Goal: Task Accomplishment & Management: Complete application form

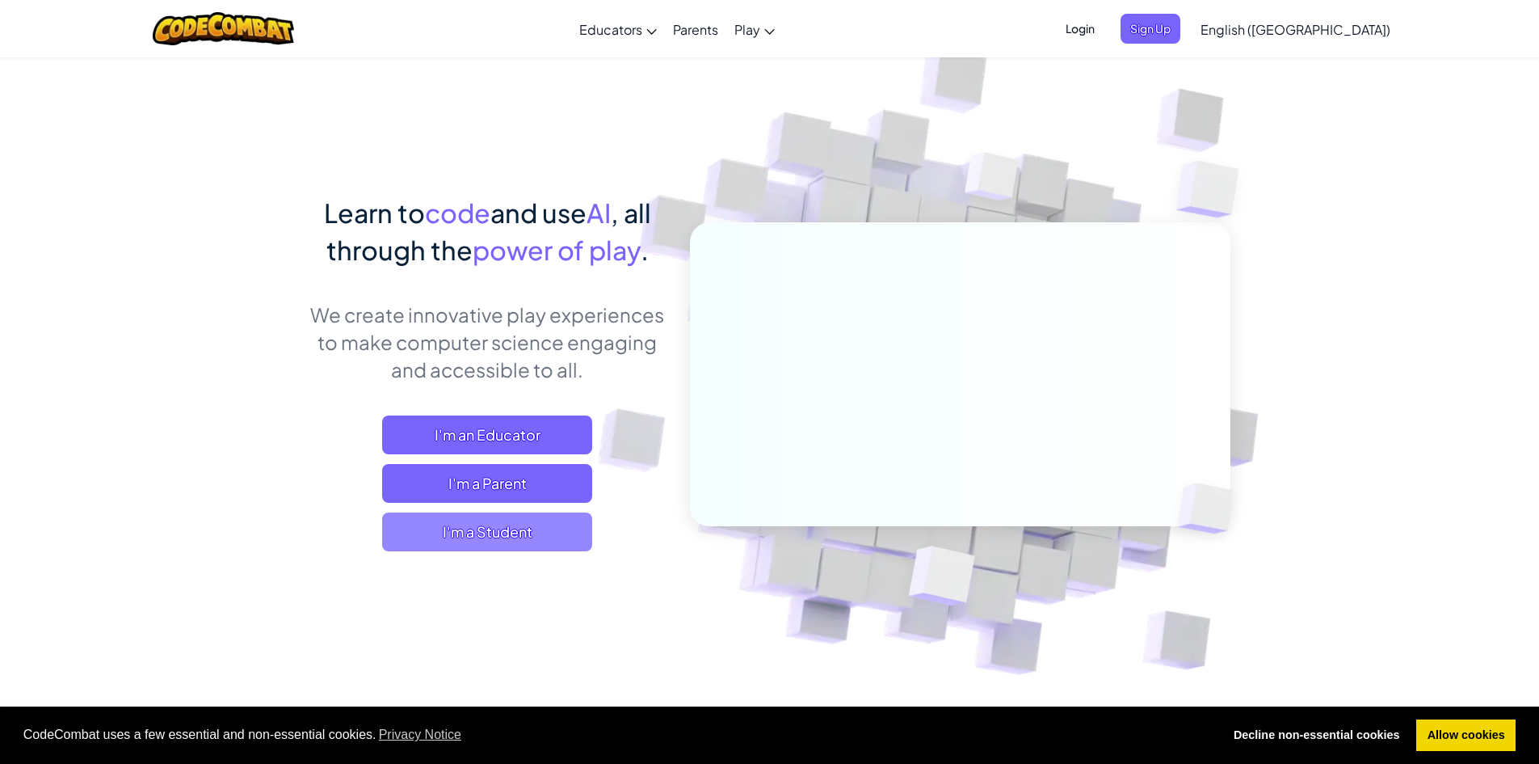
click at [499, 521] on span "I'm a Student" at bounding box center [487, 531] width 210 height 39
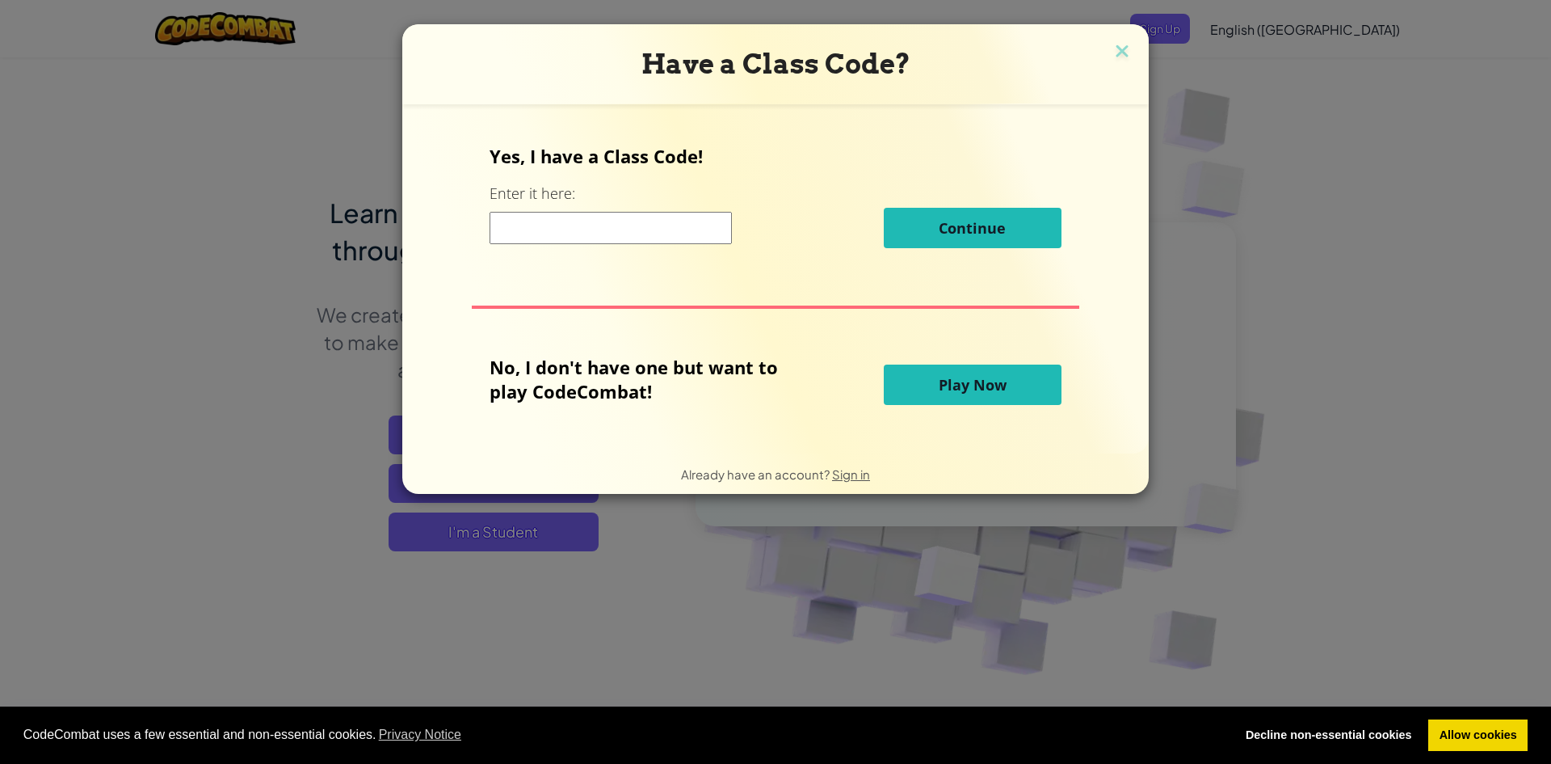
click at [586, 237] on input at bounding box center [611, 228] width 242 height 32
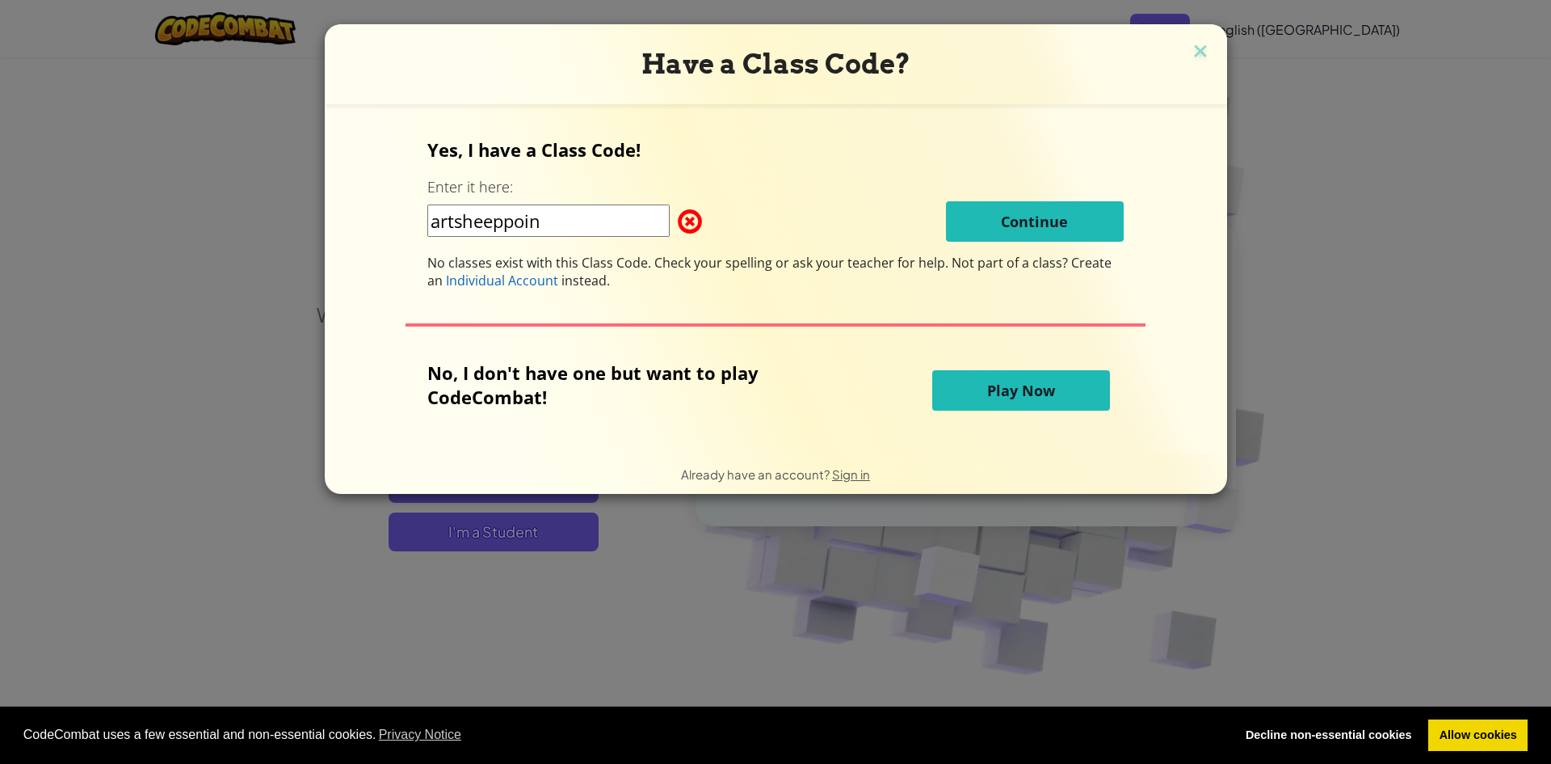
type input "artsheeppoint"
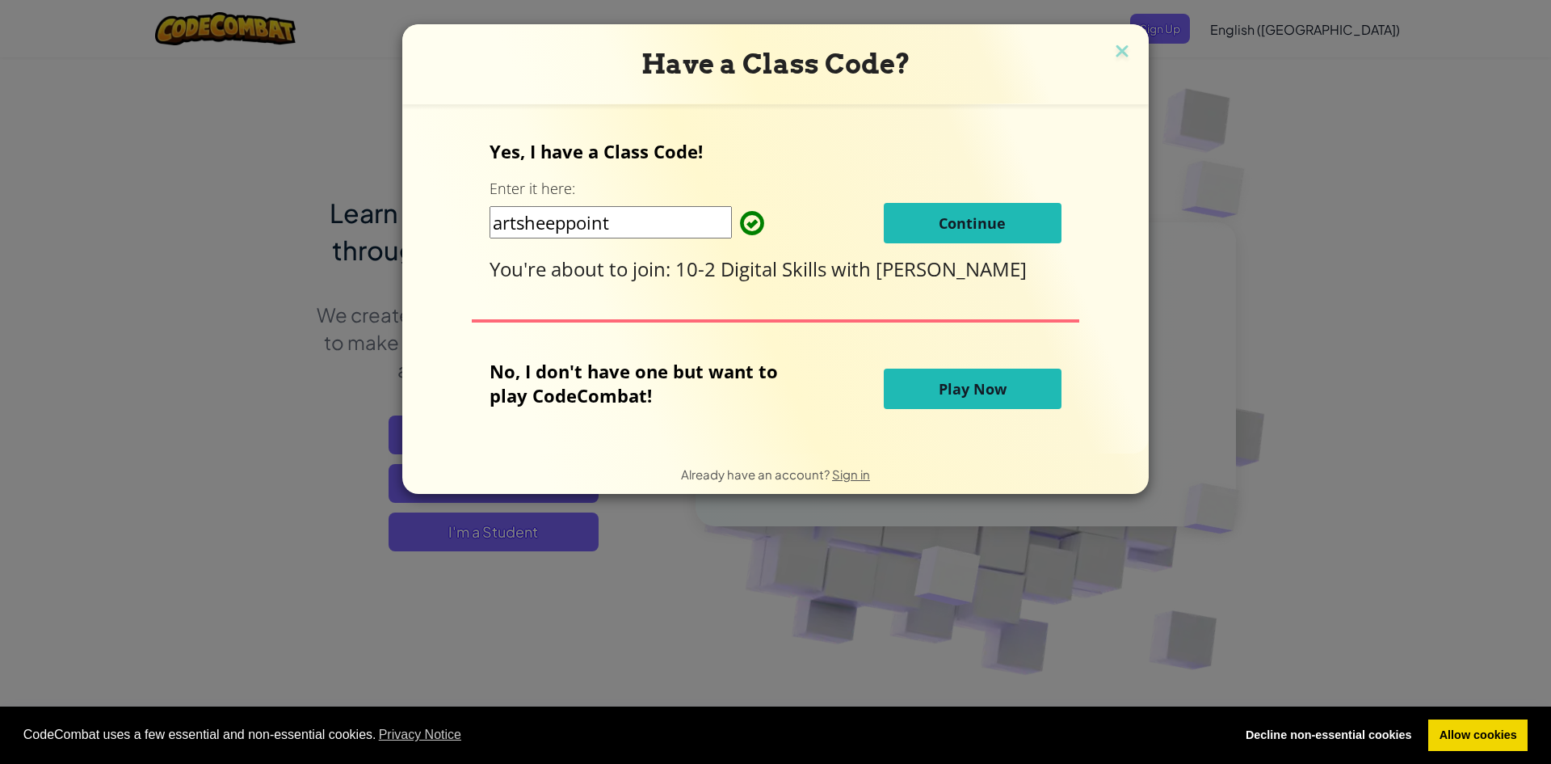
click button "Continue" at bounding box center [973, 223] width 178 height 40
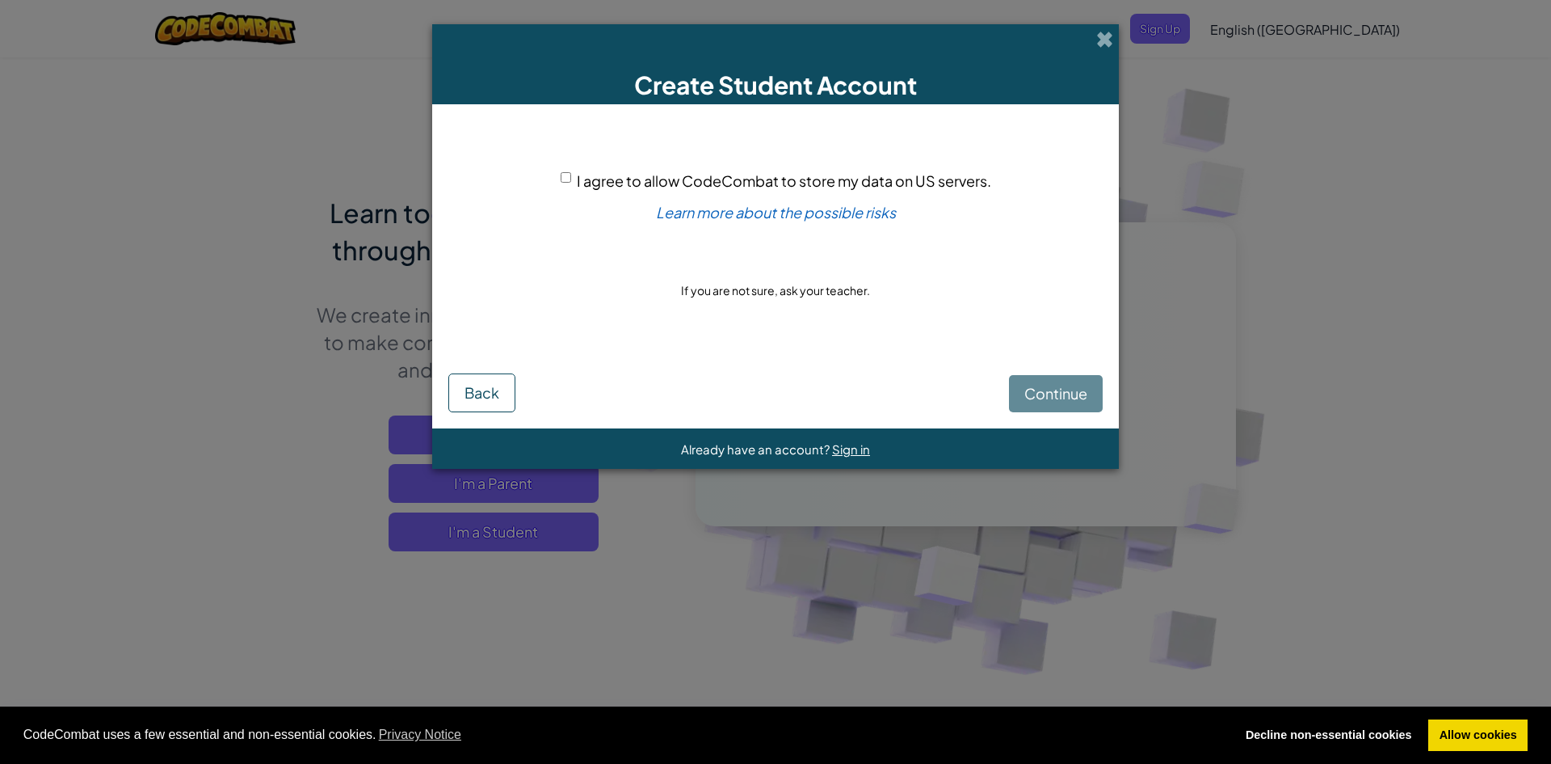
click at [1042, 398] on div "Continue Back" at bounding box center [775, 380] width 654 height 63
drag, startPoint x: 1044, startPoint y: 416, endPoint x: 1044, endPoint y: 393, distance: 23.4
click at [1044, 416] on form "I agree to allow CodeCombat to store my data on US servers. Learn more about th…" at bounding box center [775, 266] width 687 height 324
click at [1041, 360] on div "Continue Back" at bounding box center [775, 380] width 654 height 63
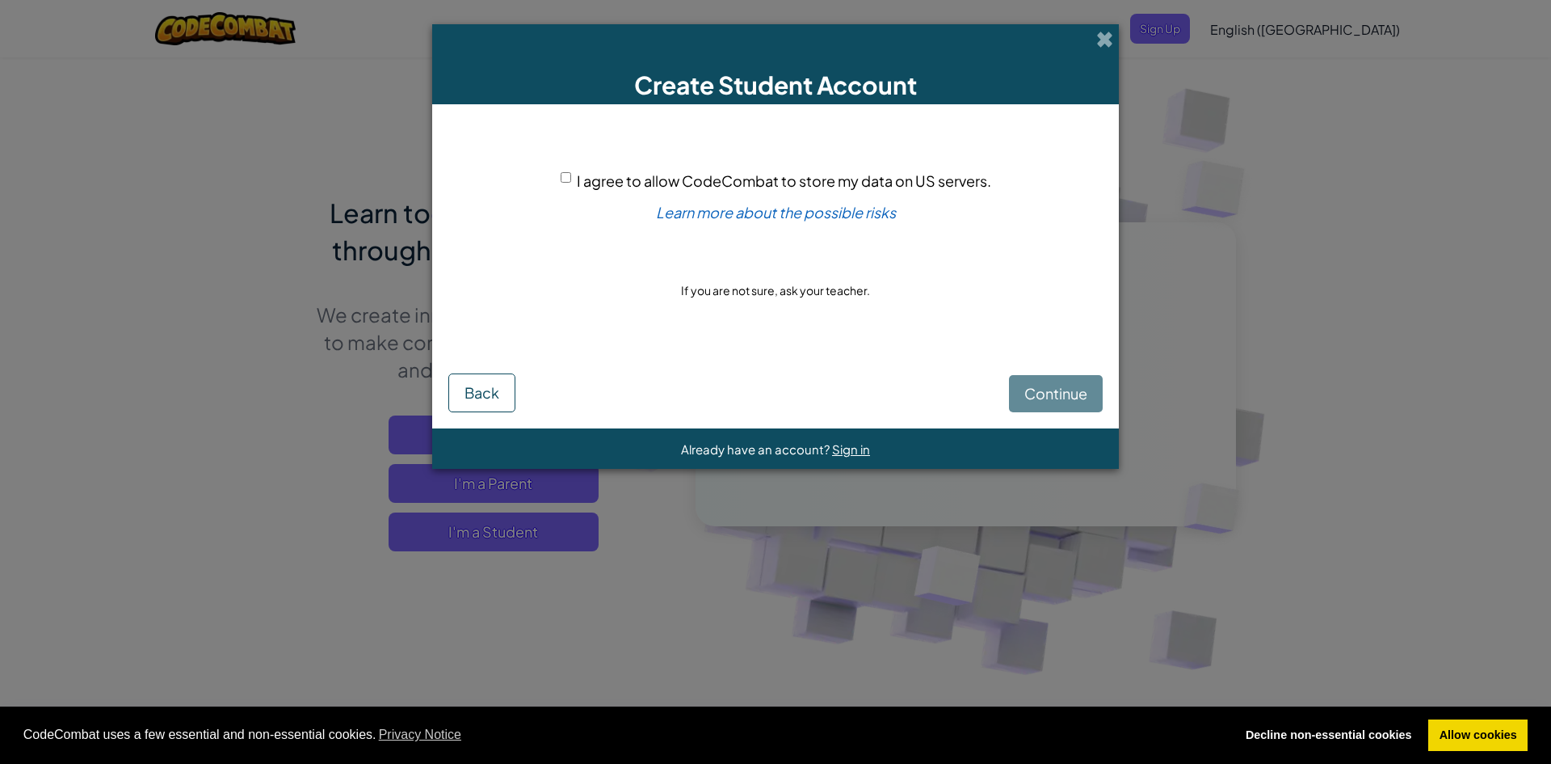
click at [571, 172] on div "I agree to allow CodeCombat to store my data on US servers." at bounding box center [776, 180] width 431 height 23
click at [566, 179] on input "I agree to allow CodeCombat to store my data on US servers." at bounding box center [566, 177] width 11 height 11
checkbox input "true"
drag, startPoint x: 1058, startPoint y: 392, endPoint x: 1048, endPoint y: 396, distance: 11.3
click at [1048, 396] on span "Continue" at bounding box center [1056, 393] width 63 height 19
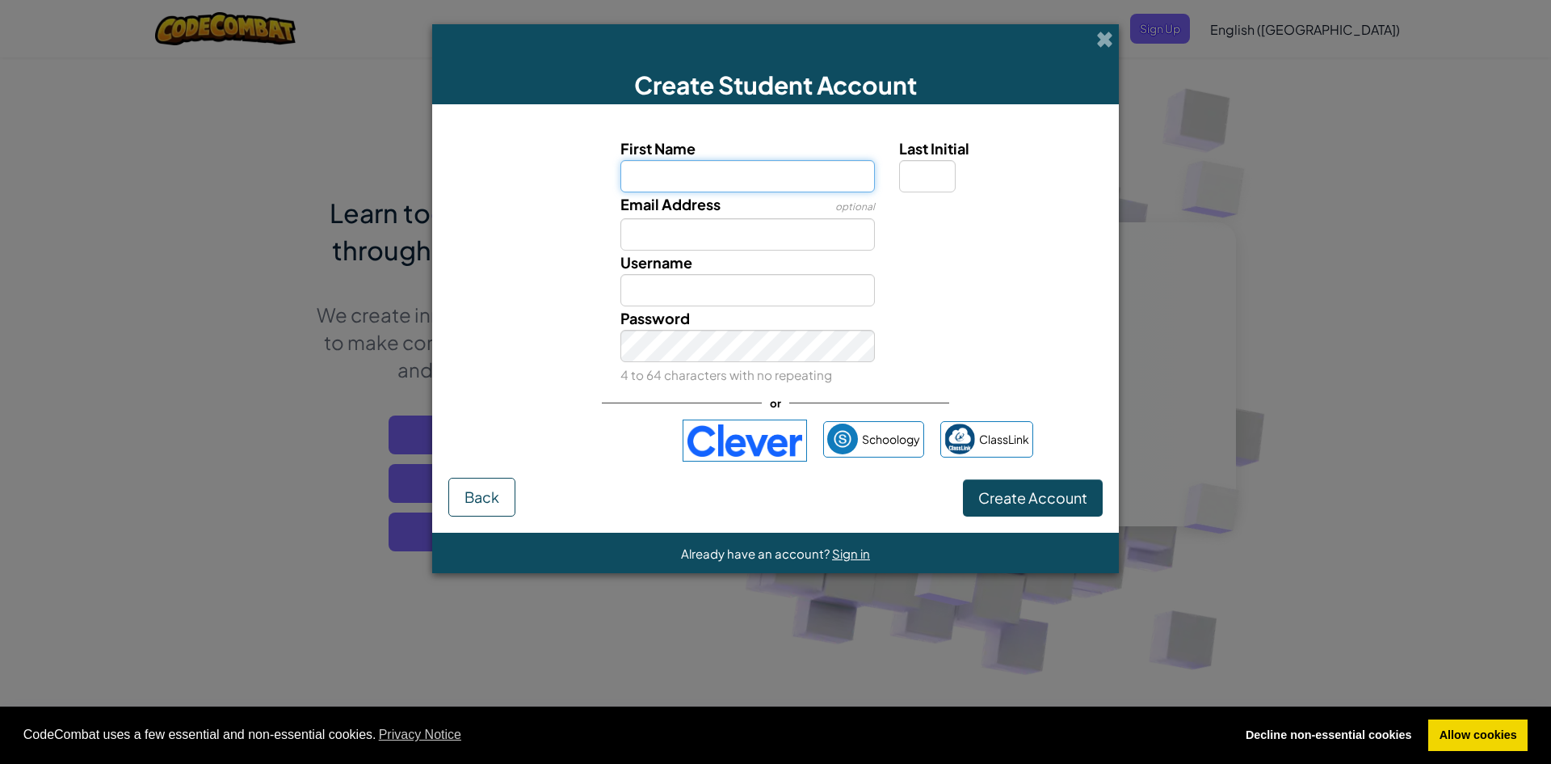
click at [694, 172] on input "First Name" at bounding box center [748, 176] width 255 height 32
type input "odhran"
type input "Odhran"
click at [937, 188] on input "Last Initial" at bounding box center [927, 176] width 57 height 32
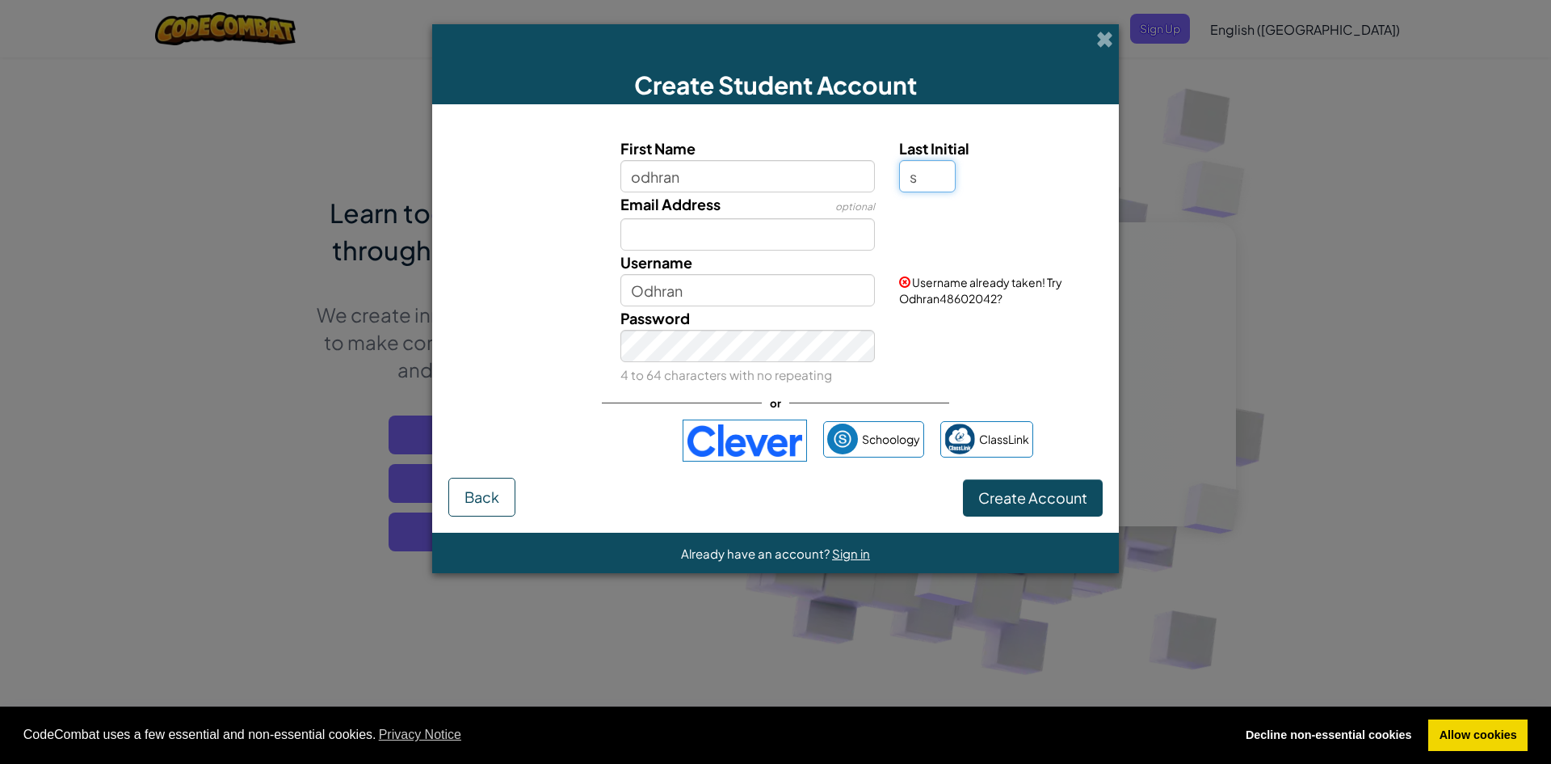
type input "s"
click at [764, 235] on input "Email Address" at bounding box center [748, 234] width 255 height 32
click at [798, 275] on input "OdhranS" at bounding box center [748, 290] width 255 height 32
click at [1026, 336] on div "Password 4 to 64 characters with no repeating" at bounding box center [775, 346] width 671 height 80
click at [944, 295] on span "Username already taken! Try Odhran54993005?" at bounding box center [980, 290] width 163 height 31
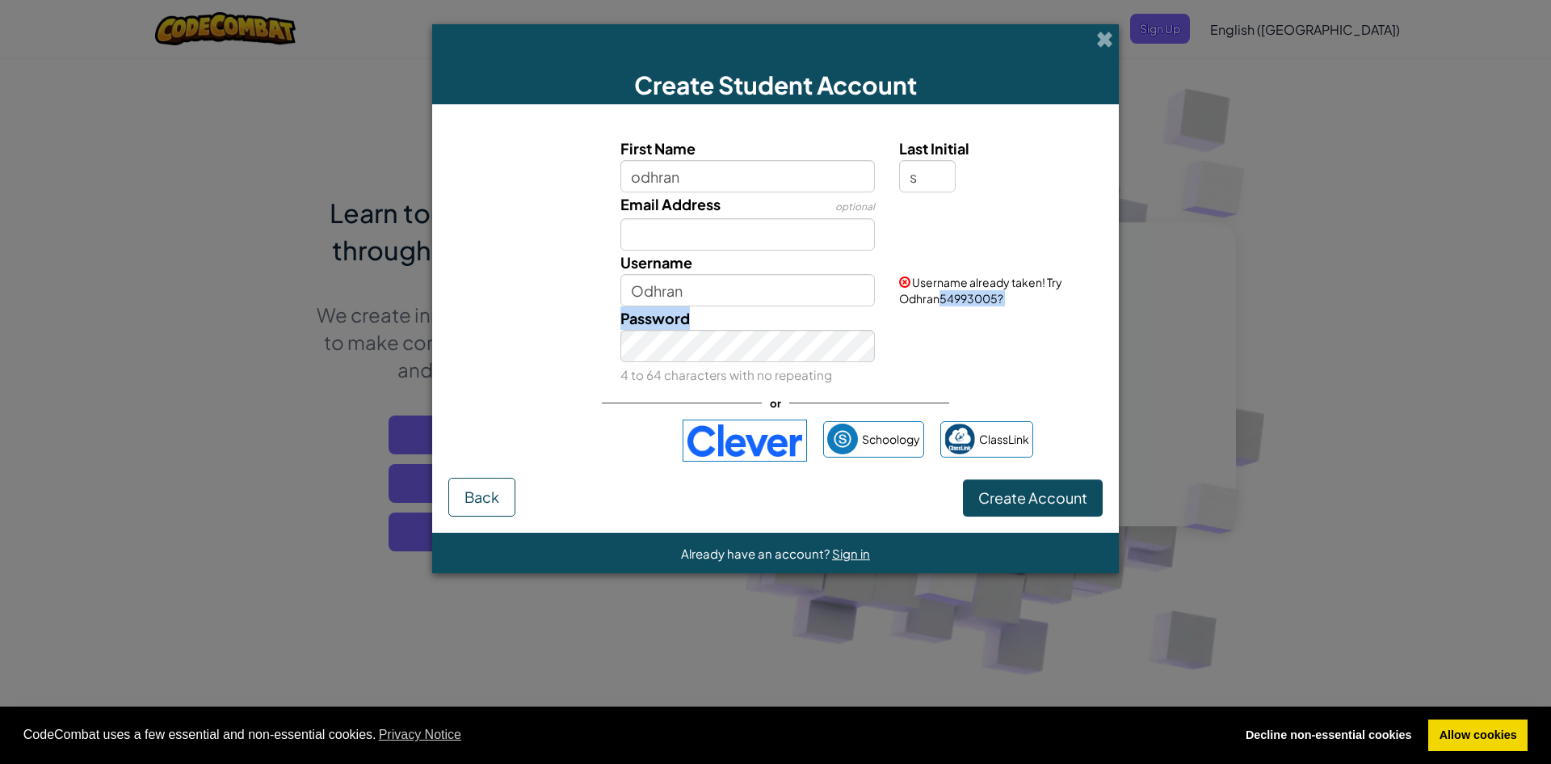
drag, startPoint x: 942, startPoint y: 301, endPoint x: 904, endPoint y: 314, distance: 40.1
click at [890, 313] on div "First Name odhran Last Initial s Email Address optional Username Odhran Usernam…" at bounding box center [775, 262] width 646 height 250
click at [906, 314] on div "Password 4 to 64 characters with no repeating" at bounding box center [775, 346] width 671 height 80
click at [791, 297] on input "Odhran" at bounding box center [748, 290] width 255 height 32
type input "Odhran999999"
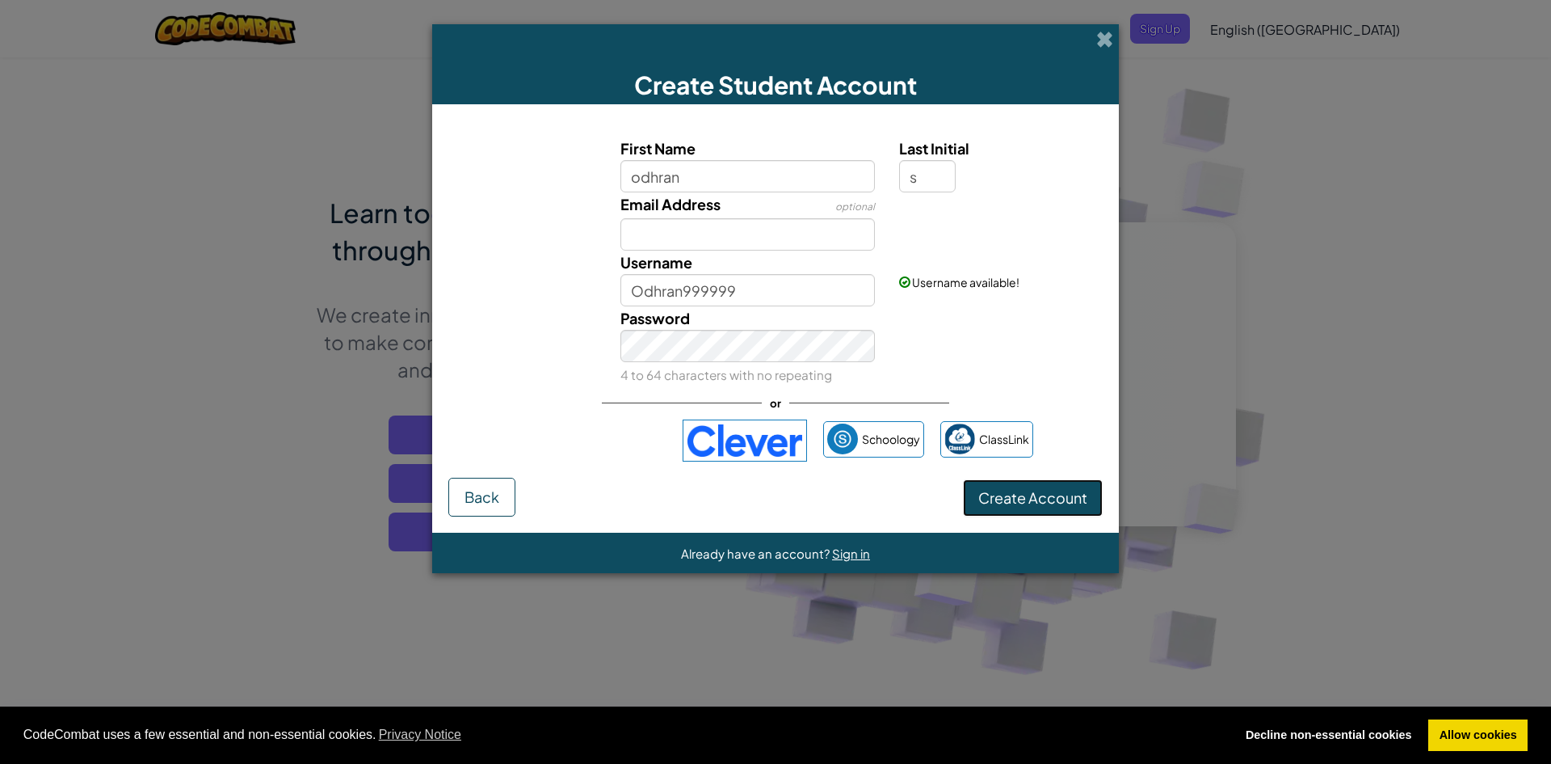
click at [1016, 498] on span "Create Account" at bounding box center [1032, 497] width 109 height 19
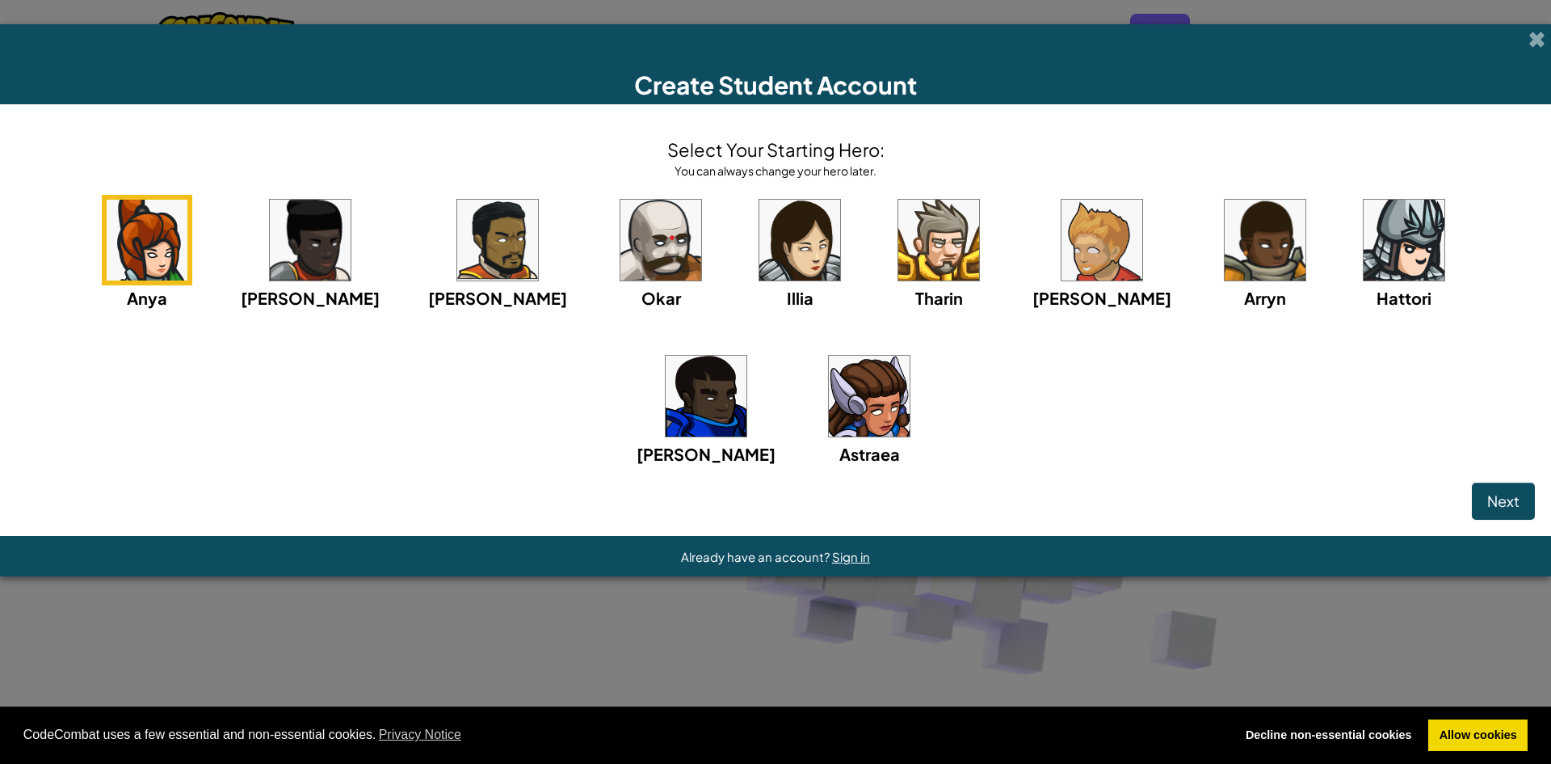
click at [642, 285] on div "Okar" at bounding box center [662, 297] width 40 height 25
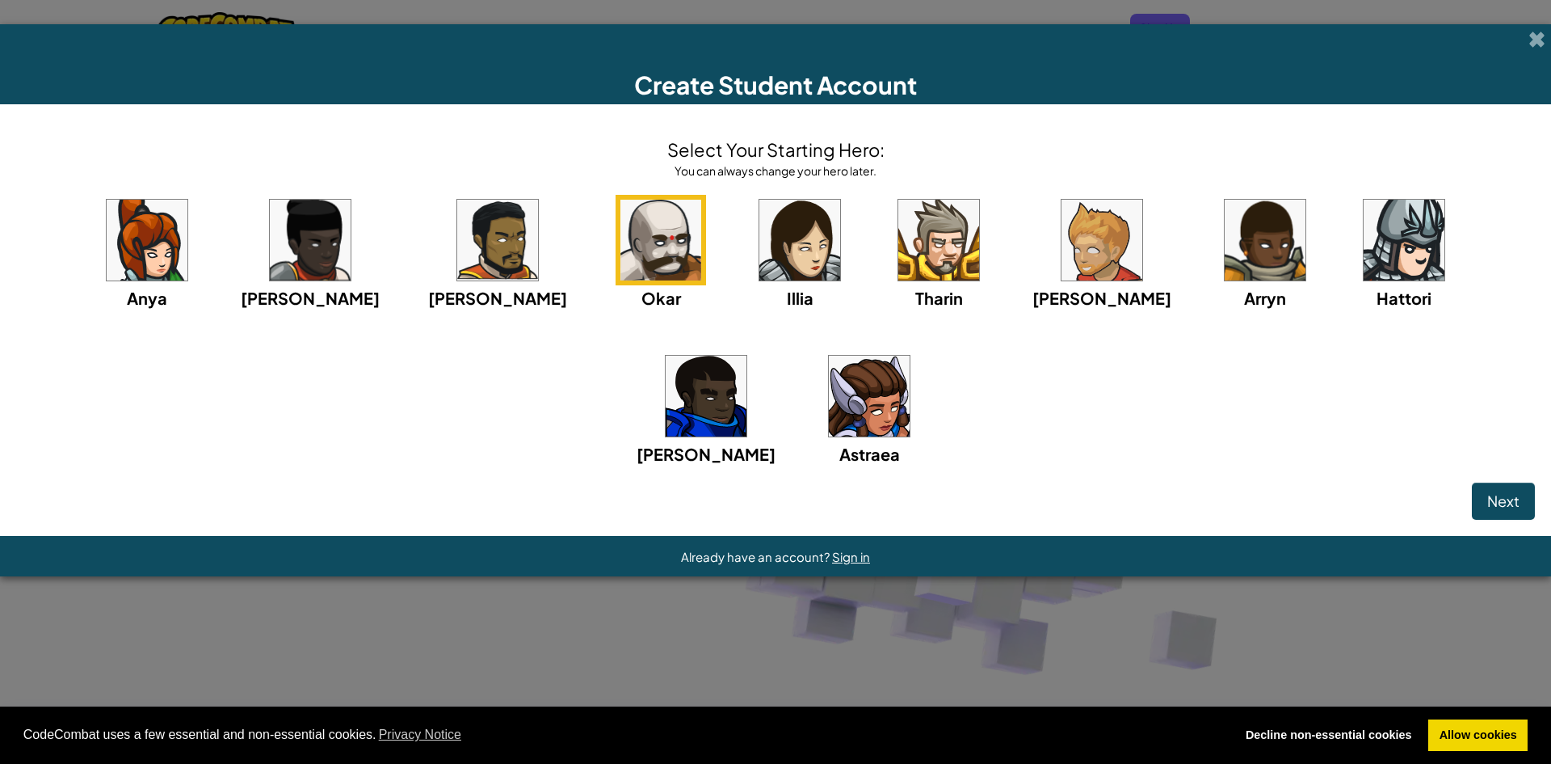
click at [428, 288] on span "[PERSON_NAME]" at bounding box center [497, 298] width 139 height 20
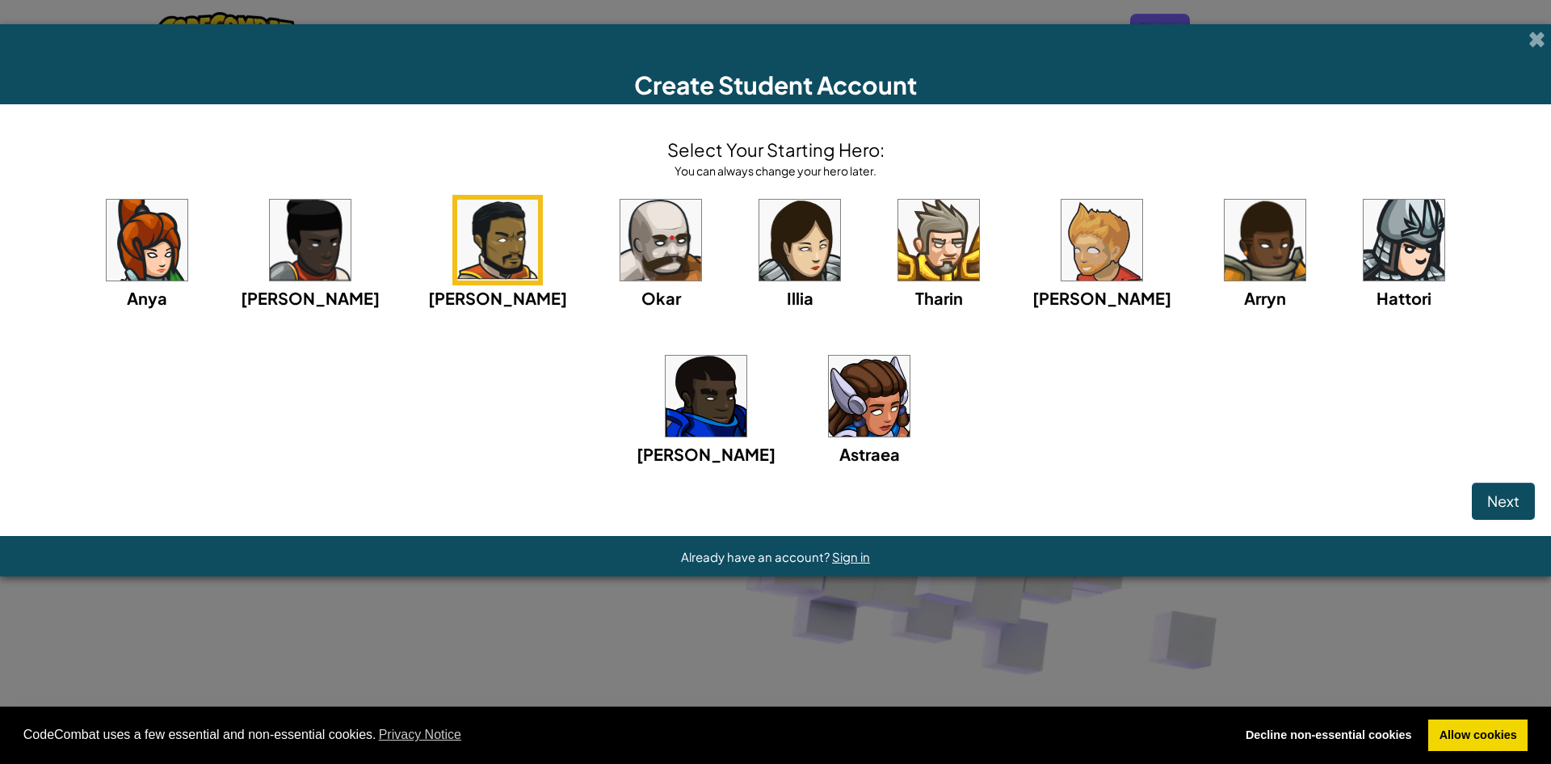
click at [1244, 290] on span "Arryn" at bounding box center [1265, 298] width 42 height 20
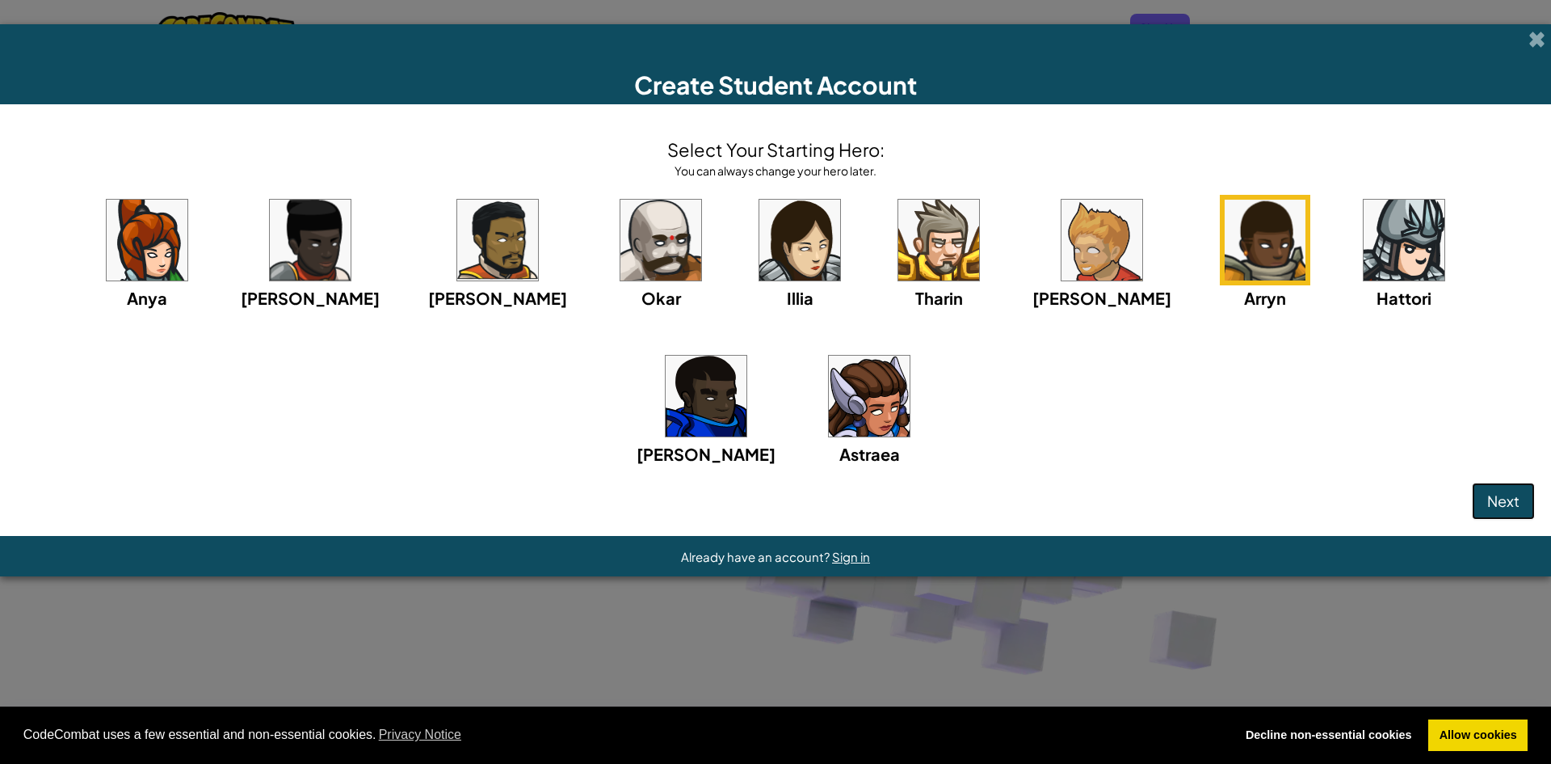
click at [1502, 503] on span "Next" at bounding box center [1504, 500] width 32 height 19
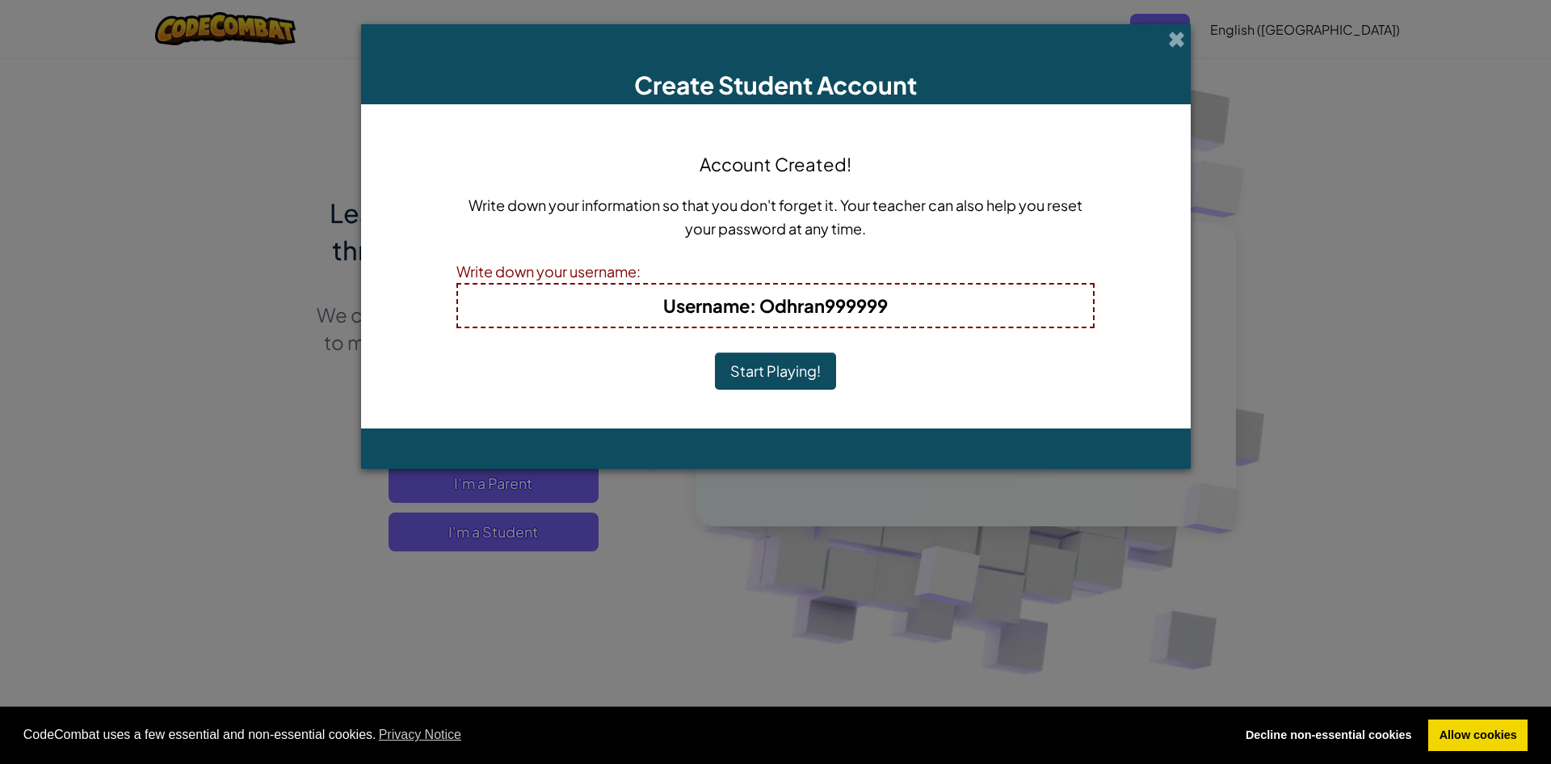
click at [768, 376] on button "Start Playing!" at bounding box center [775, 370] width 121 height 37
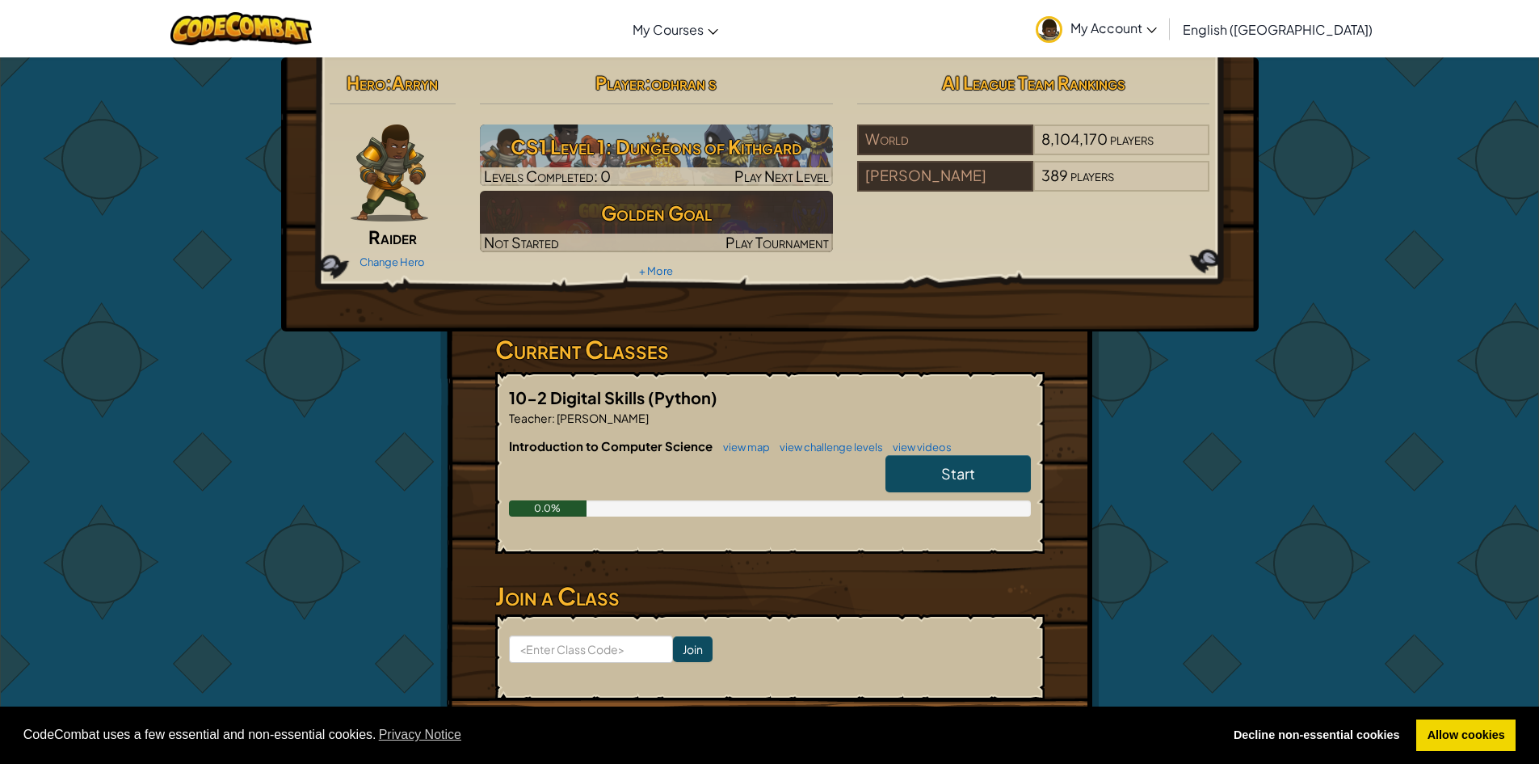
click at [438, 242] on h2 "Raider" at bounding box center [393, 236] width 127 height 15
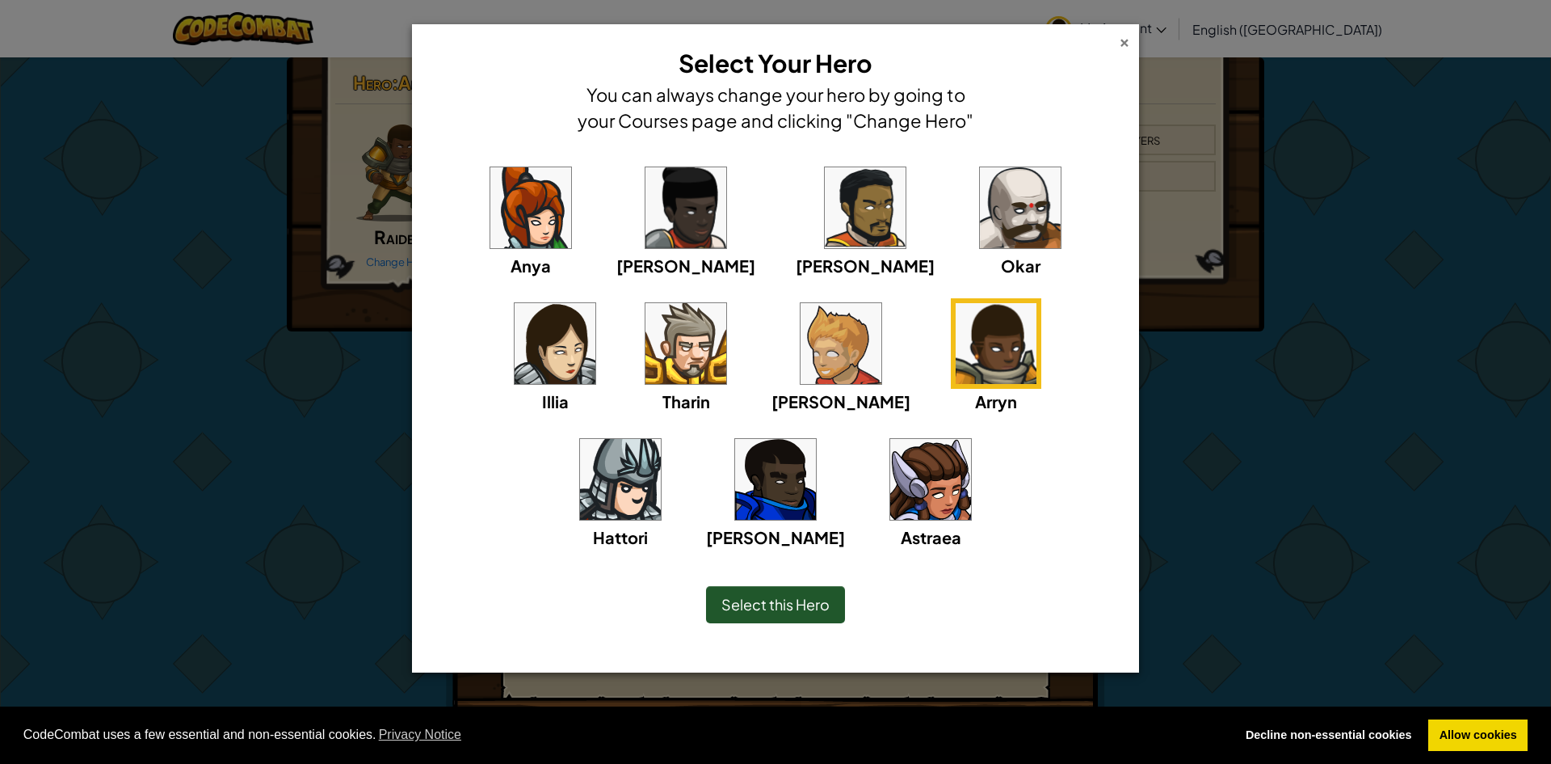
click at [1126, 48] on div "×" at bounding box center [1124, 40] width 11 height 17
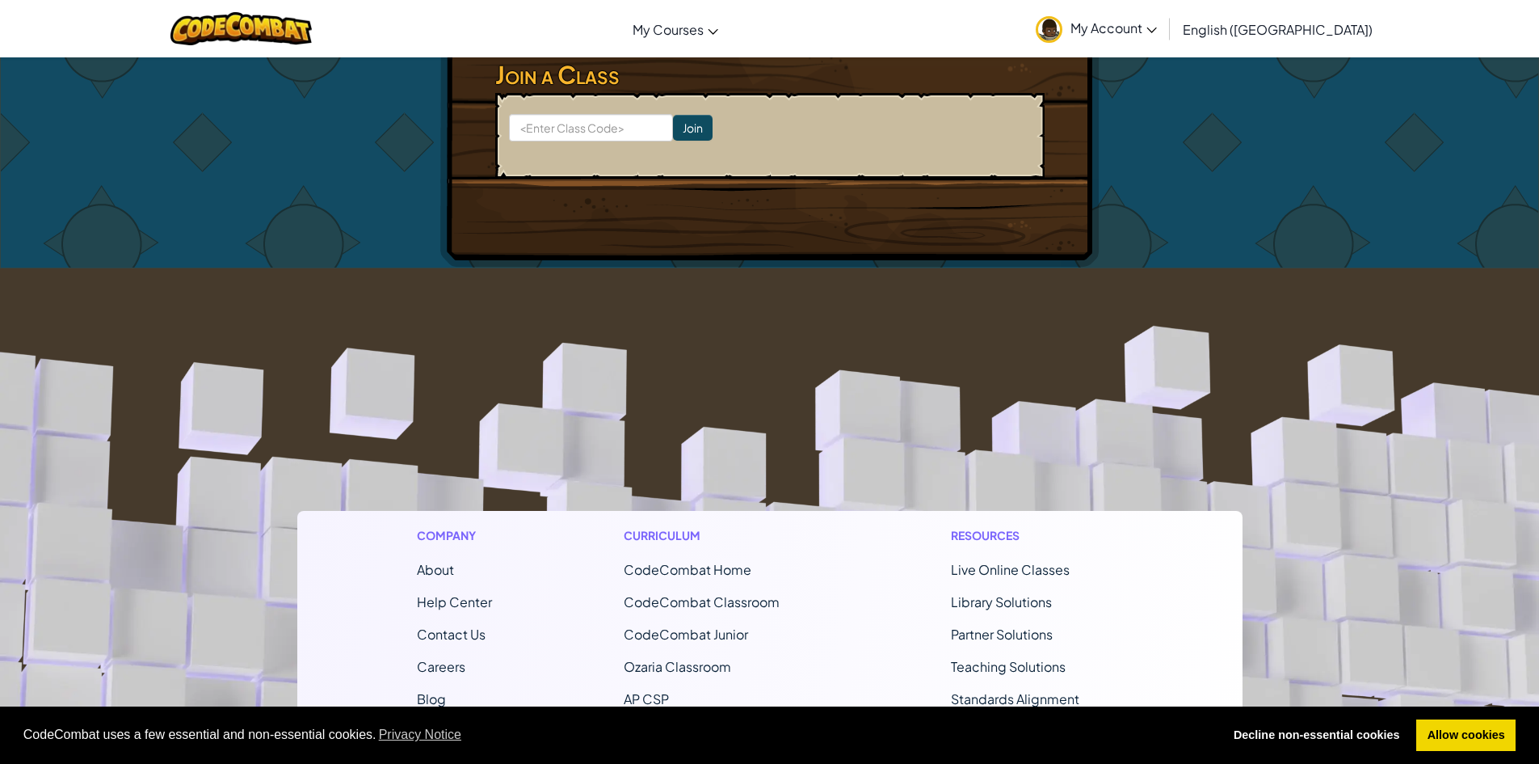
scroll to position [550, 0]
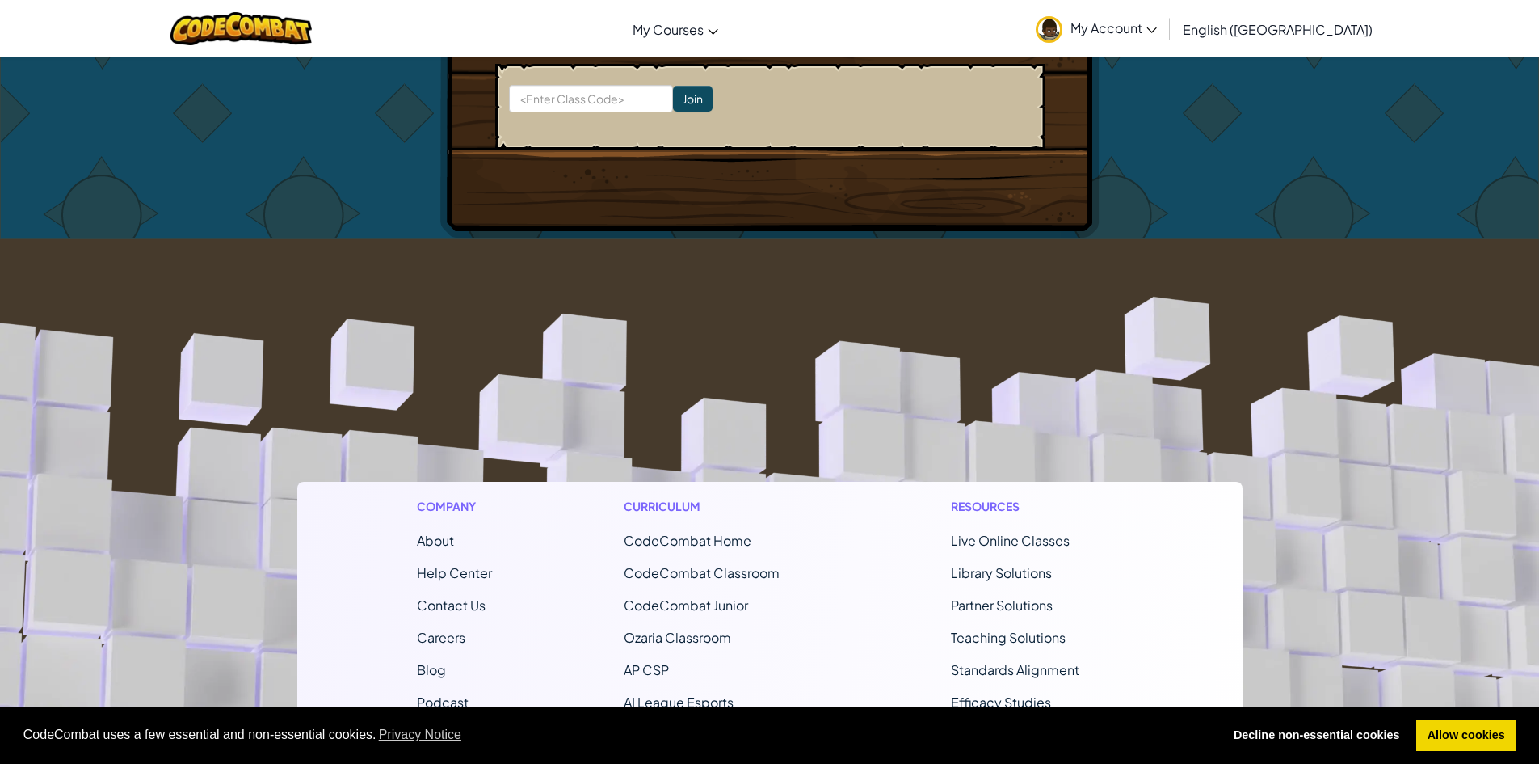
drag, startPoint x: 1527, startPoint y: 384, endPoint x: 1551, endPoint y: 358, distance: 34.9
click at [1538, 359] on html "Cookie Policy CodeCombat uses a few essential and non-essential cookies. Privac…" at bounding box center [769, 282] width 1539 height 1664
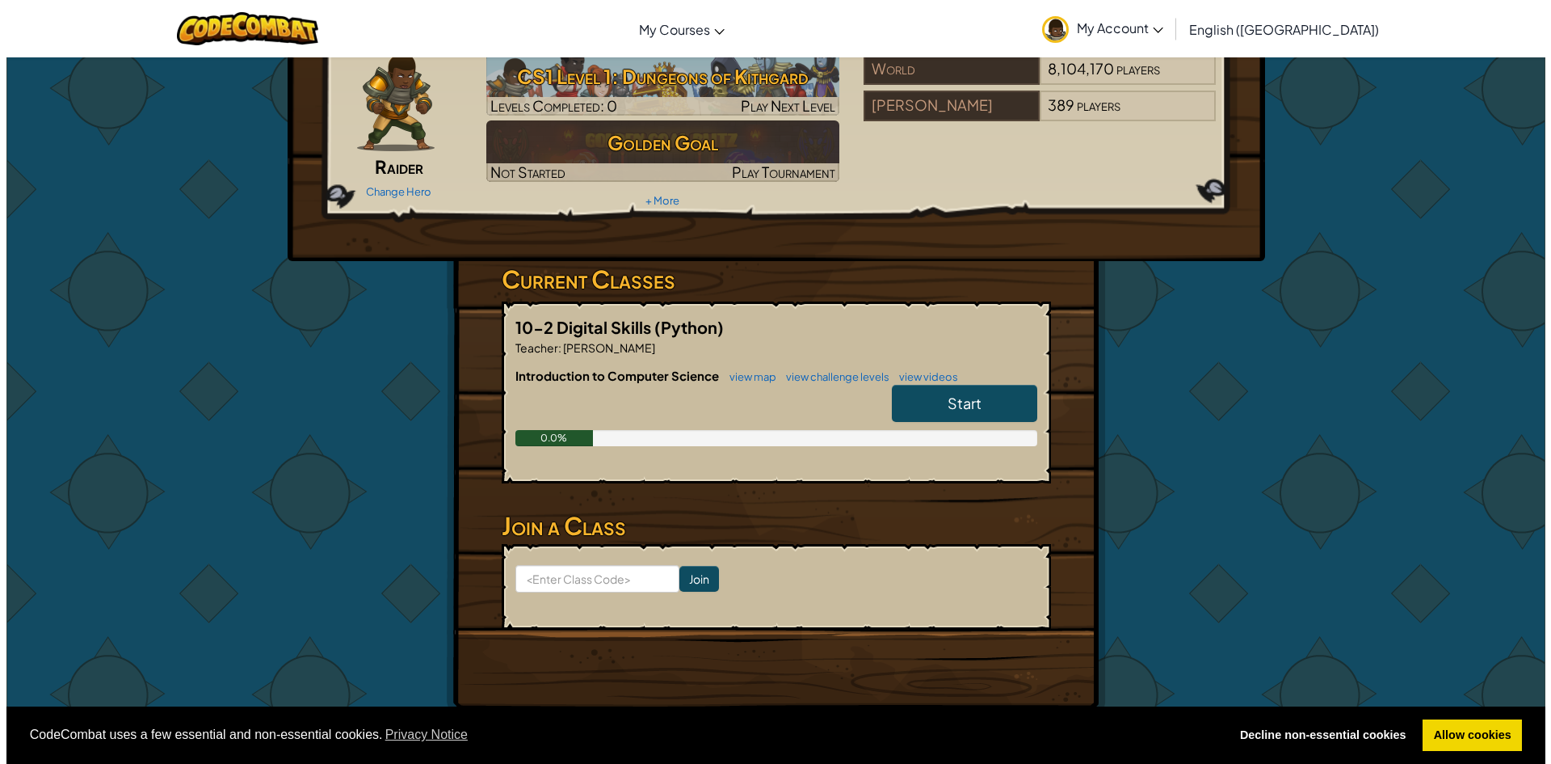
scroll to position [0, 0]
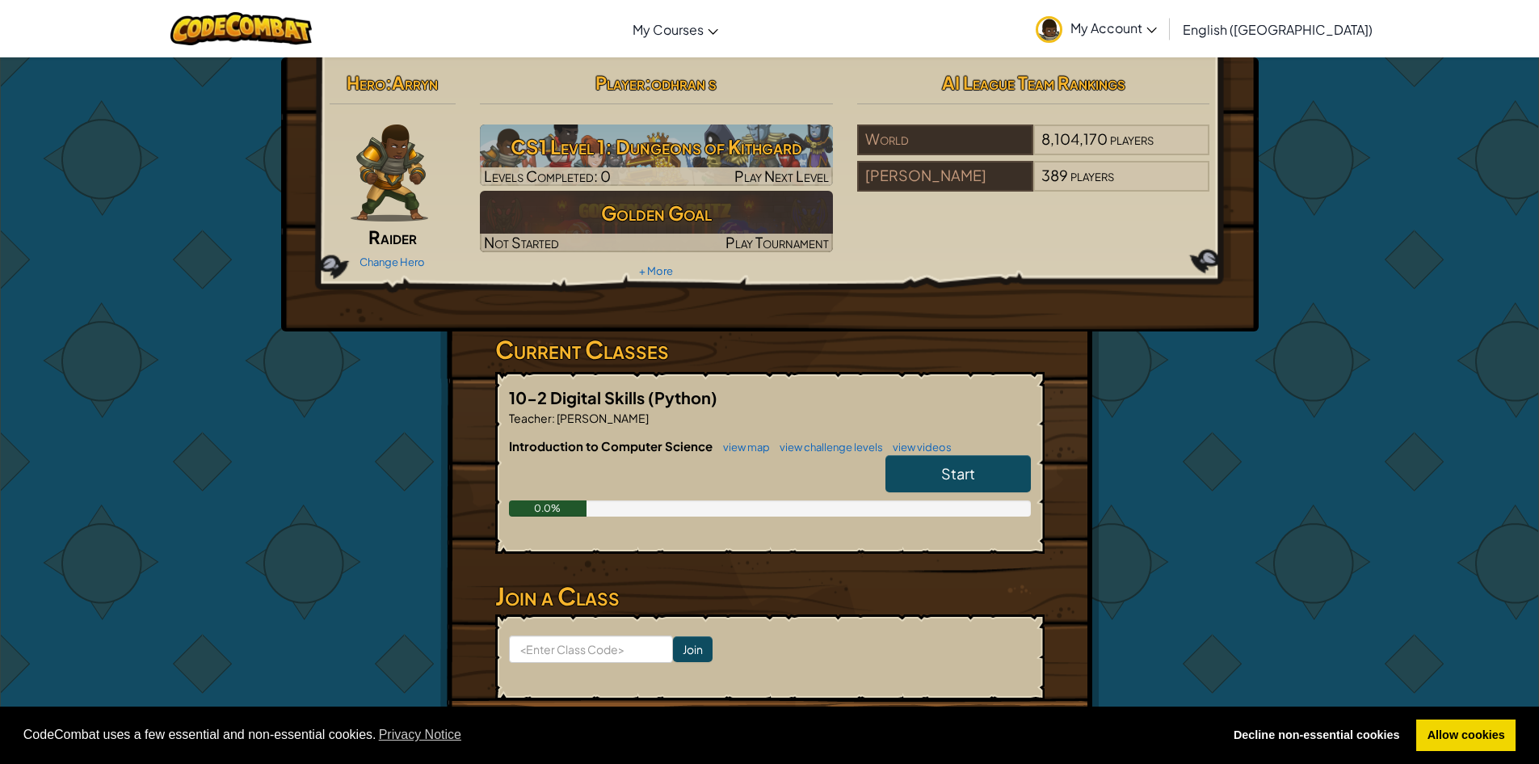
click at [356, 259] on div "Change Hero" at bounding box center [393, 261] width 127 height 26
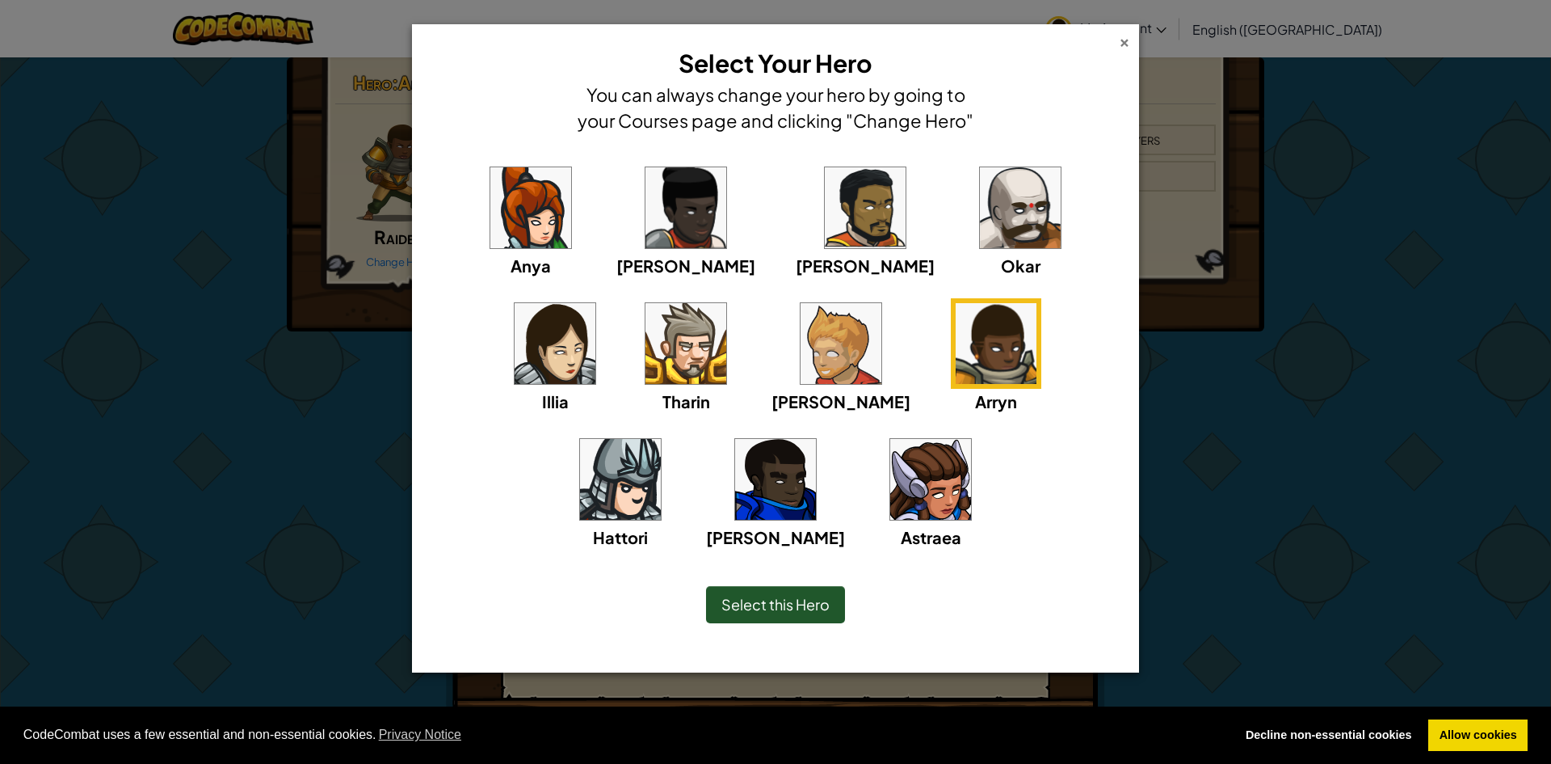
click at [1120, 38] on div "×" at bounding box center [1124, 40] width 11 height 17
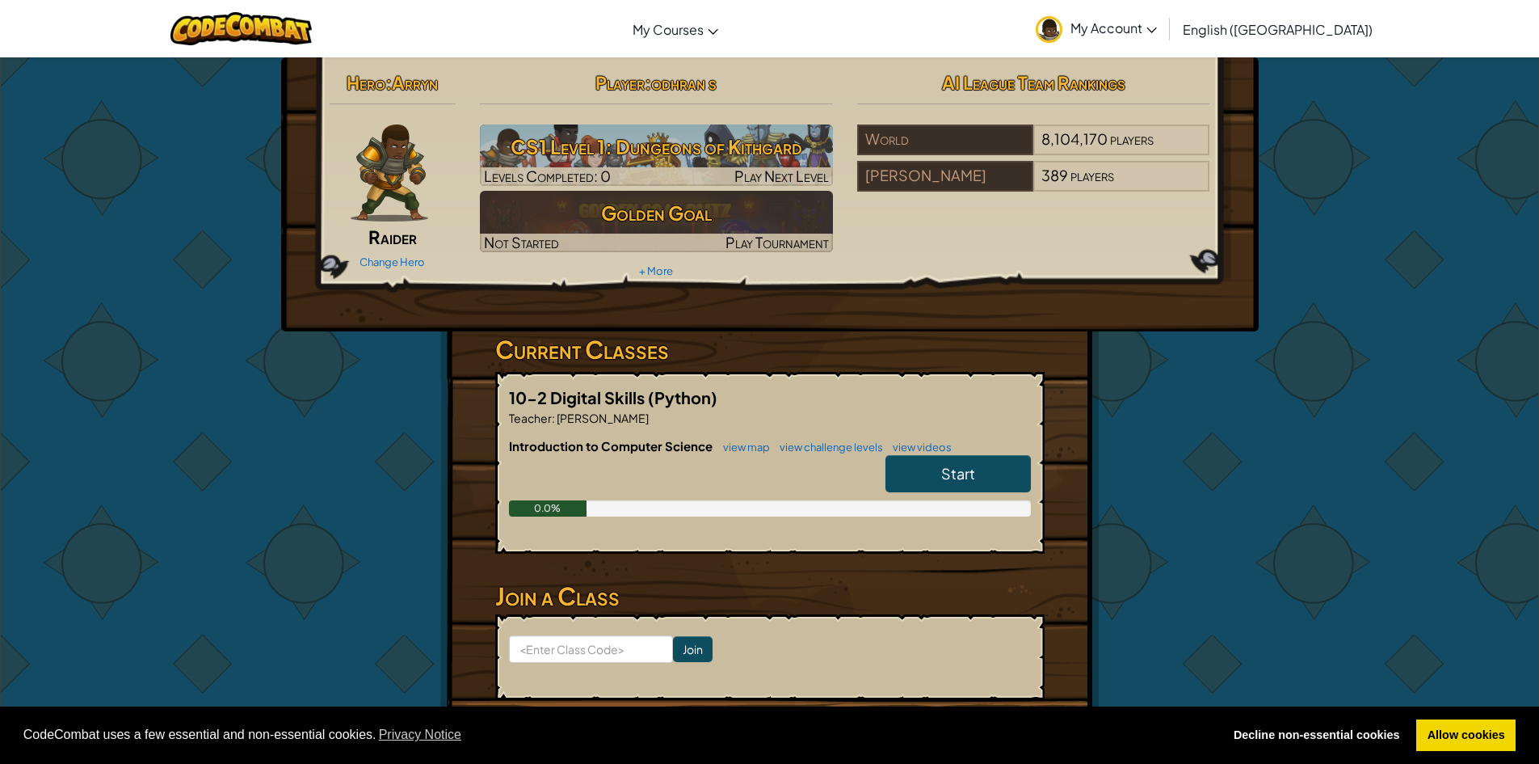
click at [392, 82] on span ":" at bounding box center [388, 82] width 6 height 23
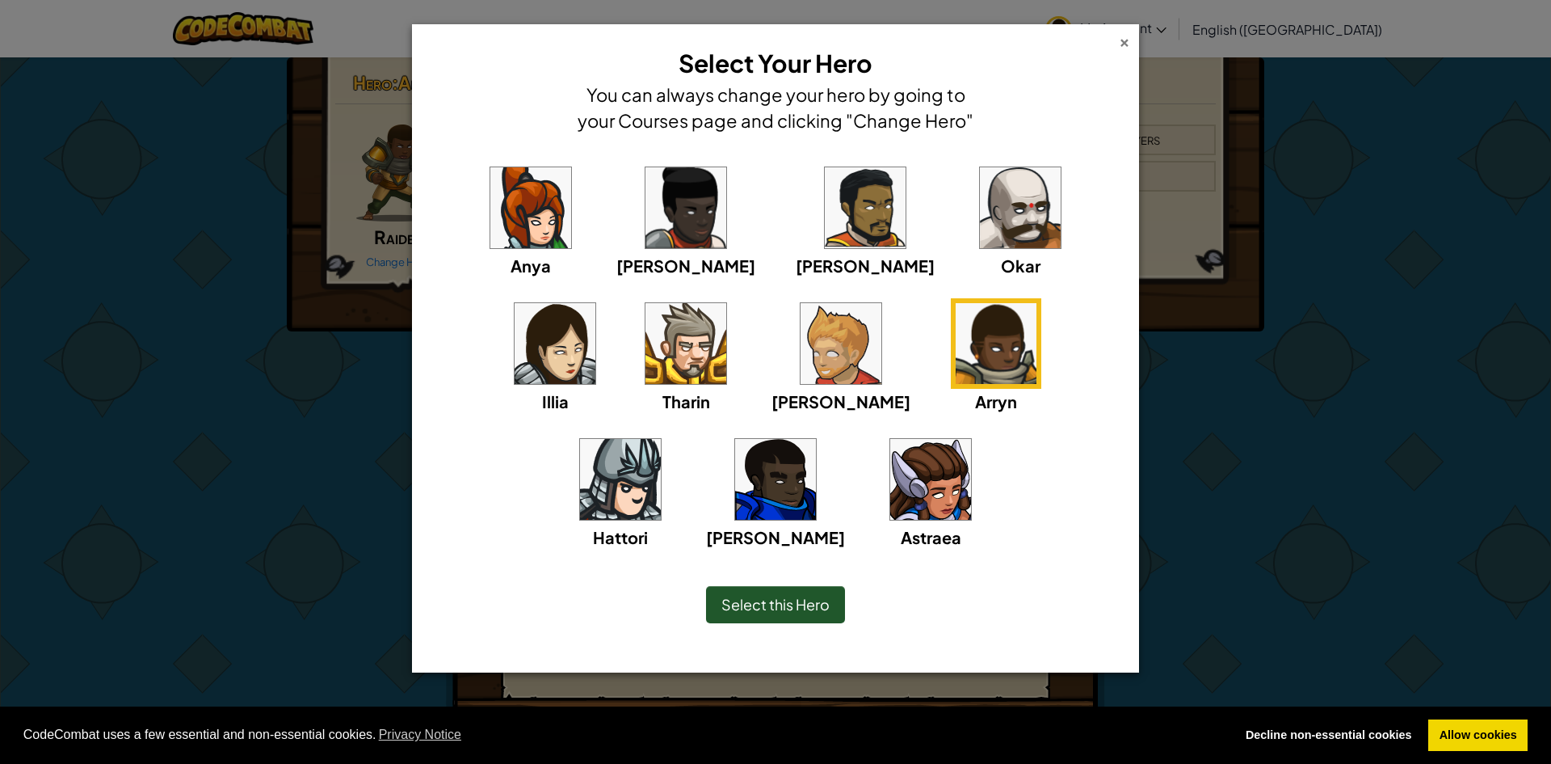
click at [1122, 43] on div "×" at bounding box center [1124, 40] width 11 height 17
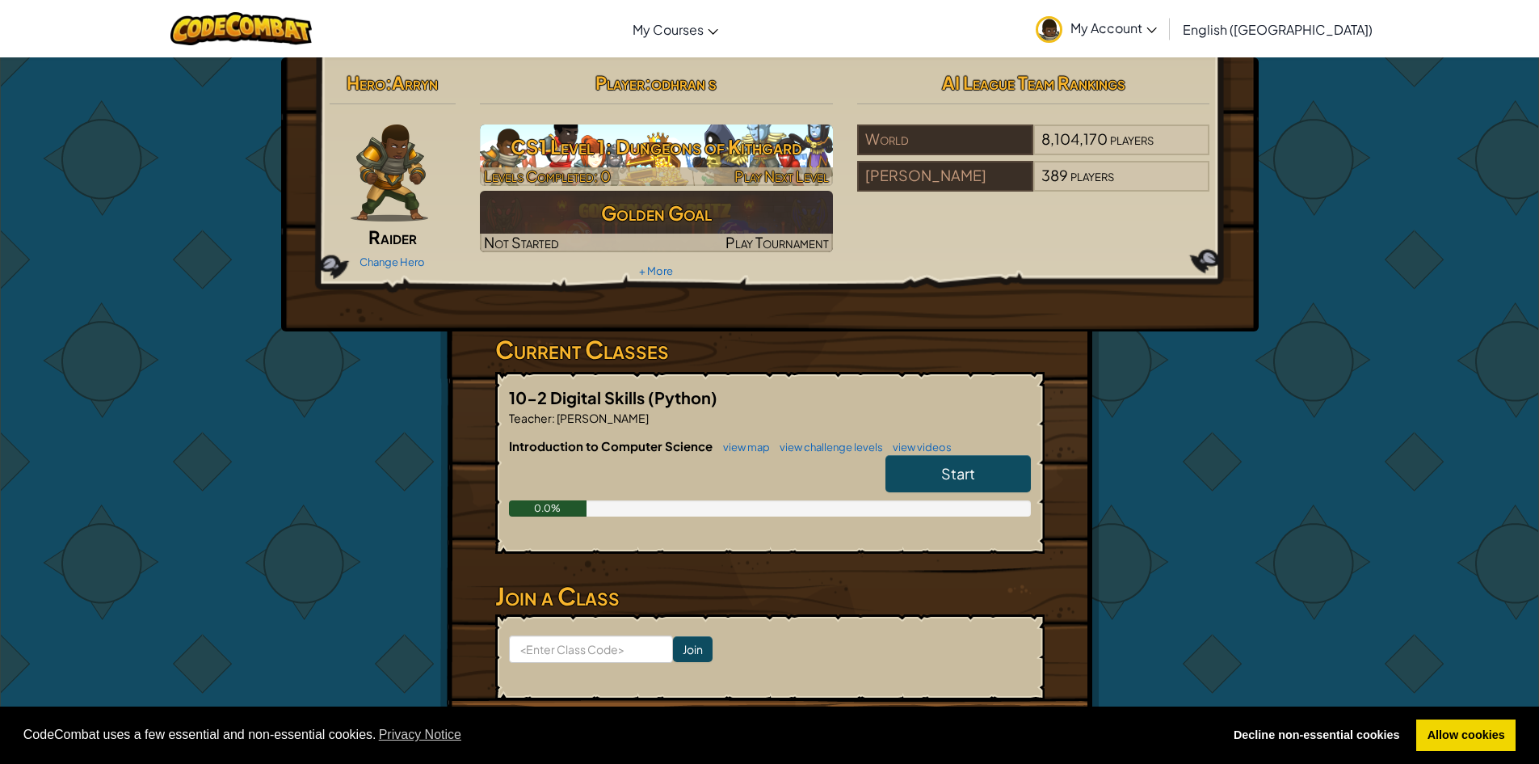
click at [647, 153] on h3 "CS1 Level 1: Dungeons of Kithgard" at bounding box center [656, 146] width 353 height 36
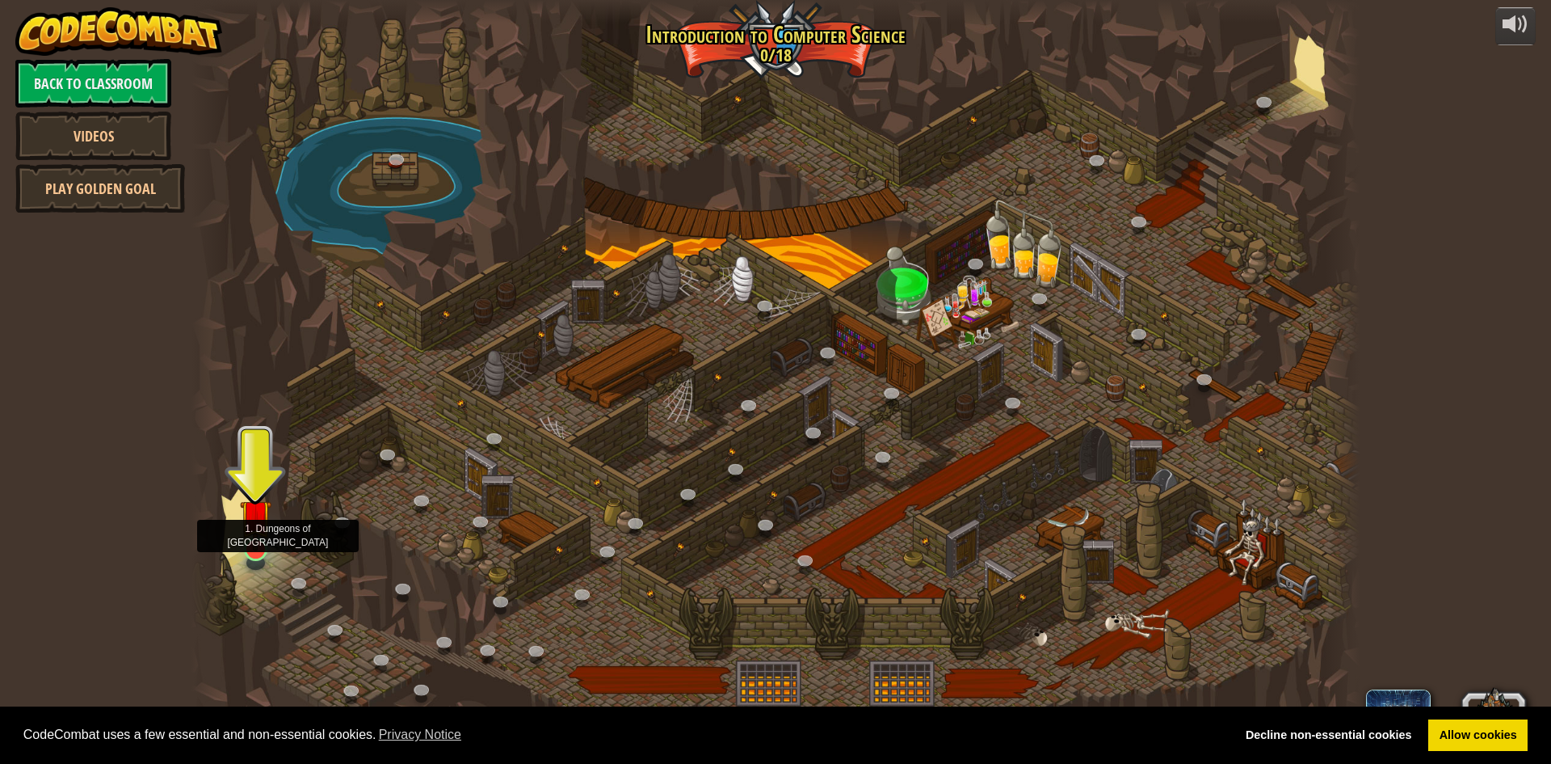
click at [245, 537] on img at bounding box center [256, 515] width 32 height 72
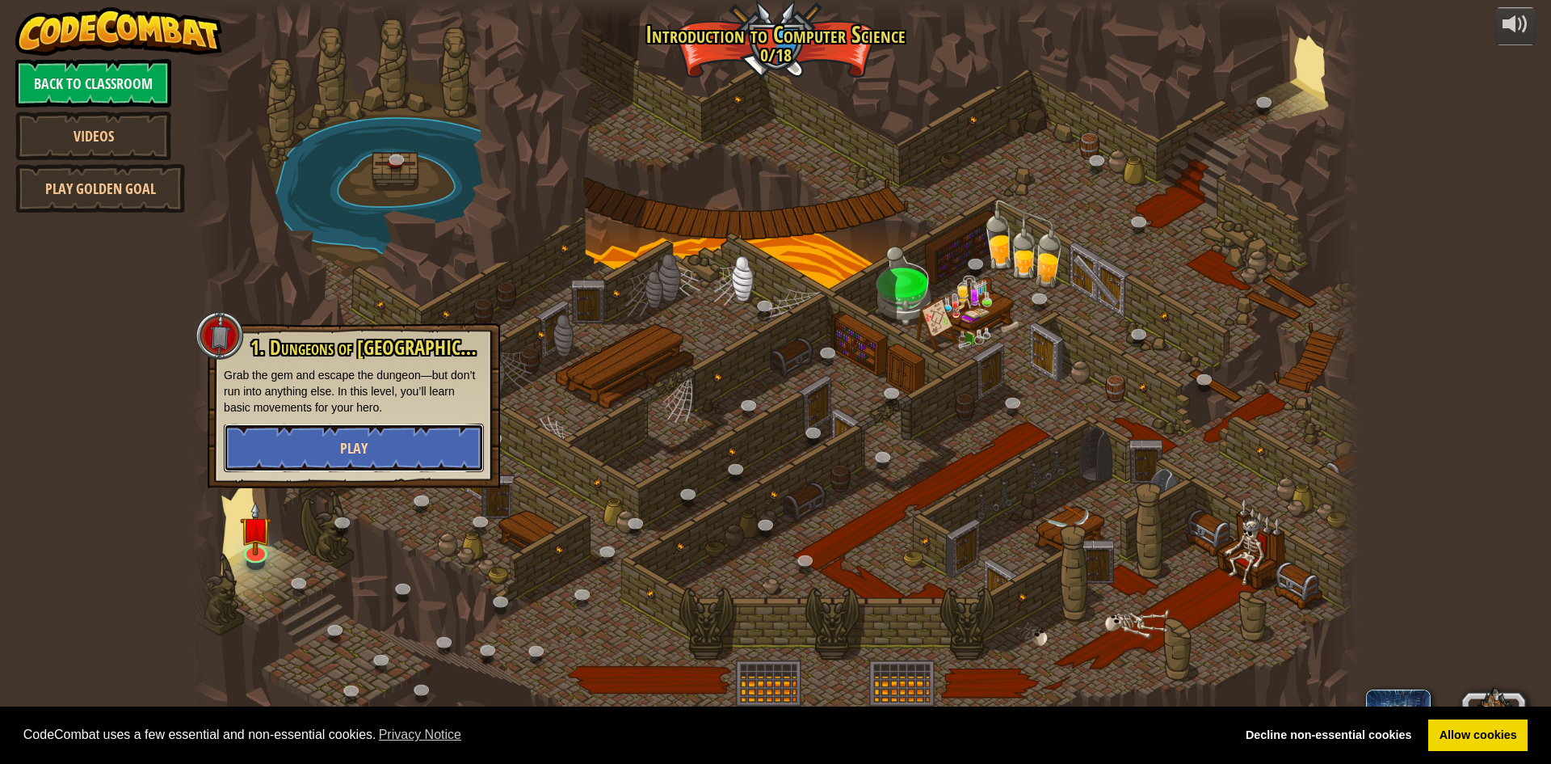
click at [315, 462] on button "Play" at bounding box center [354, 447] width 260 height 48
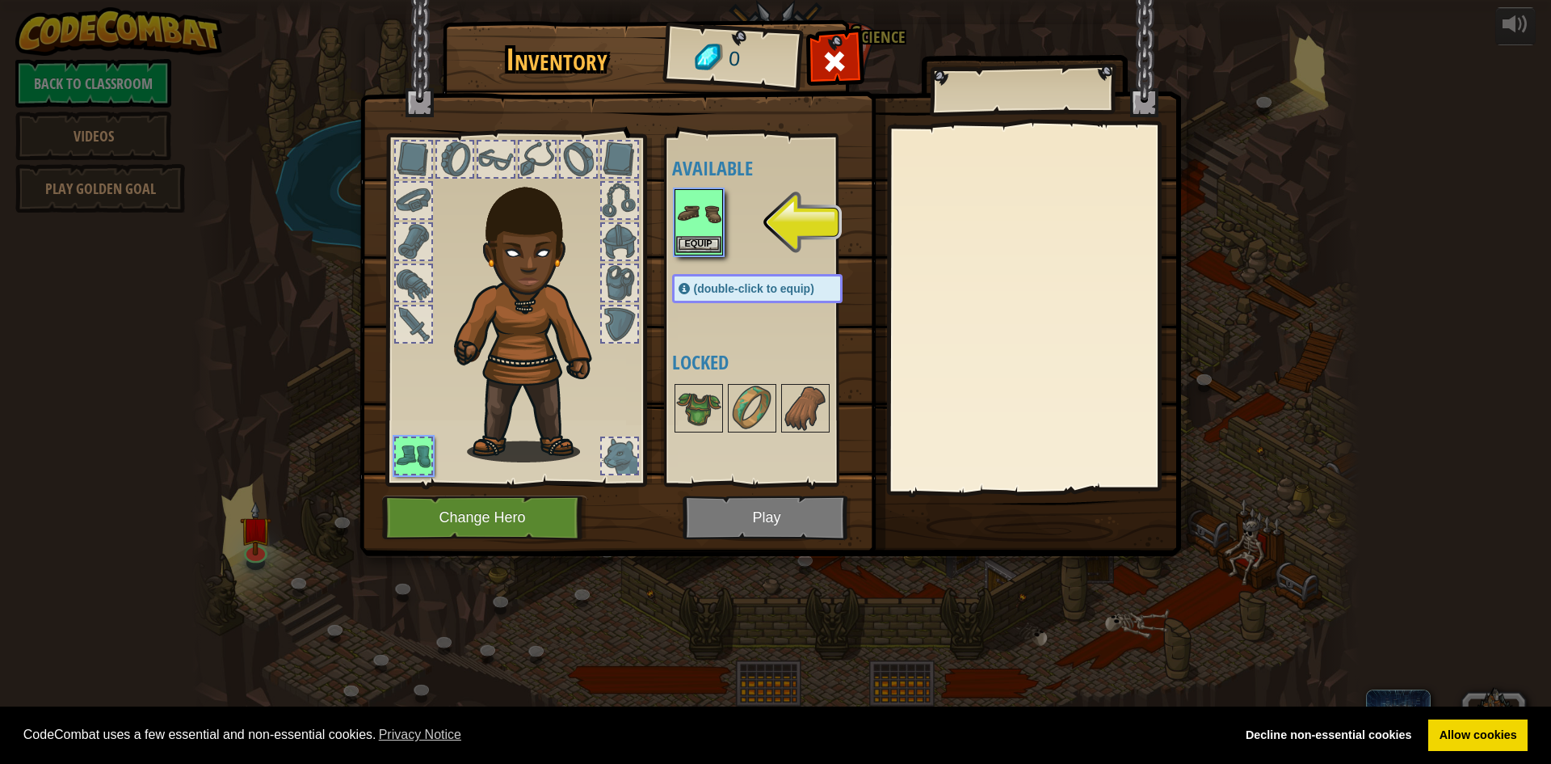
click at [695, 227] on img at bounding box center [698, 213] width 45 height 45
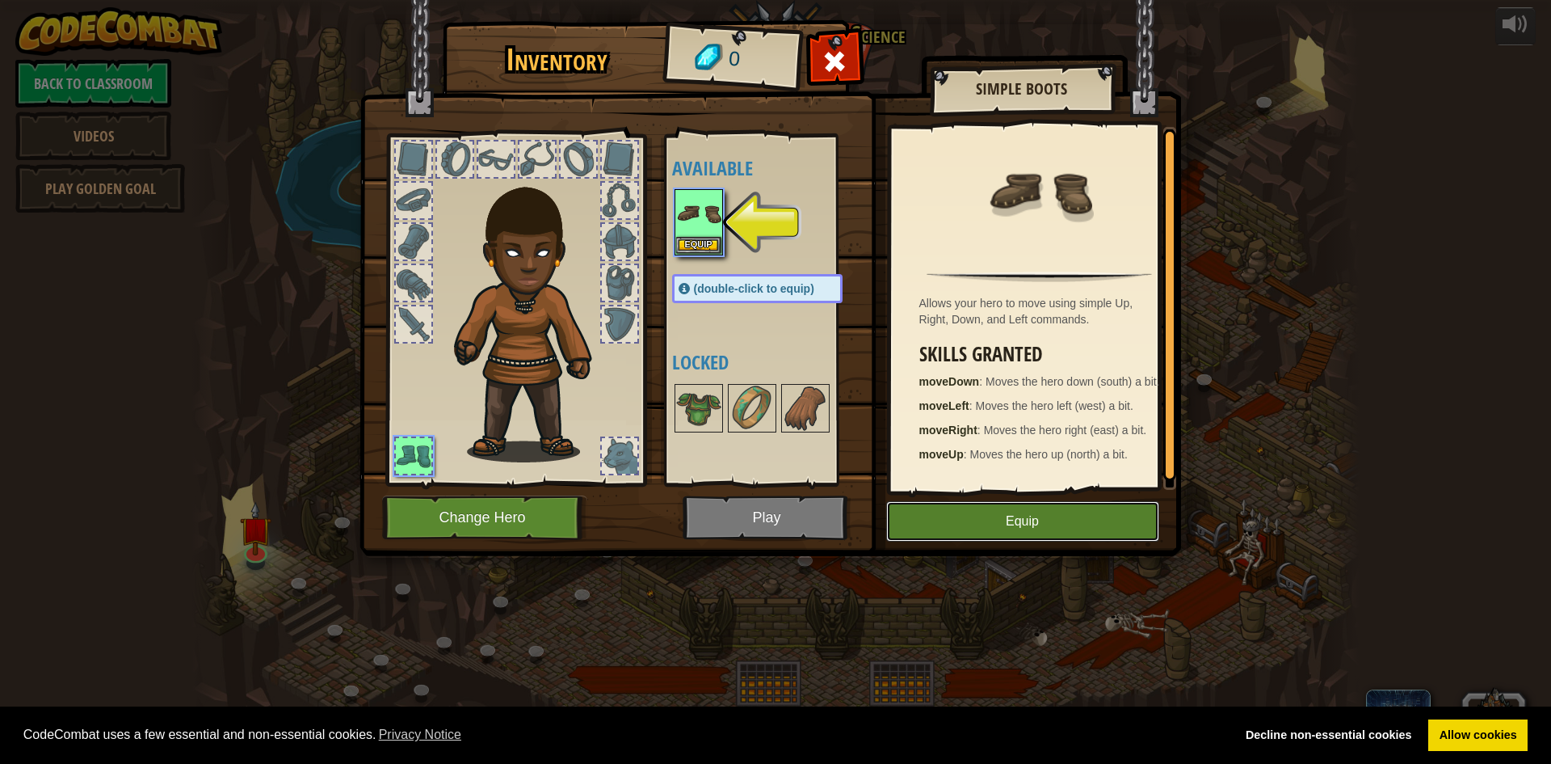
click at [1026, 519] on button "Equip" at bounding box center [1022, 521] width 273 height 40
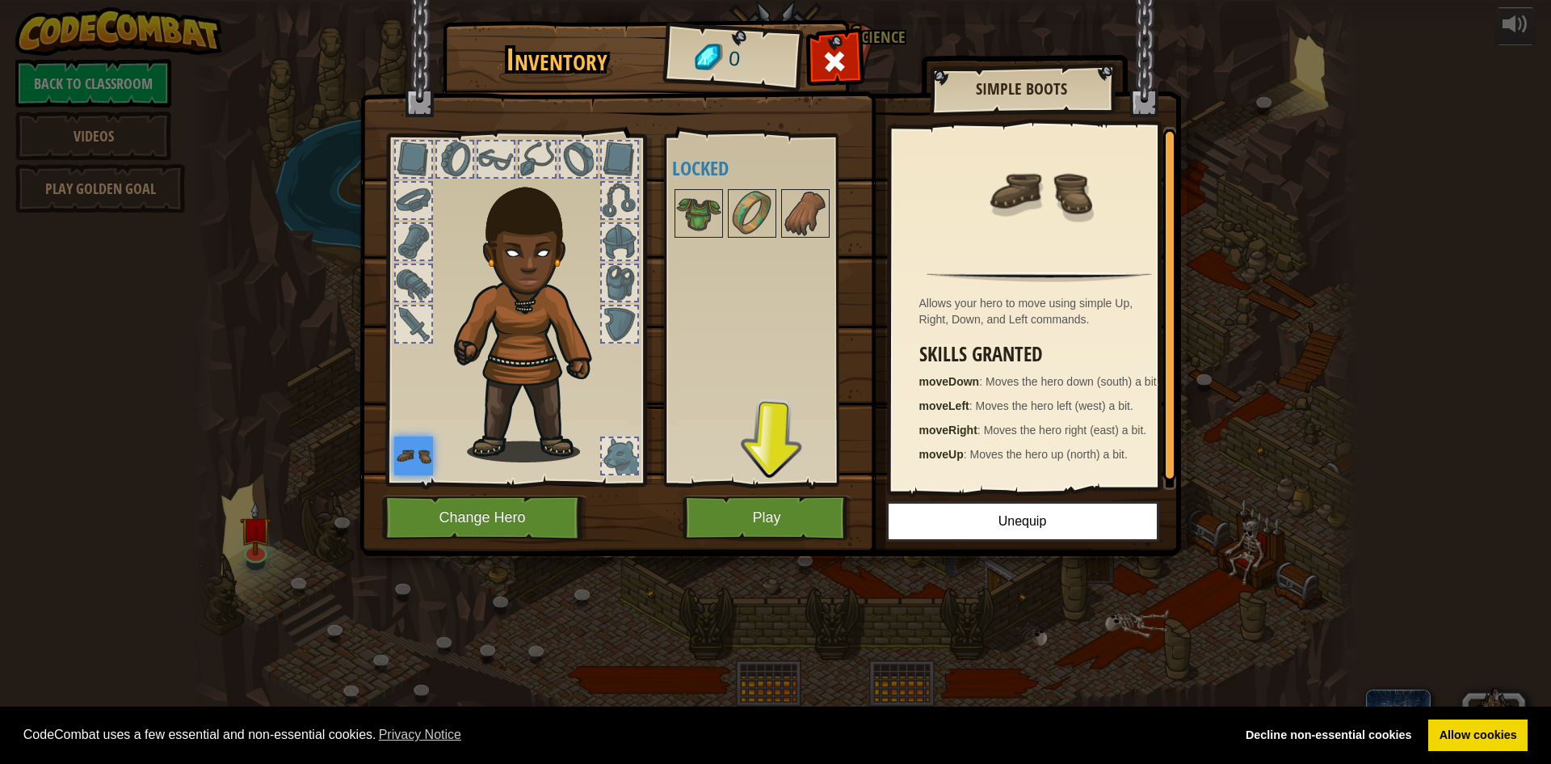
click at [403, 154] on div at bounding box center [414, 159] width 36 height 36
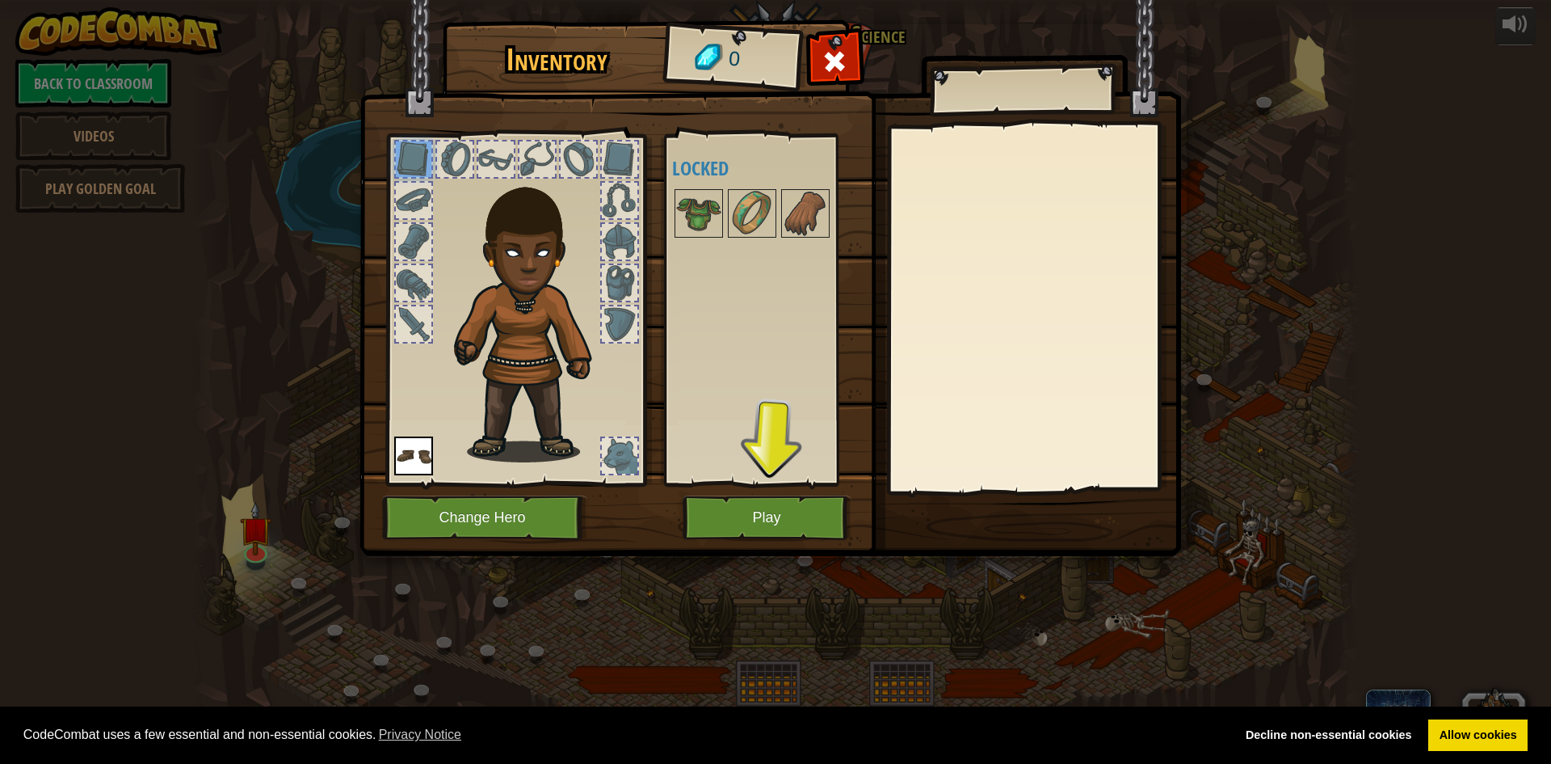
click at [531, 166] on div at bounding box center [538, 159] width 36 height 36
drag, startPoint x: 436, startPoint y: 162, endPoint x: 513, endPoint y: 169, distance: 77.9
click at [445, 163] on div at bounding box center [455, 159] width 39 height 39
click at [514, 169] on div at bounding box center [496, 159] width 39 height 39
click at [519, 162] on div at bounding box center [537, 159] width 39 height 39
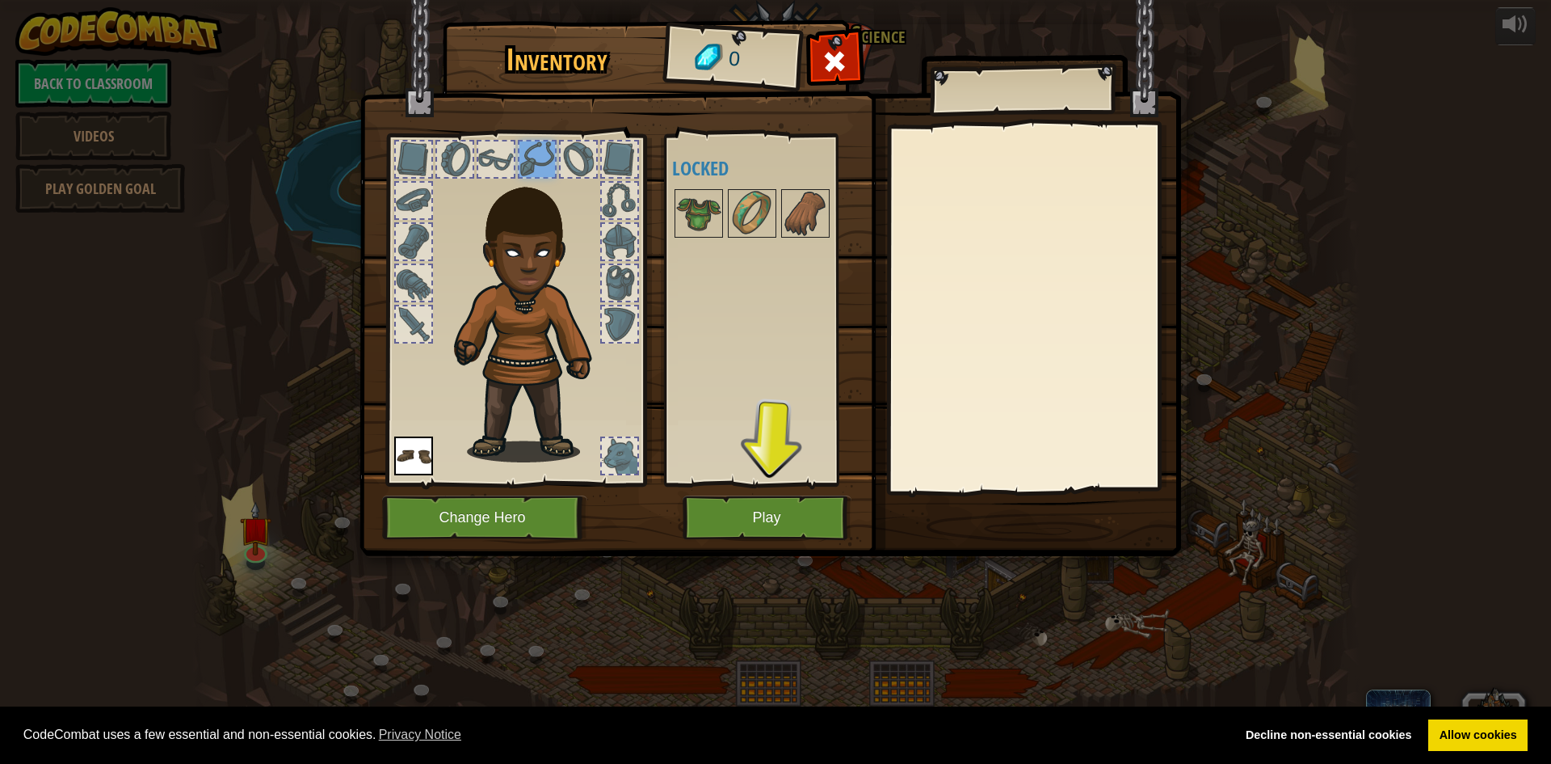
click at [608, 165] on div at bounding box center [620, 159] width 36 height 36
click at [706, 210] on img at bounding box center [698, 213] width 45 height 45
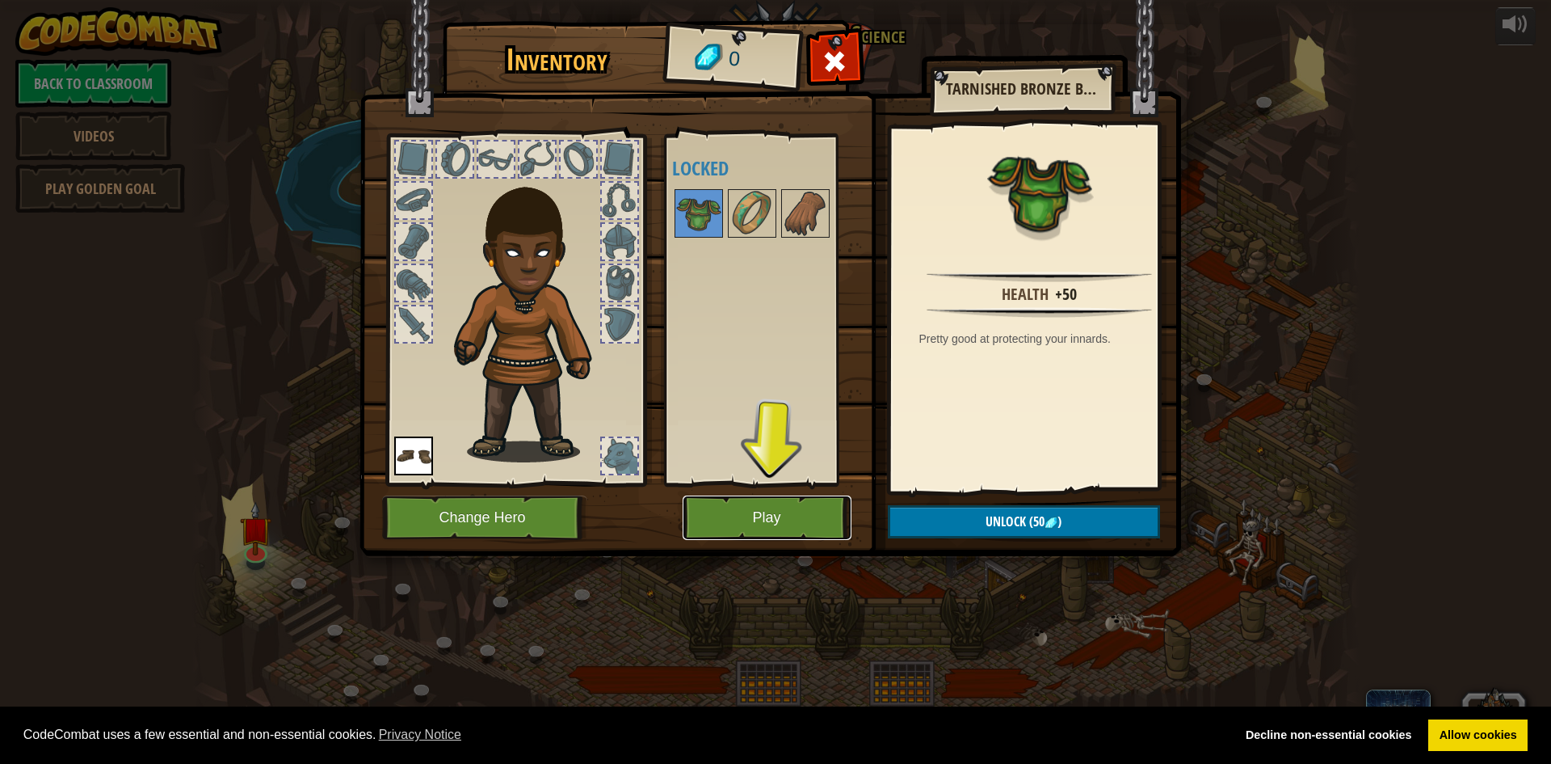
click at [804, 537] on button "Play" at bounding box center [767, 517] width 169 height 44
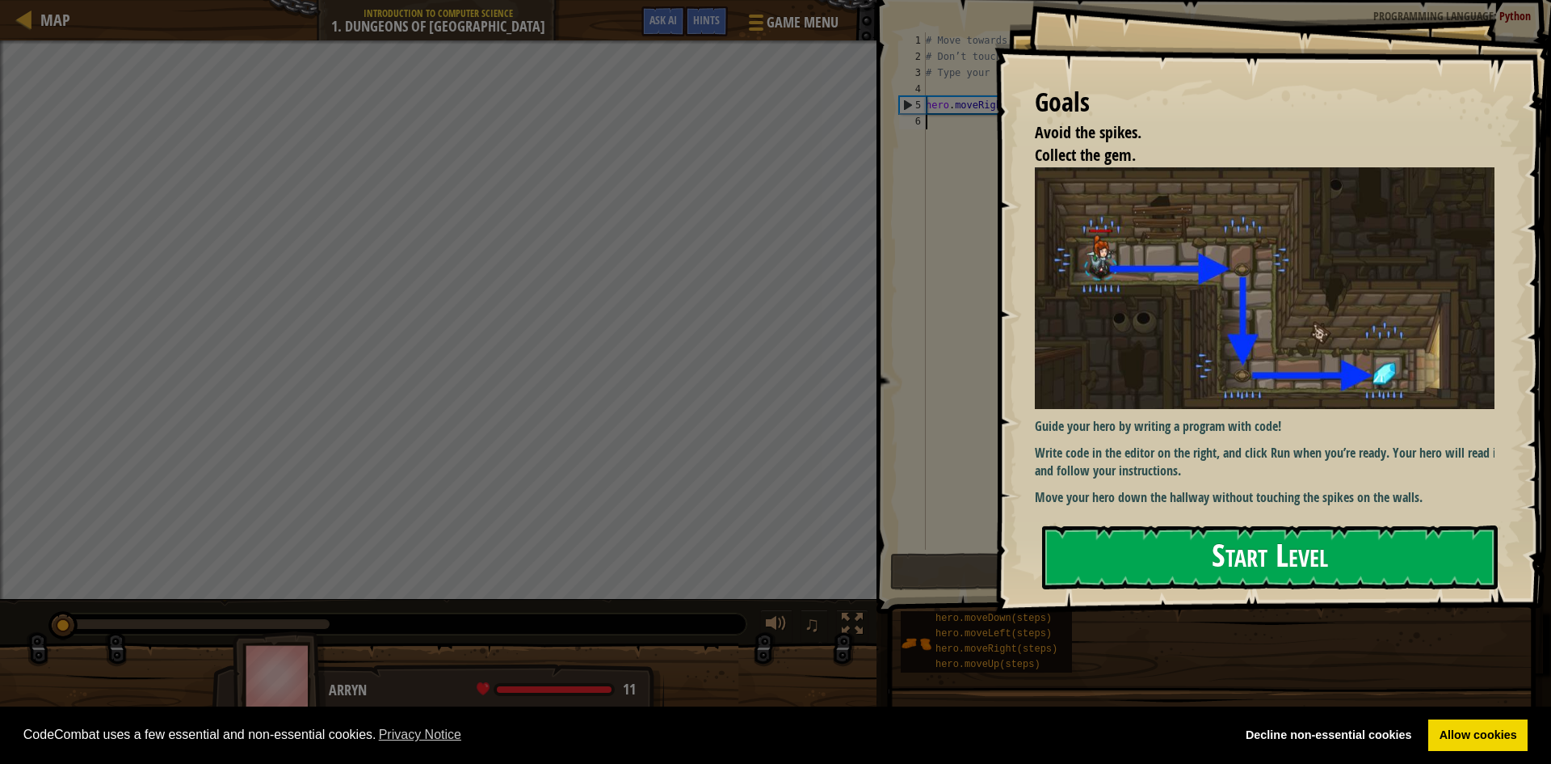
click at [1263, 318] on div "Goals Avoid the spikes. Collect the gem. Guide your hero by writing a program w…" at bounding box center [1273, 307] width 557 height 614
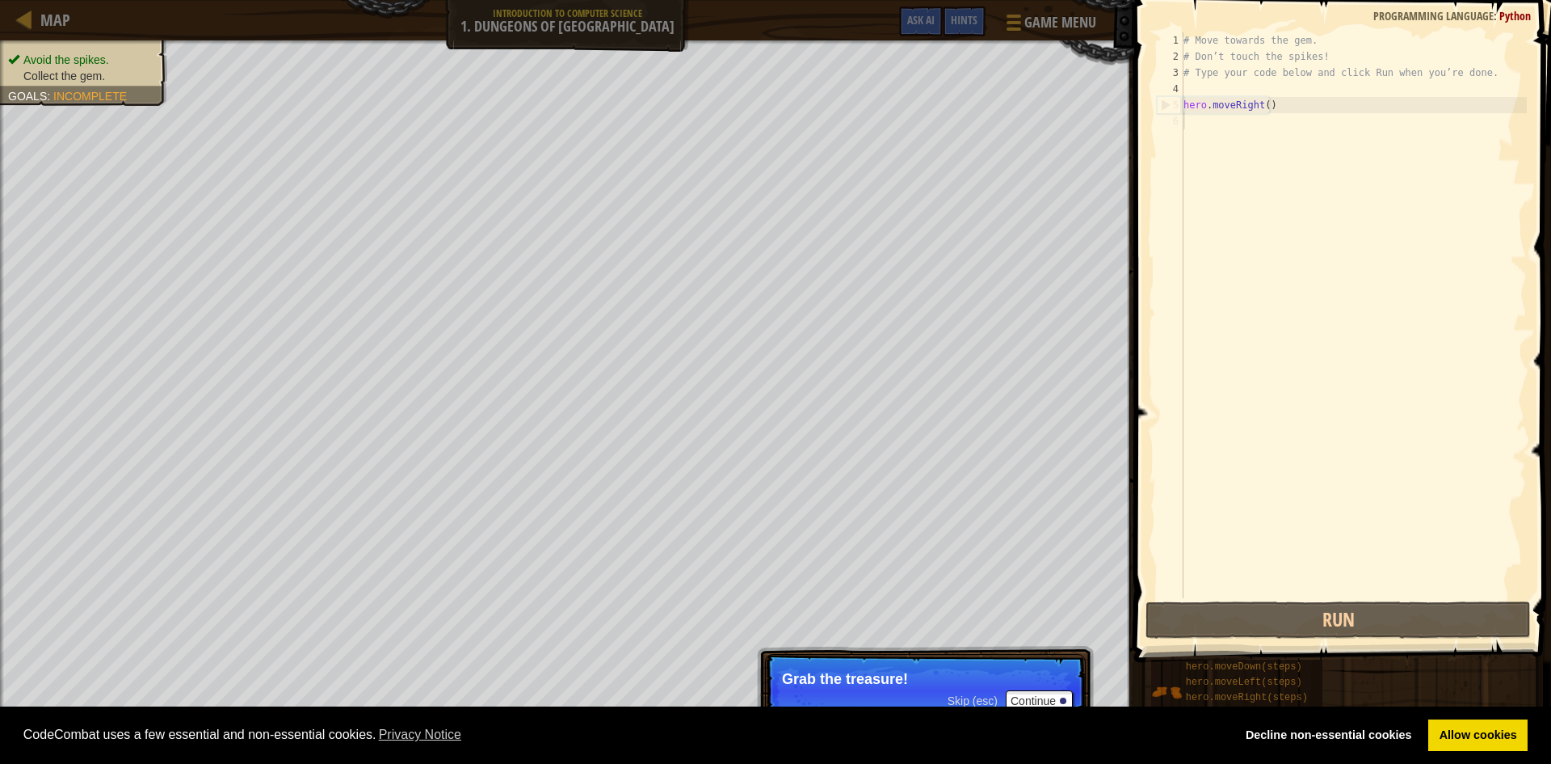
click at [903, 679] on p "Grab the treasure!" at bounding box center [925, 679] width 287 height 16
click at [1046, 691] on button "Continue" at bounding box center [1039, 700] width 67 height 21
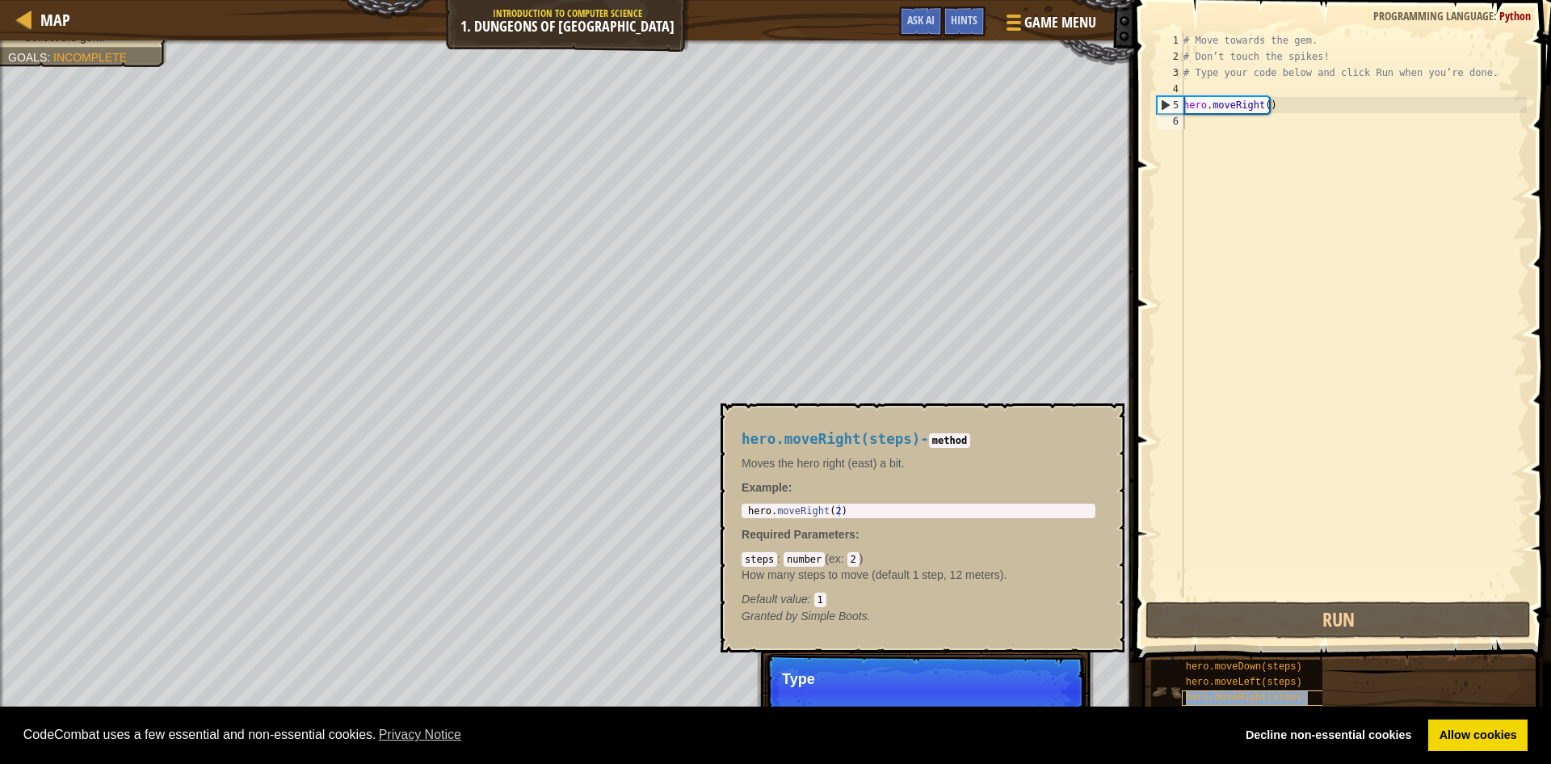
click at [1238, 694] on span "hero.moveRight(steps)" at bounding box center [1247, 697] width 122 height 11
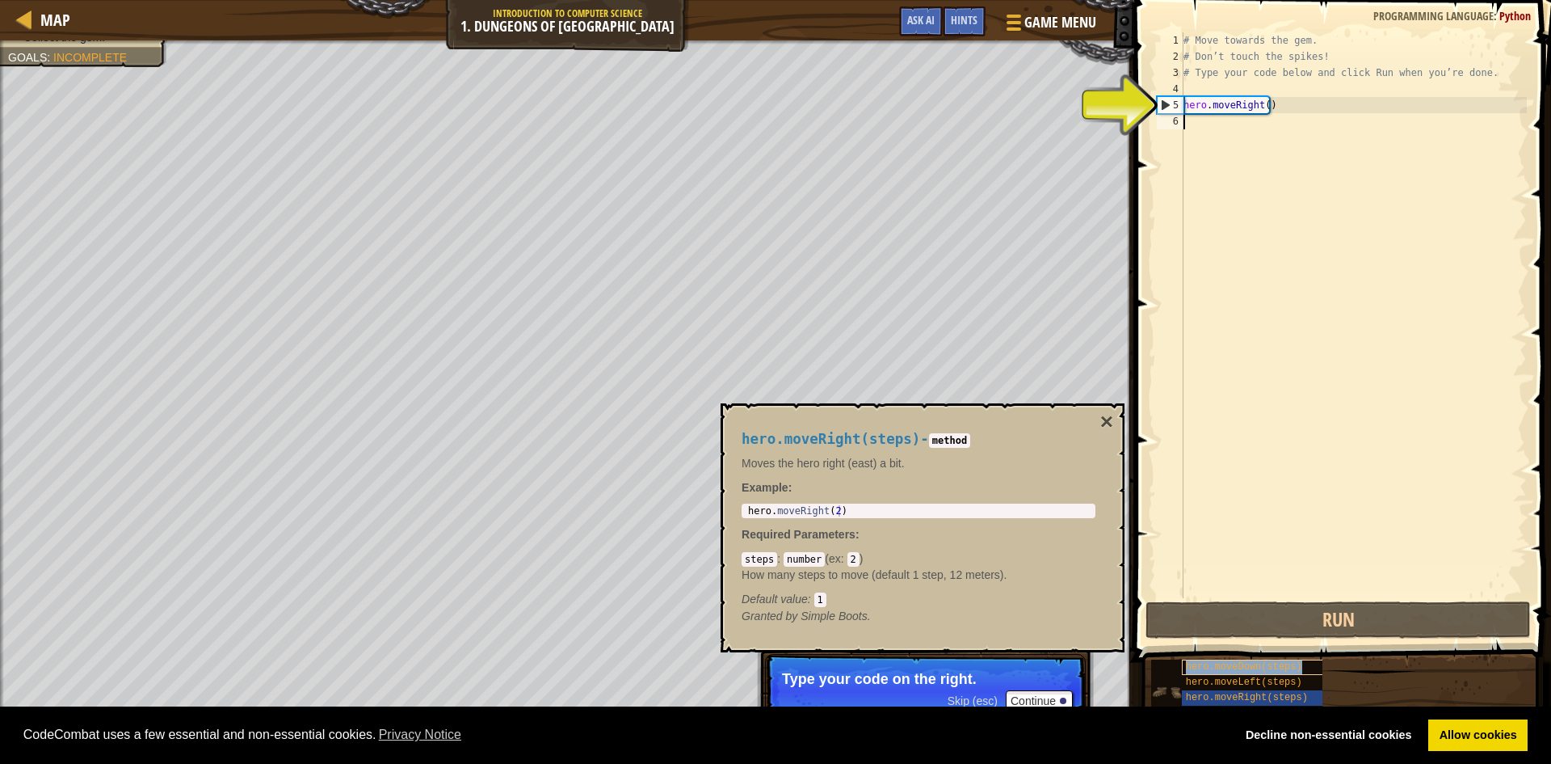
click at [1226, 664] on span "hero.moveDown(steps)" at bounding box center [1244, 666] width 116 height 11
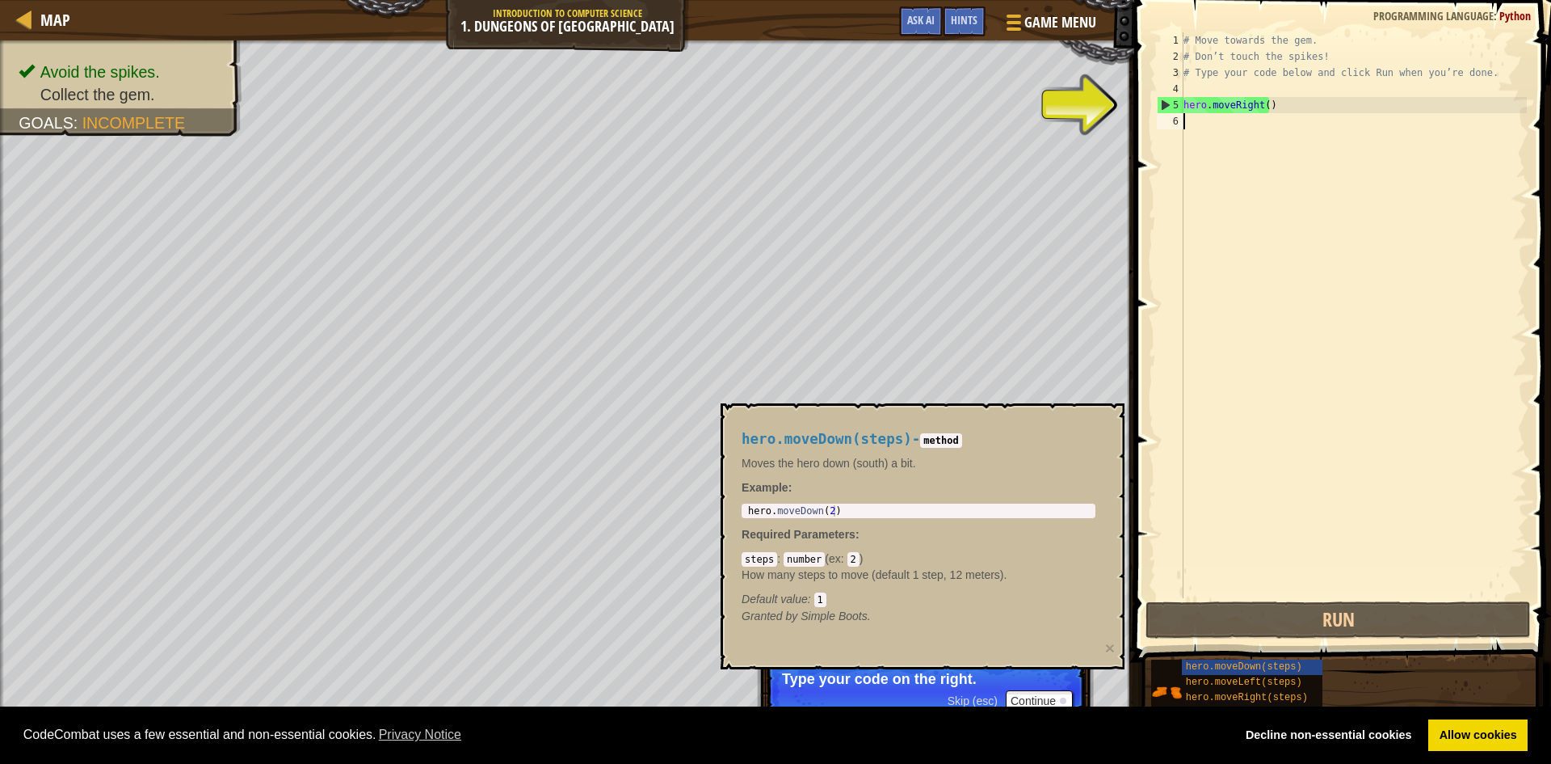
drag, startPoint x: 1244, startPoint y: 124, endPoint x: 1248, endPoint y: 187, distance: 64.0
click at [1244, 124] on div "# Move towards the gem. # Don’t touch the spikes! # Type your code below and cl…" at bounding box center [1353, 331] width 347 height 598
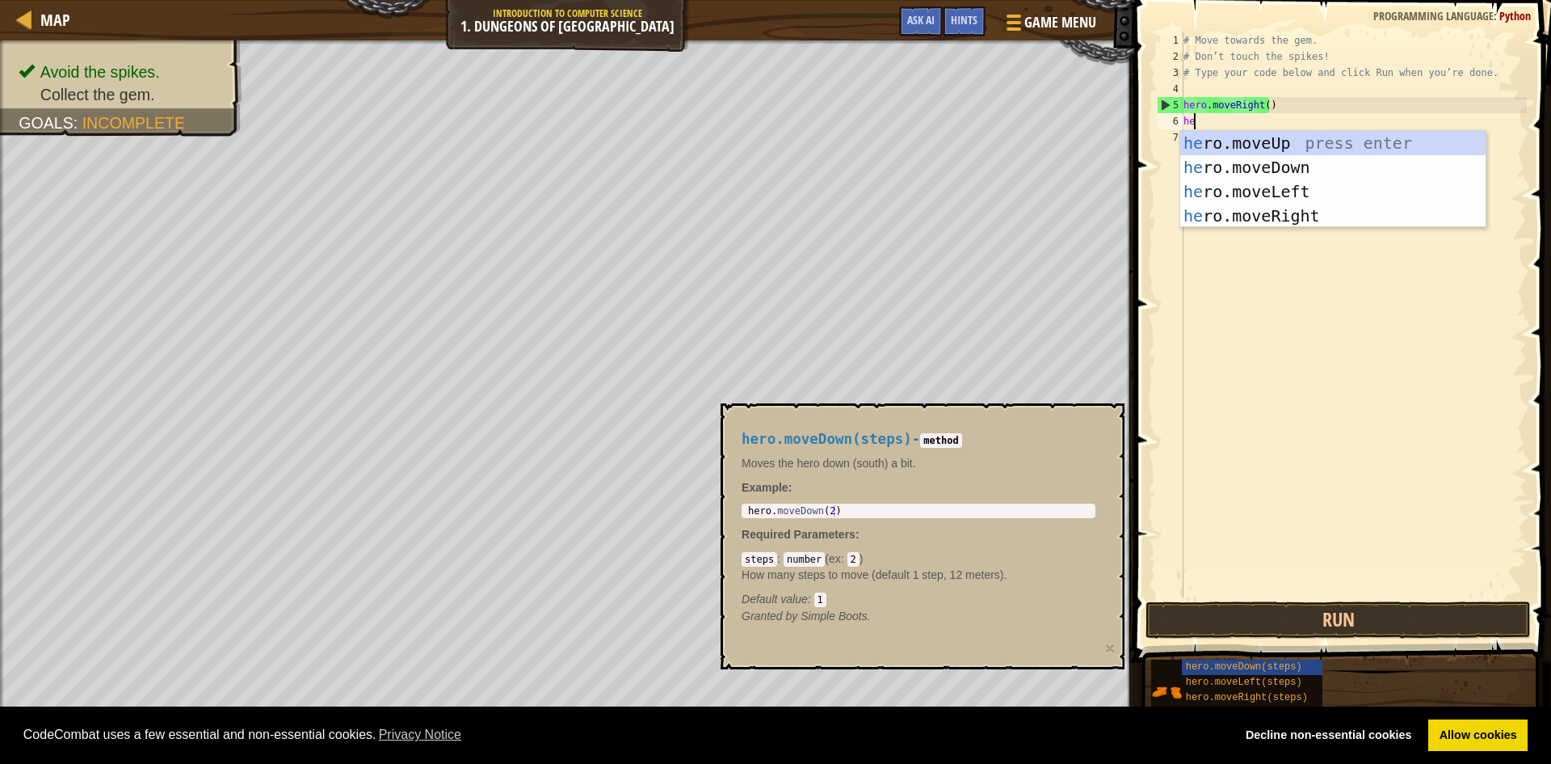
scroll to position [7, 1]
type textarea "hero"
click at [1328, 170] on div "hero .moveUp press enter hero .moveDown press enter hero .moveLeft press enter …" at bounding box center [1332, 203] width 305 height 145
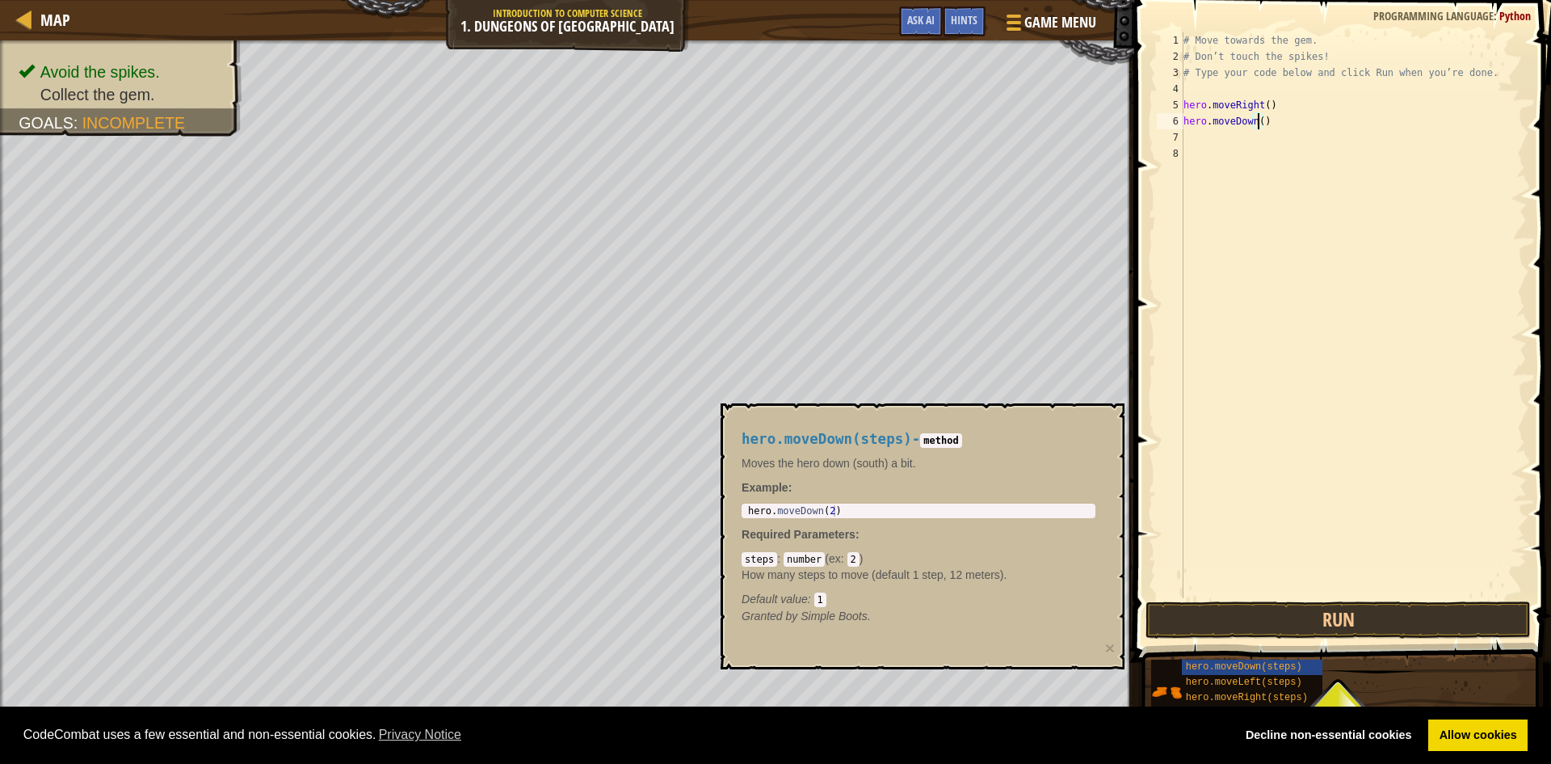
click at [1260, 121] on div "# Move towards the gem. # Don’t touch the spikes! # Type your code below and cl…" at bounding box center [1353, 331] width 347 height 598
type textarea "hero.moveDown(2)"
click at [1322, 617] on button "Run" at bounding box center [1338, 619] width 385 height 37
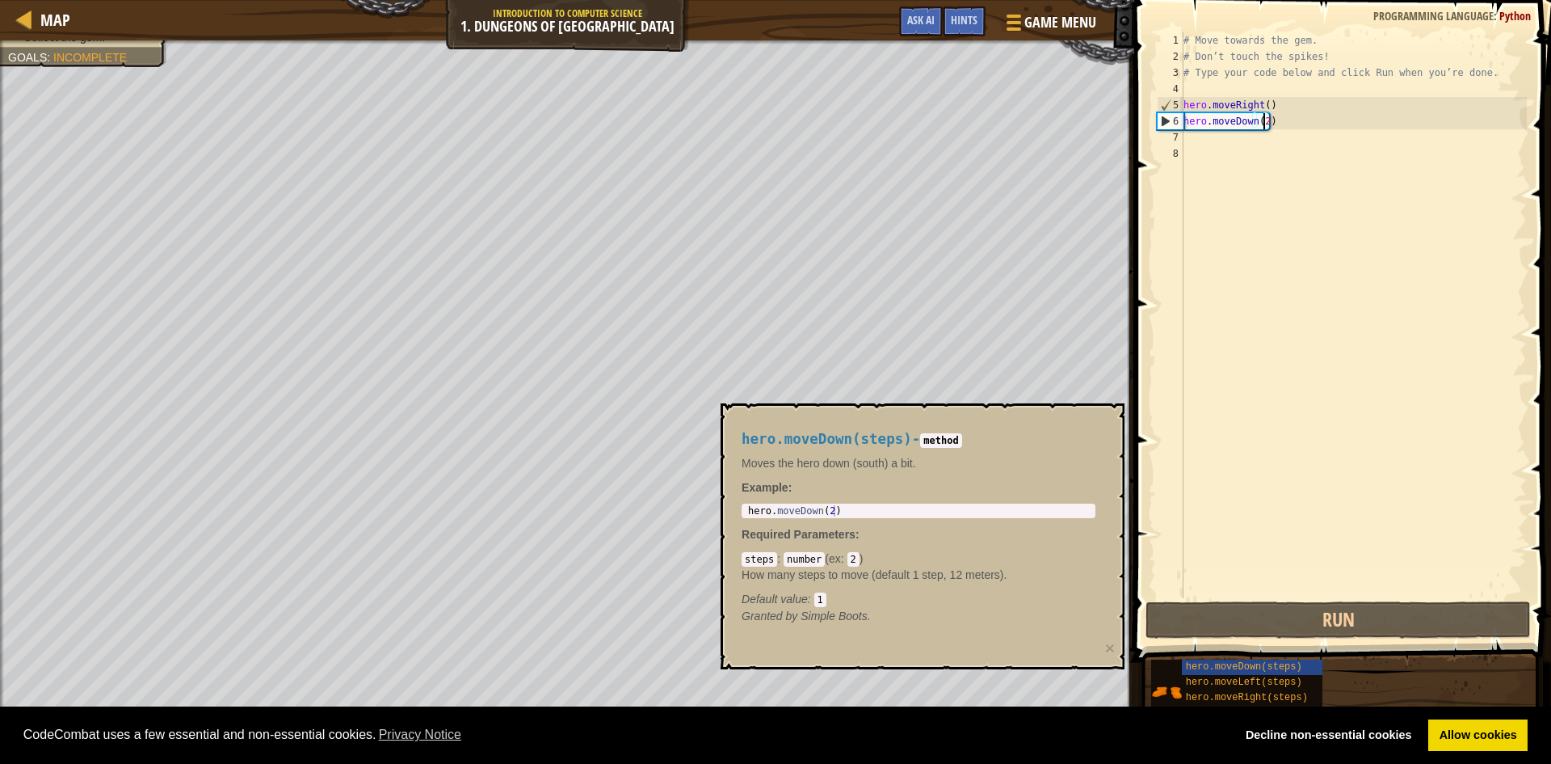
click at [1242, 137] on div "# Move towards the gem. # Don’t touch the spikes! # Type your code below and cl…" at bounding box center [1353, 331] width 347 height 598
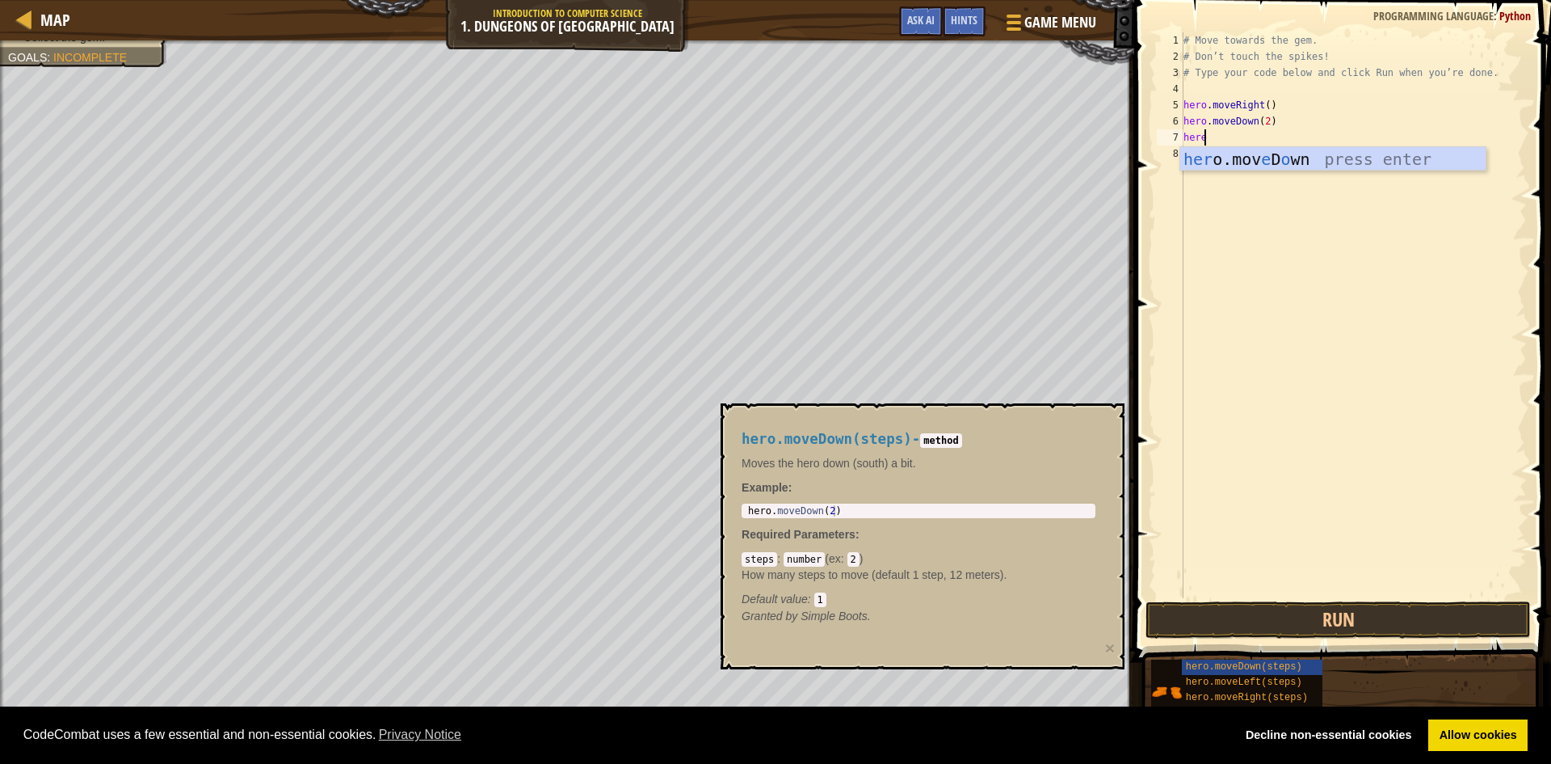
scroll to position [7, 1]
type textarea "her"
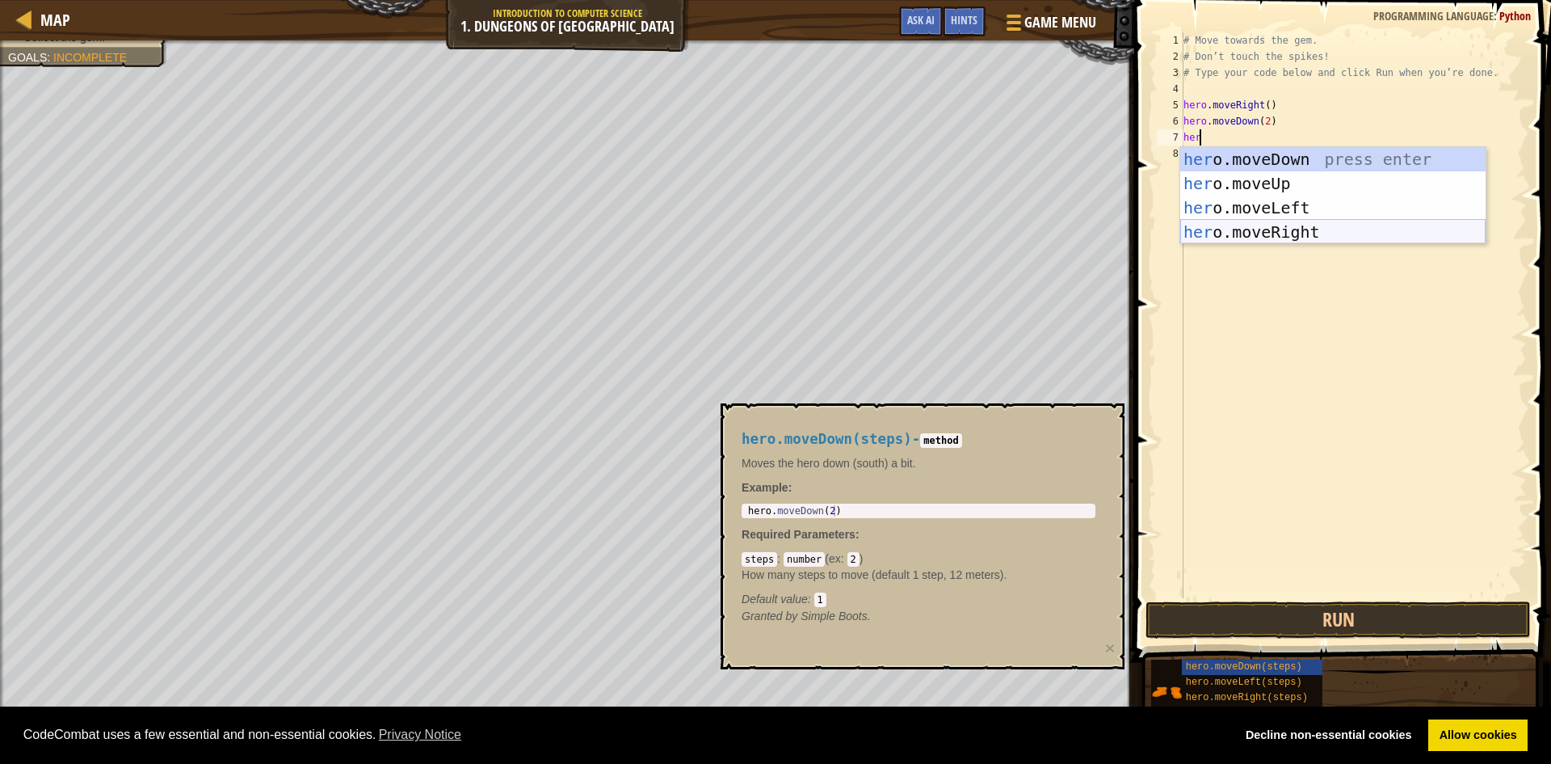
click at [1308, 231] on div "her o.moveDown press enter her o.moveUp press enter her o.moveLeft press enter …" at bounding box center [1332, 219] width 305 height 145
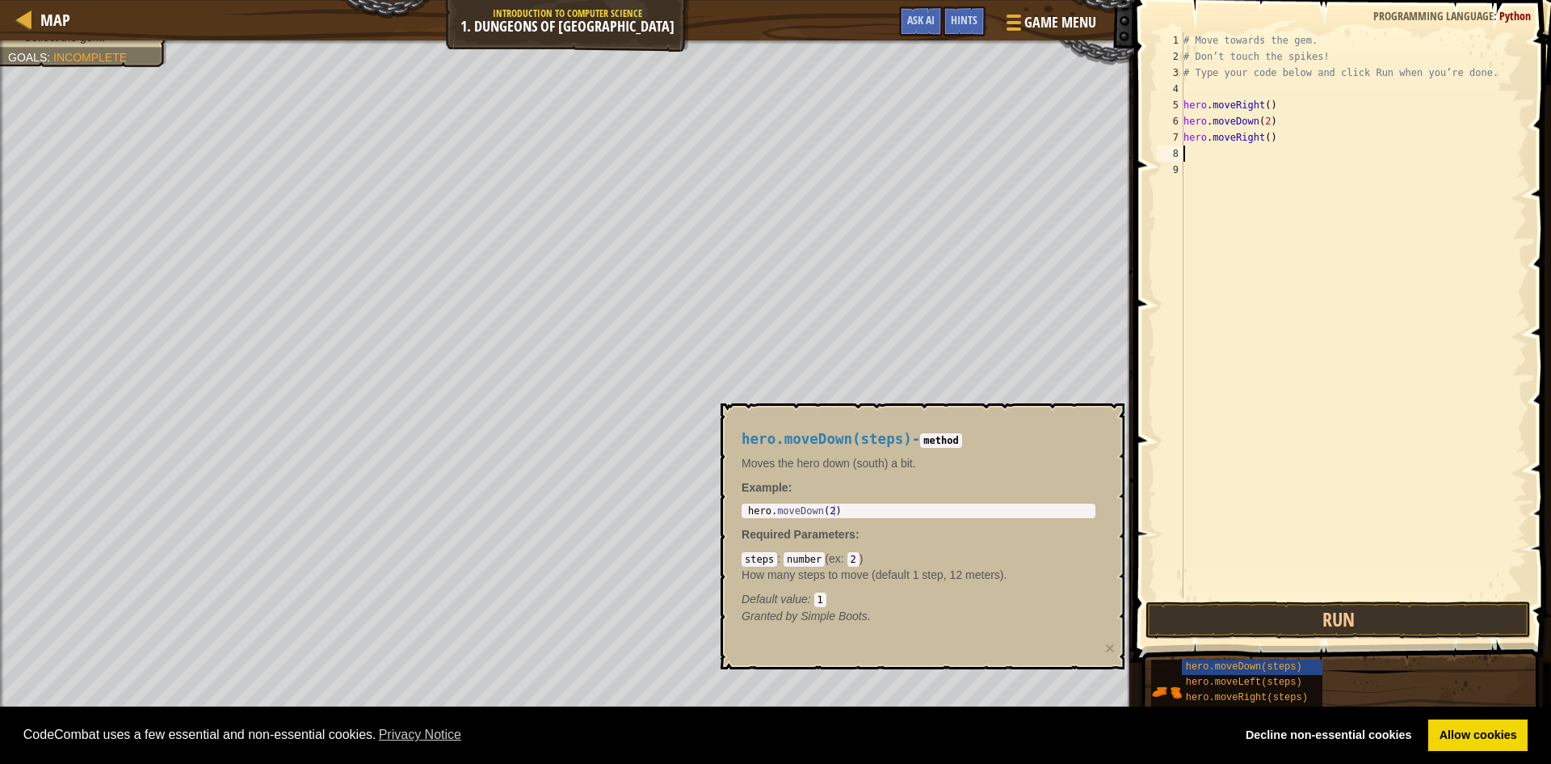
scroll to position [7, 0]
click at [1263, 137] on div "# Move towards the gem. # Don’t touch the spikes! # Type your code below and cl…" at bounding box center [1353, 331] width 347 height 598
type textarea "hero.moveRight(3)"
click at [1324, 611] on button "Run" at bounding box center [1338, 619] width 385 height 37
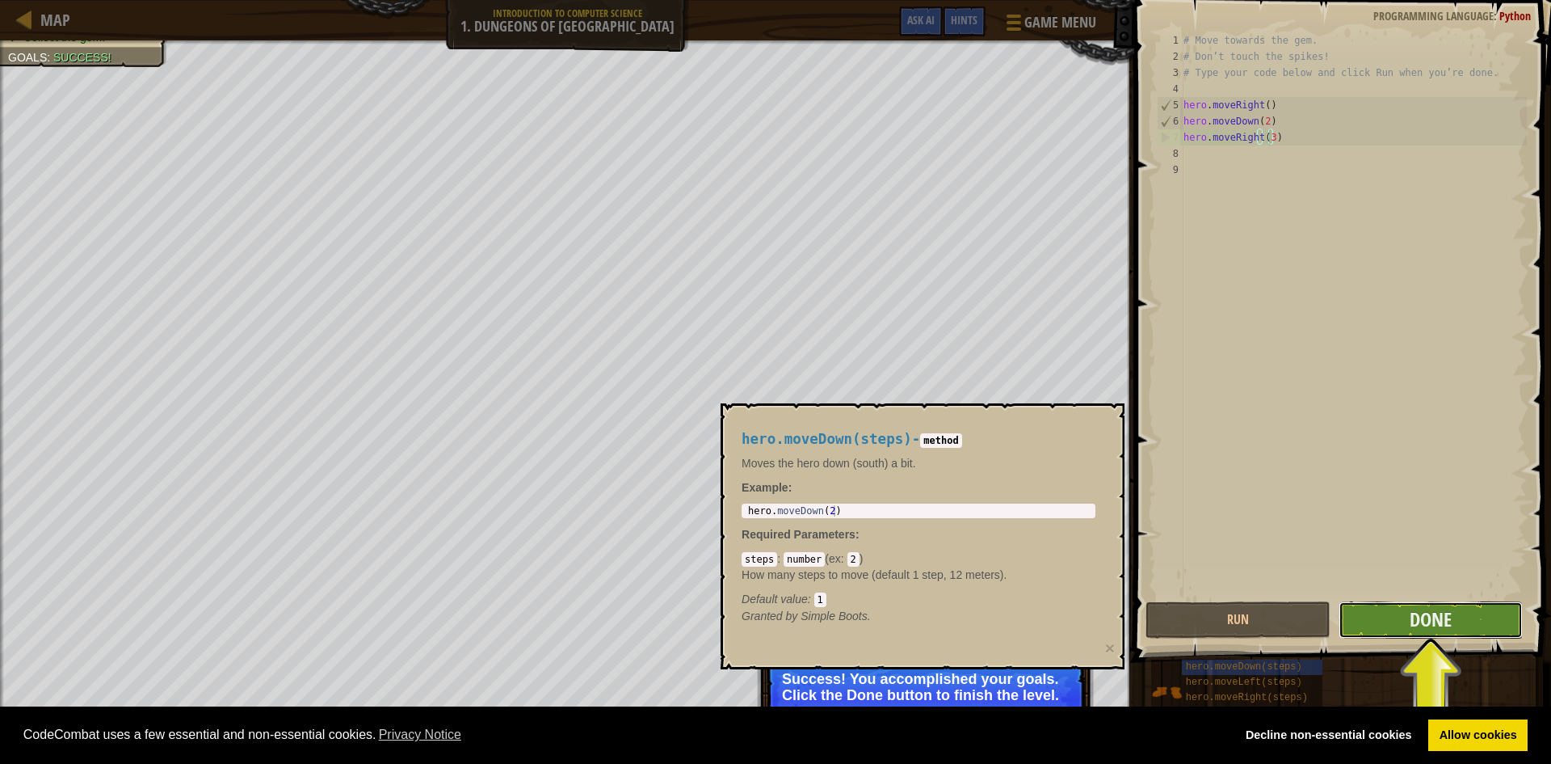
click at [1463, 614] on button "Done" at bounding box center [1431, 619] width 185 height 37
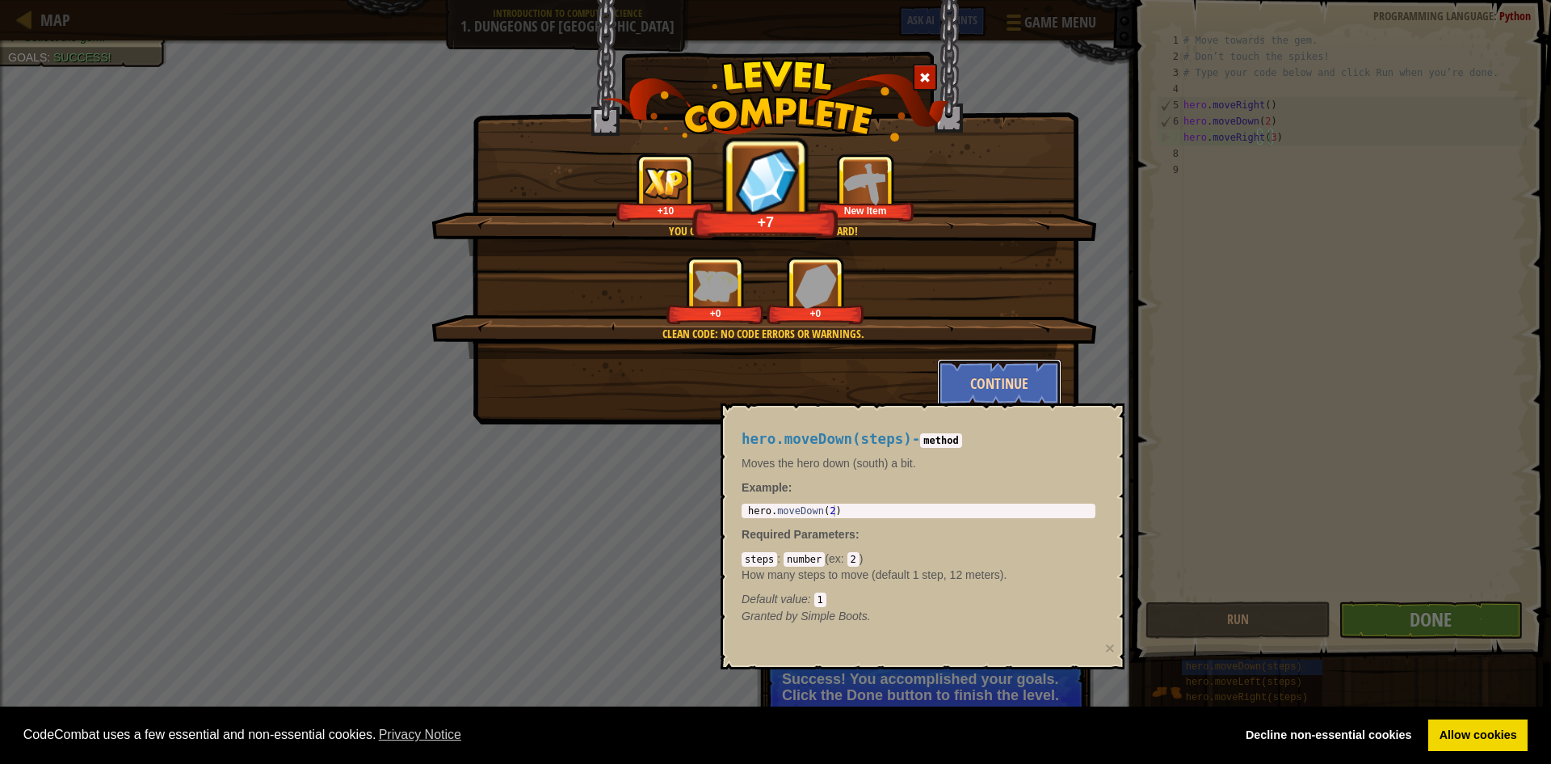
click at [958, 389] on button "Continue" at bounding box center [999, 383] width 125 height 48
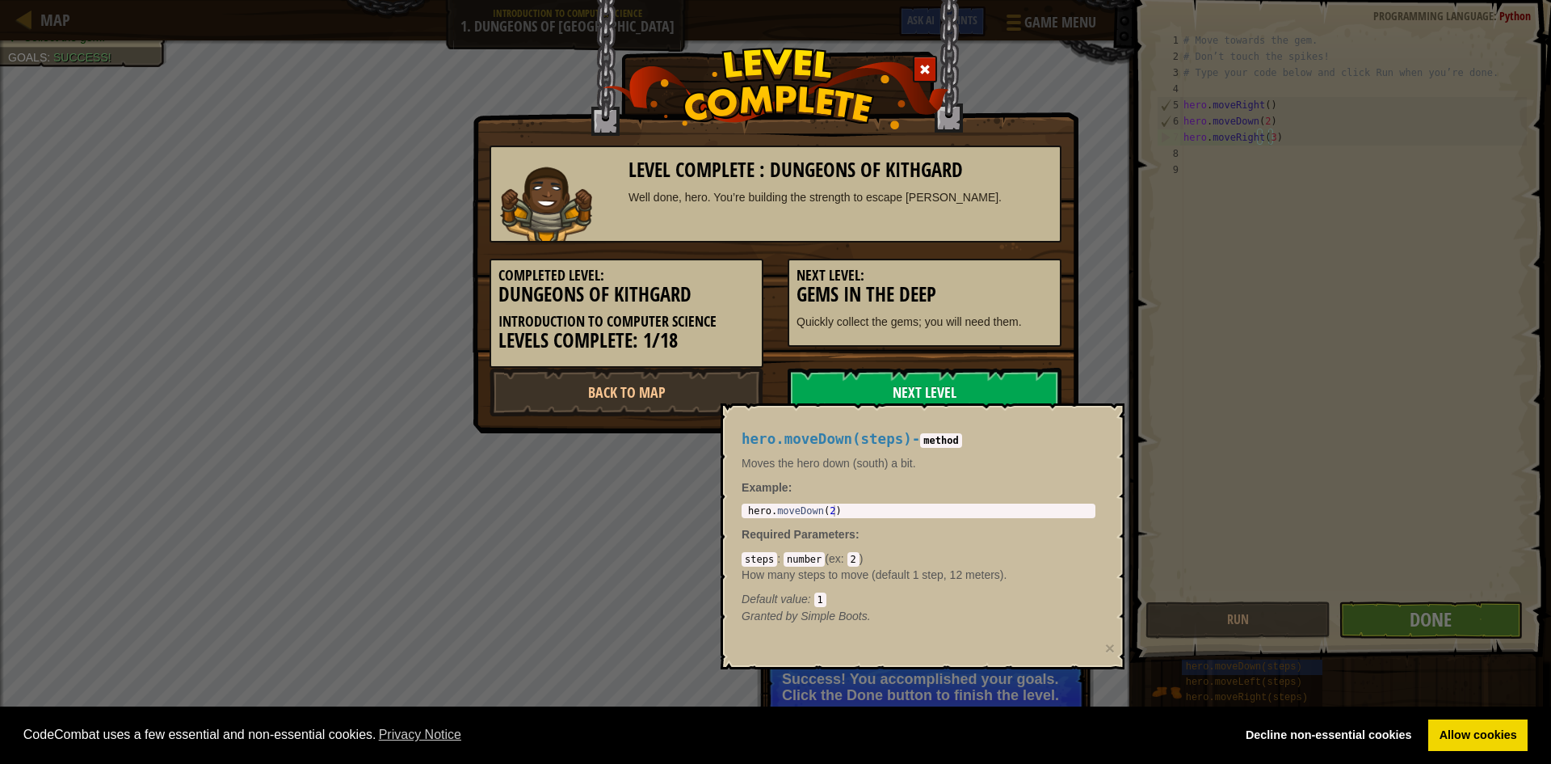
click at [922, 385] on link "Next Level" at bounding box center [925, 392] width 274 height 48
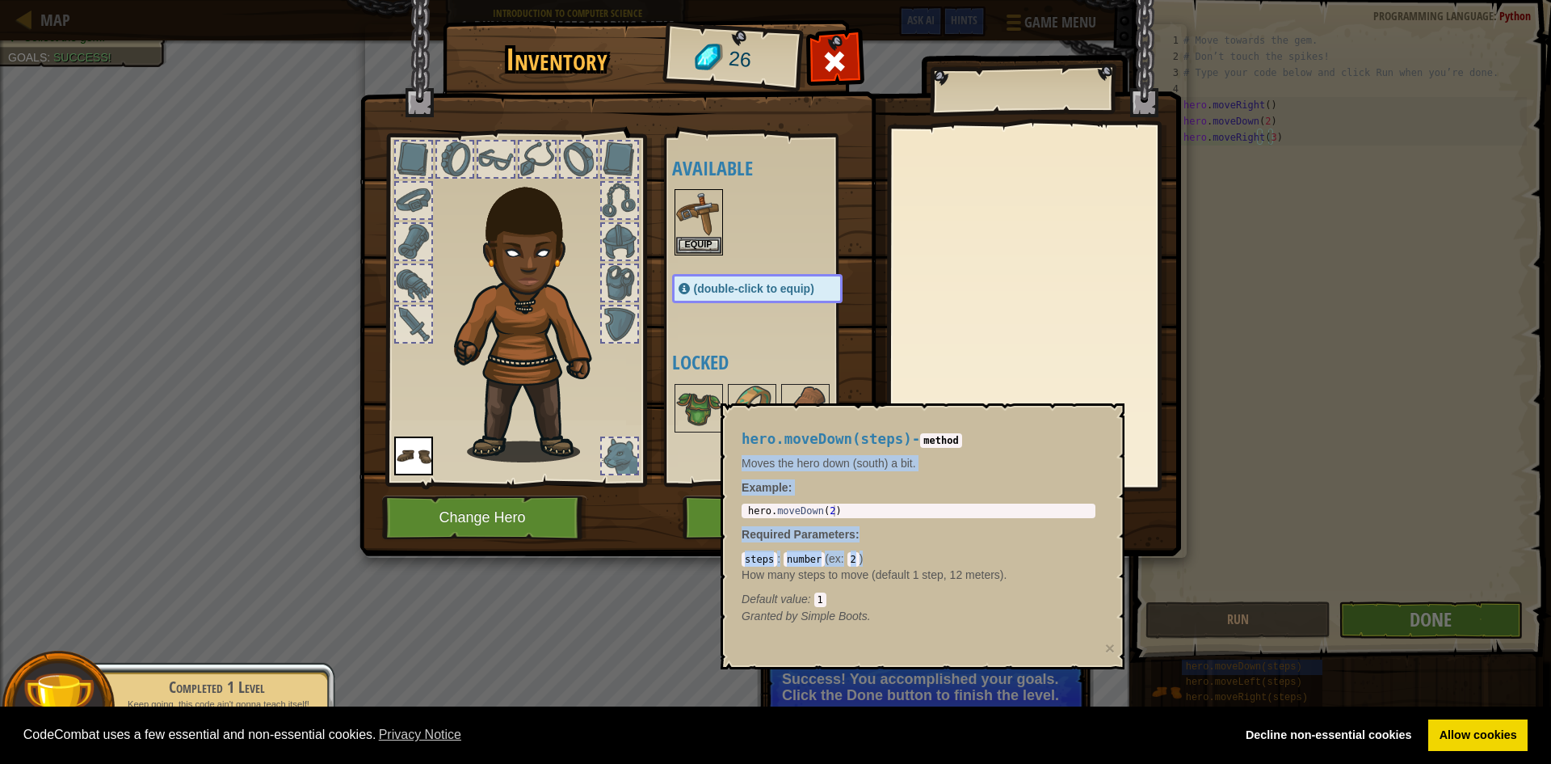
drag, startPoint x: 1084, startPoint y: 419, endPoint x: 1113, endPoint y: 557, distance: 141.2
click at [1113, 557] on div "hero.moveDown(steps) - method Moves the hero down (south) a bit. Example : 1 he…" at bounding box center [923, 536] width 404 height 266
click at [1073, 562] on div "steps : number ( ex : 2 ) How many steps to move (default 1 step, 12 meters). D…" at bounding box center [919, 578] width 354 height 57
drag, startPoint x: 1064, startPoint y: 634, endPoint x: 1044, endPoint y: 650, distance: 25.4
click at [1059, 639] on div "hero.moveDown(steps) - method Moves the hero down (south) a bit. Example : 1 he…" at bounding box center [923, 536] width 404 height 266
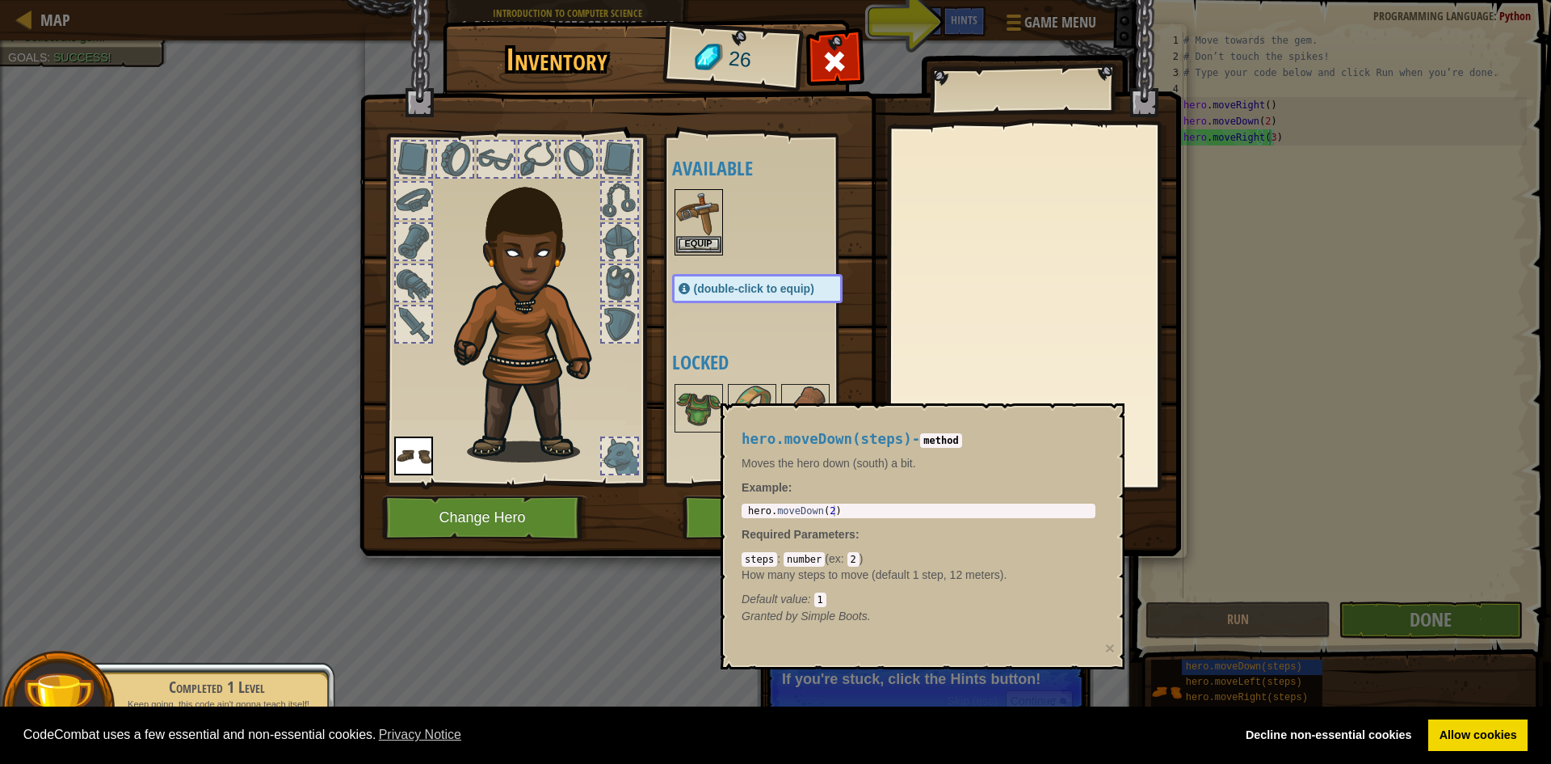
click at [703, 233] on img at bounding box center [698, 213] width 45 height 45
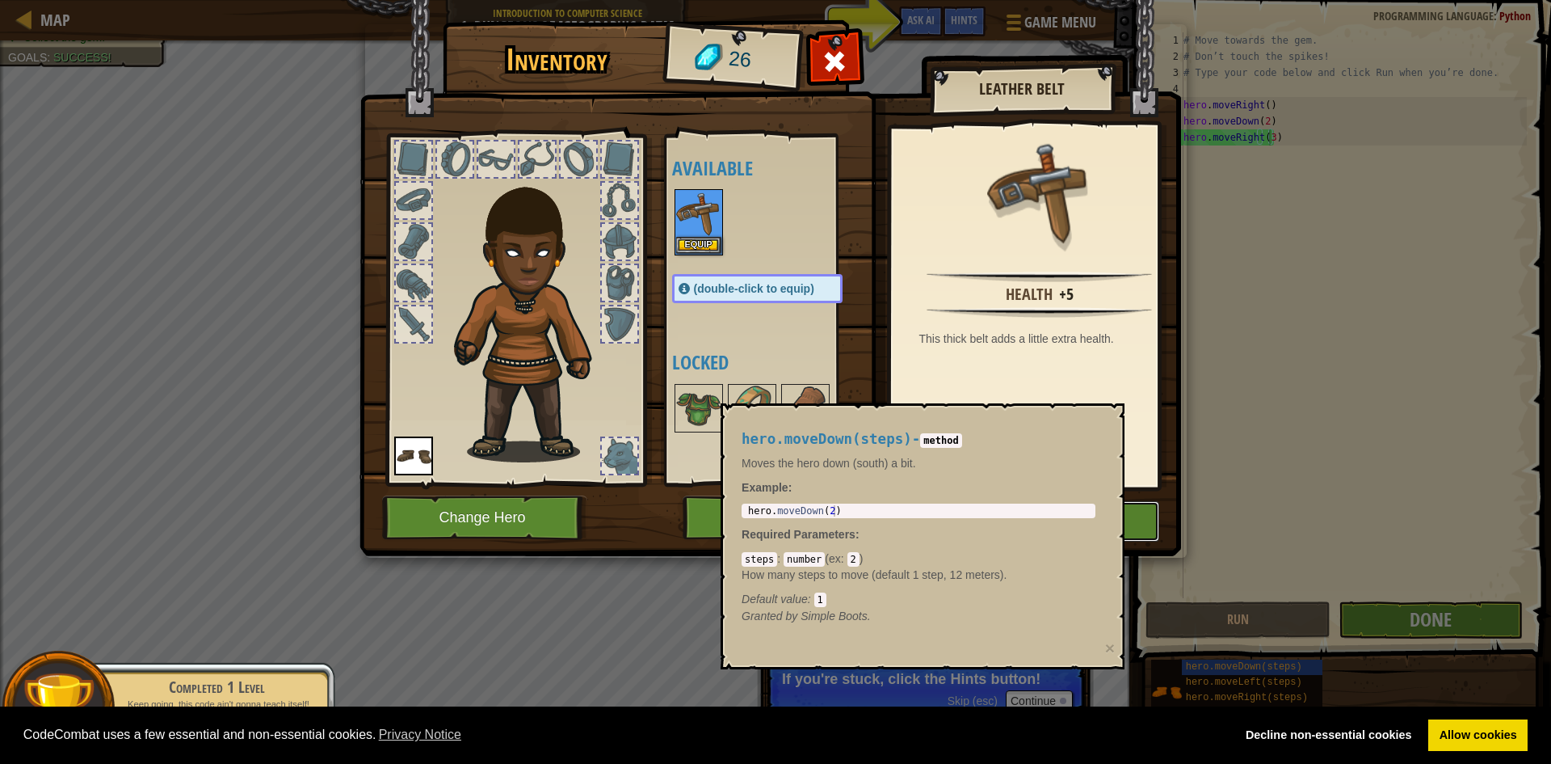
click at [1152, 524] on button "Equip" at bounding box center [1022, 521] width 273 height 40
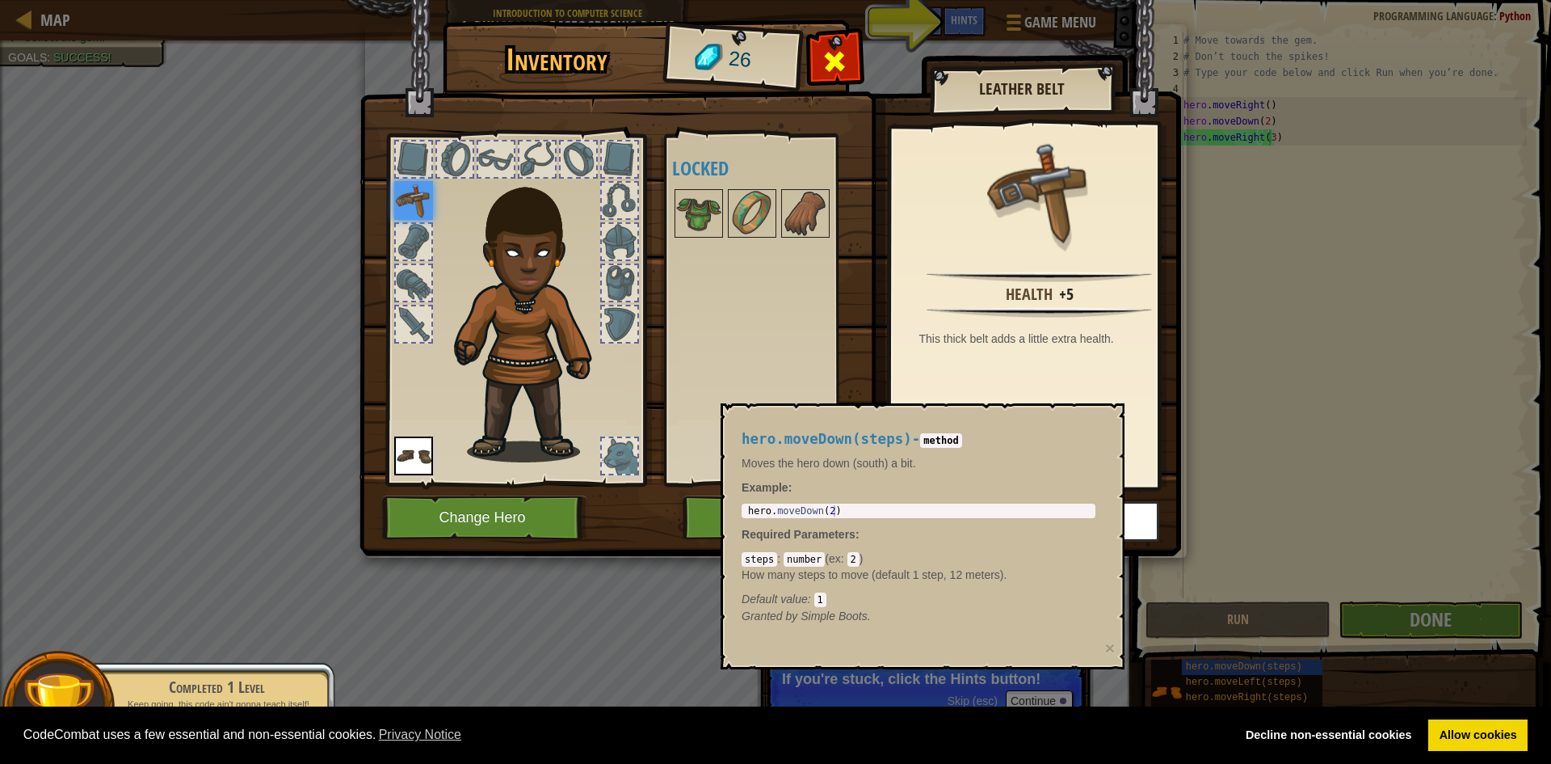
click at [840, 69] on span at bounding box center [835, 61] width 26 height 26
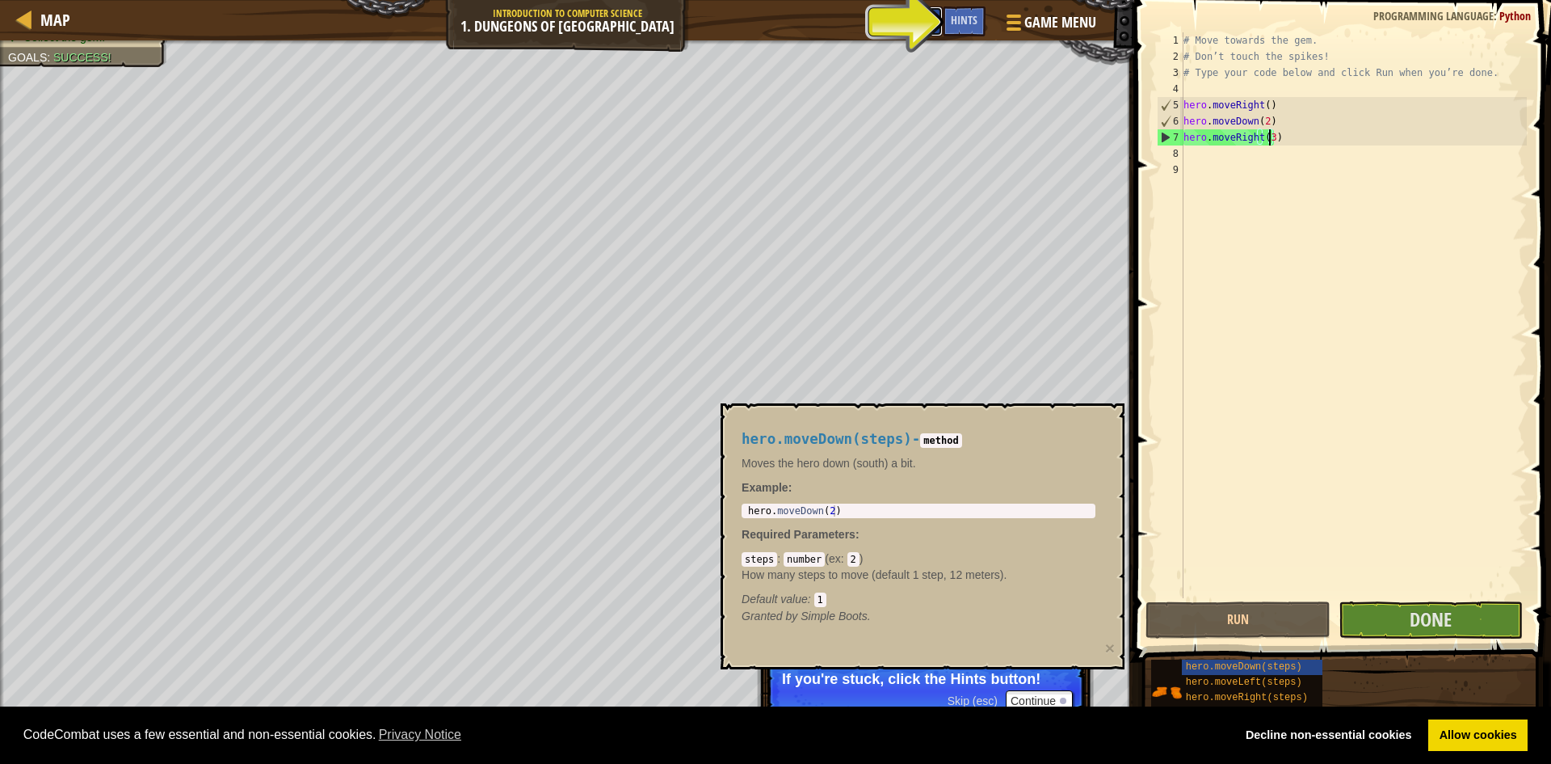
click at [912, 21] on span "Ask AI" at bounding box center [920, 19] width 27 height 15
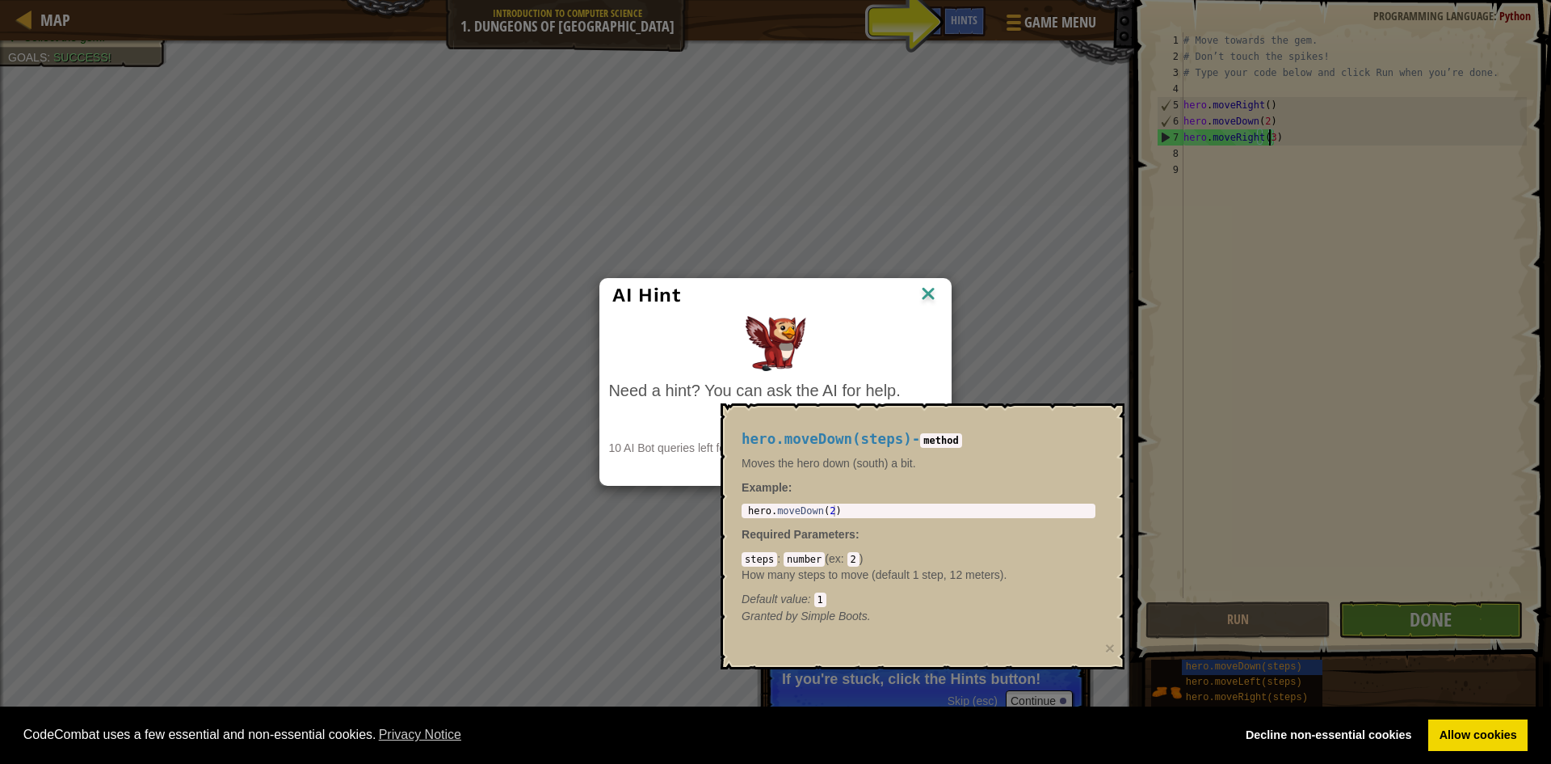
click at [933, 286] on img at bounding box center [928, 295] width 21 height 24
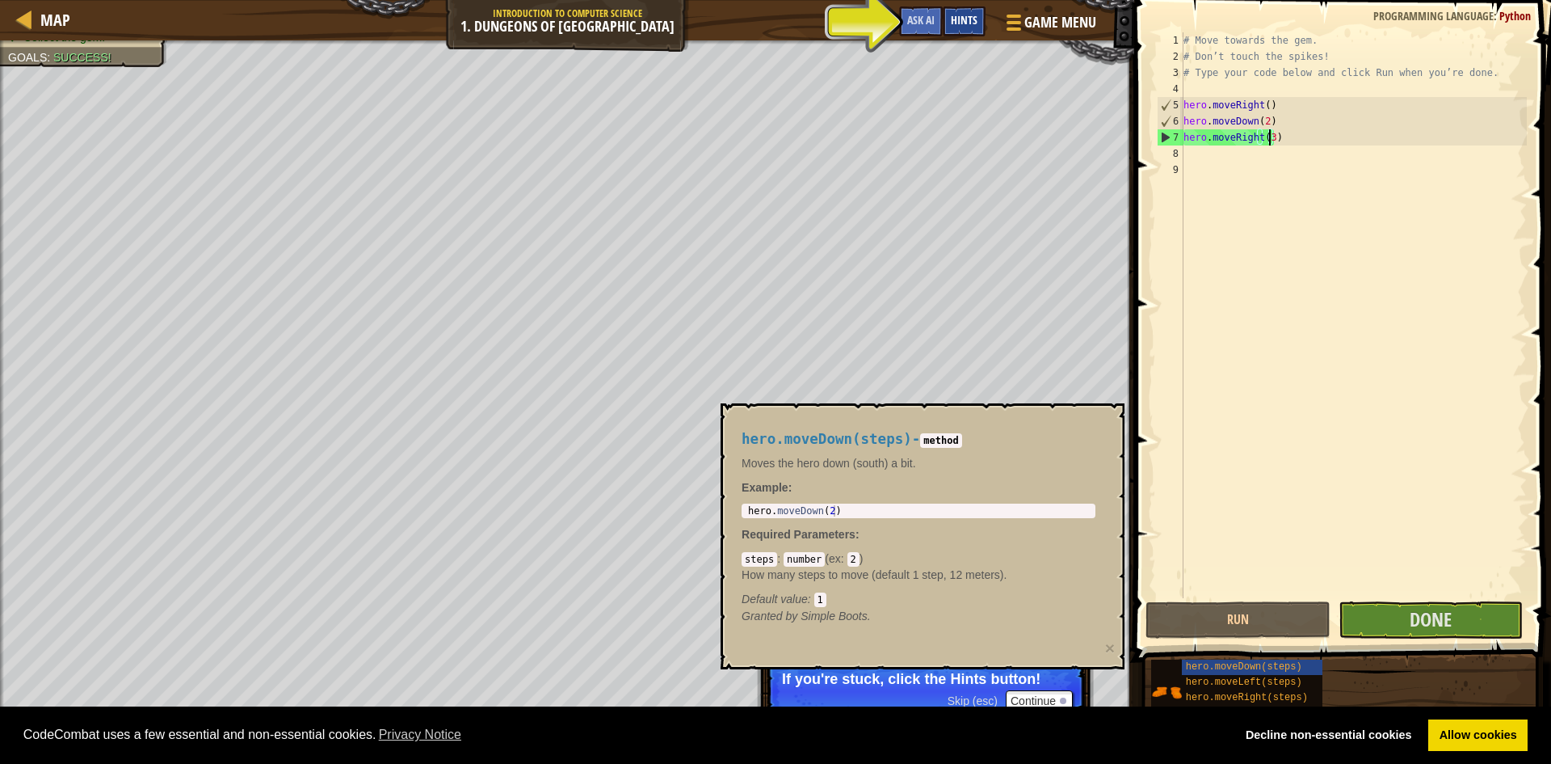
click at [966, 25] on span "Hints" at bounding box center [964, 19] width 27 height 15
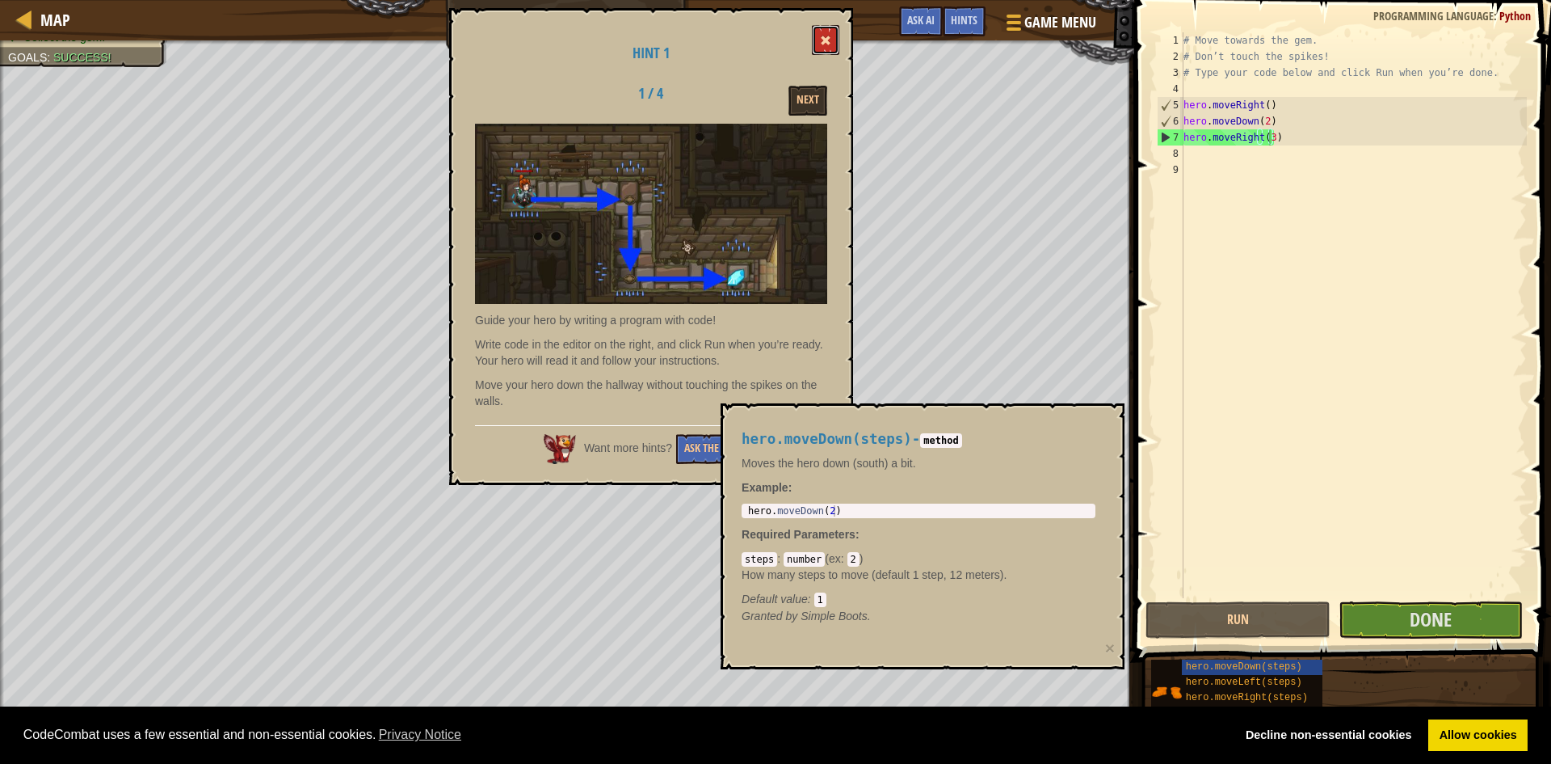
click at [813, 32] on button at bounding box center [825, 40] width 27 height 30
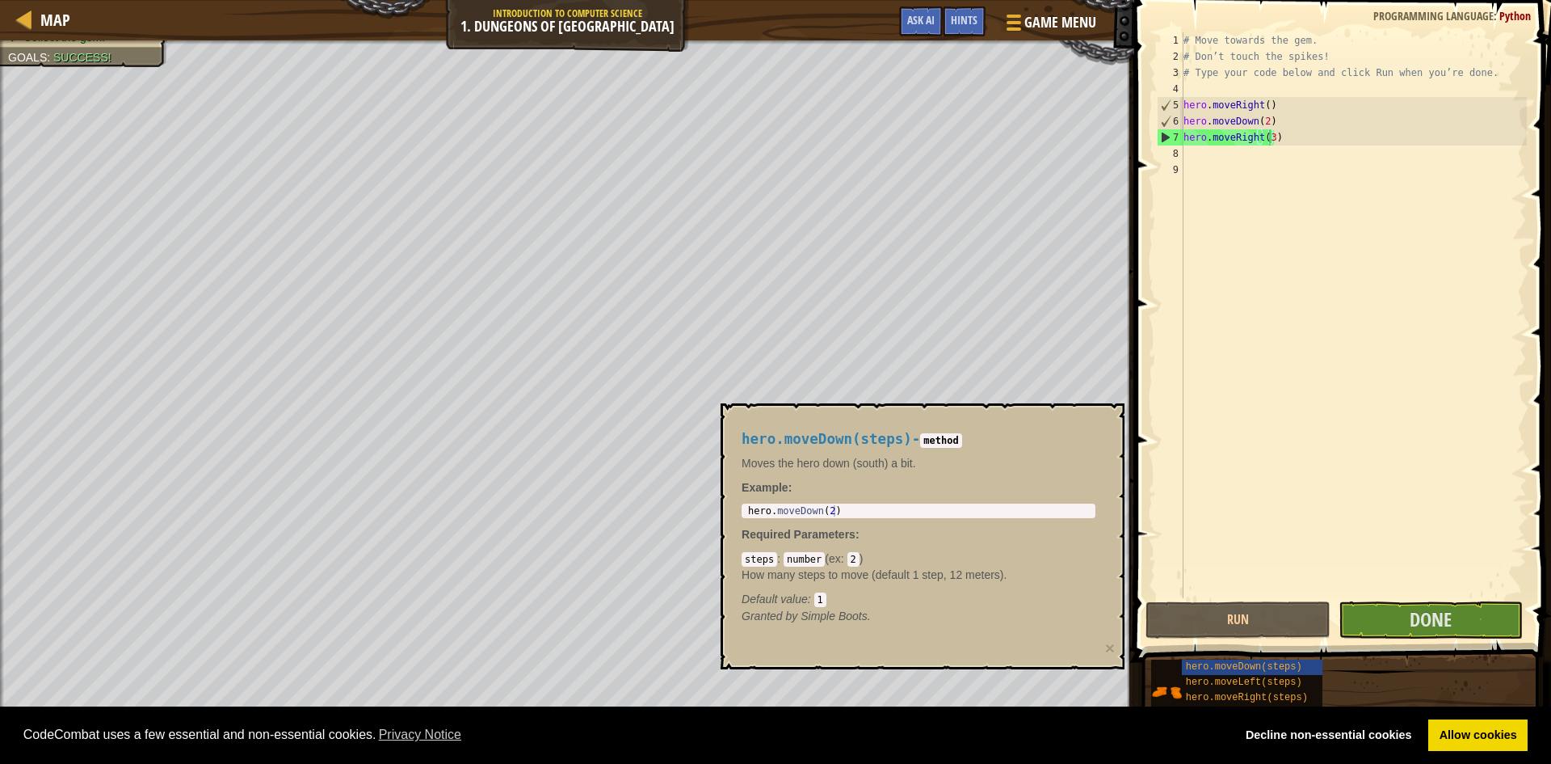
click at [1057, 506] on div "hero.moveDown(steps) - method Moves the hero down (south) a bit. Example : 1 he…" at bounding box center [918, 527] width 377 height 223
click at [1246, 663] on span "hero.moveDown(steps)" at bounding box center [1244, 666] width 116 height 11
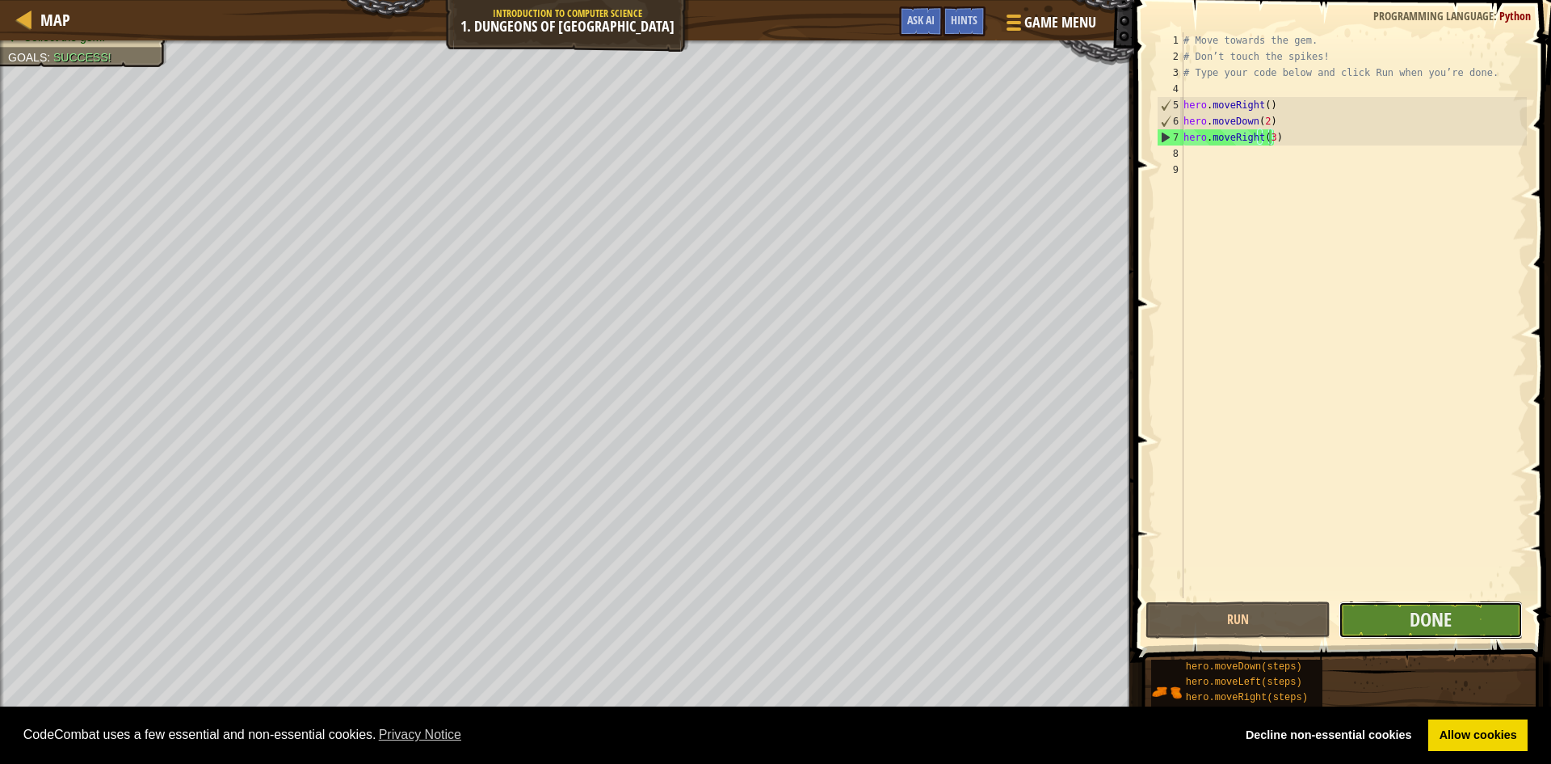
click at [1387, 621] on button "Done" at bounding box center [1431, 619] width 185 height 37
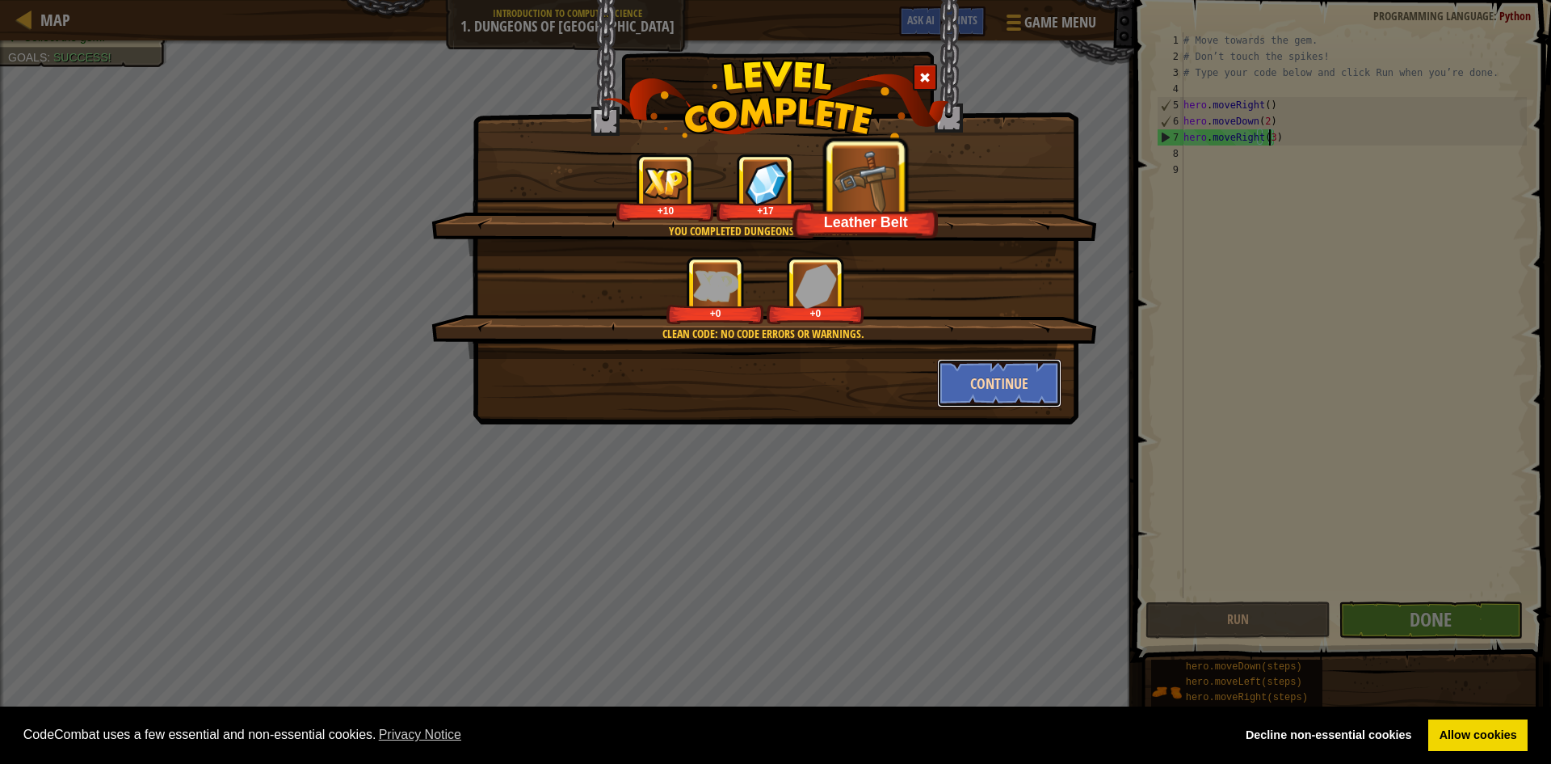
click at [1003, 385] on button "Continue" at bounding box center [999, 383] width 125 height 48
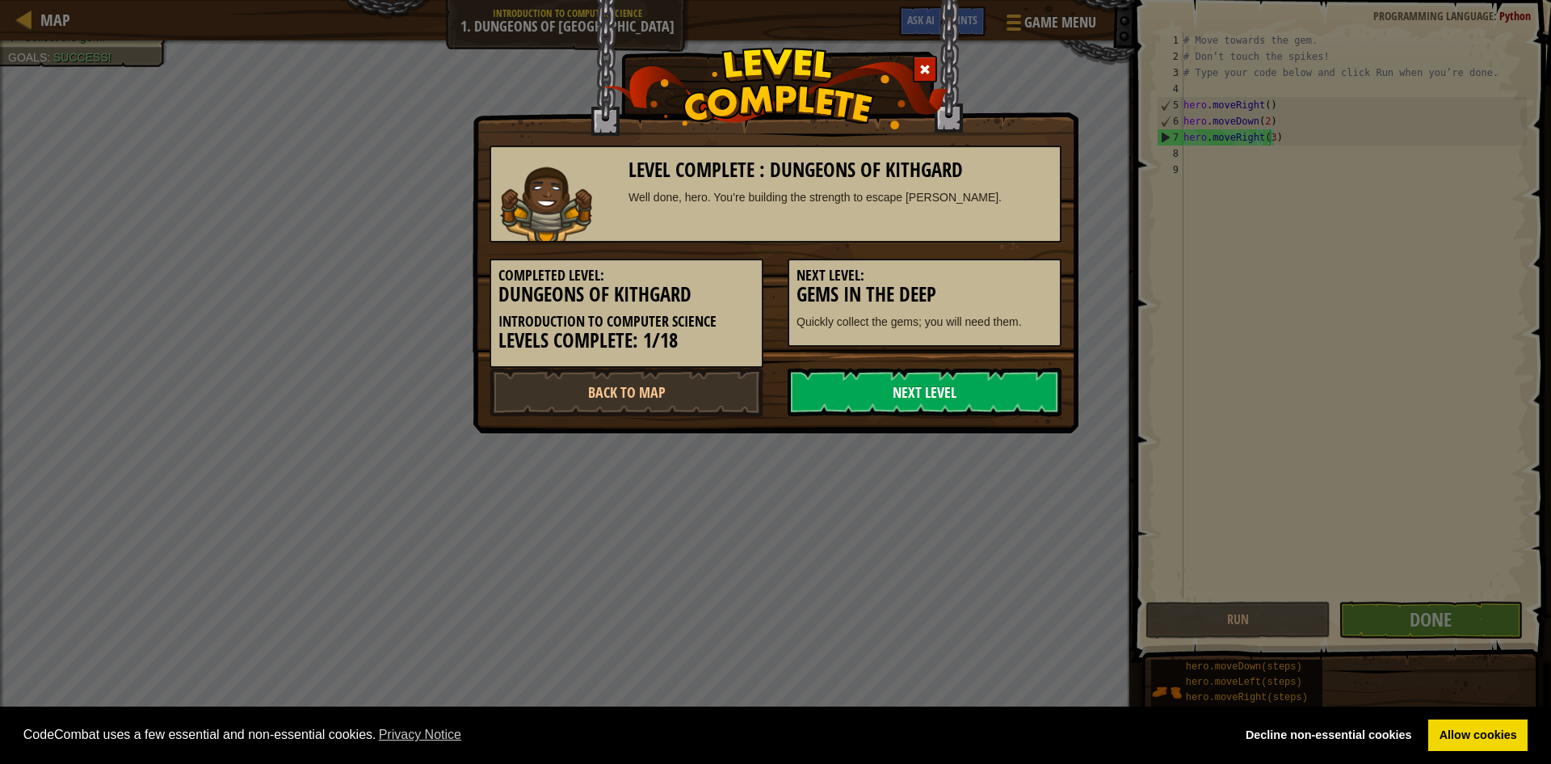
click at [953, 398] on link "Next Level" at bounding box center [925, 392] width 274 height 48
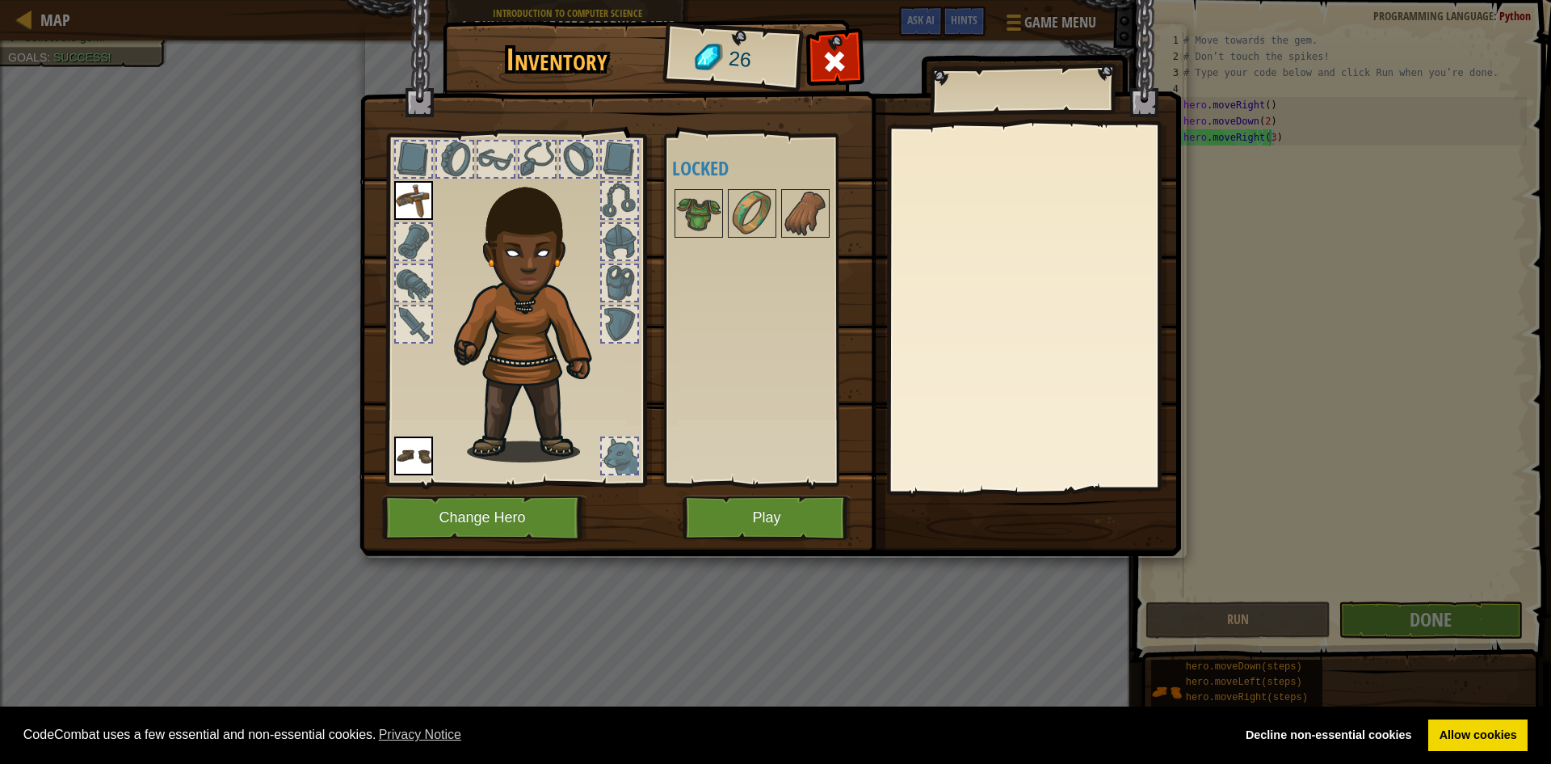
click at [515, 262] on img at bounding box center [534, 313] width 174 height 297
click at [799, 521] on button "Play" at bounding box center [767, 517] width 169 height 44
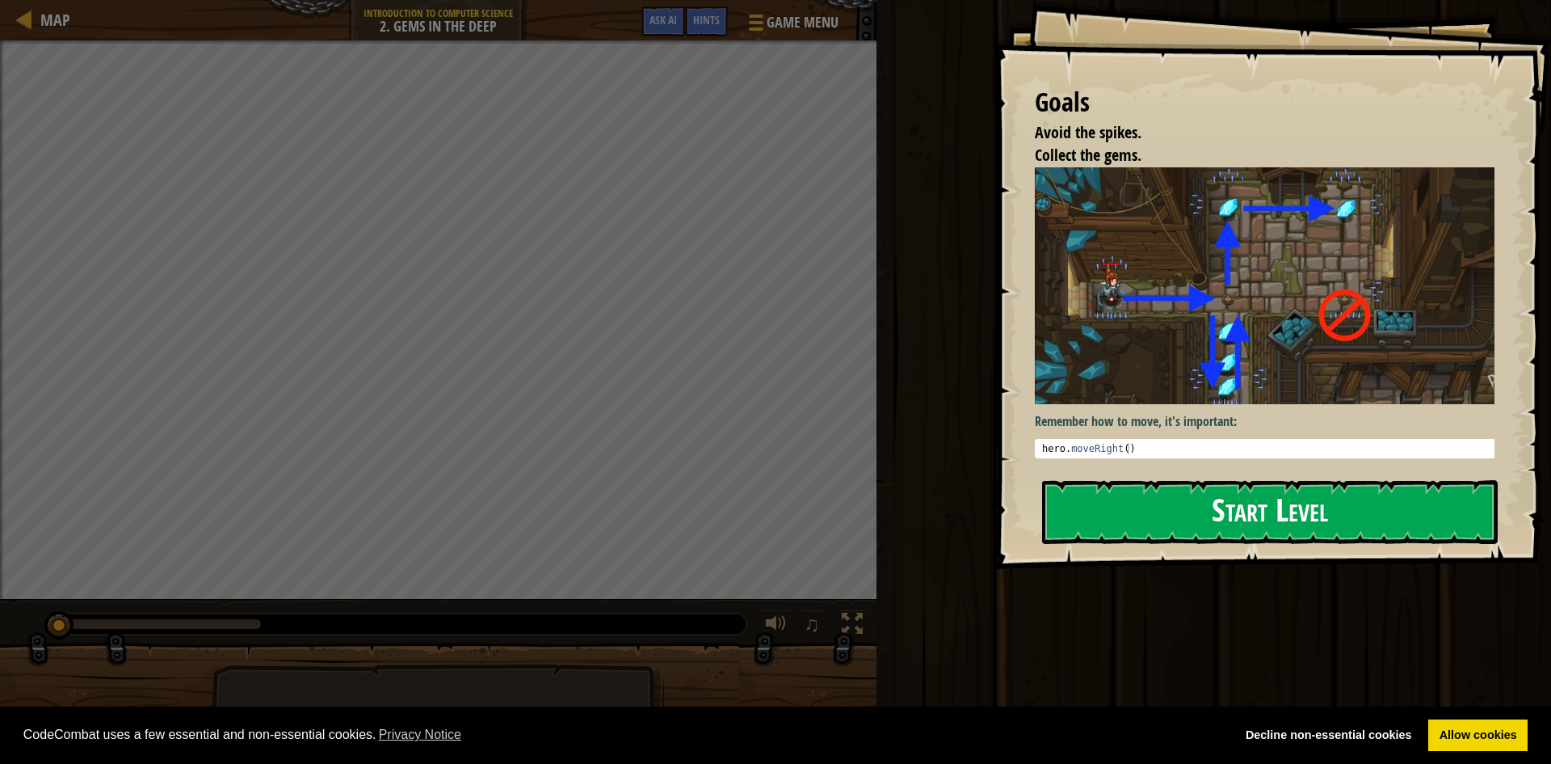
click at [1404, 492] on button "Start Level" at bounding box center [1270, 512] width 456 height 64
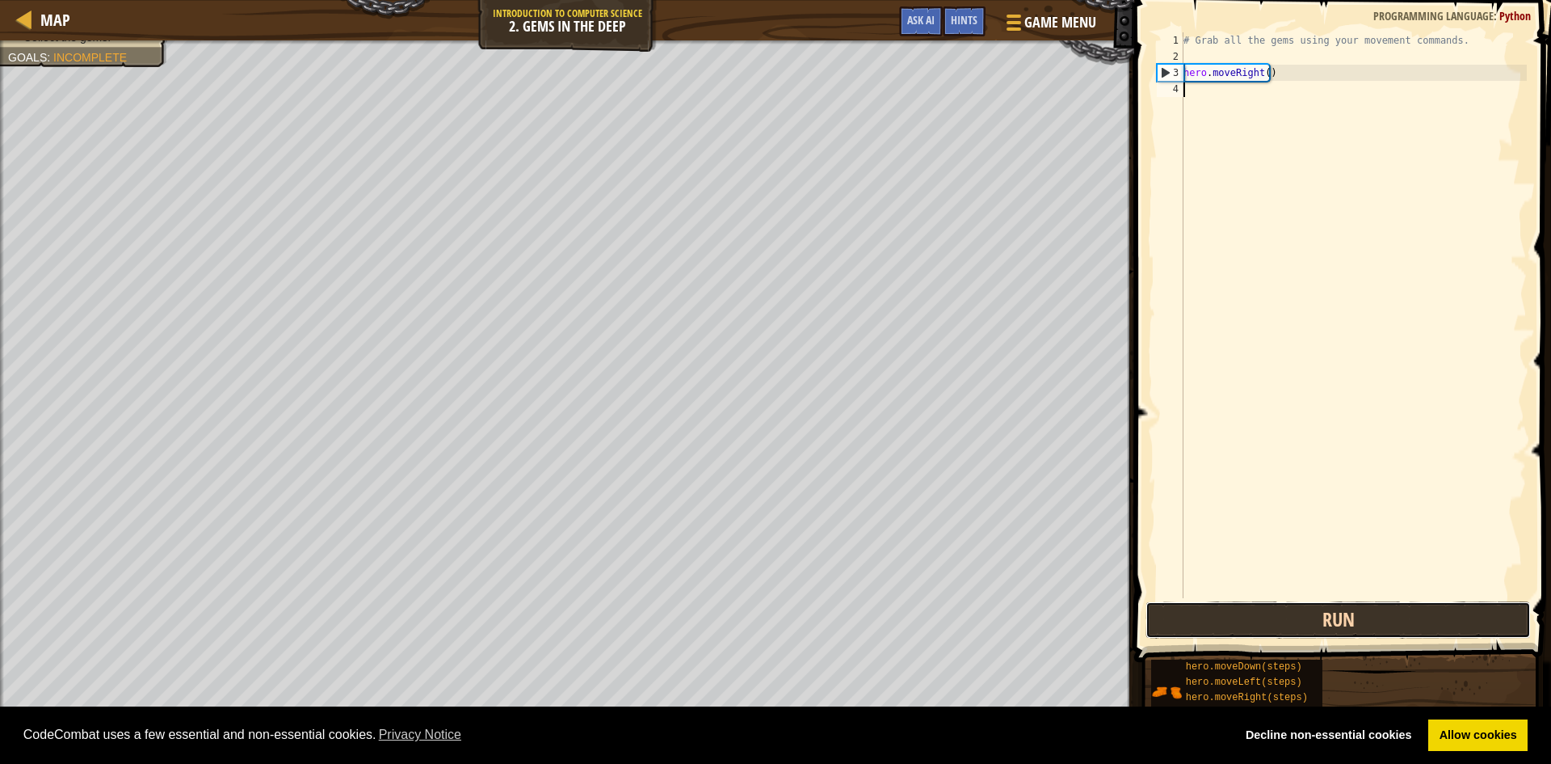
click at [1323, 617] on button "Run" at bounding box center [1338, 619] width 385 height 37
click at [1218, 91] on div "# Grab all the gems using your movement commands. hero . moveRight ( )" at bounding box center [1353, 331] width 347 height 598
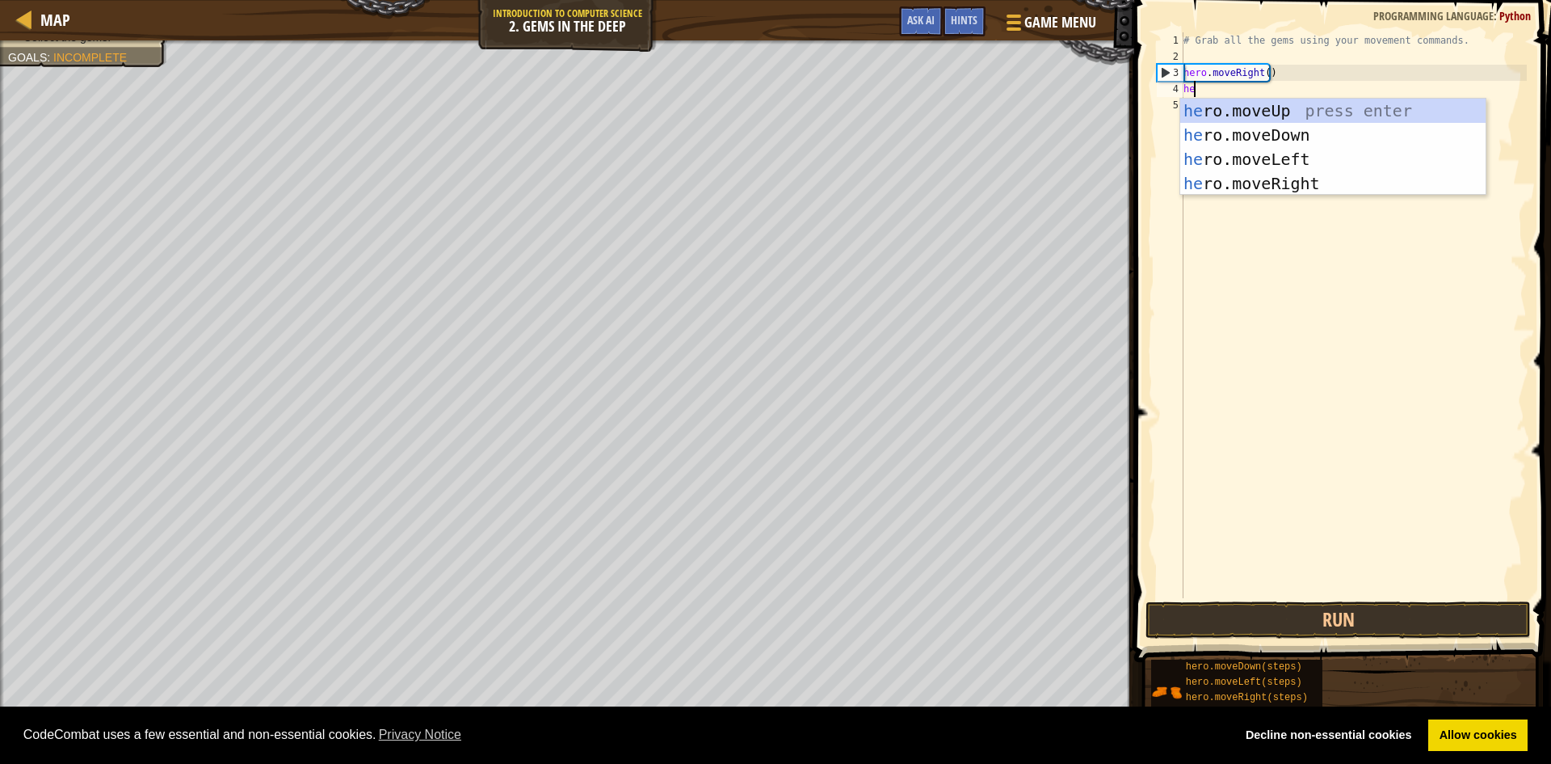
scroll to position [7, 1]
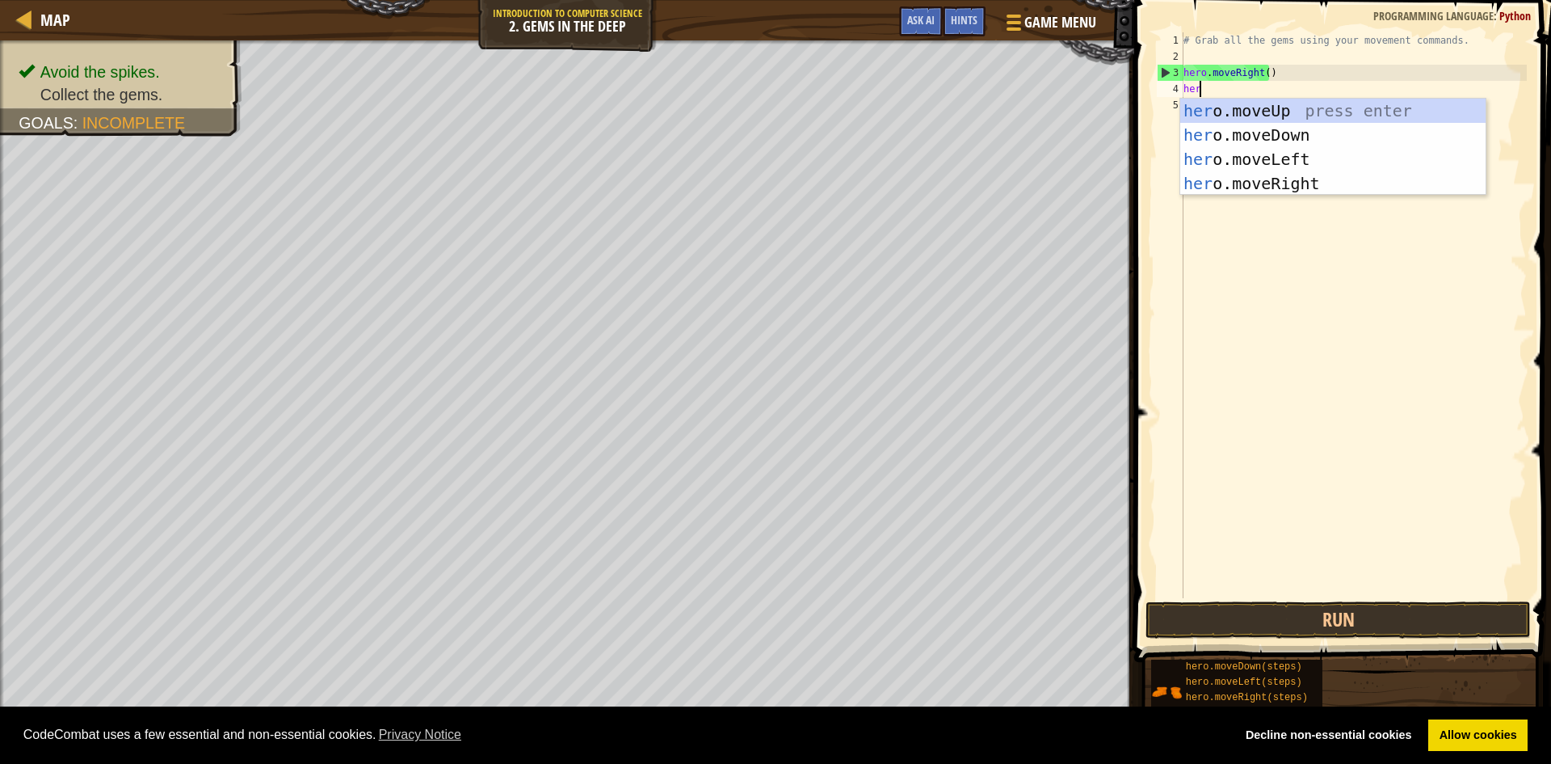
type textarea "hero"
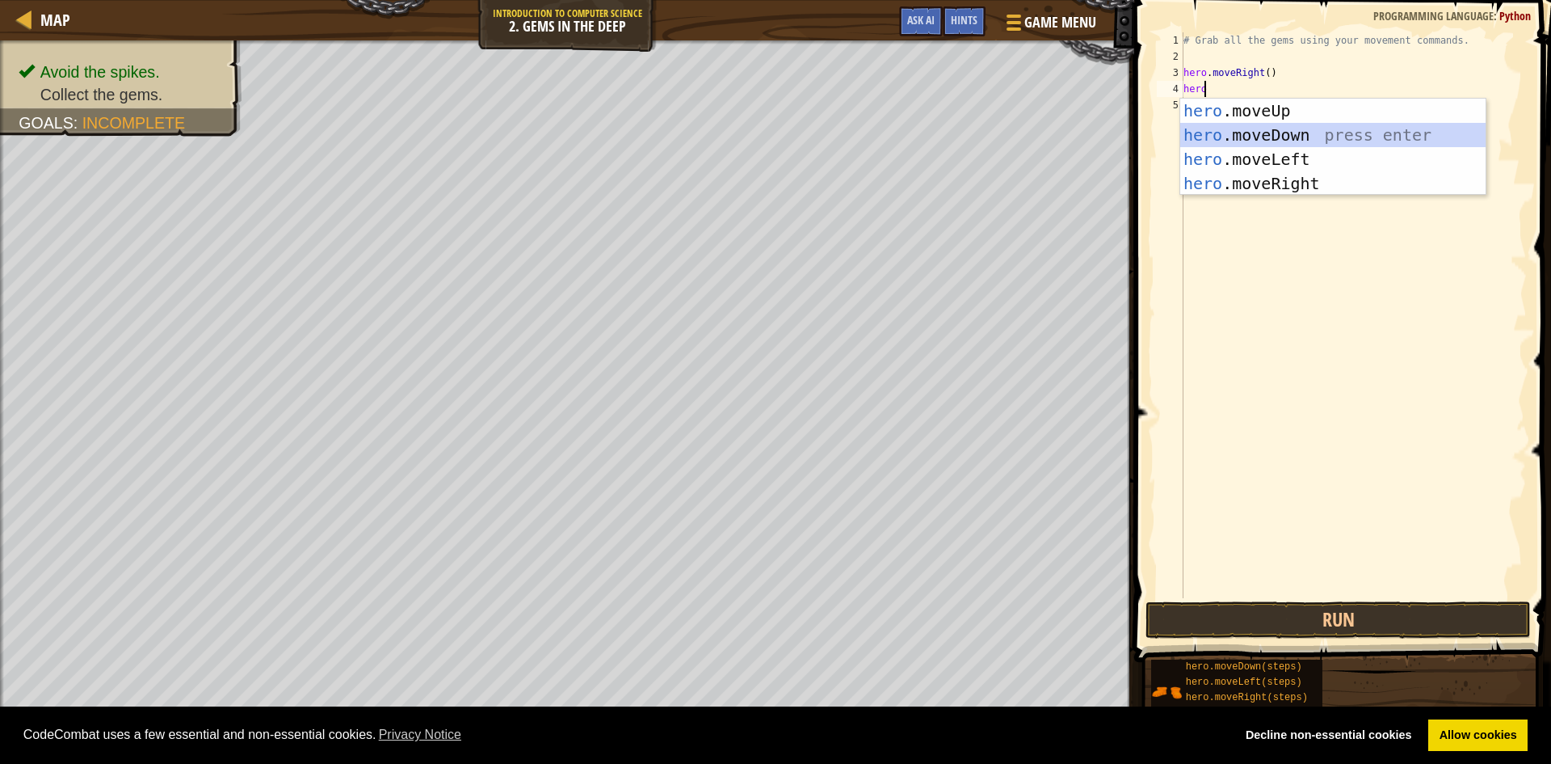
drag, startPoint x: 1286, startPoint y: 136, endPoint x: 1267, endPoint y: 137, distance: 18.7
click at [1285, 136] on div "hero .moveUp press enter hero .moveDown press enter hero .moveLeft press enter …" at bounding box center [1332, 171] width 305 height 145
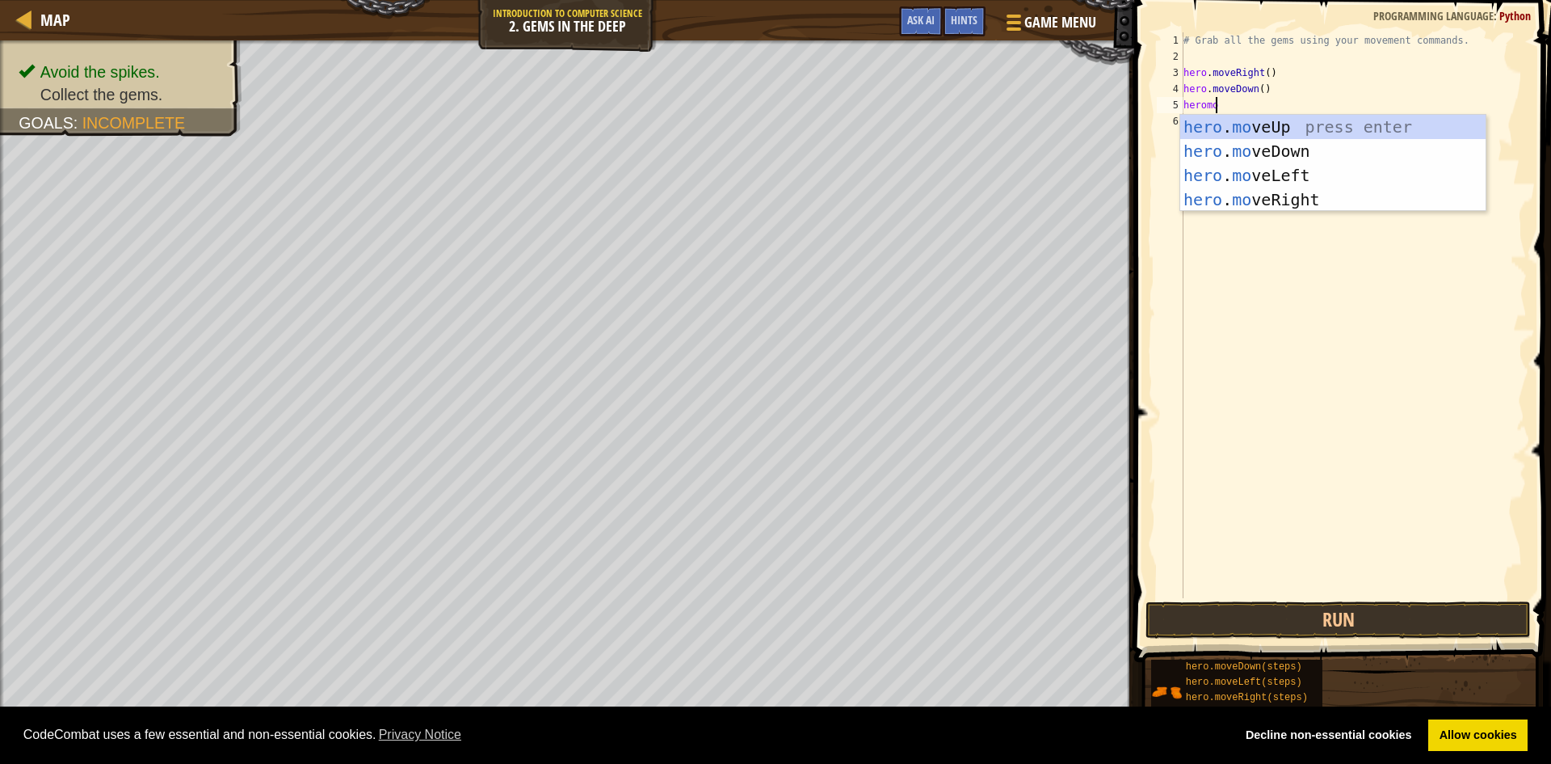
scroll to position [7, 2]
type textarea "heromove"
click at [1274, 123] on div "hero . move Up press enter hero . move Down press enter hero . move Left press …" at bounding box center [1332, 187] width 305 height 145
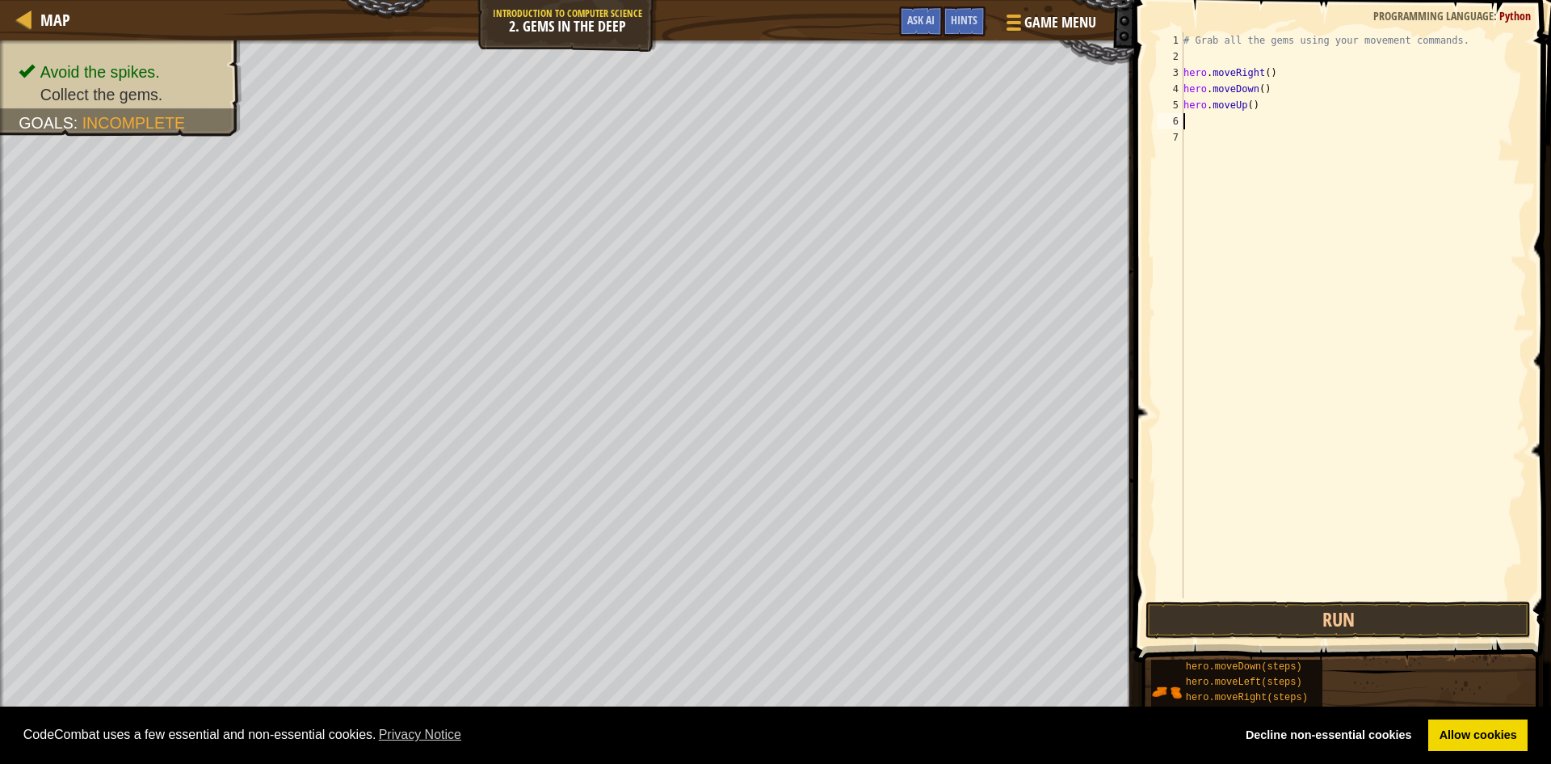
scroll to position [7, 0]
click at [1397, 609] on button "Run" at bounding box center [1338, 619] width 385 height 37
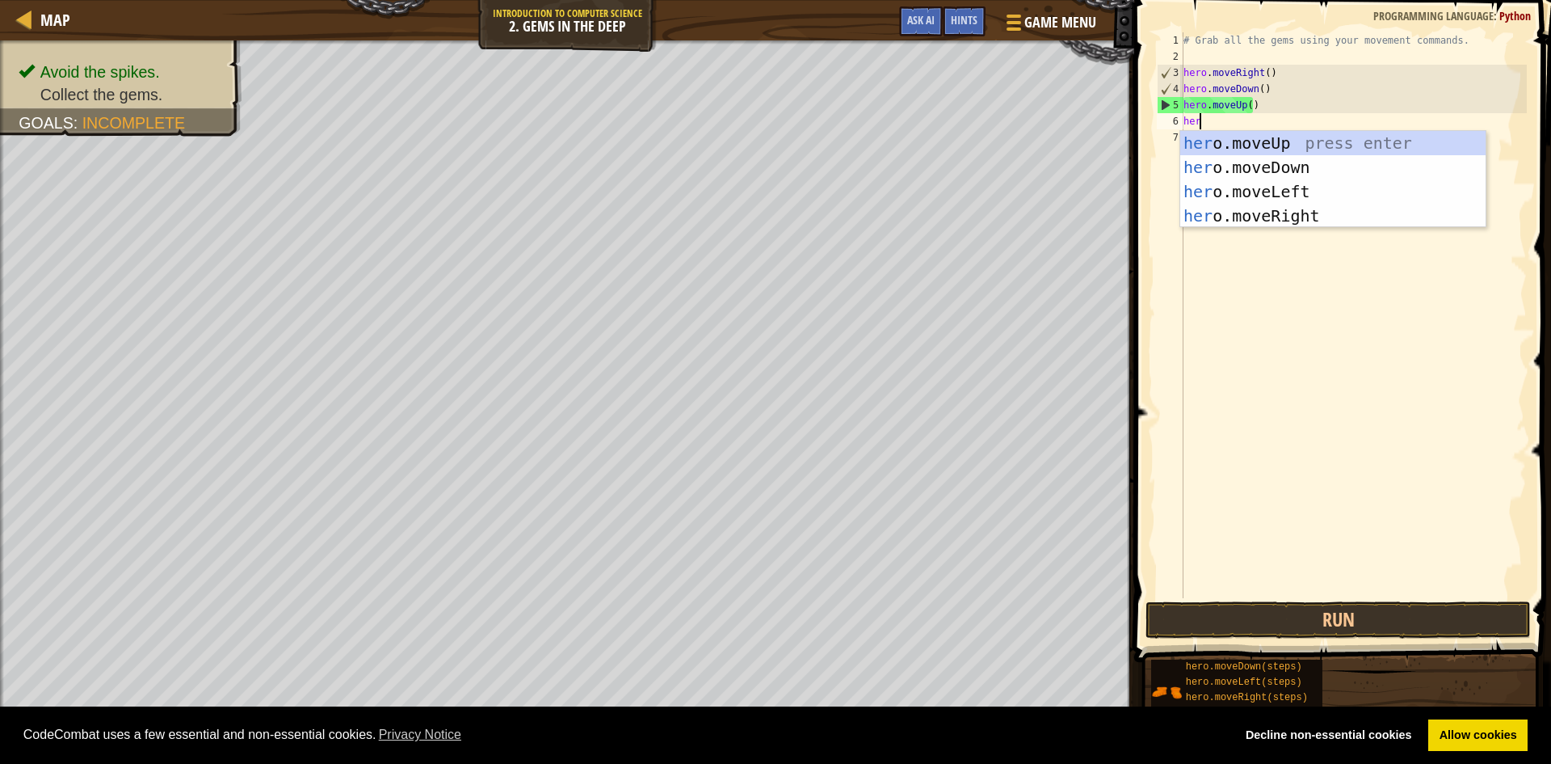
scroll to position [7, 1]
type textarea "hero"
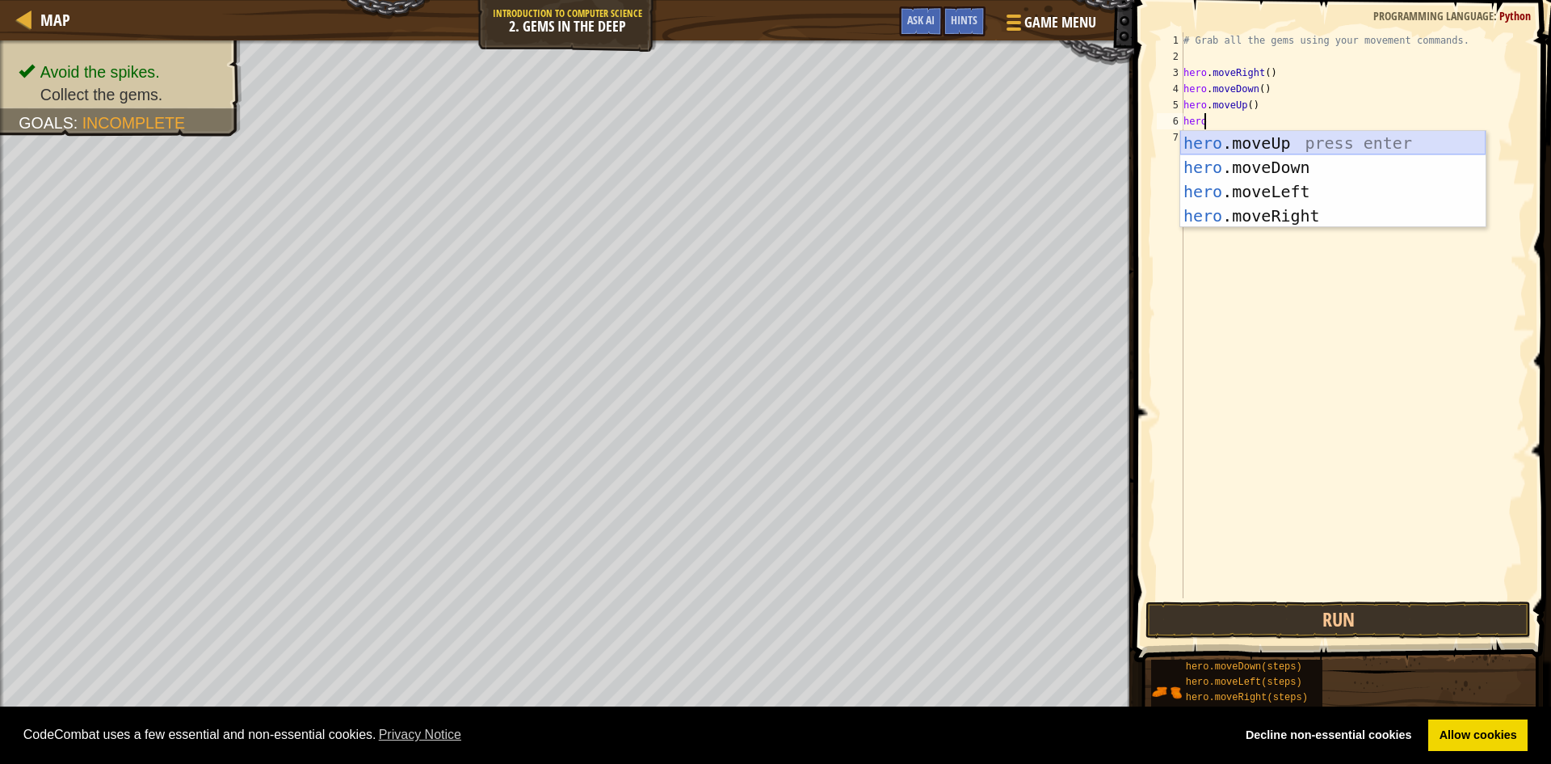
click at [1322, 136] on div "hero .moveUp press enter hero .moveDown press enter hero .moveLeft press enter …" at bounding box center [1332, 203] width 305 height 145
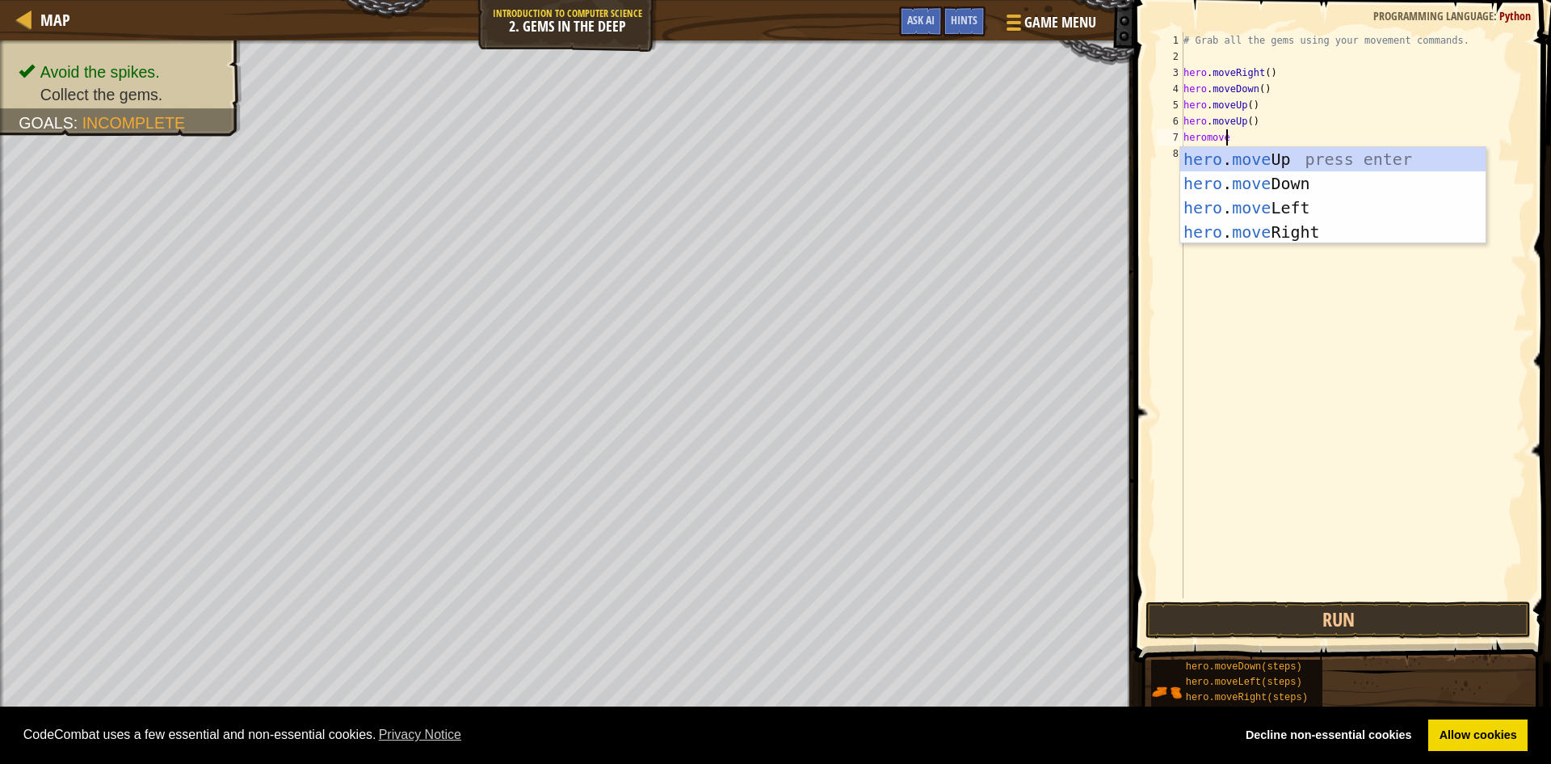
scroll to position [7, 3]
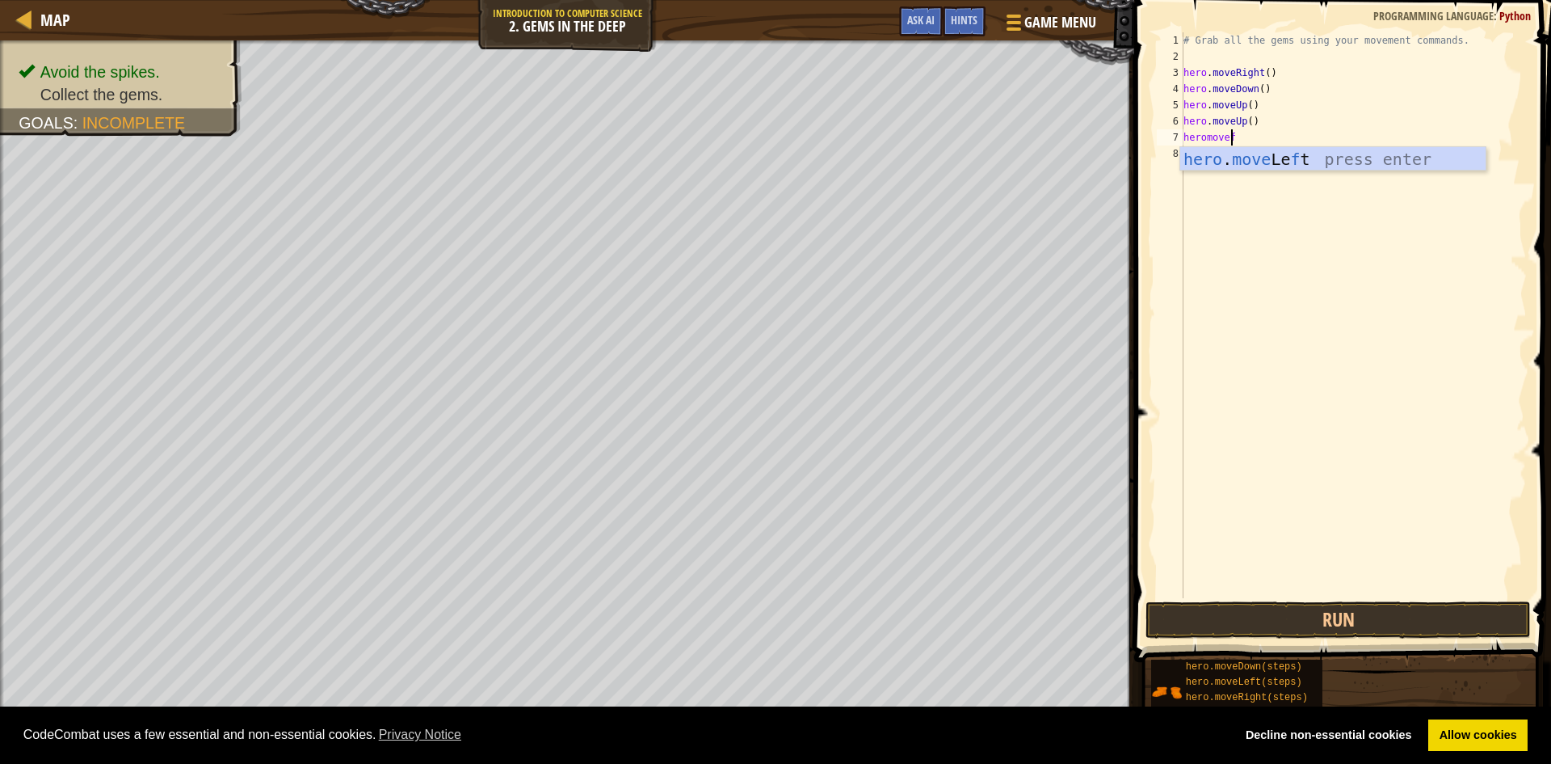
type textarea "heromove"
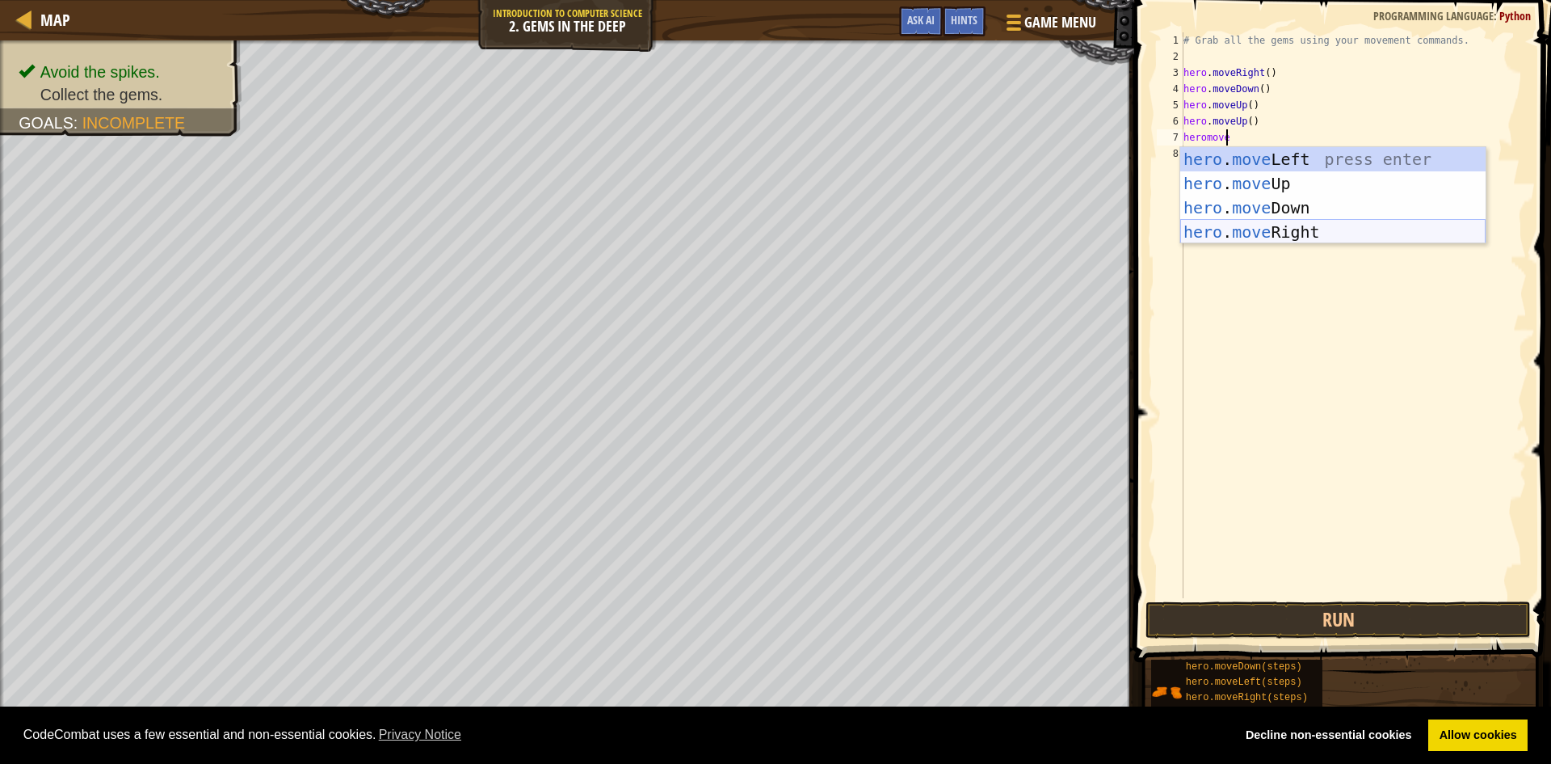
click at [1222, 238] on div "hero . move Left press enter hero . move Up press enter hero . move Down press …" at bounding box center [1332, 219] width 305 height 145
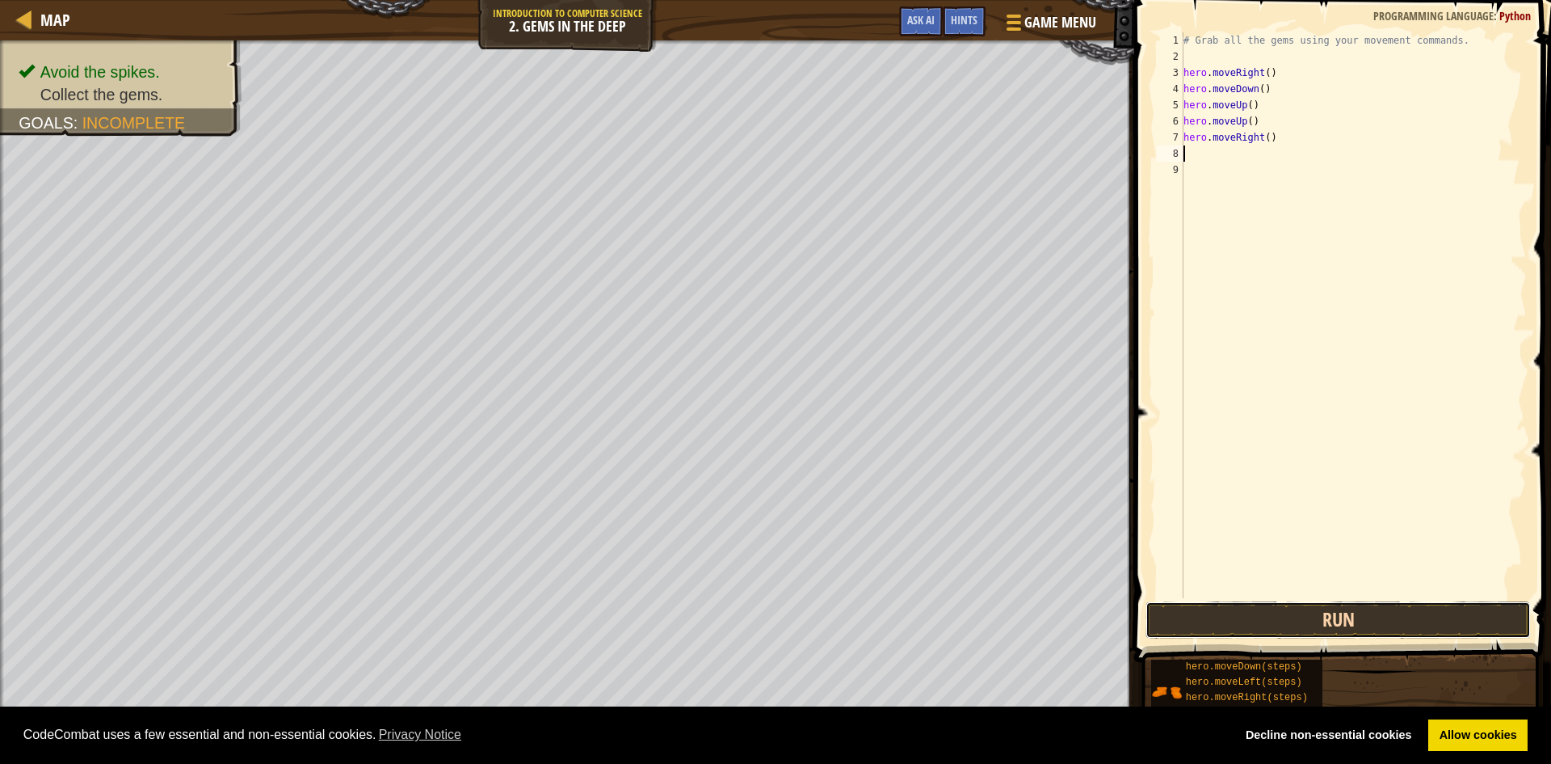
click at [1307, 615] on button "Run" at bounding box center [1338, 619] width 385 height 37
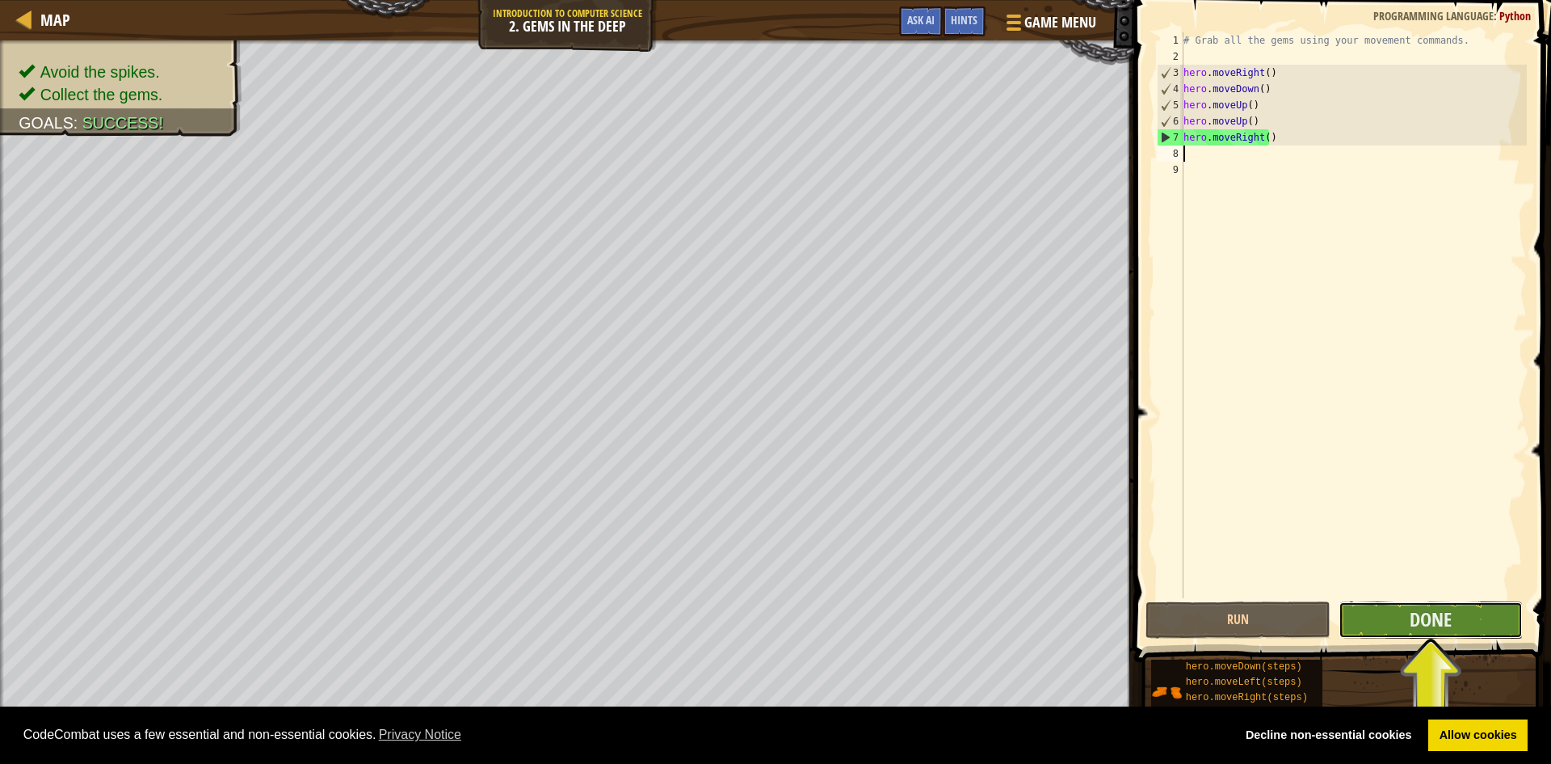
click at [1370, 610] on button "Done" at bounding box center [1431, 619] width 185 height 37
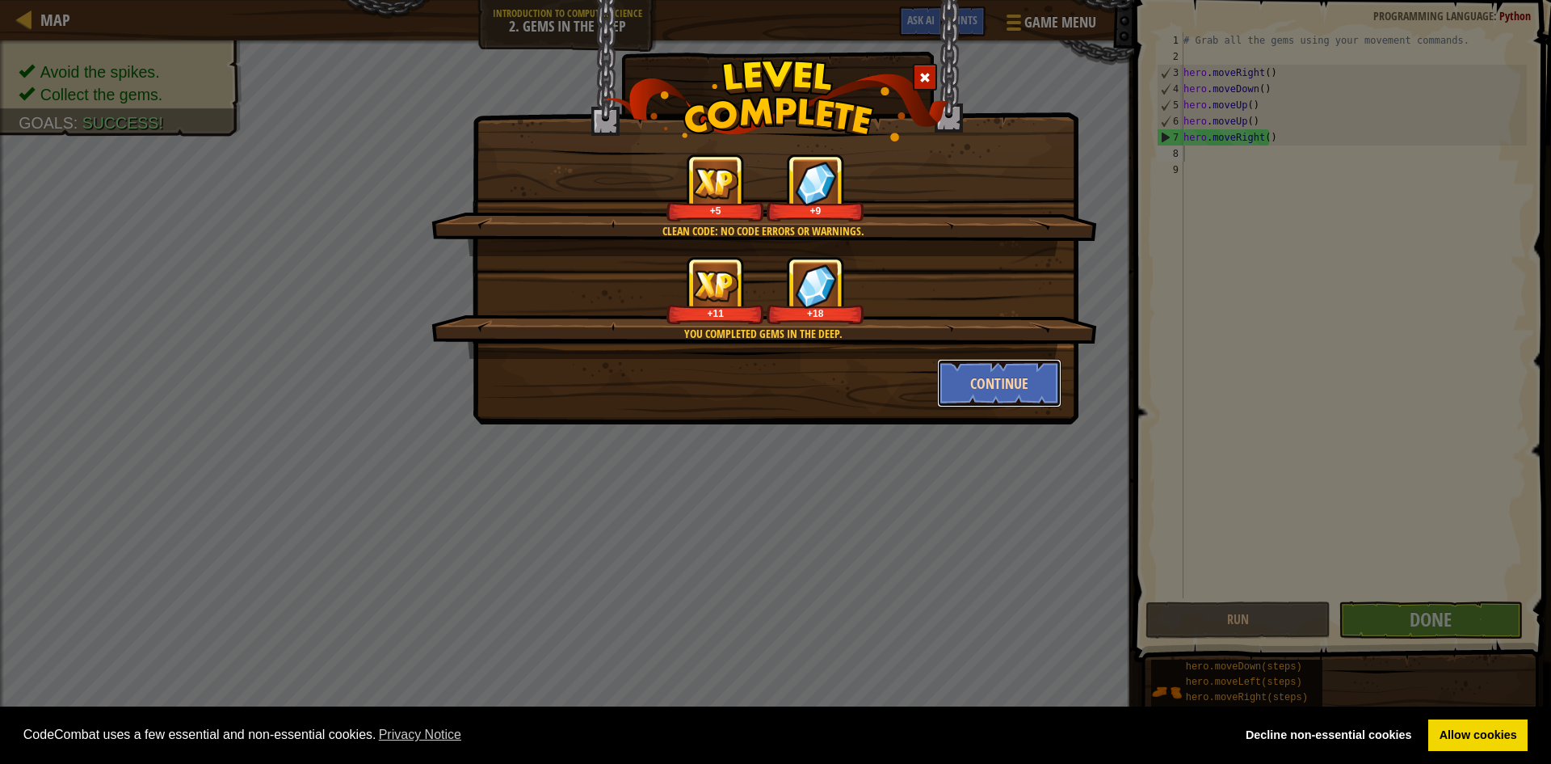
click at [985, 369] on button "Continue" at bounding box center [999, 383] width 125 height 48
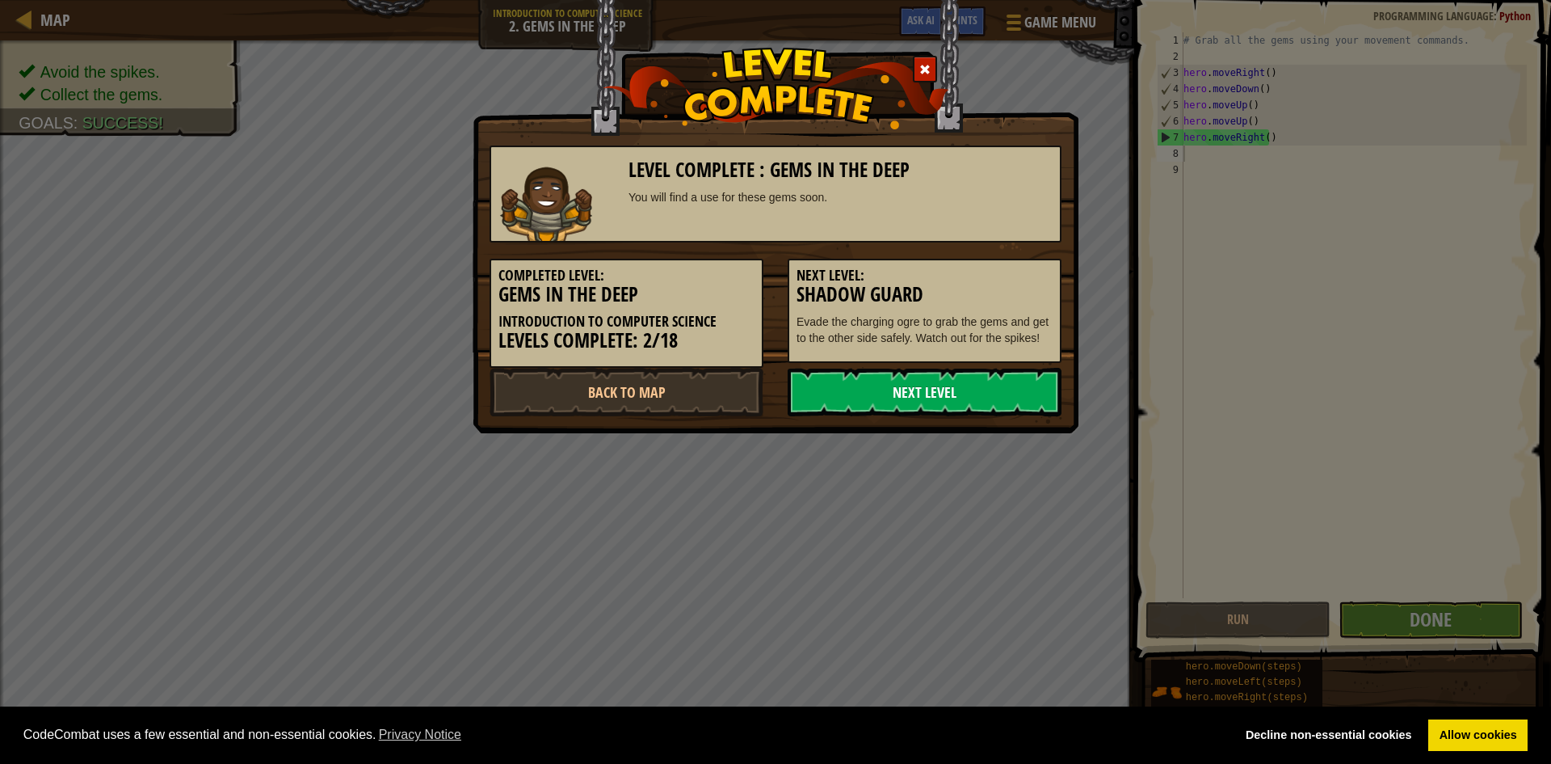
click at [879, 384] on link "Next Level" at bounding box center [925, 392] width 274 height 48
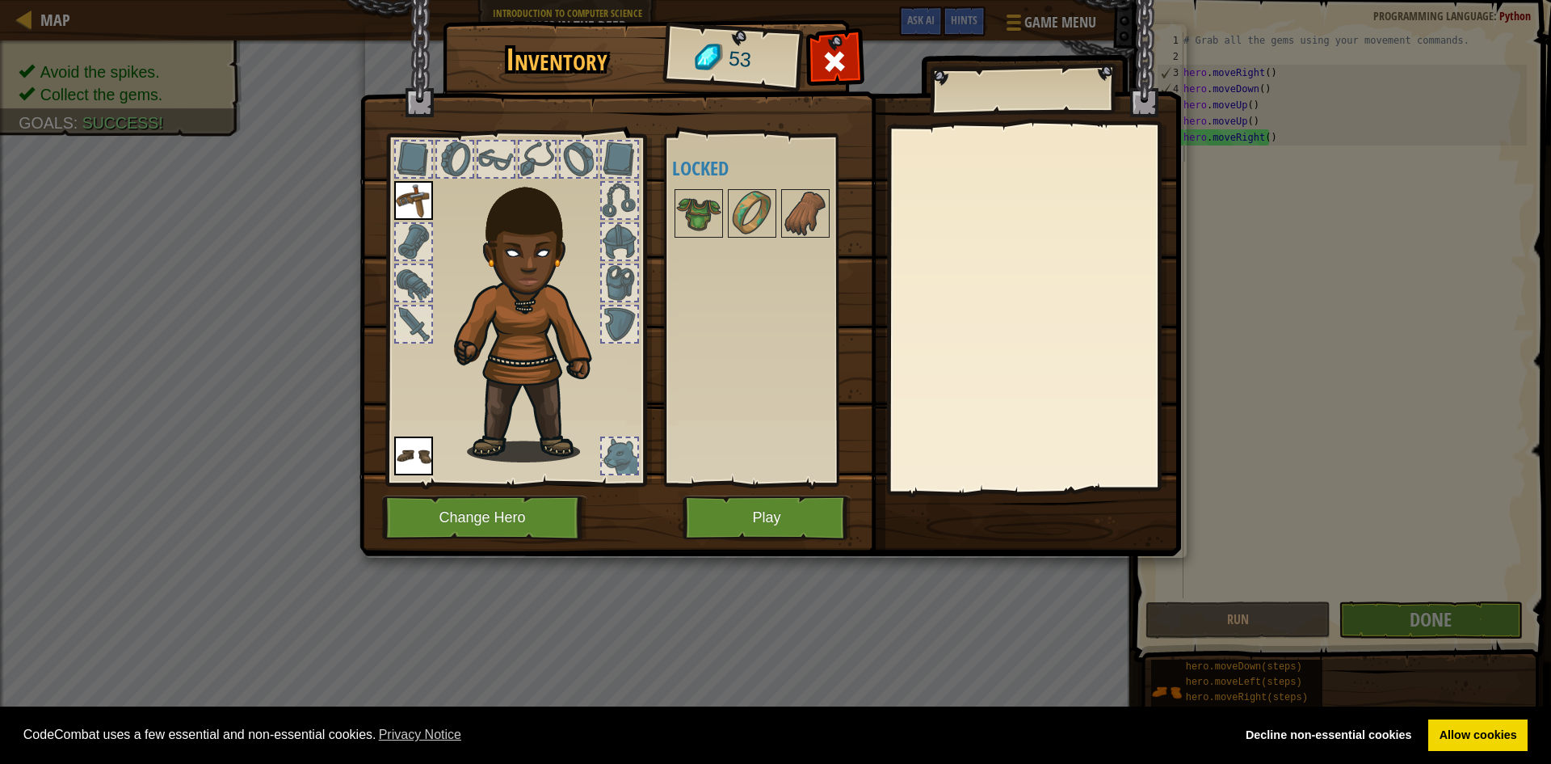
click at [414, 240] on div at bounding box center [414, 242] width 36 height 36
click at [812, 520] on button "Play" at bounding box center [767, 517] width 169 height 44
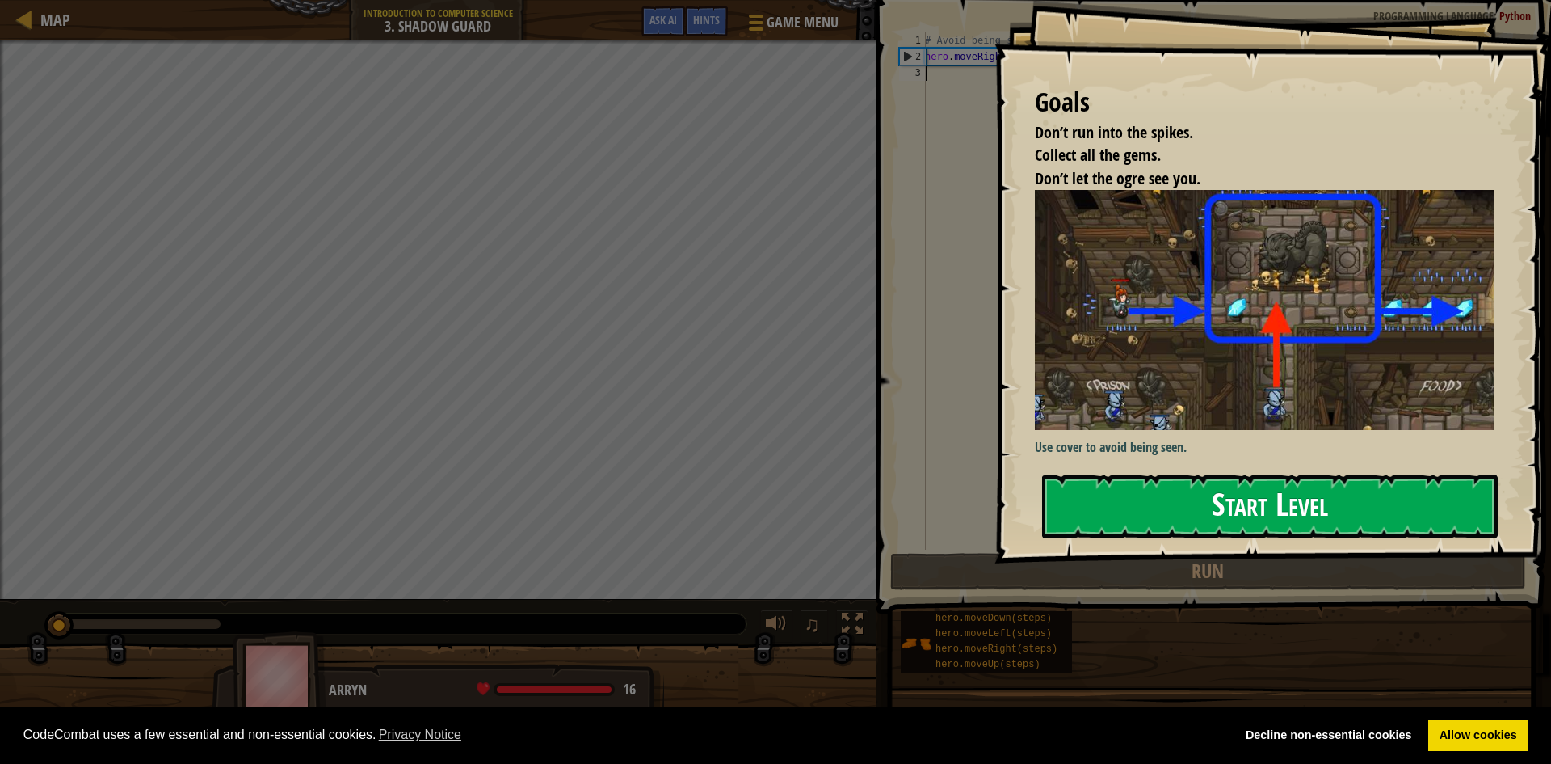
click at [1119, 507] on button "Start Level" at bounding box center [1270, 506] width 456 height 64
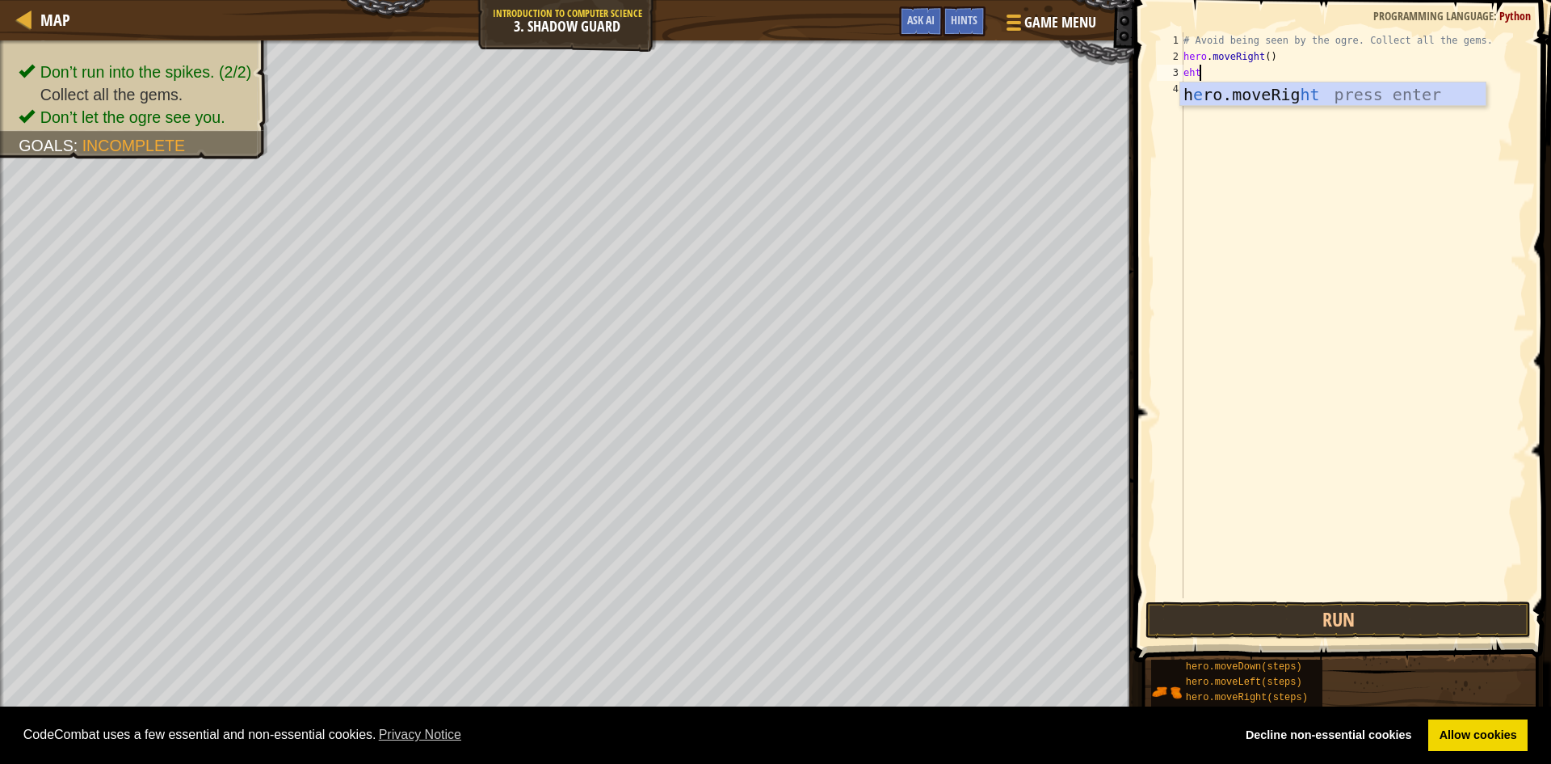
scroll to position [7, 0]
type textarea "e"
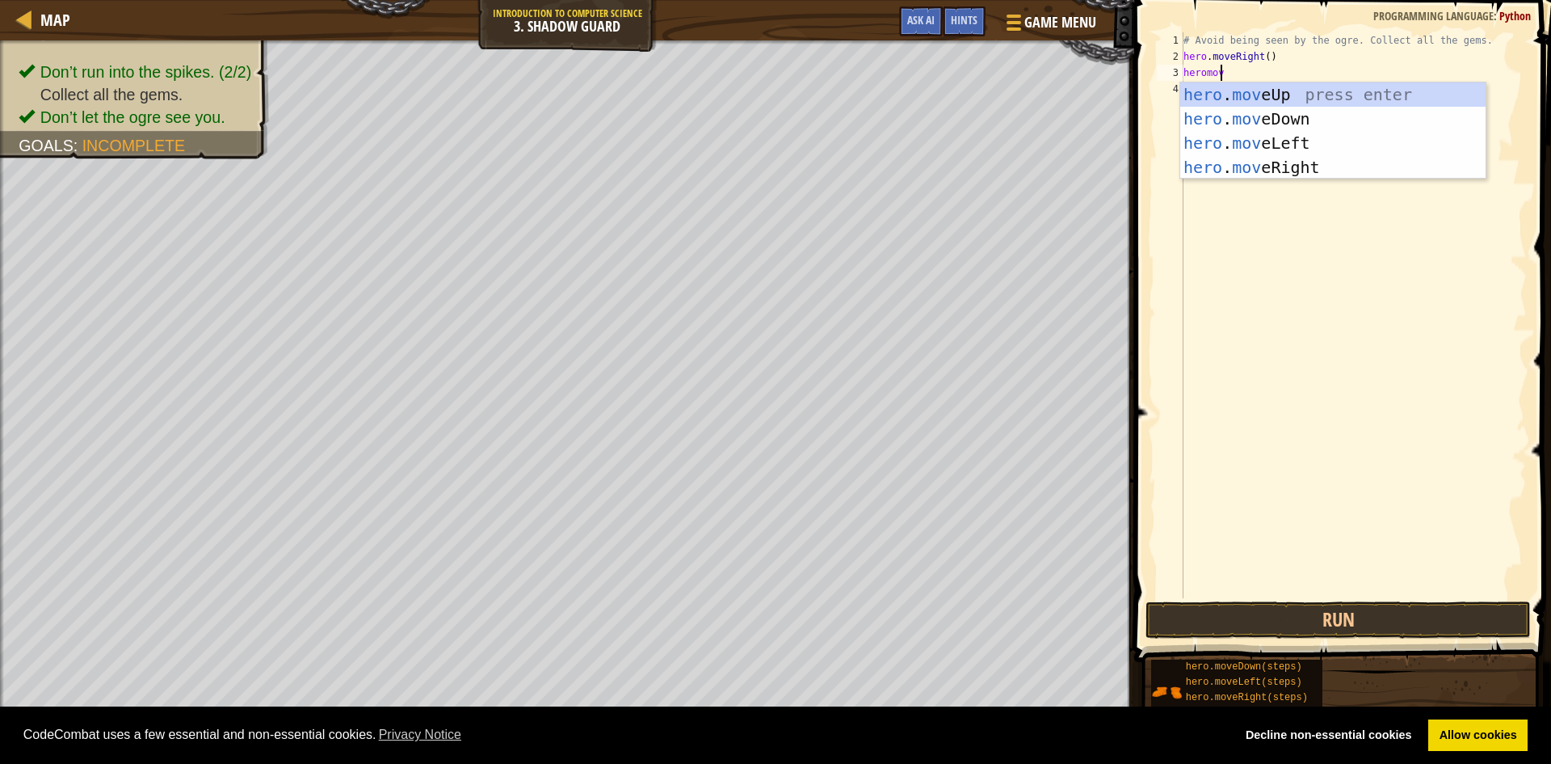
scroll to position [7, 2]
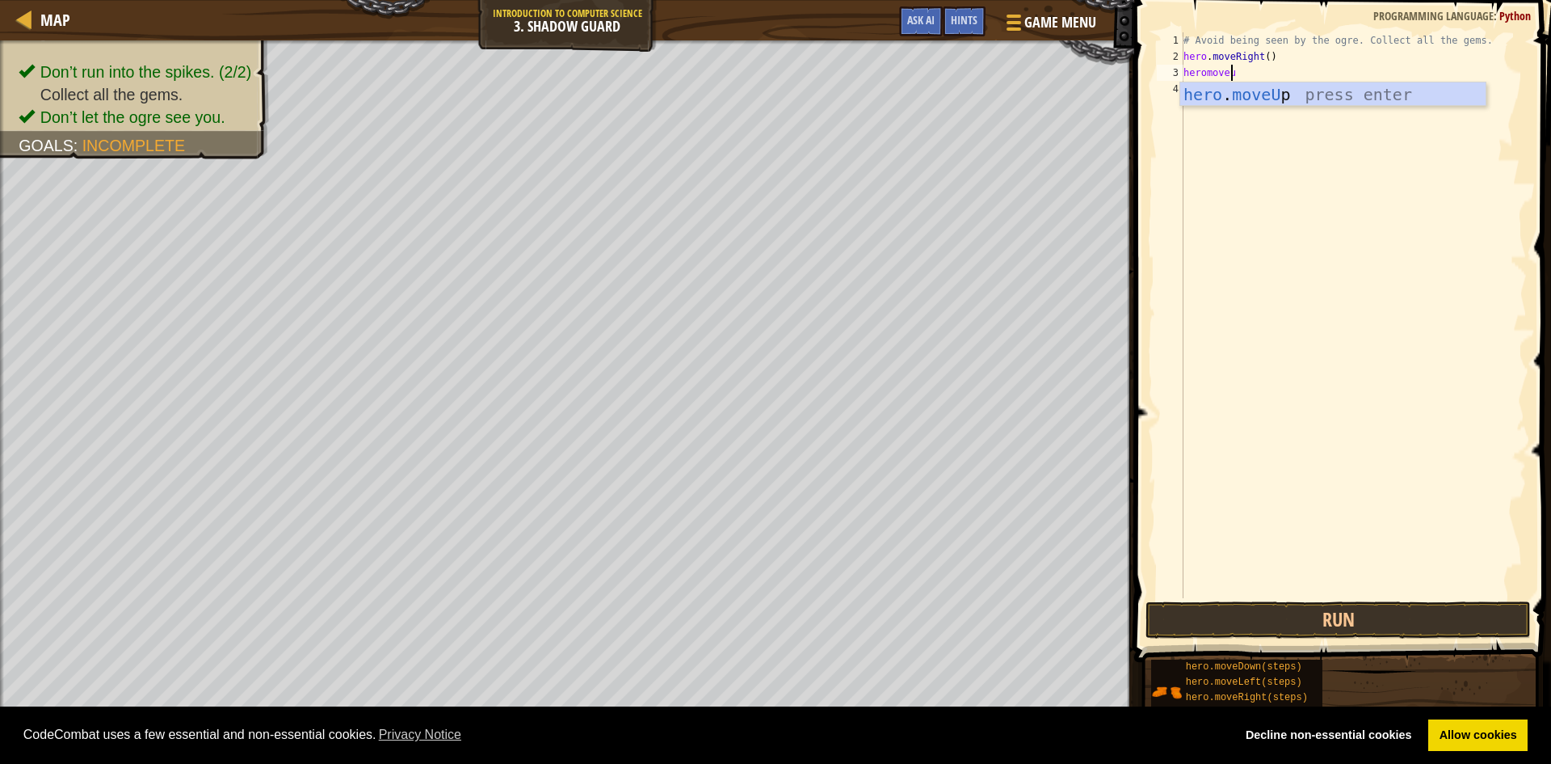
type textarea "heromoveup"
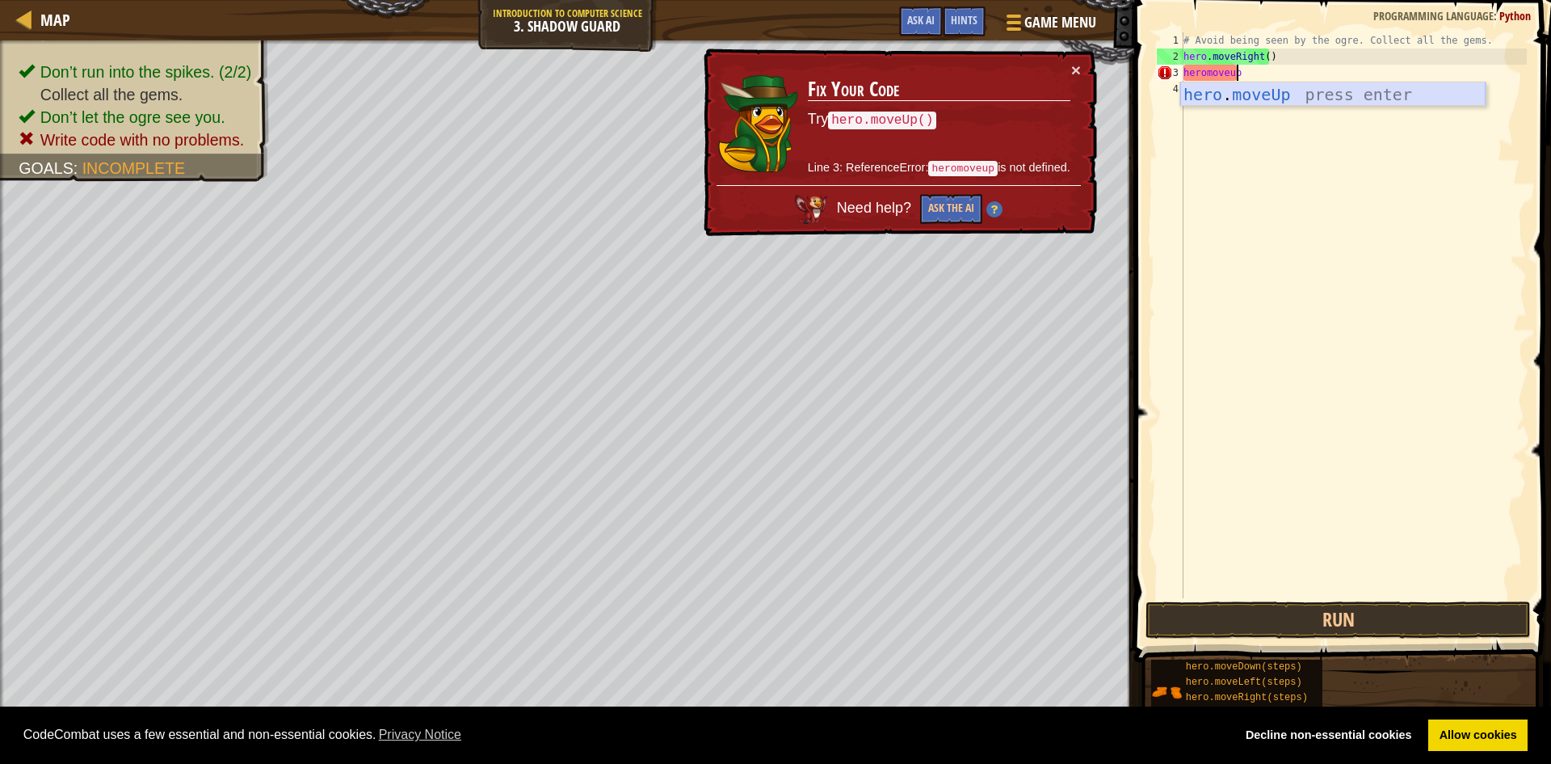
click at [1277, 99] on div "hero . moveUp press enter" at bounding box center [1332, 118] width 305 height 73
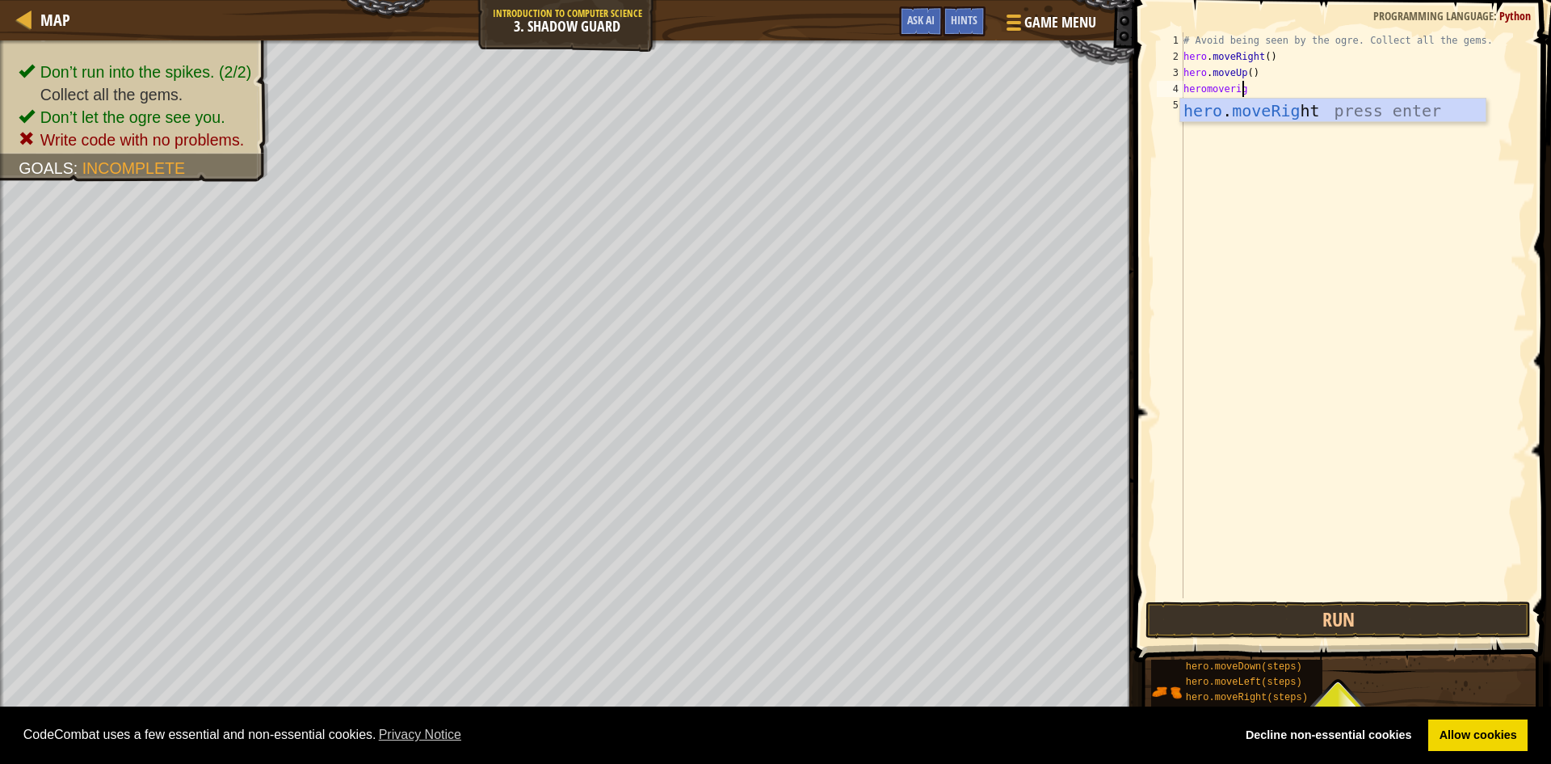
scroll to position [7, 5]
type textarea "heromoveright"
click at [1270, 104] on div "hero . moveRight press enter" at bounding box center [1332, 135] width 305 height 73
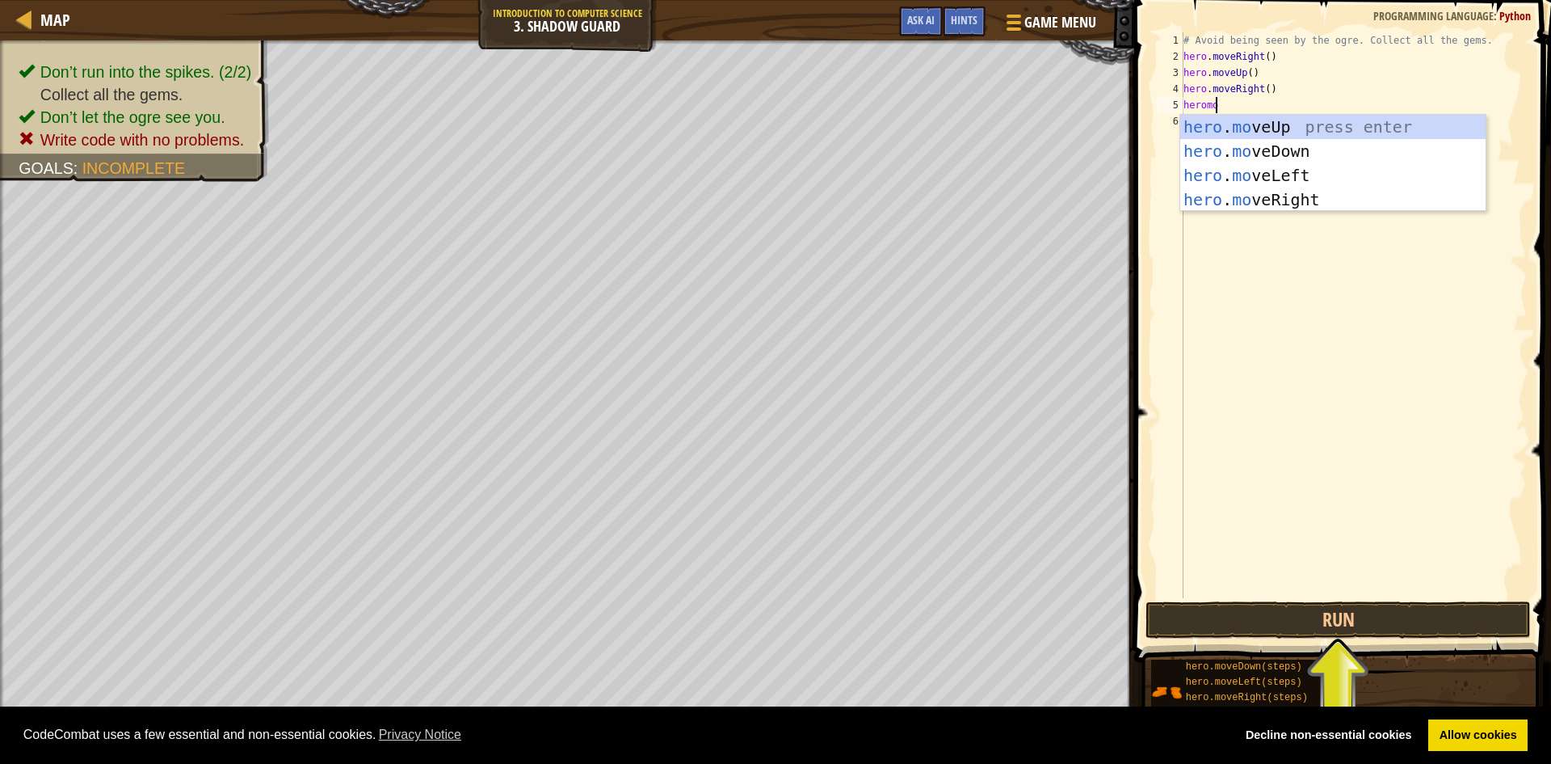
type textarea "heromove"
click at [1210, 158] on div "hero . move Up press enter hero . move Down press enter hero . move Left press …" at bounding box center [1332, 187] width 305 height 145
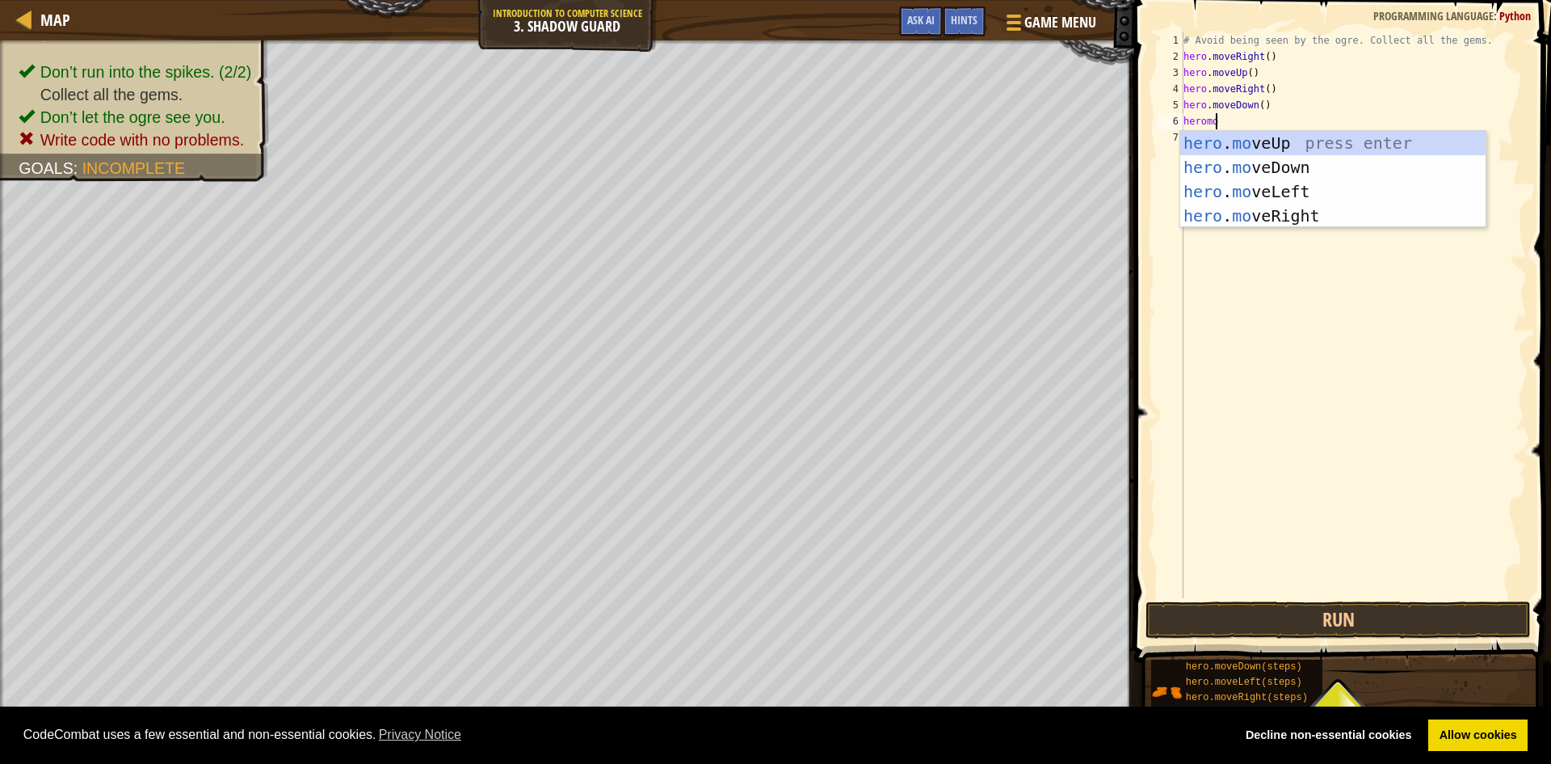
type textarea "heromove"
click at [1226, 213] on div "hero . move Up press enter hero . move Down press enter hero . move Left press …" at bounding box center [1332, 203] width 305 height 145
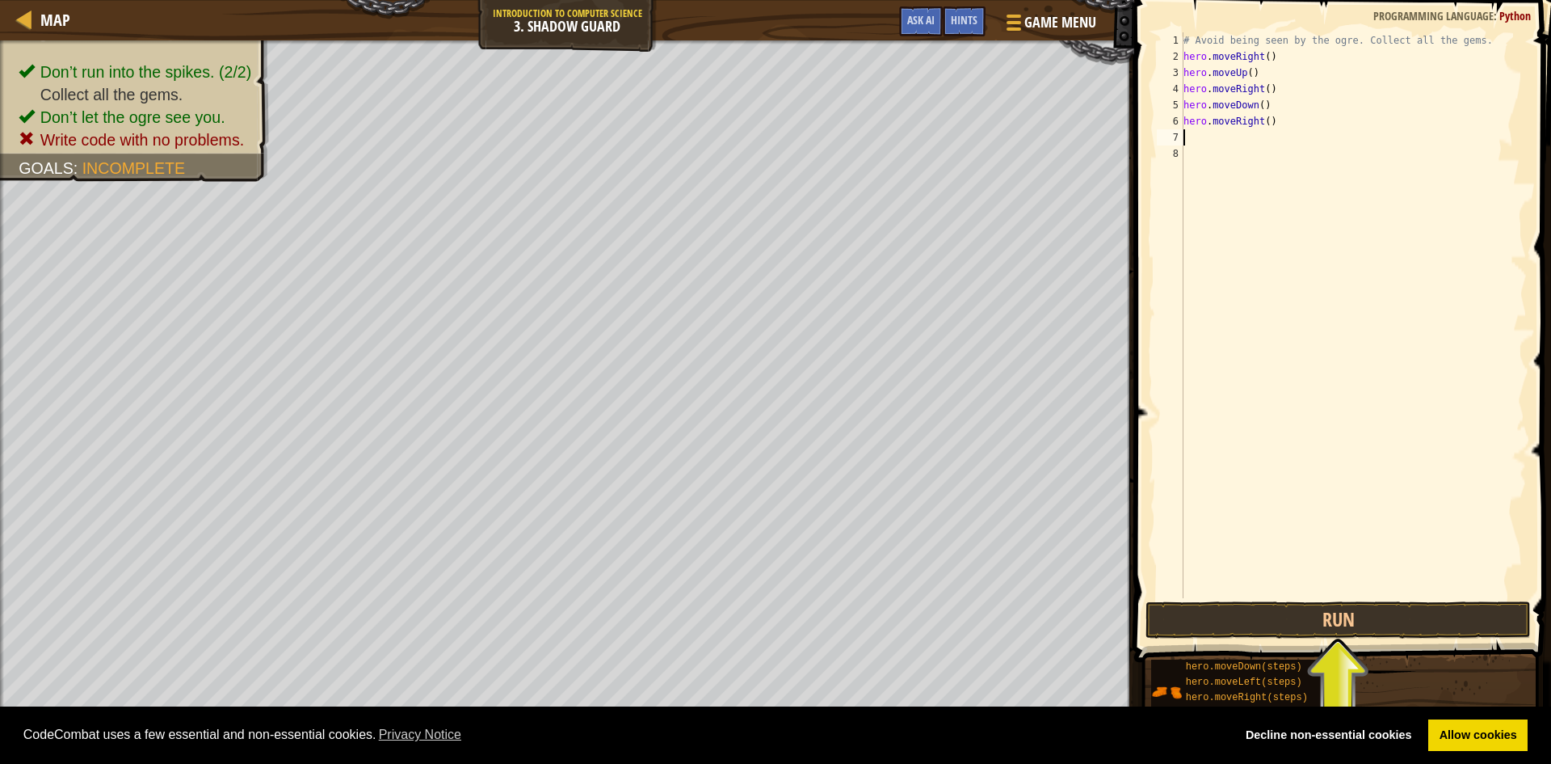
scroll to position [7, 0]
click at [1295, 606] on button "Run" at bounding box center [1338, 619] width 385 height 37
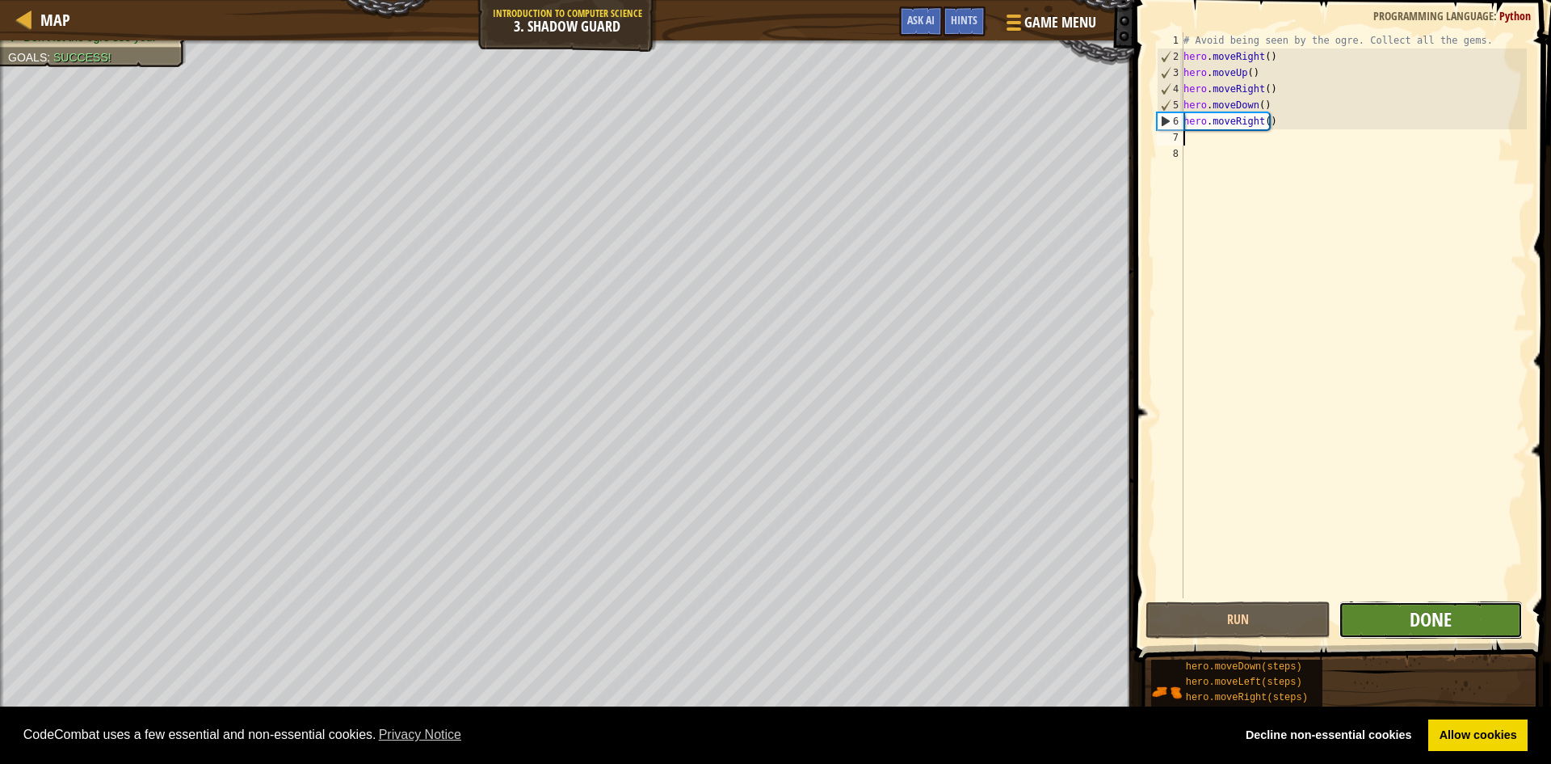
click at [1432, 623] on span "Done" at bounding box center [1431, 619] width 42 height 26
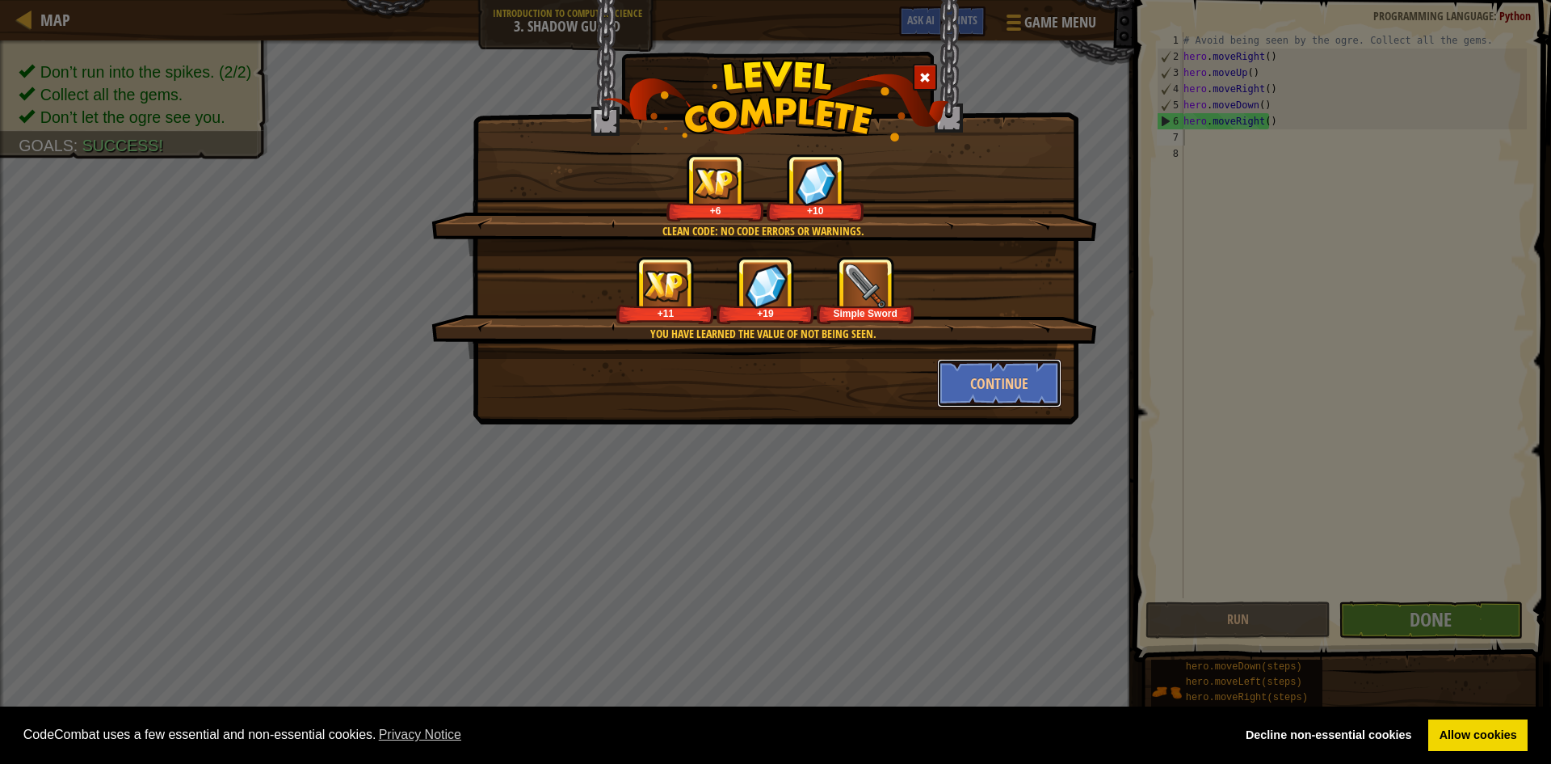
click at [1006, 408] on div "Clean code: no code errors or warnings. +6 +10 You have learned the value of no…" at bounding box center [776, 212] width 606 height 424
click at [1000, 368] on button "Continue" at bounding box center [999, 383] width 125 height 48
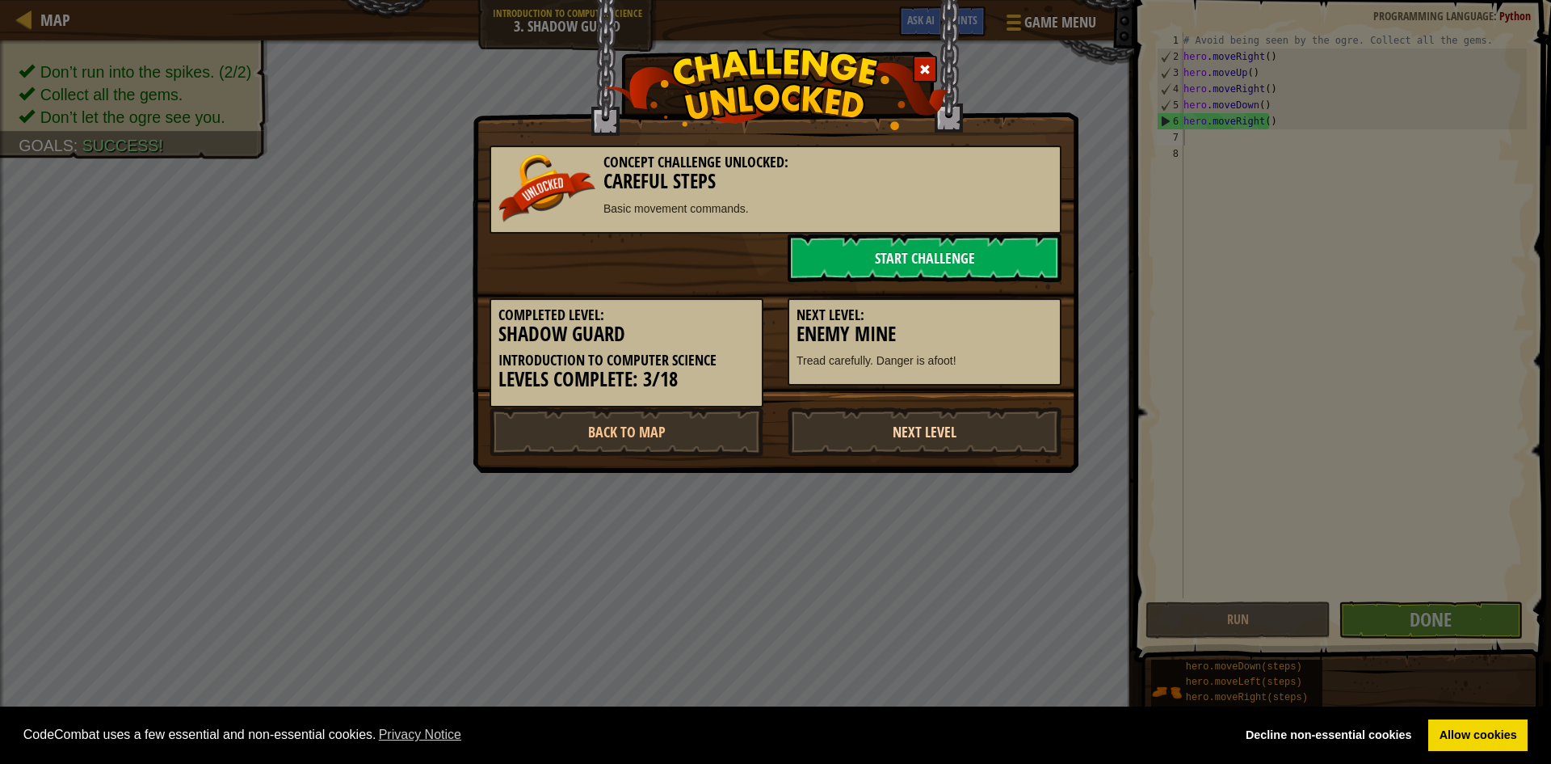
click at [920, 423] on link "Next Level" at bounding box center [925, 431] width 274 height 48
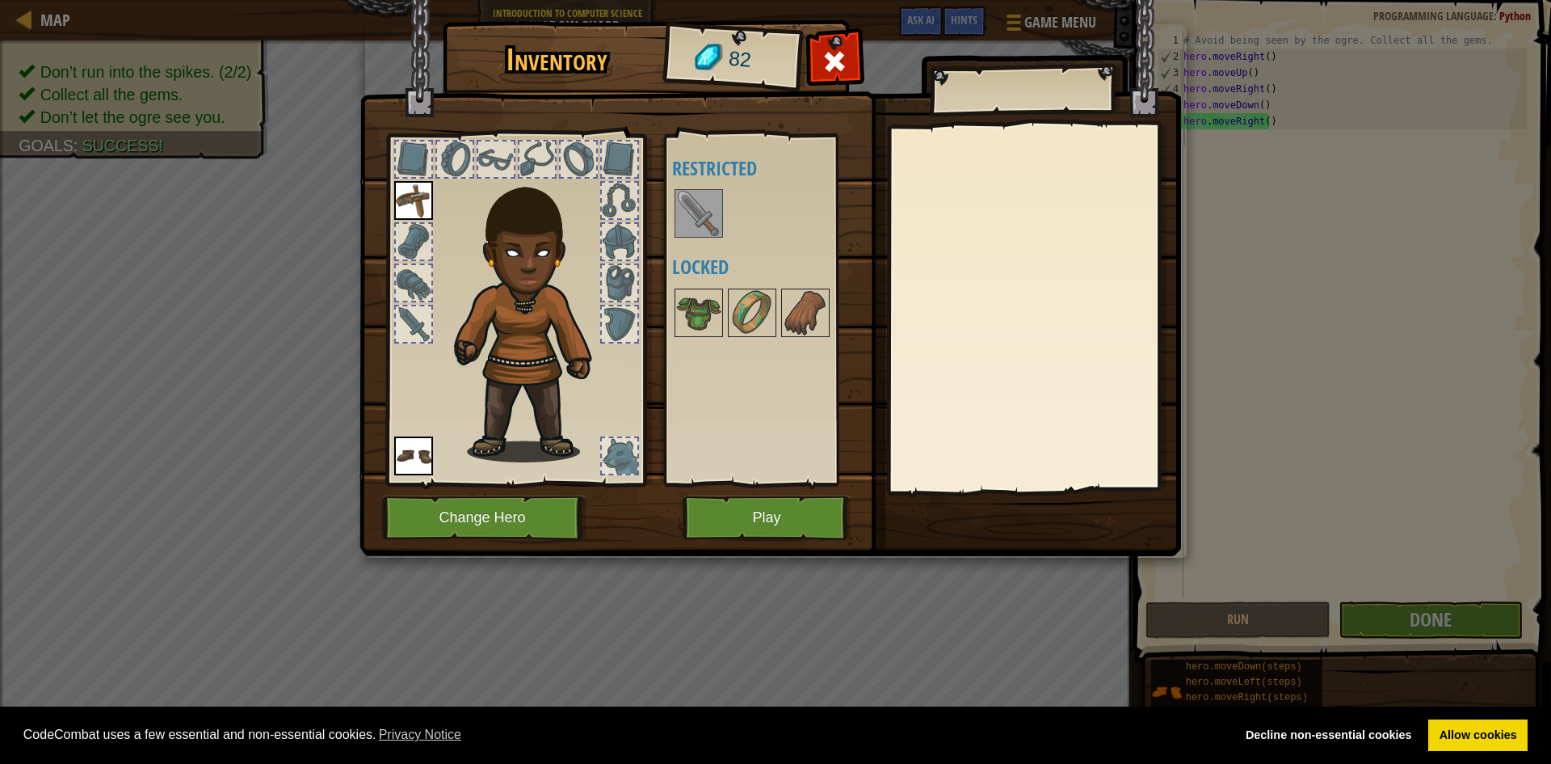
click at [709, 217] on img at bounding box center [698, 213] width 45 height 45
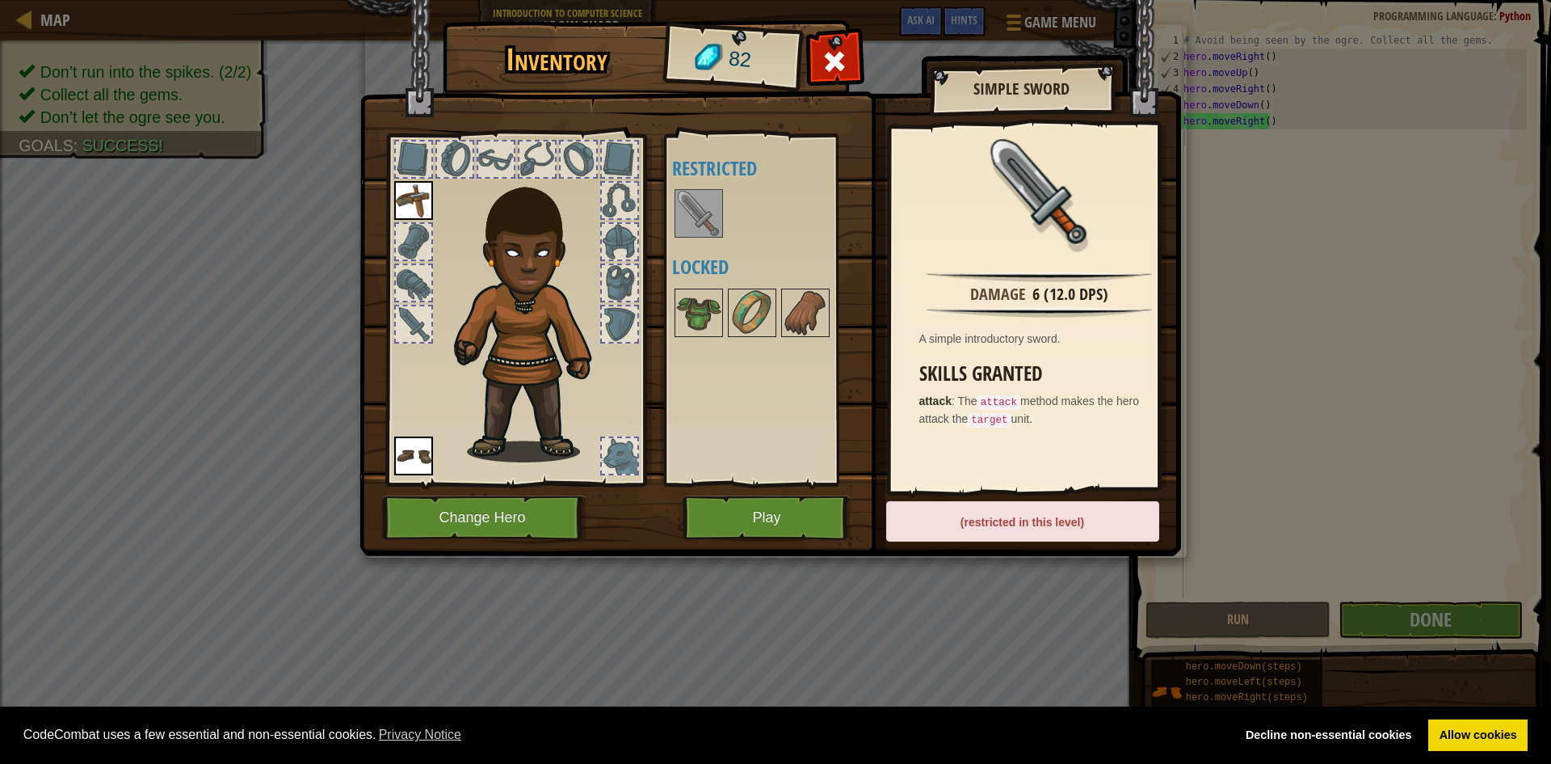
click at [1090, 525] on div "(restricted in this level)" at bounding box center [1022, 521] width 273 height 40
click at [851, 54] on div at bounding box center [835, 65] width 51 height 51
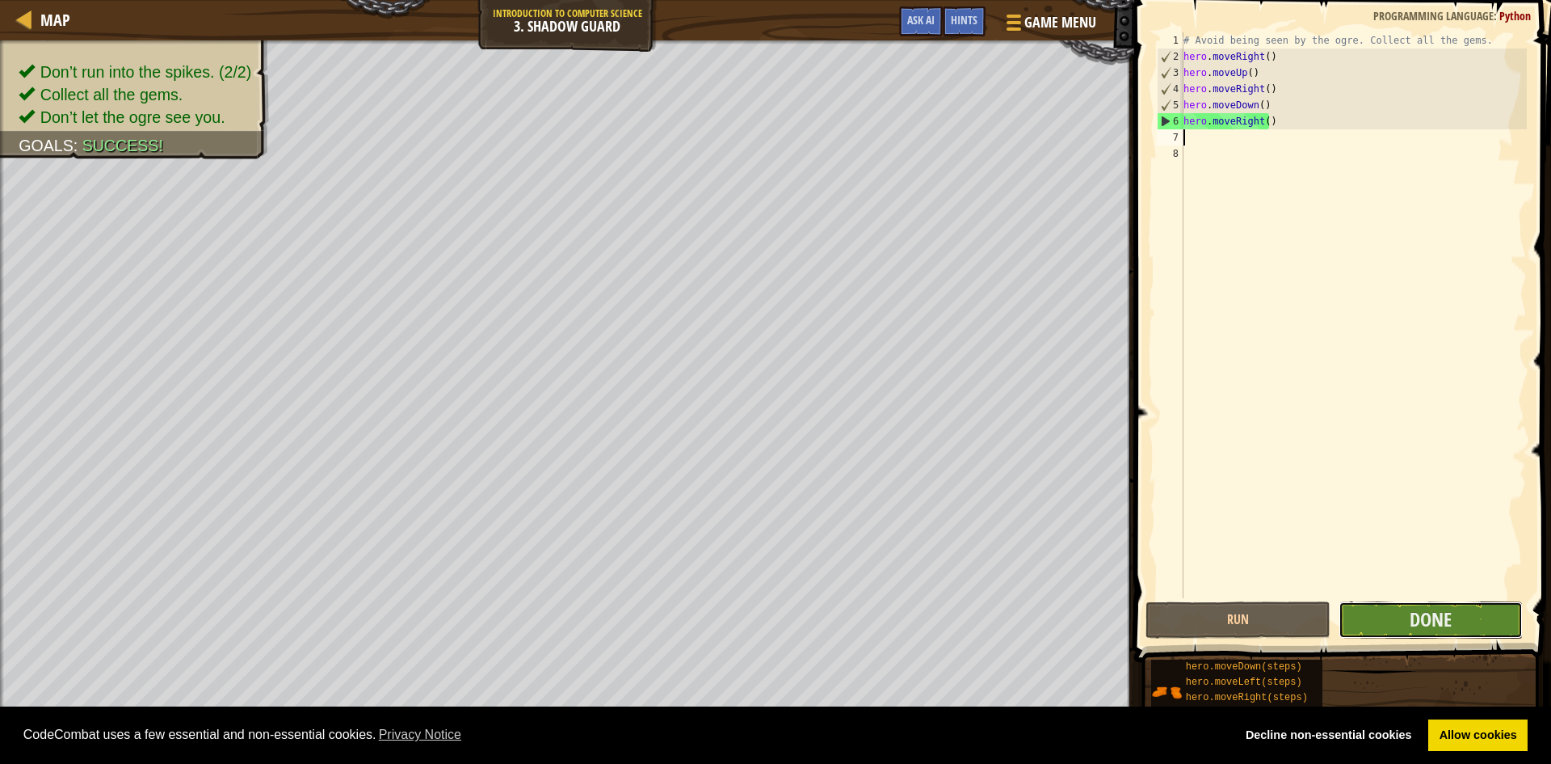
click at [1394, 612] on button "Done" at bounding box center [1431, 619] width 185 height 37
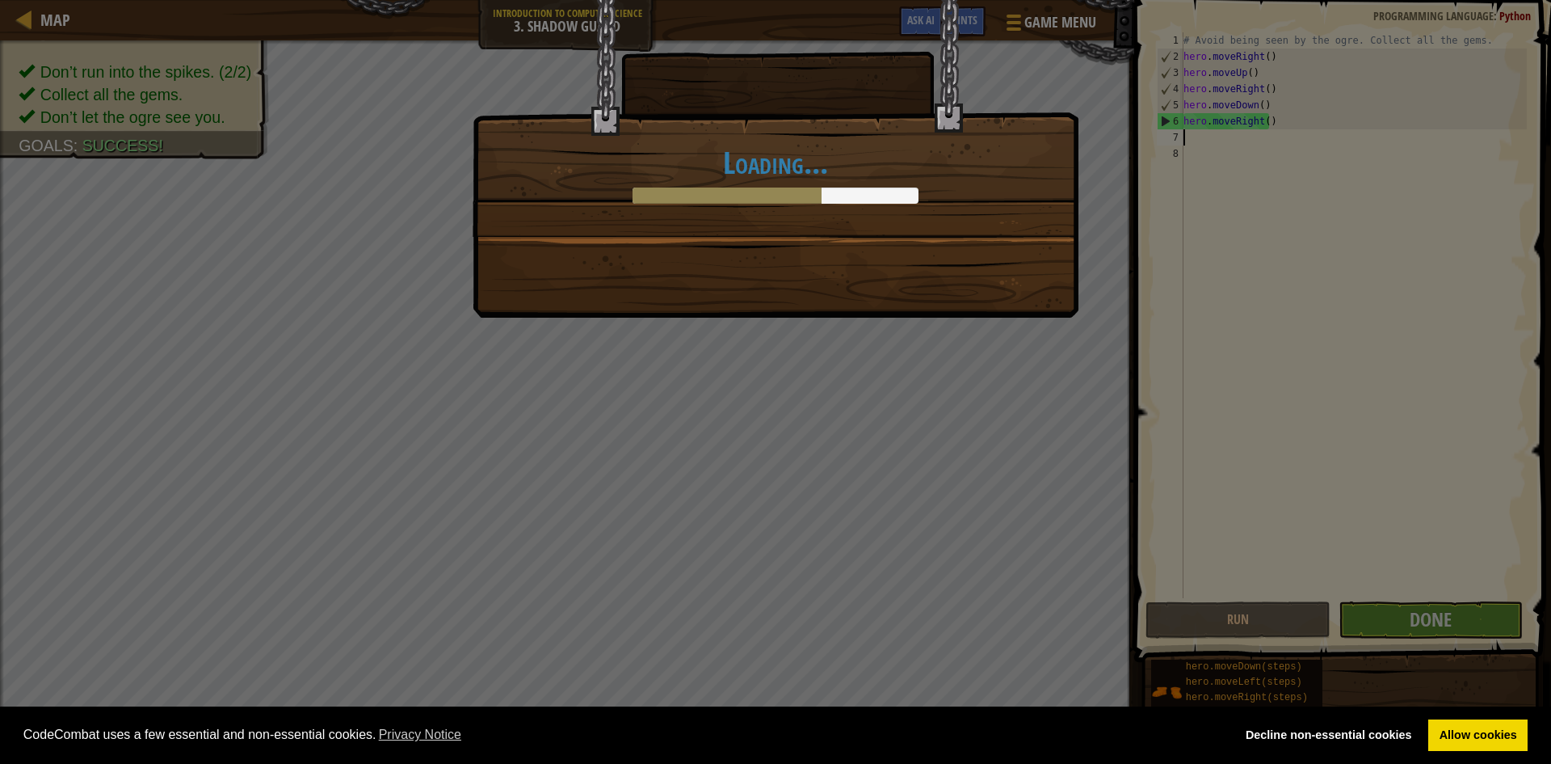
click at [785, 353] on div "Loading..." at bounding box center [775, 382] width 1551 height 764
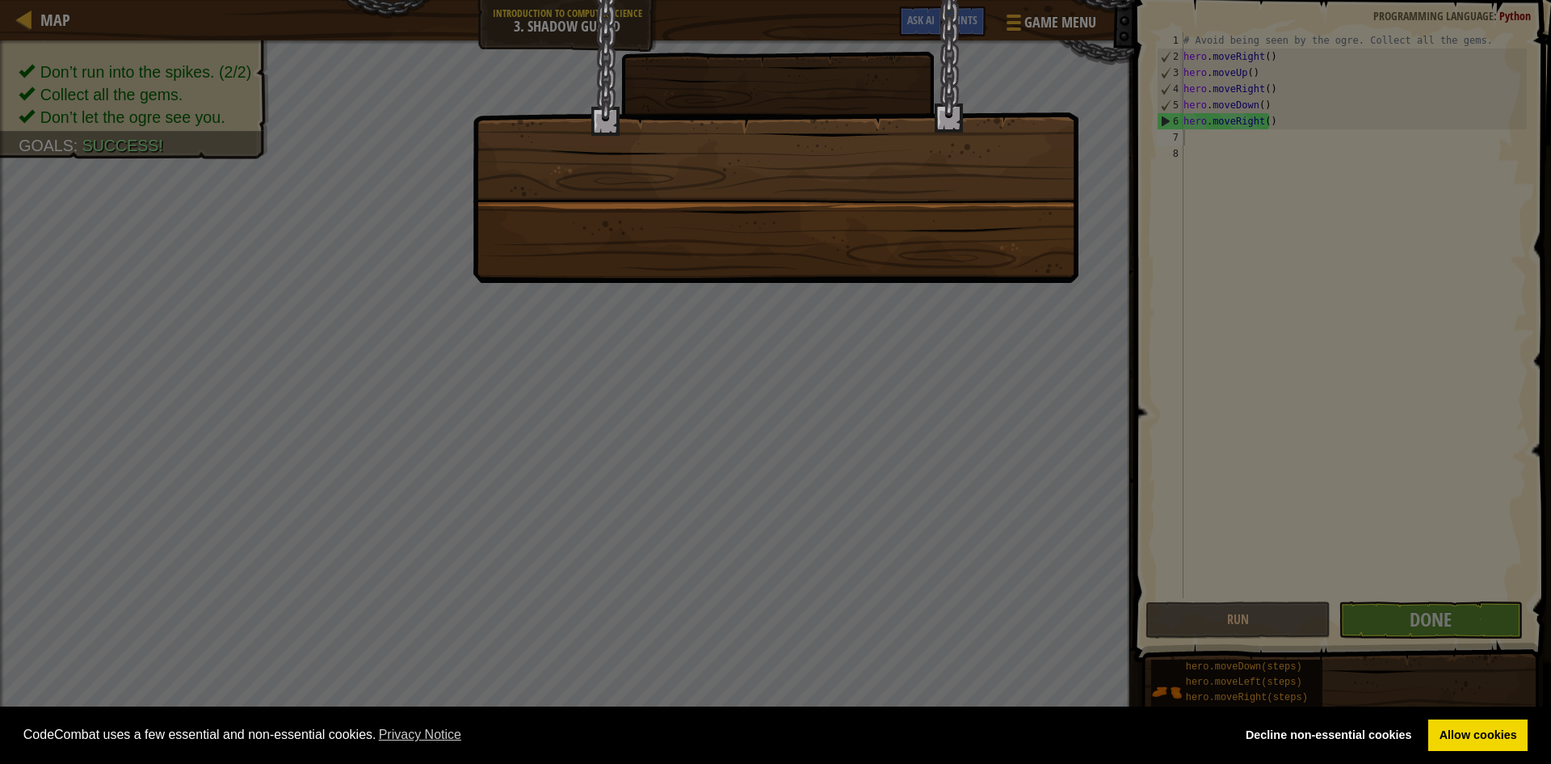
click at [785, 353] on div at bounding box center [775, 382] width 1551 height 764
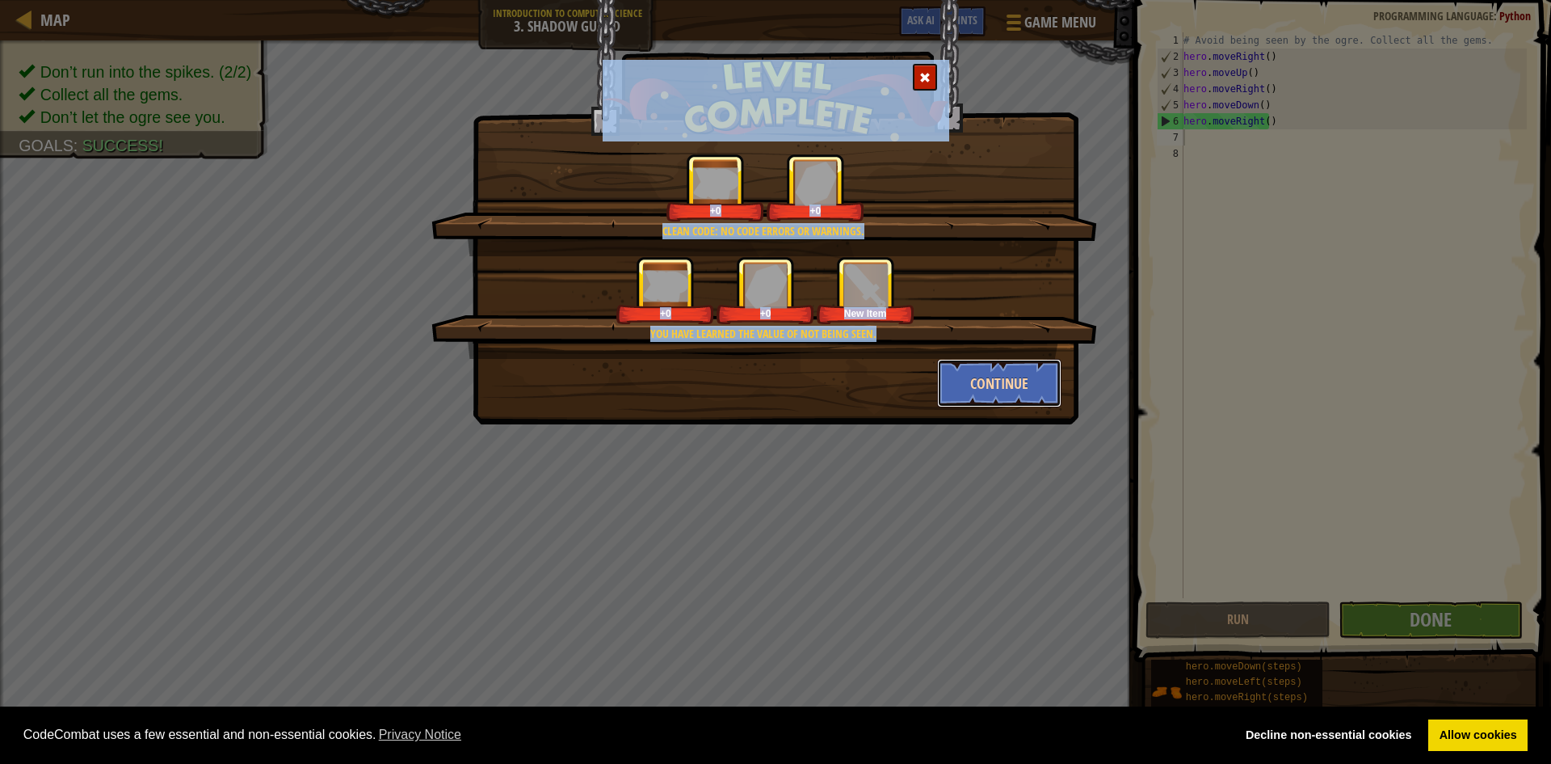
click at [1000, 401] on button "Continue" at bounding box center [999, 383] width 125 height 48
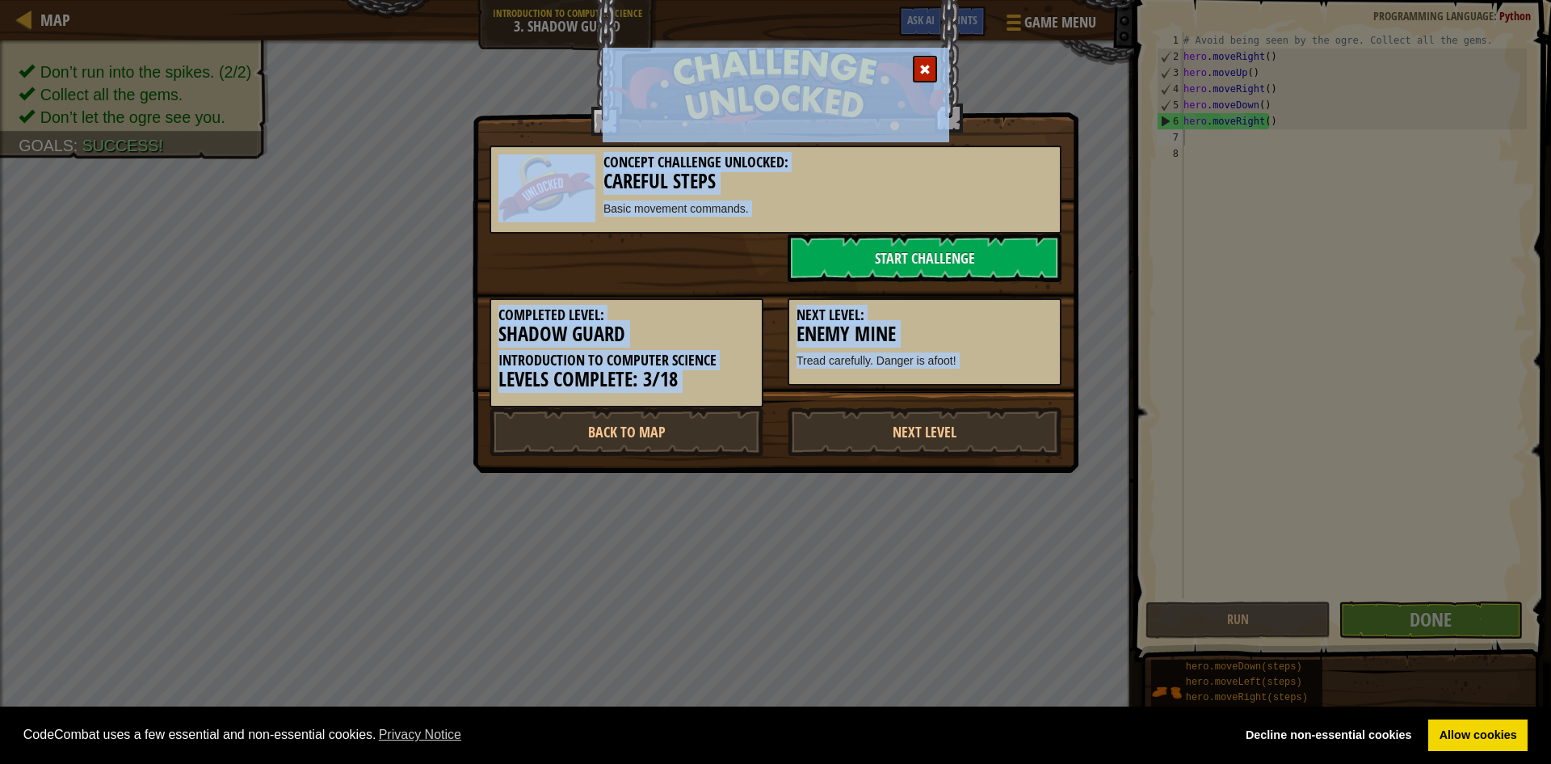
click at [638, 697] on div "Concept Challenge Unlocked: Careful Steps Basic movement commands. Start Challe…" at bounding box center [775, 382] width 1551 height 764
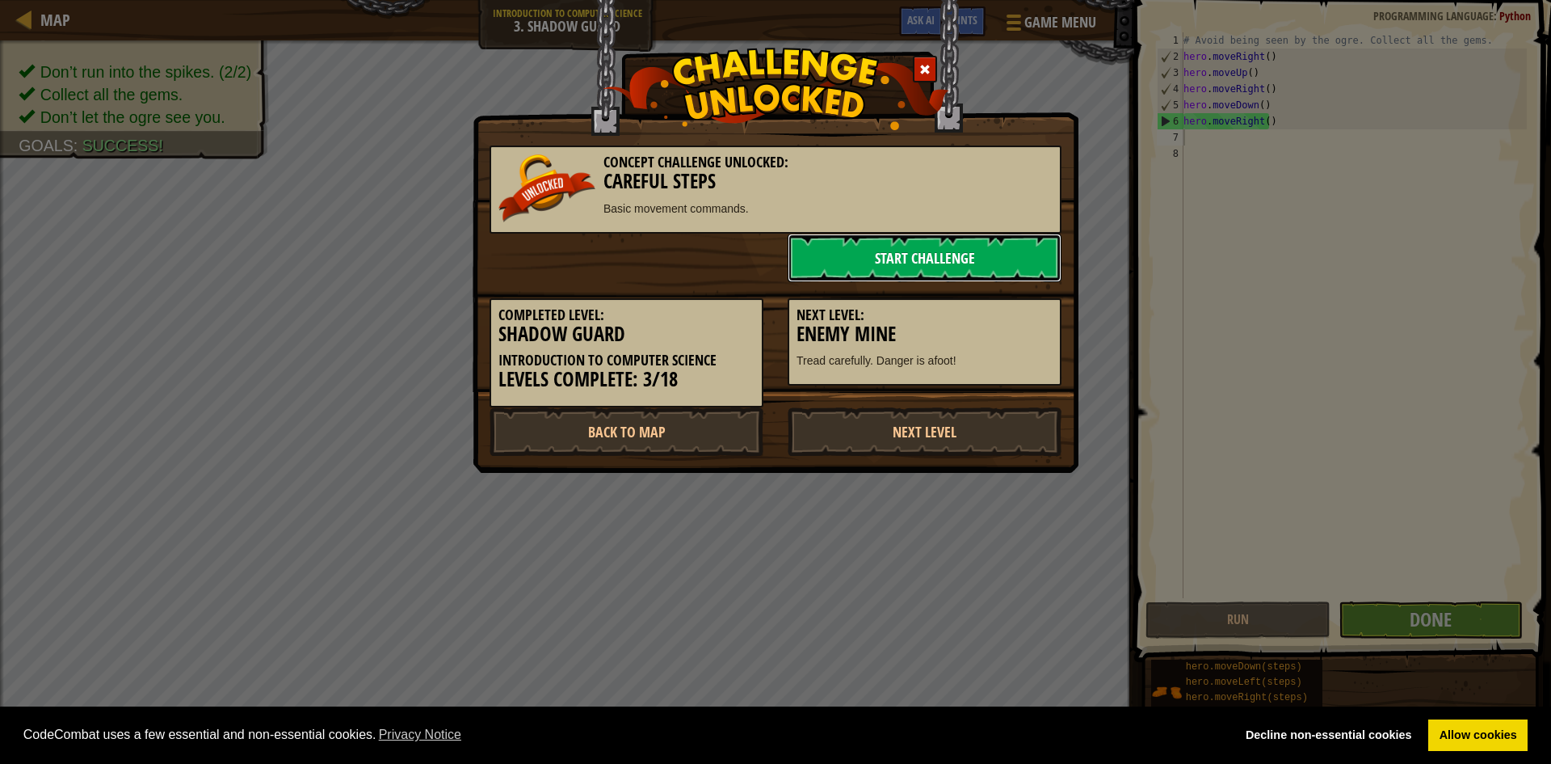
click at [873, 249] on link "Start Challenge" at bounding box center [925, 258] width 274 height 48
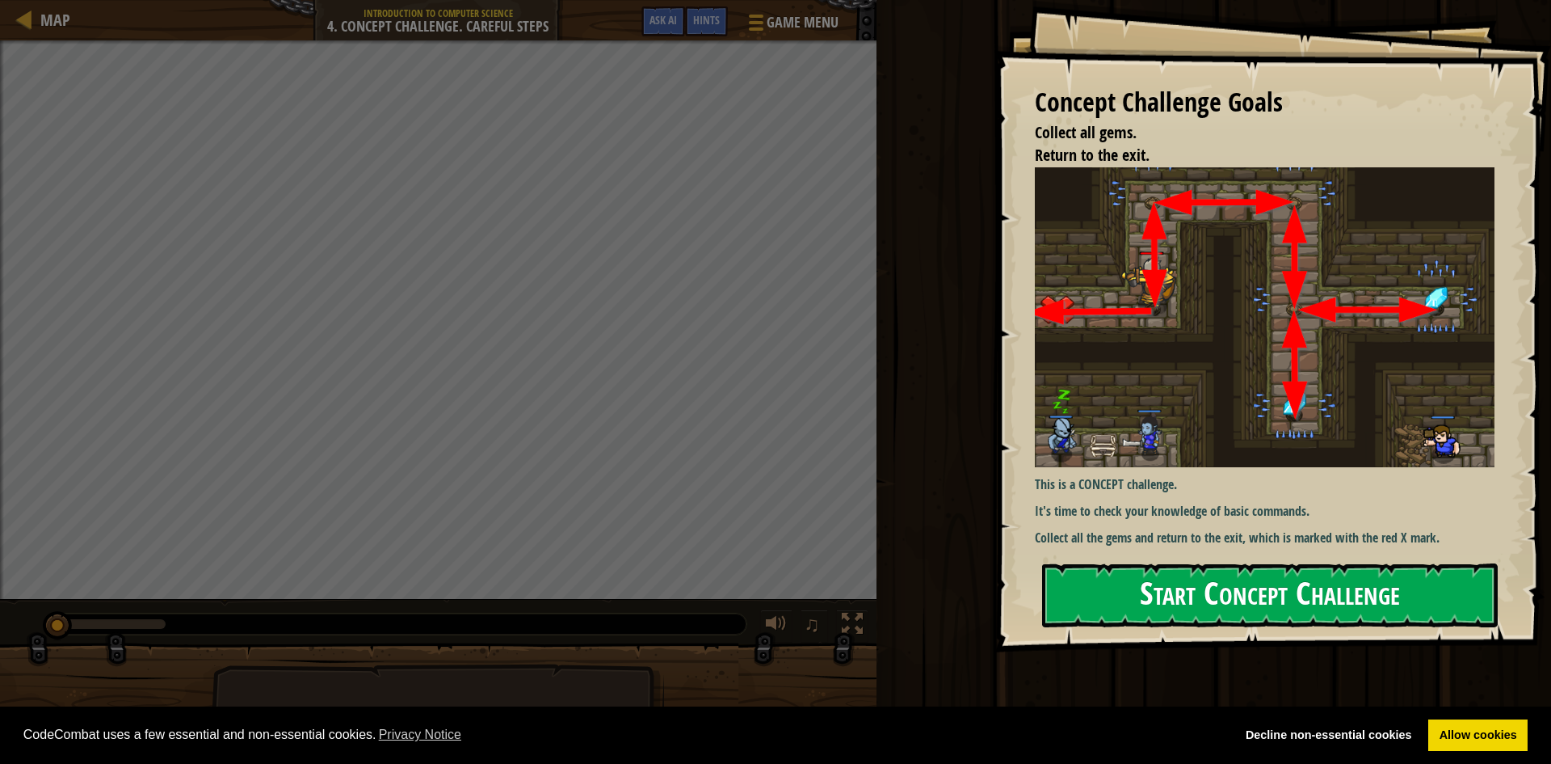
click at [1239, 572] on button "Start Concept Challenge" at bounding box center [1270, 595] width 456 height 64
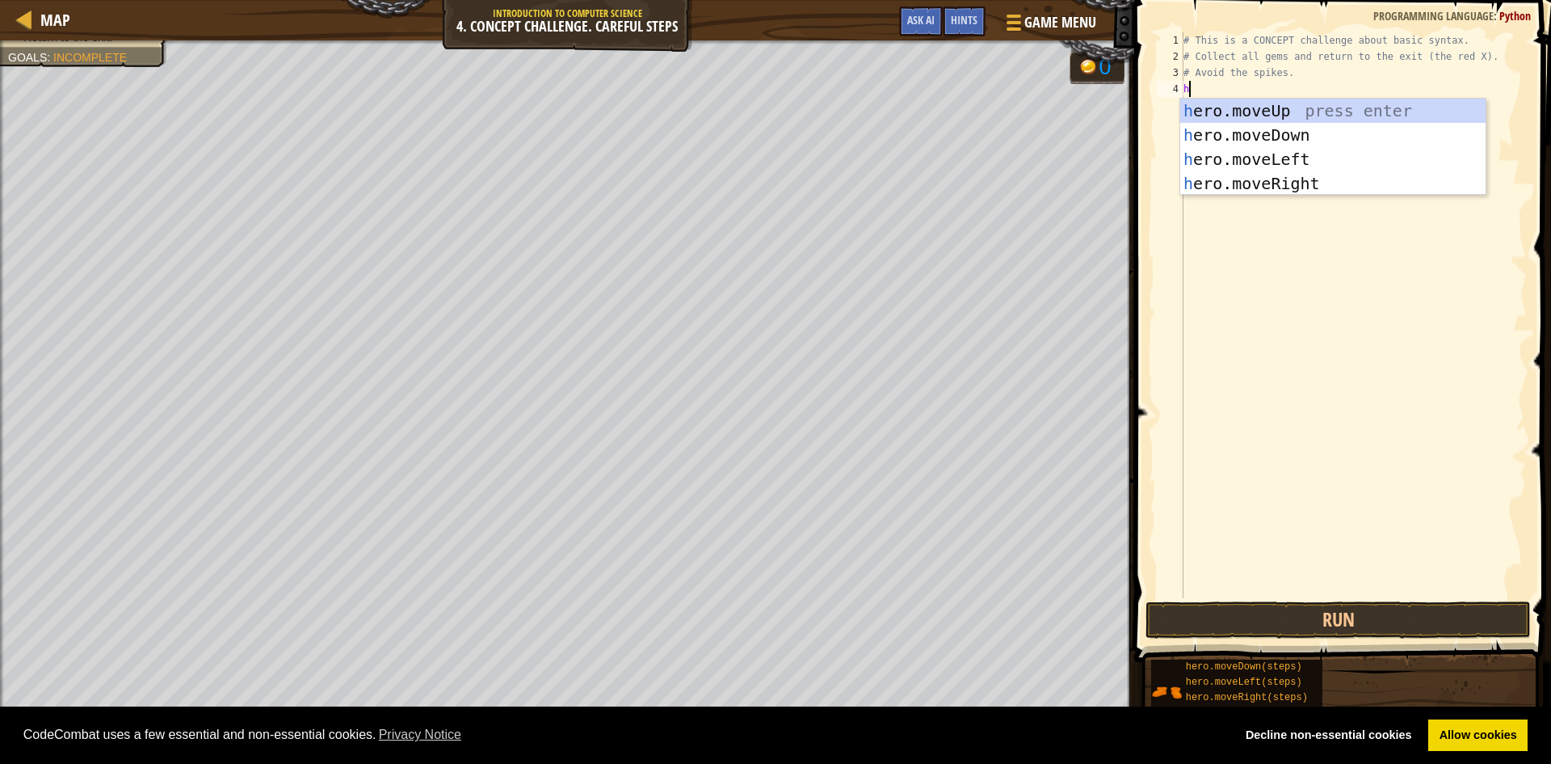
scroll to position [7, 0]
type textarea "hero move"
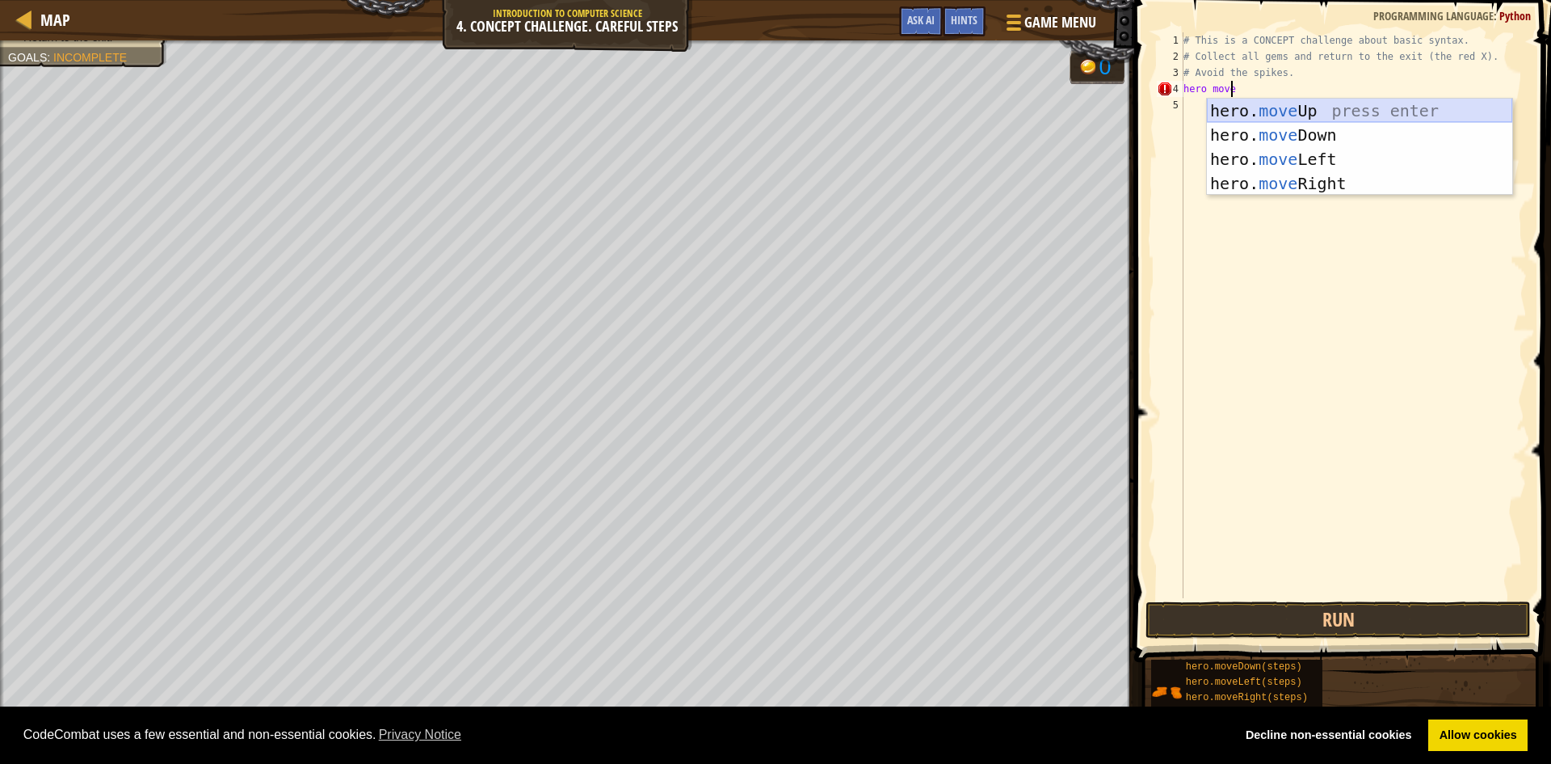
click at [1307, 105] on div "hero. move Up press enter hero. move Down press enter hero. move Left press ent…" at bounding box center [1359, 171] width 305 height 145
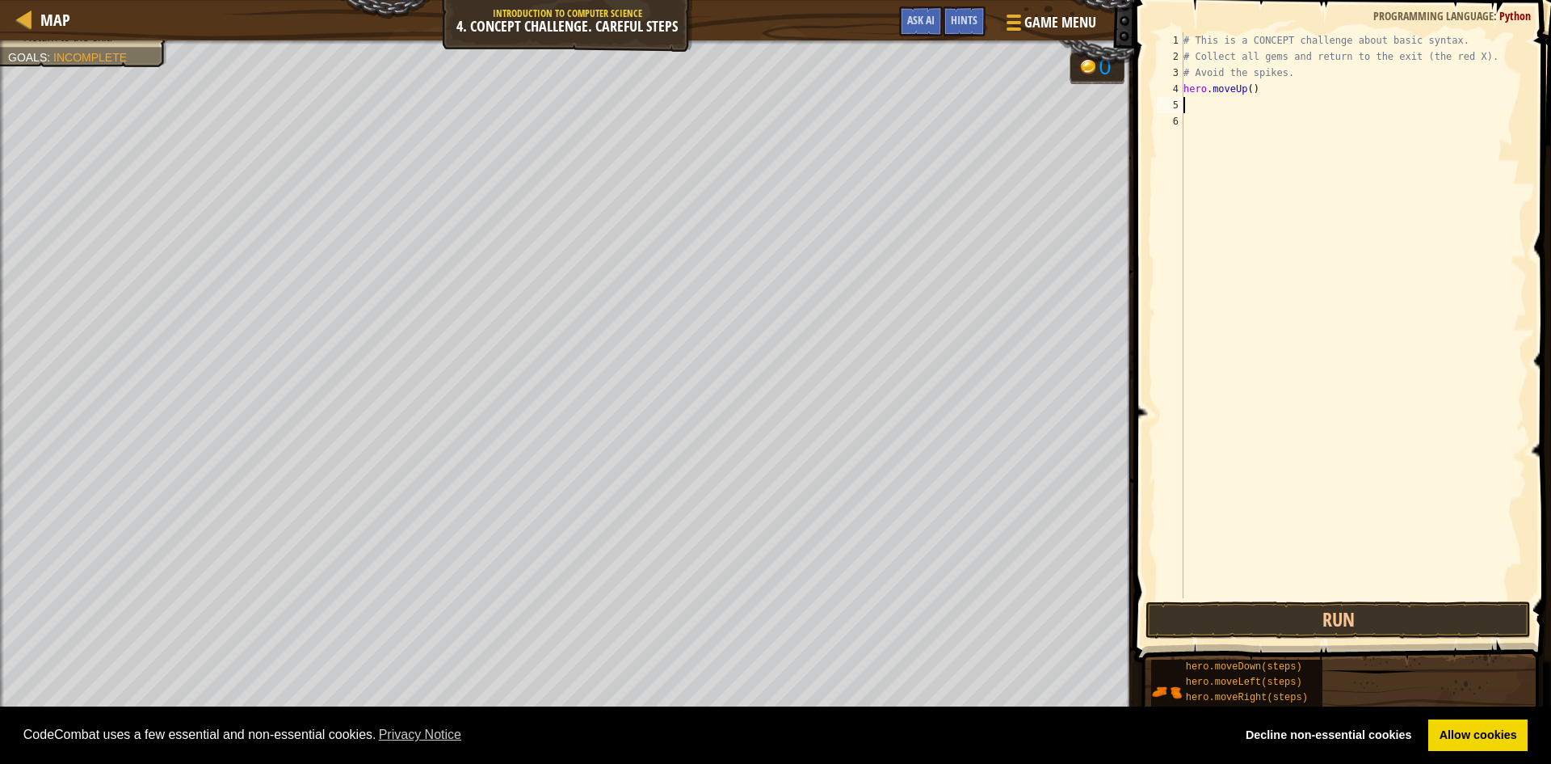
scroll to position [7, 0]
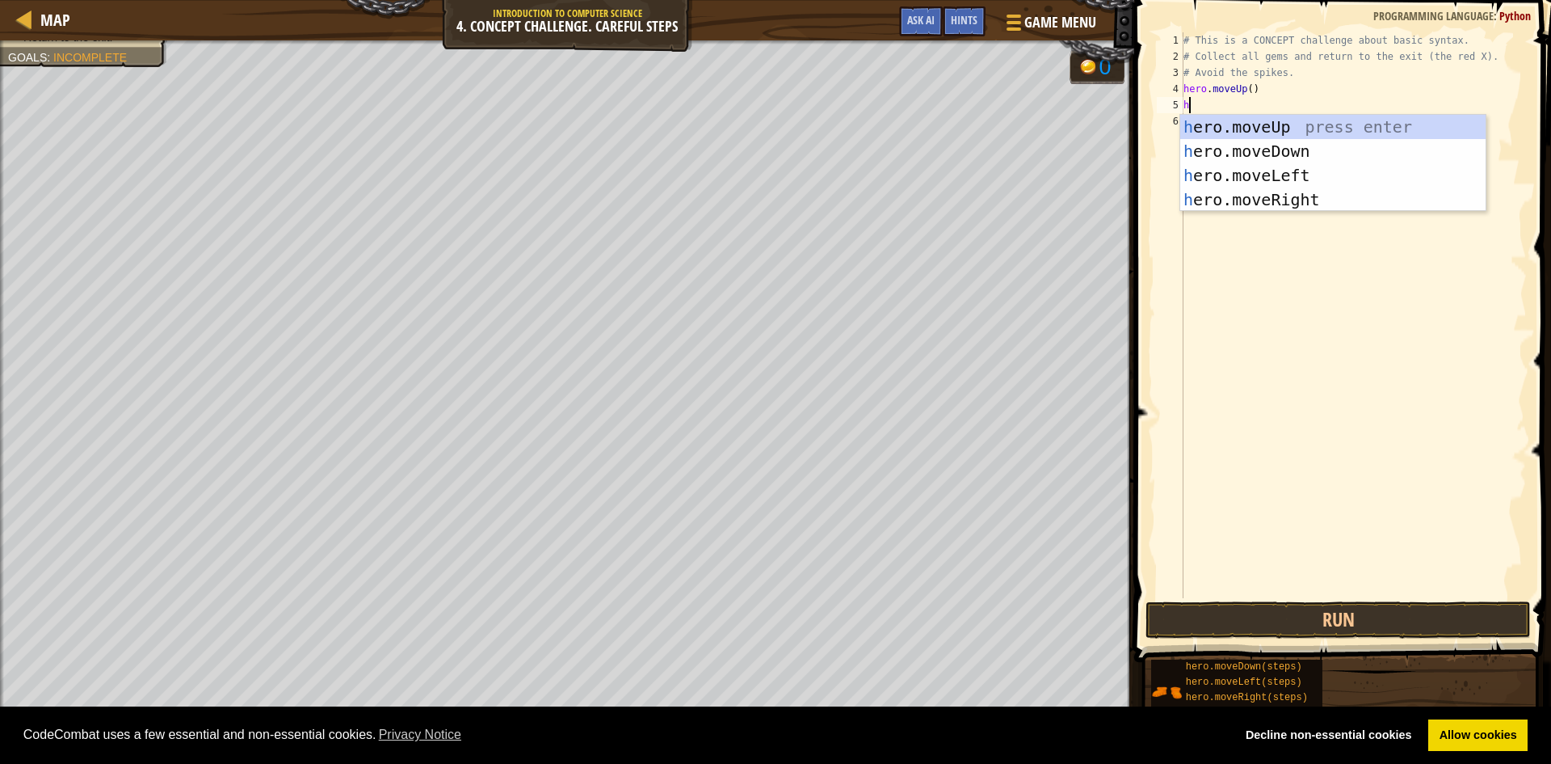
type textarea "her"
click at [1403, 205] on div "her o.moveUp press enter her o.moveDown press enter her o.moveLeft press enter …" at bounding box center [1332, 187] width 305 height 145
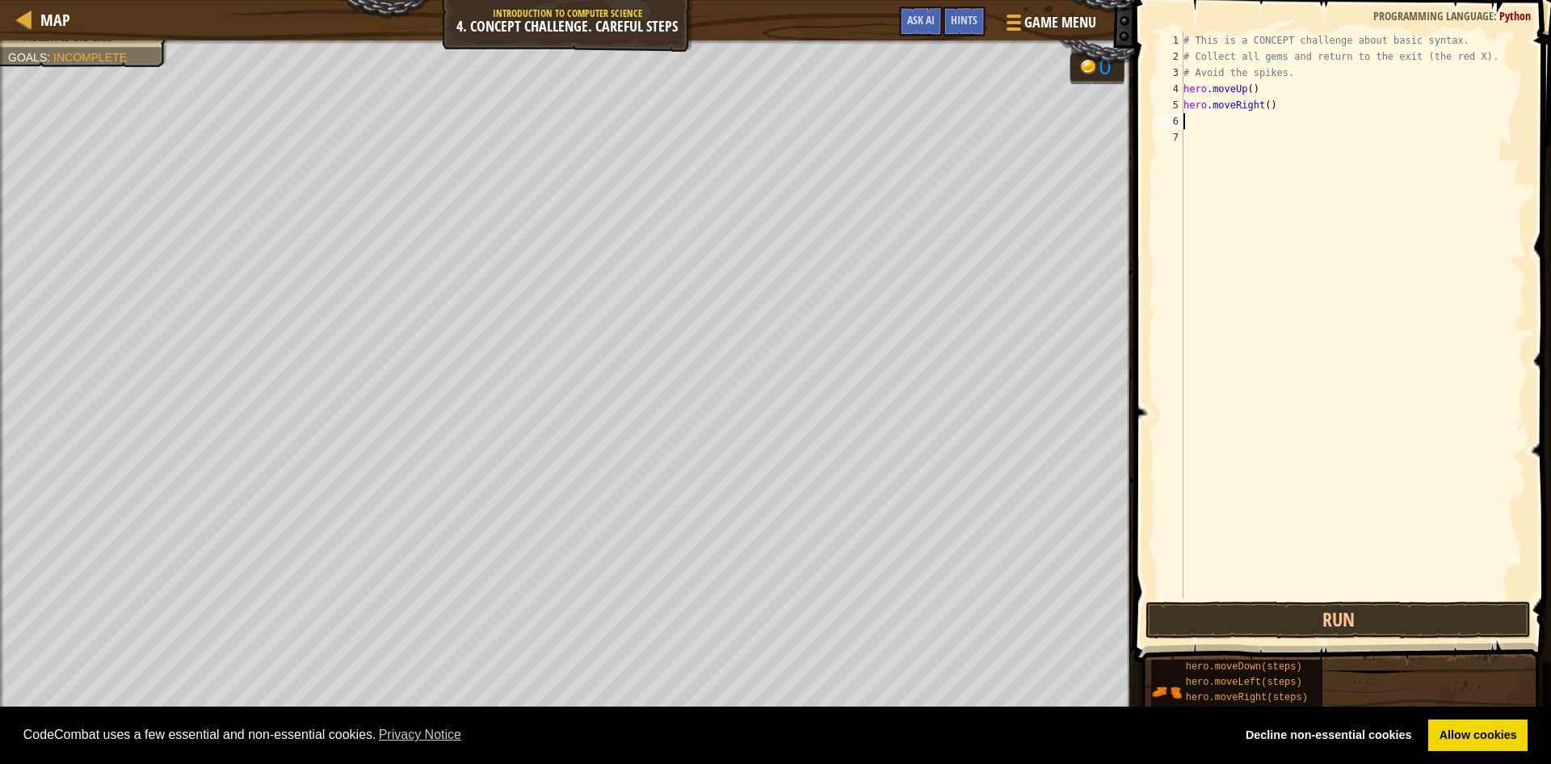
type textarea "h"
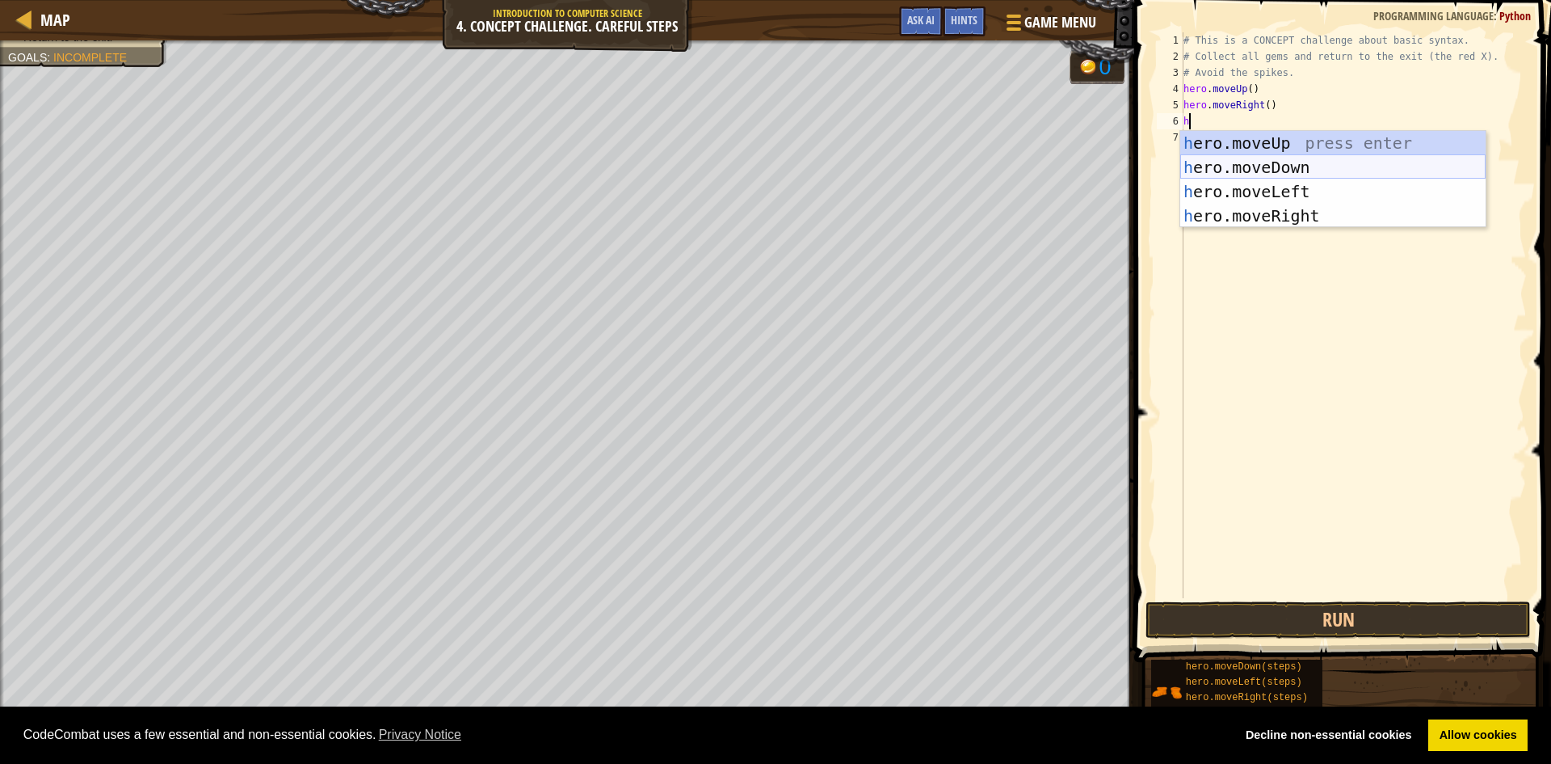
click at [1258, 169] on div "h ero.moveUp press enter h ero.moveDown press enter h ero.moveLeft press enter …" at bounding box center [1332, 203] width 305 height 145
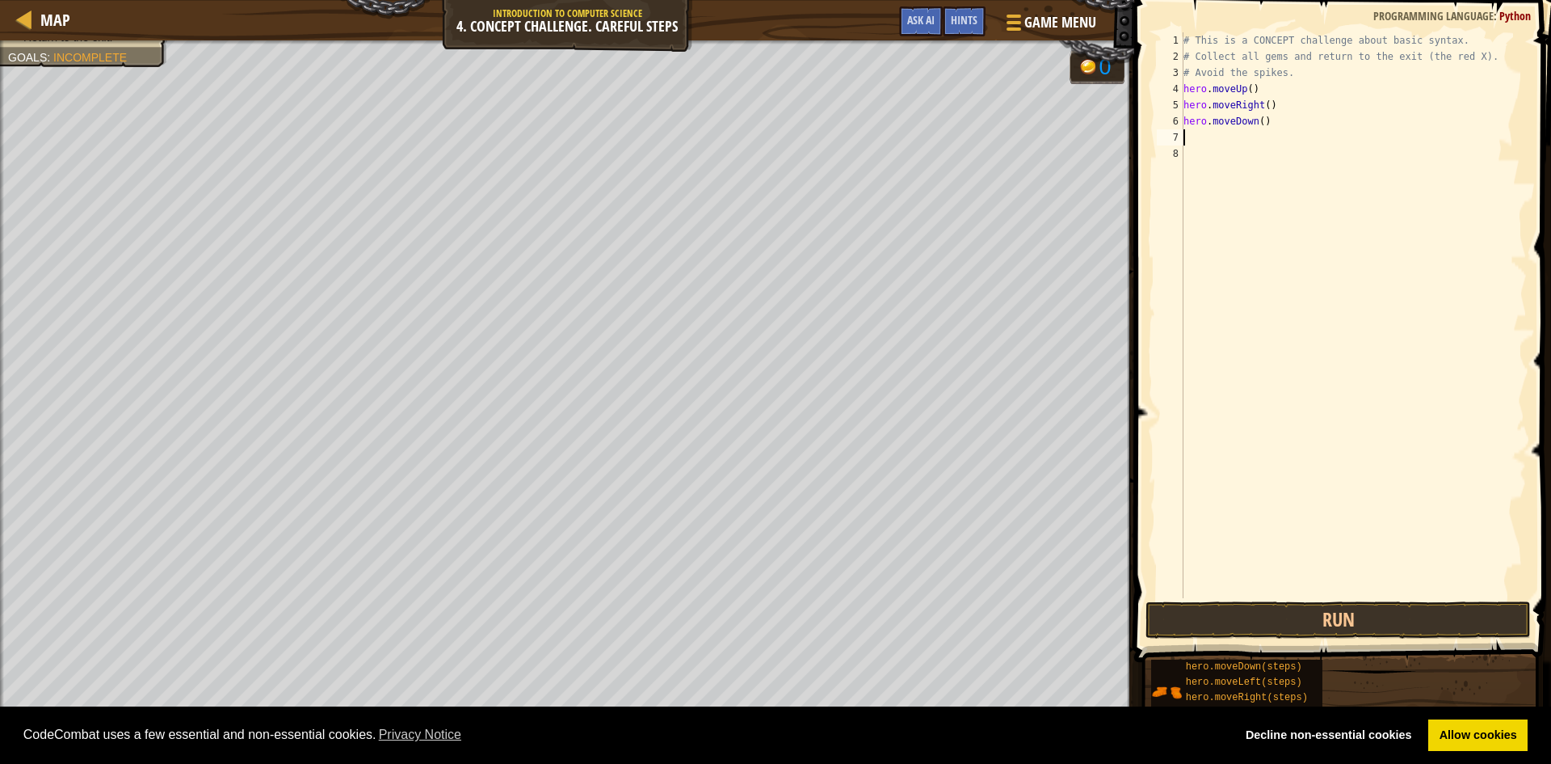
type textarea "r"
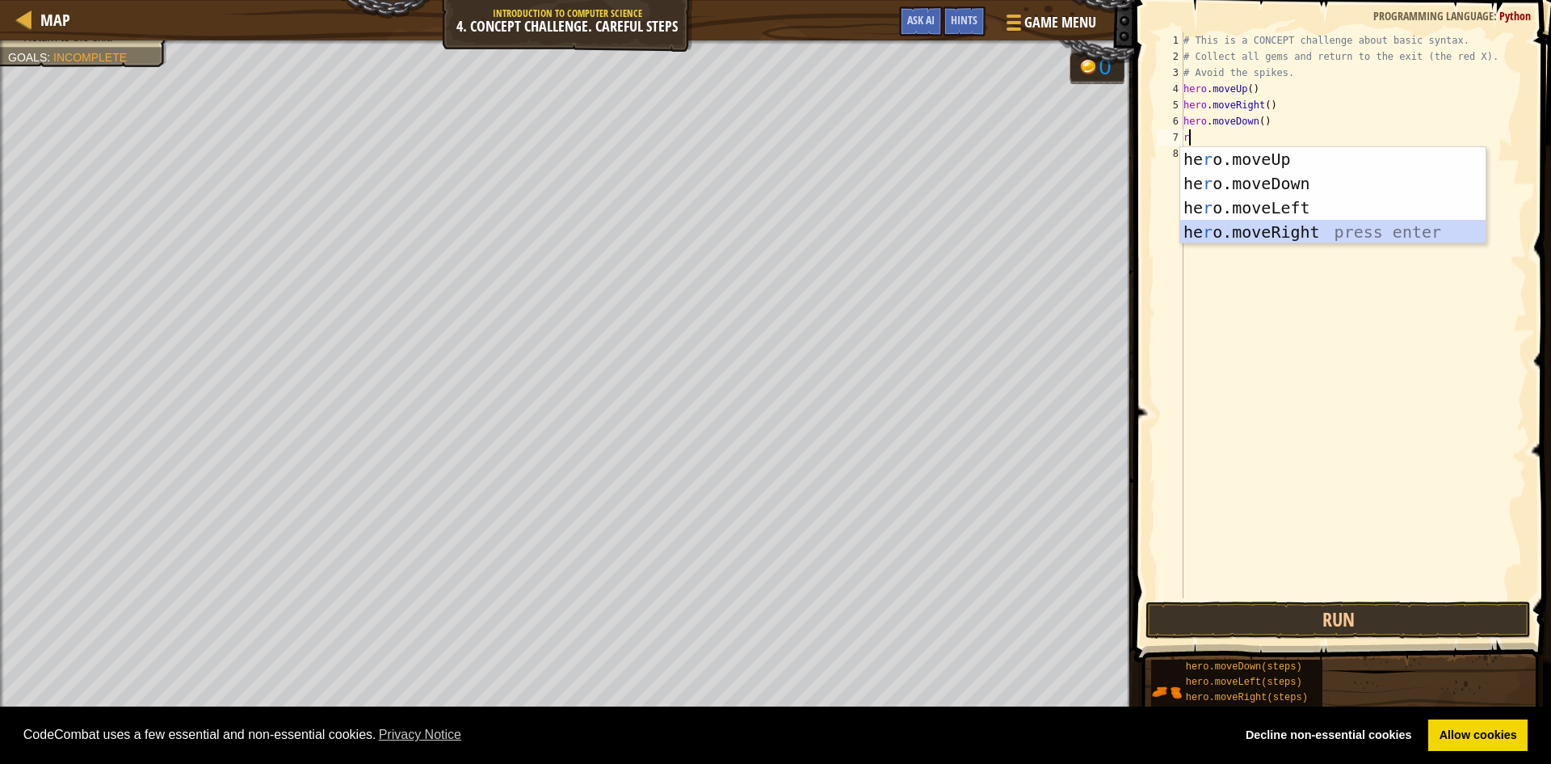
click at [1271, 226] on div "he r o.moveUp press enter he r o.moveDown press enter he r o.moveLeft press ent…" at bounding box center [1332, 219] width 305 height 145
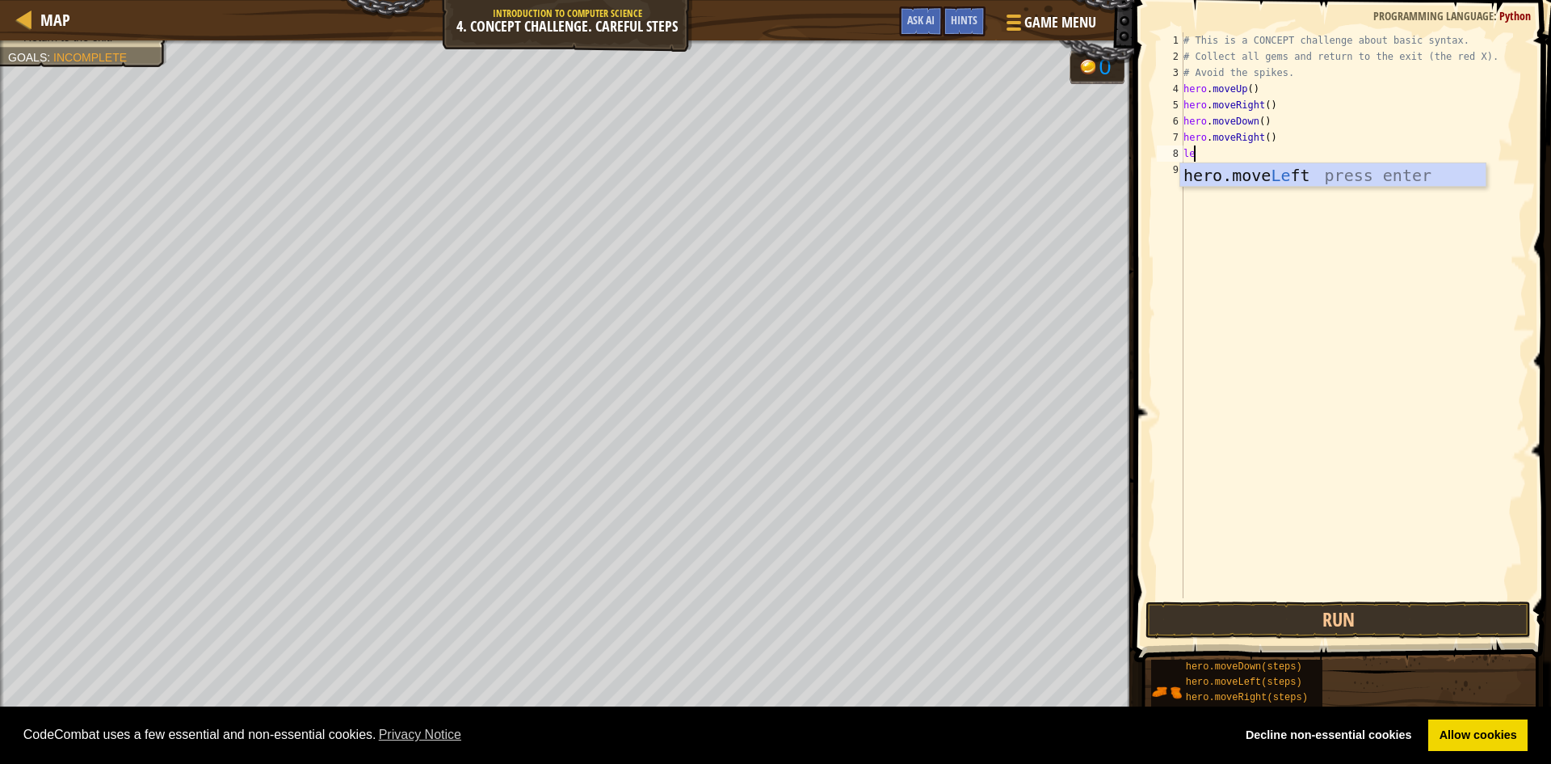
type textarea "lef"
click at [1273, 176] on div "hero.move Lef t press enter" at bounding box center [1332, 199] width 305 height 73
type textarea "down"
click at [1211, 181] on div "hero.move Down press enter" at bounding box center [1337, 215] width 305 height 73
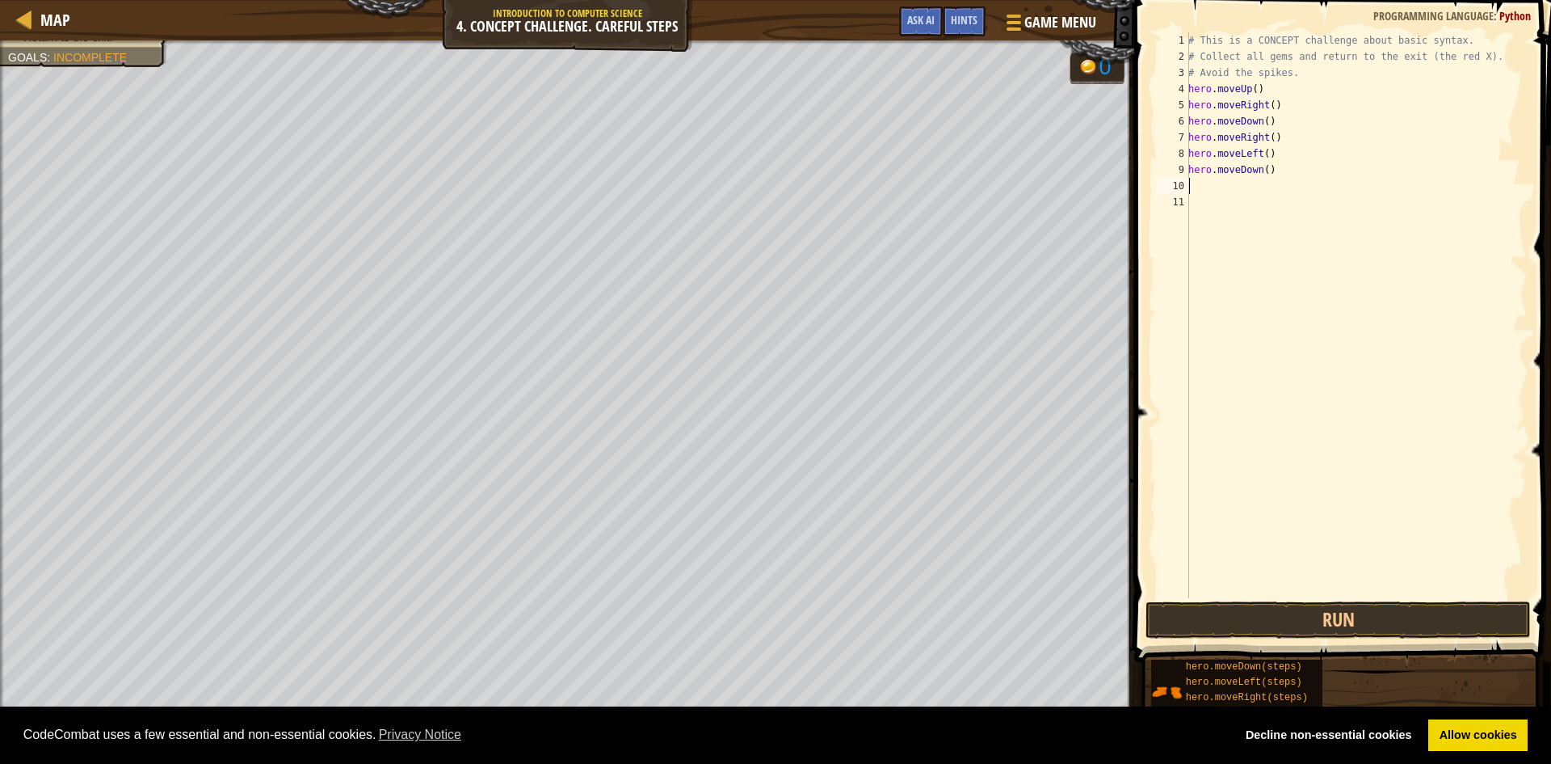
scroll to position [7, 0]
type textarea "u"
type textarea "hero.moveDown()"
type textarea "up"
click at [1479, 205] on div "hero.move Up press enter" at bounding box center [1337, 232] width 305 height 73
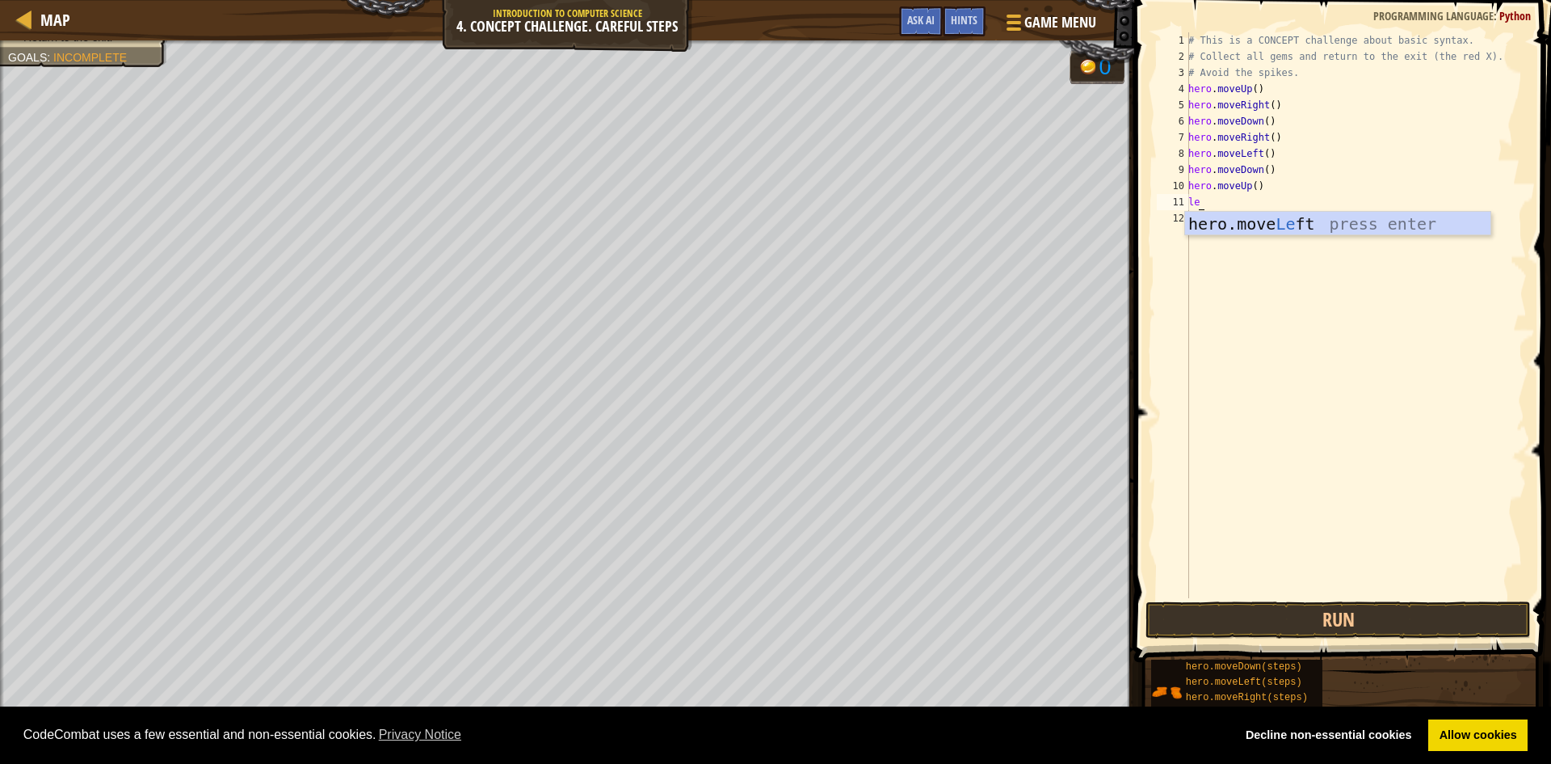
scroll to position [7, 1]
type textarea "left"
click at [1257, 216] on div "hero.move Left press enter" at bounding box center [1337, 248] width 305 height 73
type textarea "down"
click at [1247, 228] on div "hero.move Down press enter" at bounding box center [1337, 264] width 305 height 73
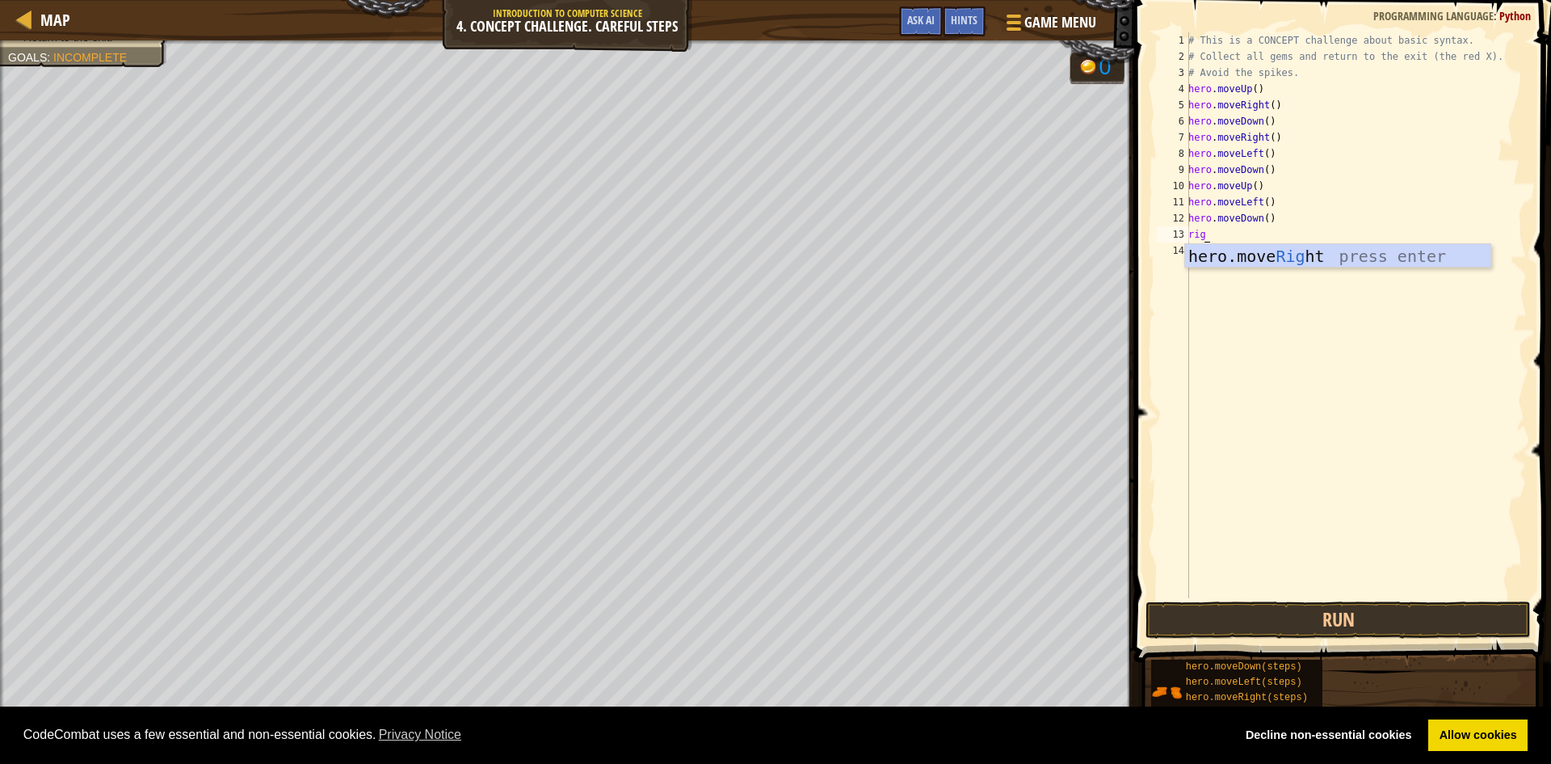
scroll to position [7, 0]
type textarea "r"
type textarea "left"
click at [1298, 257] on div "hero.move Left press enter" at bounding box center [1337, 280] width 305 height 73
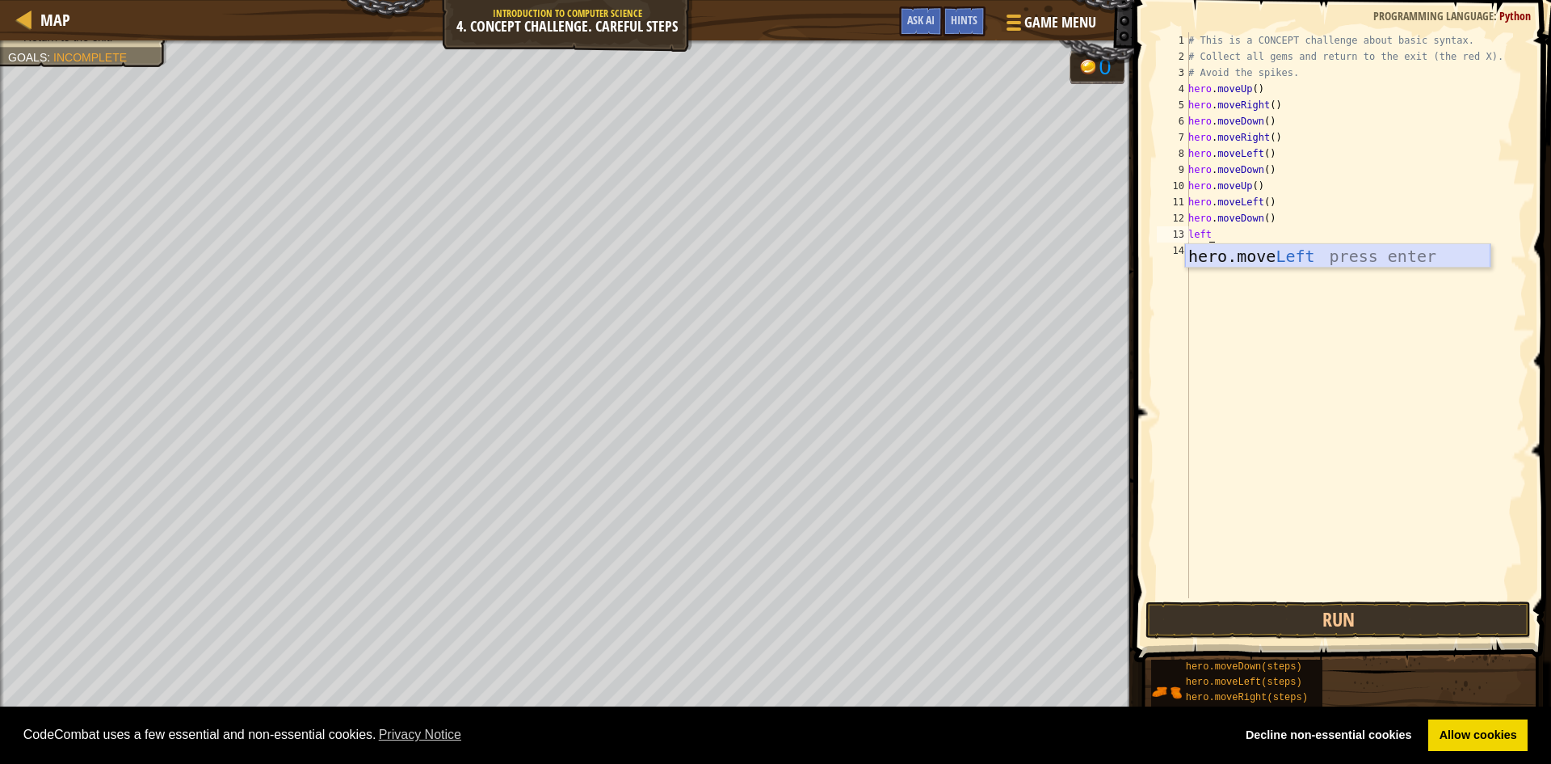
scroll to position [7, 0]
click at [1269, 601] on button "Run" at bounding box center [1338, 619] width 385 height 37
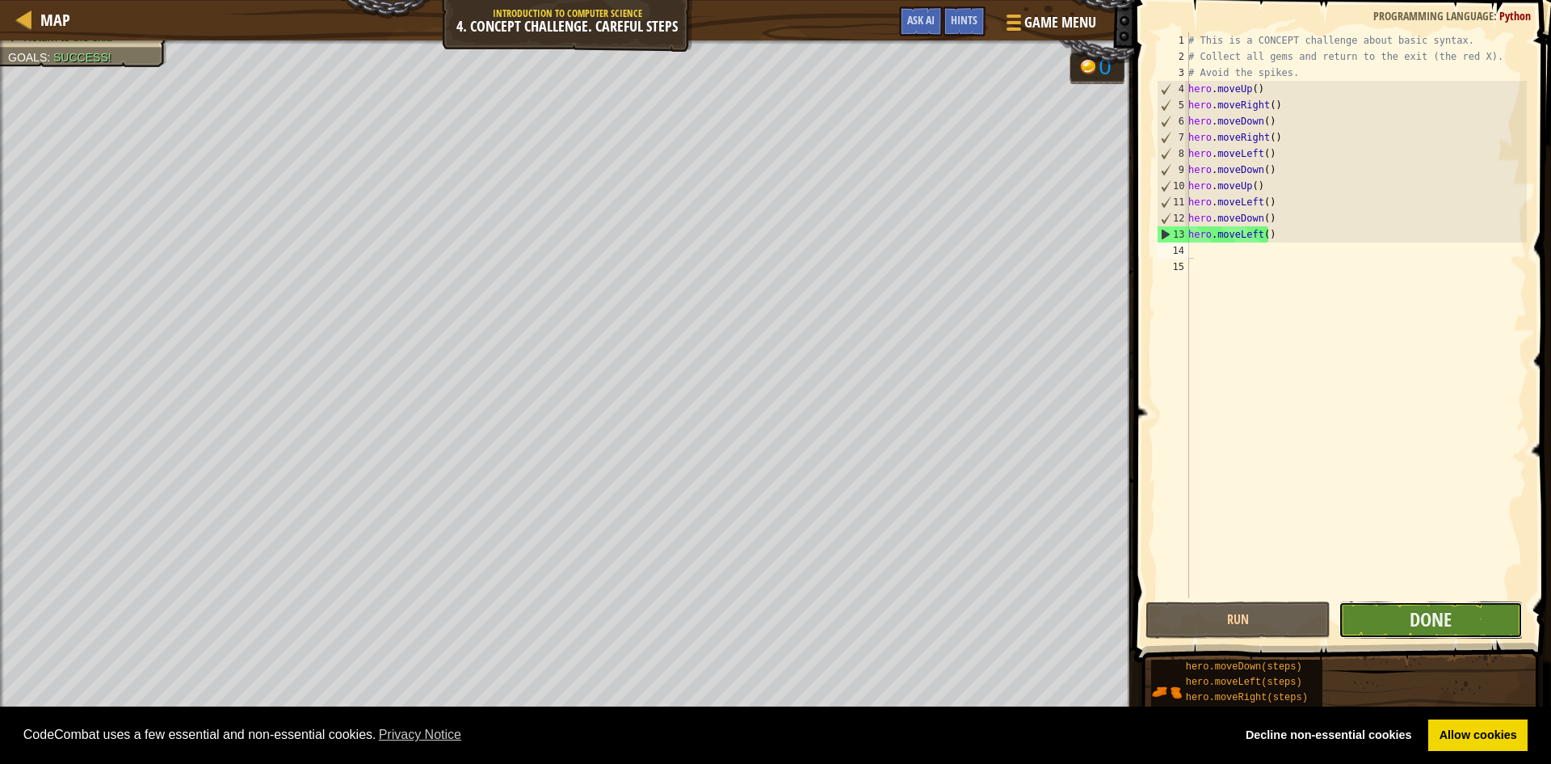
click at [1467, 623] on button "Done" at bounding box center [1431, 619] width 185 height 37
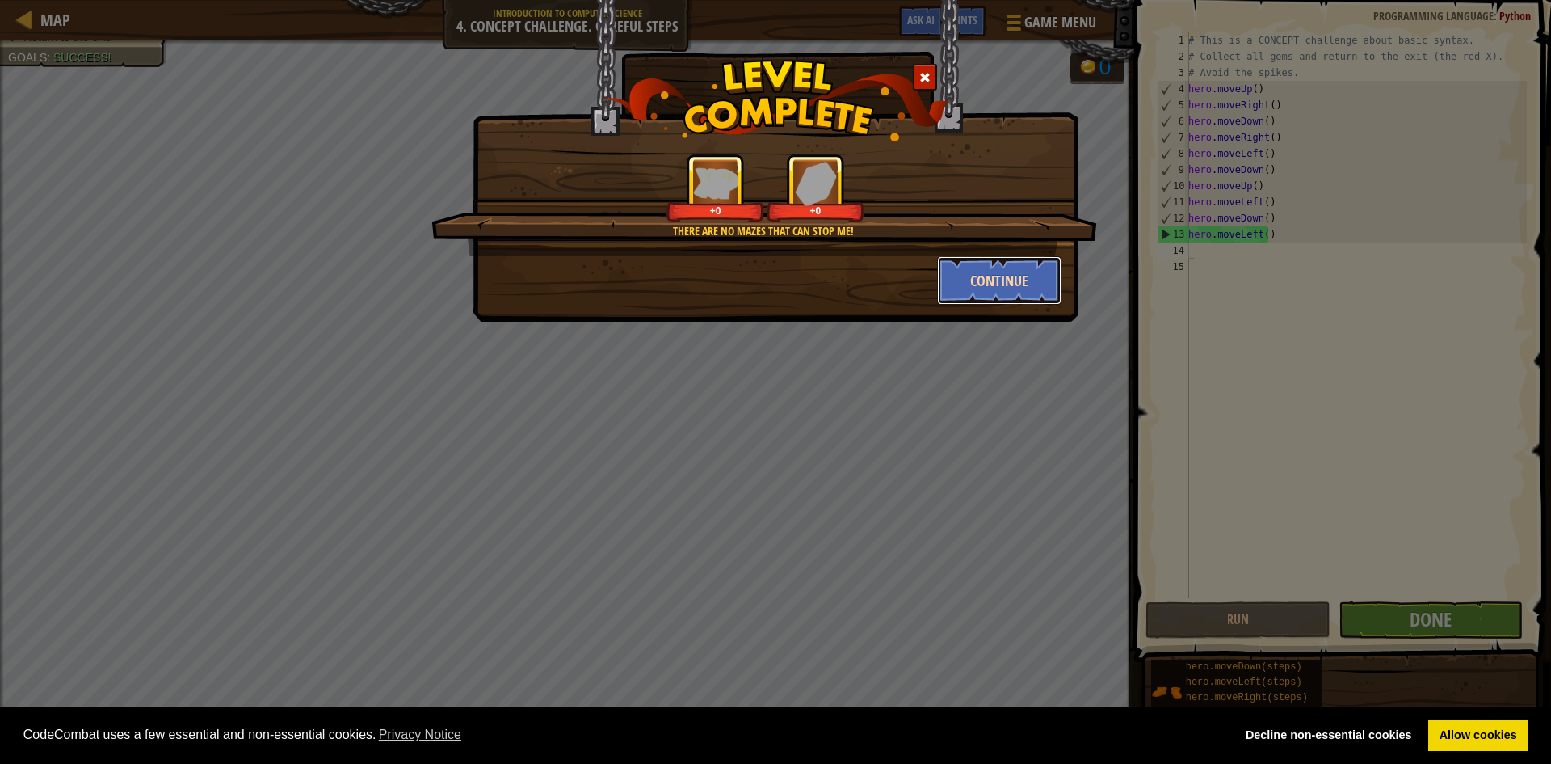
click at [1000, 274] on button "Continue" at bounding box center [999, 280] width 125 height 48
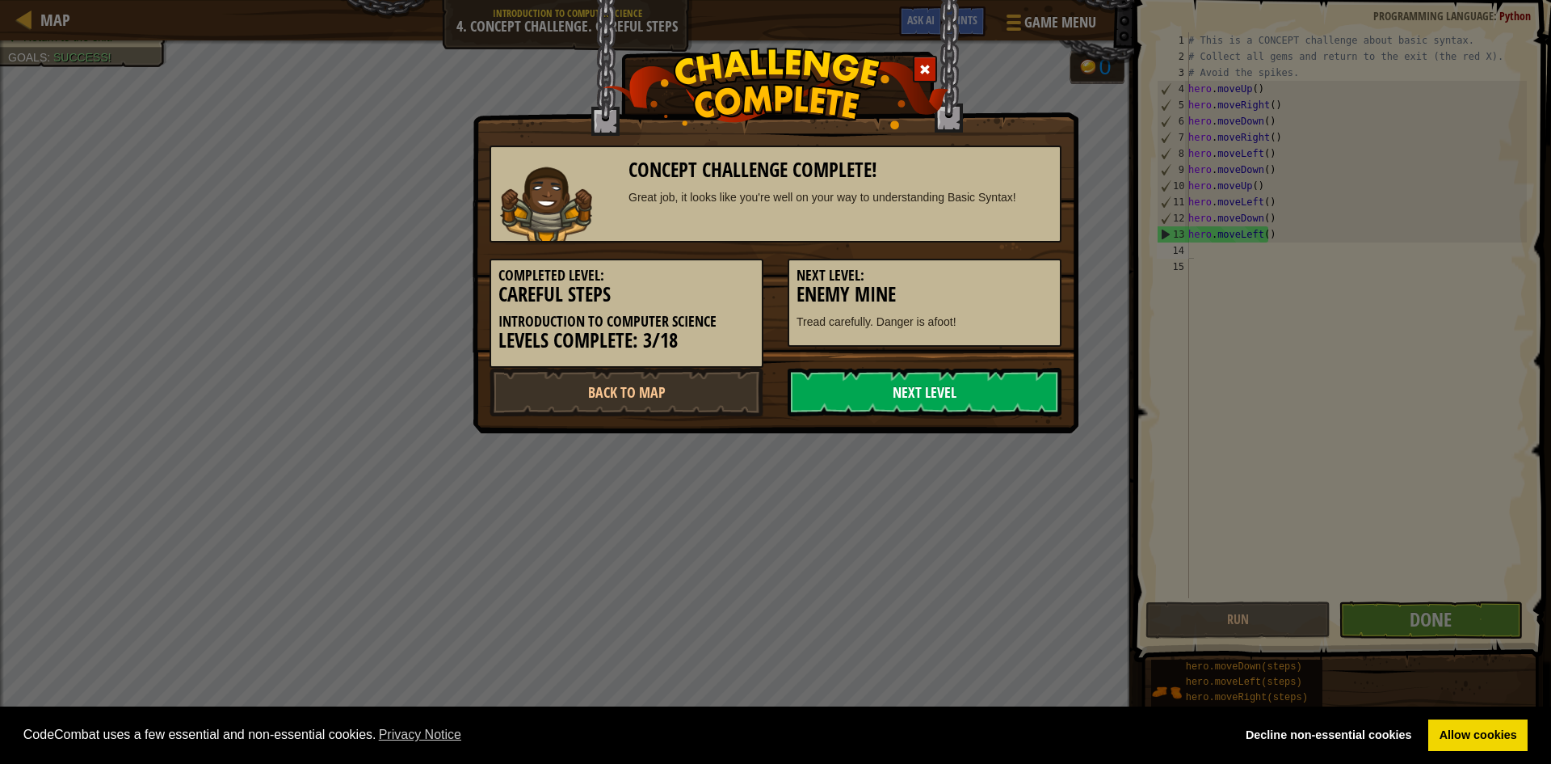
click at [969, 398] on link "Next Level" at bounding box center [925, 392] width 274 height 48
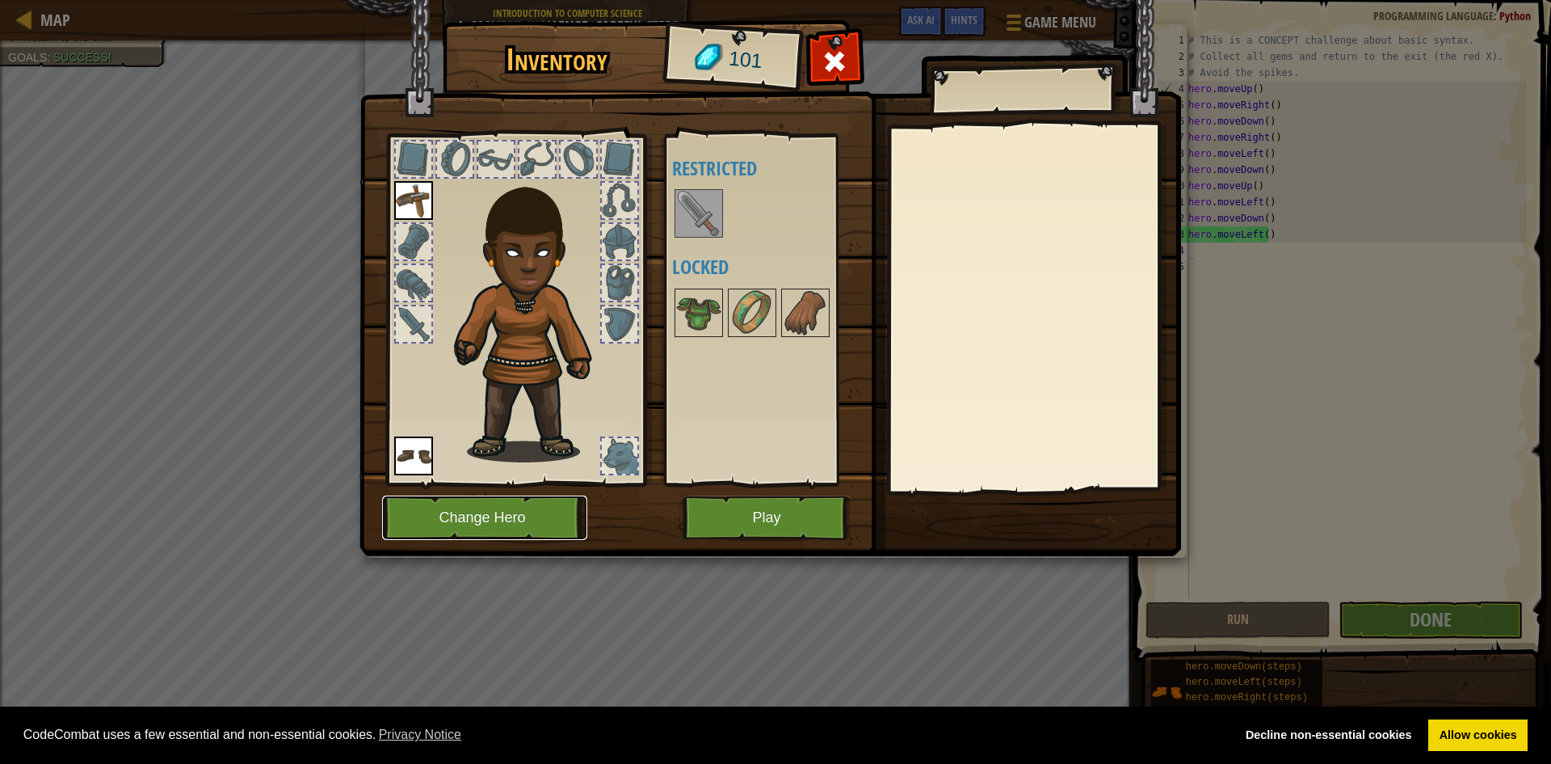
click at [557, 514] on button "Change Hero" at bounding box center [484, 517] width 205 height 44
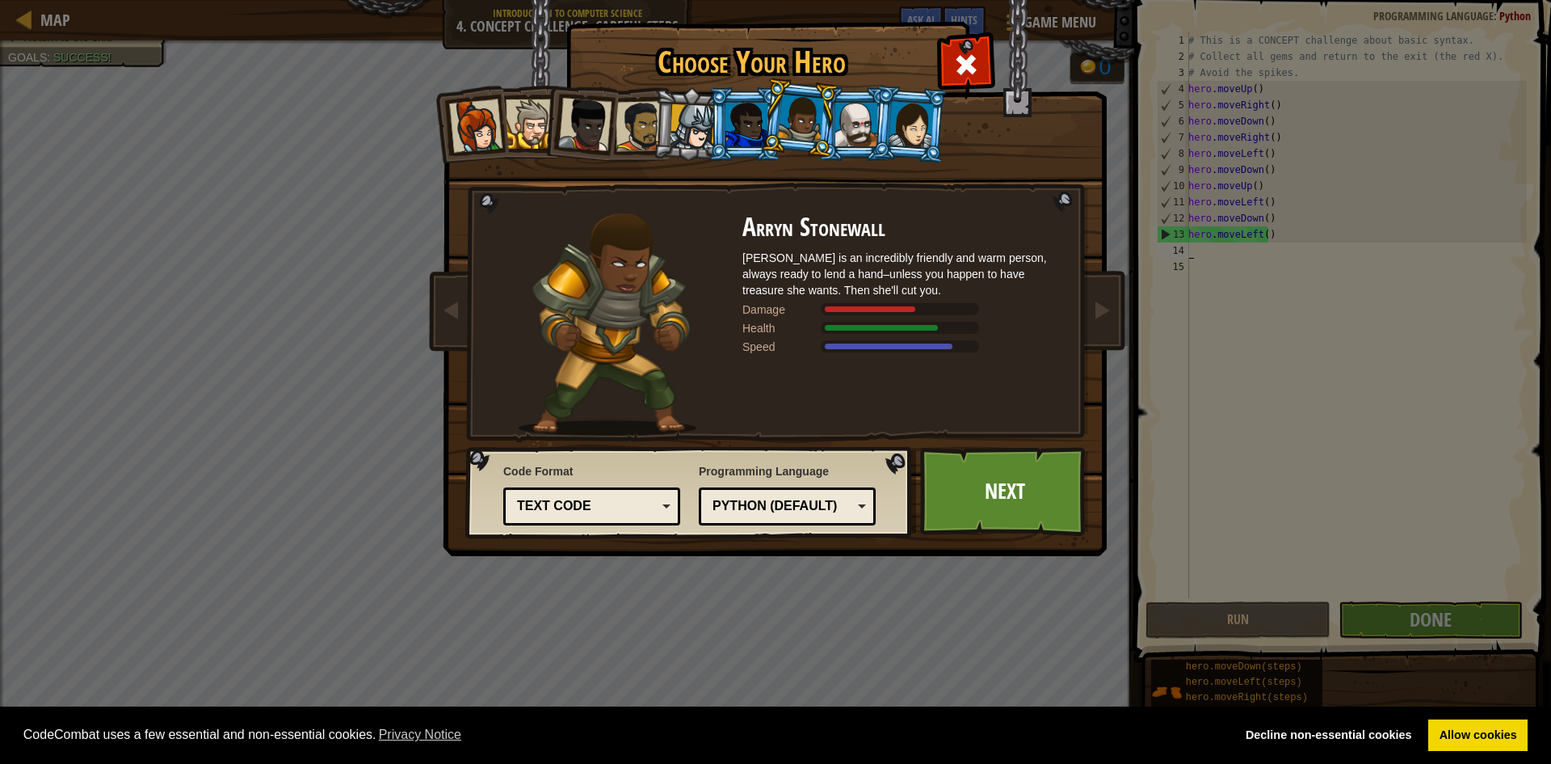
click at [619, 123] on div at bounding box center [641, 126] width 50 height 50
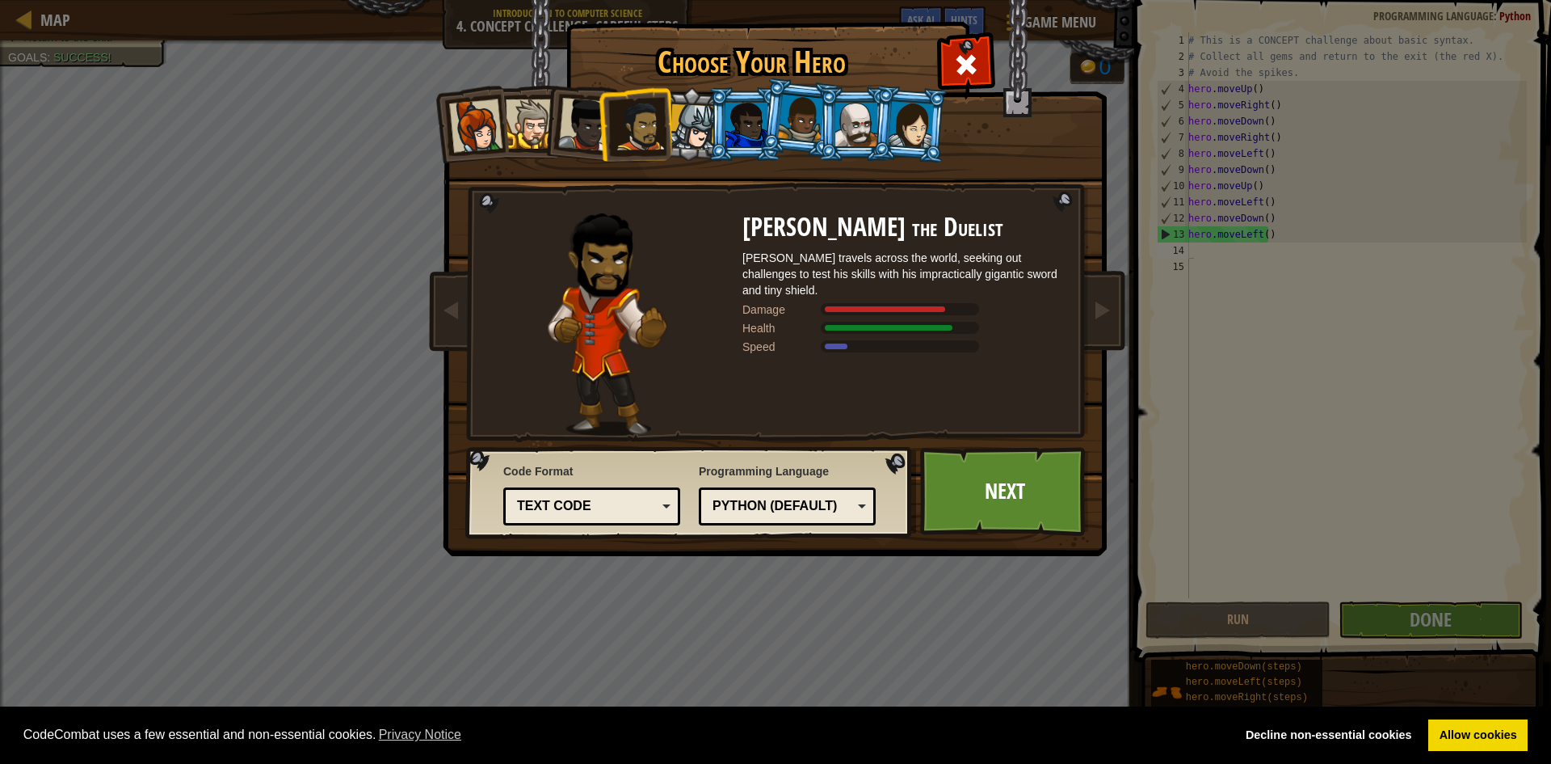
click at [587, 124] on div at bounding box center [584, 124] width 53 height 53
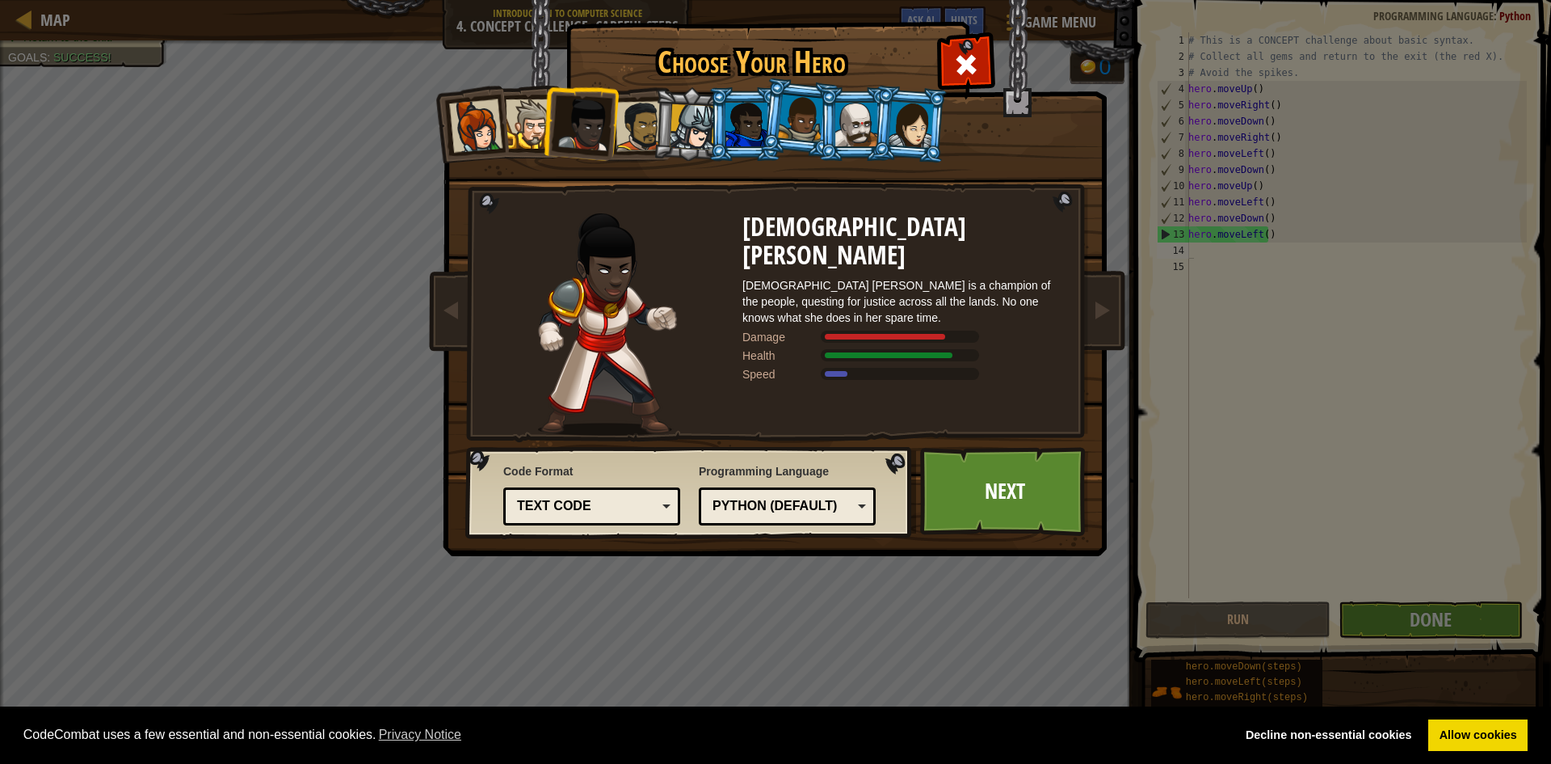
click at [445, 124] on li at bounding box center [470, 123] width 79 height 79
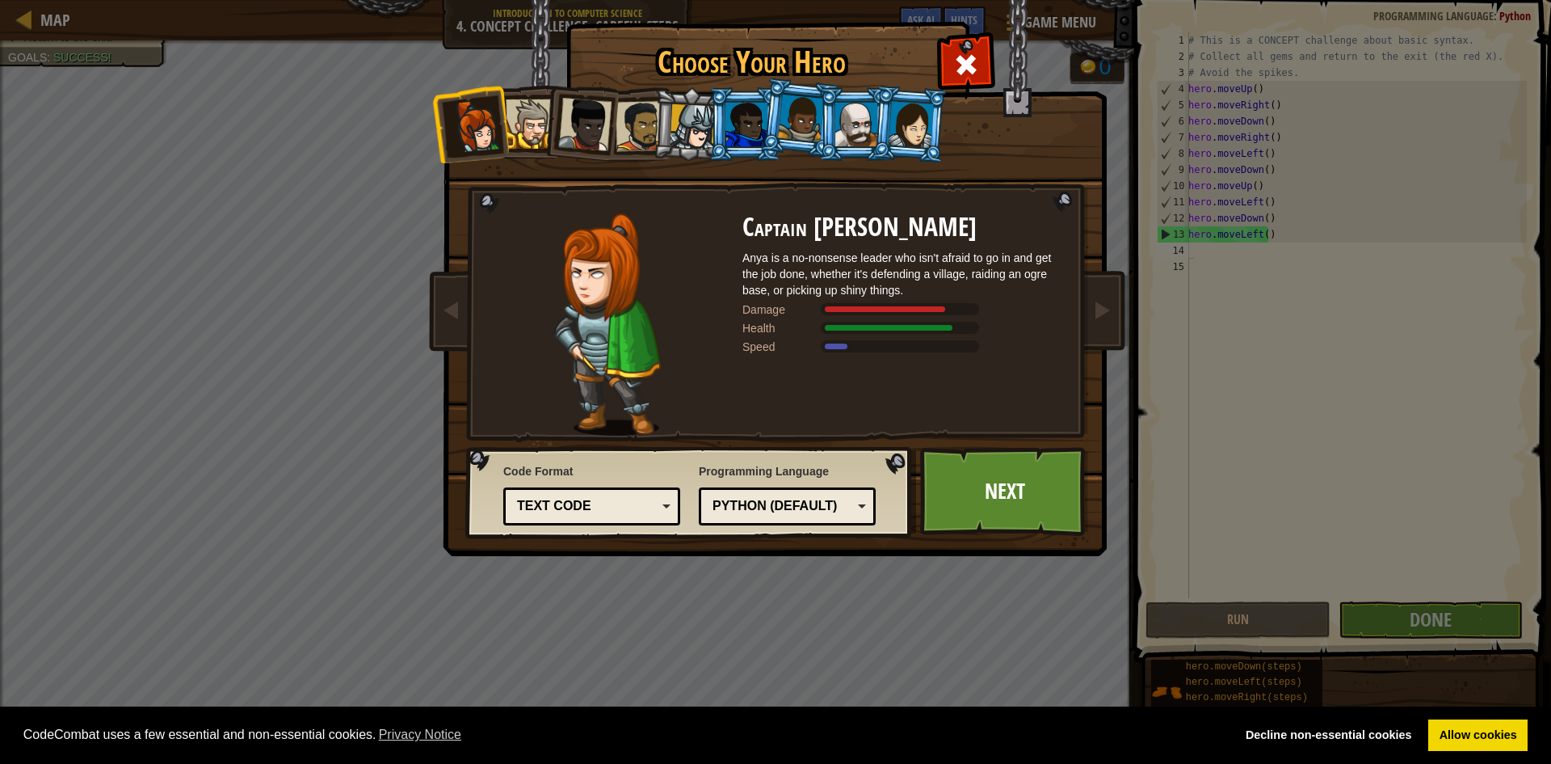
click at [537, 119] on div at bounding box center [530, 123] width 49 height 49
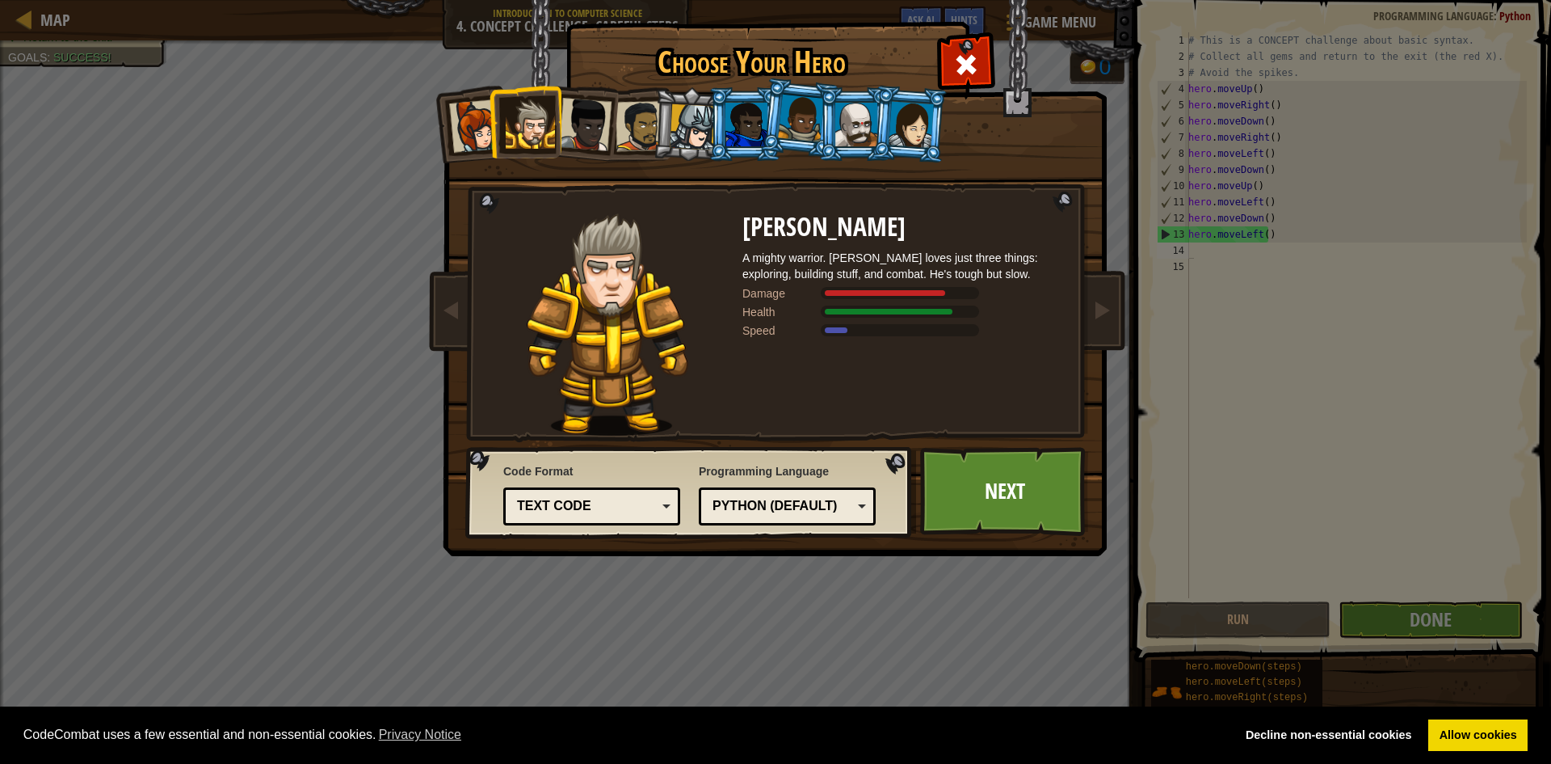
click at [915, 135] on div at bounding box center [911, 124] width 45 height 46
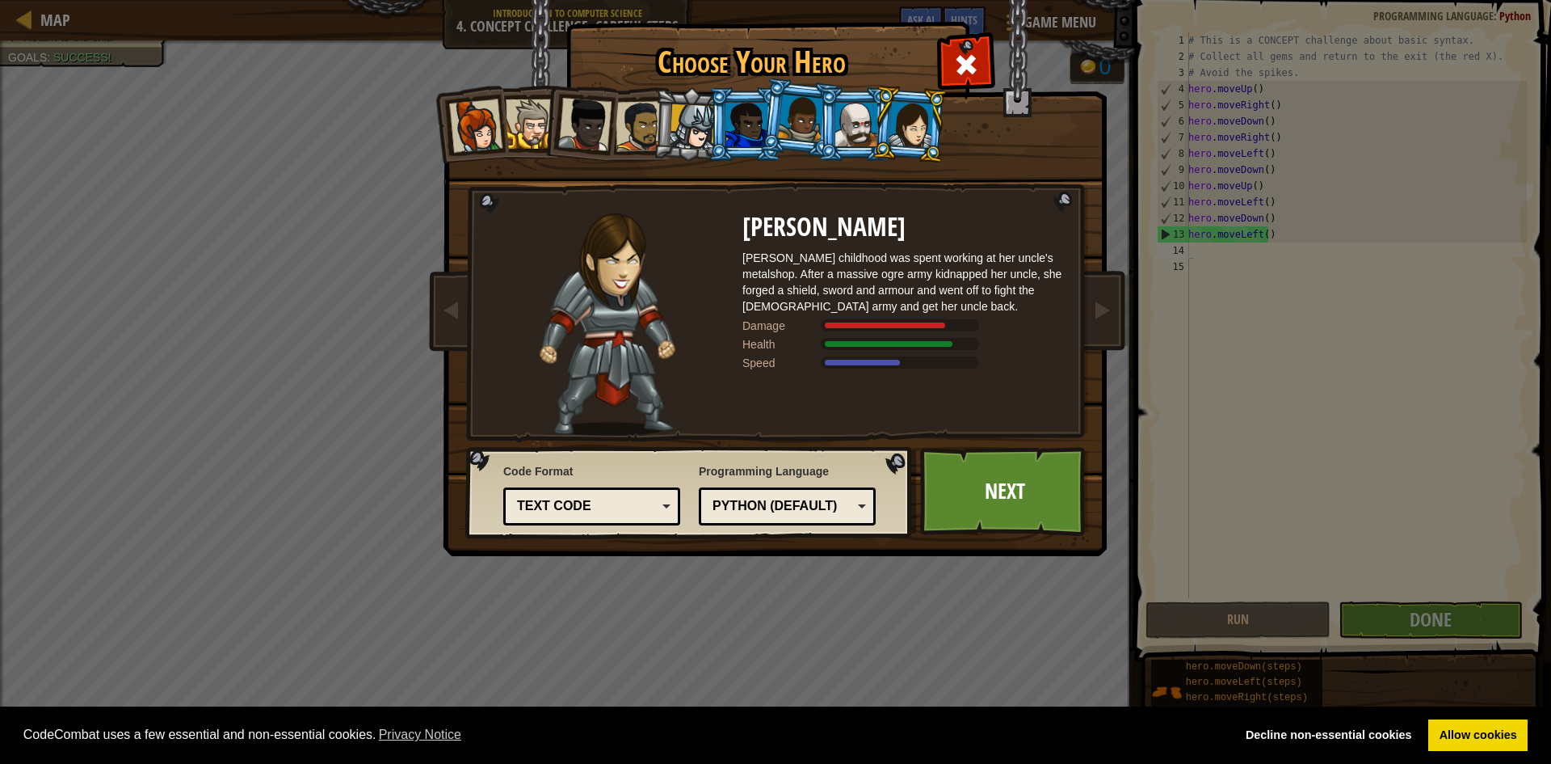
click at [867, 129] on div at bounding box center [856, 125] width 42 height 44
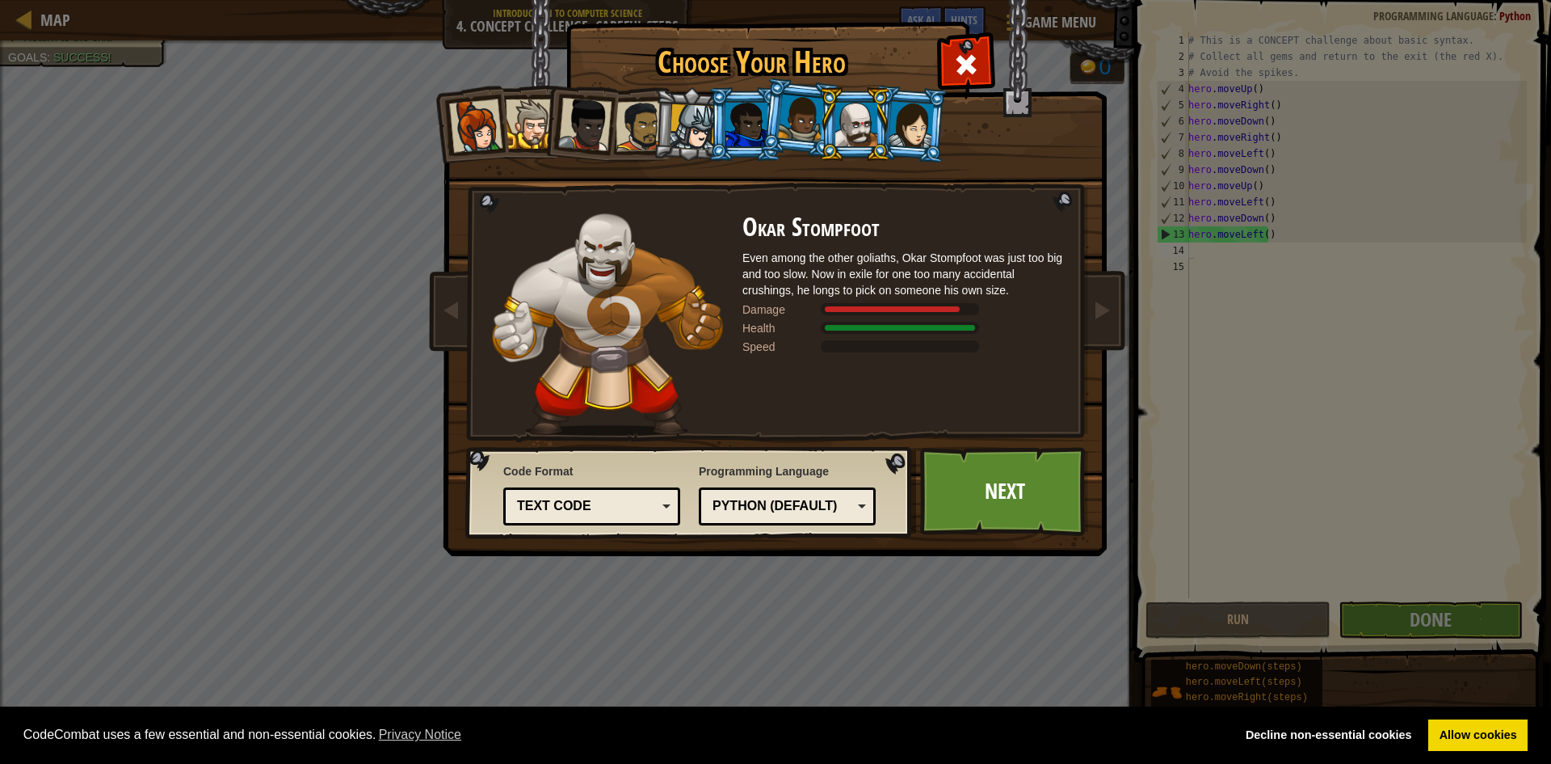
click at [807, 118] on div at bounding box center [801, 119] width 46 height 48
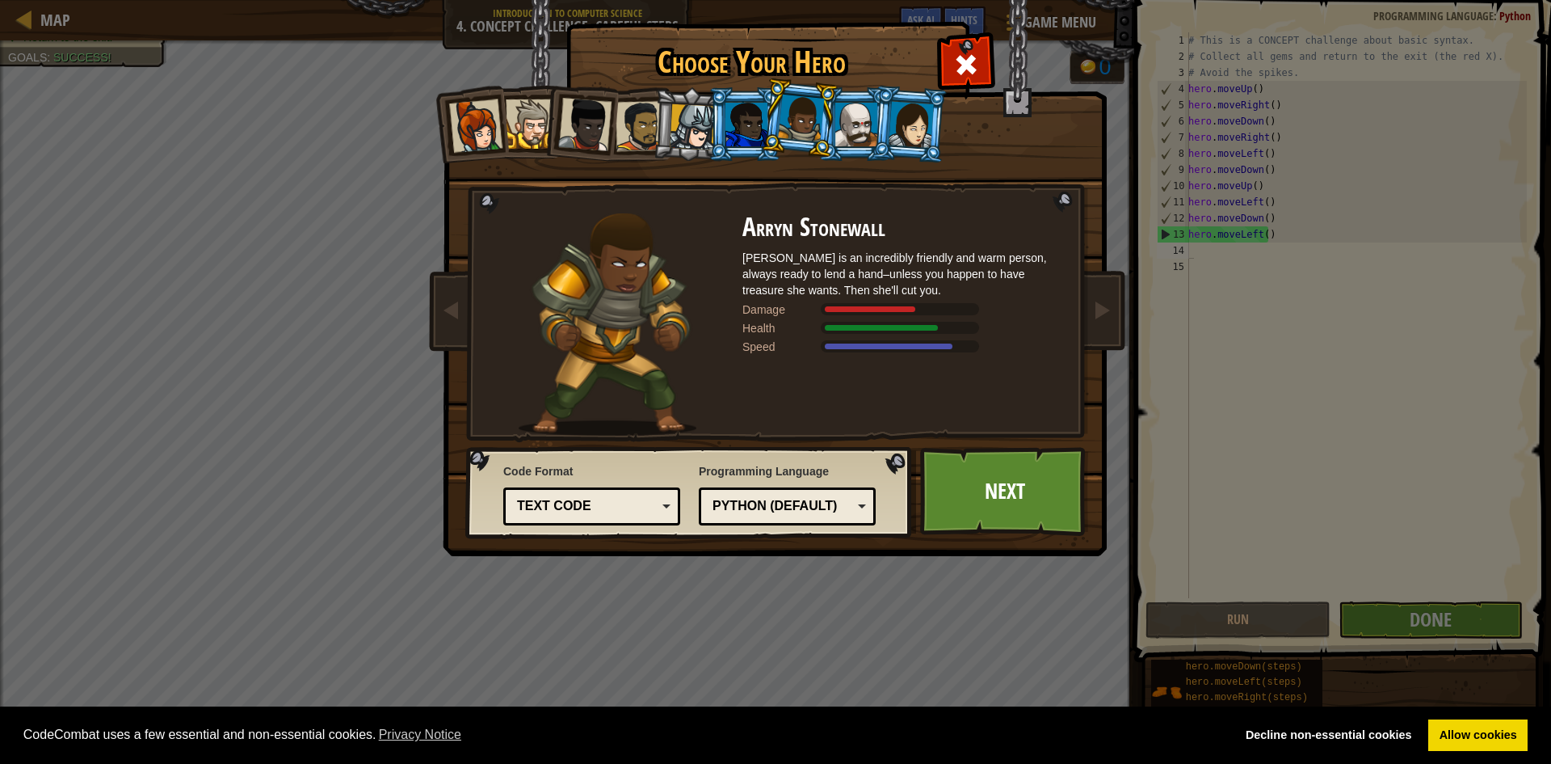
click at [731, 125] on div at bounding box center [747, 125] width 42 height 44
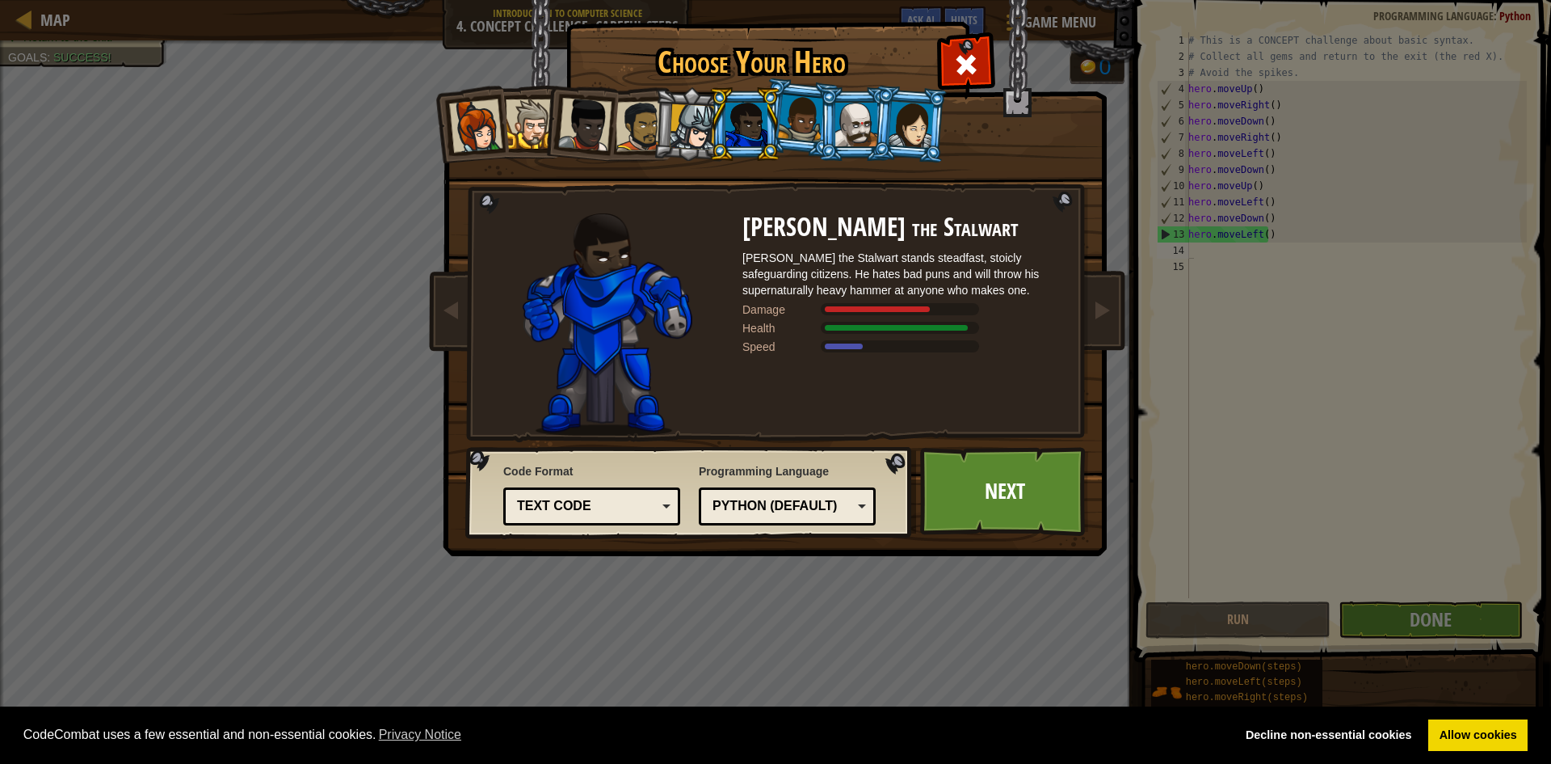
click at [914, 140] on div at bounding box center [911, 124] width 45 height 46
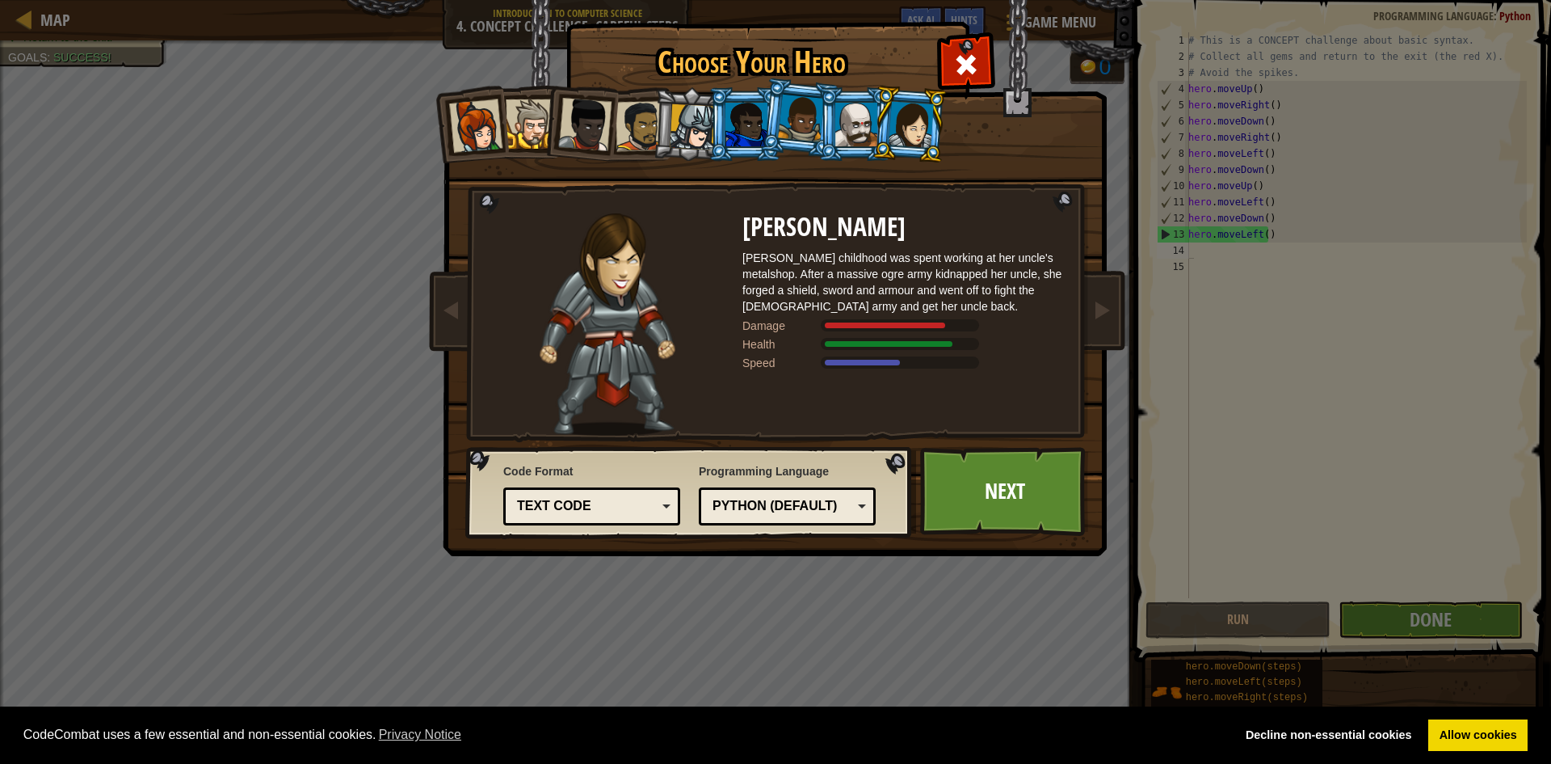
click at [798, 123] on div at bounding box center [801, 119] width 46 height 48
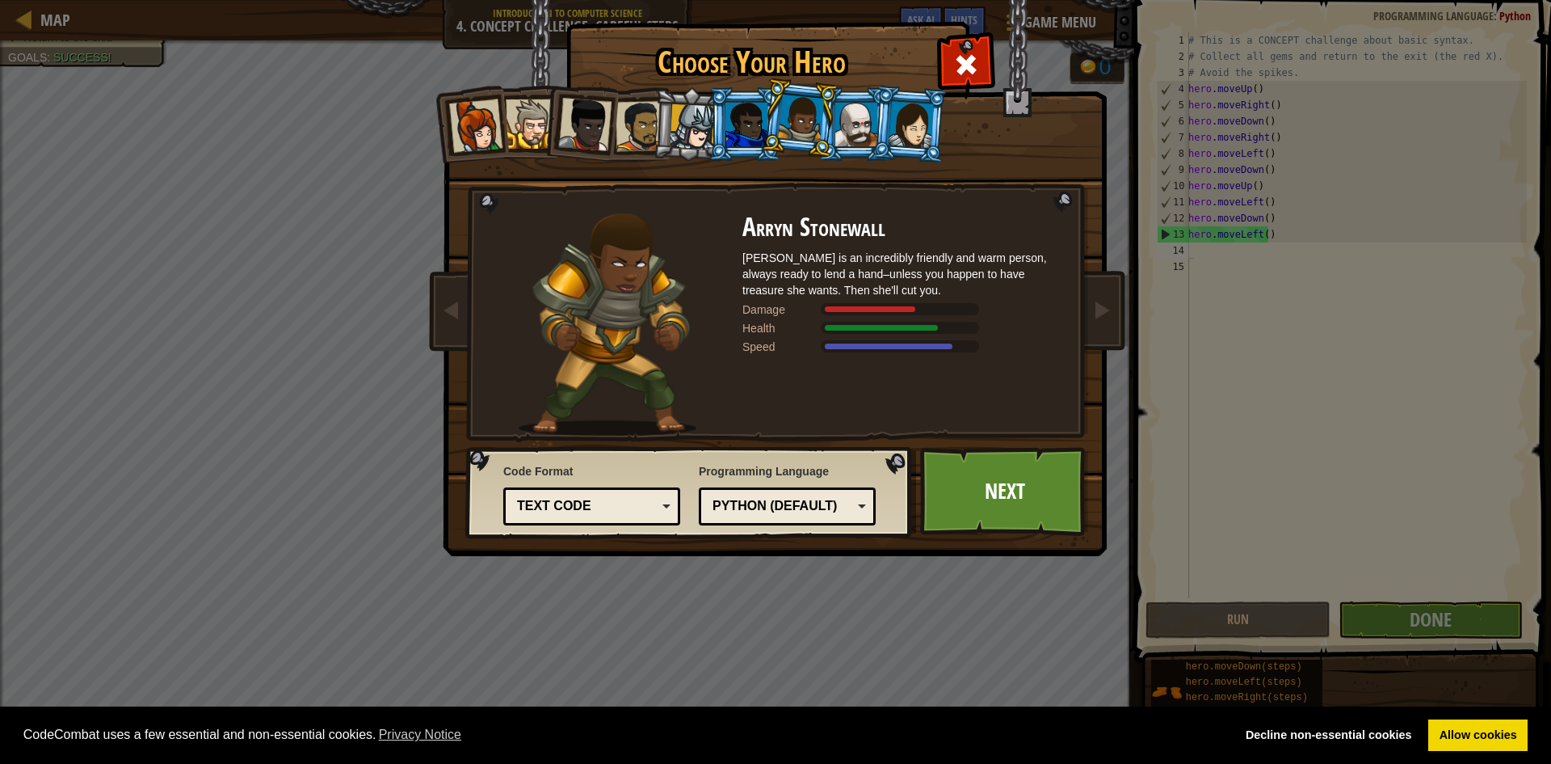
click at [856, 116] on div at bounding box center [856, 125] width 42 height 44
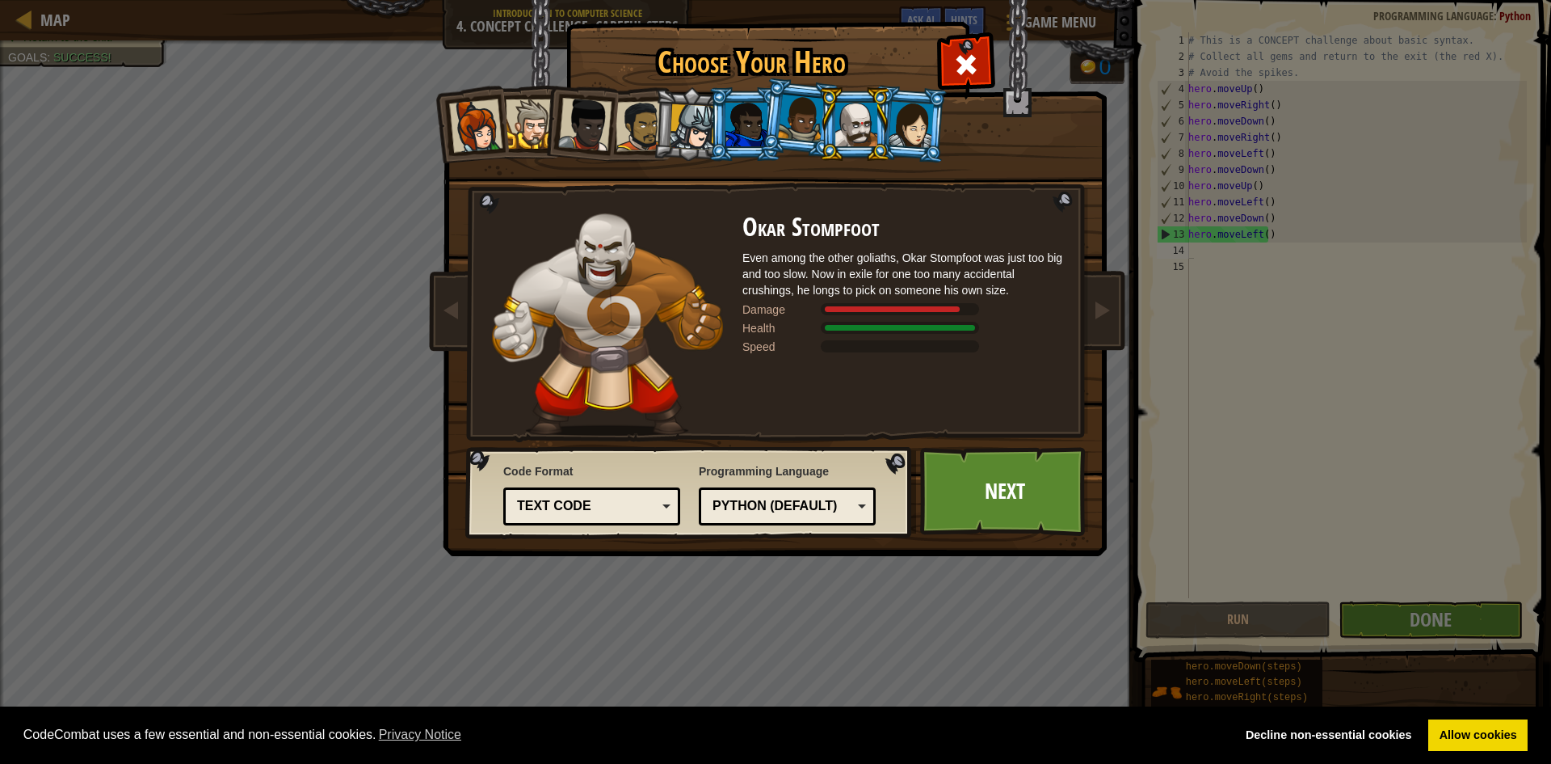
click at [678, 111] on div at bounding box center [693, 127] width 46 height 46
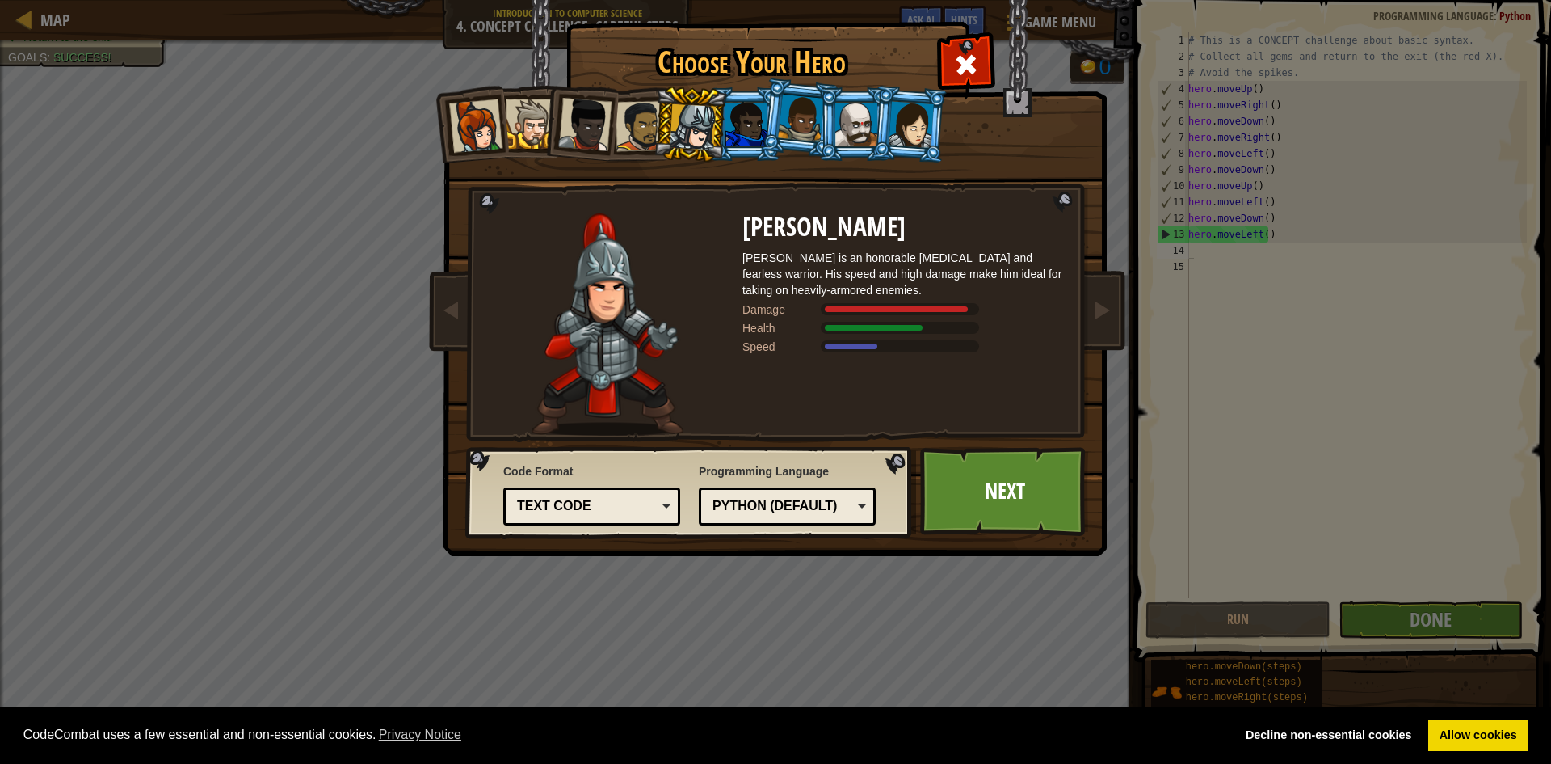
click at [910, 138] on div at bounding box center [911, 124] width 45 height 46
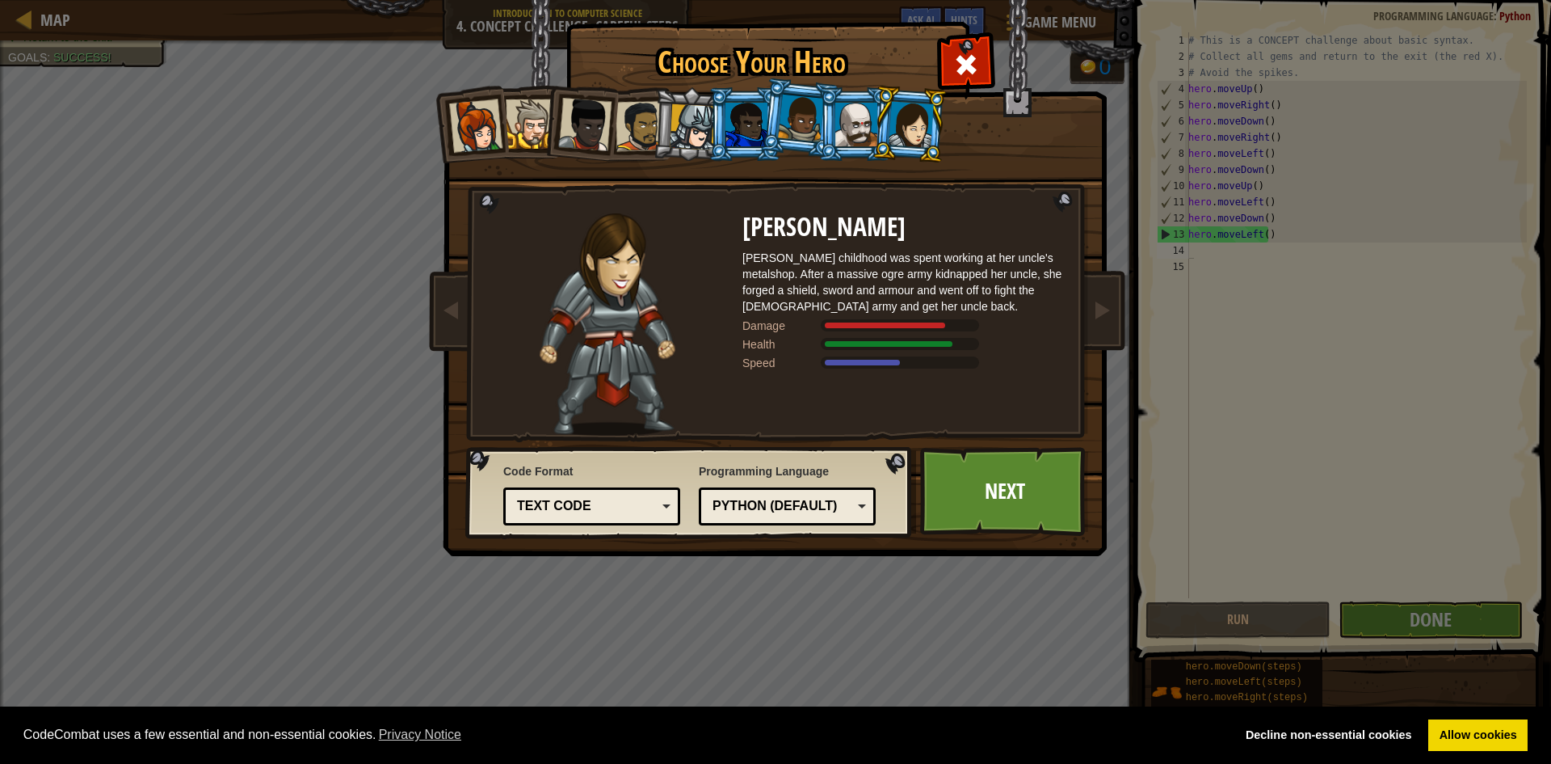
click at [856, 143] on div at bounding box center [856, 125] width 42 height 44
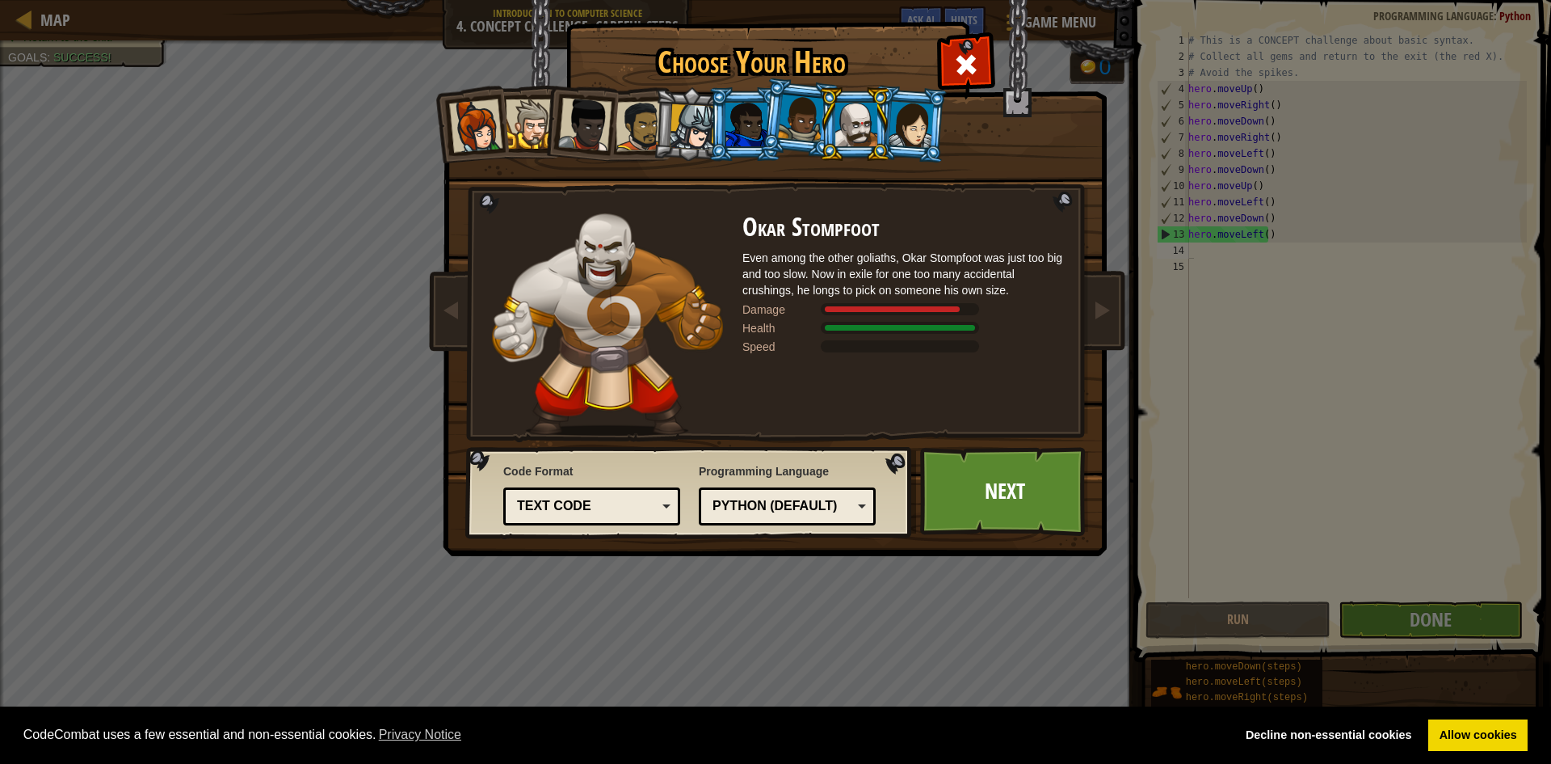
click at [806, 141] on li at bounding box center [800, 118] width 80 height 81
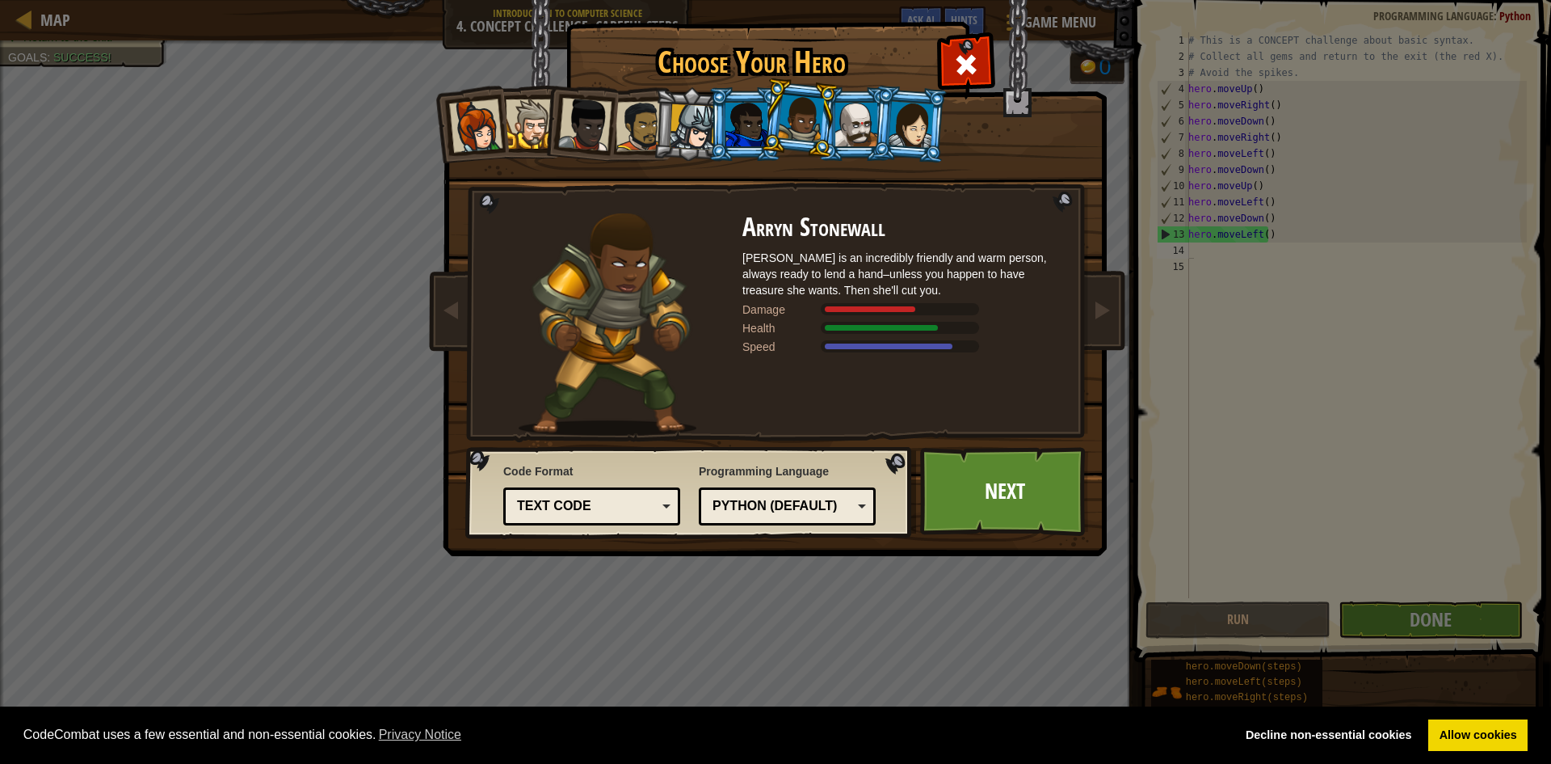
drag, startPoint x: 1043, startPoint y: 155, endPoint x: 1021, endPoint y: 210, distance: 59.1
click at [1029, 175] on div "Captain [PERSON_NAME] Anya is a no-nonsense leader who isn't afraid to go in an…" at bounding box center [776, 255] width 606 height 352
click at [975, 492] on link "Next" at bounding box center [1004, 491] width 169 height 89
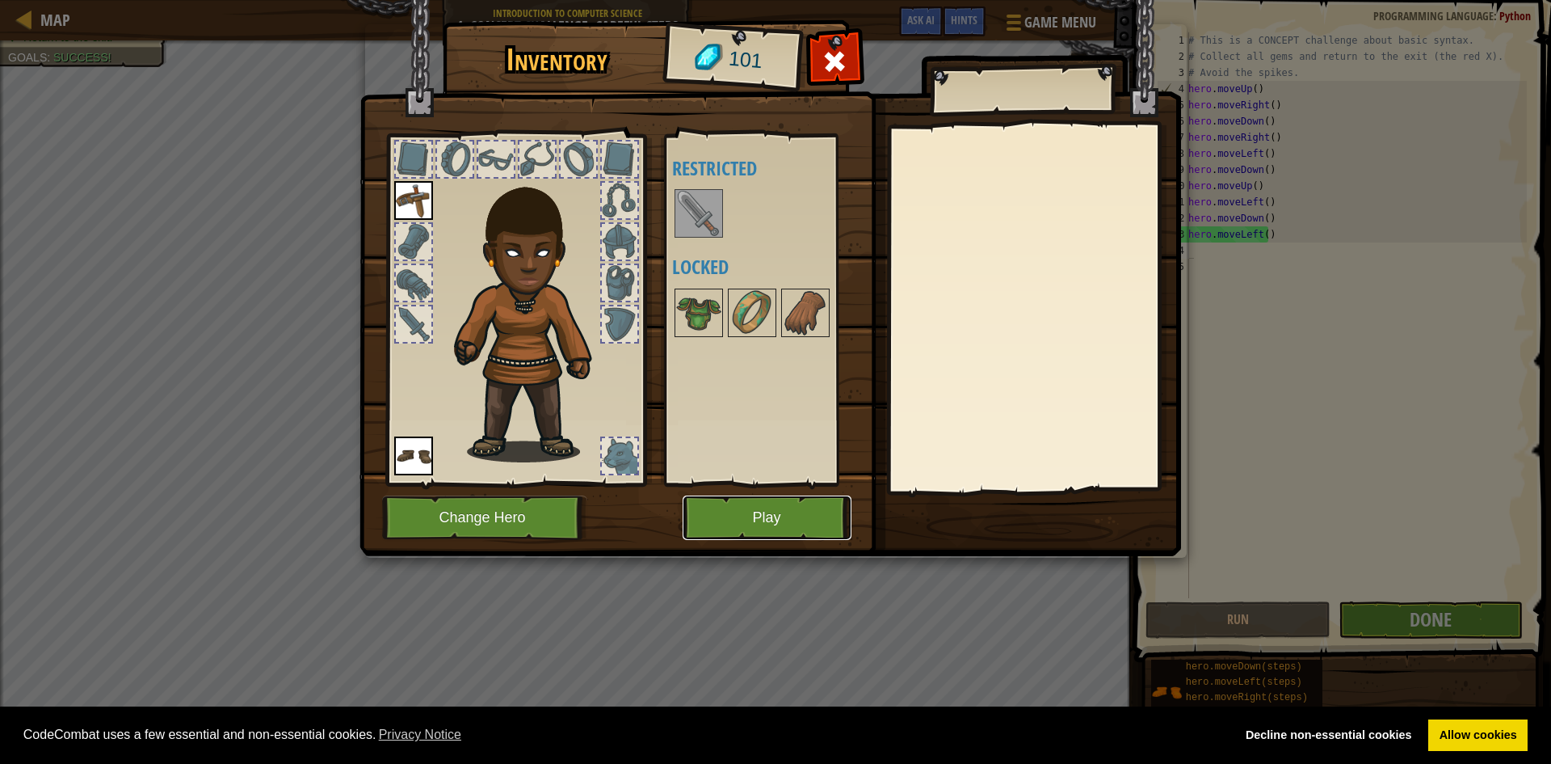
click at [781, 504] on button "Play" at bounding box center [767, 517] width 169 height 44
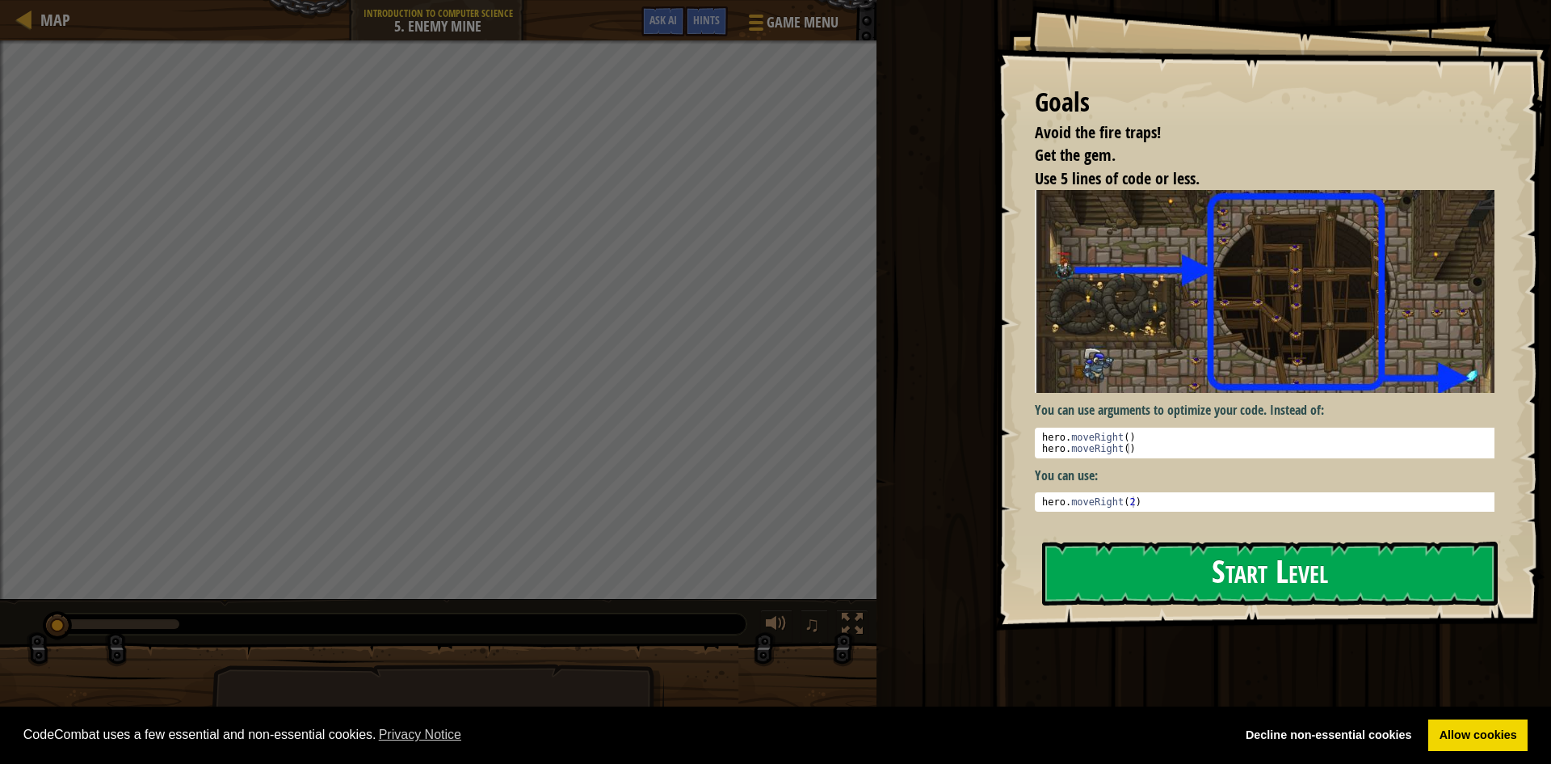
click at [1265, 566] on button "Start Level" at bounding box center [1270, 573] width 456 height 64
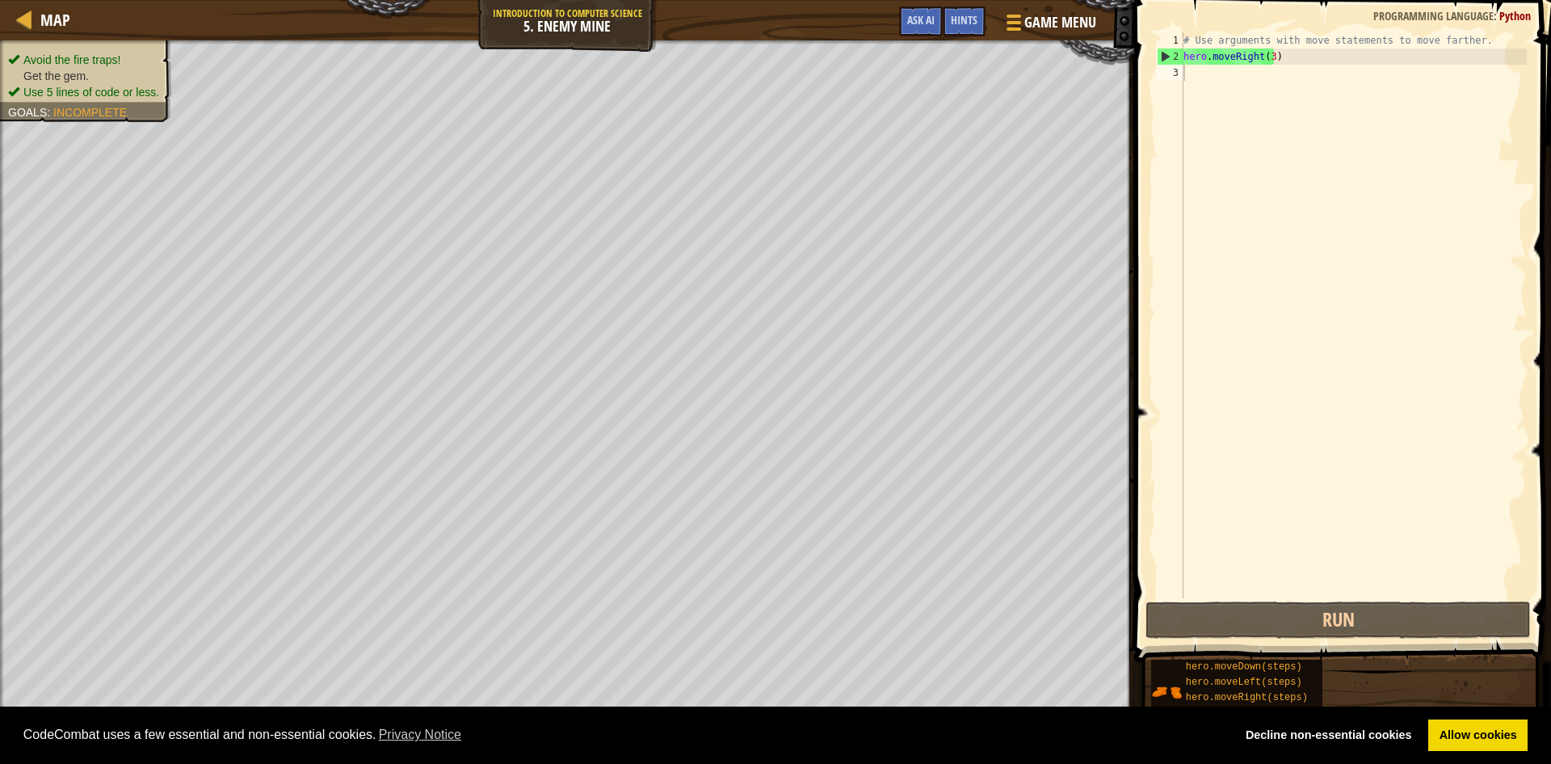
click at [98, 52] on ul "Avoid the fire traps! Get the gem. Use 5 lines of code or less." at bounding box center [85, 76] width 155 height 48
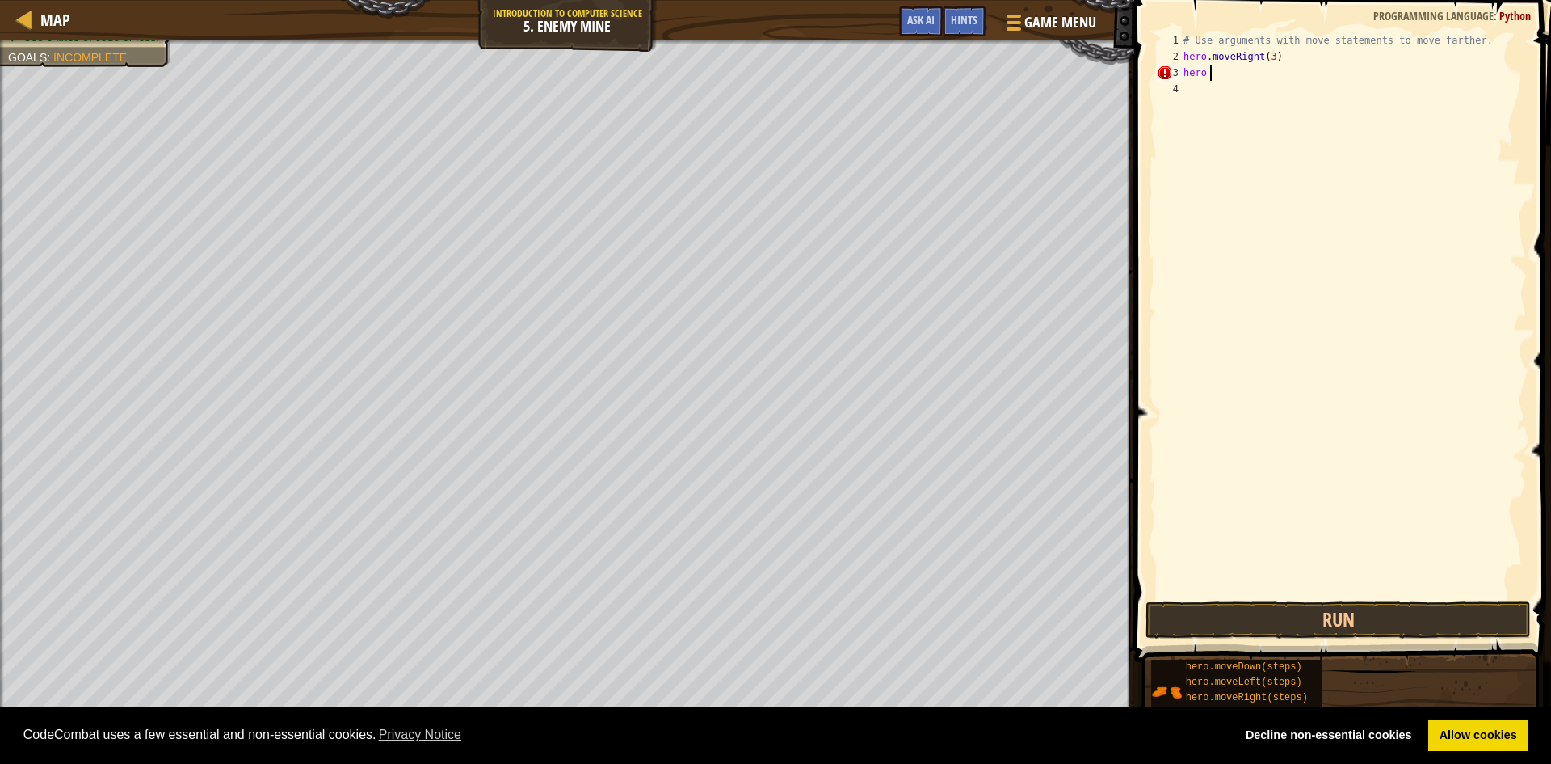
scroll to position [7, 1]
type textarea "hero"
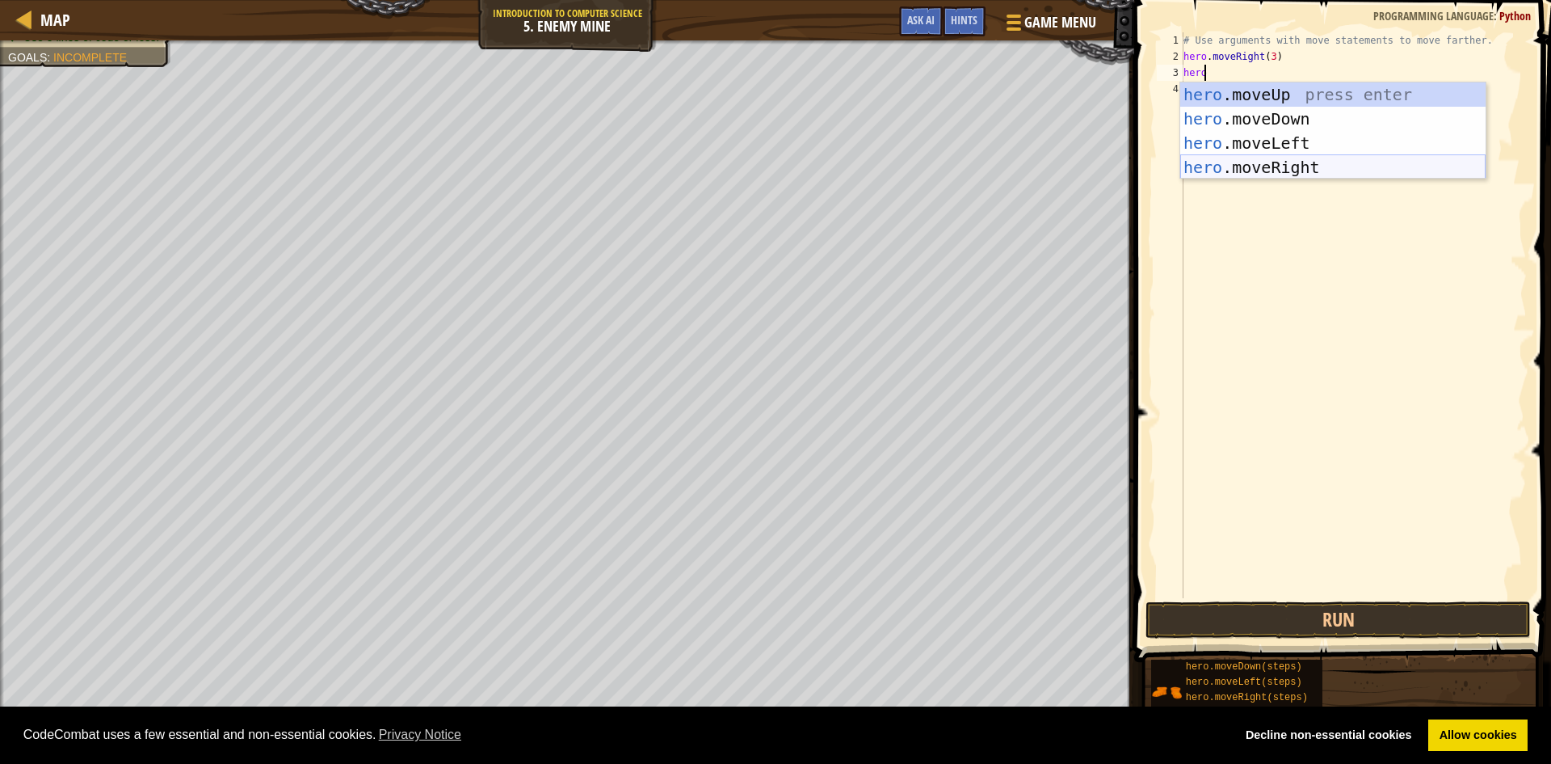
click at [1234, 162] on div "hero .moveUp press enter hero .moveDown press enter hero .moveLeft press enter …" at bounding box center [1332, 154] width 305 height 145
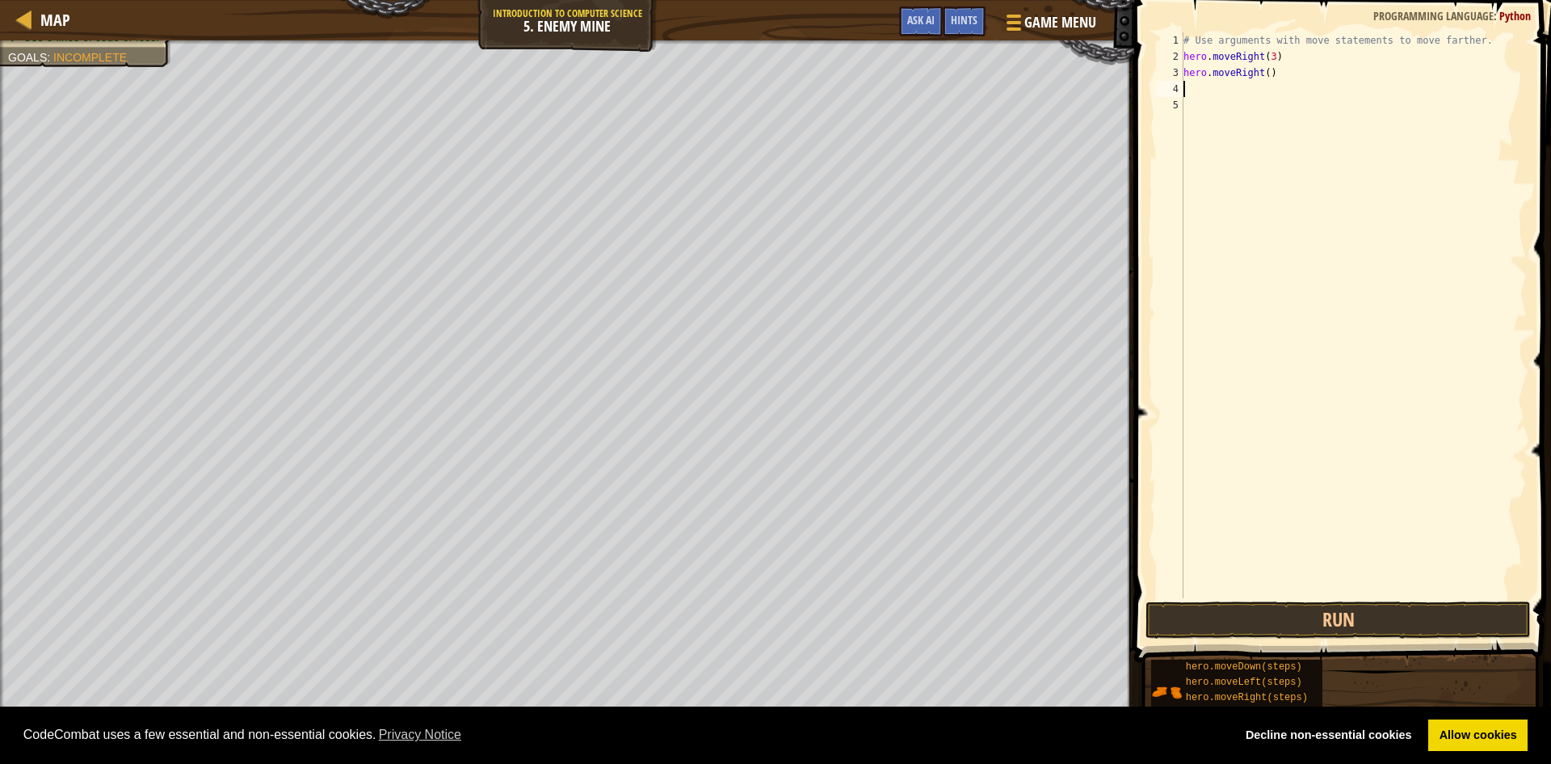
scroll to position [7, 0]
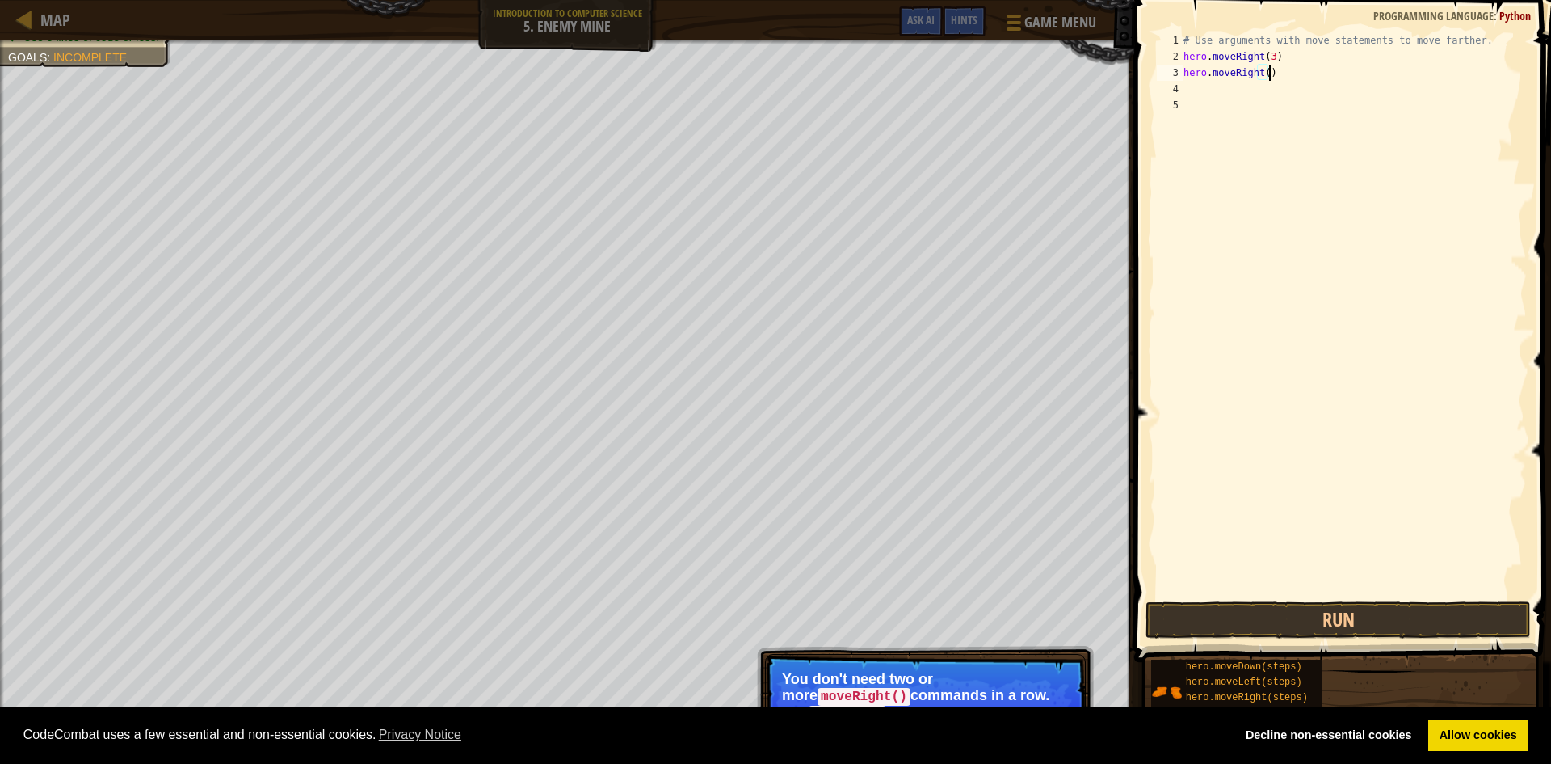
click at [1285, 78] on div "# Use arguments with move statements to move farther. hero . moveRight ( 3 ) he…" at bounding box center [1353, 331] width 347 height 598
type textarea "h"
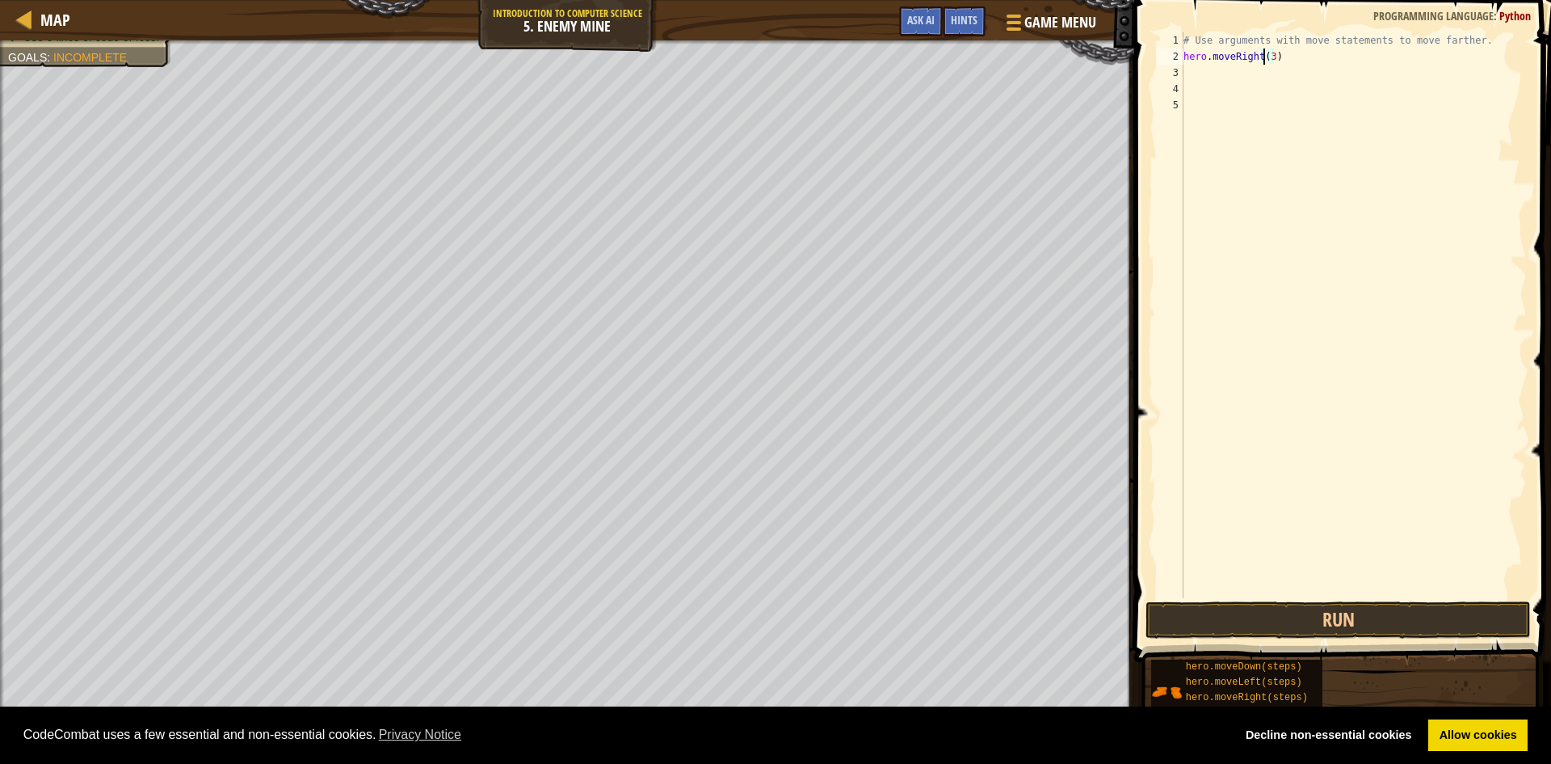
click at [1265, 57] on div "# Use arguments with move statements to move farther. hero . moveRight ( 3 )" at bounding box center [1353, 331] width 347 height 598
click at [1269, 57] on div "# Use arguments with move statements to move farther. hero . moveRight ( 3 )" at bounding box center [1353, 331] width 347 height 598
click at [1311, 613] on button "Run" at bounding box center [1338, 619] width 385 height 37
type textarea "hero.moveRight(3)"
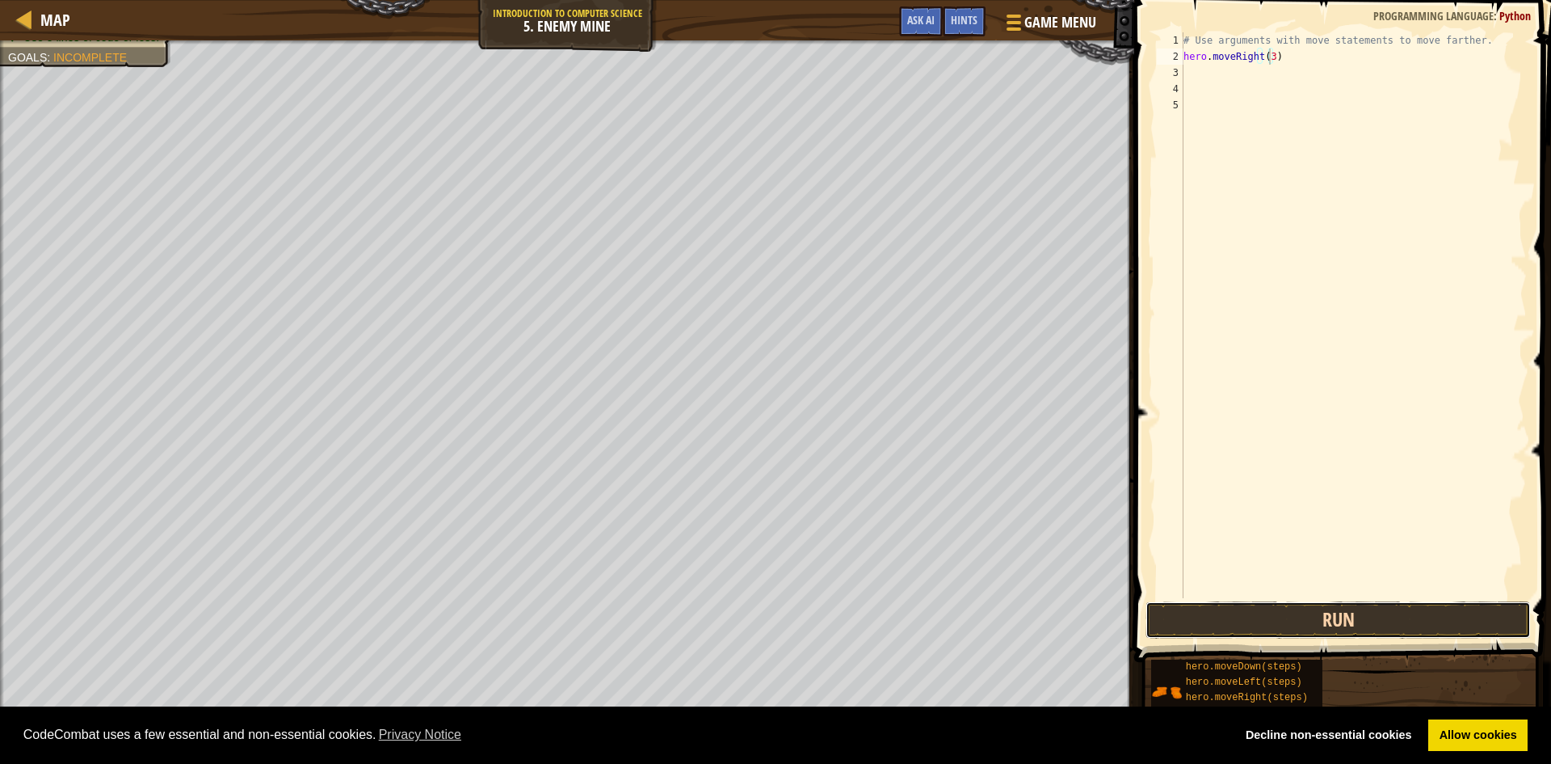
click at [1310, 604] on button "Run" at bounding box center [1338, 619] width 385 height 37
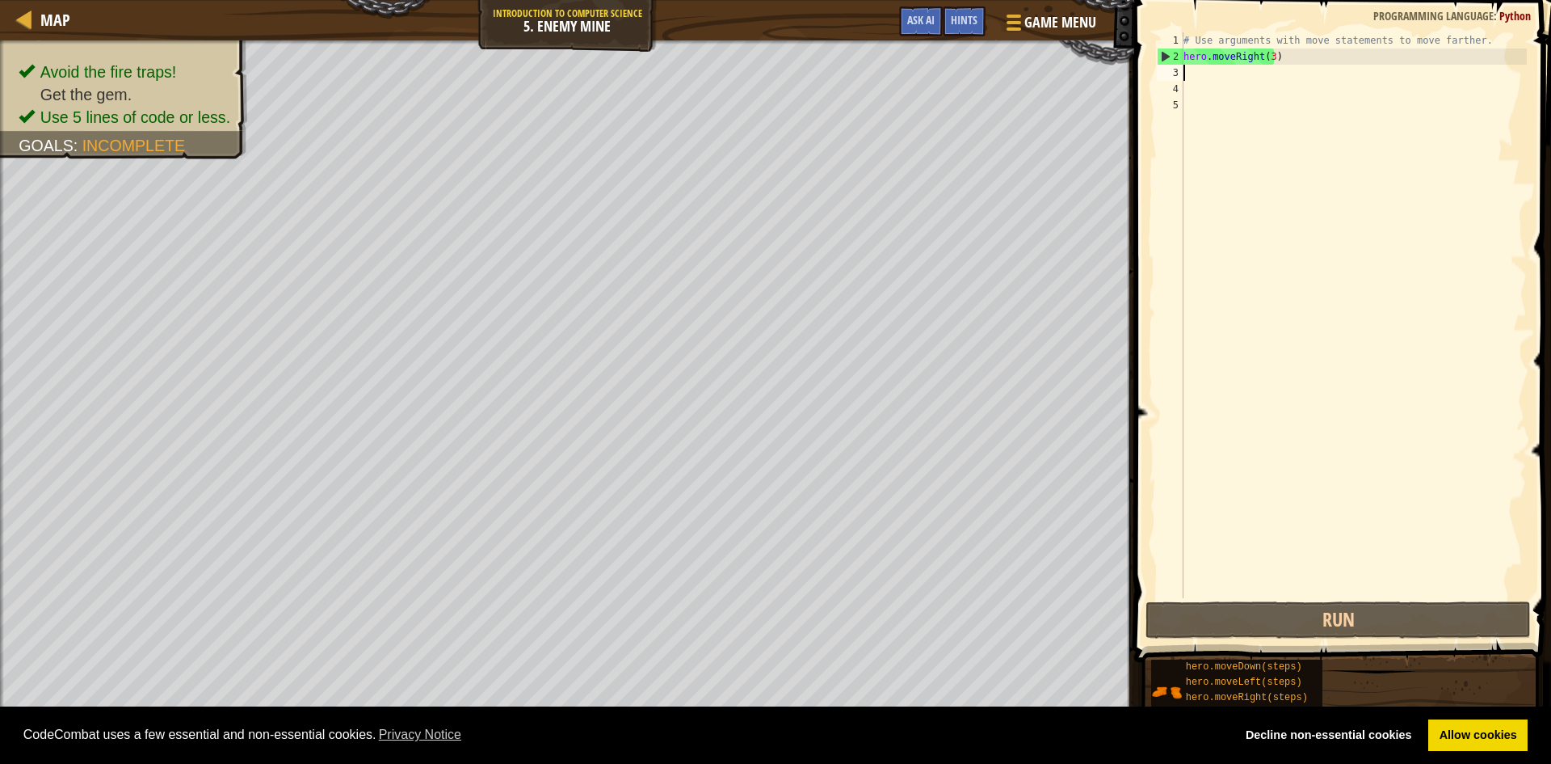
click at [1220, 76] on div "# Use arguments with move statements to move farther. hero . moveRight ( 3 )" at bounding box center [1353, 331] width 347 height 598
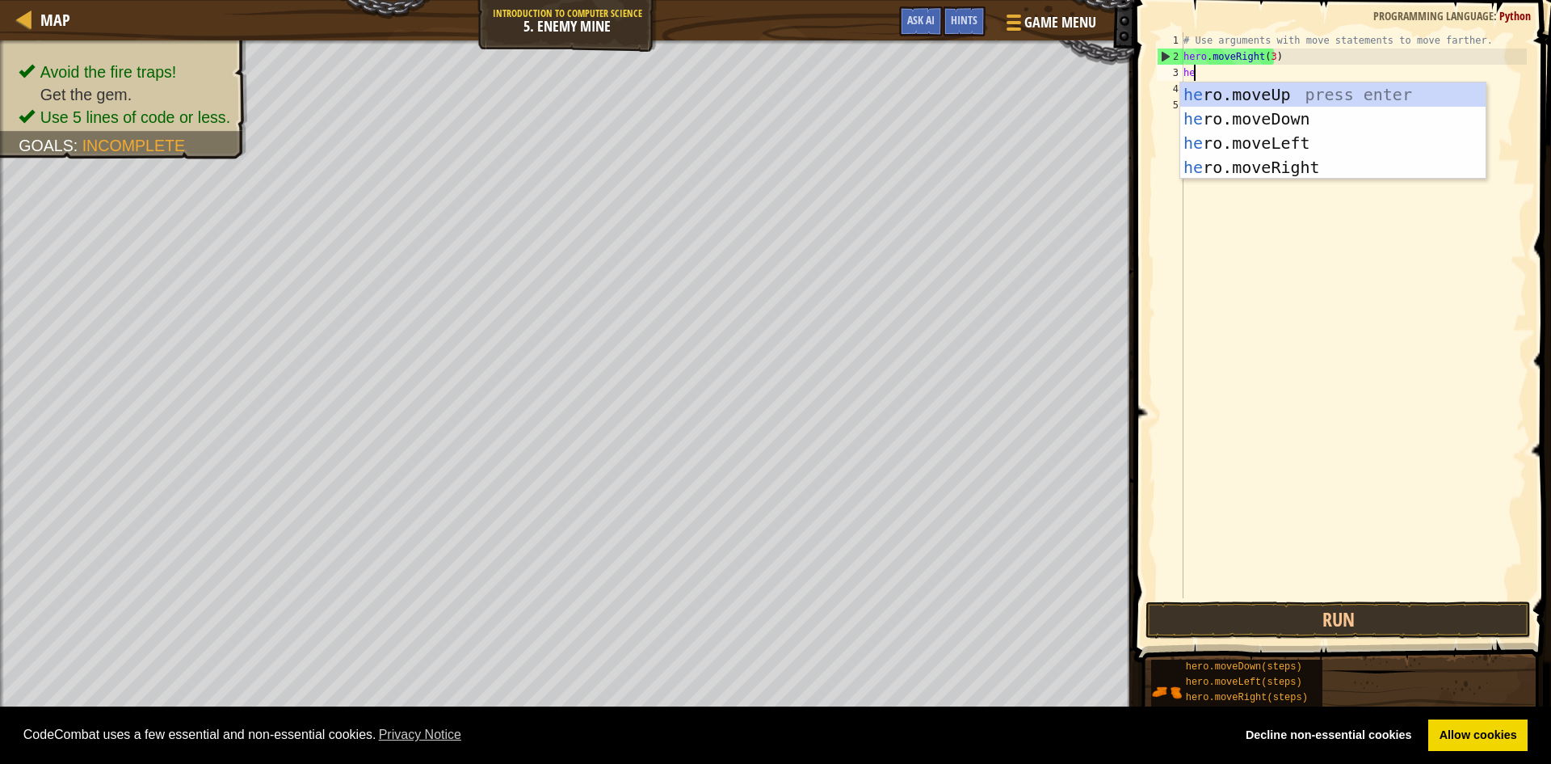
type textarea "heo"
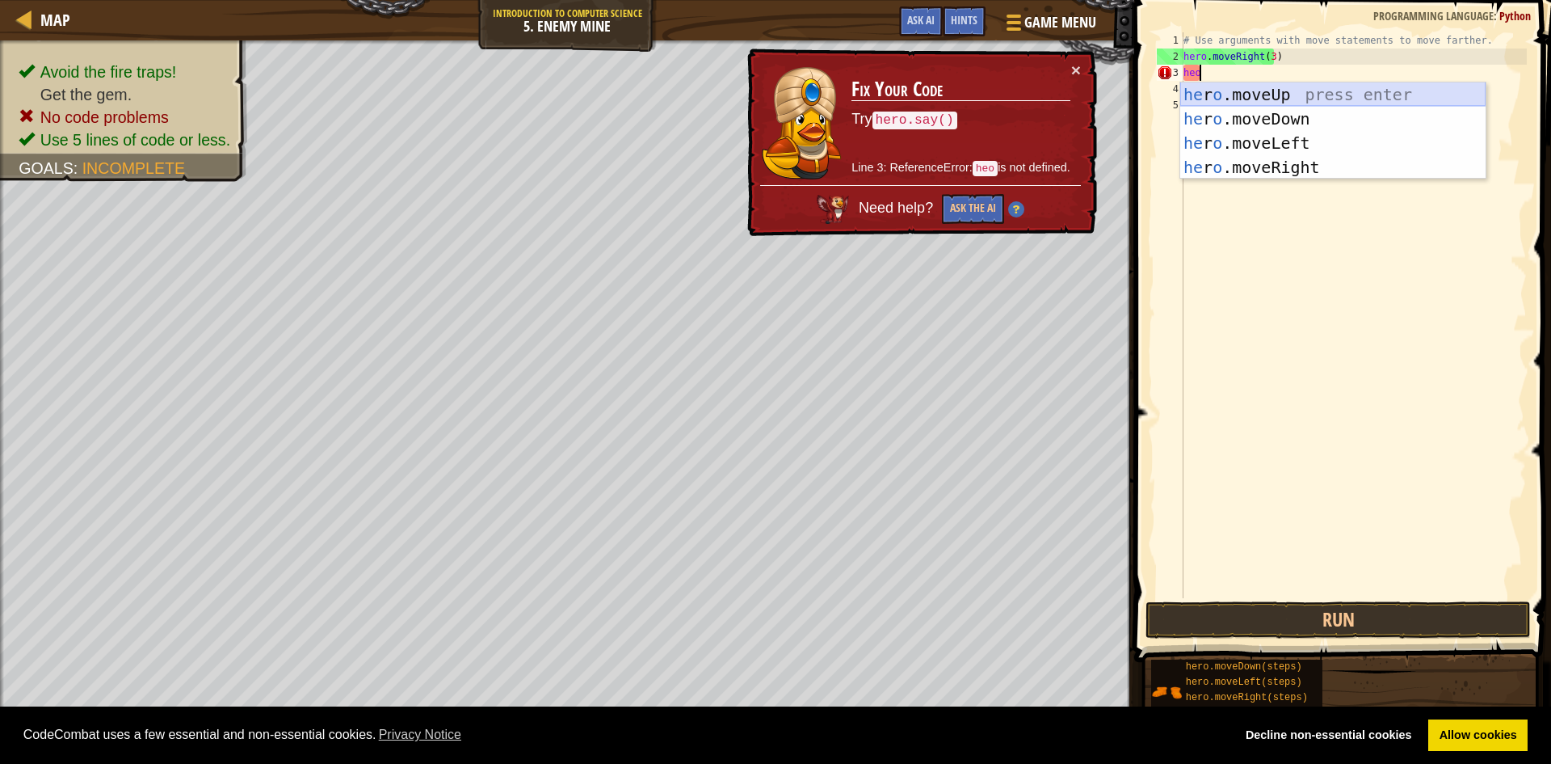
click at [1272, 93] on div "he r o .moveUp press enter he r o .moveDown press enter he r o .moveLeft press …" at bounding box center [1332, 154] width 305 height 145
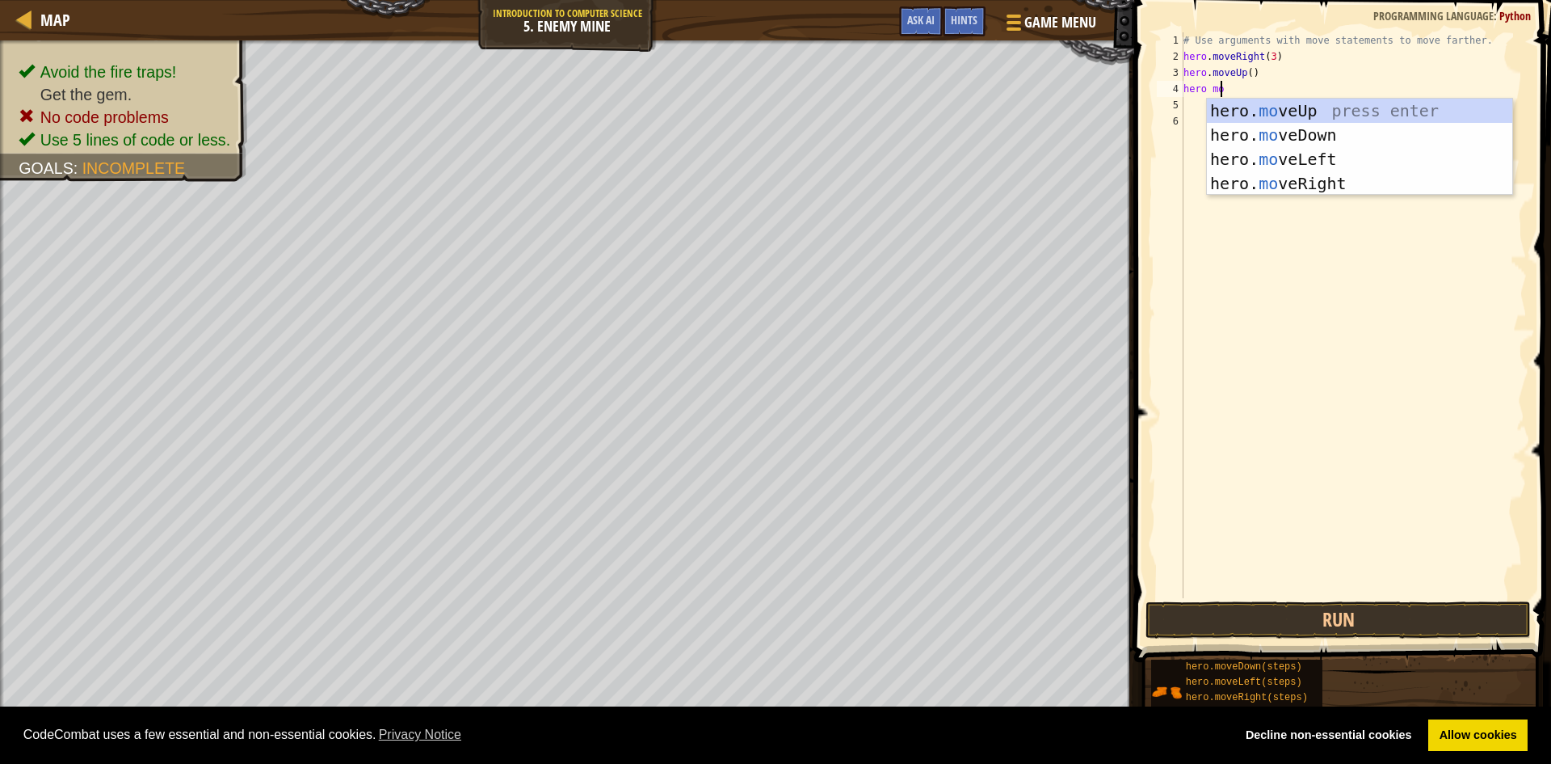
type textarea "hero move"
click at [1312, 180] on div "hero. move Up press enter hero. move Down press enter hero. move Left press ent…" at bounding box center [1359, 171] width 305 height 145
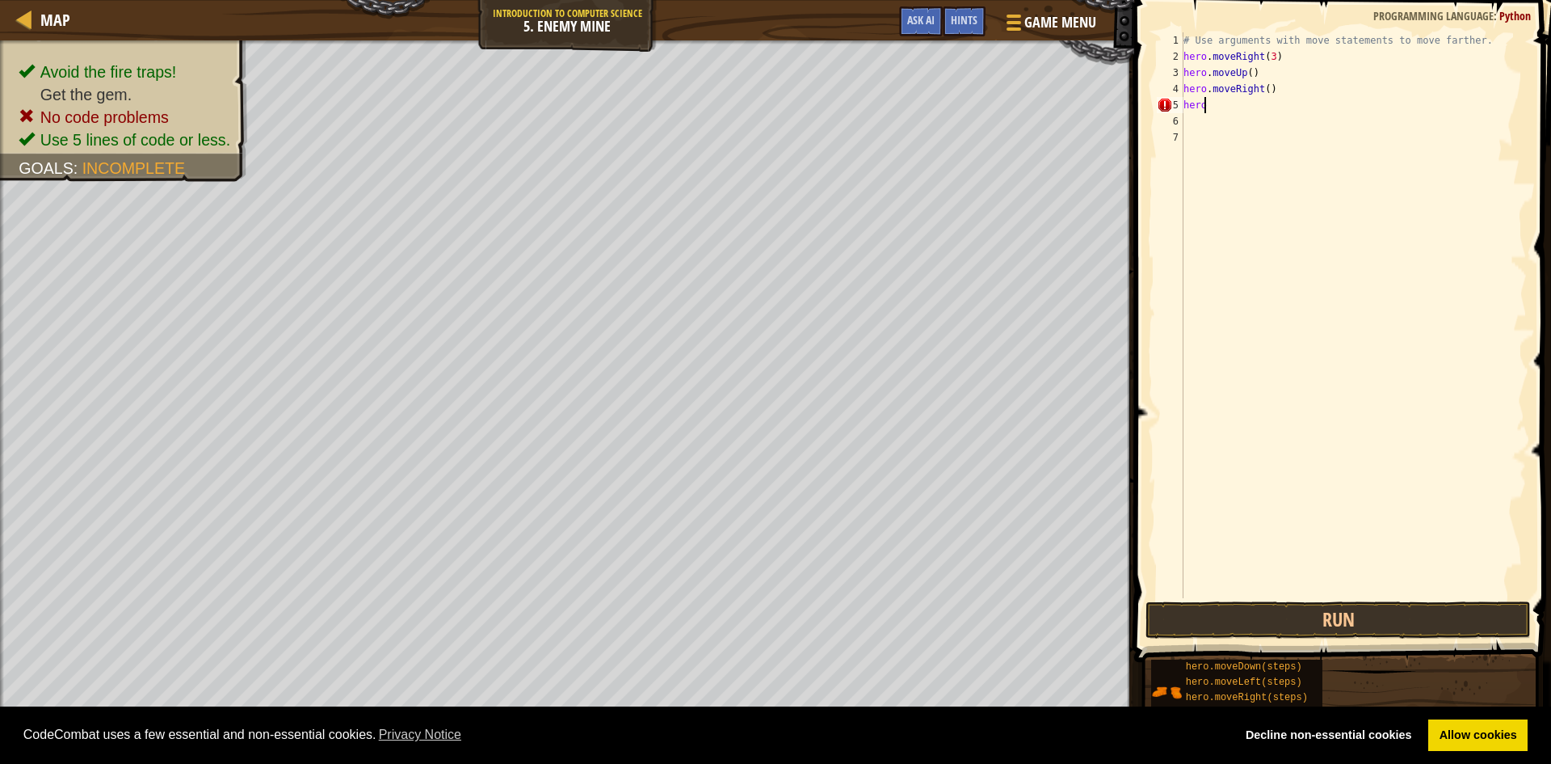
scroll to position [7, 1]
type textarea "hero"
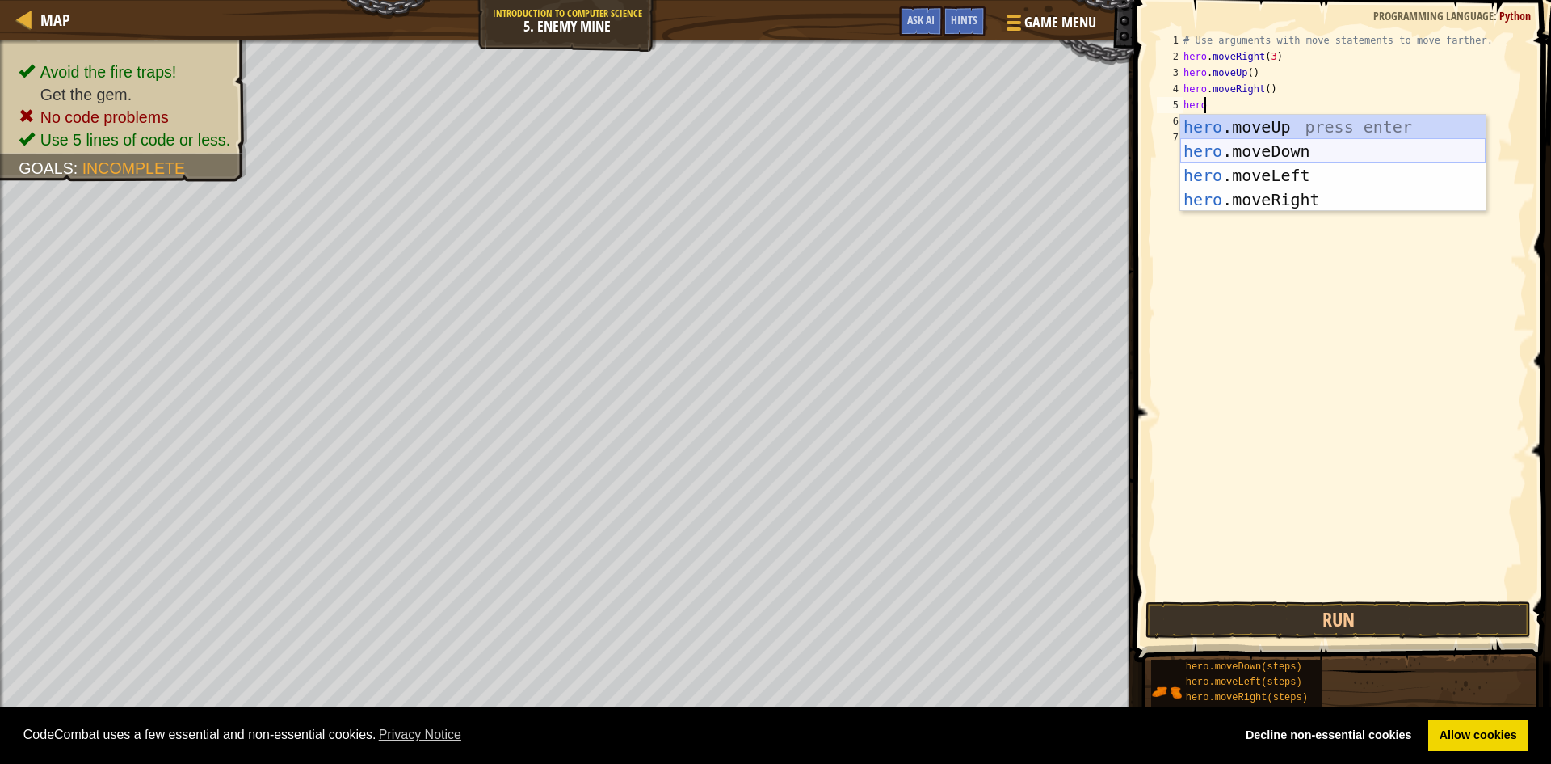
click at [1272, 149] on div "hero .moveUp press enter hero .moveDown press enter hero .moveLeft press enter …" at bounding box center [1332, 187] width 305 height 145
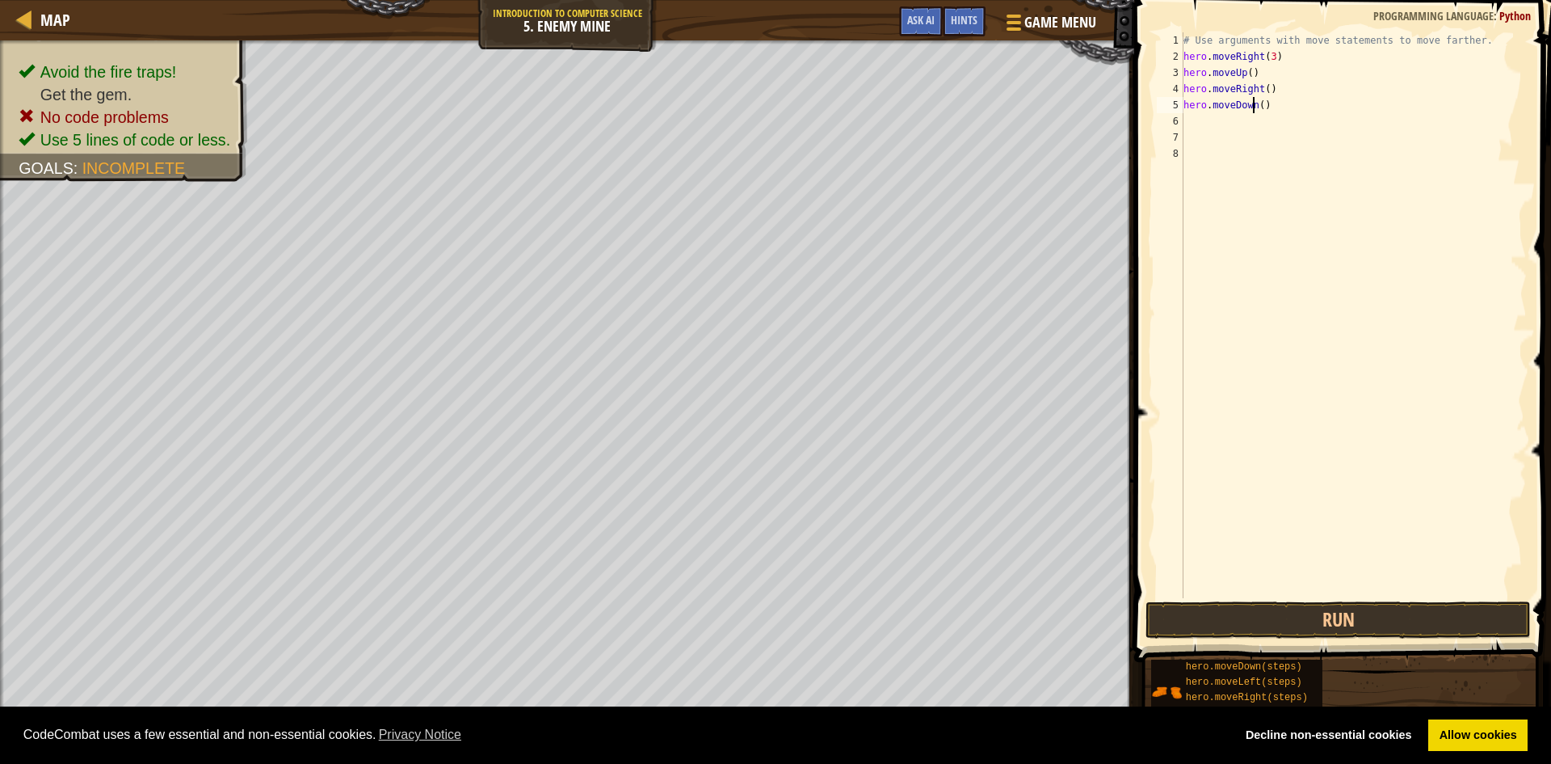
click at [1252, 106] on div "# Use arguments with move statements to move farther. hero . moveRight ( 3 ) he…" at bounding box center [1353, 331] width 347 height 598
click at [1260, 107] on div "# Use arguments with move statements to move farther. hero . moveRight ( 3 ) he…" at bounding box center [1353, 331] width 347 height 598
type textarea "hero.moveDown(3)"
click at [1231, 131] on div "# Use arguments with move statements to move farther. hero . moveRight ( 3 ) he…" at bounding box center [1353, 331] width 347 height 598
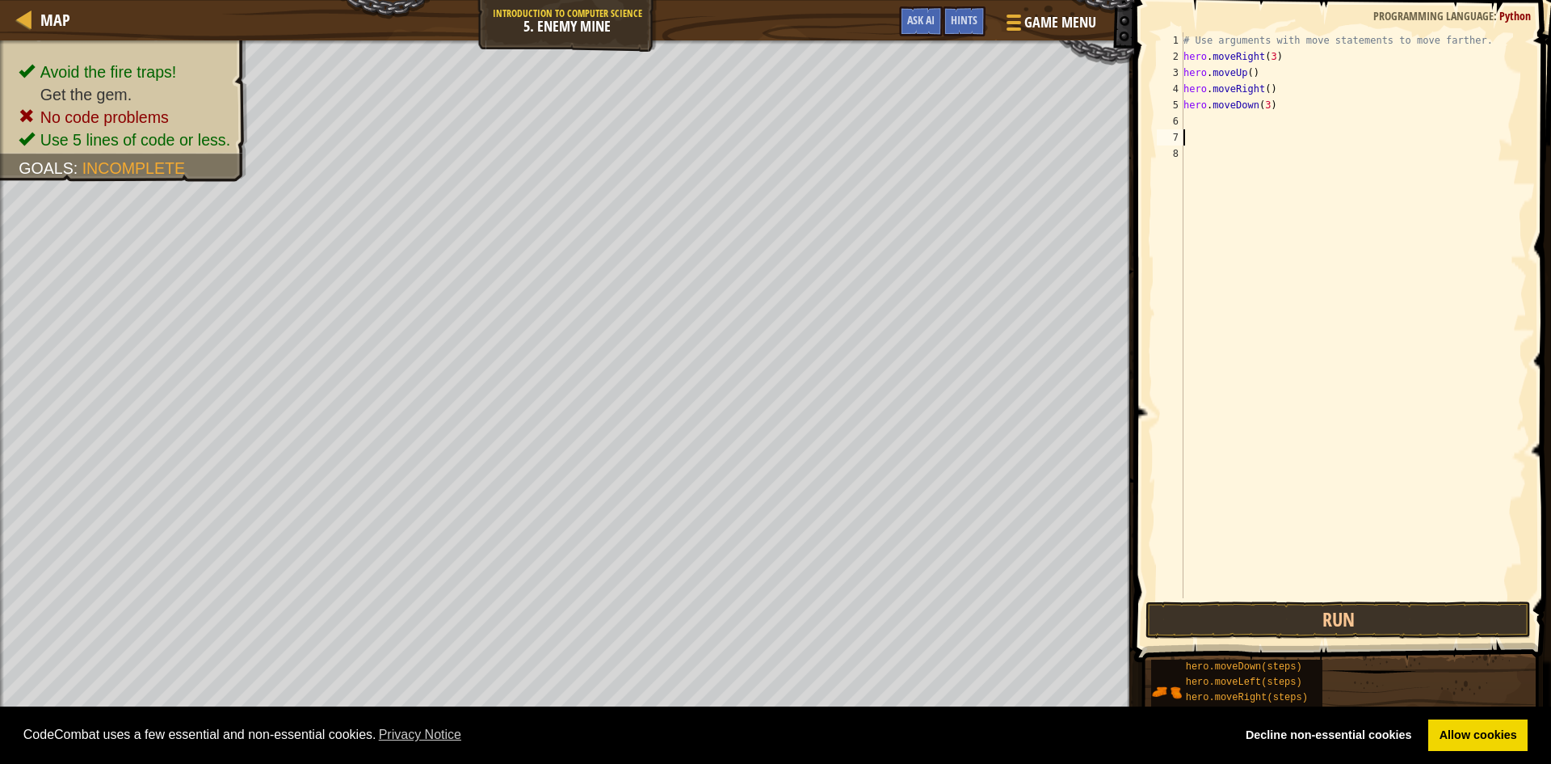
scroll to position [7, 0]
click at [1228, 117] on div "# Use arguments with move statements to move farther. hero . moveRight ( 3 ) he…" at bounding box center [1353, 331] width 347 height 598
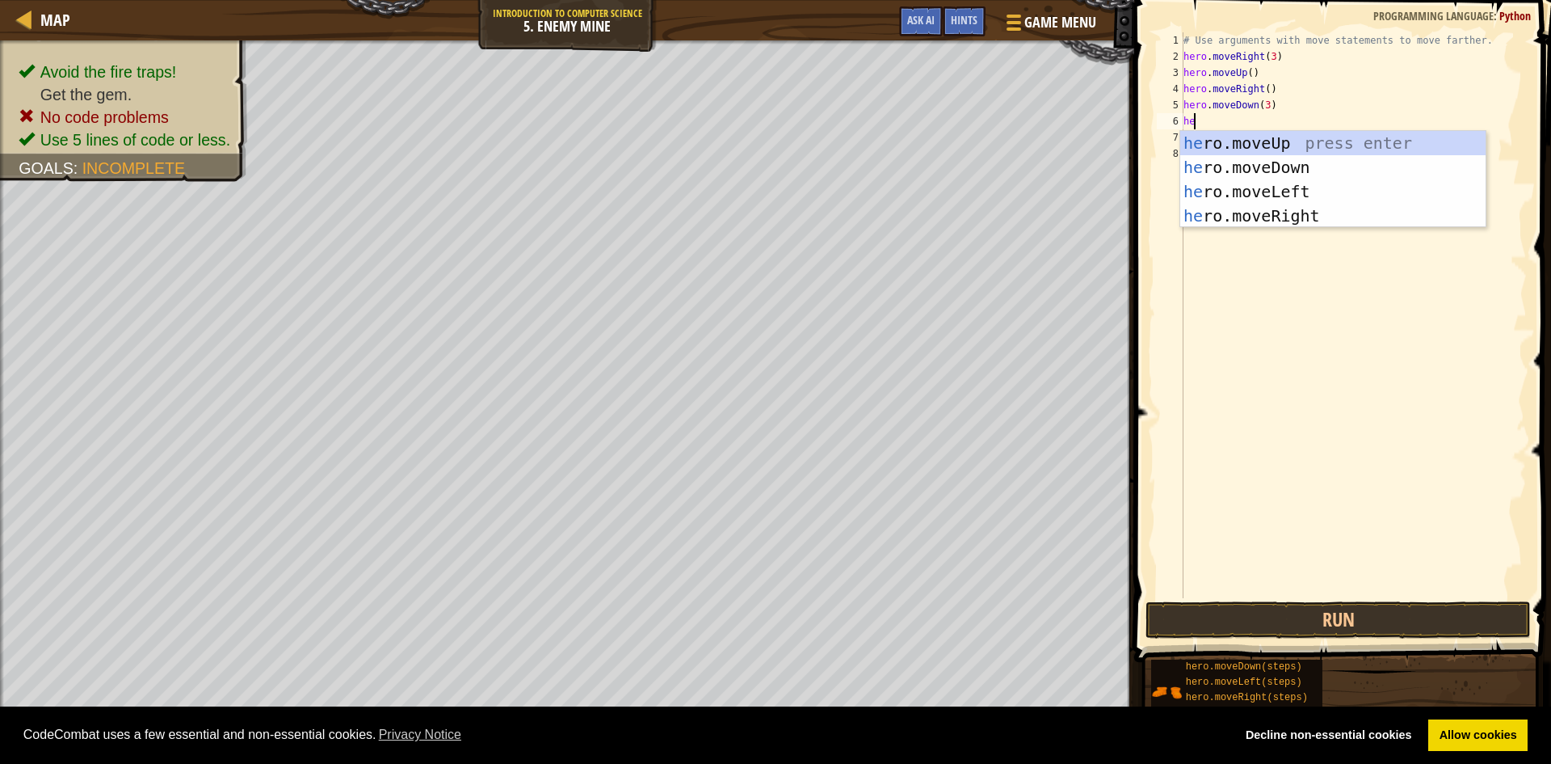
scroll to position [7, 1]
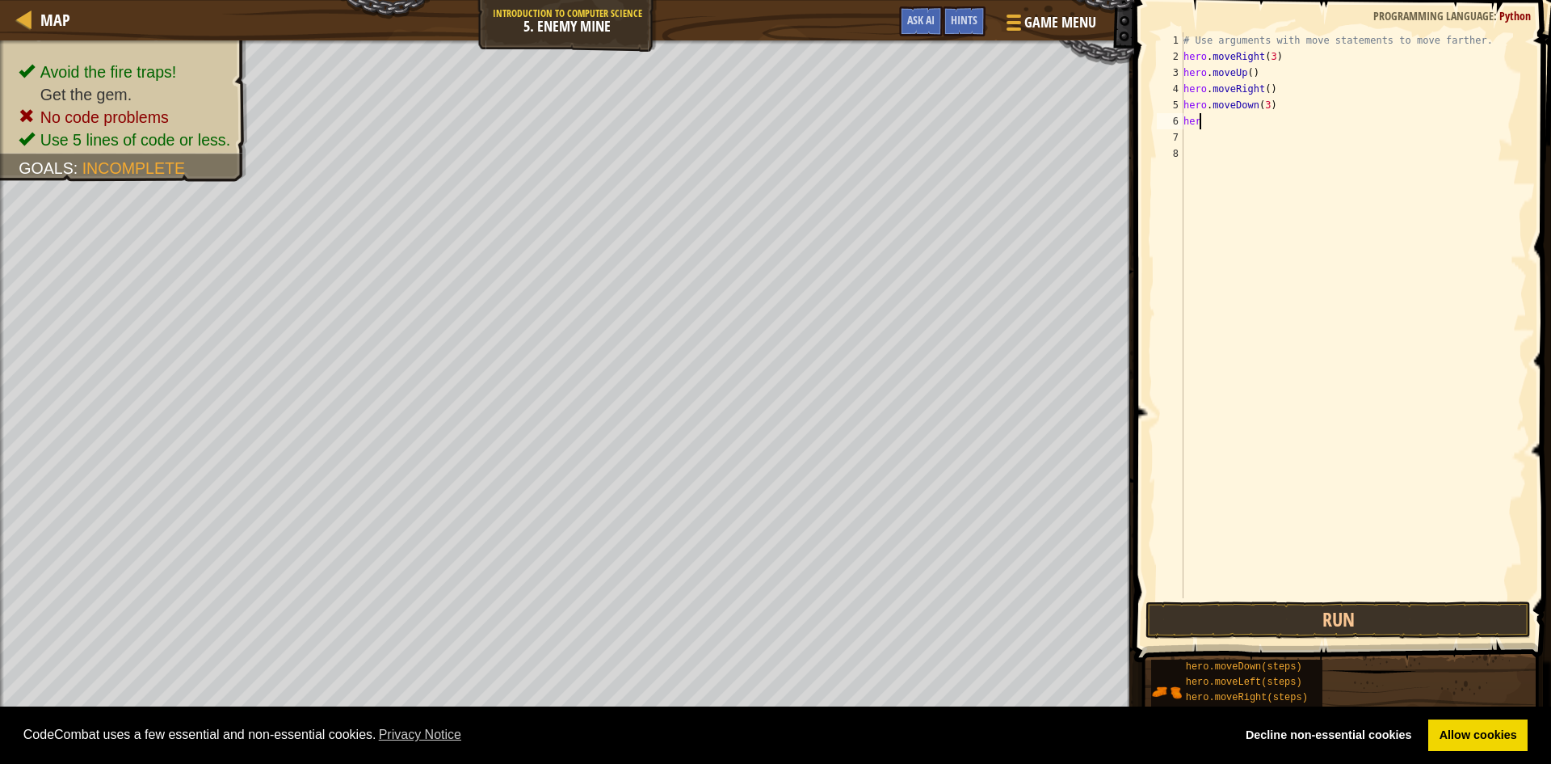
type textarea "hero"
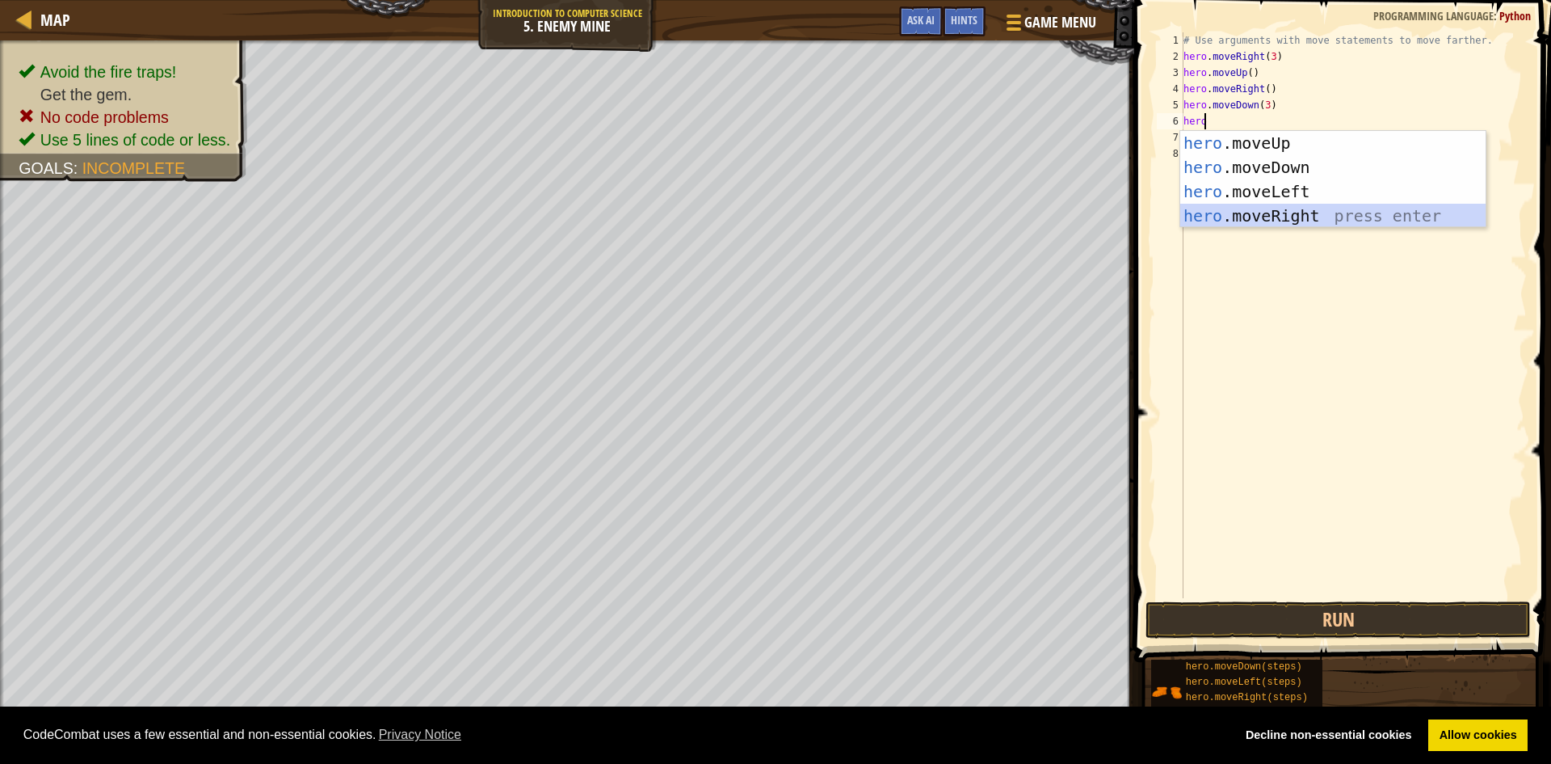
click at [1271, 205] on div "hero .moveUp press enter hero .moveDown press enter hero .moveLeft press enter …" at bounding box center [1332, 203] width 305 height 145
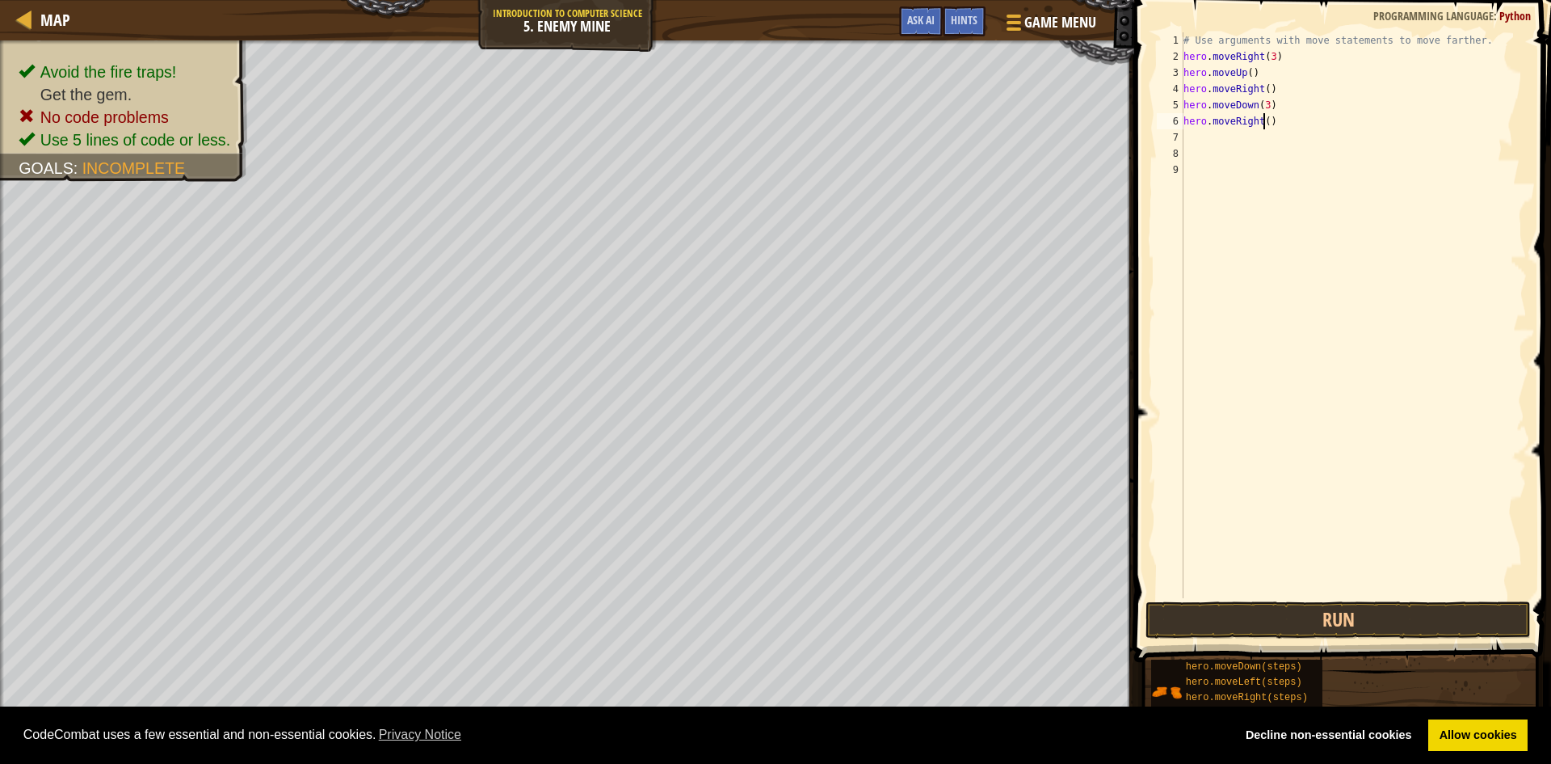
click at [1262, 118] on div "# Use arguments with move statements to move farther. hero . moveRight ( 3 ) he…" at bounding box center [1353, 331] width 347 height 598
type textarea "hero.moveRight(2)"
click at [1439, 614] on button "Run" at bounding box center [1338, 619] width 385 height 37
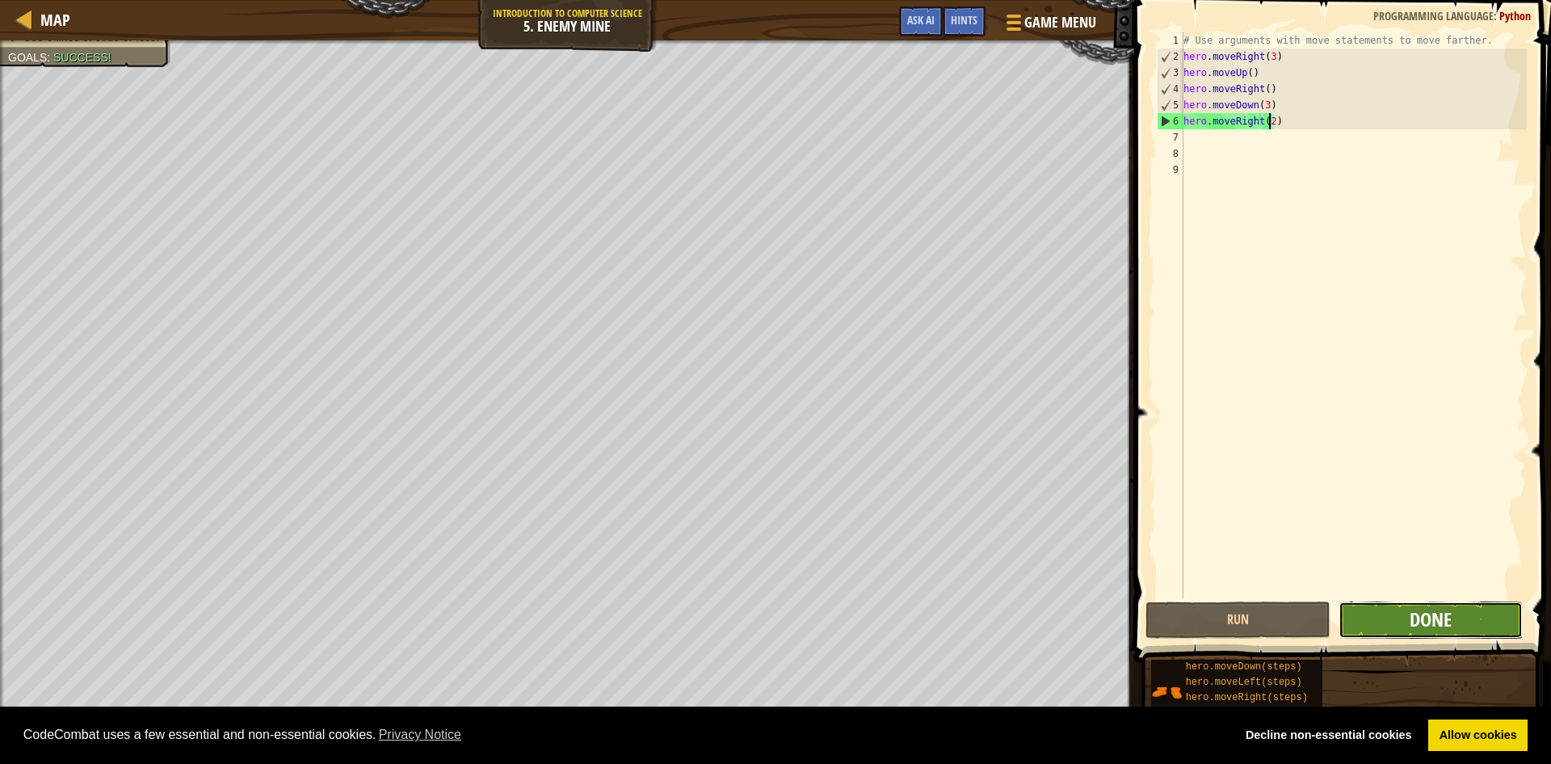
click at [1445, 612] on span "Done" at bounding box center [1431, 619] width 42 height 26
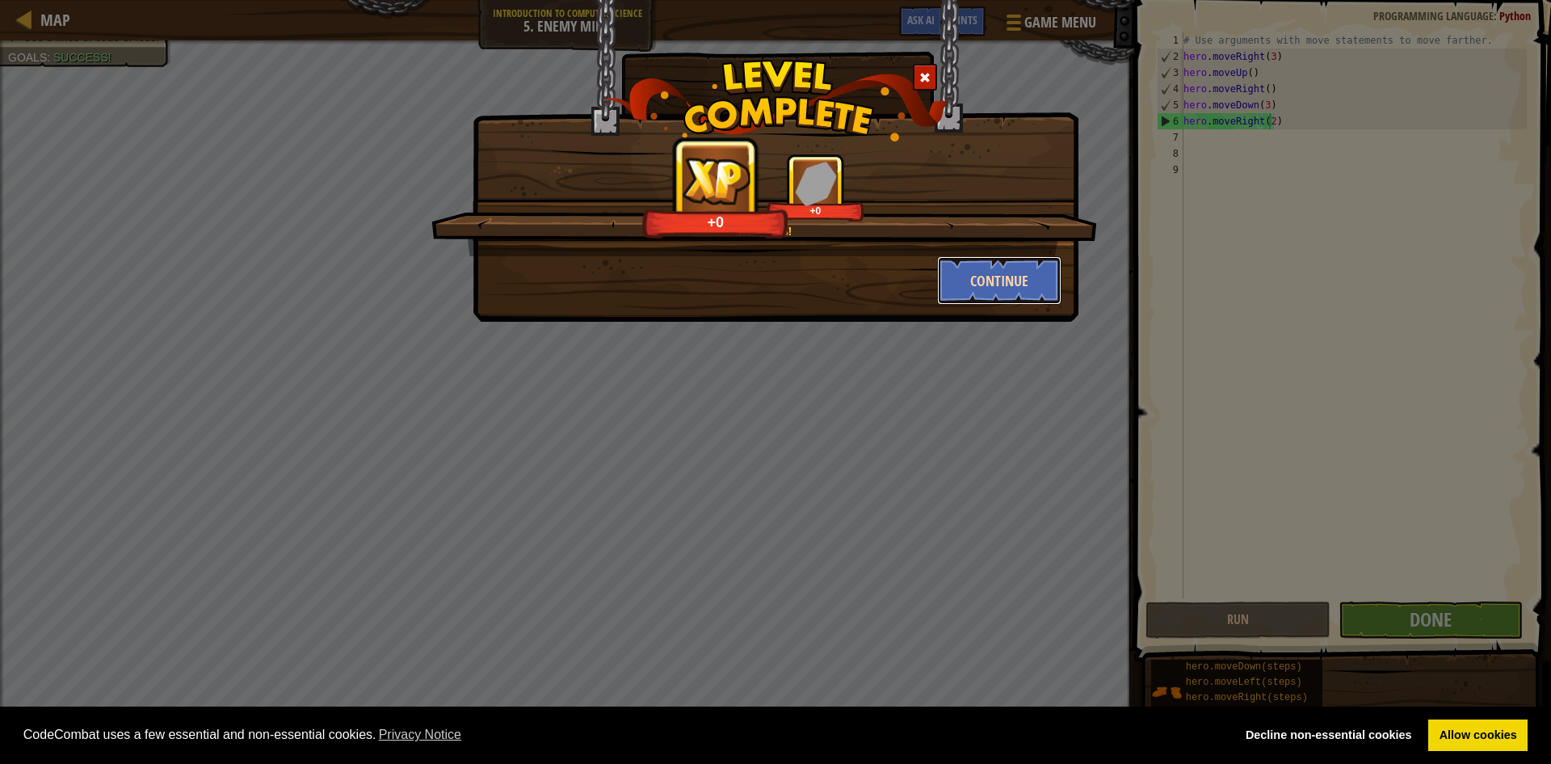
click at [1000, 270] on button "Continue" at bounding box center [999, 280] width 125 height 48
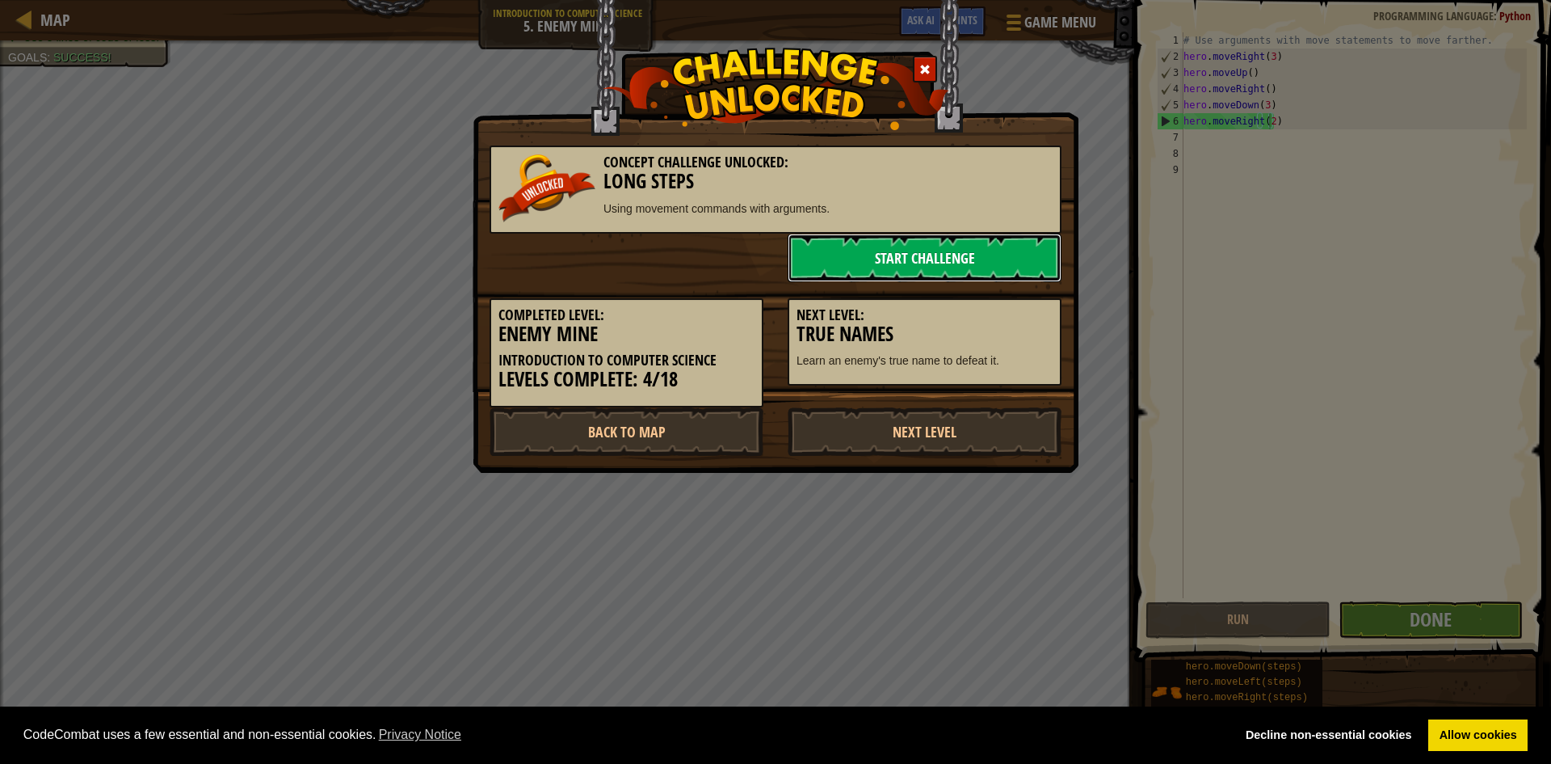
click at [810, 259] on link "Start Challenge" at bounding box center [925, 258] width 274 height 48
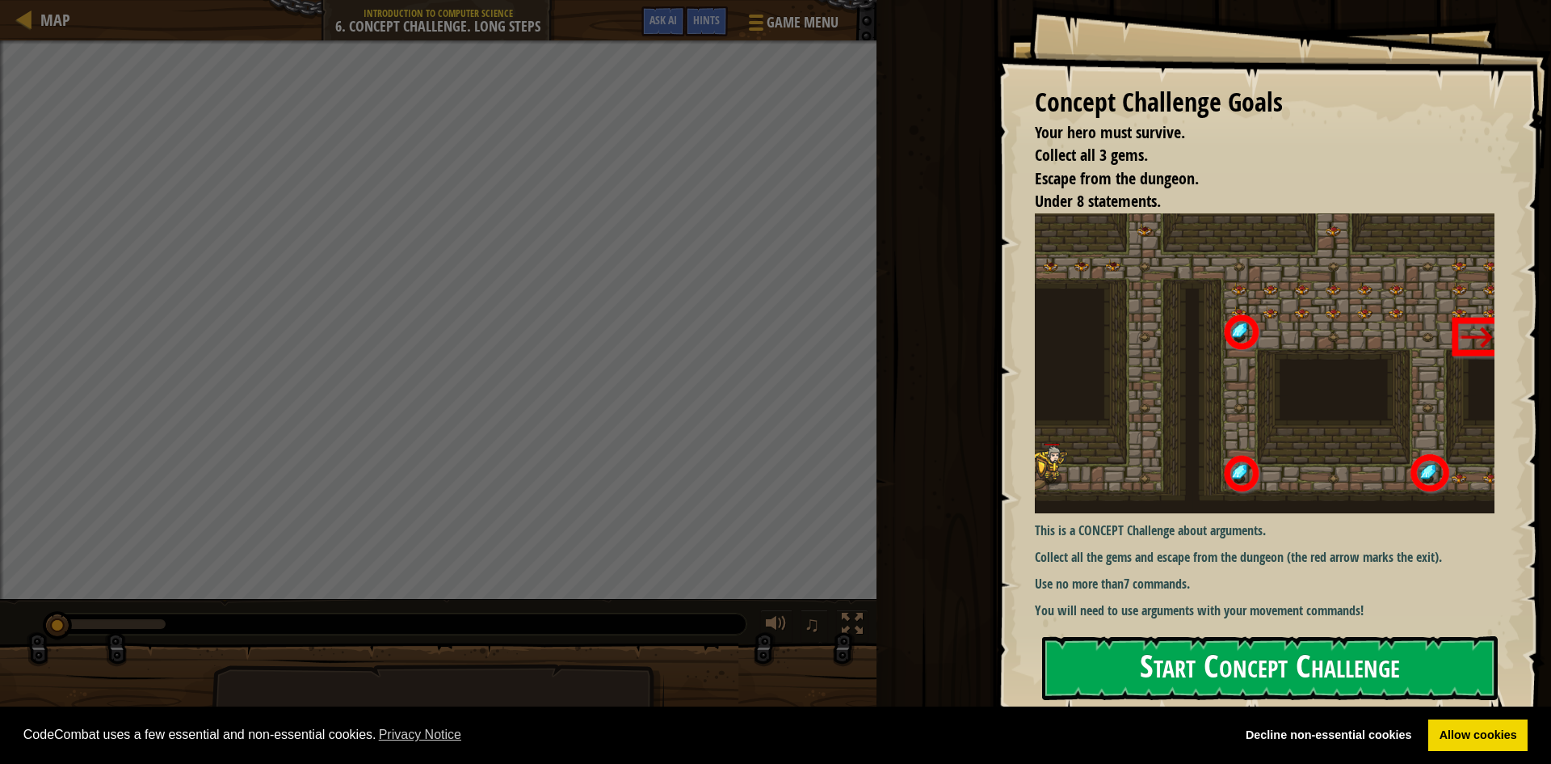
click at [1318, 667] on button "Start Concept Challenge" at bounding box center [1270, 668] width 456 height 64
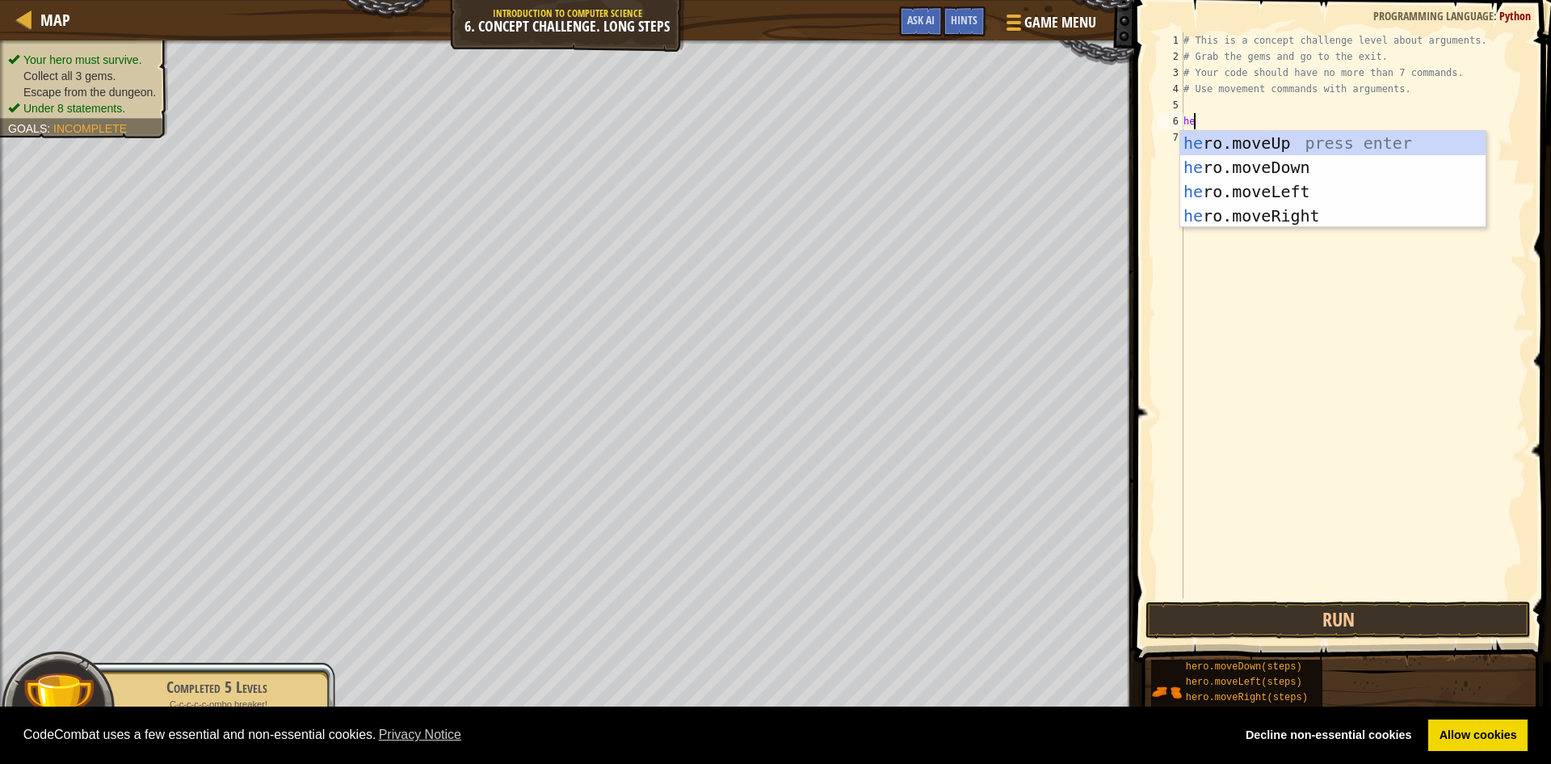
scroll to position [7, 1]
type textarea "hero"
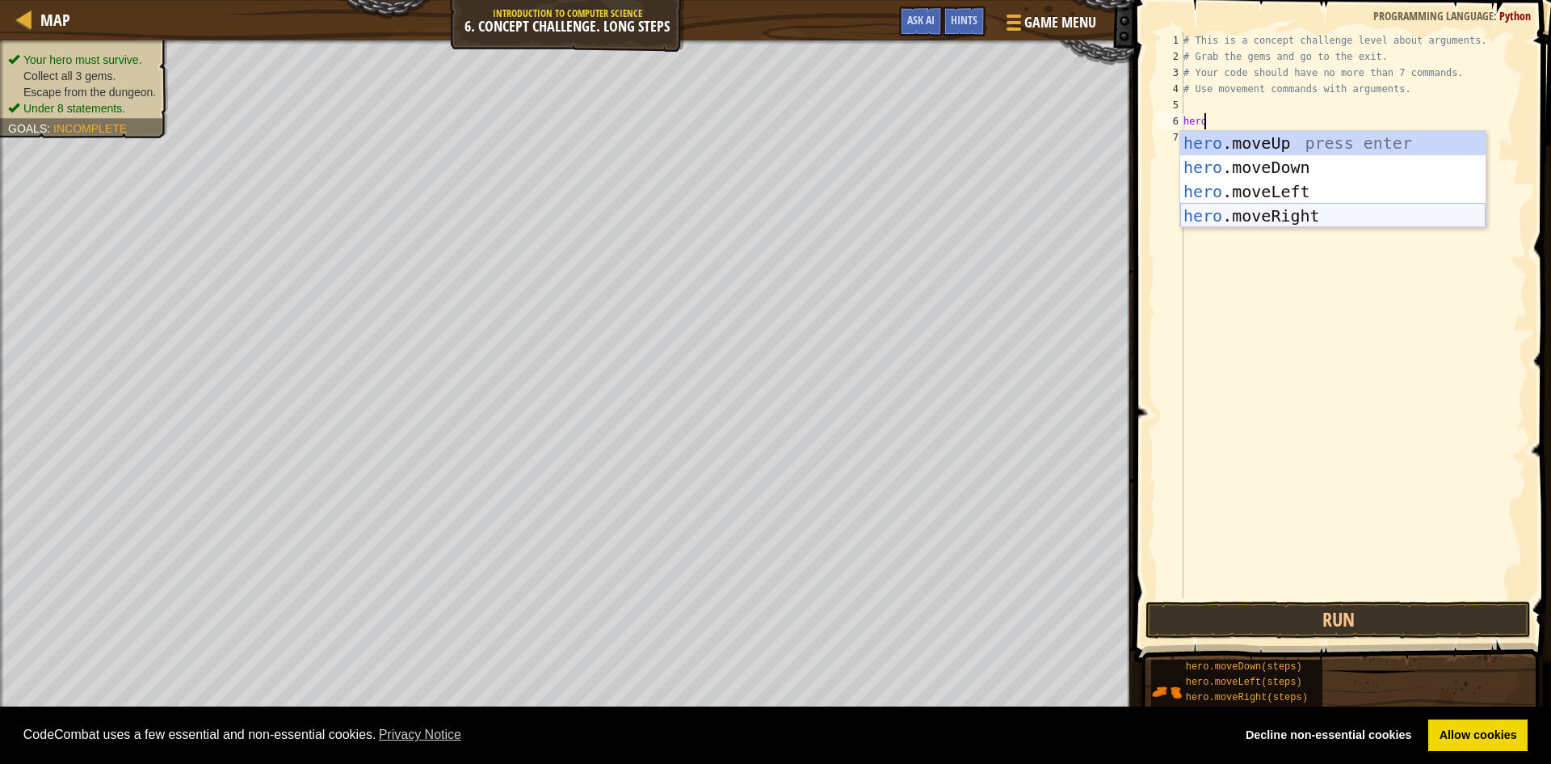
click at [1209, 218] on div "hero .moveUp press enter hero .moveDown press enter hero .moveLeft press enter …" at bounding box center [1332, 203] width 305 height 145
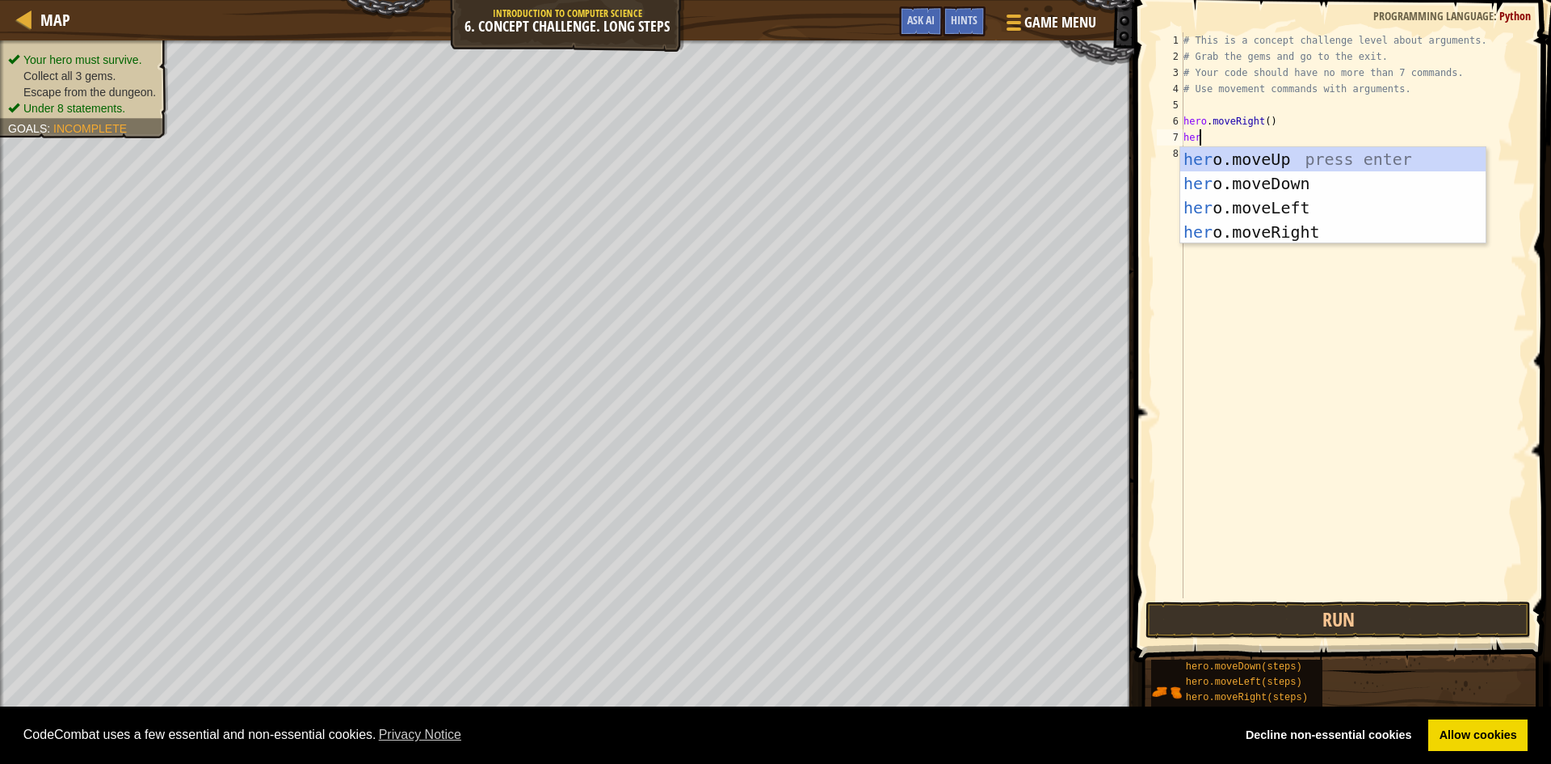
type textarea "hero"
click at [1318, 166] on div "hero .moveUp press enter hero .moveDown press enter hero .moveLeft press enter …" at bounding box center [1332, 219] width 305 height 145
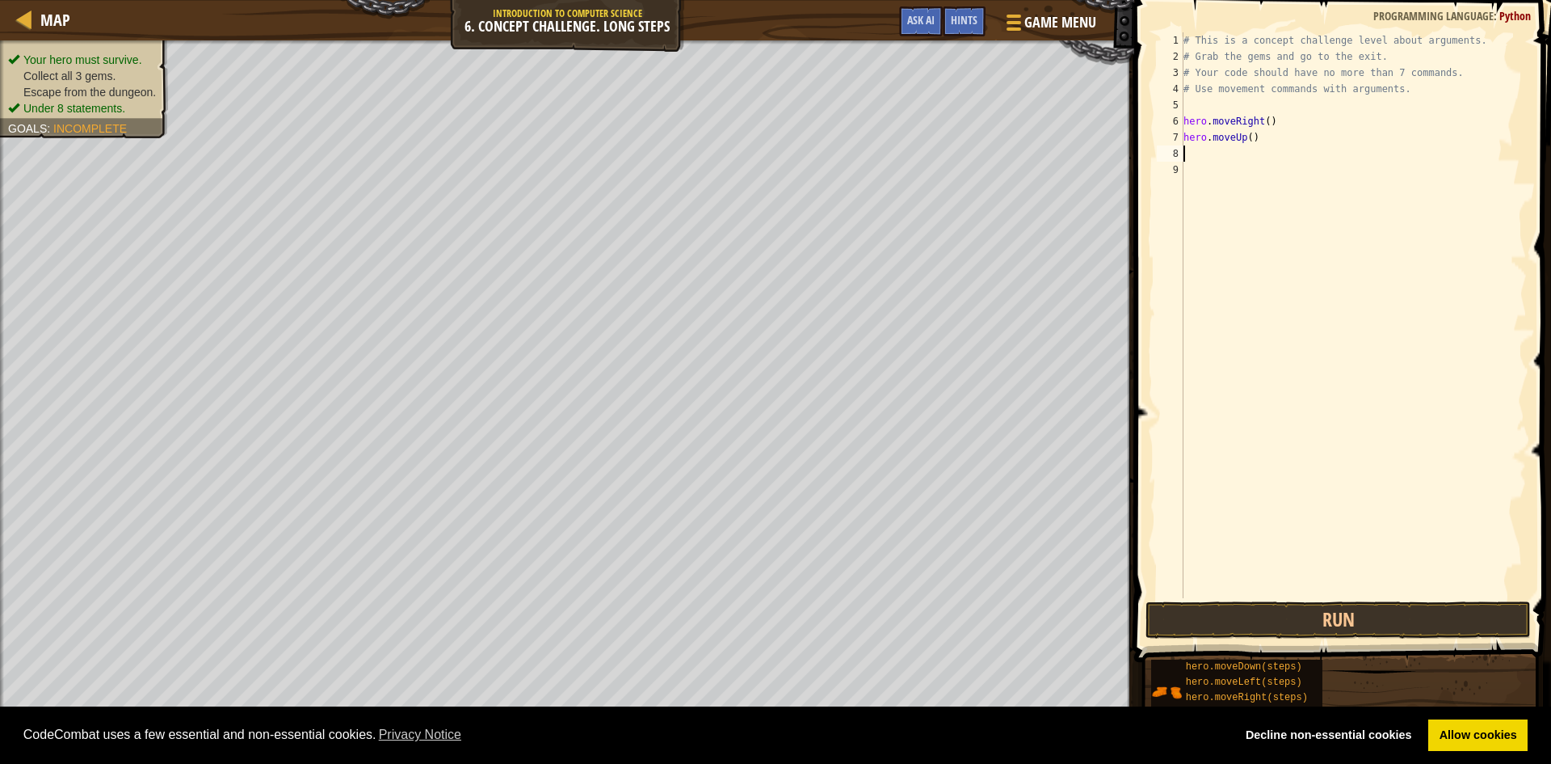
scroll to position [7, 0]
click at [1248, 145] on div "# This is a concept challenge level about arguments. # Grab the gems and go to …" at bounding box center [1353, 331] width 347 height 598
type textarea "hero.moveUp(3)"
click at [1201, 149] on div "# This is a concept challenge level about arguments. # Grab the gems and go to …" at bounding box center [1353, 331] width 347 height 598
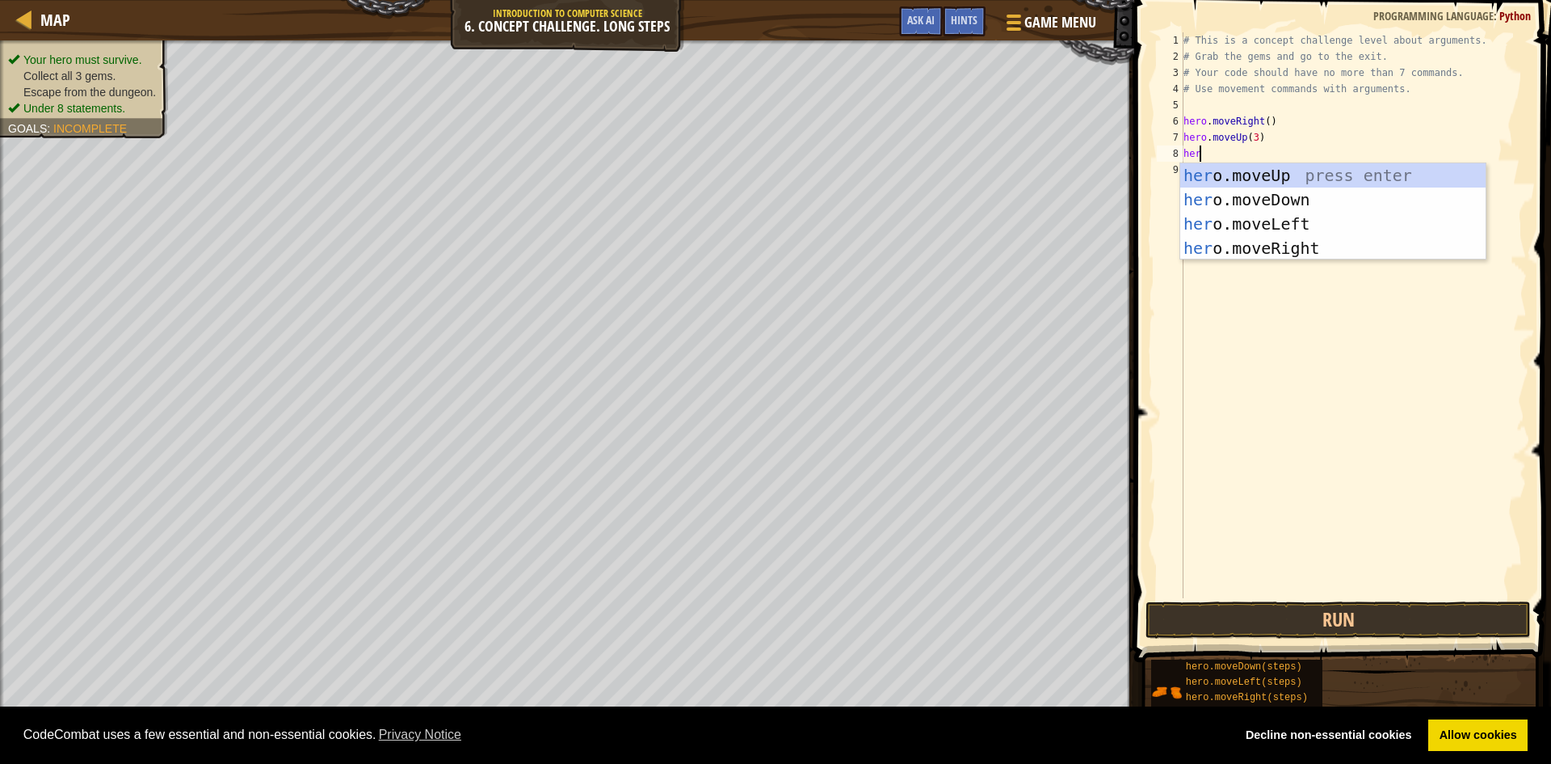
scroll to position [7, 1]
type textarea "hero"
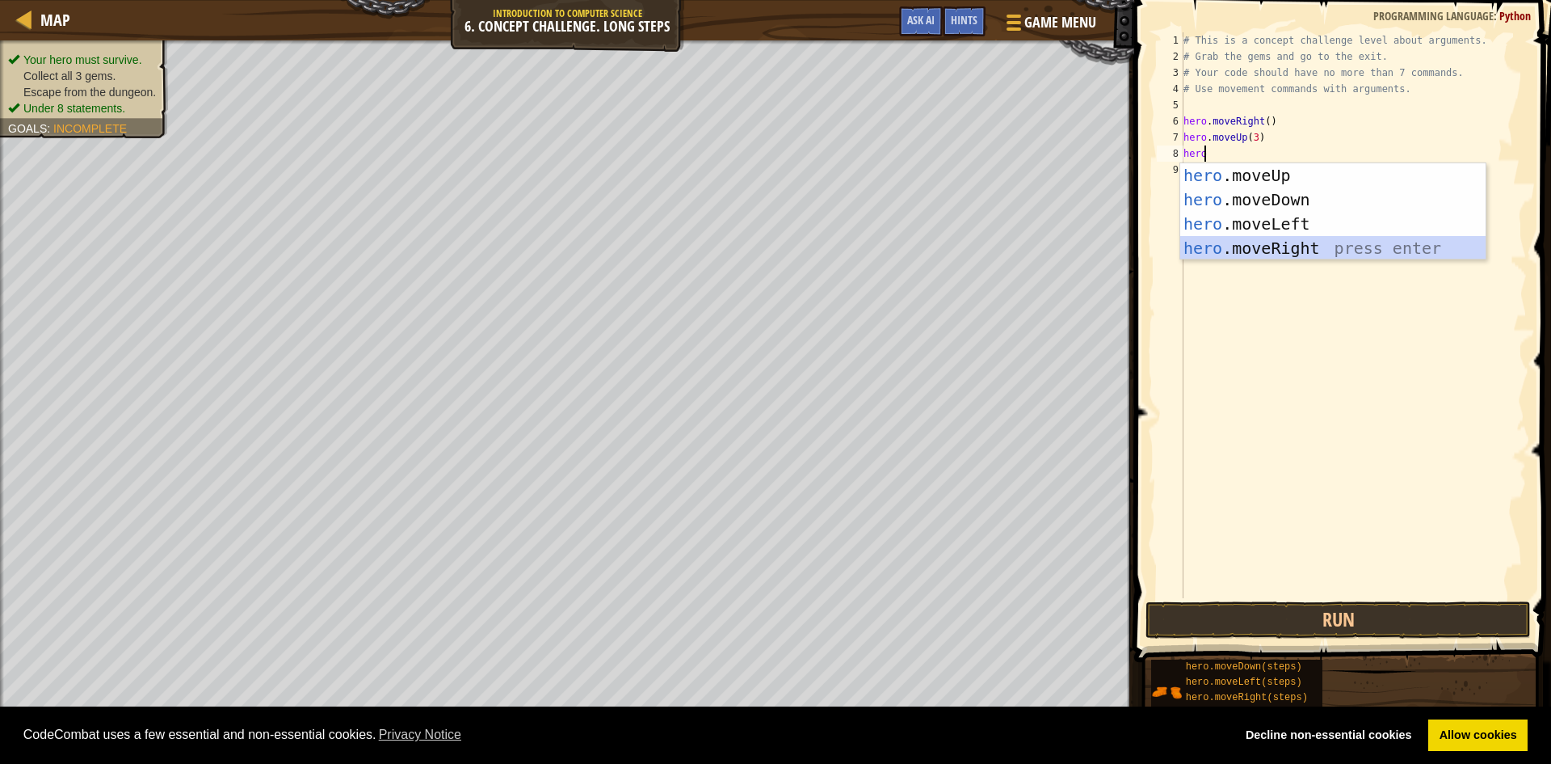
click at [1360, 244] on div "hero .moveUp press enter hero .moveDown press enter hero .moveLeft press enter …" at bounding box center [1332, 235] width 305 height 145
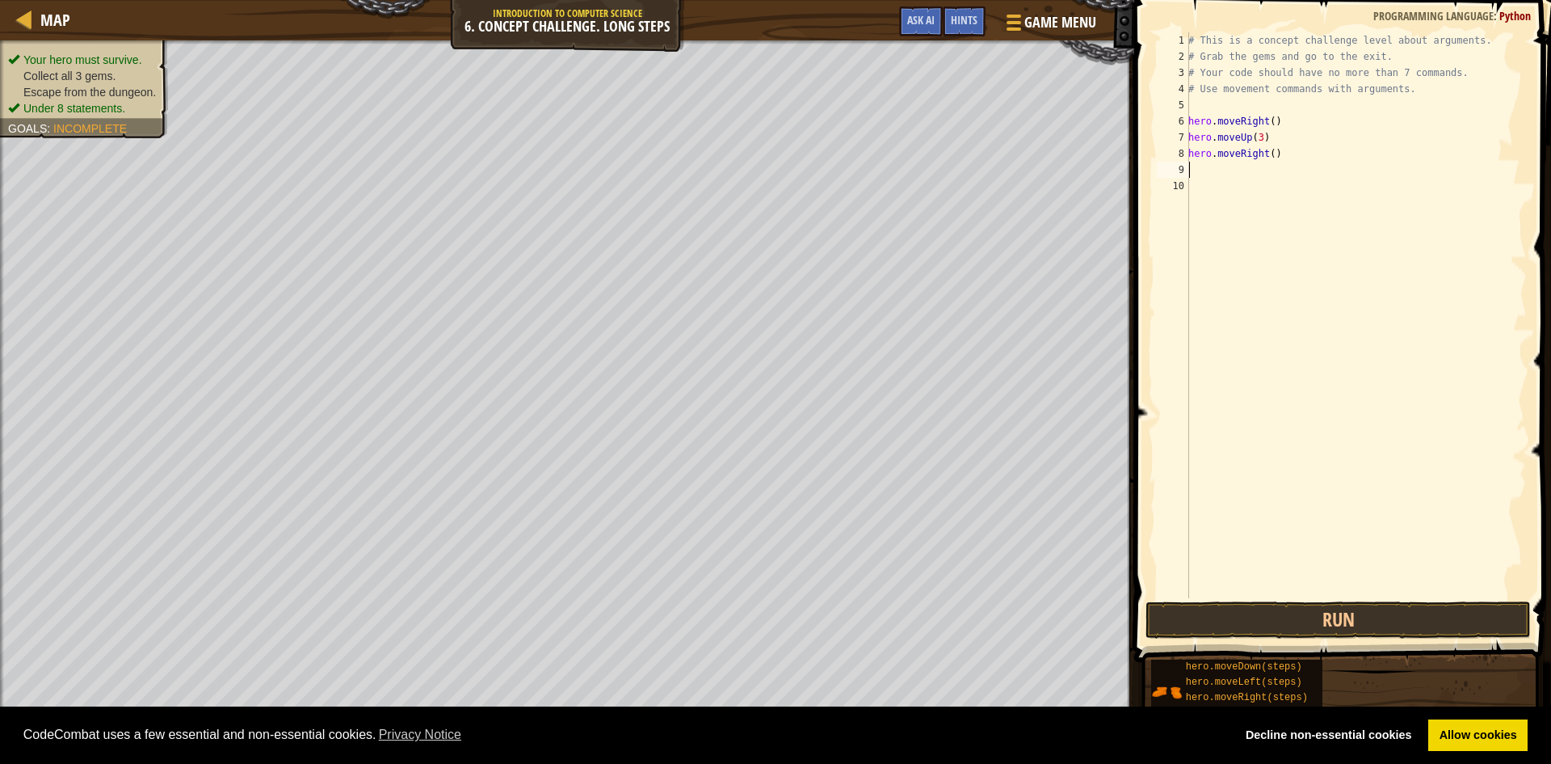
click at [1266, 152] on div "# This is a concept challenge level about arguments. # Grab the gems and go to …" at bounding box center [1356, 331] width 342 height 598
type textarea "hero.moveRight(2)"
click at [1273, 184] on div "# This is a concept challenge level about arguments. # Grab the gems and go to …" at bounding box center [1356, 331] width 342 height 598
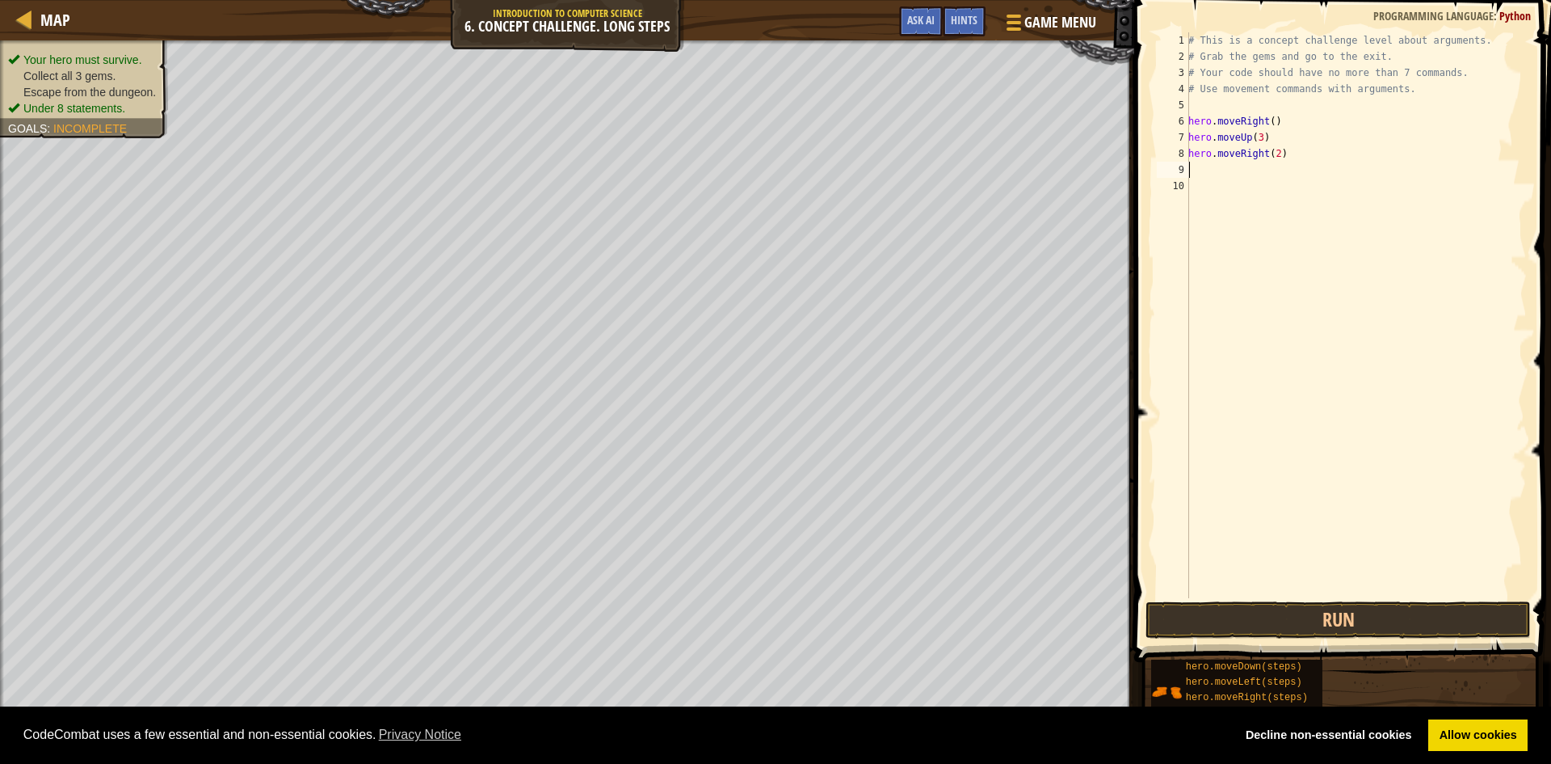
click at [1271, 175] on div "# This is a concept challenge level about arguments. # Grab the gems and go to …" at bounding box center [1356, 331] width 342 height 598
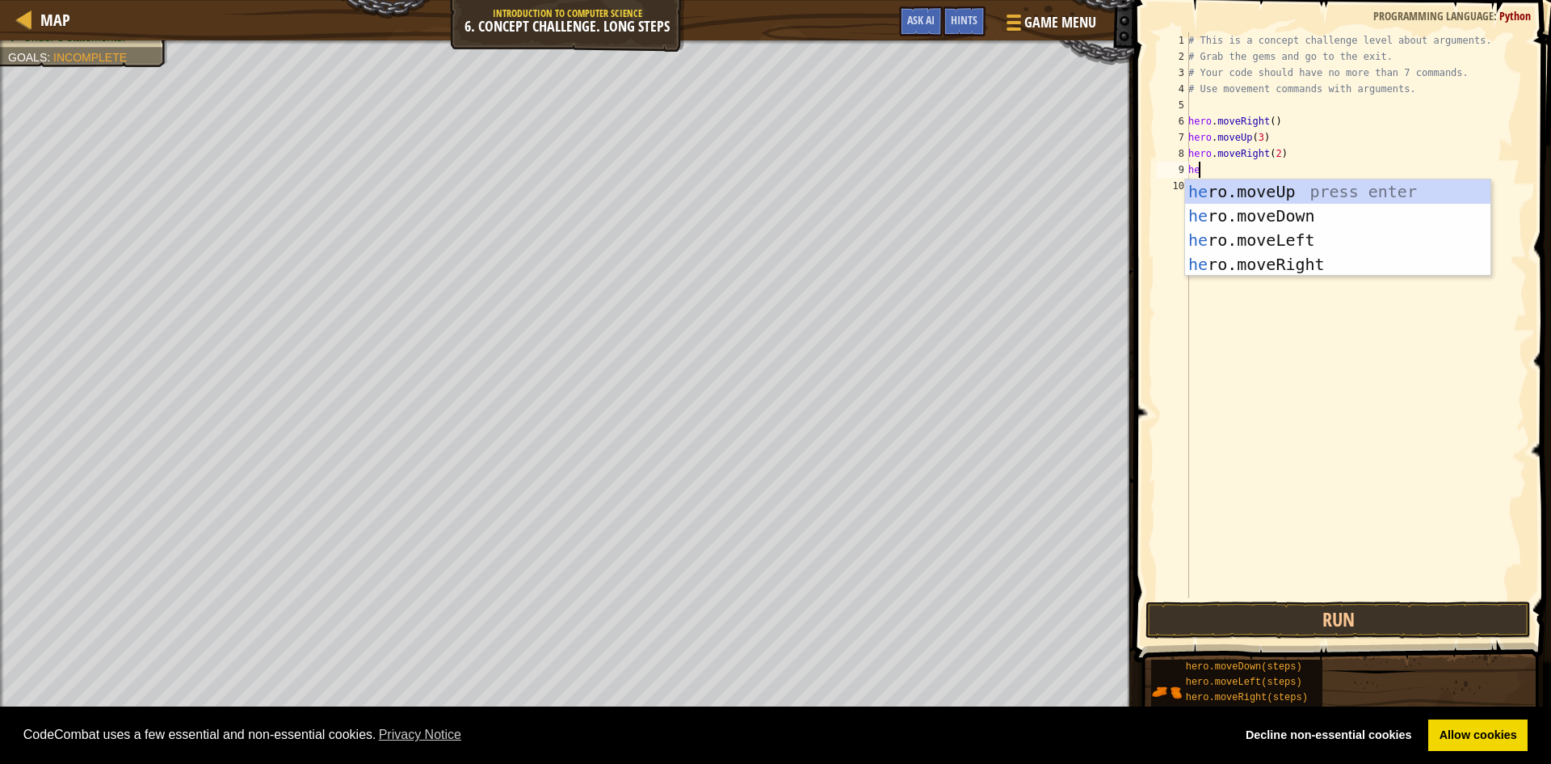
scroll to position [7, 1]
type textarea "hero"
click at [1277, 204] on div "hero .moveUp press enter hero .moveDown press enter hero .moveLeft press enter …" at bounding box center [1337, 251] width 305 height 145
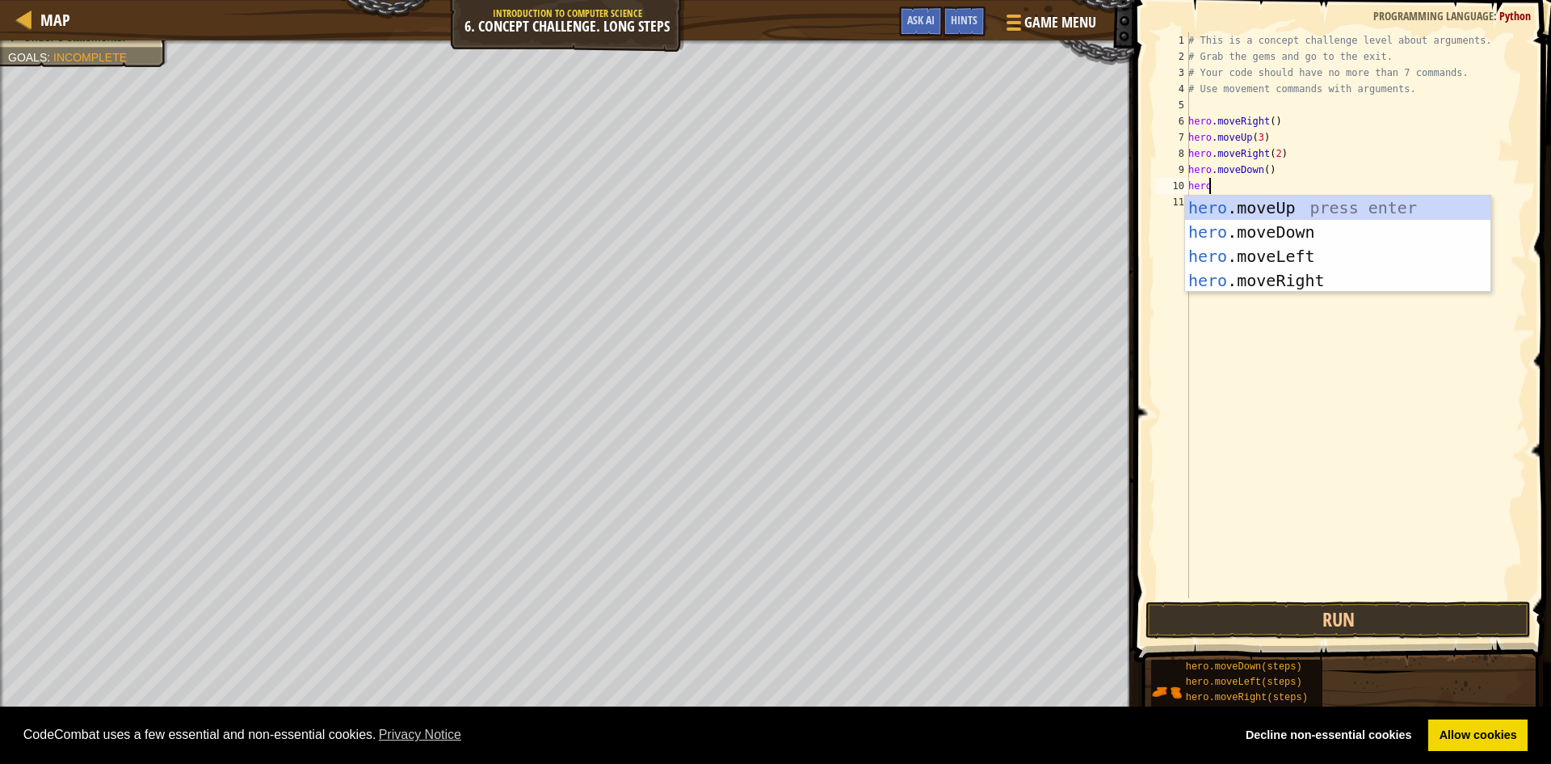
type textarea "he"
click at [1281, 249] on div "he ro.moveUp press enter he ro.moveDown press enter he ro.moveLeft press enter …" at bounding box center [1337, 268] width 305 height 145
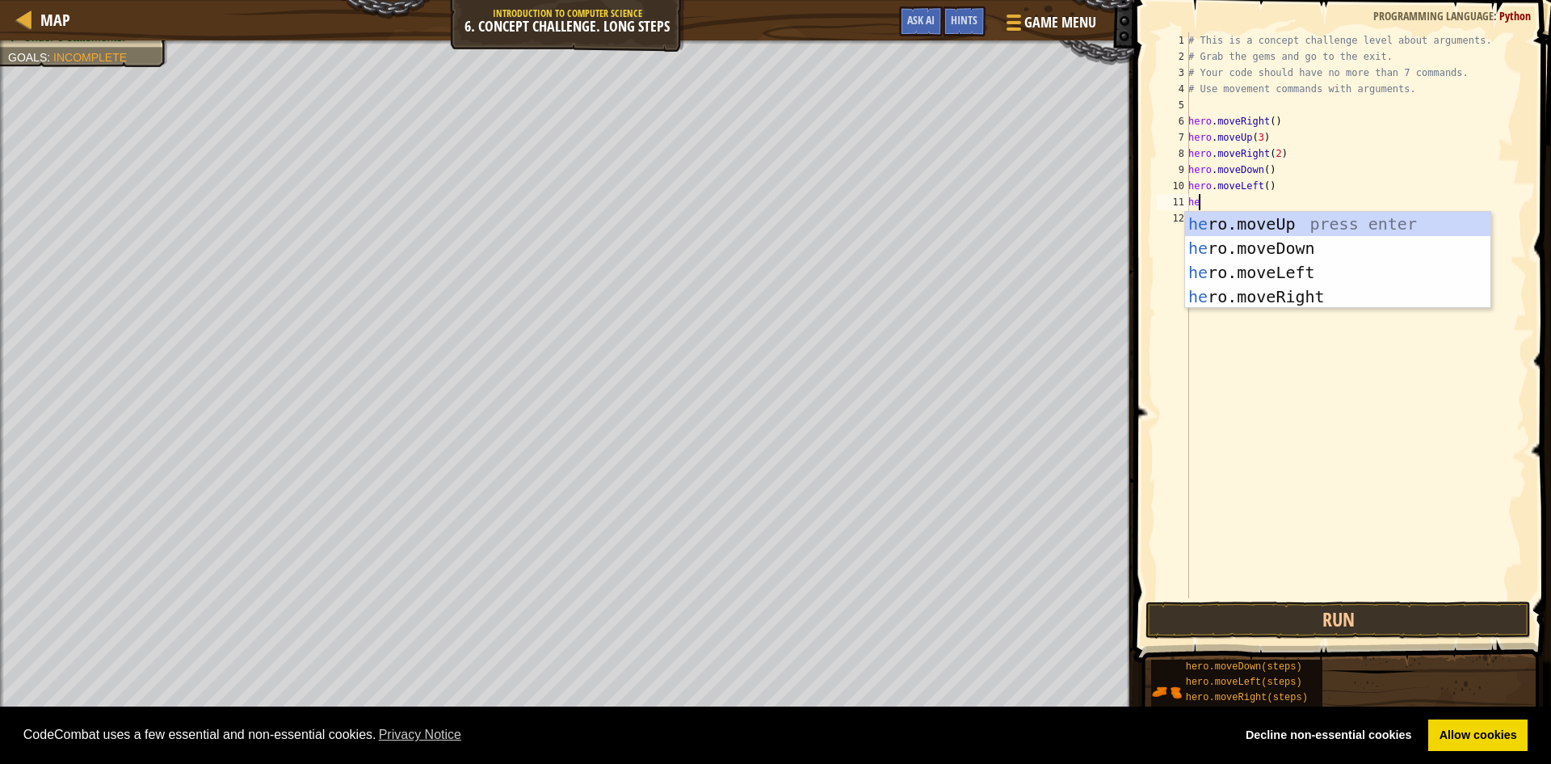
scroll to position [7, 1]
type textarea "hero"
click at [1239, 242] on div "hero .moveUp press enter hero .moveDown press enter hero .moveLeft press enter …" at bounding box center [1337, 284] width 305 height 145
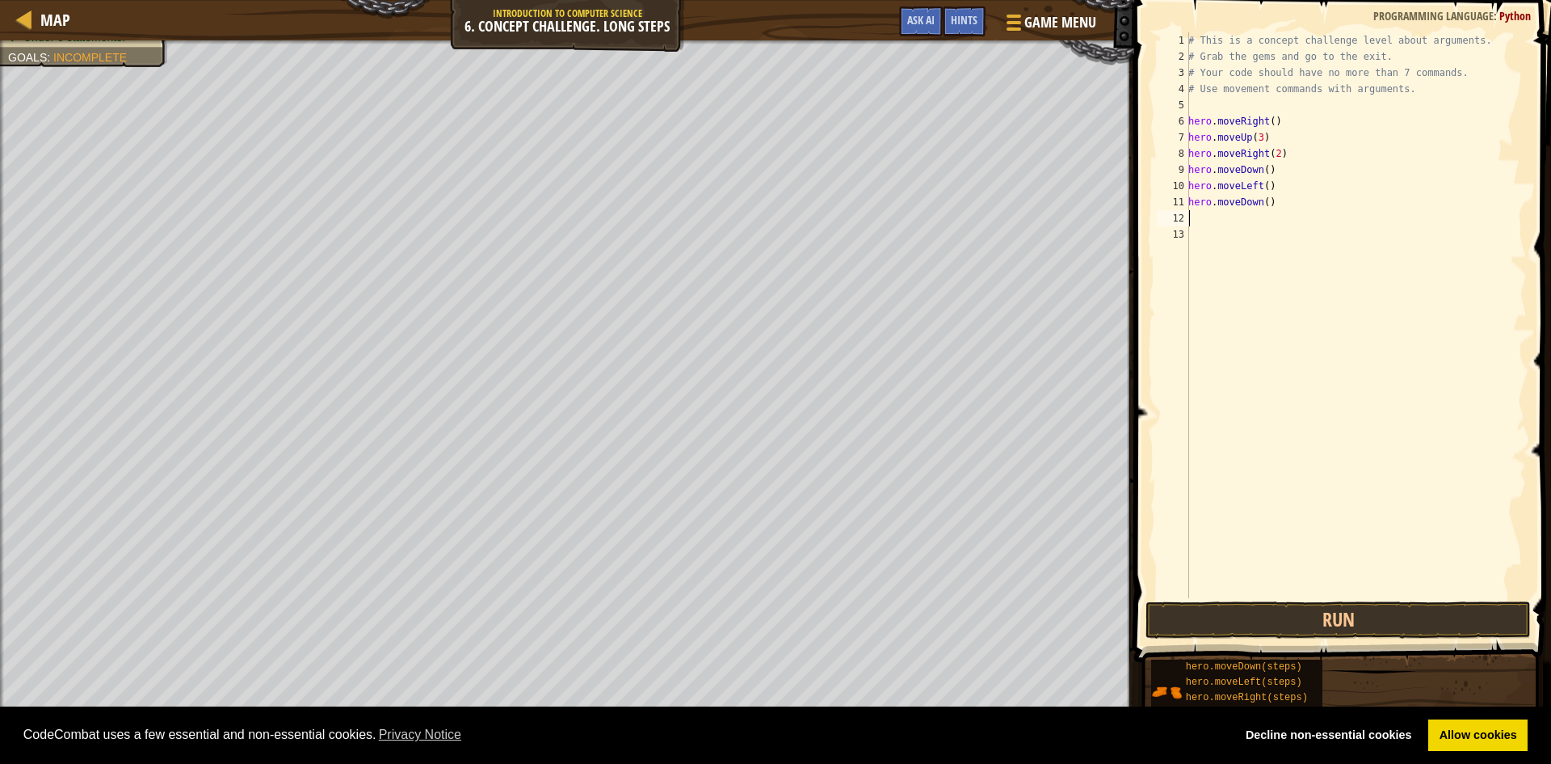
click at [1261, 205] on div "# This is a concept challenge level about arguments. # Grab the gems and go to …" at bounding box center [1356, 331] width 342 height 598
type textarea "hero.moveDown(2)"
click at [1219, 229] on div "# This is a concept challenge level about arguments. # Grab the gems and go to …" at bounding box center [1356, 331] width 342 height 598
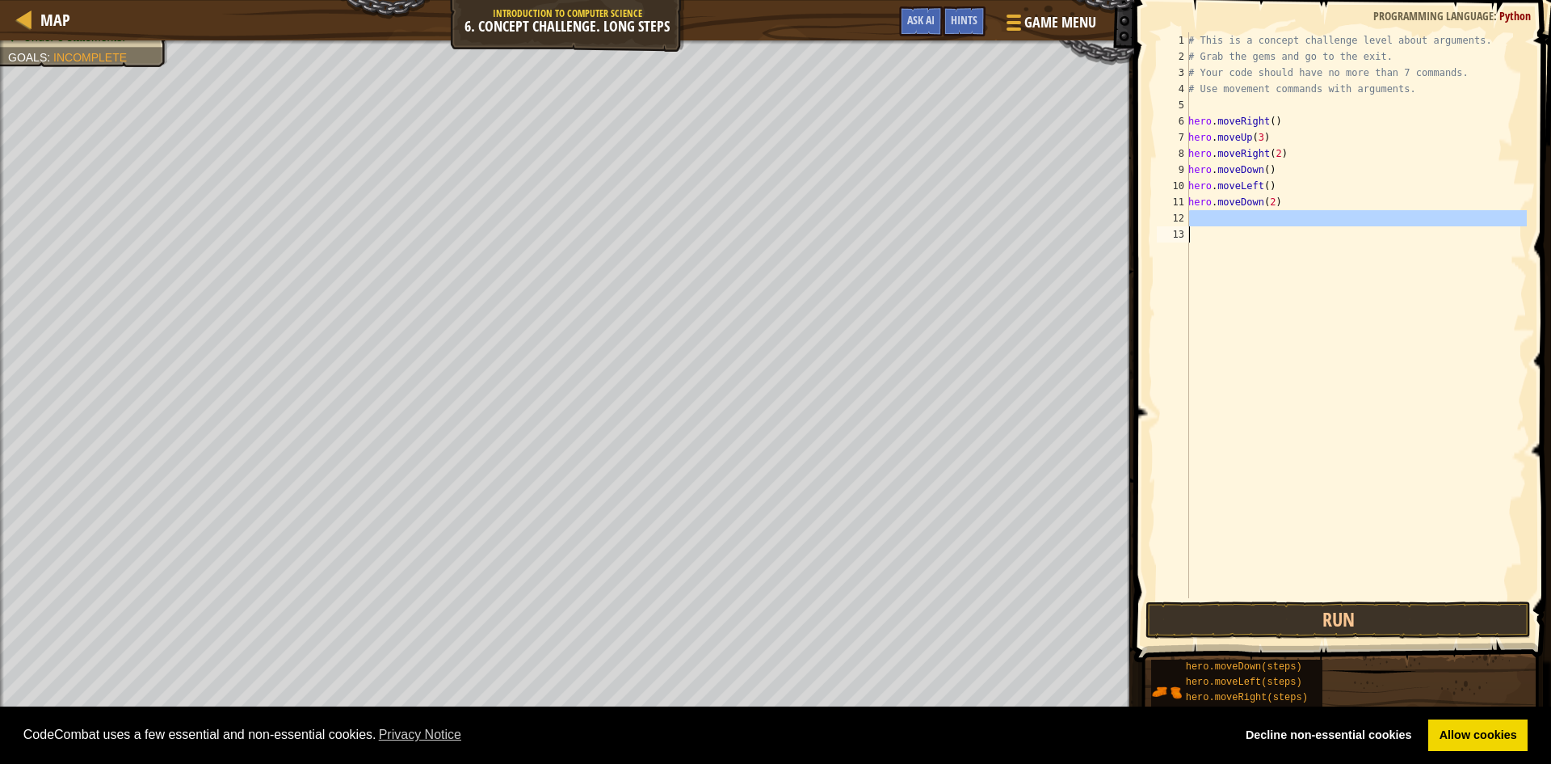
click at [1227, 221] on div "# This is a concept challenge level about arguments. # Grab the gems and go to …" at bounding box center [1356, 315] width 342 height 566
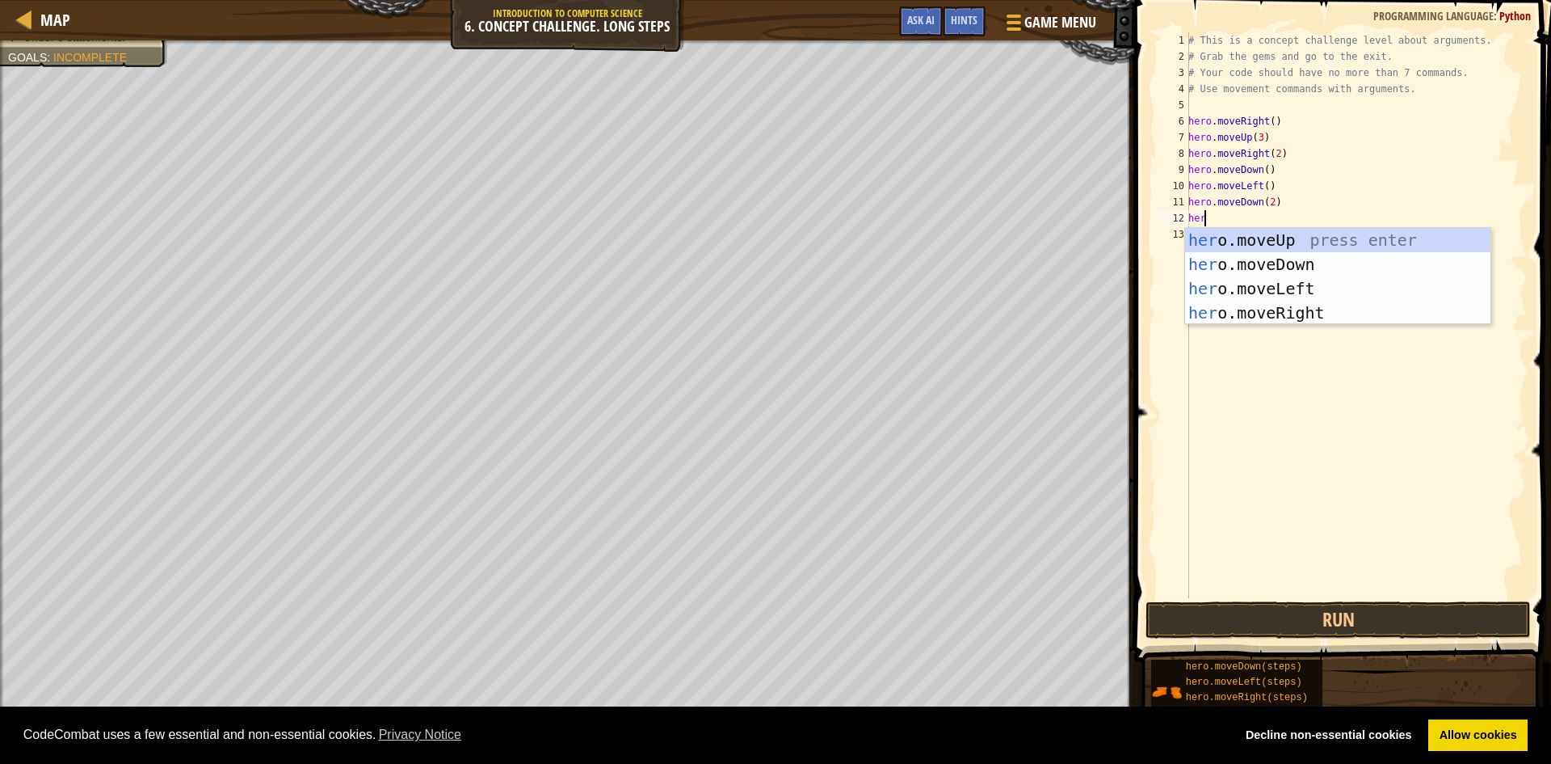
scroll to position [7, 1]
type textarea "hero"
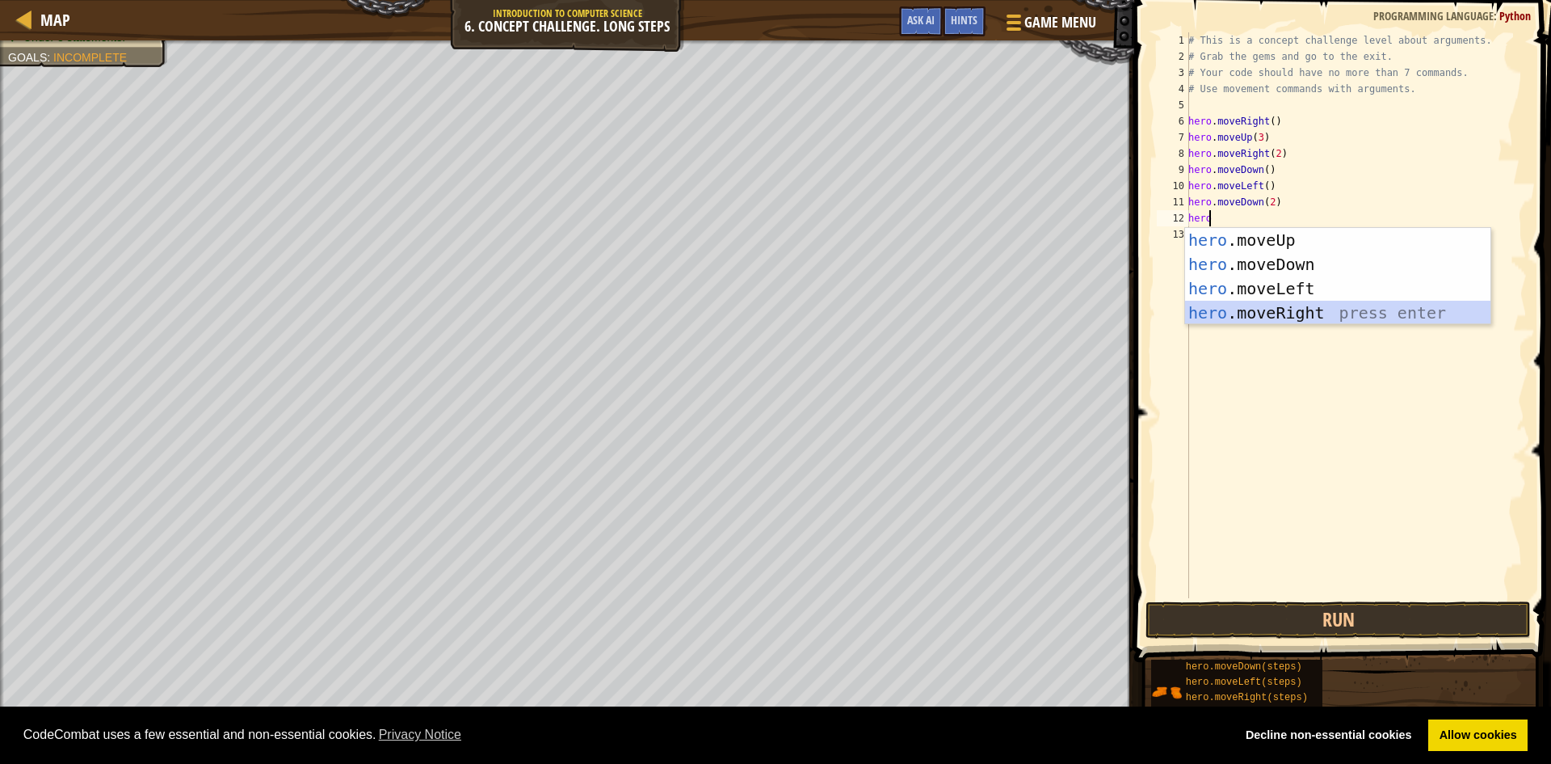
click at [1252, 312] on div "hero .moveUp press enter hero .moveDown press enter hero .moveLeft press enter …" at bounding box center [1337, 300] width 305 height 145
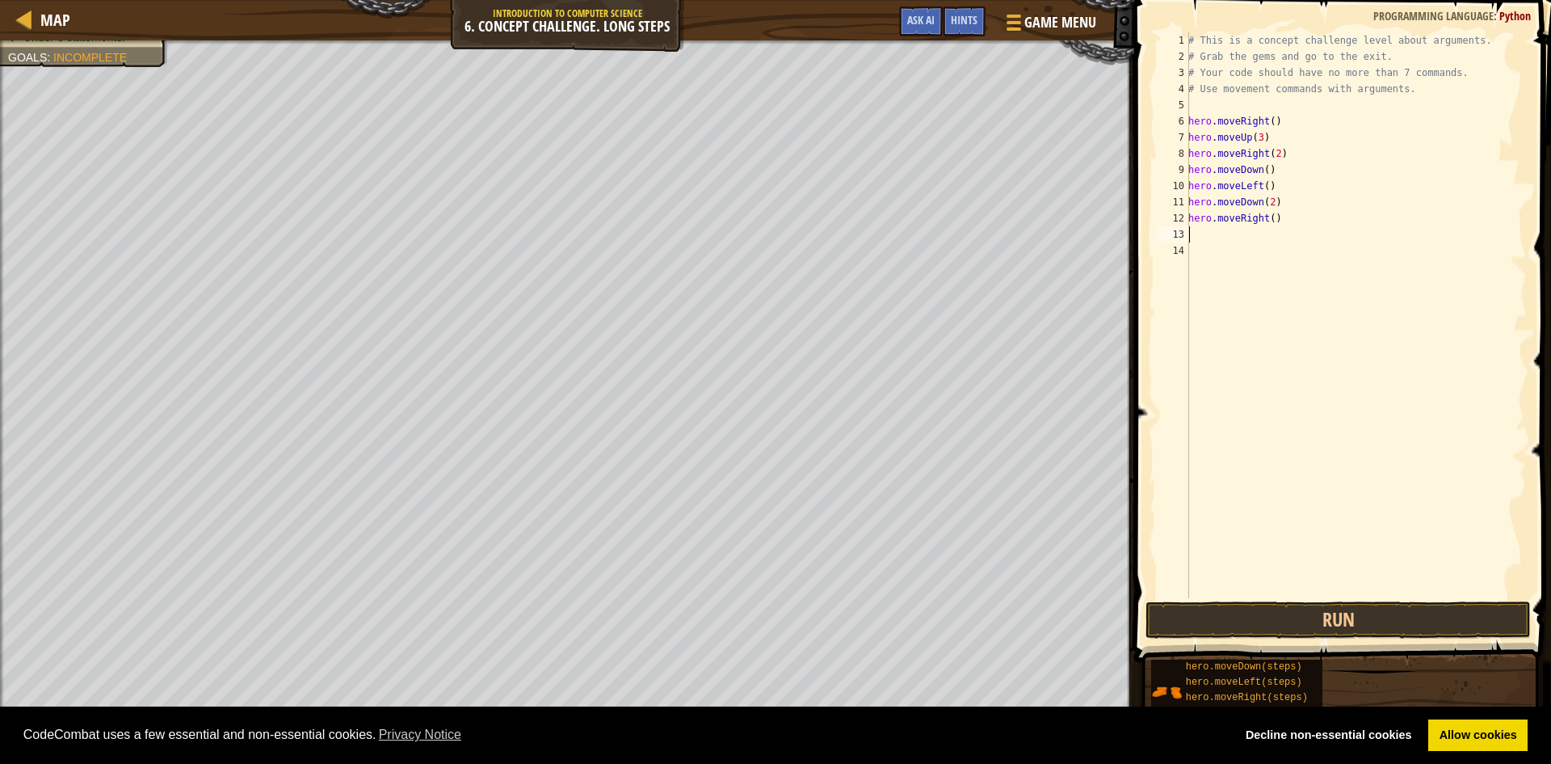
click at [1265, 224] on div "# This is a concept challenge level about arguments. # Grab the gems and go to …" at bounding box center [1356, 331] width 342 height 598
type textarea "hero.moveRight()"
click at [1274, 228] on div "# This is a concept challenge level about arguments. # Grab the gems and go to …" at bounding box center [1356, 331] width 342 height 598
click at [1267, 220] on div "# This is a concept challenge level about arguments. # Grab the gems and go to …" at bounding box center [1356, 331] width 342 height 598
type textarea "hero.moveRight(2)"
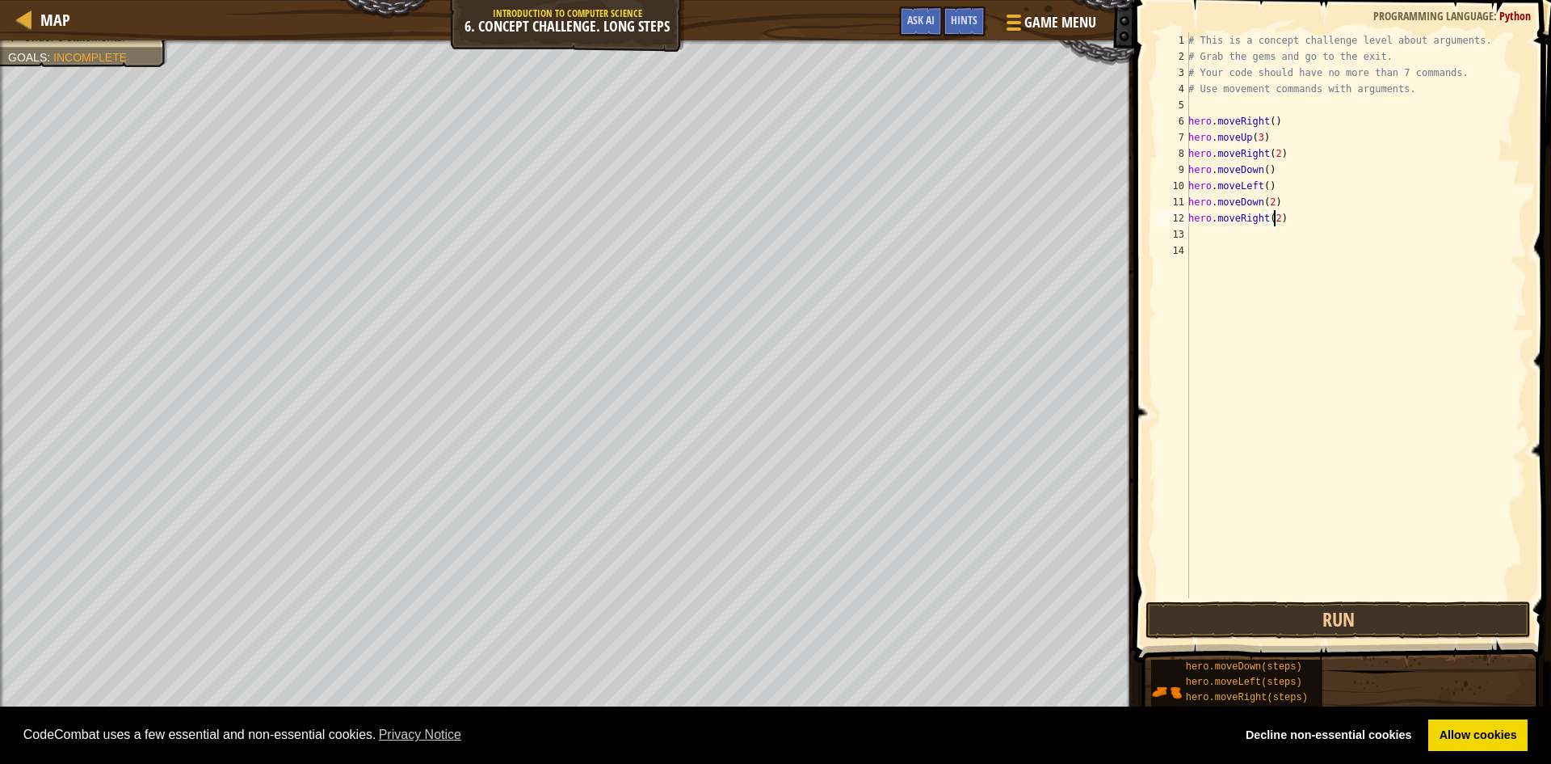
scroll to position [7, 6]
click at [1204, 242] on div "# This is a concept challenge level about arguments. # Grab the gems and go to …" at bounding box center [1356, 331] width 342 height 598
click at [1203, 229] on div "# This is a concept challenge level about arguments. # Grab the gems and go to …" at bounding box center [1356, 331] width 342 height 598
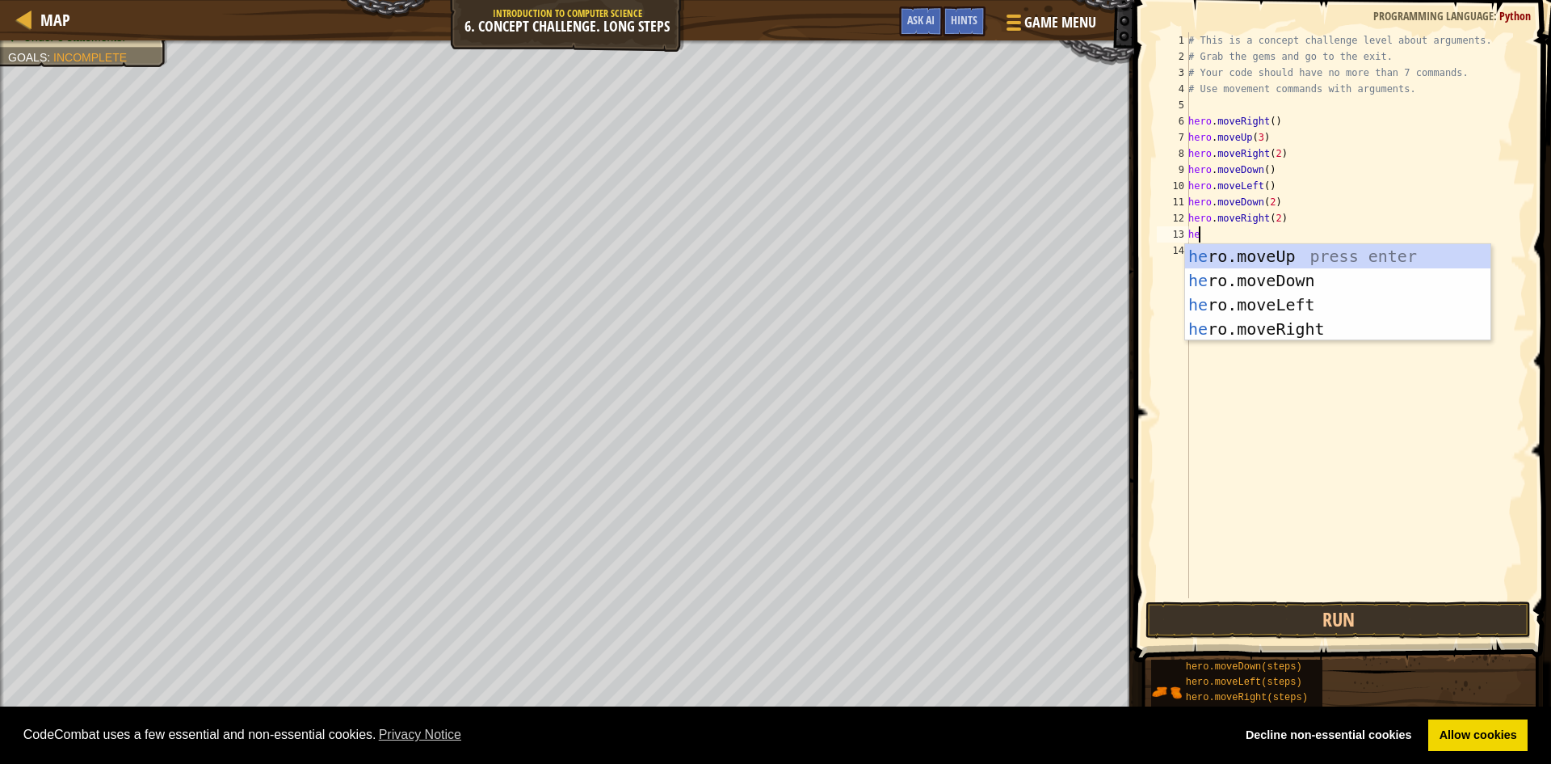
scroll to position [7, 1]
type textarea "hero"
click at [1319, 266] on div "hero .moveUp press enter hero .moveDown press enter hero .moveLeft press enter …" at bounding box center [1337, 316] width 305 height 145
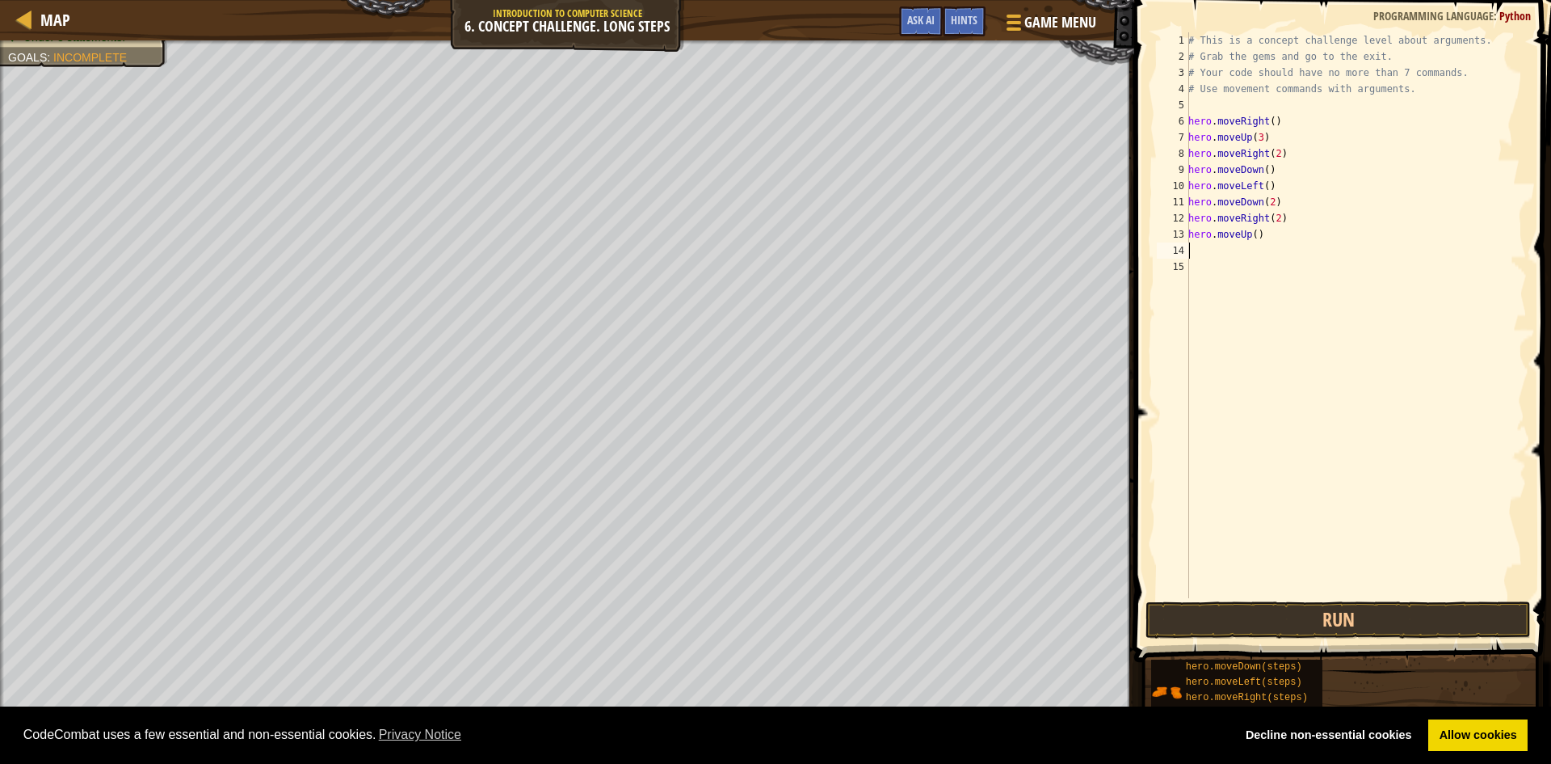
scroll to position [7, 0]
click at [1253, 234] on div "# This is a concept challenge level about arguments. # Grab the gems and go to …" at bounding box center [1356, 331] width 342 height 598
type textarea "hero.moveUp(2)"
click at [1244, 251] on div "# This is a concept challenge level about arguments. # Grab the gems and go to …" at bounding box center [1356, 331] width 342 height 598
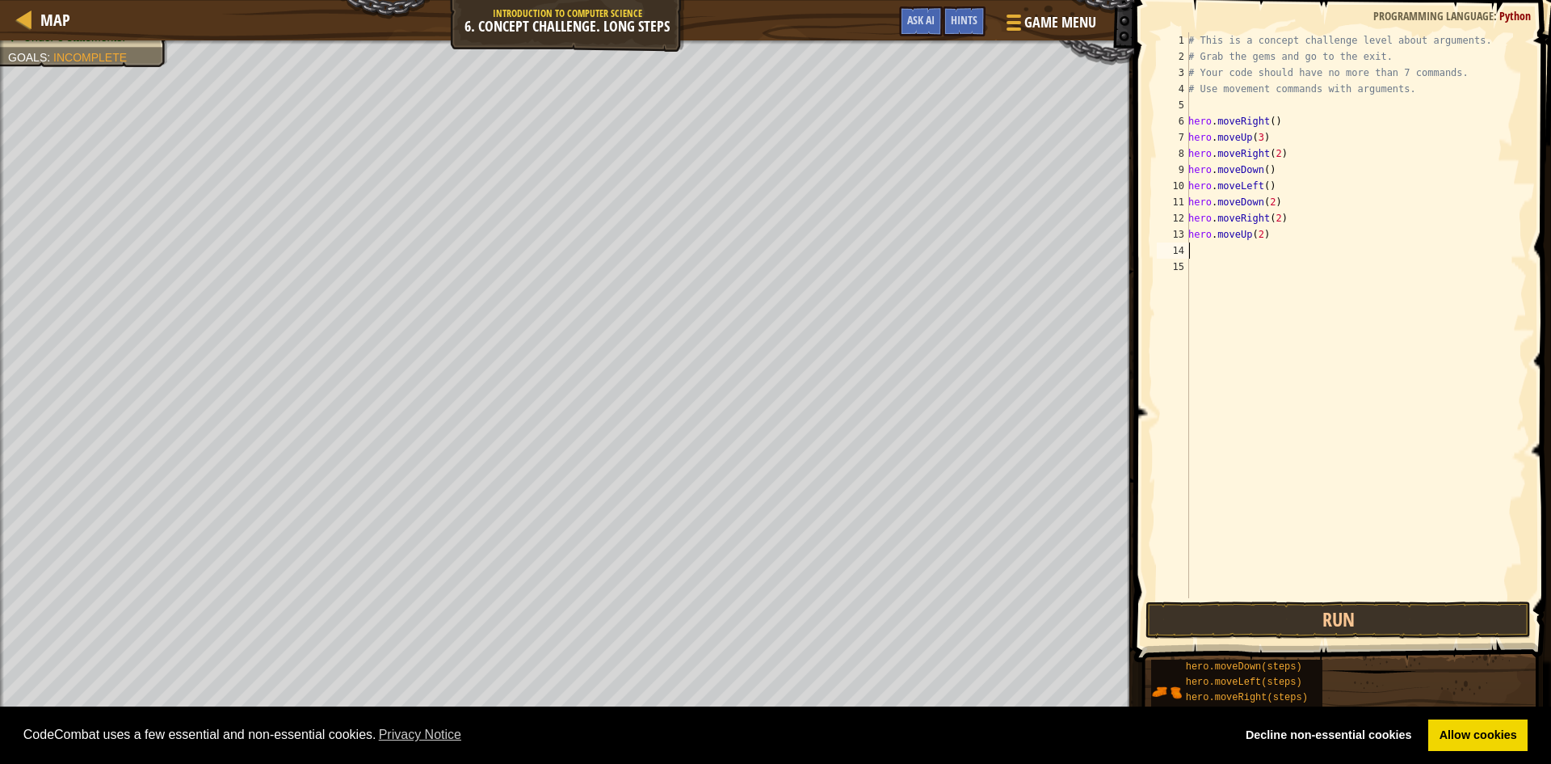
scroll to position [7, 0]
click at [1320, 608] on button "Run" at bounding box center [1338, 619] width 385 height 37
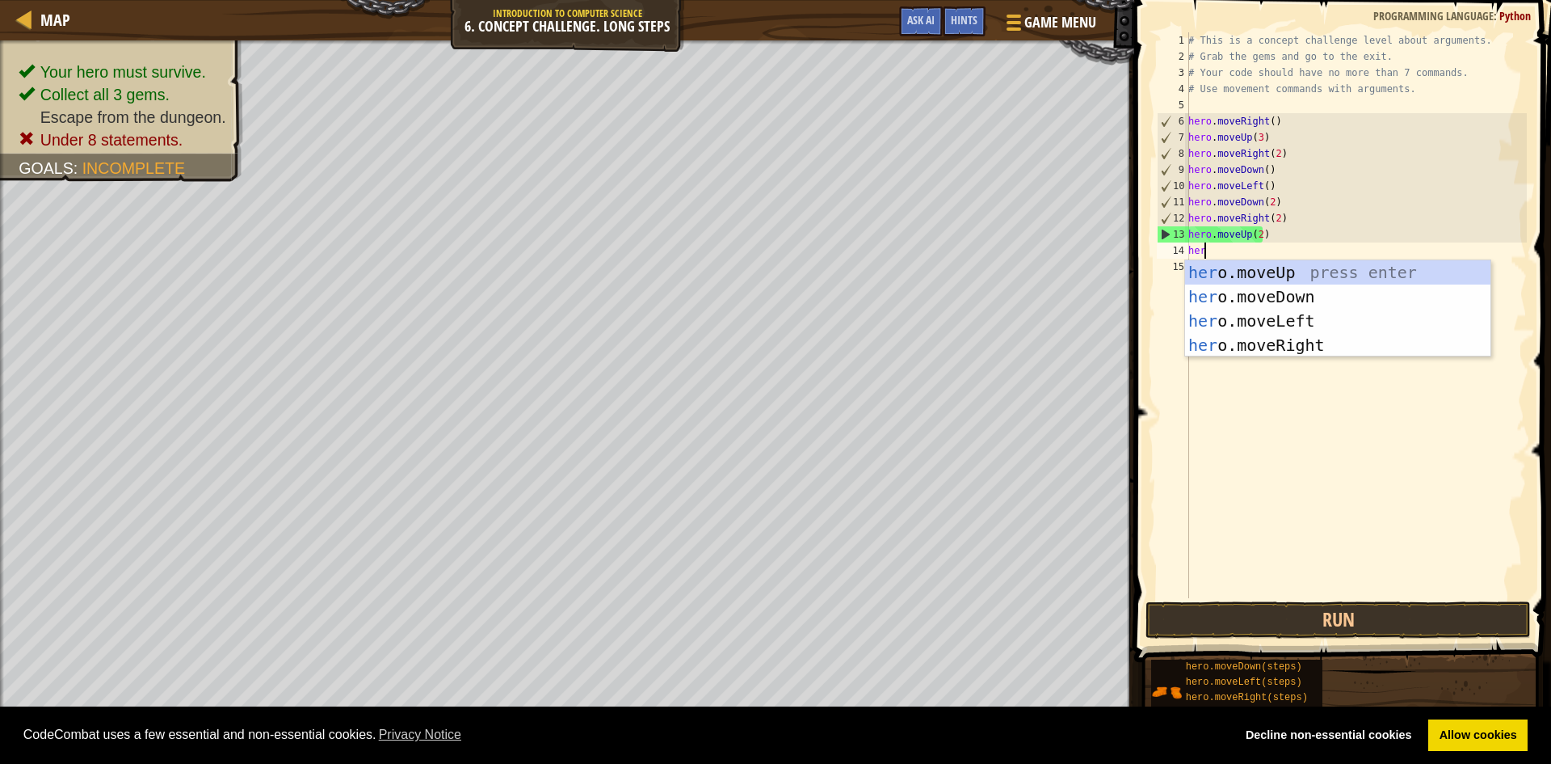
scroll to position [7, 1]
type textarea "hero"
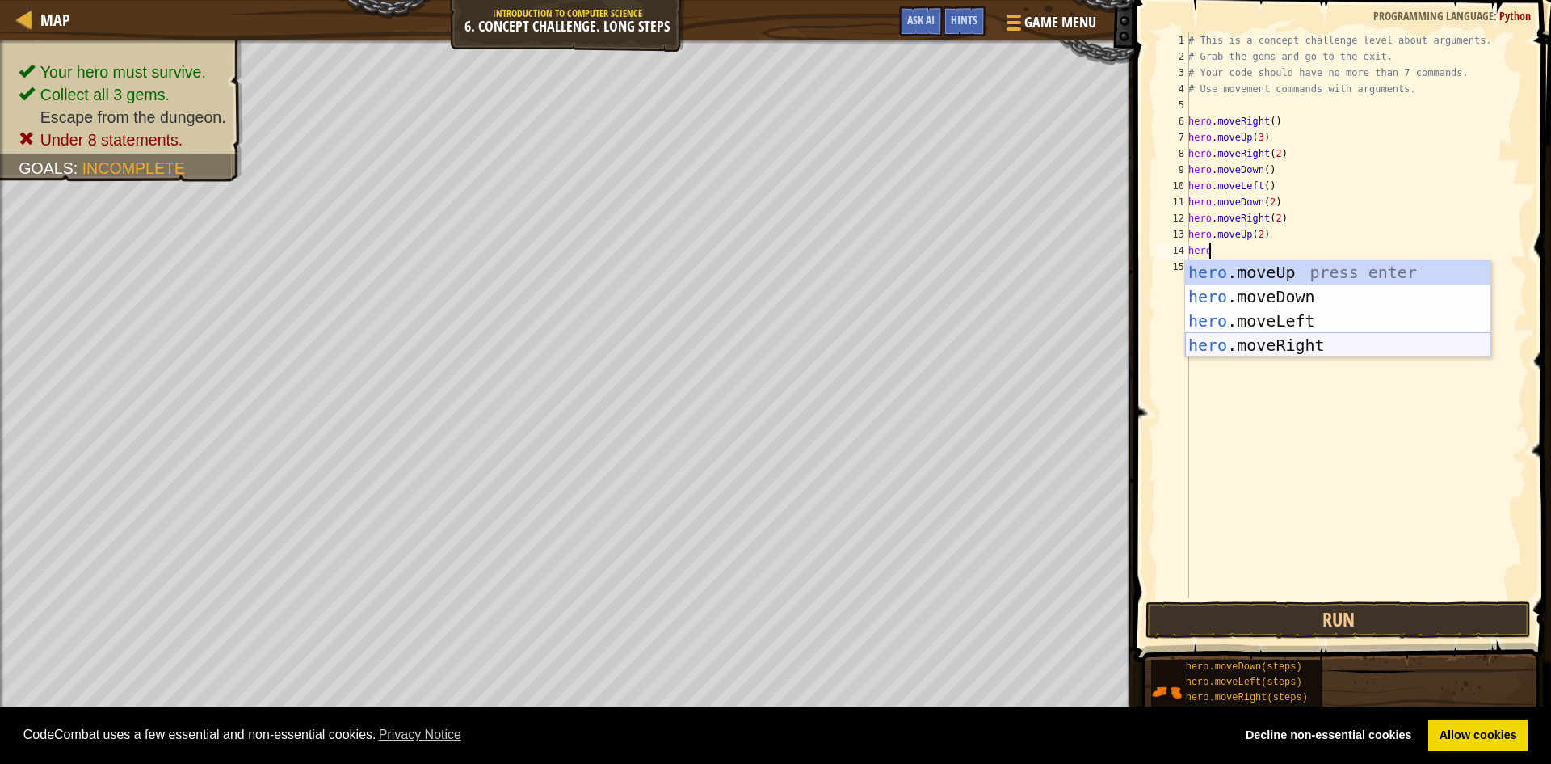
click at [1363, 342] on div "hero .moveUp press enter hero .moveDown press enter hero .moveLeft press enter …" at bounding box center [1337, 332] width 305 height 145
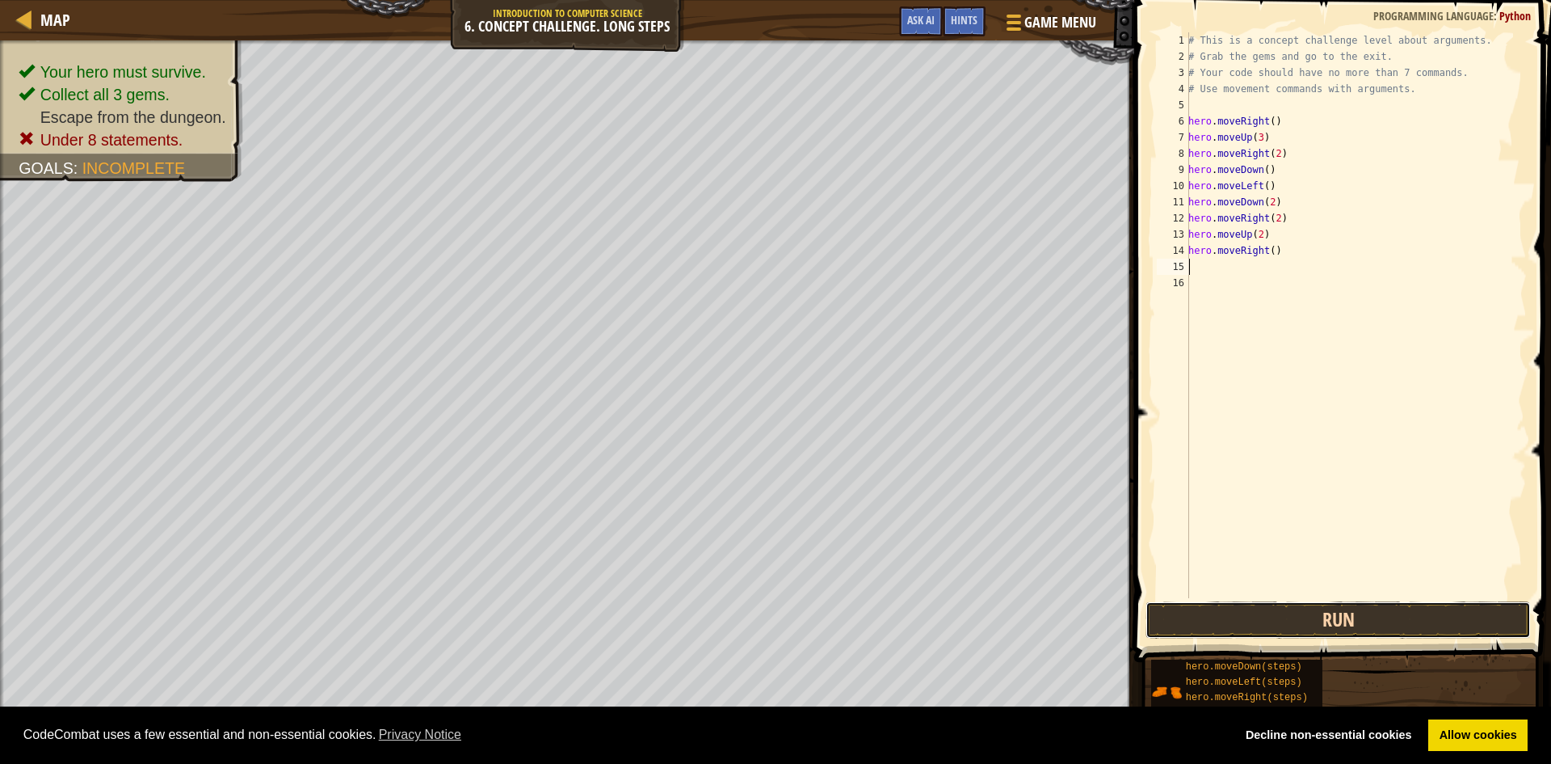
click at [1364, 612] on button "Run" at bounding box center [1338, 619] width 385 height 37
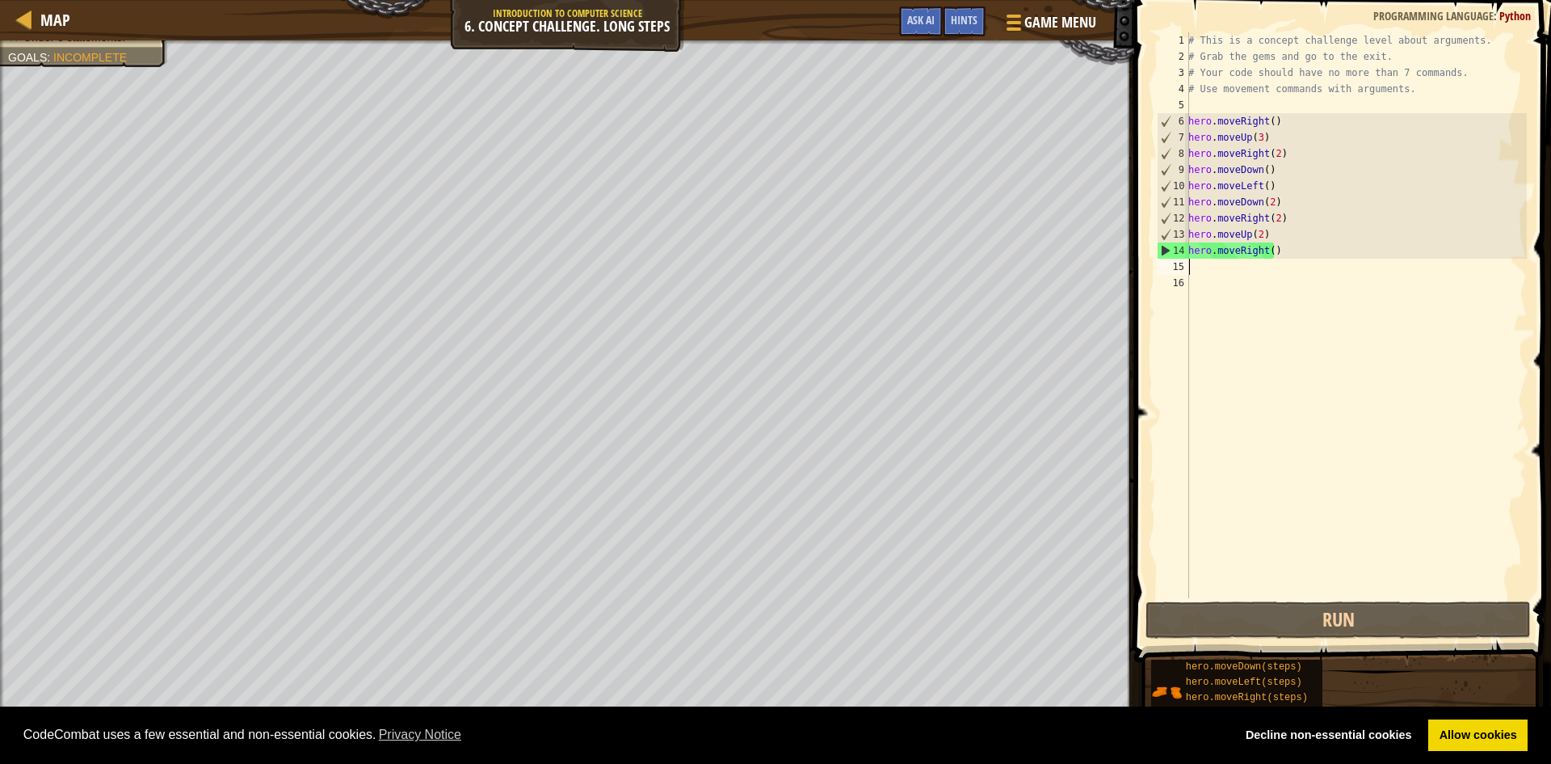
click at [1227, 100] on div "# This is a concept challenge level about arguments. # Grab the gems and go to …" at bounding box center [1356, 331] width 342 height 598
click at [1323, 101] on div "# This is a concept challenge level about arguments. # Grab the gems and go to …" at bounding box center [1356, 331] width 342 height 598
click at [957, 22] on span "Hints" at bounding box center [964, 19] width 27 height 15
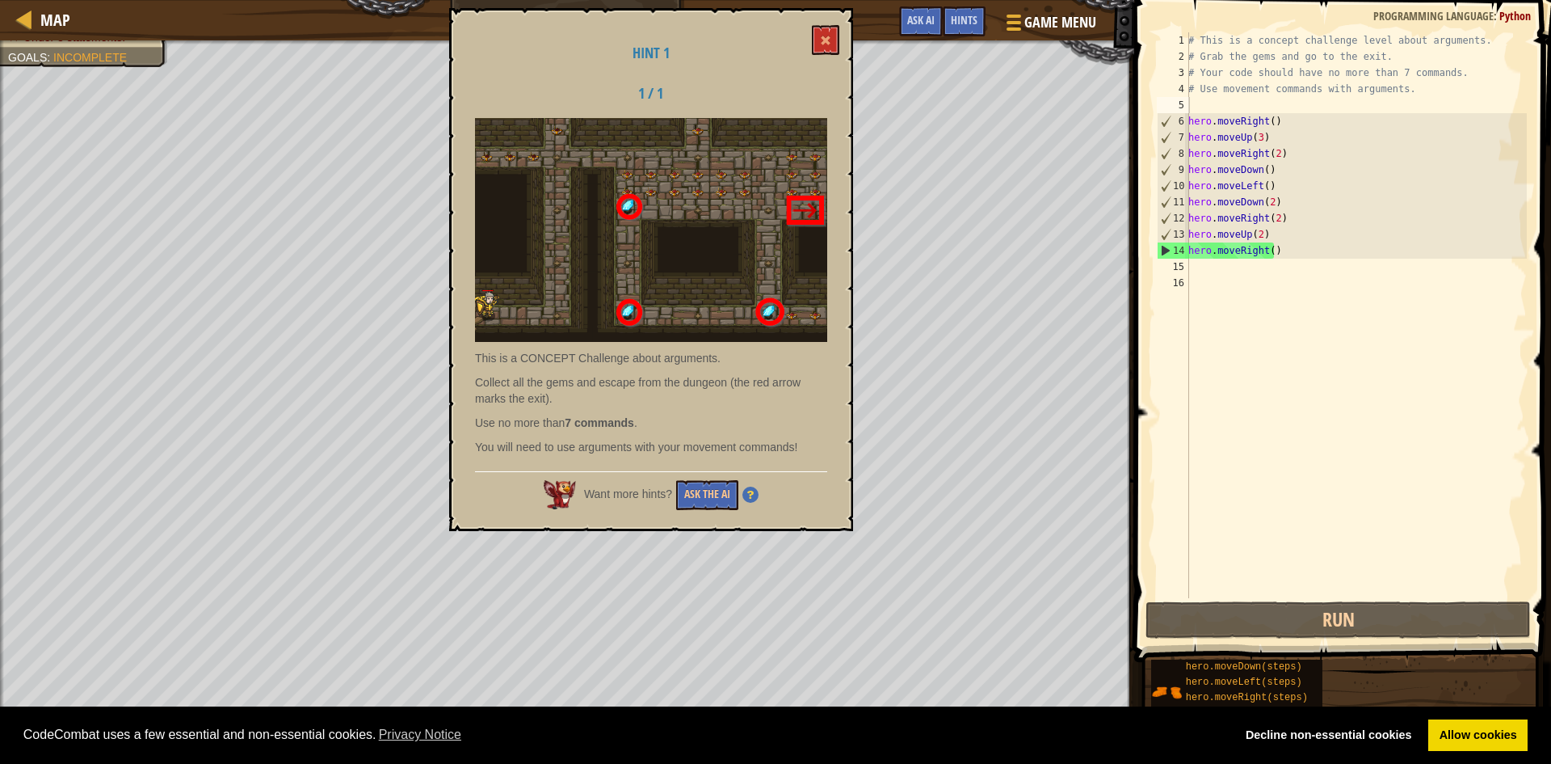
drag, startPoint x: 461, startPoint y: 428, endPoint x: 682, endPoint y: 410, distance: 222.2
click at [682, 410] on div "Hint 1 1 / 1 This is a CONCEPT Challenge about arguments. Collect all the gems …" at bounding box center [651, 269] width 404 height 523
click at [804, 44] on div "Hint 1 1 / 1 This is a CONCEPT Challenge about arguments. Collect all the gems …" at bounding box center [651, 269] width 404 height 523
click at [817, 44] on button at bounding box center [825, 40] width 27 height 30
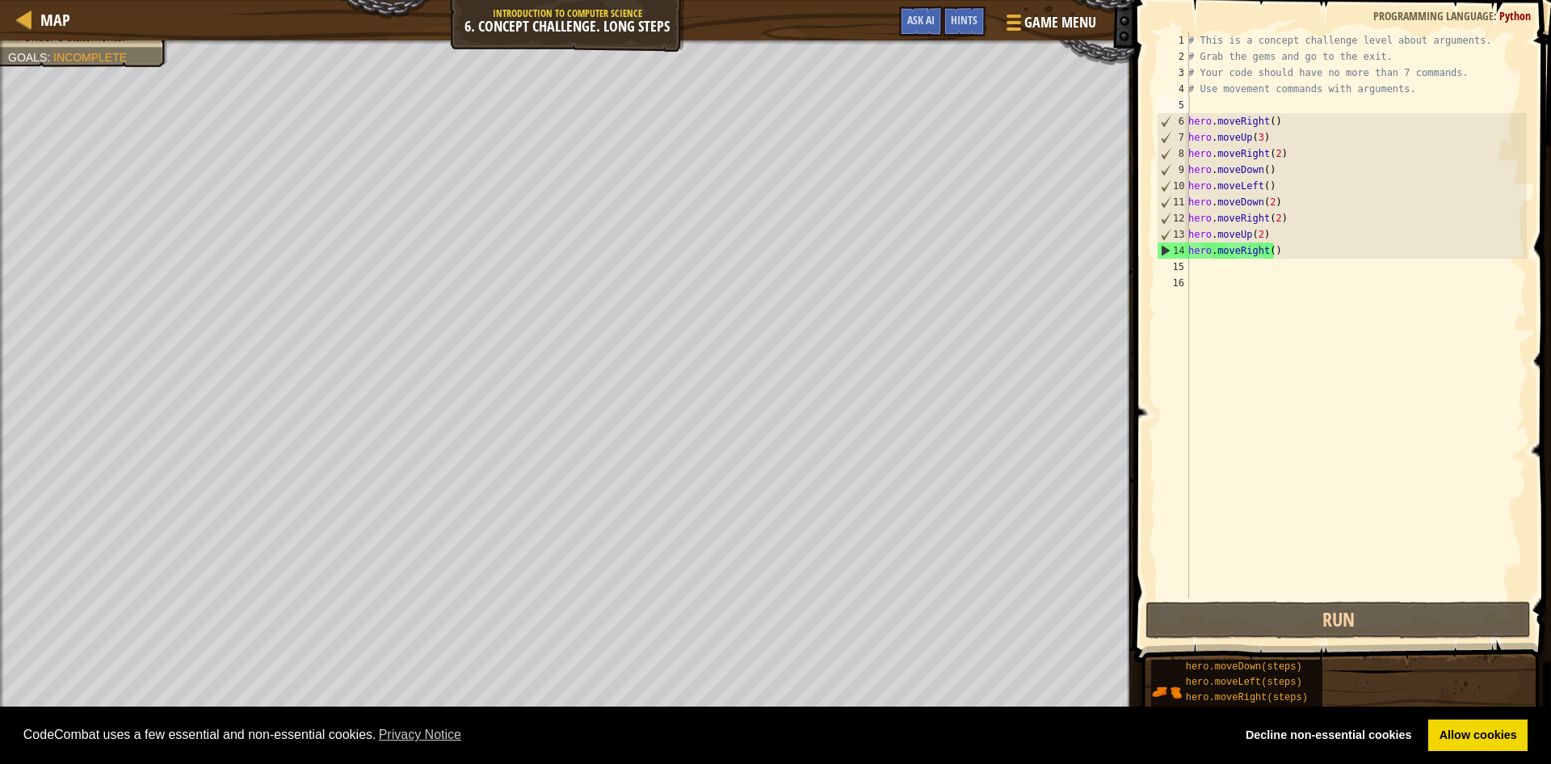
drag, startPoint x: 601, startPoint y: 19, endPoint x: 732, endPoint y: 16, distance: 130.9
click at [732, 16] on div "Map Introduction to Computer Science 6. Concept Challenge. Long Steps Game Menu…" at bounding box center [567, 20] width 1134 height 40
drag, startPoint x: 1174, startPoint y: 72, endPoint x: 1412, endPoint y: 63, distance: 238.5
click at [1412, 63] on div "1 2 3 4 5 6 7 8 9 10 11 12 13 14 15 16 # This is a concept challenge level abou…" at bounding box center [1340, 315] width 373 height 566
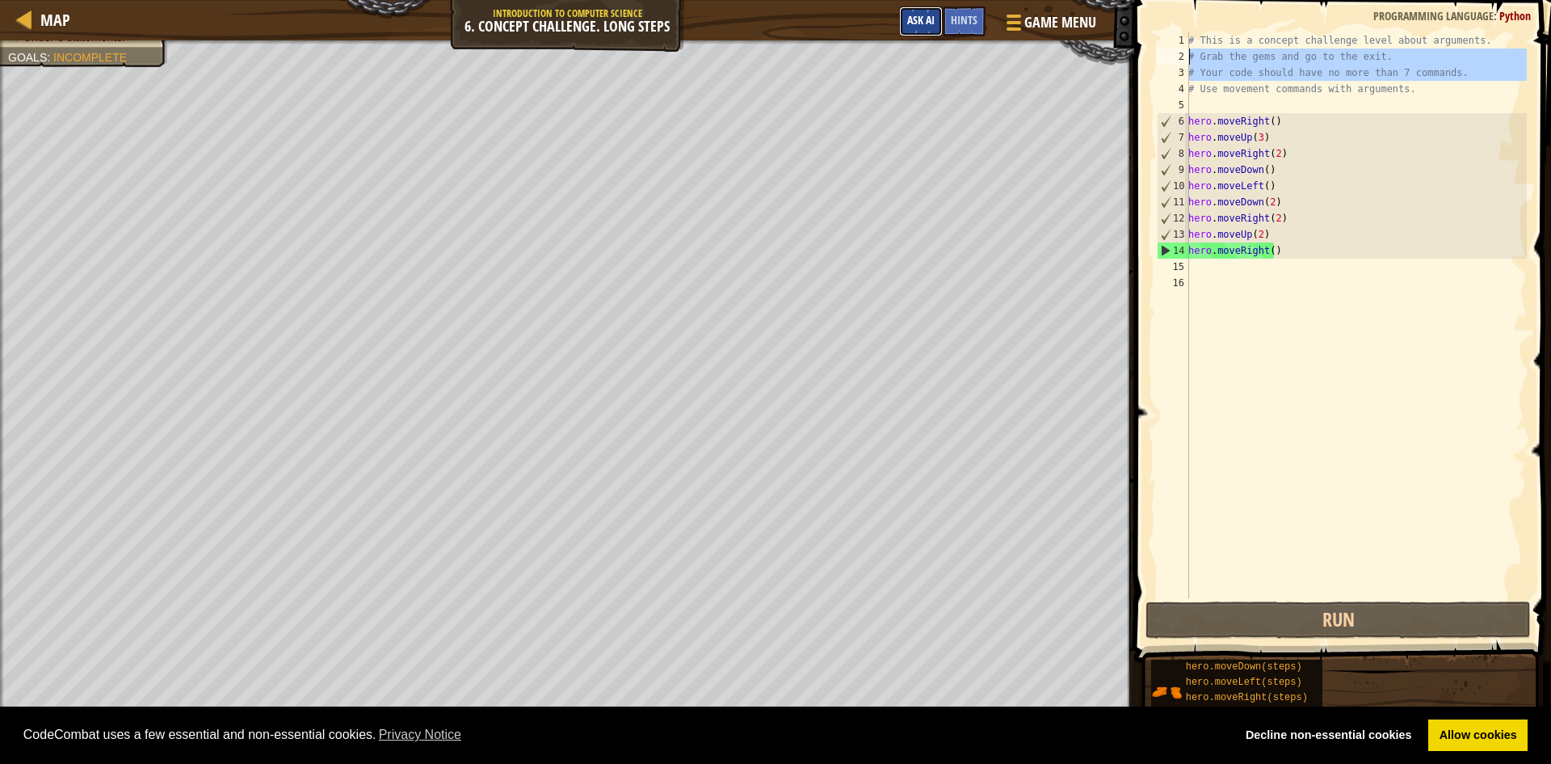
click at [918, 9] on button "Ask AI" at bounding box center [921, 21] width 44 height 30
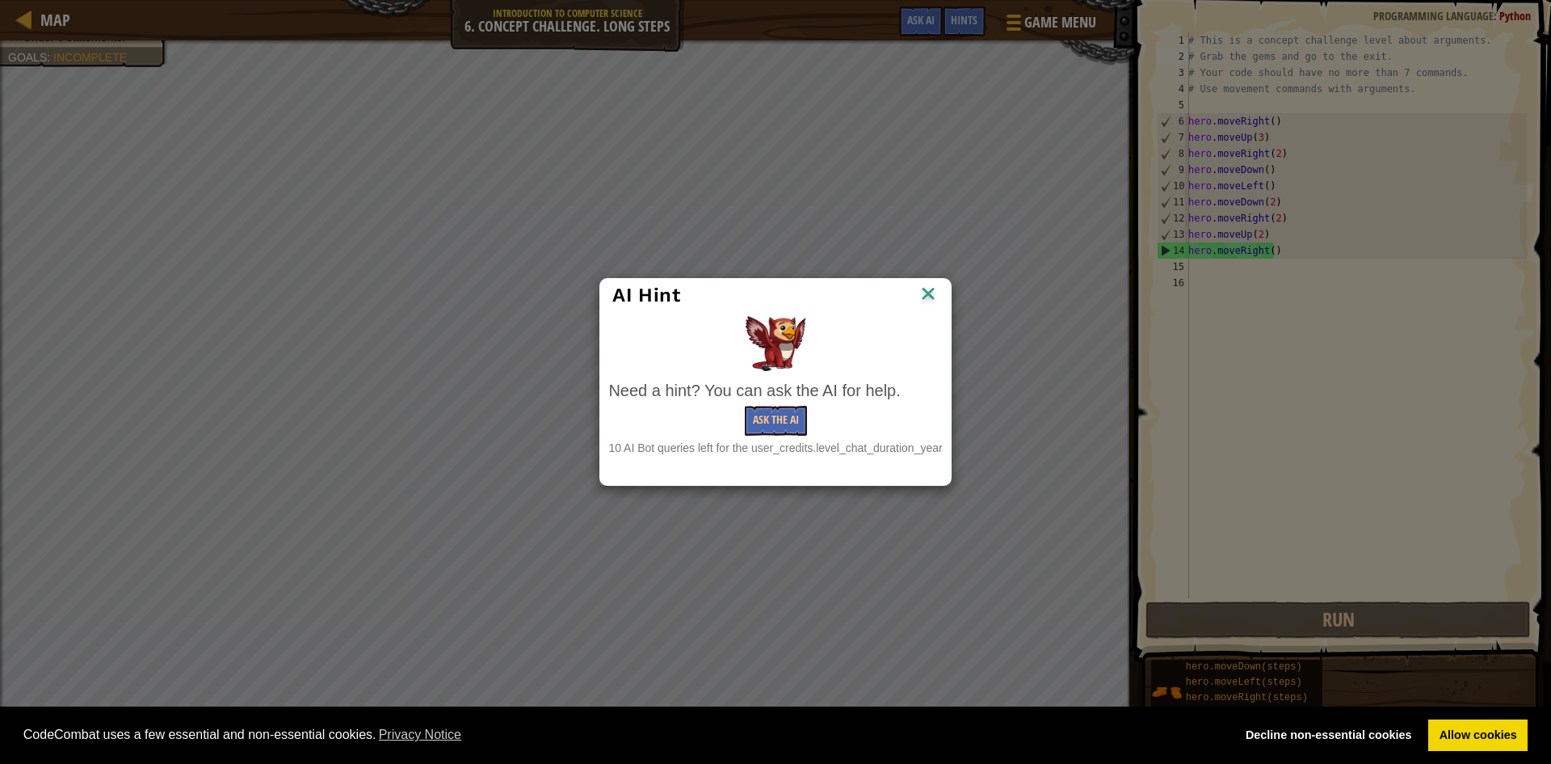
click at [762, 401] on div "Need a hint? You can ask the AI for help." at bounding box center [775, 390] width 334 height 23
click at [767, 420] on button "Ask the AI" at bounding box center [776, 421] width 62 height 30
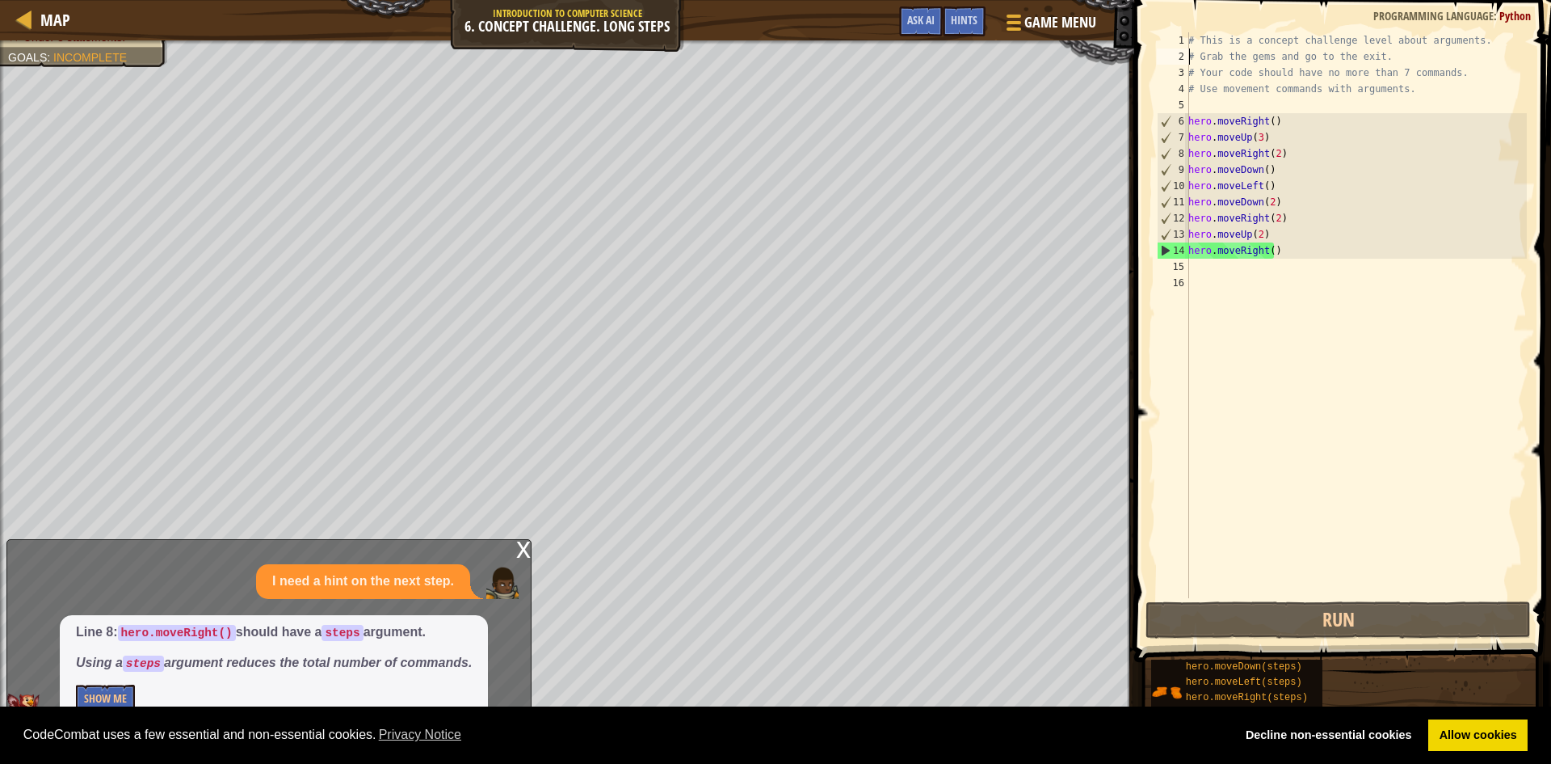
click at [334, 630] on code "steps" at bounding box center [342, 633] width 41 height 16
click at [520, 545] on div "x" at bounding box center [523, 548] width 15 height 16
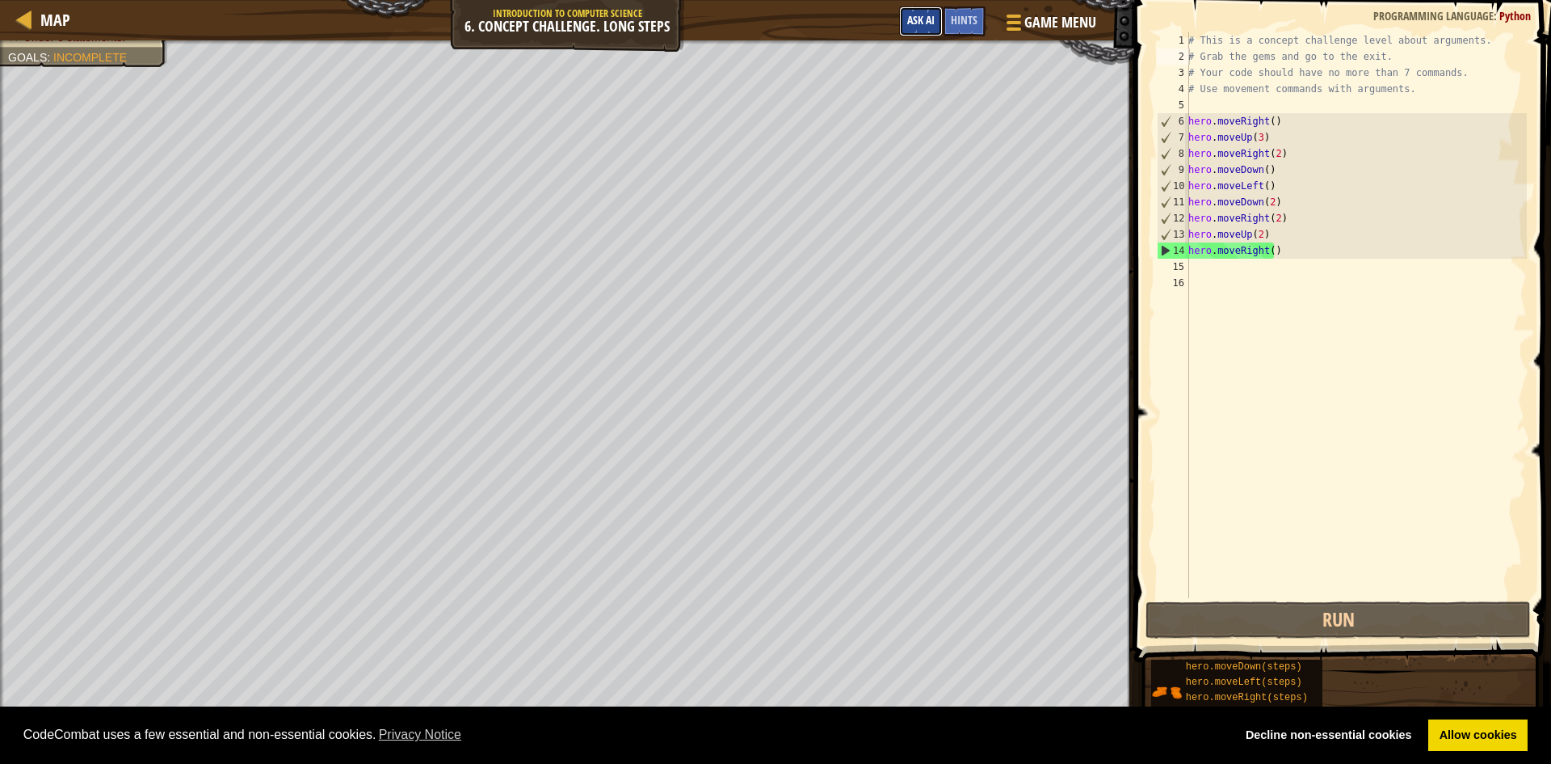
click at [917, 21] on span "Ask AI" at bounding box center [920, 19] width 27 height 15
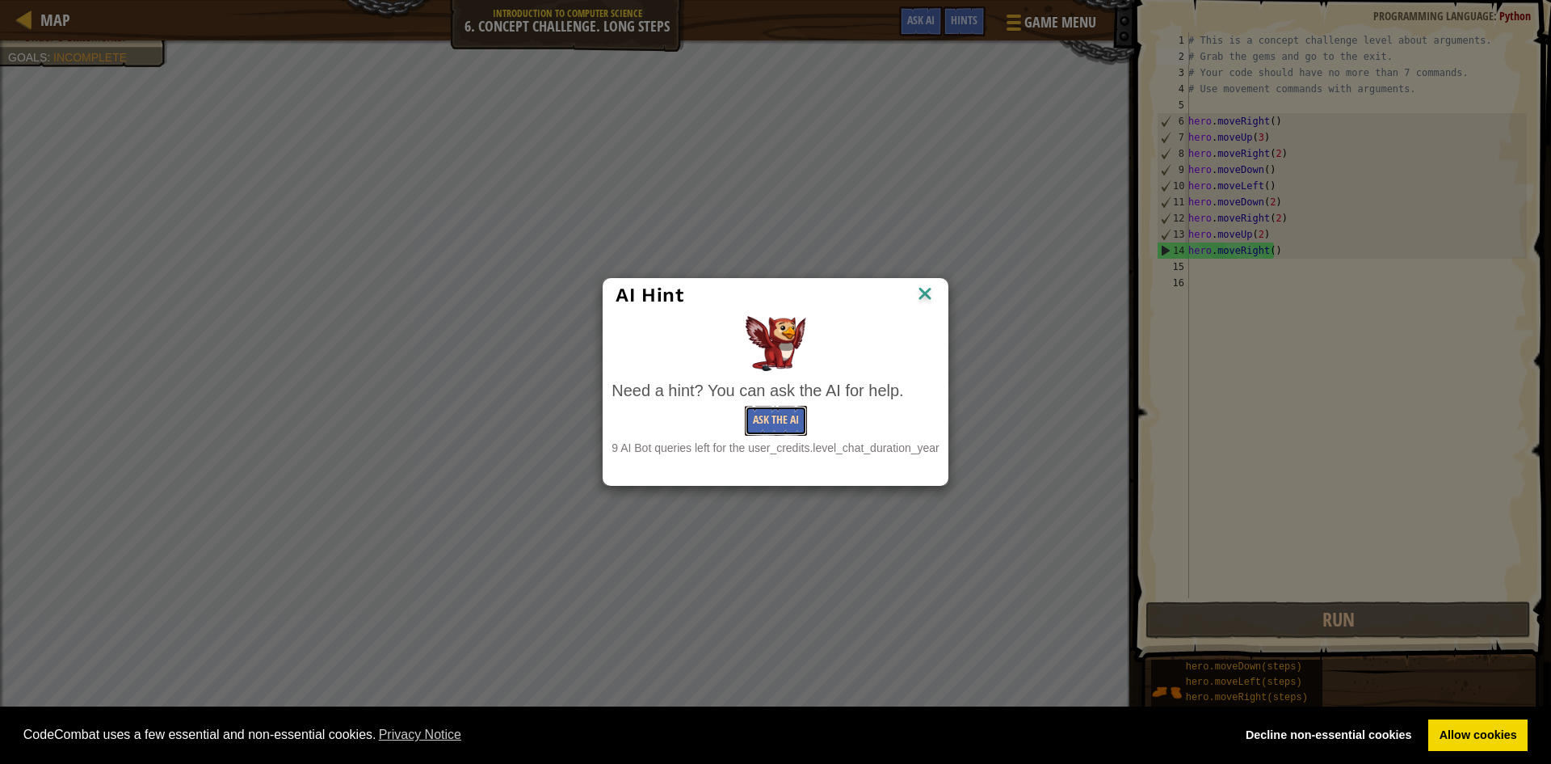
click at [747, 418] on button "Ask the AI" at bounding box center [776, 421] width 62 height 30
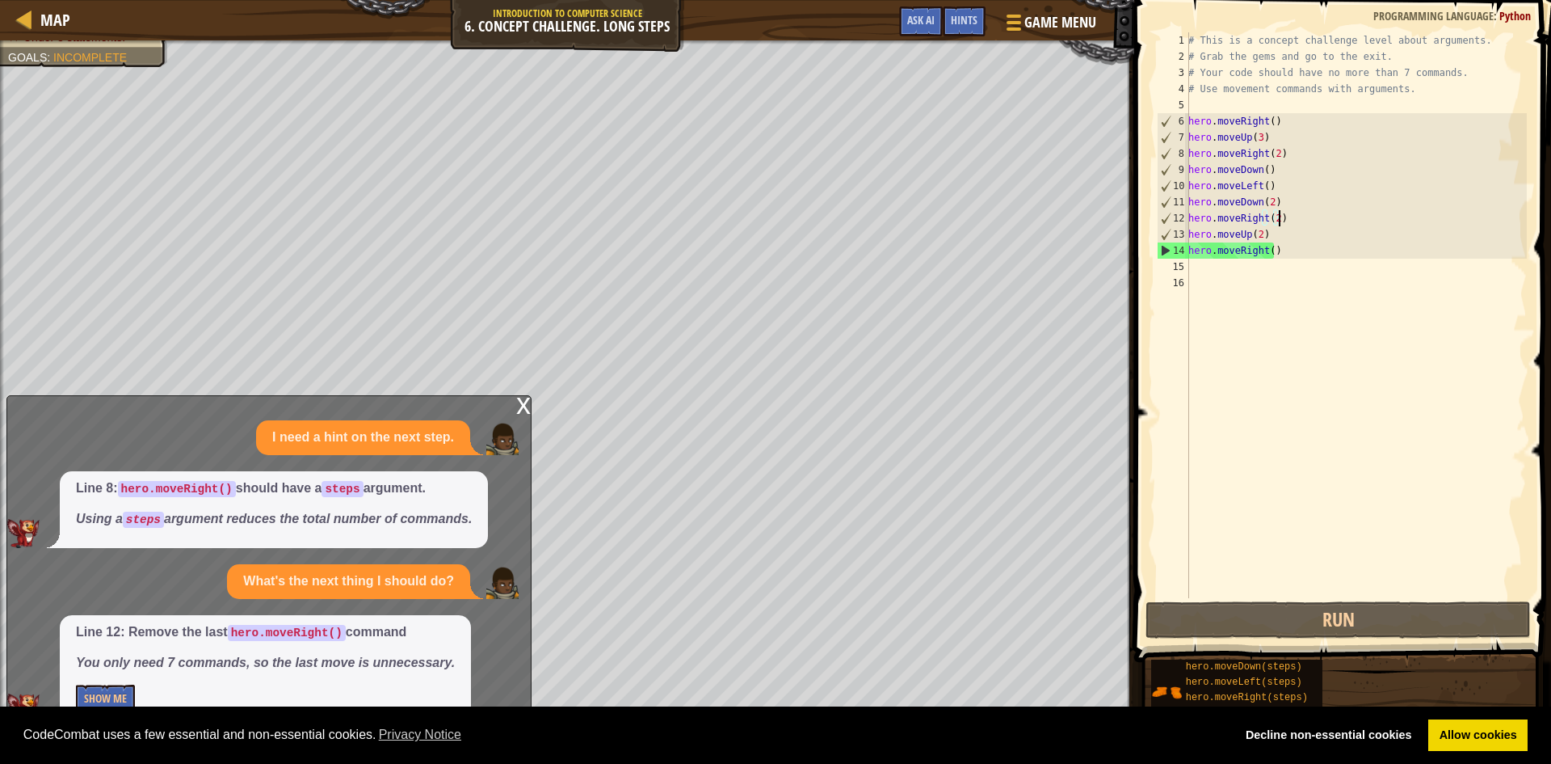
click at [1281, 225] on div "# This is a concept challenge level about arguments. # Grab the gems and go to …" at bounding box center [1356, 331] width 342 height 598
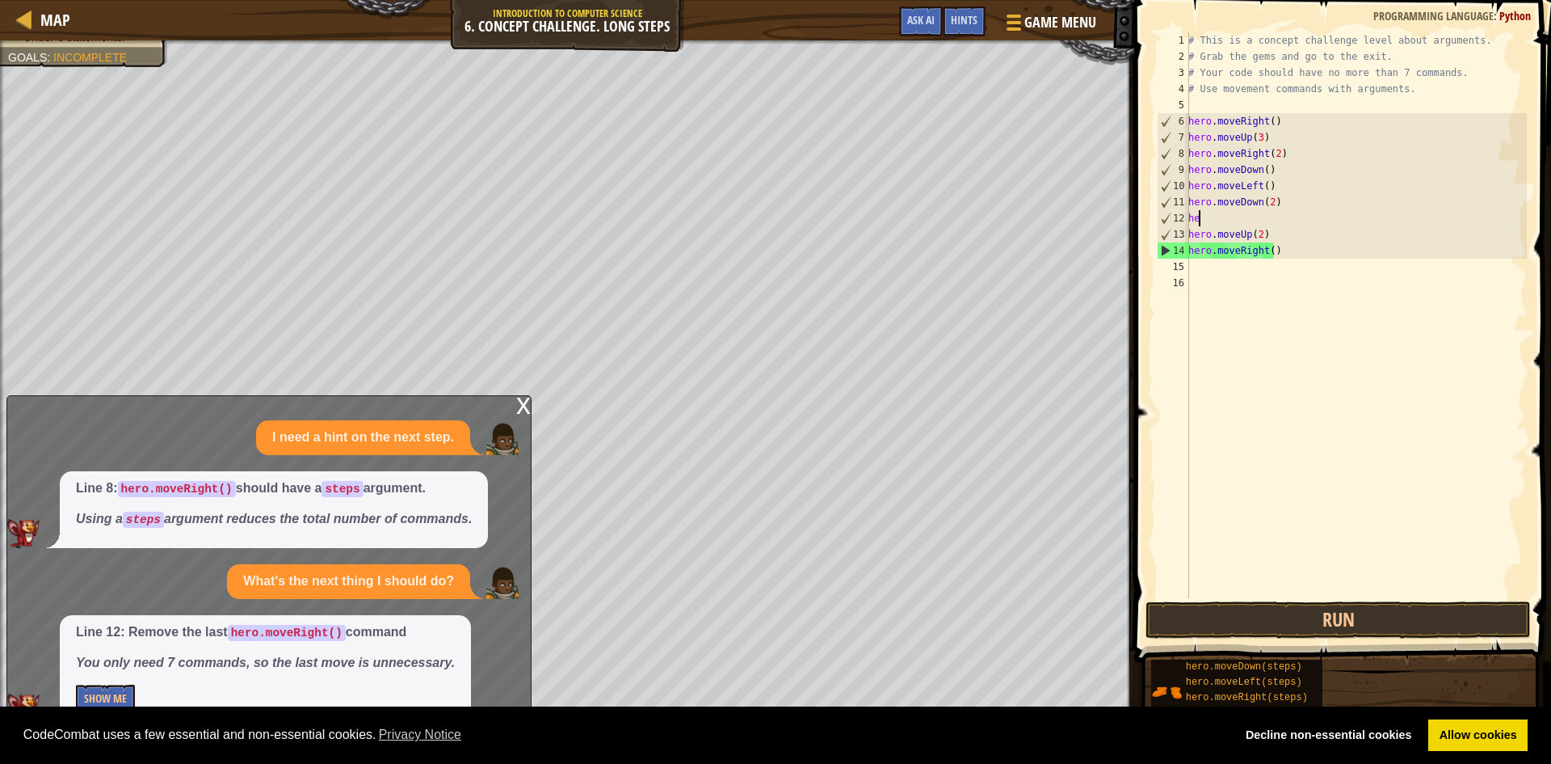
type textarea "h"
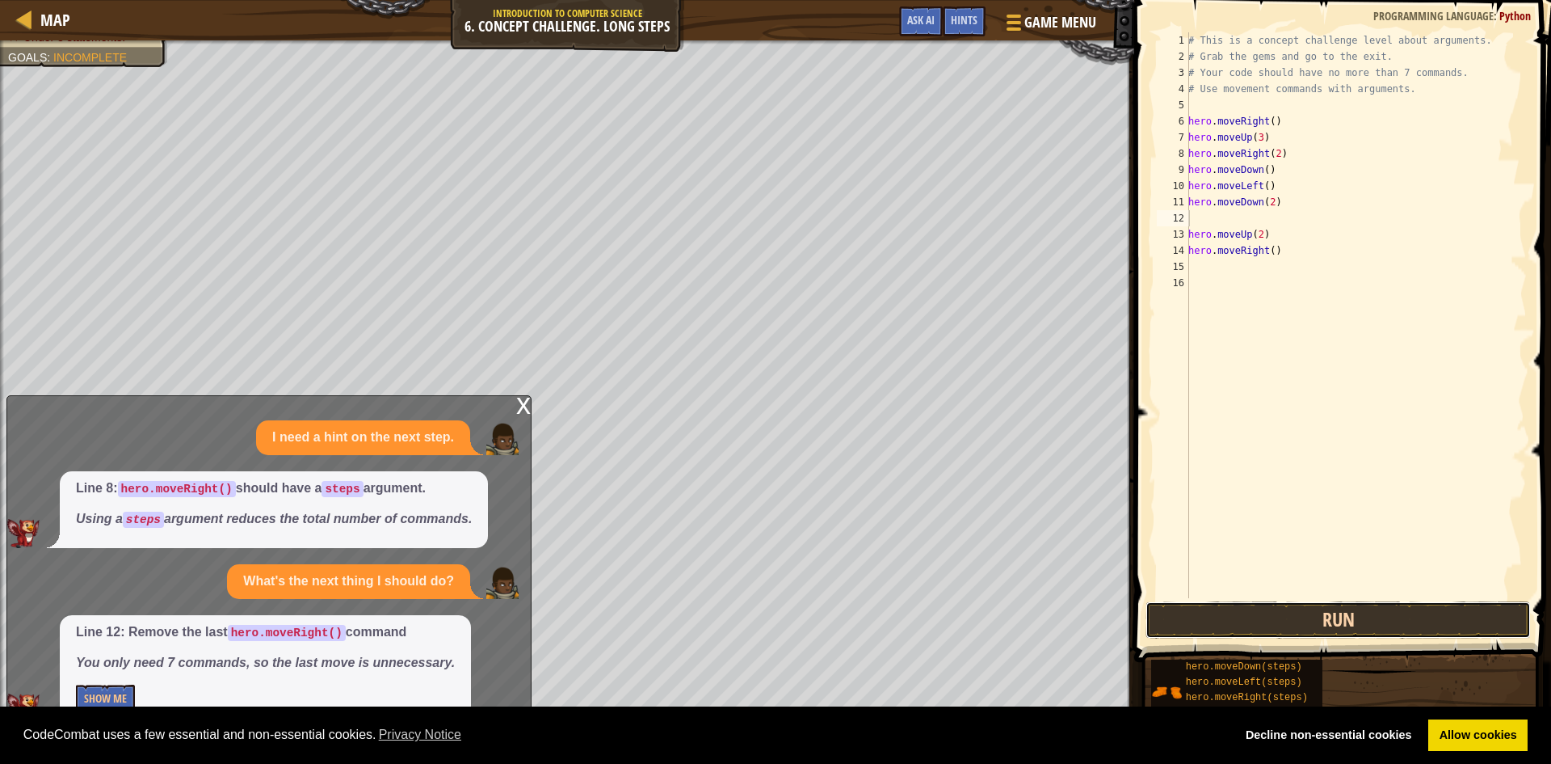
click at [1374, 608] on button "Run" at bounding box center [1338, 619] width 385 height 37
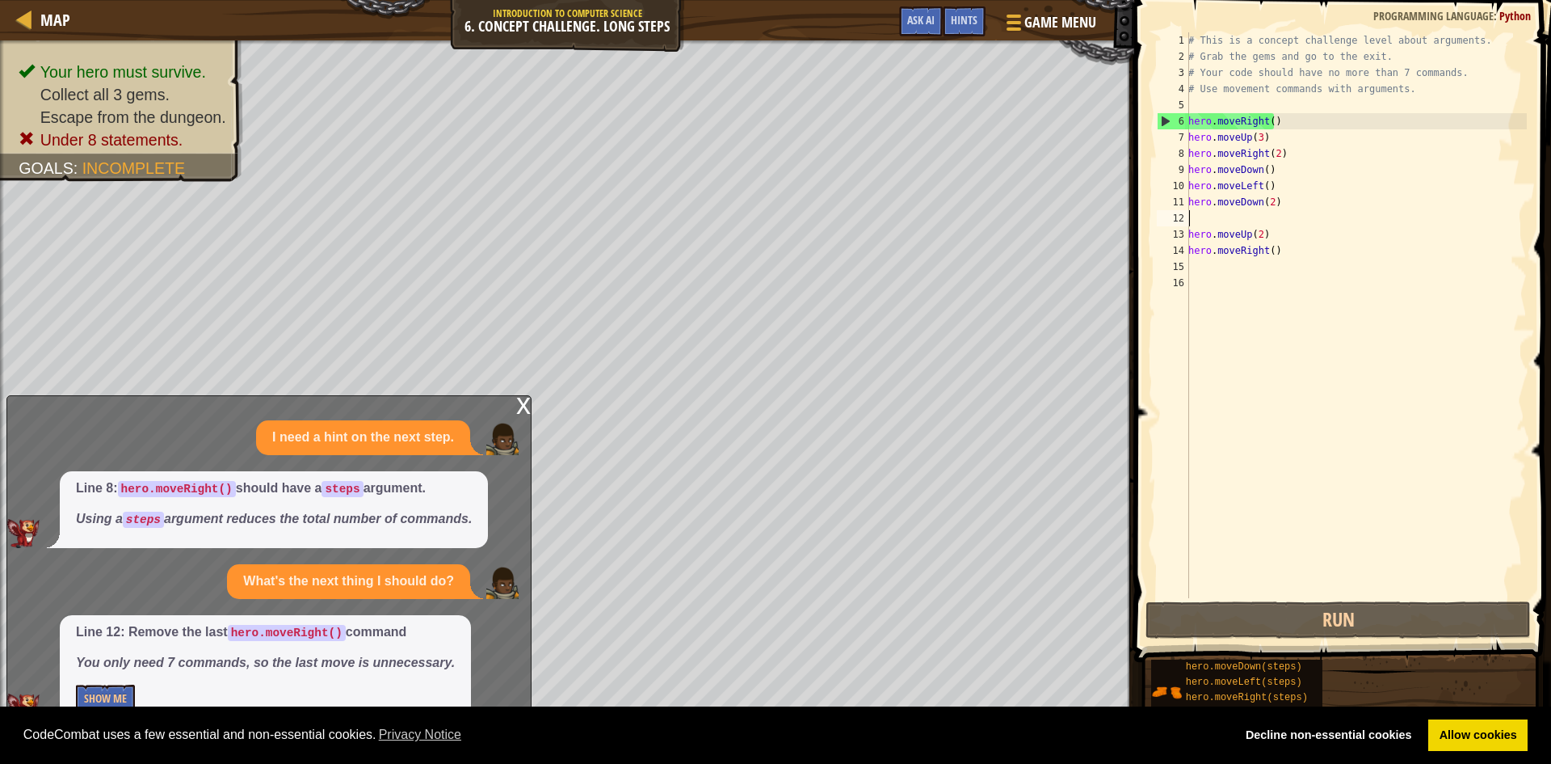
click at [528, 401] on div "x" at bounding box center [523, 404] width 15 height 16
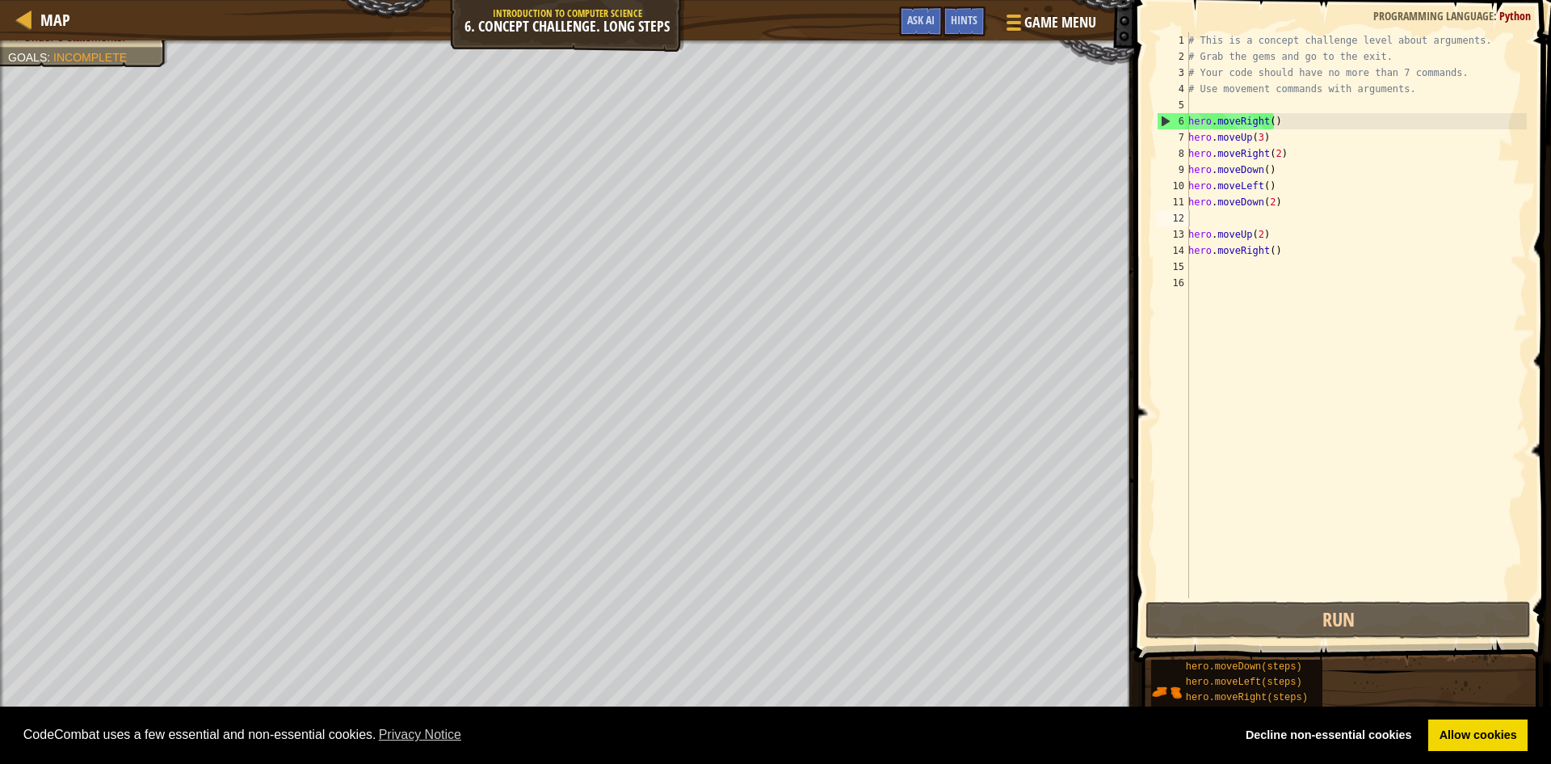
click at [1298, 250] on div "# This is a concept challenge level about arguments. # Grab the gems and go to …" at bounding box center [1356, 331] width 342 height 598
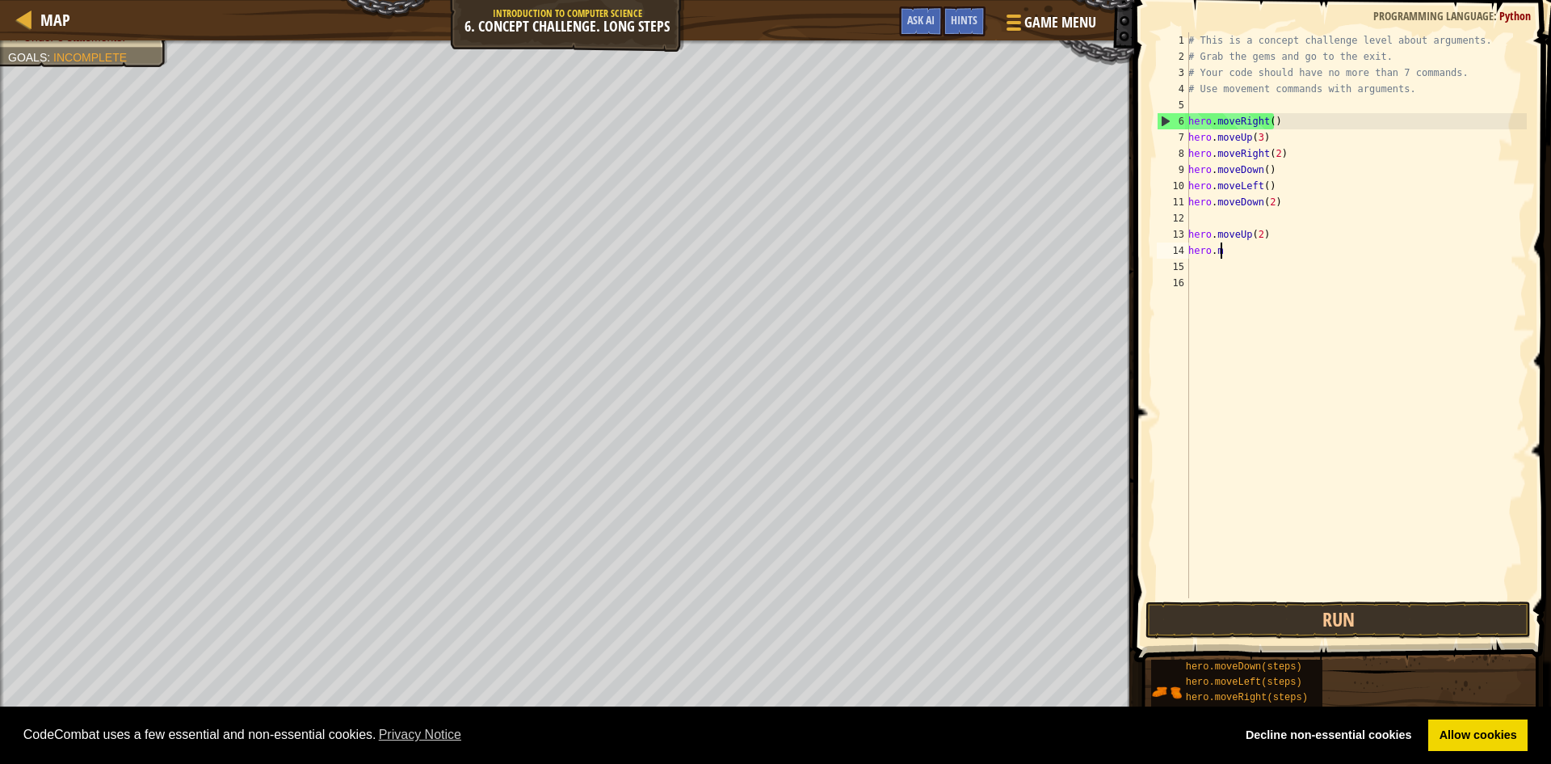
type textarea "h"
click at [1317, 614] on button "Run" at bounding box center [1338, 619] width 385 height 37
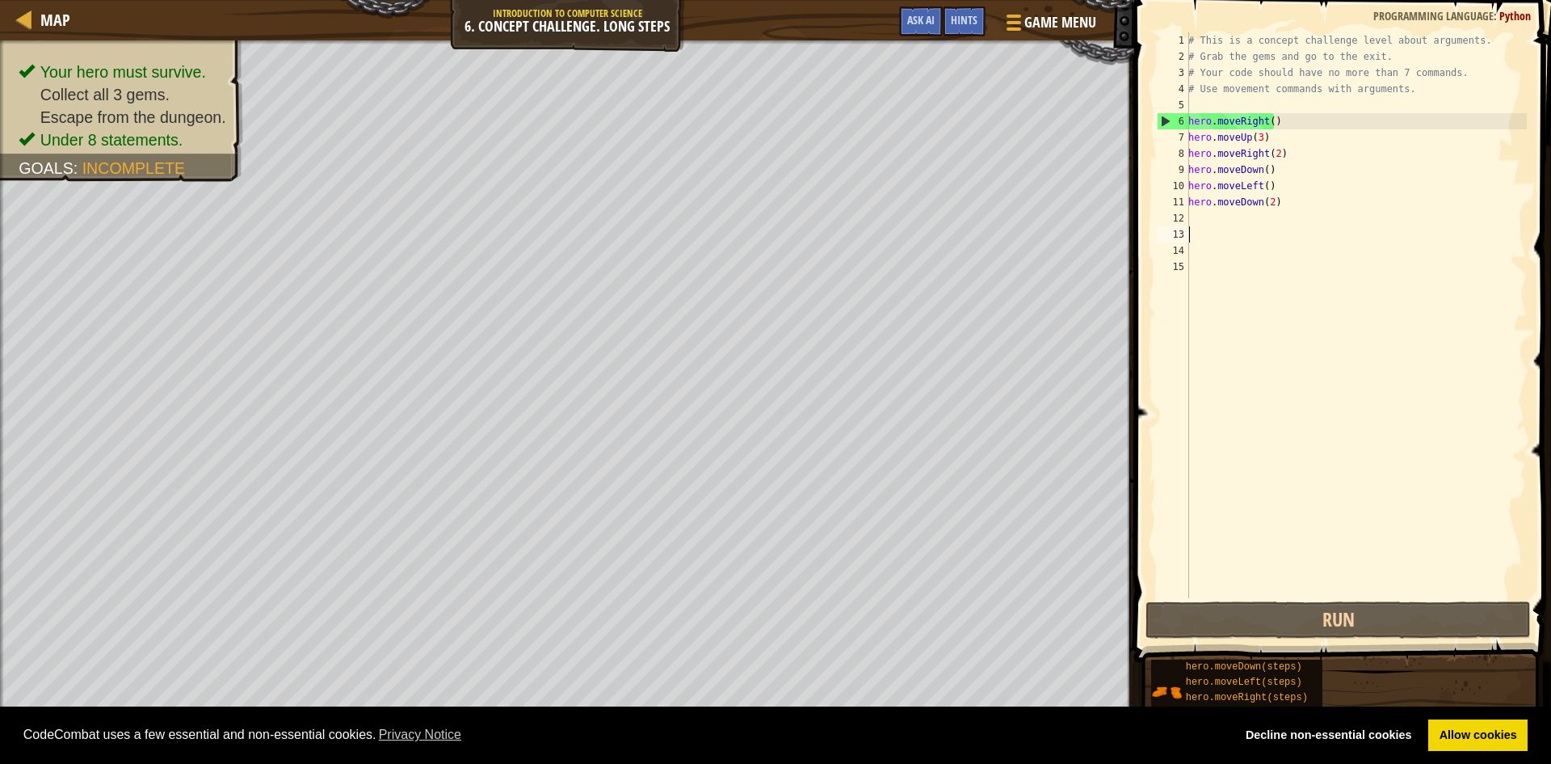
click at [1217, 215] on div "# This is a concept challenge level about arguments. # Grab the gems and go to …" at bounding box center [1356, 331] width 342 height 598
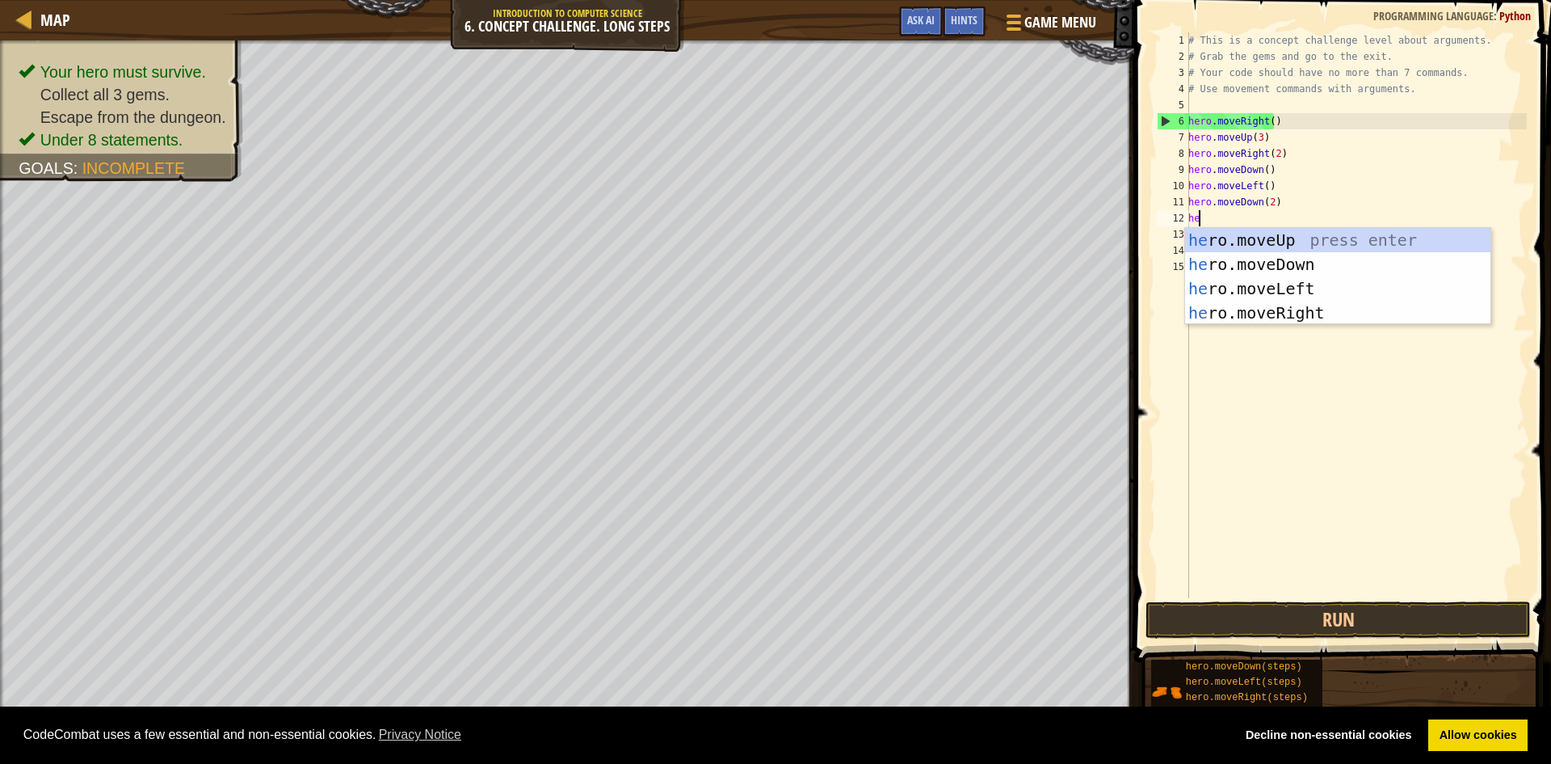
scroll to position [7, 1]
type textarea "hero"
click at [1214, 312] on div "hero .moveUp press enter hero .moveDown press enter hero .moveLeft press enter …" at bounding box center [1337, 300] width 305 height 145
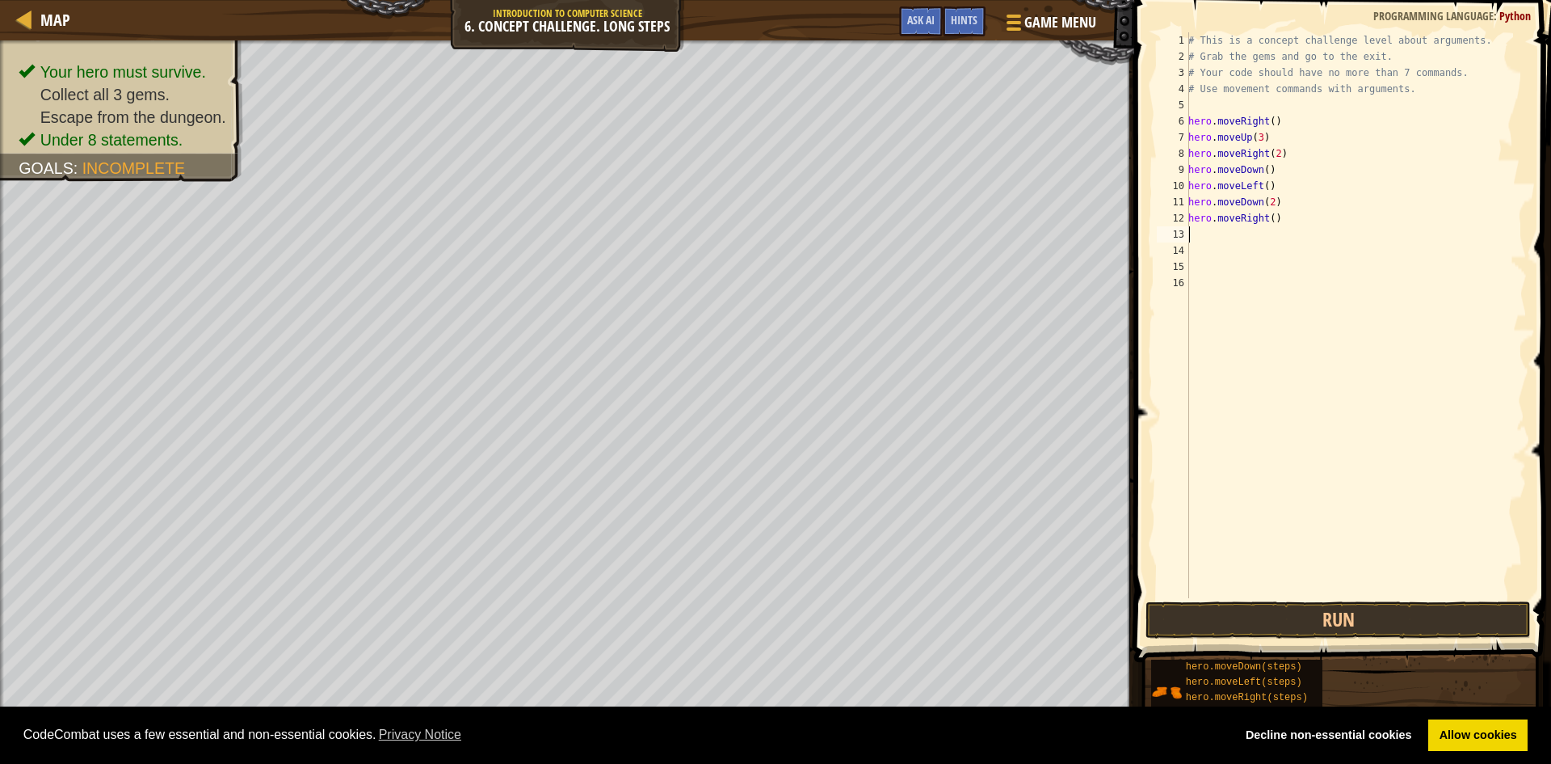
scroll to position [7, 0]
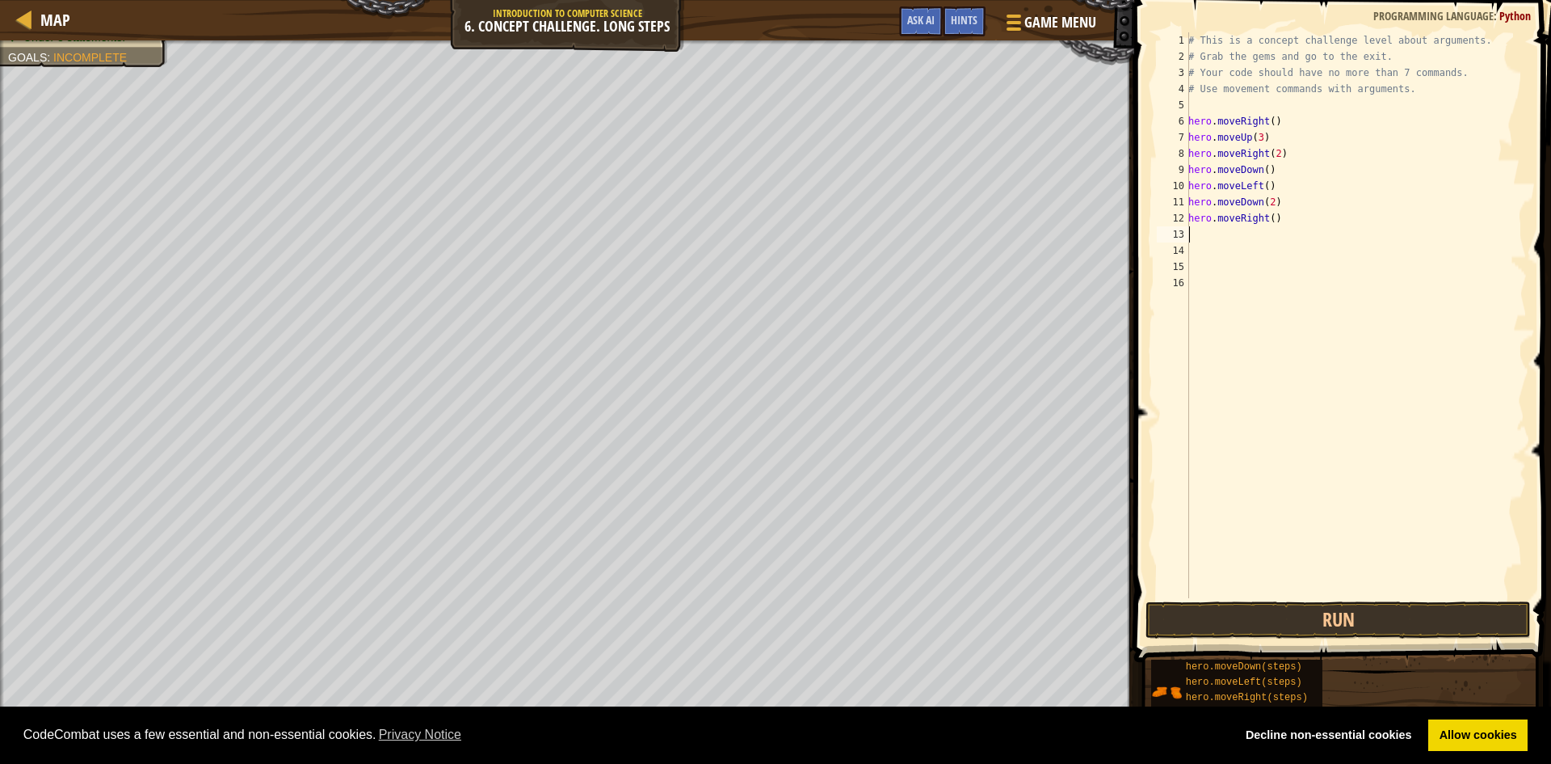
click at [8, 45] on ul "Your hero must survive. Collect all 3 gems. Escape from the dungeon. Under 8 st…" at bounding box center [84, 13] width 152 height 65
click at [46, 23] on span "Map" at bounding box center [55, 20] width 30 height 22
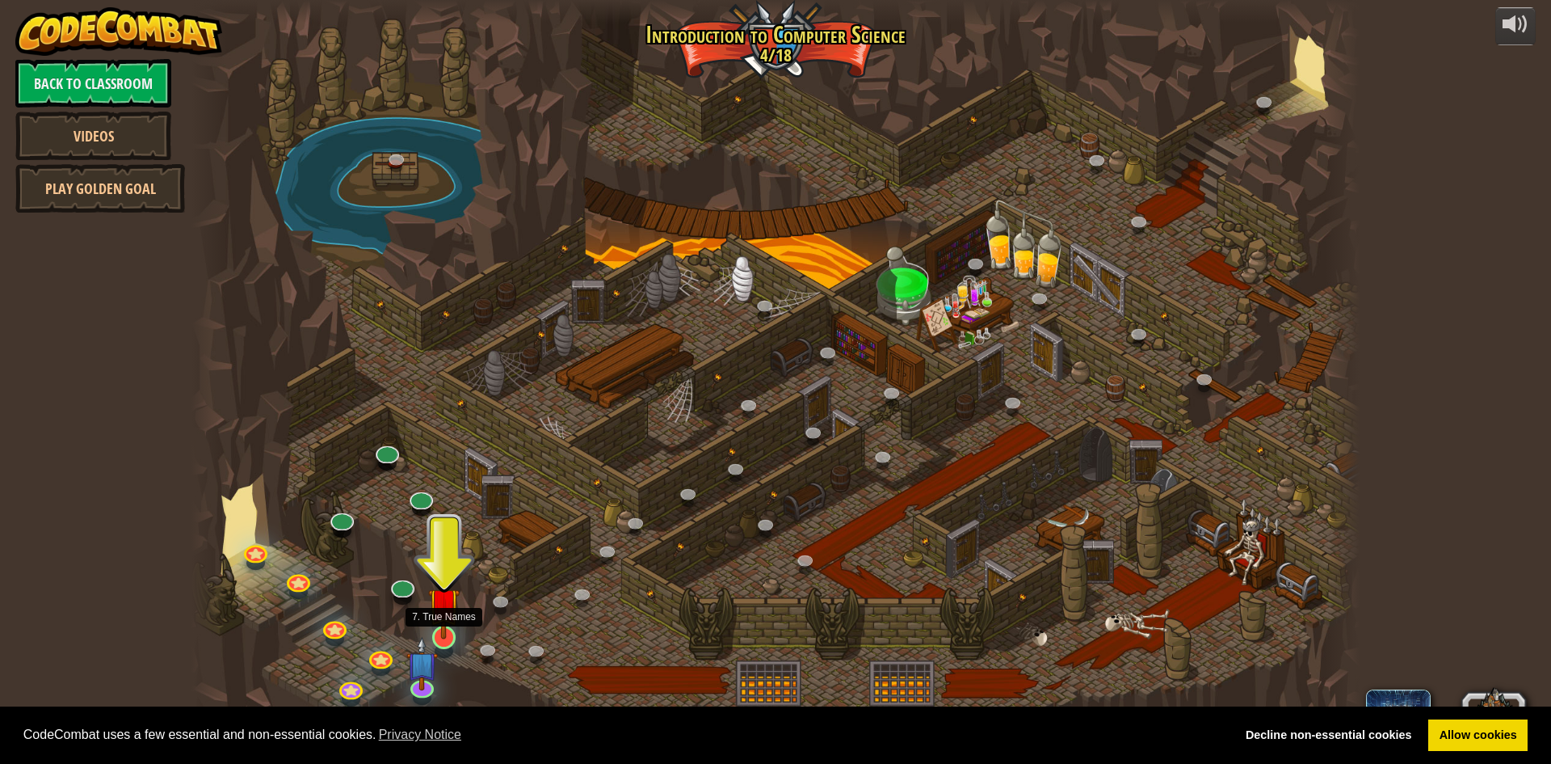
click at [443, 637] on img at bounding box center [444, 603] width 32 height 72
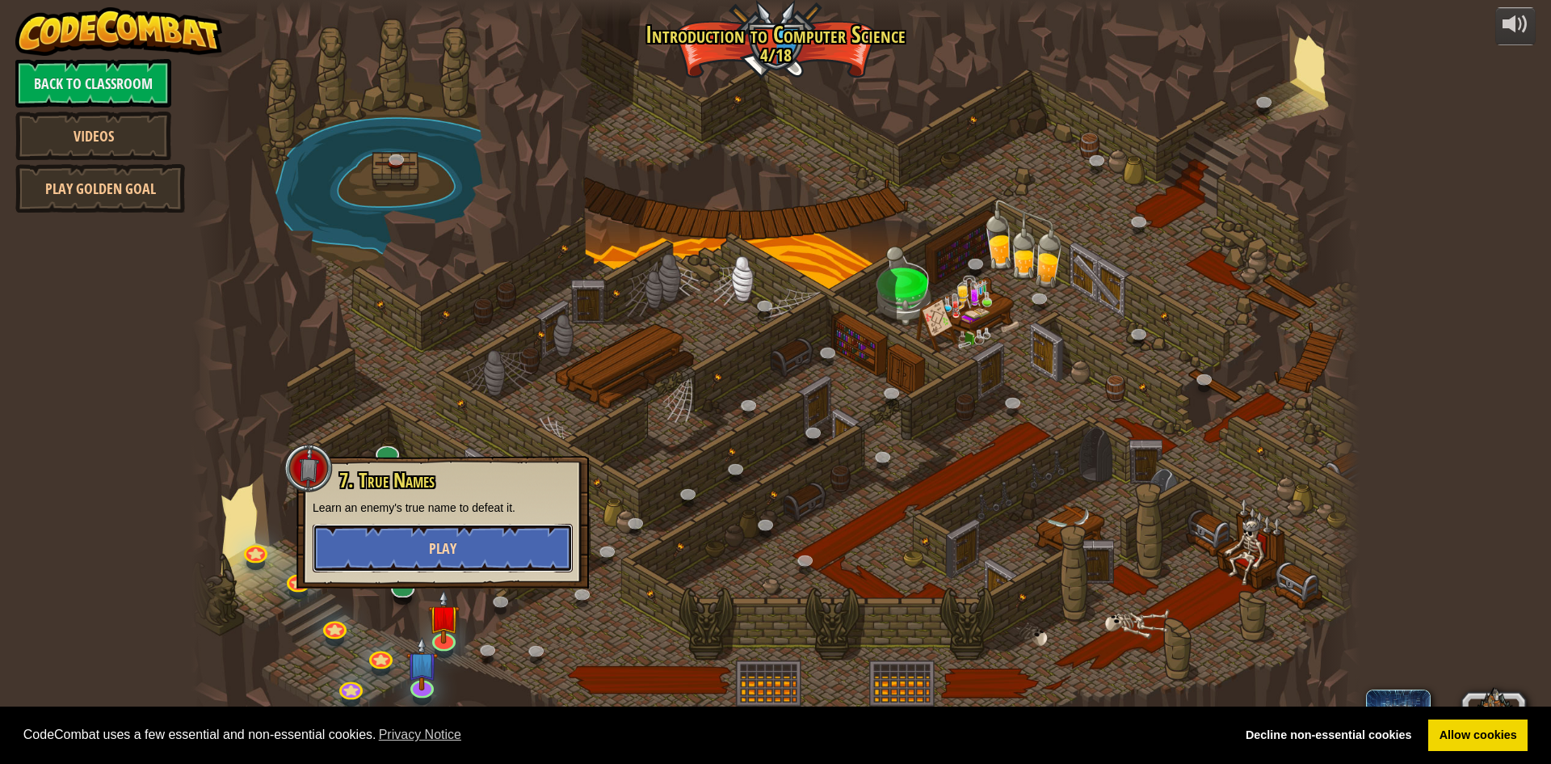
click at [410, 546] on button "Play" at bounding box center [443, 548] width 260 height 48
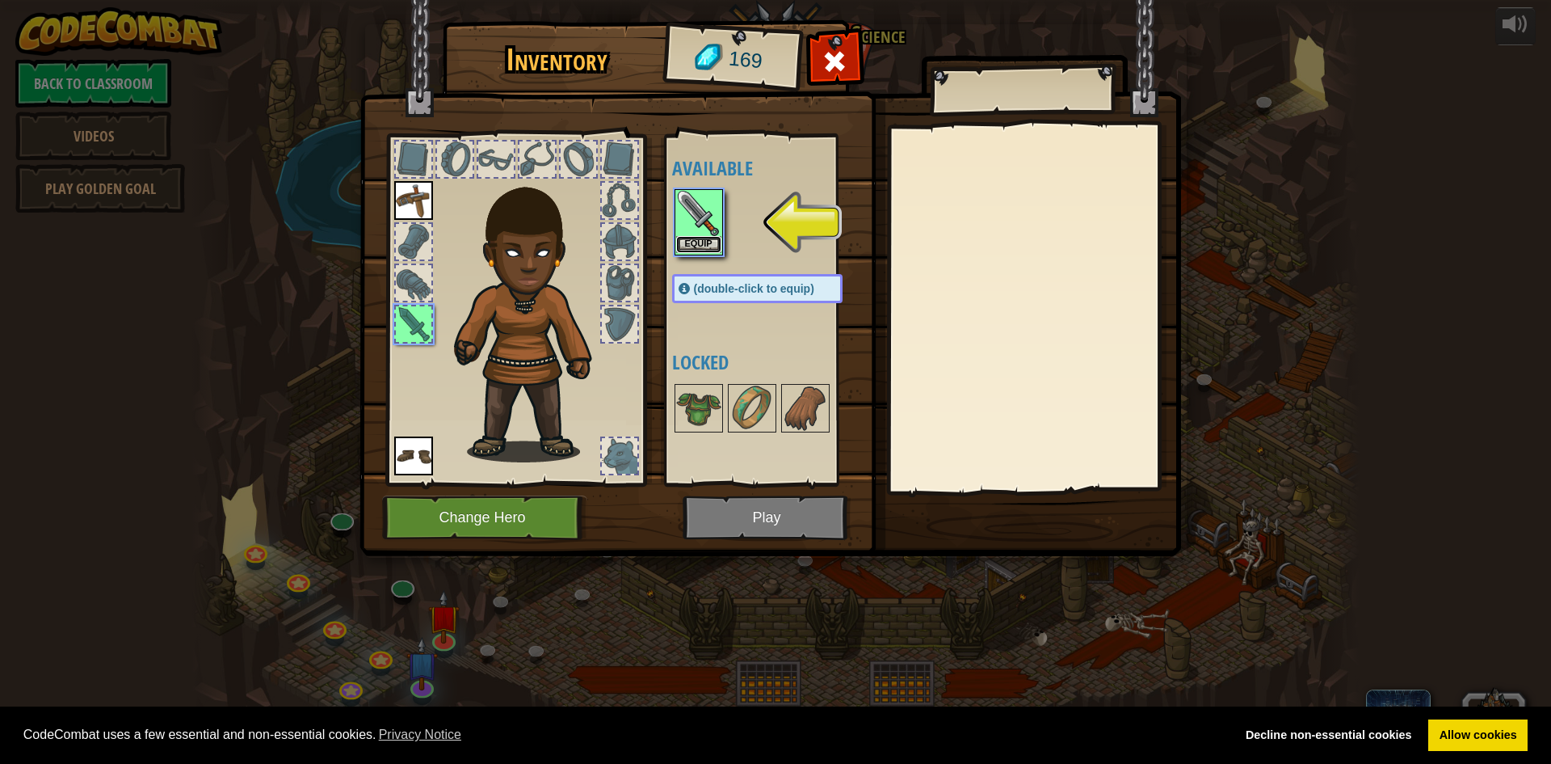
click at [716, 239] on button "Equip" at bounding box center [698, 244] width 45 height 17
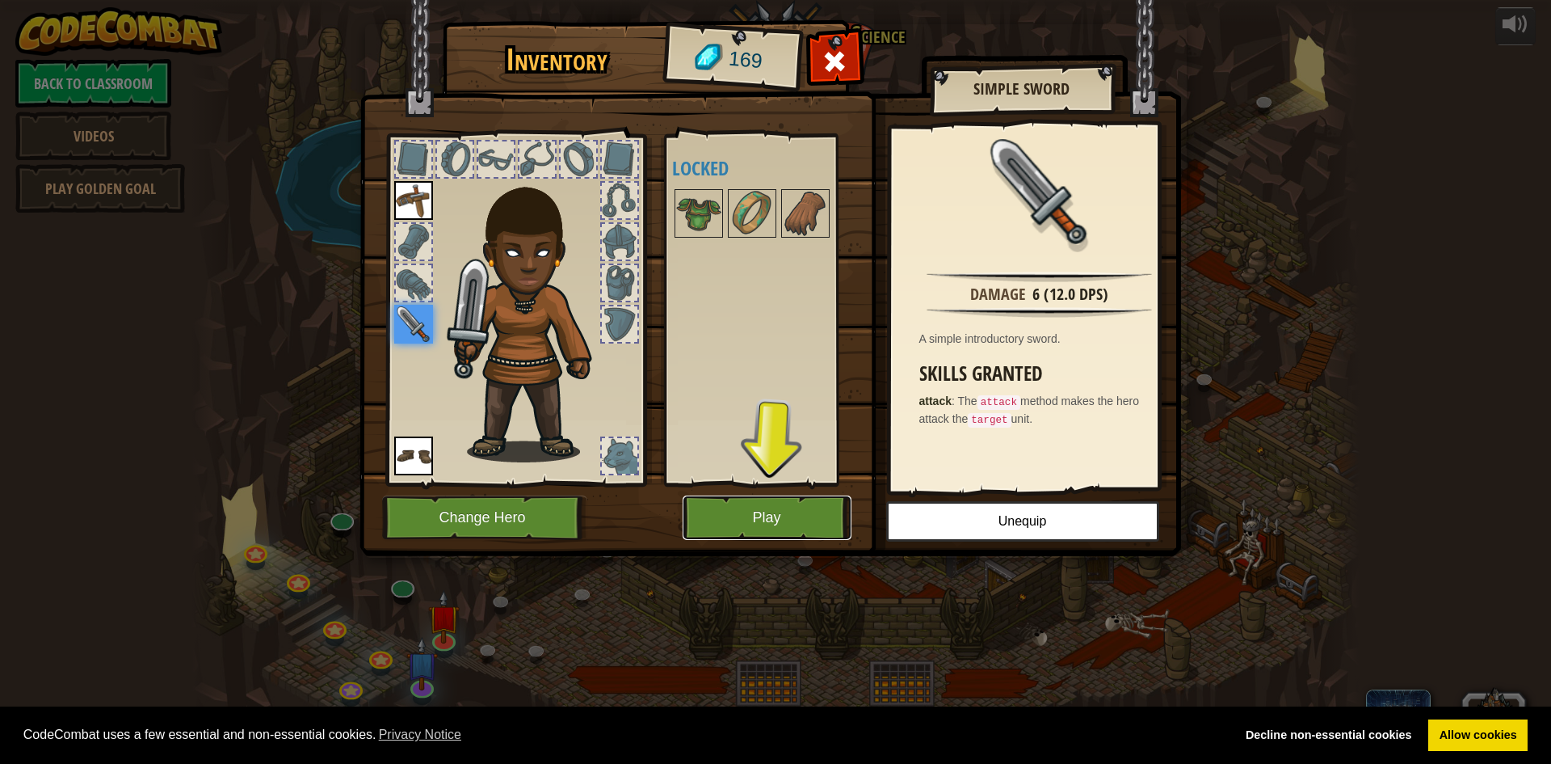
click at [742, 506] on button "Play" at bounding box center [767, 517] width 169 height 44
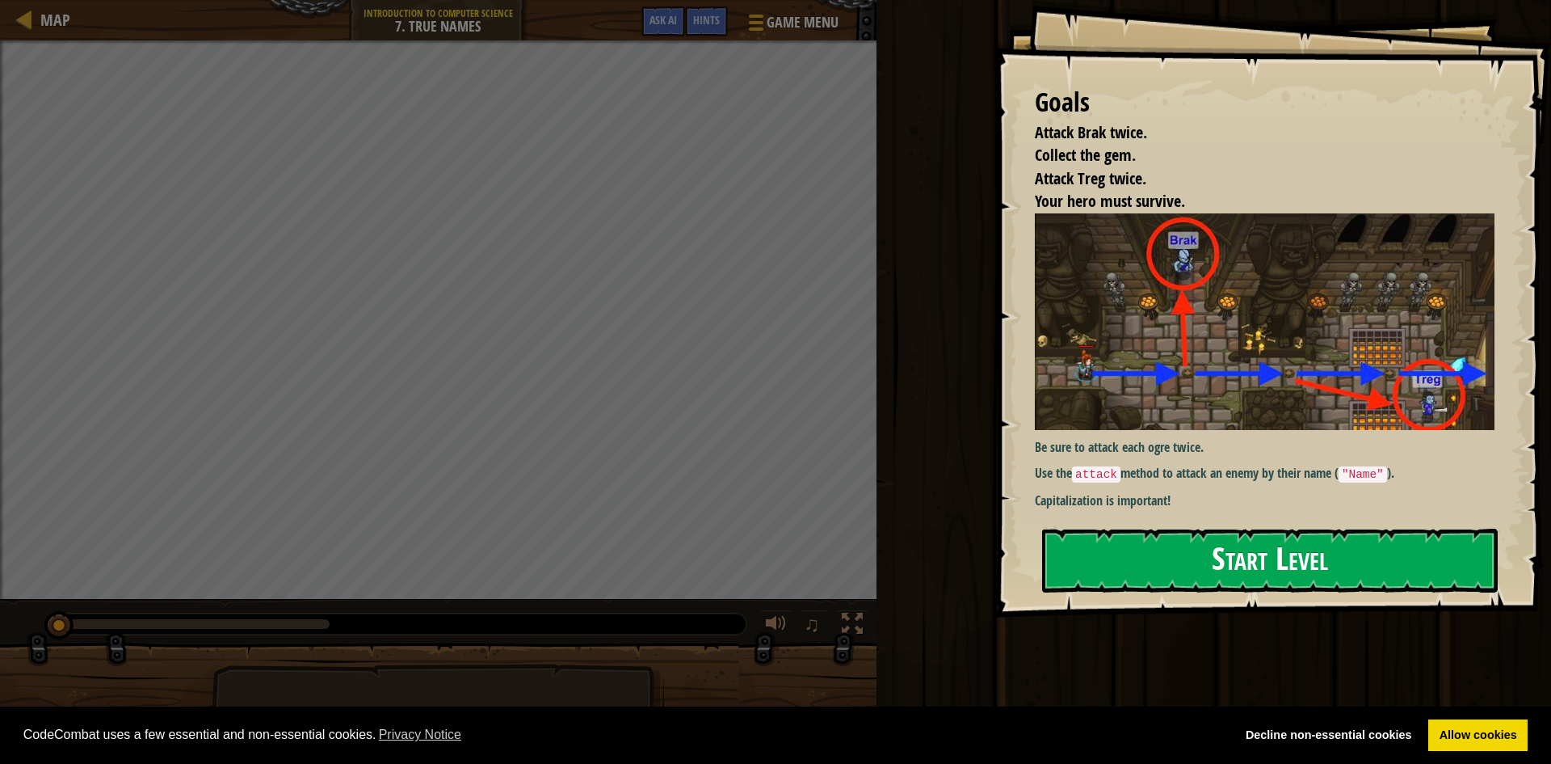
click at [1260, 564] on button "Start Level" at bounding box center [1270, 560] width 456 height 64
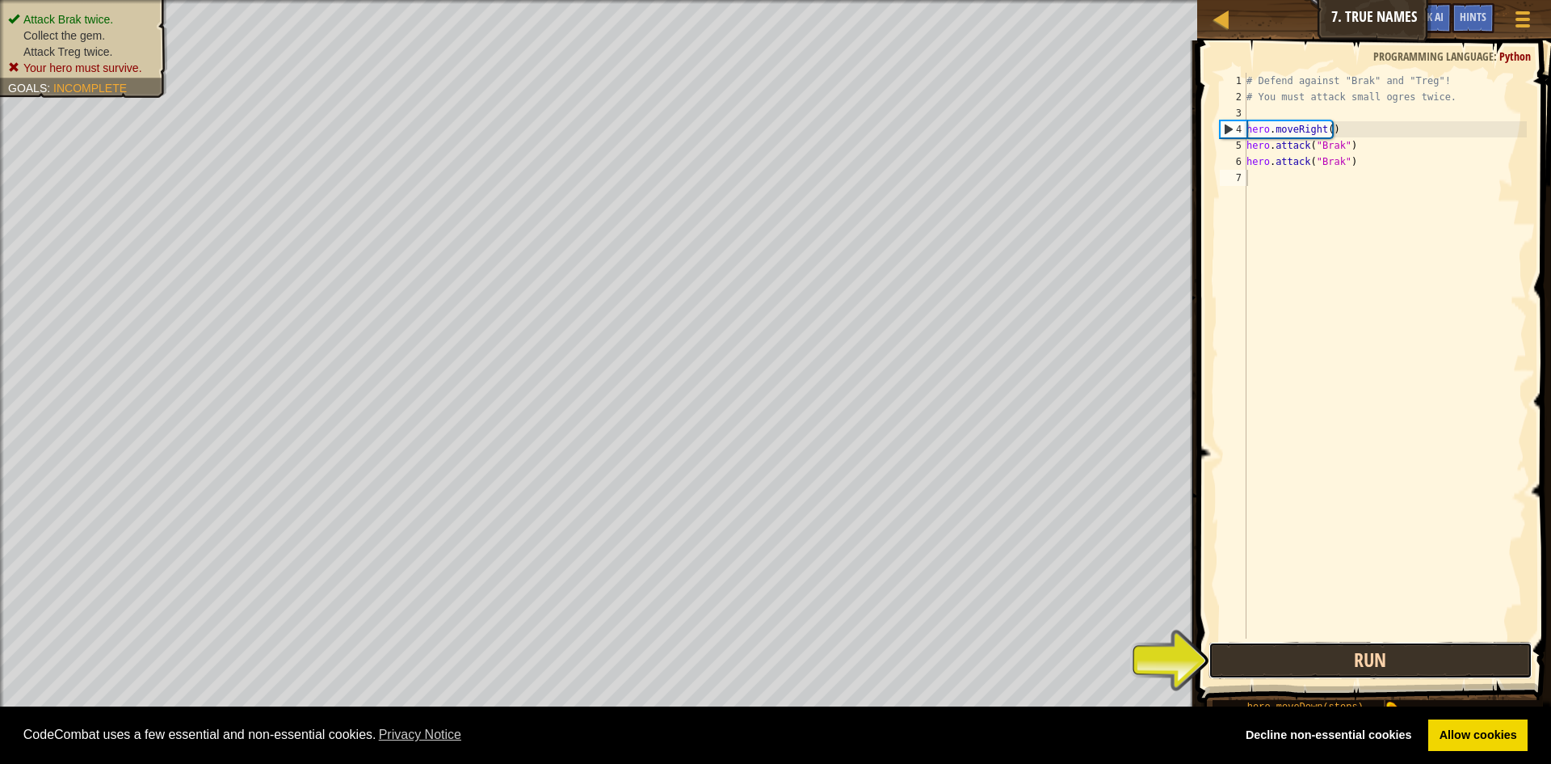
click at [1390, 655] on button "Run" at bounding box center [1371, 660] width 324 height 37
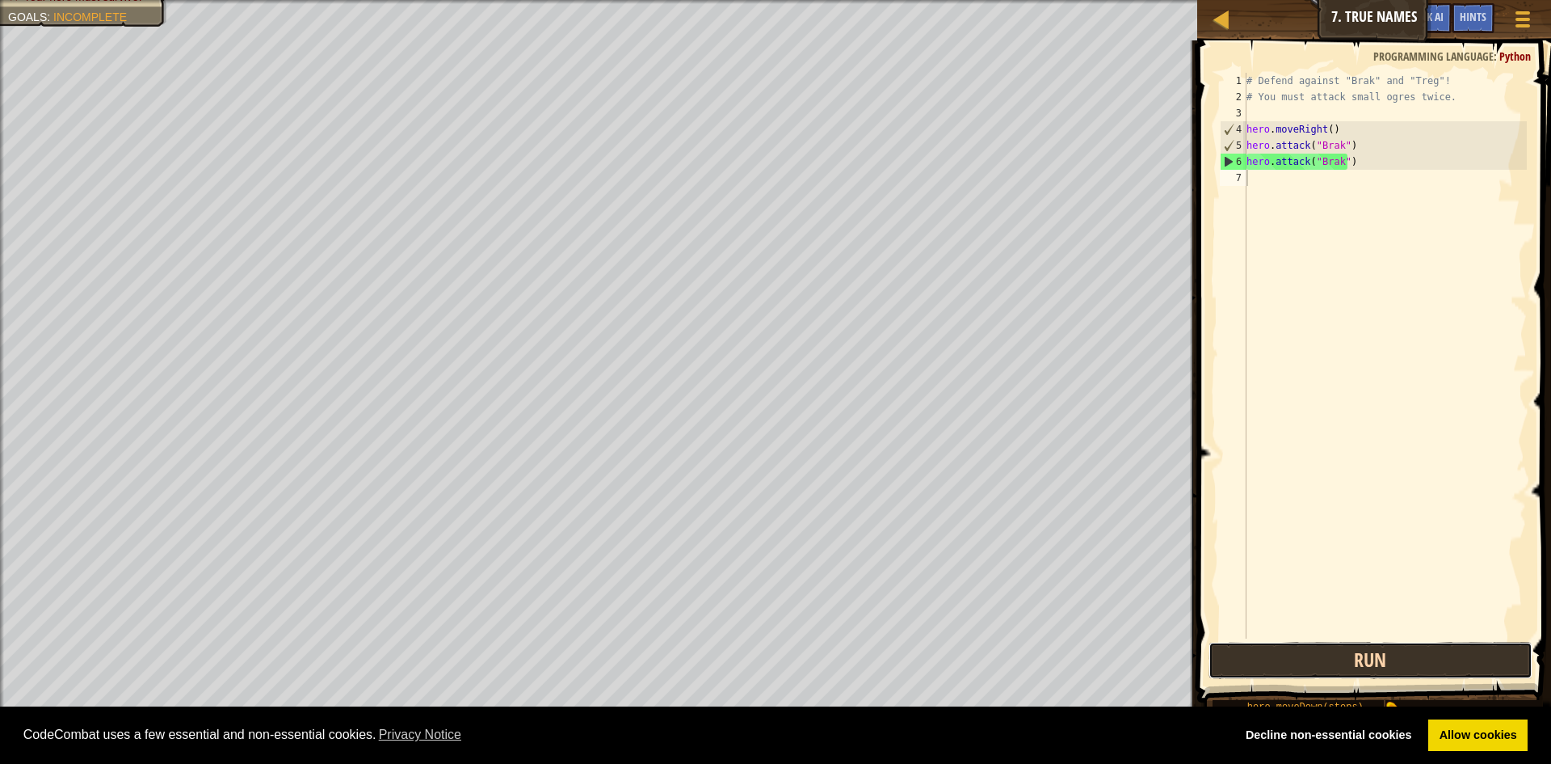
click at [1401, 663] on button "Run" at bounding box center [1371, 660] width 324 height 37
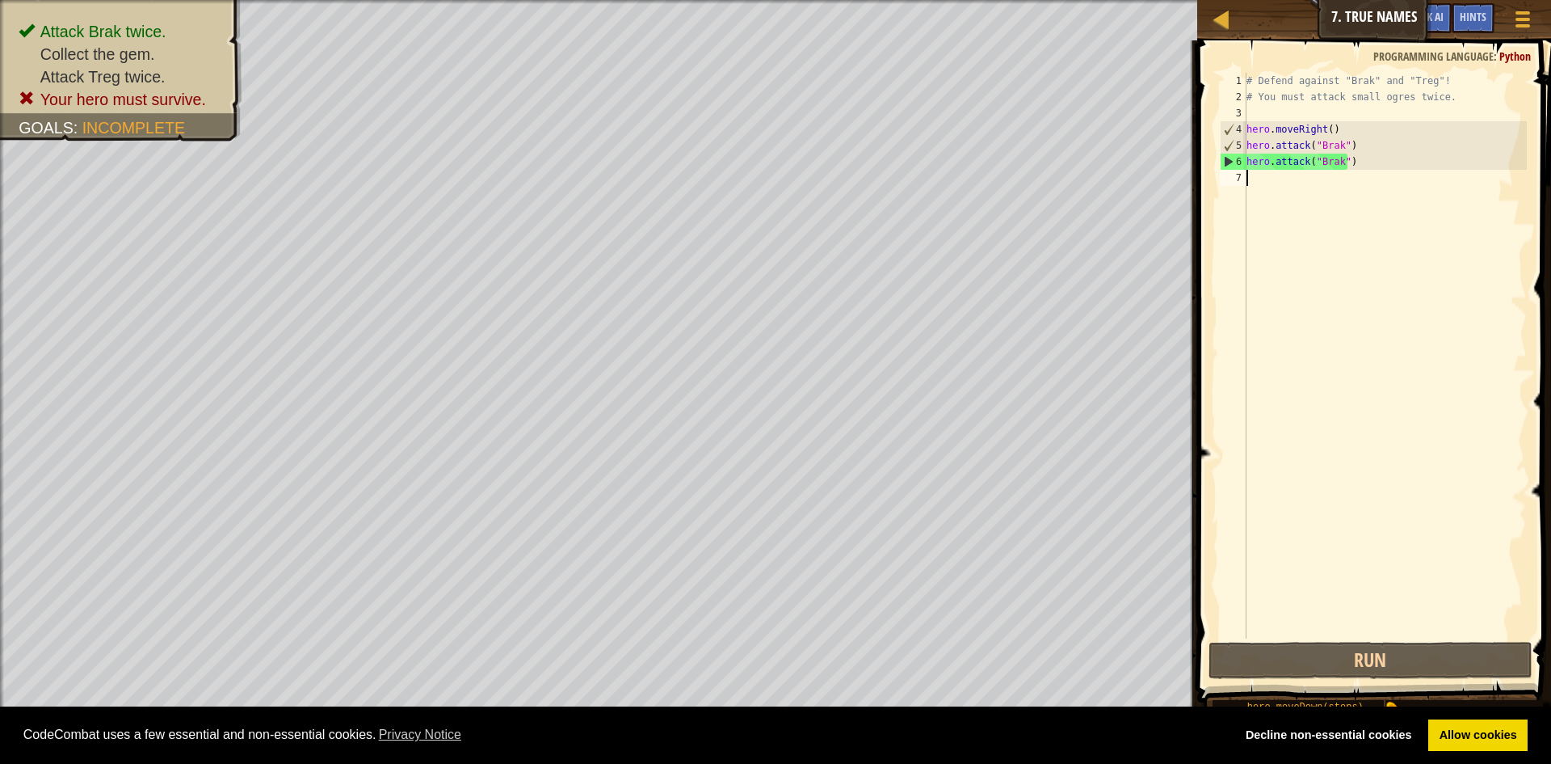
click at [1341, 158] on div "# Defend against "Brak" and "Treg"! # You must attack small ogres twice. hero .…" at bounding box center [1386, 372] width 284 height 598
type textarea "hero.attack("Brak")"
click at [1332, 166] on div "# Defend against "Brak" and "Treg"! # You must attack small ogres twice. hero .…" at bounding box center [1386, 372] width 284 height 598
click at [1336, 172] on div "# Defend against "Brak" and "Treg"! # You must attack small ogres twice. hero .…" at bounding box center [1386, 372] width 284 height 598
click at [1335, 161] on div "# Defend against "Brak" and "Treg"! # You must attack small ogres twice. hero .…" at bounding box center [1386, 372] width 284 height 598
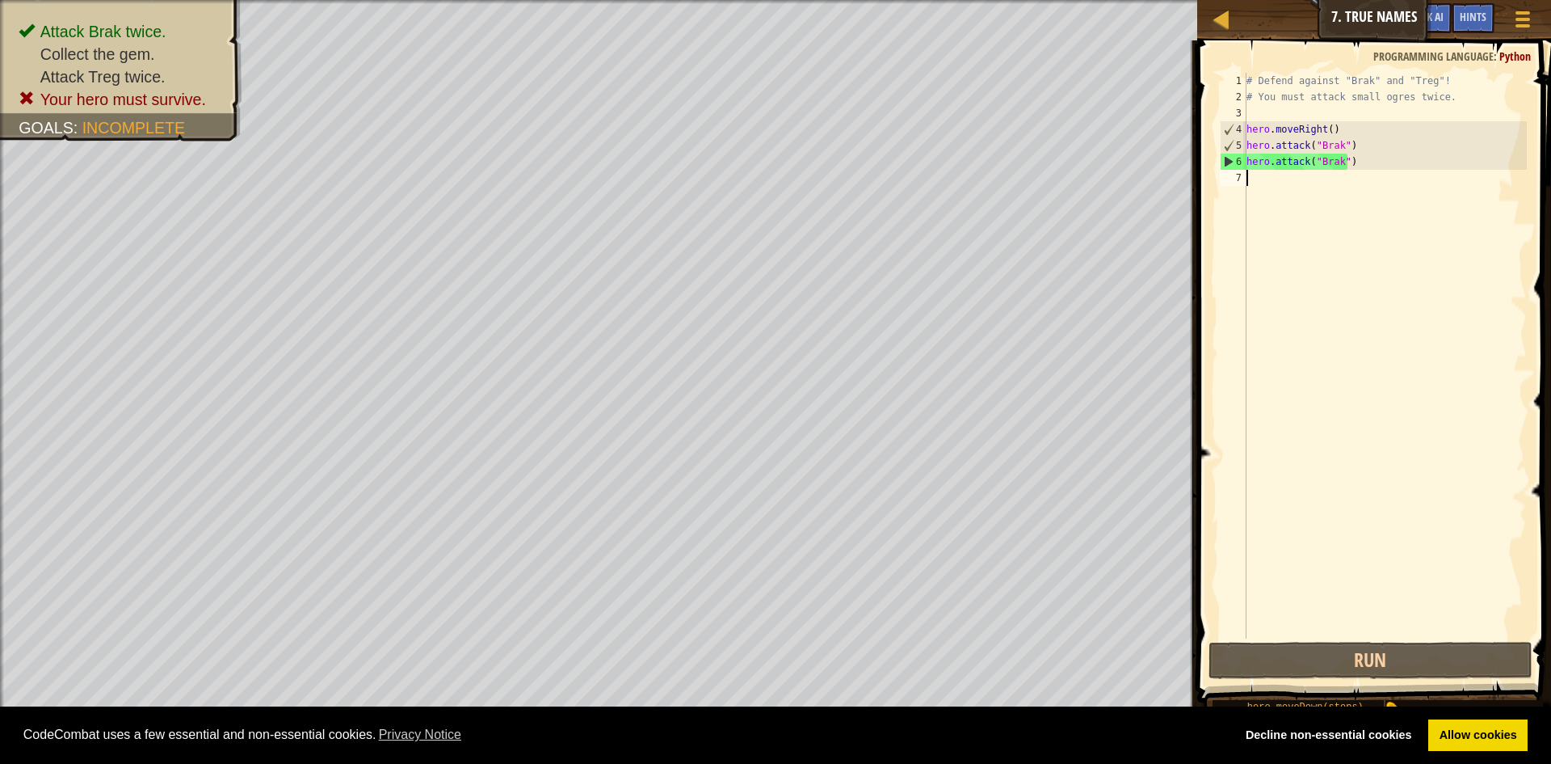
type textarea "hero.attack("Brak")"
click at [1338, 158] on div "# Defend against "Brak" and "Treg"! # You must attack small ogres twice. hero .…" at bounding box center [1386, 372] width 284 height 598
click at [1299, 189] on div "# Defend against "Brak" and "Treg"! # You must attack small ogres twice. hero .…" at bounding box center [1386, 372] width 284 height 598
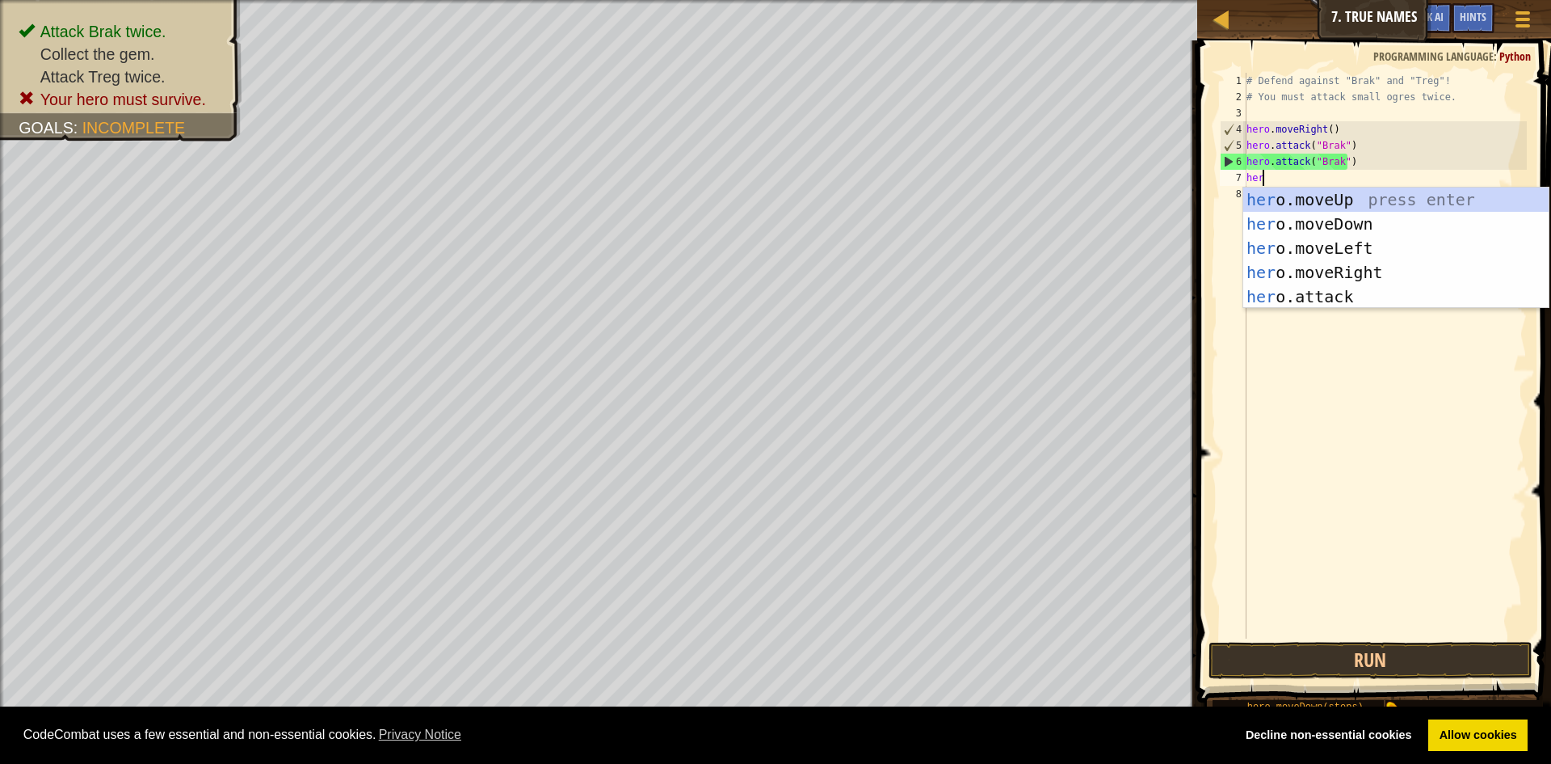
scroll to position [7, 1]
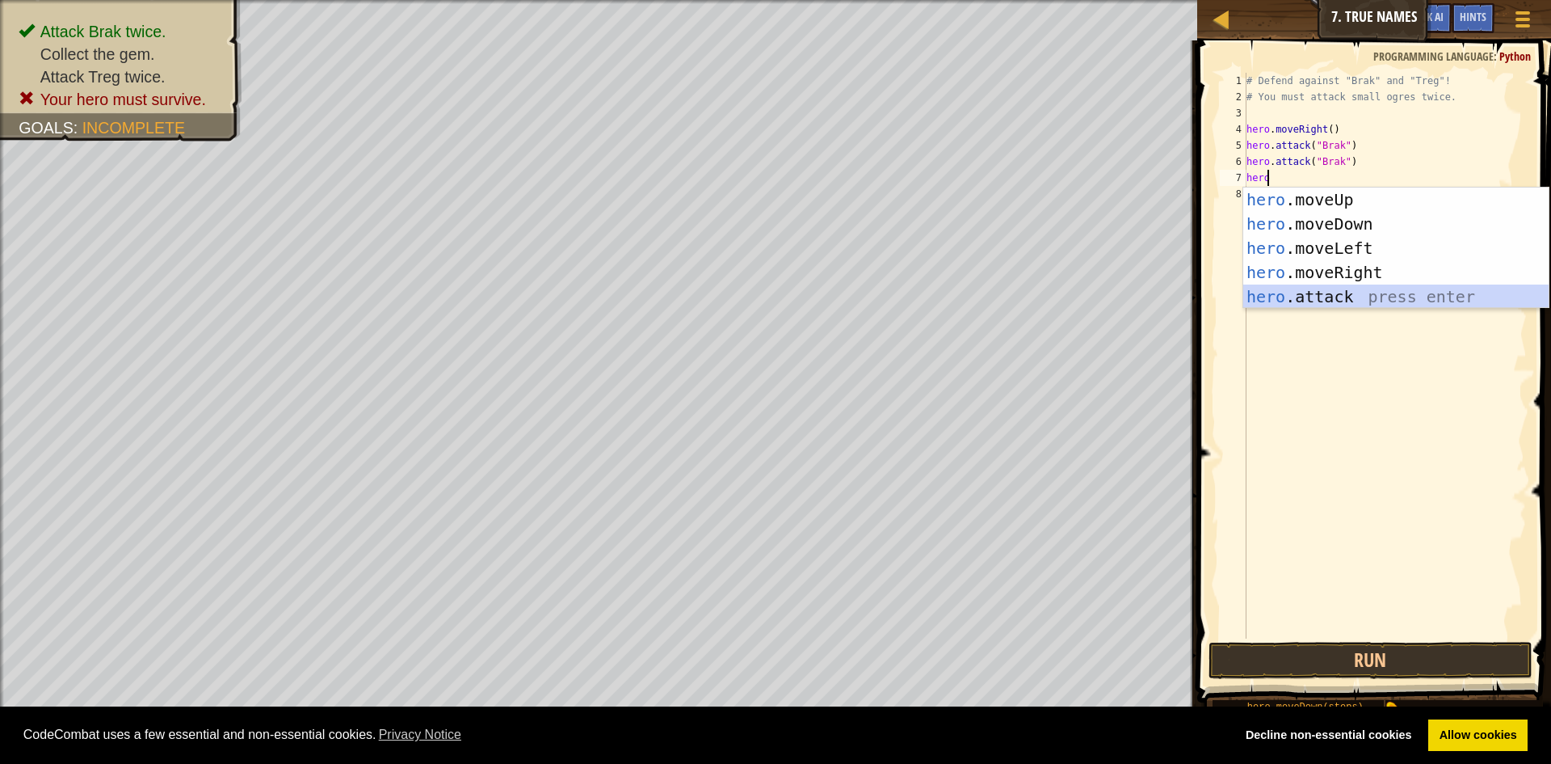
click at [1323, 294] on div "hero .moveUp press enter hero .moveDown press enter hero .moveLeft press enter …" at bounding box center [1396, 272] width 305 height 170
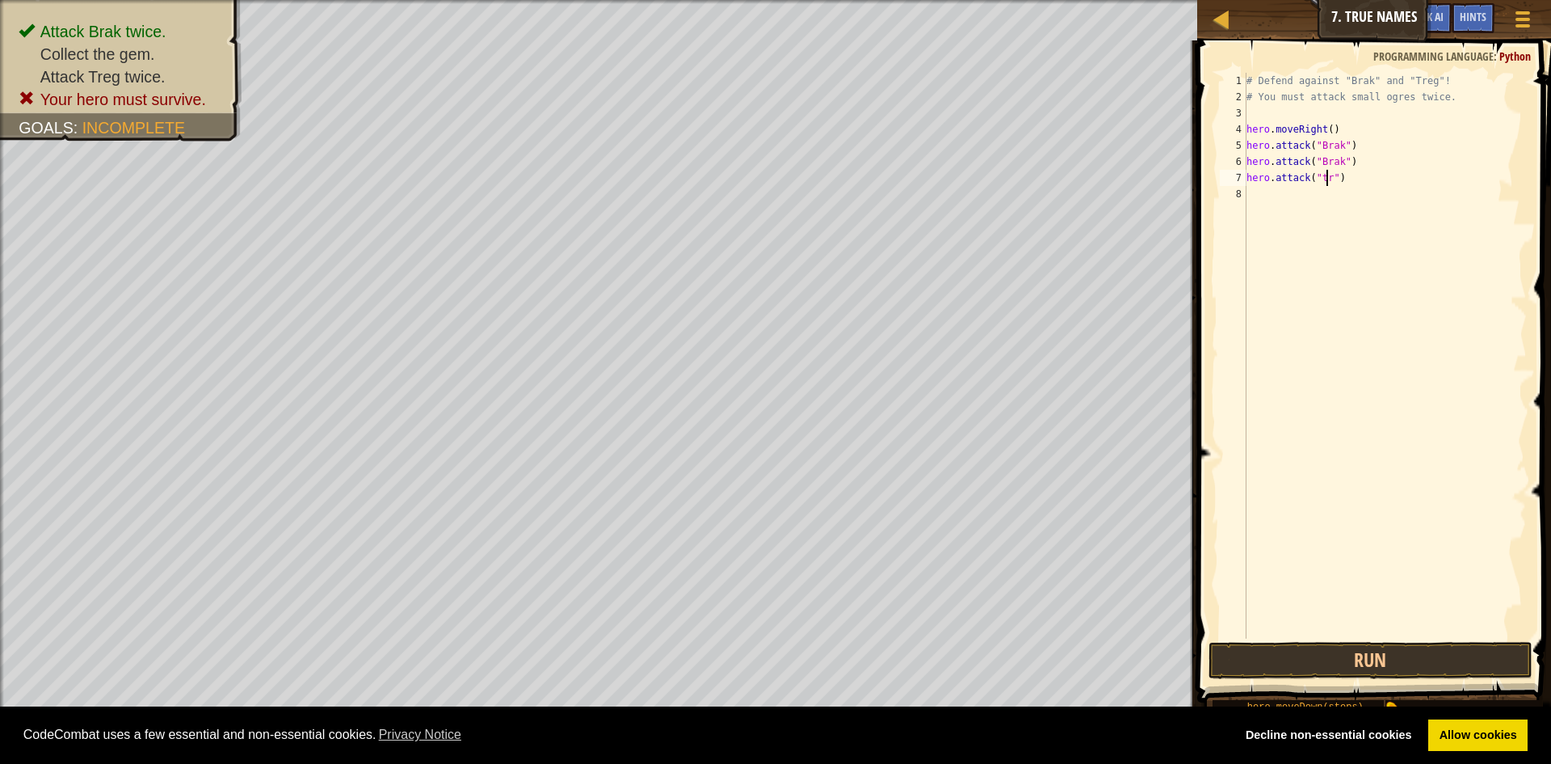
scroll to position [7, 7]
type textarea "hero.attack("treg")"
drag, startPoint x: 1256, startPoint y: 205, endPoint x: 1267, endPoint y: 205, distance: 10.5
click at [1267, 205] on div "# Defend against "Brak" and "Treg"! # You must attack small ogres twice. hero .…" at bounding box center [1386, 372] width 284 height 598
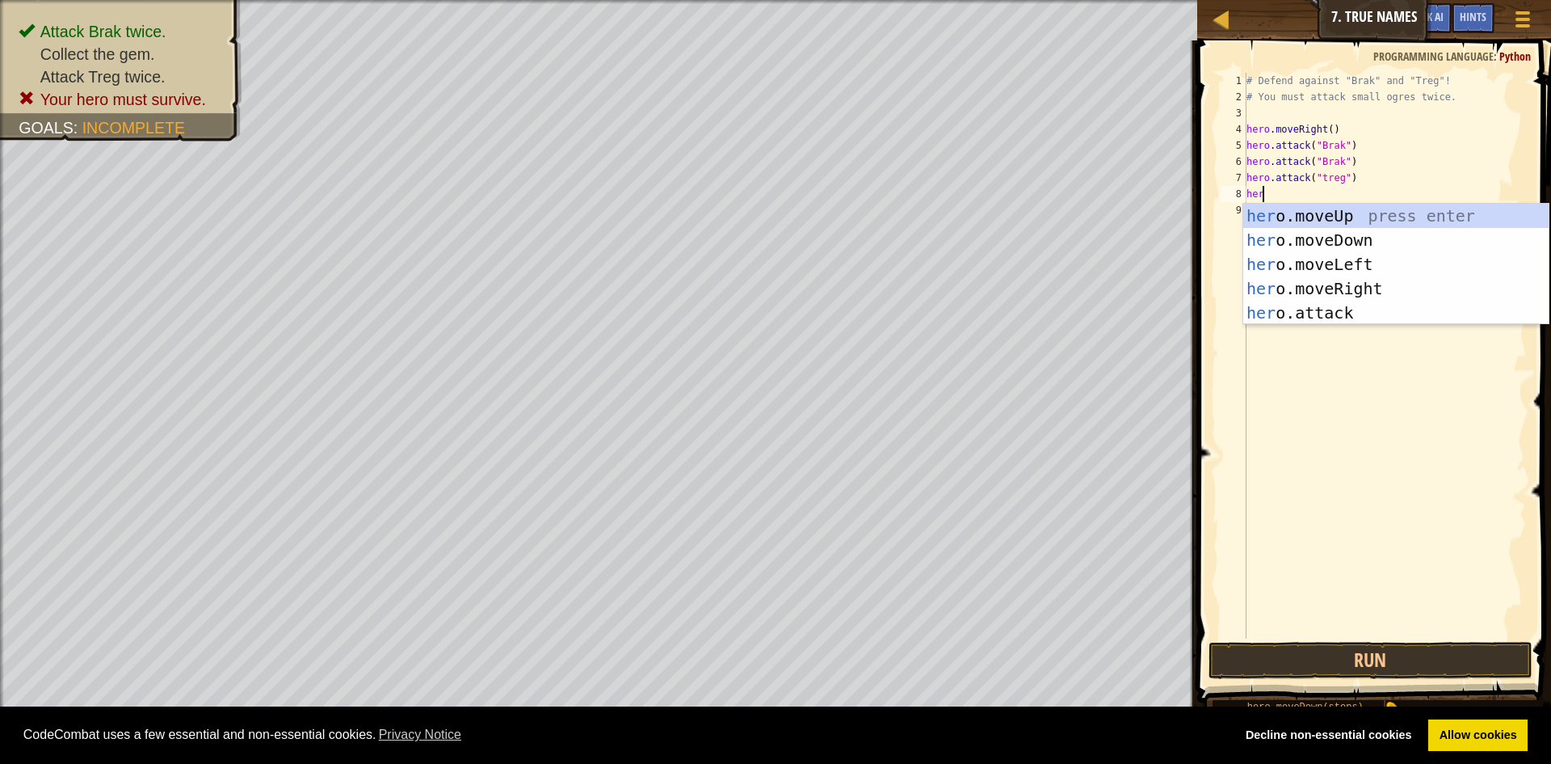
scroll to position [7, 1]
click at [1345, 314] on div "hero .moveUp press enter hero .moveDown press enter hero .moveLeft press enter …" at bounding box center [1396, 289] width 305 height 170
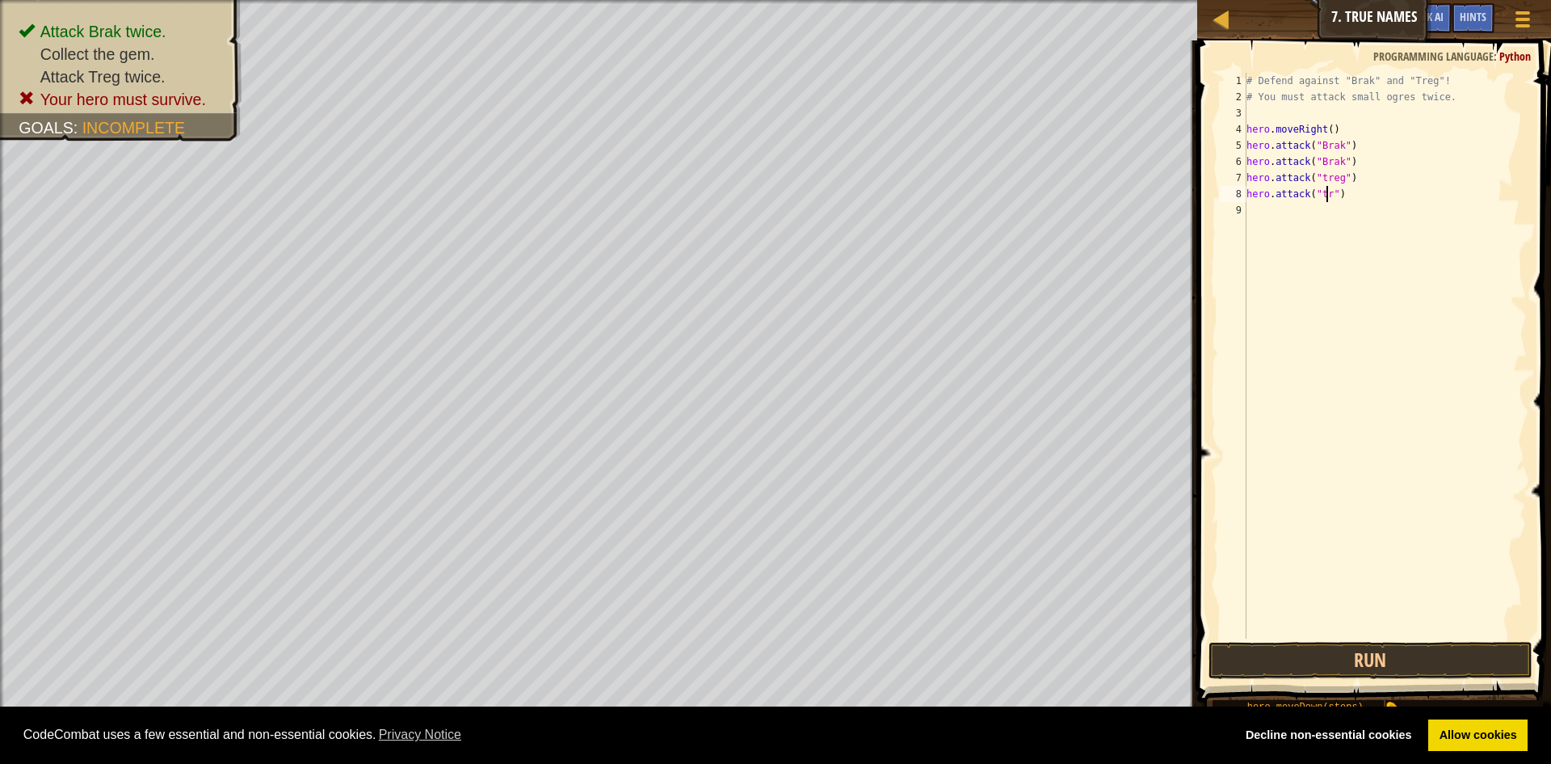
scroll to position [7, 7]
click at [1412, 642] on button "Run" at bounding box center [1371, 660] width 324 height 37
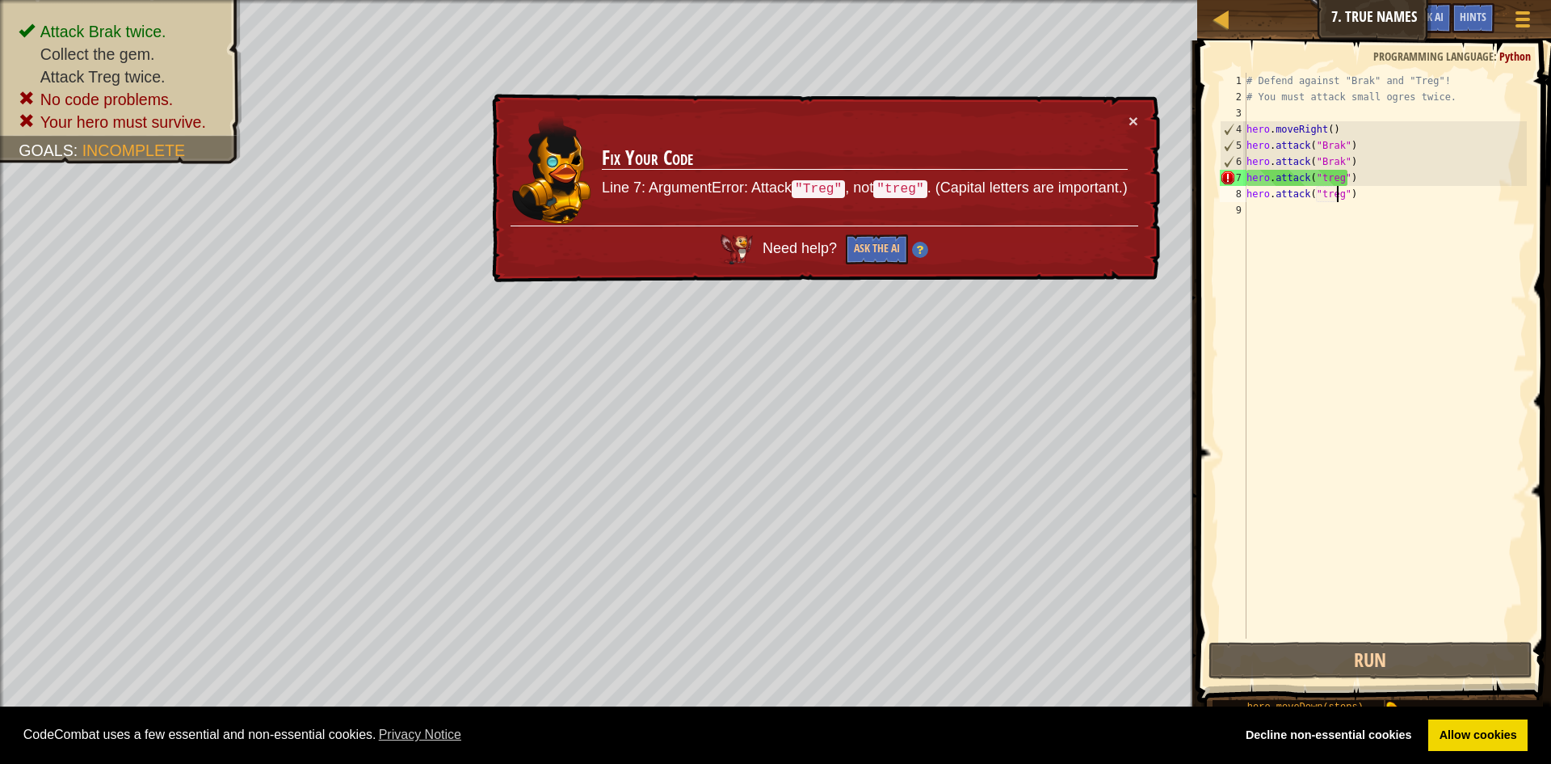
click at [1319, 179] on div "# Defend against "Brak" and "Treg"! # You must attack small ogres twice. hero .…" at bounding box center [1386, 372] width 284 height 598
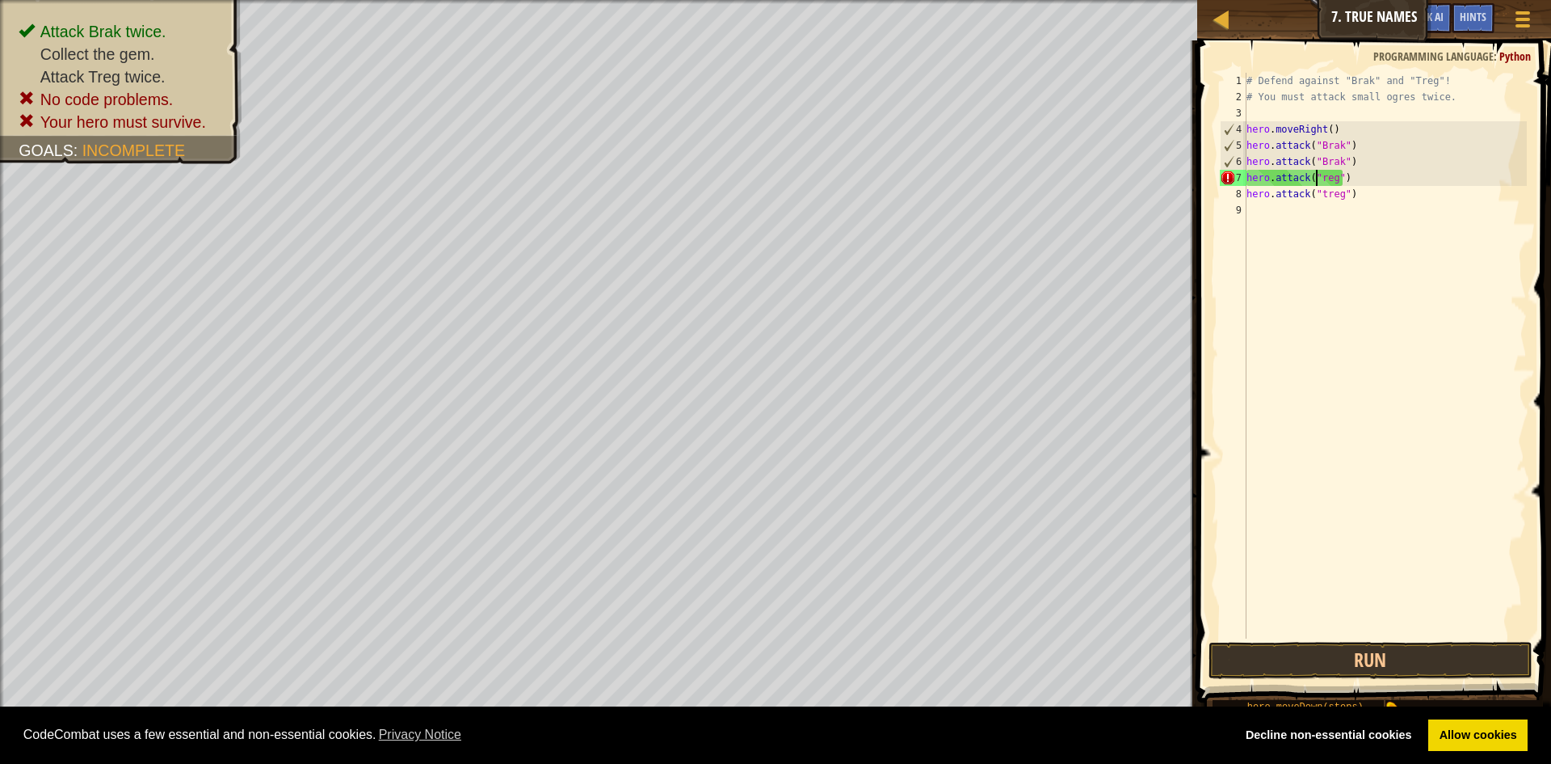
scroll to position [7, 6]
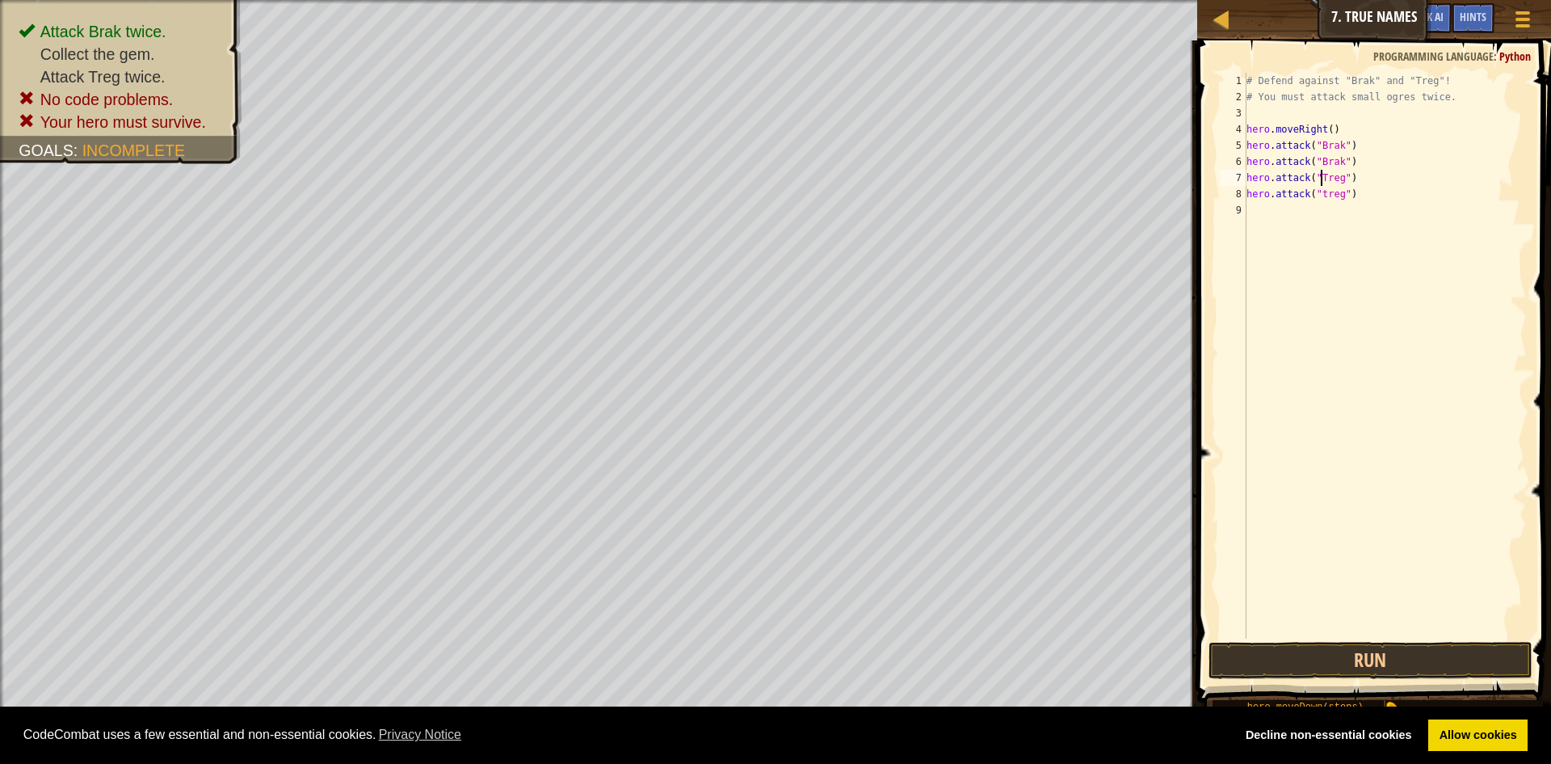
click at [1318, 191] on div "# Defend against "Brak" and "Treg"! # You must attack small ogres twice. hero .…" at bounding box center [1386, 372] width 284 height 598
type textarea "hero.attack("Treg")"
click at [1395, 663] on button "Run" at bounding box center [1371, 660] width 324 height 37
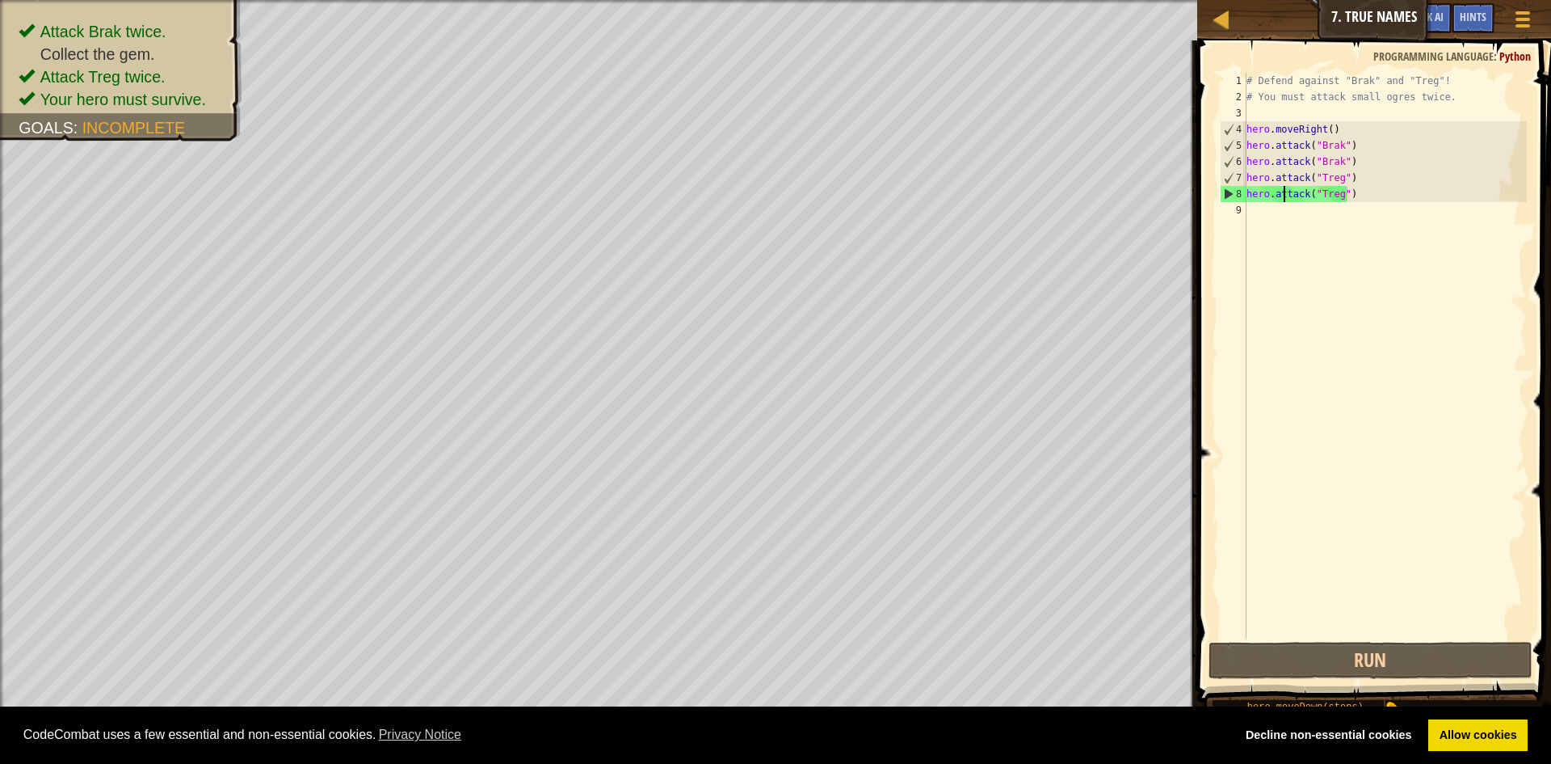
drag, startPoint x: 1282, startPoint y: 195, endPoint x: 1263, endPoint y: 214, distance: 27.4
click at [1281, 195] on div "# Defend against "Brak" and "Treg"! # You must attack small ogres twice. hero .…" at bounding box center [1386, 372] width 284 height 598
click at [1263, 214] on div "# Defend against "Brak" and "Treg"! # You must attack small ogres twice. hero .…" at bounding box center [1386, 372] width 284 height 598
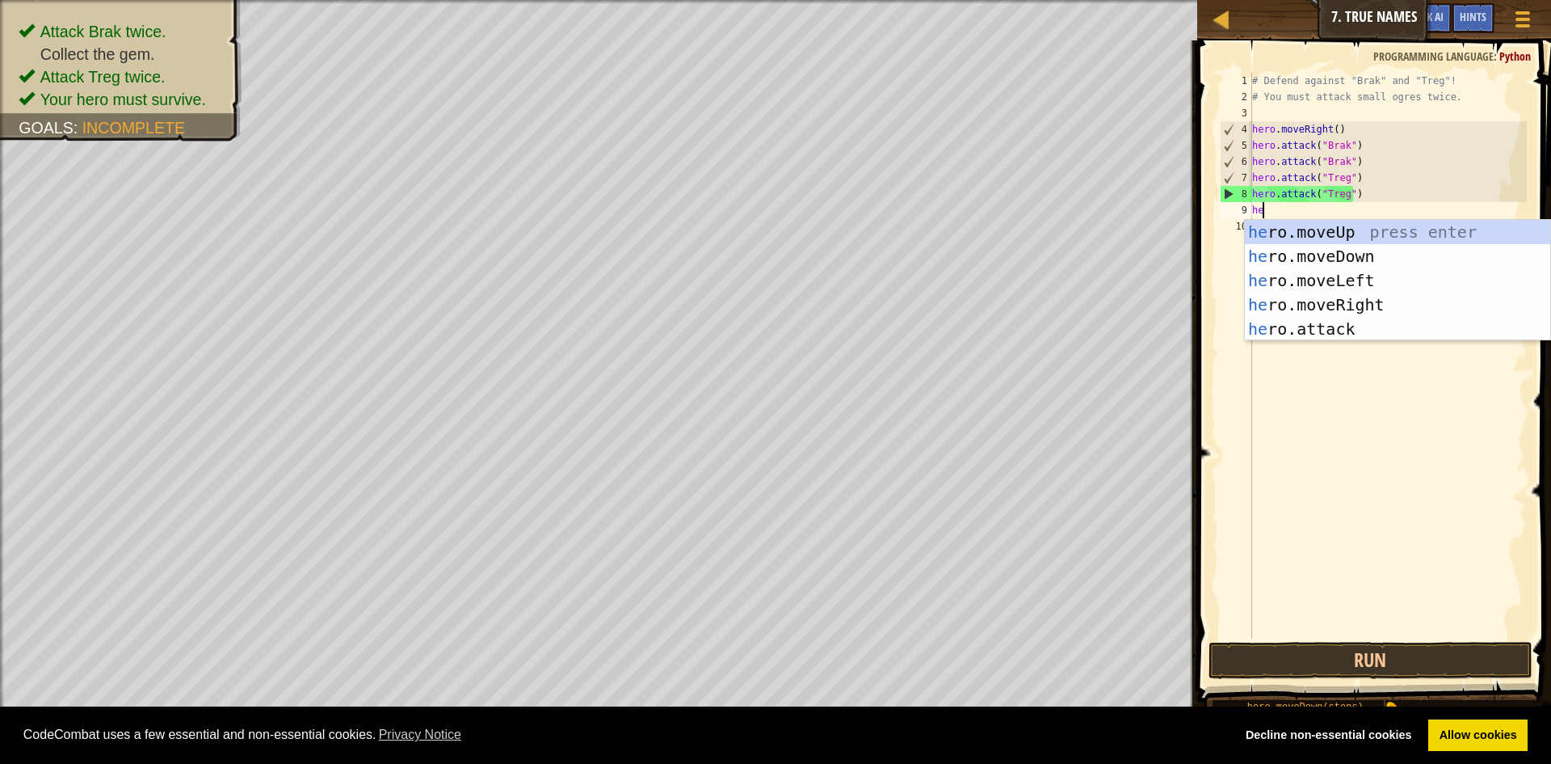
scroll to position [7, 1]
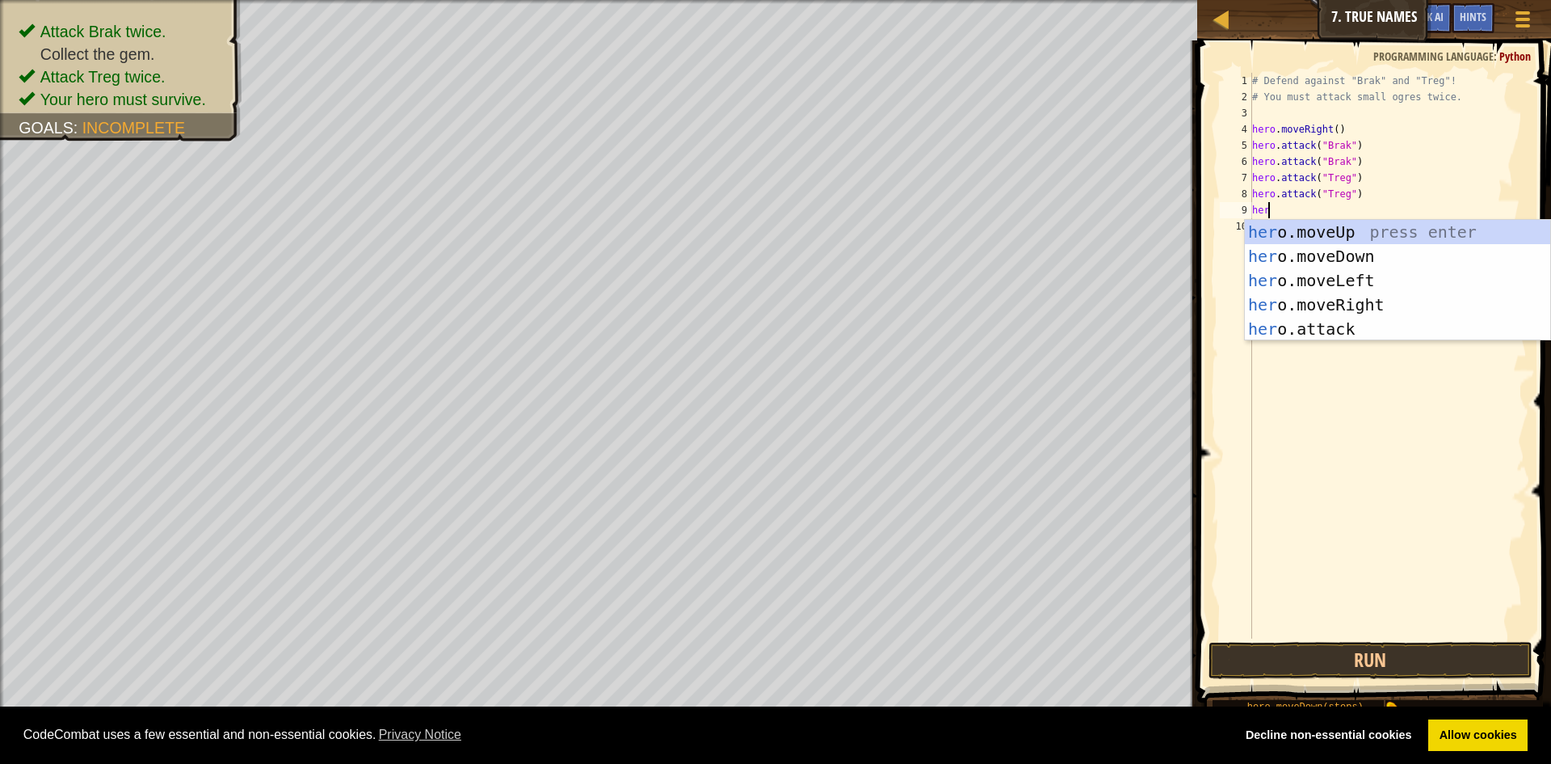
type textarea "her"
click at [1373, 305] on div "her o.moveUp press enter her o.moveDown press enter her o.moveLeft press enter …" at bounding box center [1397, 305] width 305 height 170
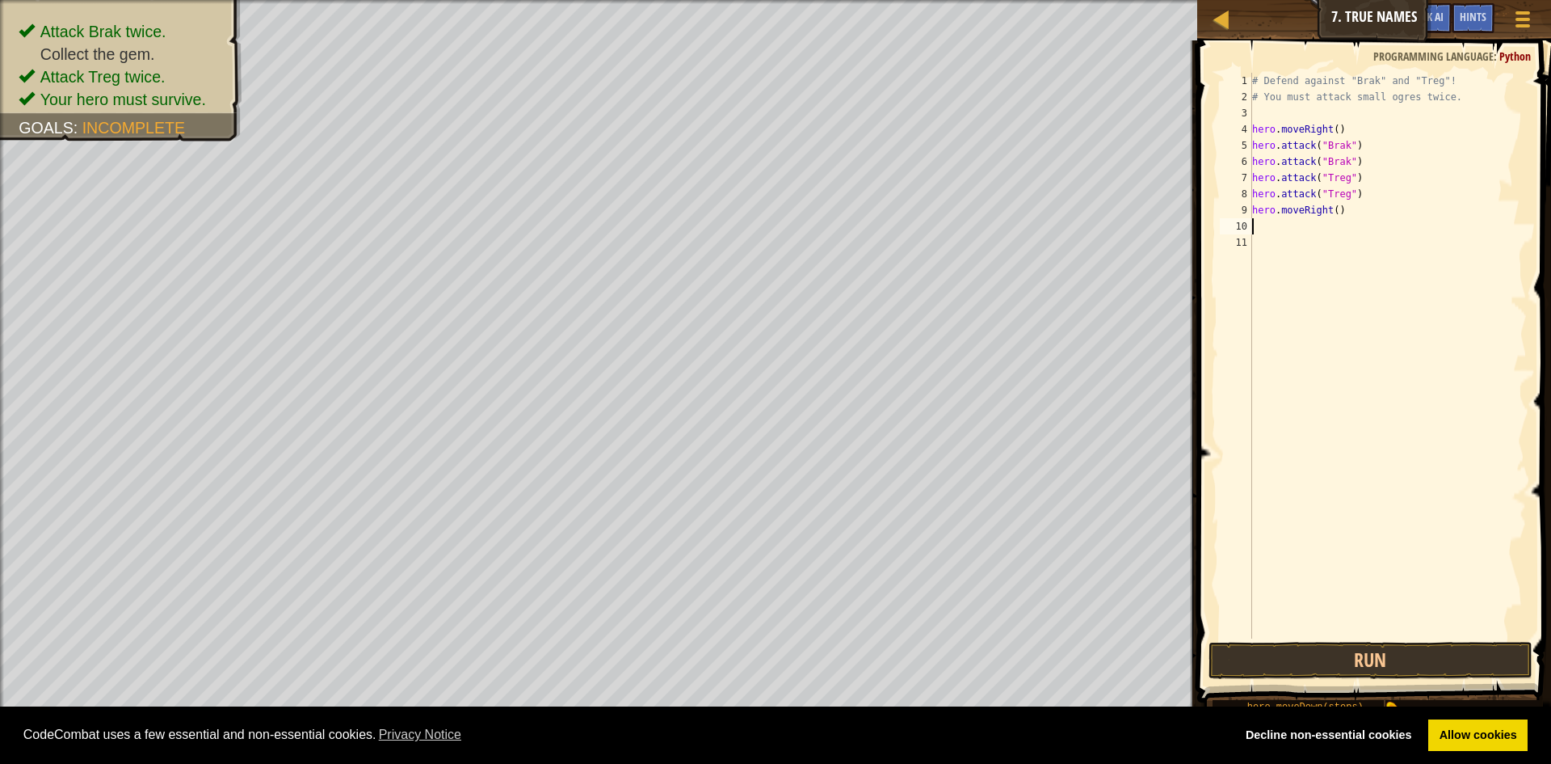
scroll to position [7, 0]
click at [1328, 222] on div "# Defend against "Brak" and "Treg"! # You must attack small ogres twice. hero .…" at bounding box center [1388, 372] width 279 height 598
click at [1332, 213] on div "# Defend against "Brak" and "Treg"! # You must attack small ogres twice. hero .…" at bounding box center [1388, 372] width 279 height 598
click at [1370, 642] on button "Run" at bounding box center [1371, 660] width 324 height 37
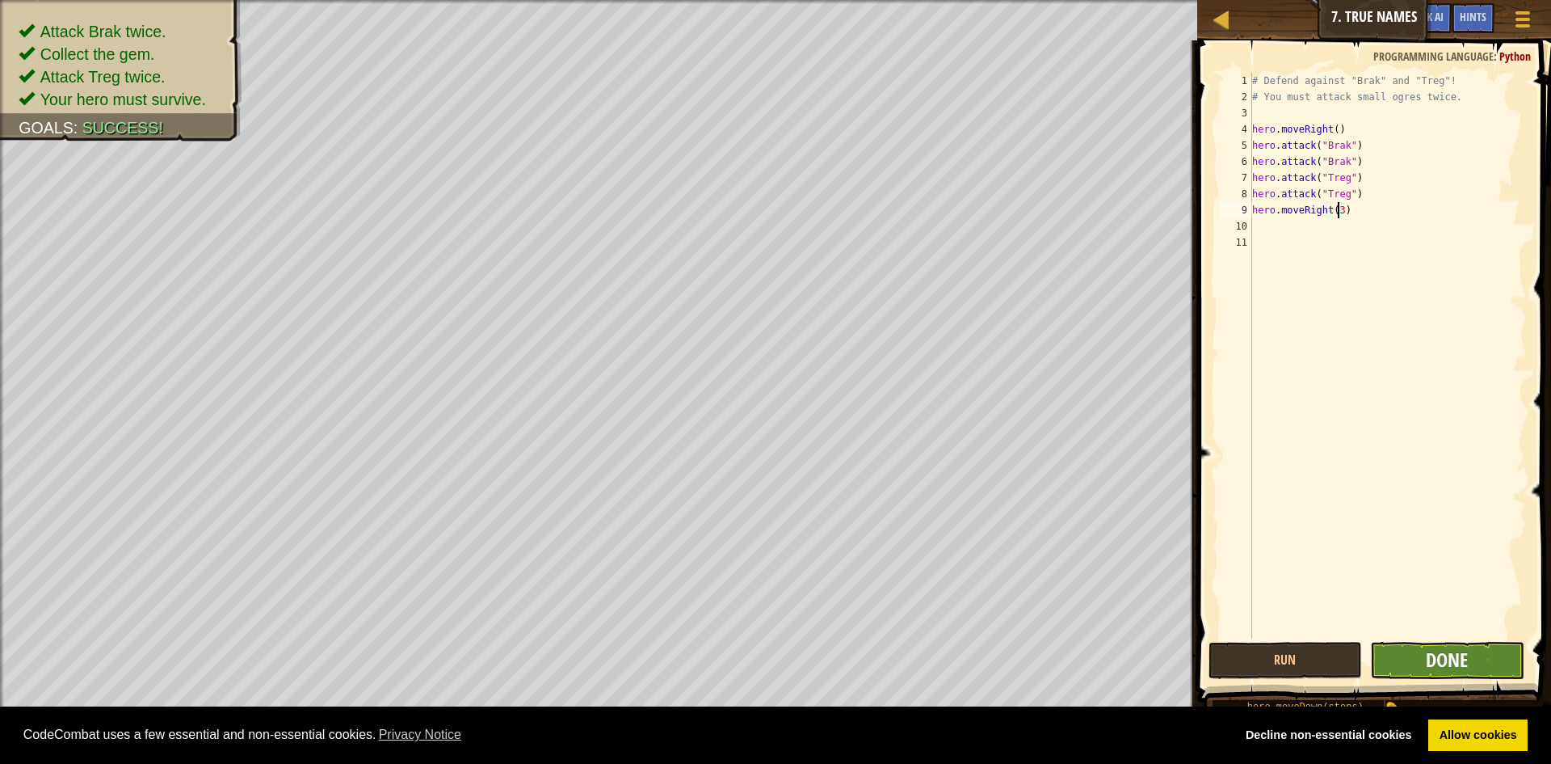
type textarea "hero.moveRight(3)"
click at [1436, 649] on span "Done" at bounding box center [1447, 659] width 42 height 26
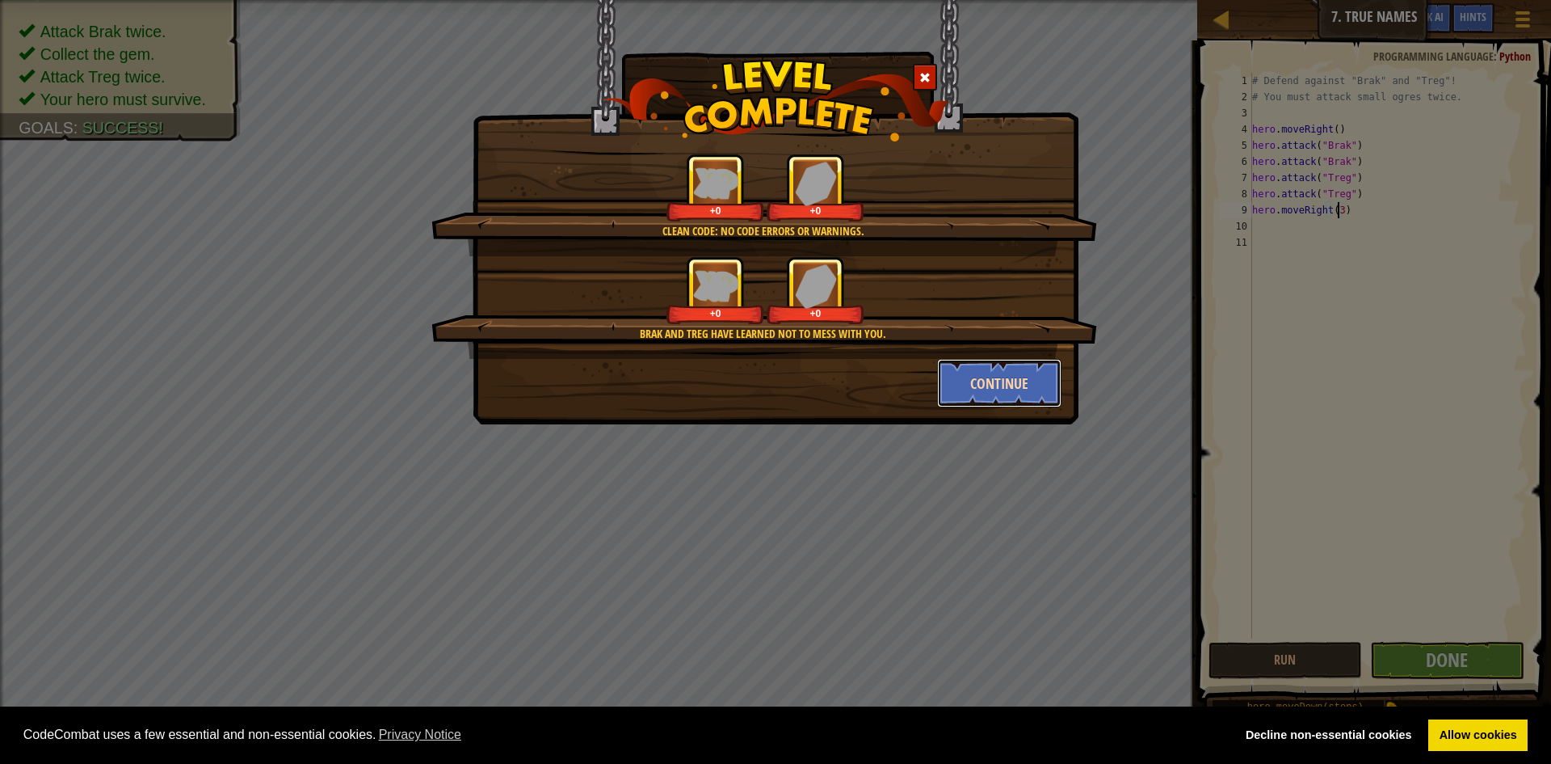
click at [1037, 390] on button "Continue" at bounding box center [999, 383] width 125 height 48
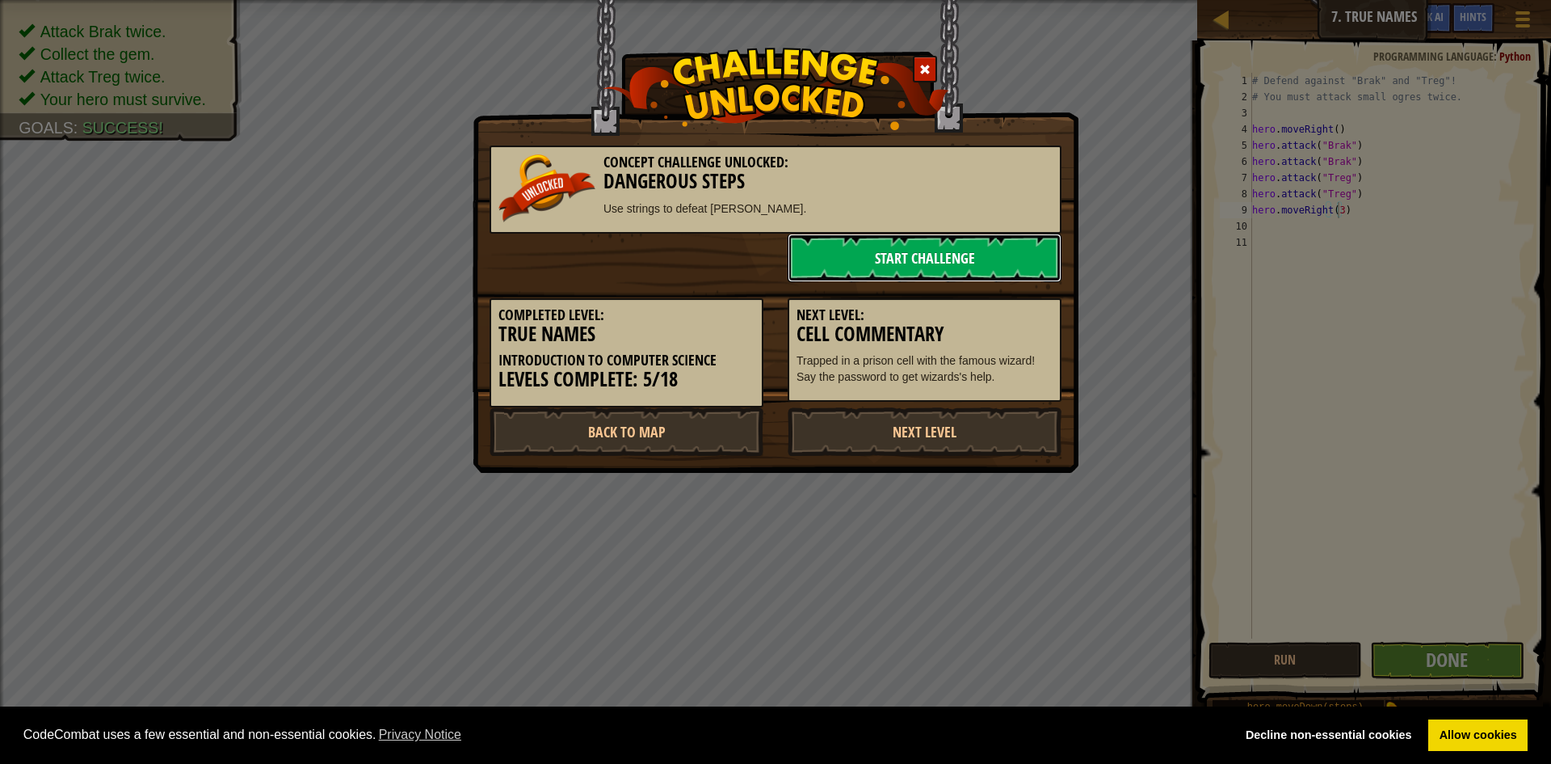
click at [979, 249] on link "Start Challenge" at bounding box center [925, 258] width 274 height 48
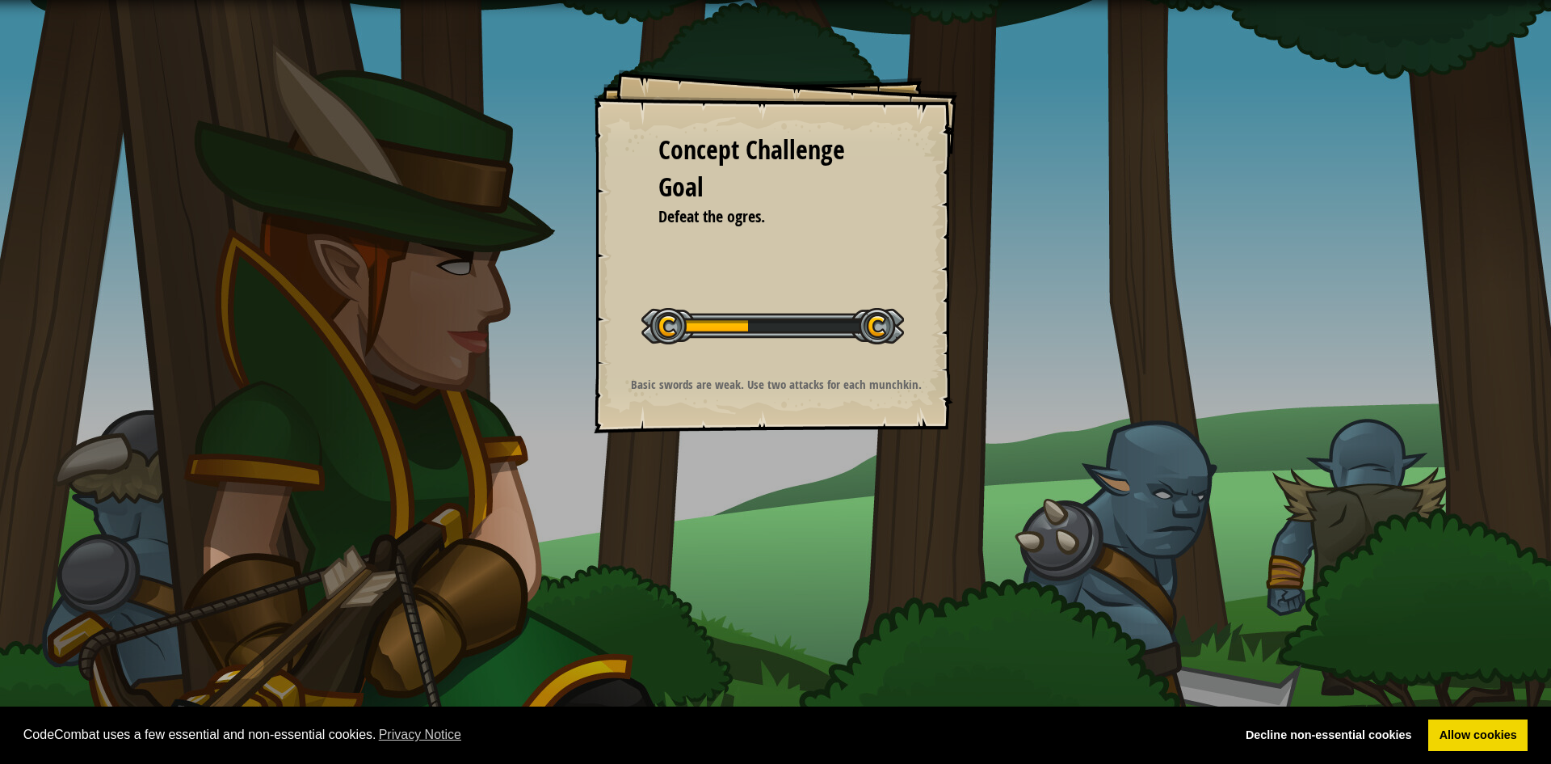
click at [978, 250] on div "Run ⇧↵ Submit Done" at bounding box center [1212, 377] width 680 height 755
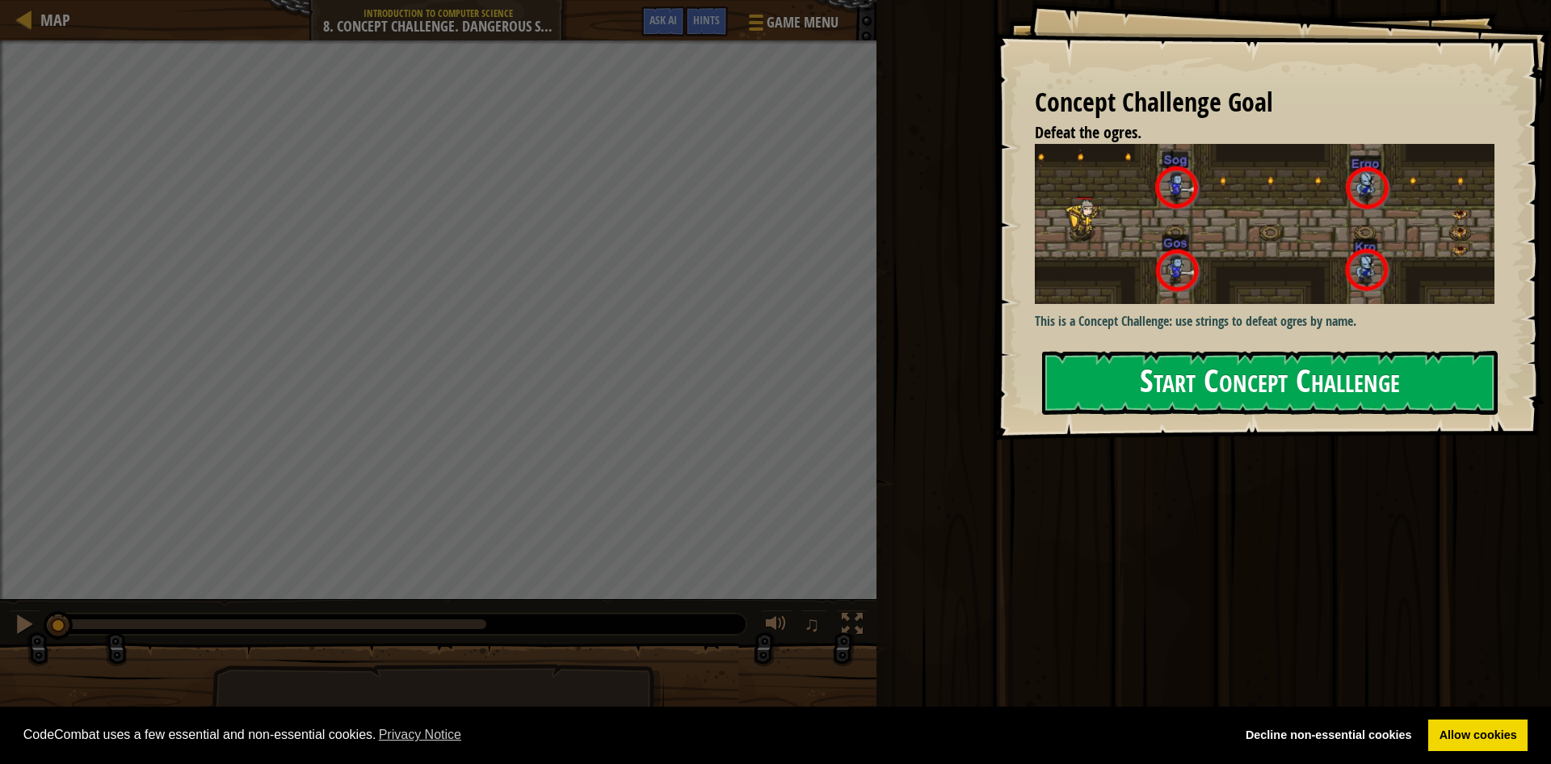
click at [1206, 351] on button "Start Concept Challenge" at bounding box center [1270, 383] width 456 height 64
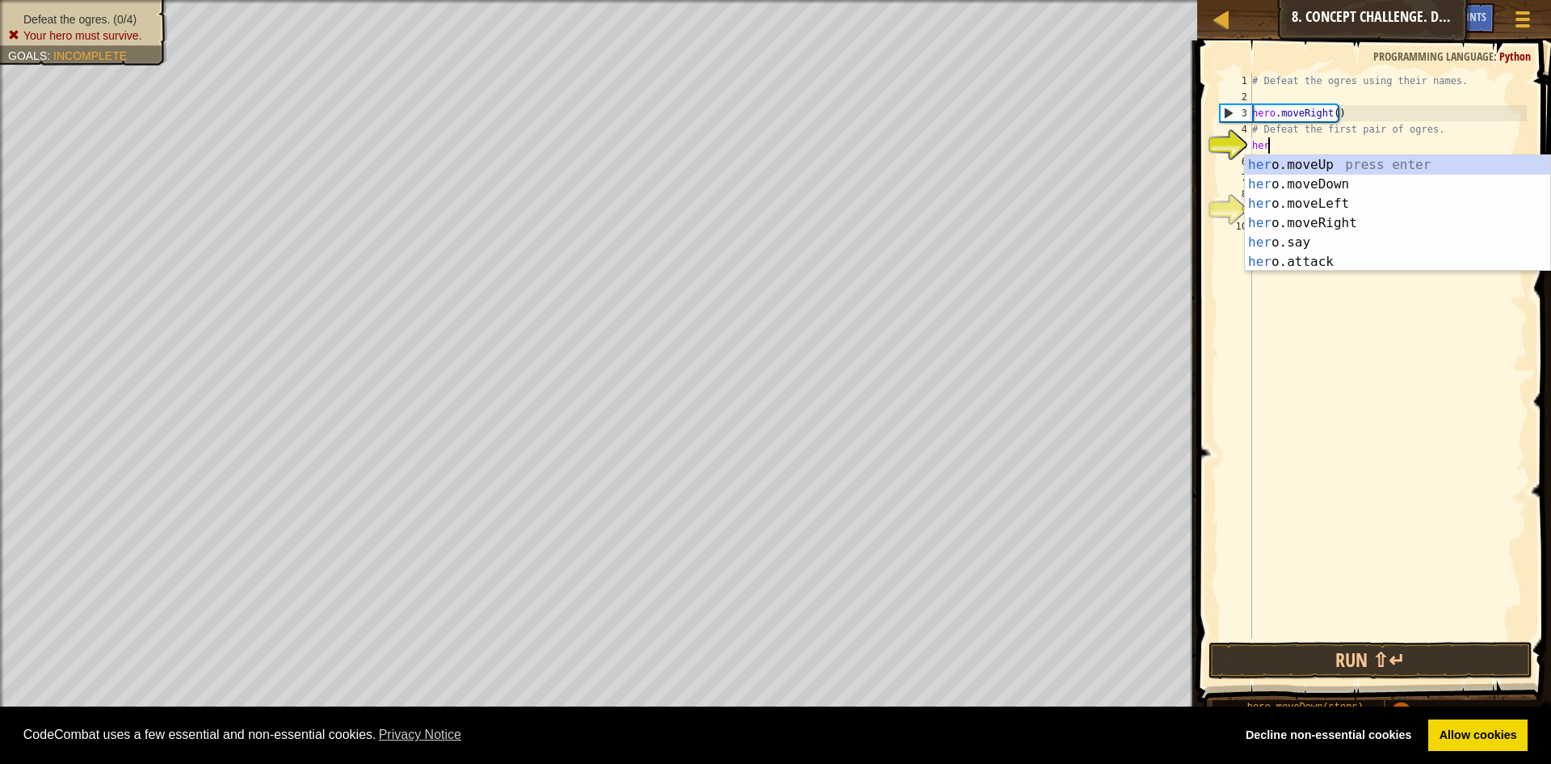
scroll to position [7, 1]
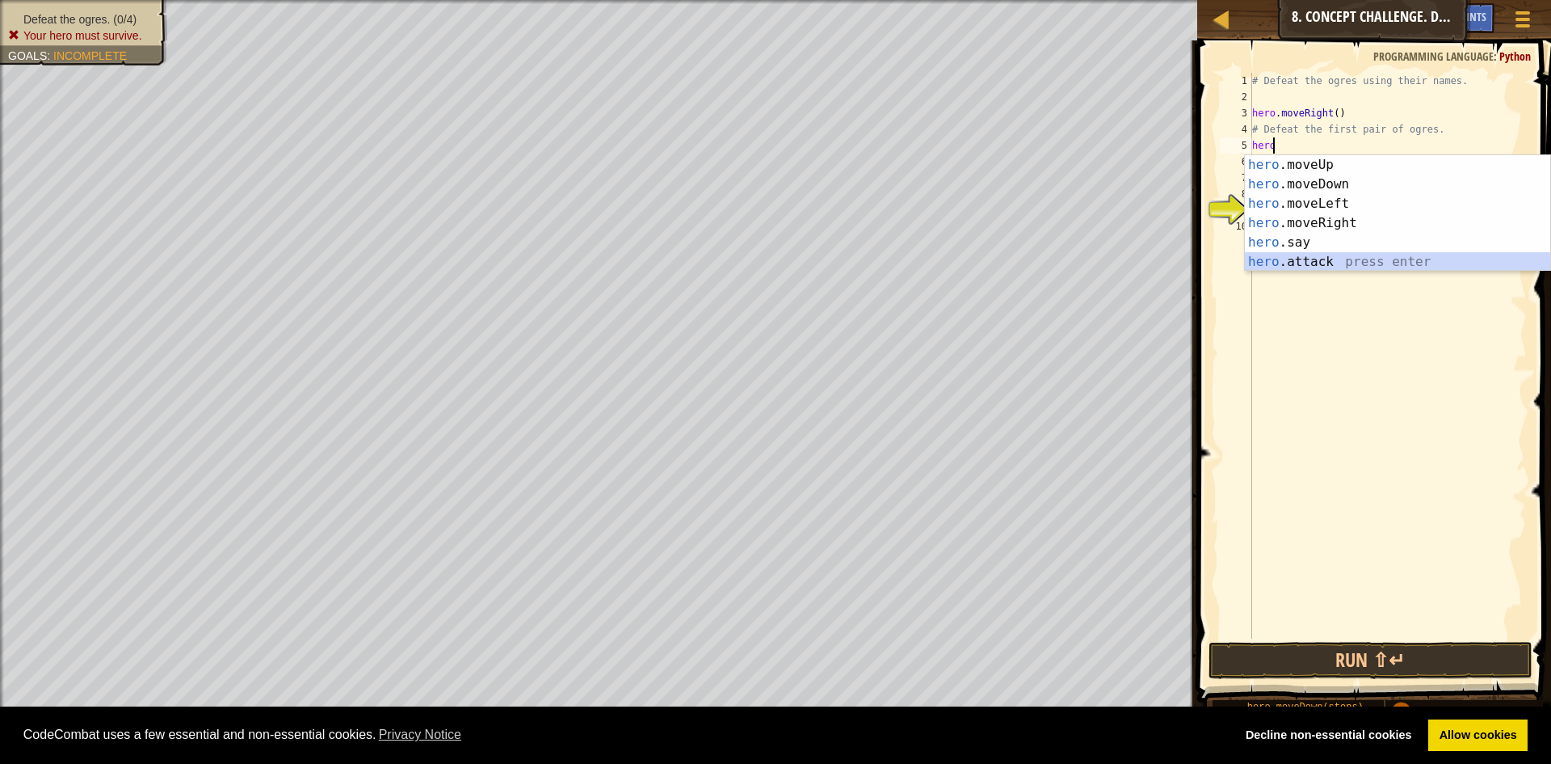
click at [1353, 259] on div "hero .moveUp press enter hero .moveDown press enter hero .moveLeft press enter …" at bounding box center [1397, 232] width 305 height 155
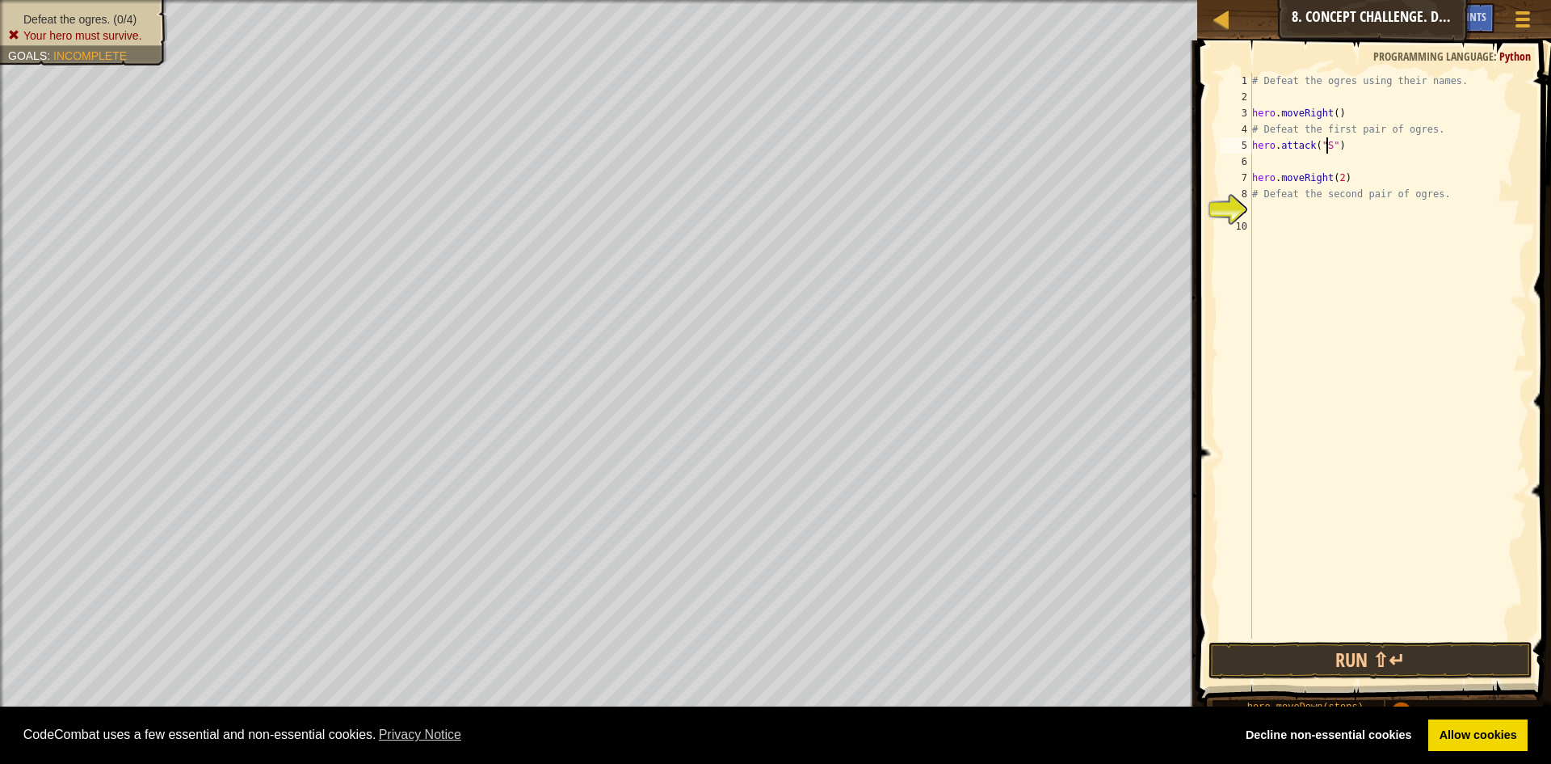
scroll to position [7, 7]
type textarea "hero.attack("Sog")"
click at [1388, 646] on button "Run ⇧↵" at bounding box center [1371, 660] width 324 height 37
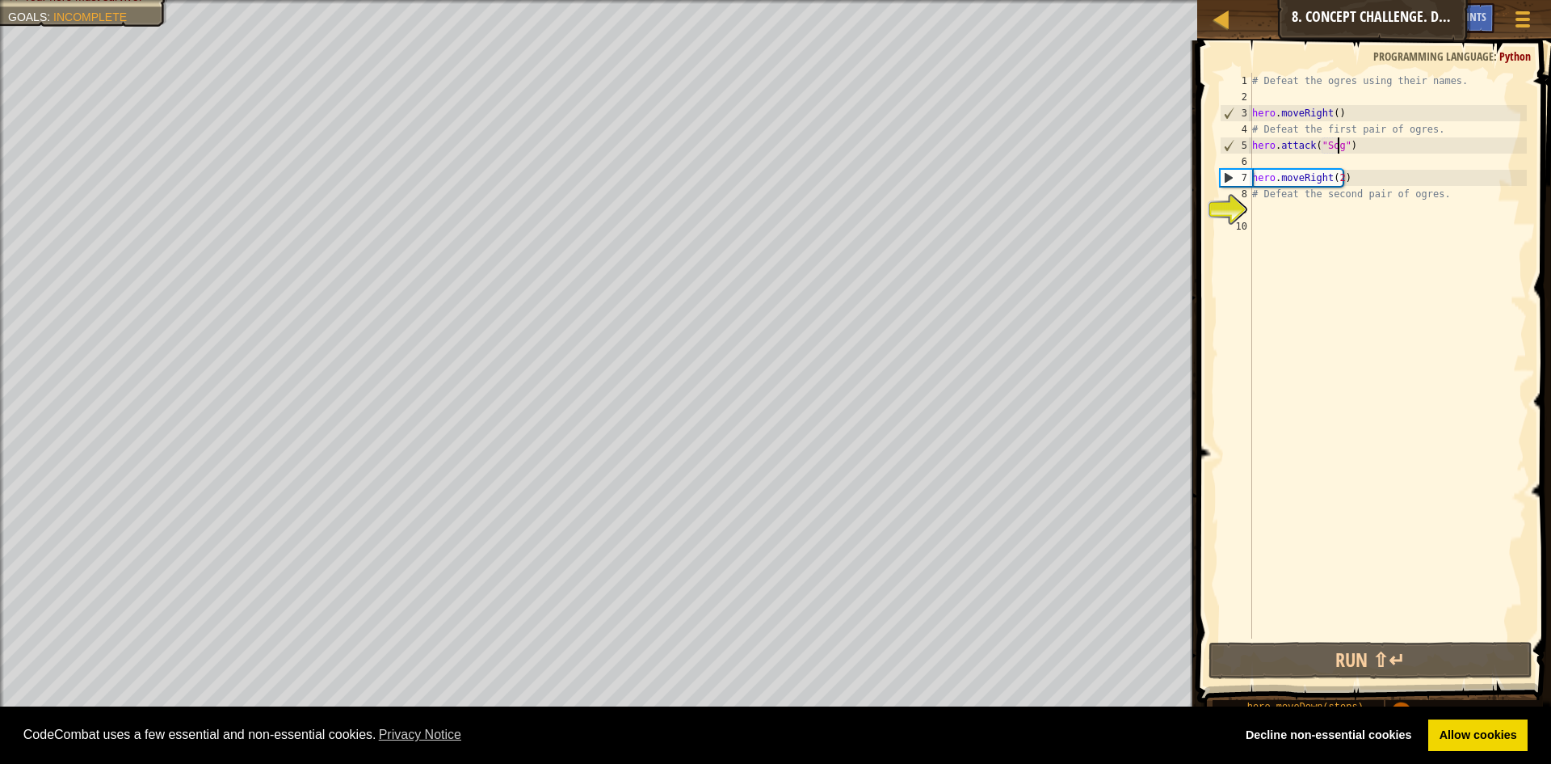
click at [1313, 164] on div "# Defeat the ogres using their names. hero . moveRight ( ) # Defeat the first p…" at bounding box center [1388, 372] width 278 height 598
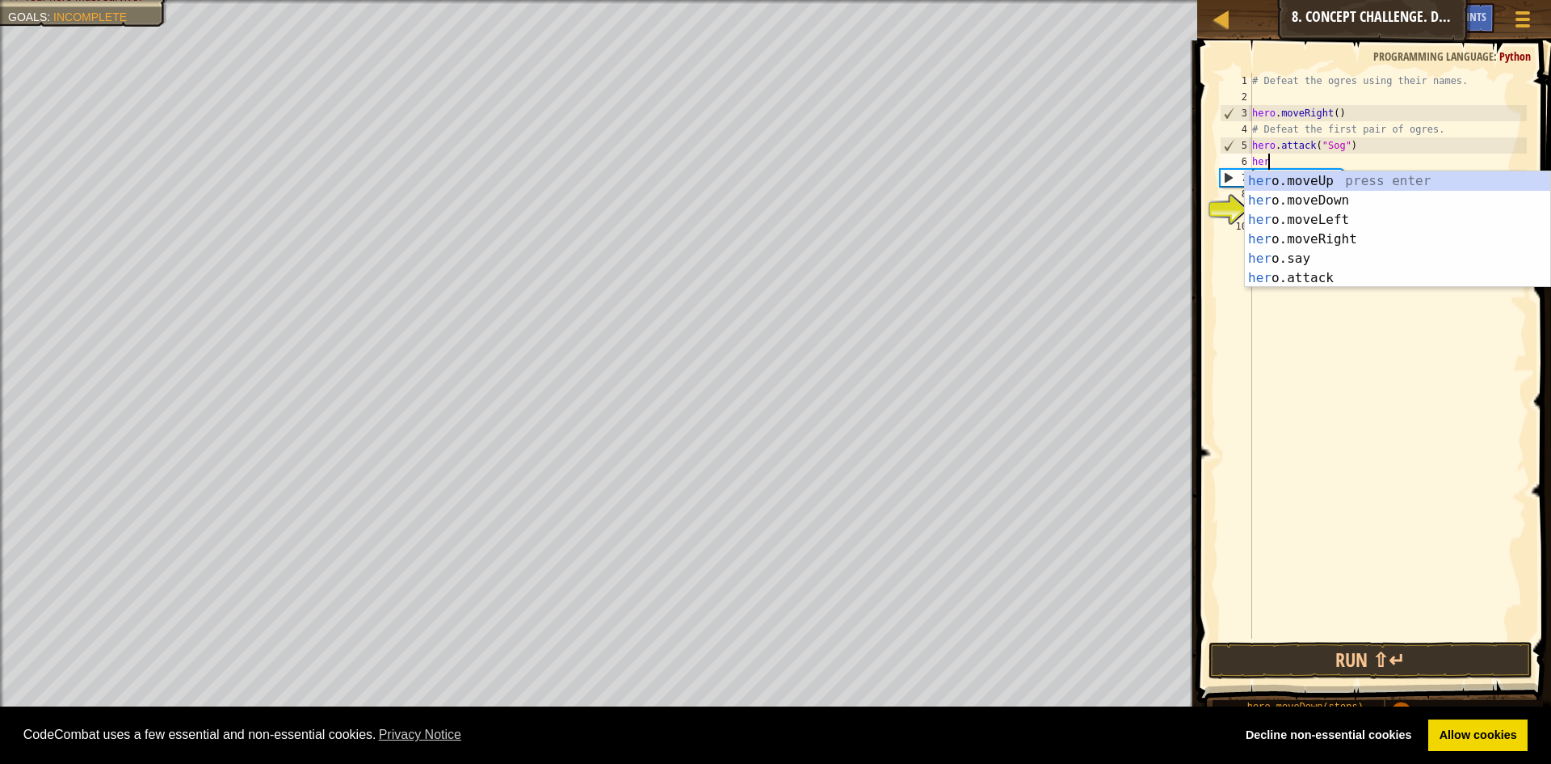
scroll to position [7, 1]
click at [1261, 271] on div "her o.moveUp press enter her o.moveDown press enter her o.moveLeft press enter …" at bounding box center [1397, 248] width 305 height 155
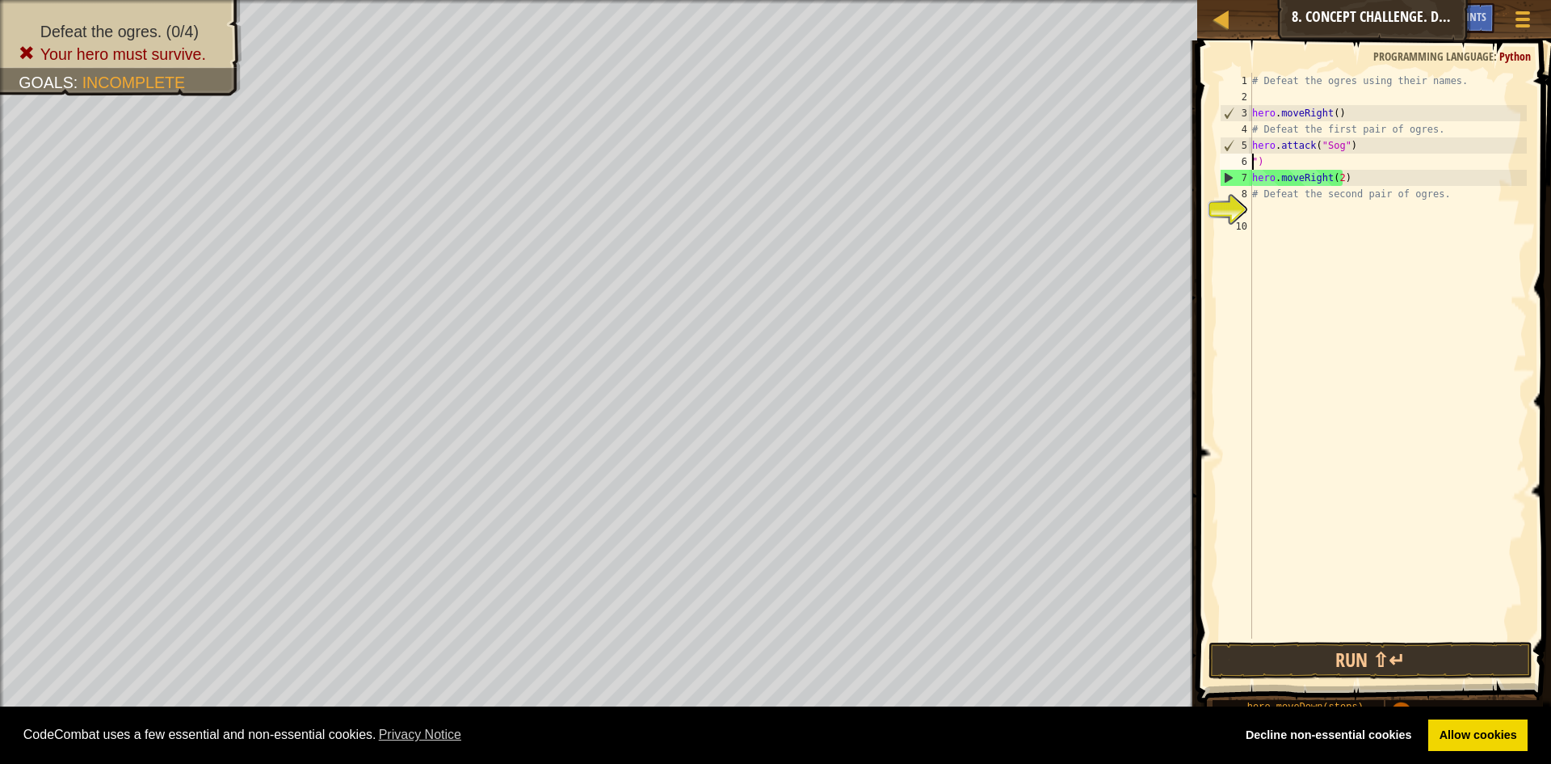
scroll to position [7, 0]
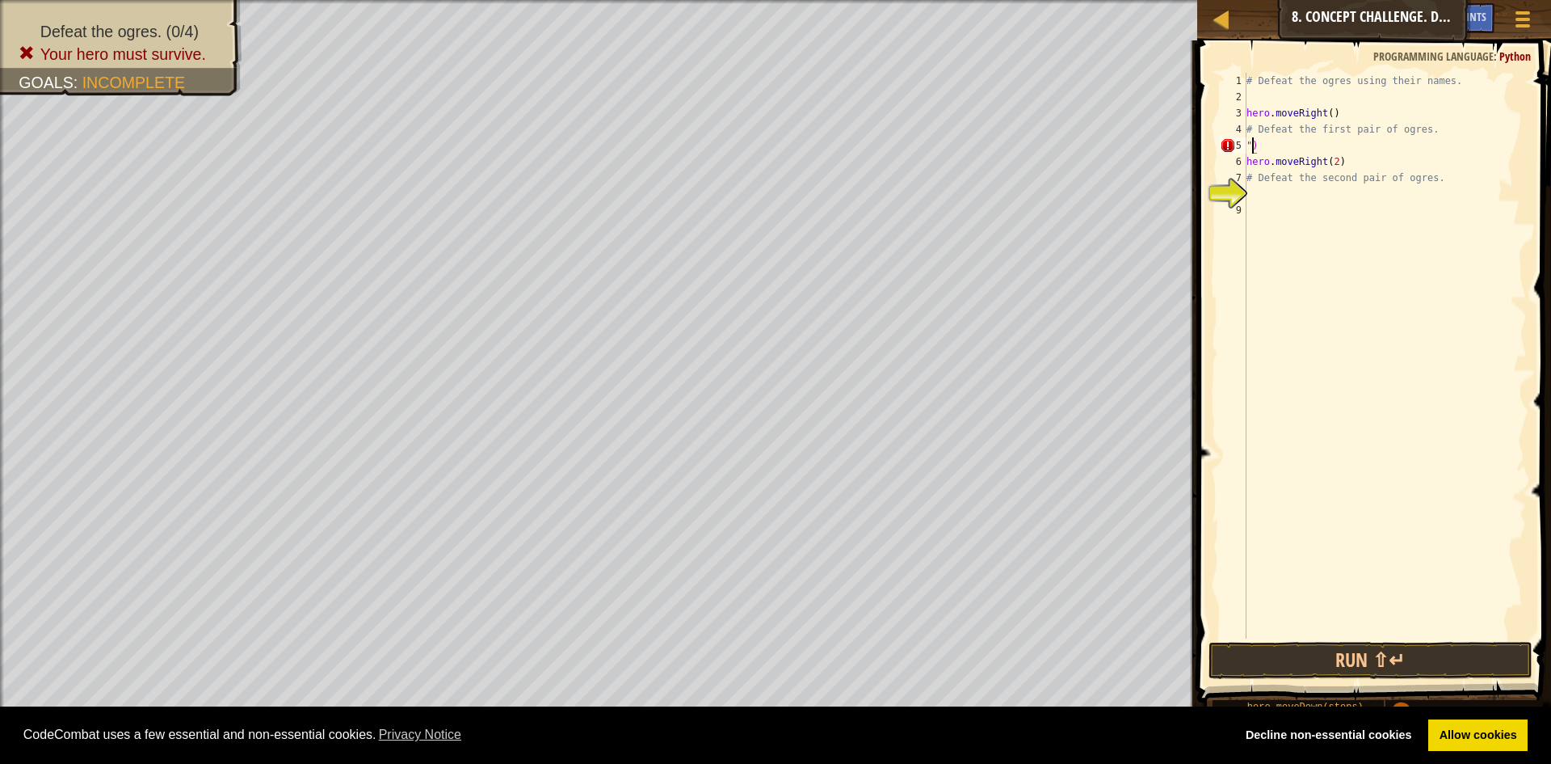
type textarea ")"
click at [1271, 137] on div "# Defeat the ogres using their names. hero . moveRight ( ) # Defeat the first p…" at bounding box center [1388, 372] width 279 height 598
click at [1256, 142] on div "# Defeat the ogres using their names. hero . moveRight ( ) # Defeat the first p…" at bounding box center [1388, 372] width 279 height 598
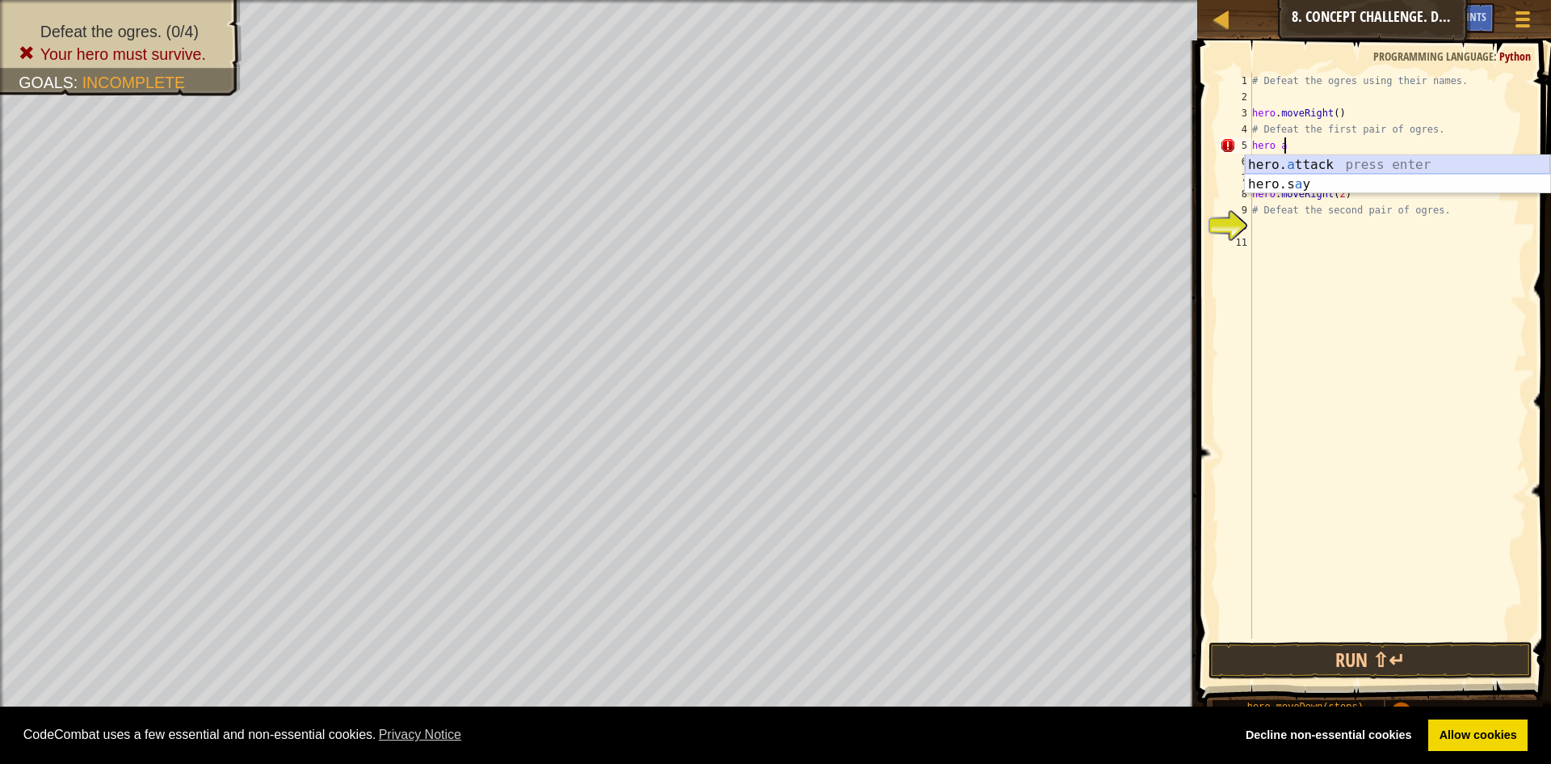
click at [1437, 162] on div "hero. a ttack press enter hero.s a y press enter" at bounding box center [1397, 194] width 305 height 78
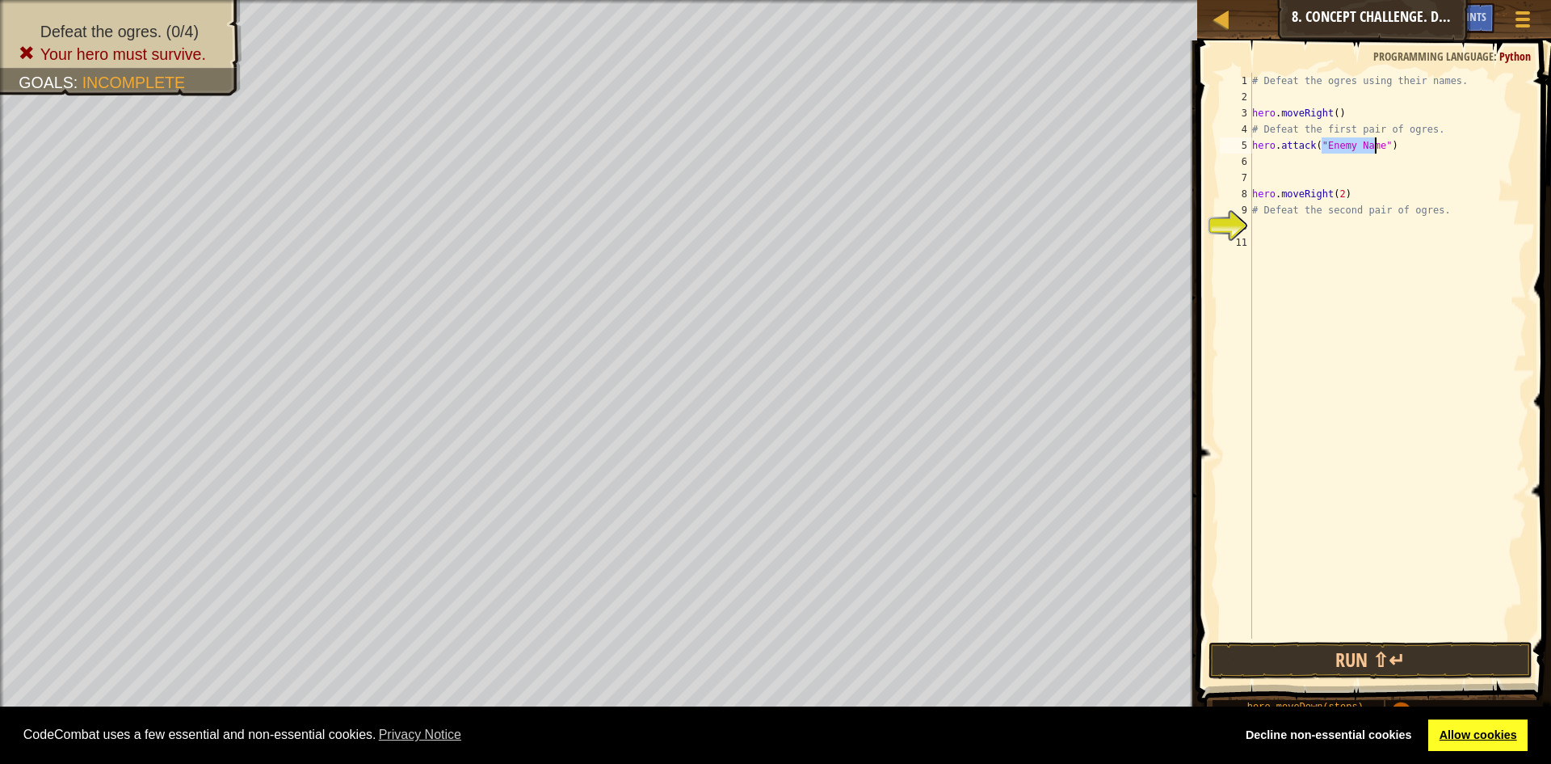
type textarea "hero.attack("Enemy Name")"
click at [1479, 729] on link "Allow cookies" at bounding box center [1478, 735] width 99 height 32
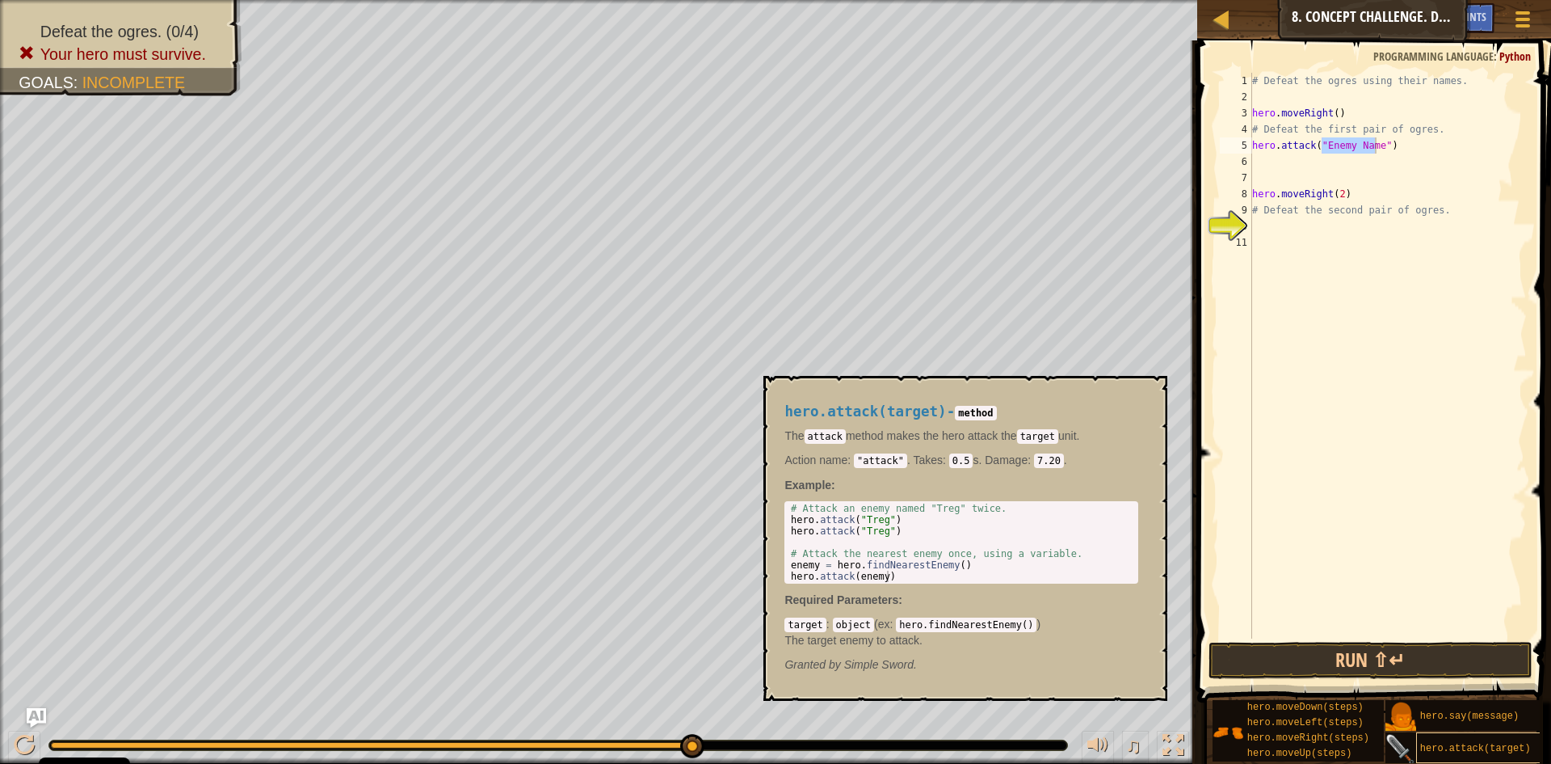
scroll to position [12, 0]
click at [1485, 732] on div "hero.attack(target)" at bounding box center [1493, 747] width 155 height 31
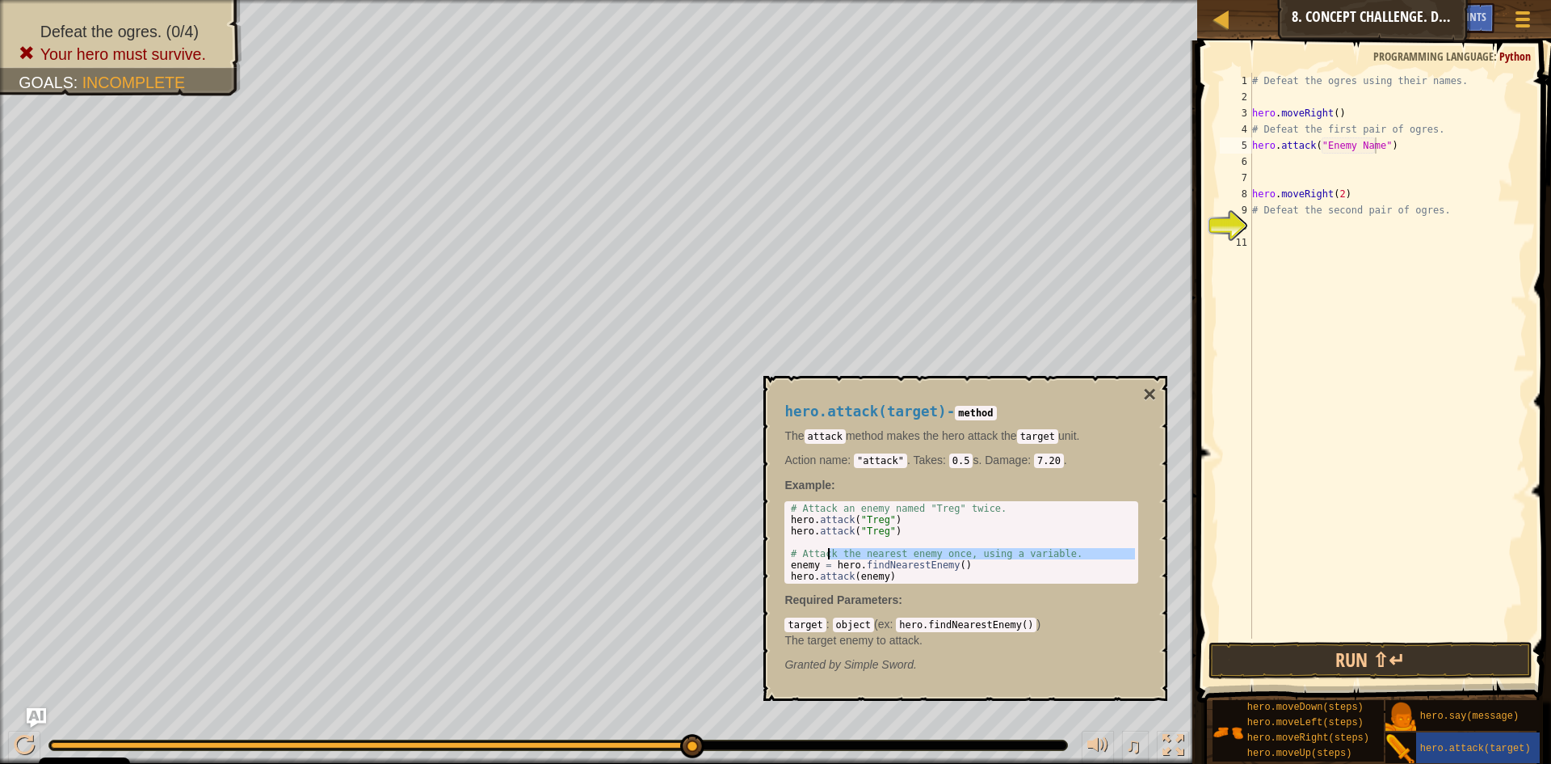
drag, startPoint x: 790, startPoint y: 566, endPoint x: 771, endPoint y: 553, distance: 23.8
click at [771, 553] on div "hero.attack(target) - method The attack method makes the hero attack the target…" at bounding box center [966, 538] width 404 height 325
type textarea "# Attack the nearest enemy once, using a variable. enemy = hero.findNearestEnem…"
click at [769, 549] on div "hero.attack(target) - method The attack method makes the hero attack the target…" at bounding box center [966, 538] width 404 height 325
click at [1050, 618] on div "target : object ( ex : hero.findNearestEnemy() ) The target enemy to attack." at bounding box center [962, 632] width 354 height 32
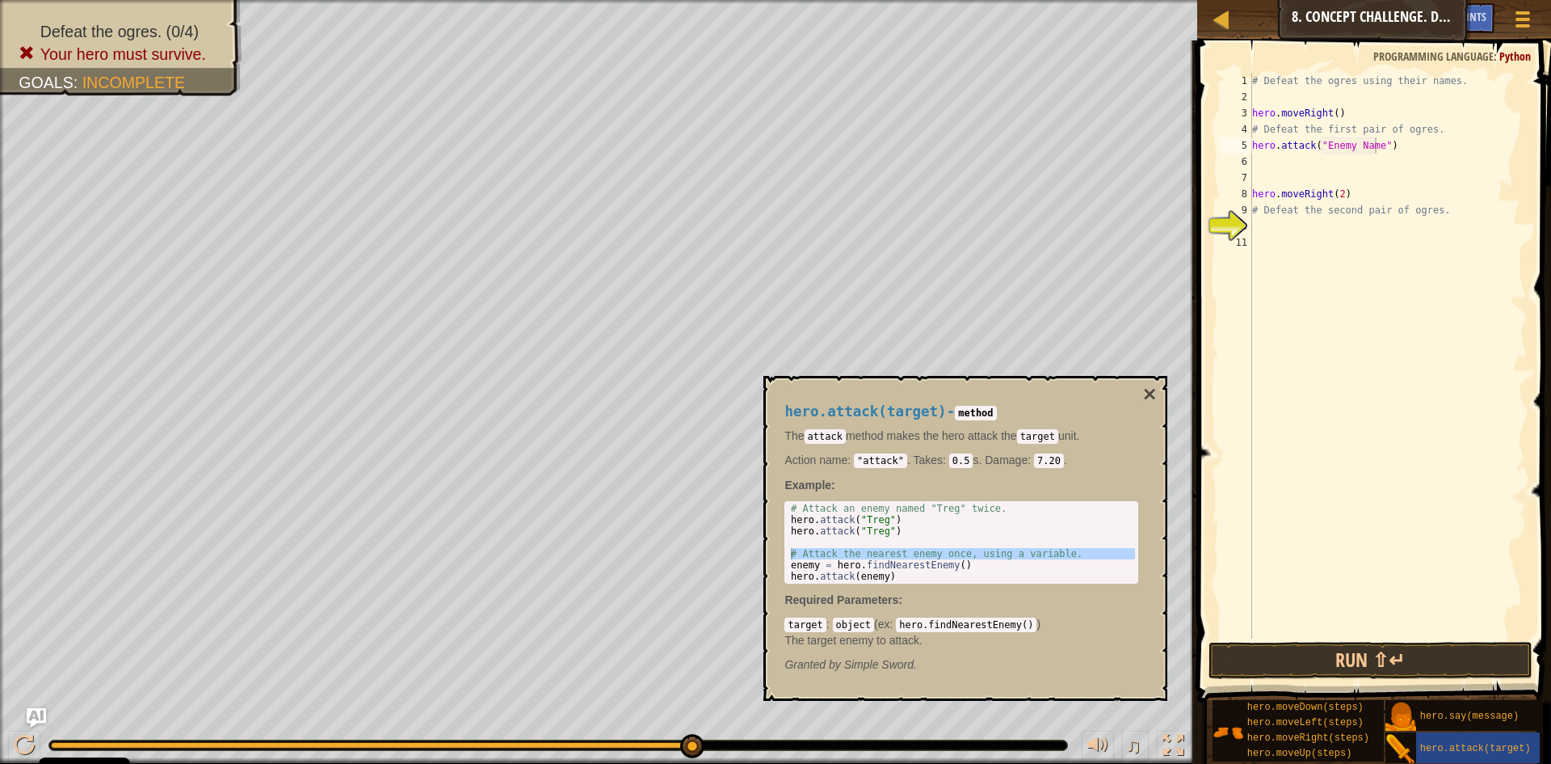
click at [1051, 596] on p "Required Parameters :" at bounding box center [962, 599] width 354 height 16
drag, startPoint x: 1069, startPoint y: 583, endPoint x: 1151, endPoint y: 544, distance: 90.4
click at [1099, 572] on div "hero.attack(target) - method The attack method makes the hero attack the target…" at bounding box center [961, 538] width 377 height 299
drag, startPoint x: 1151, startPoint y: 544, endPoint x: 1153, endPoint y: 465, distance: 78.4
click at [1155, 524] on div "hero.attack(target) - method The attack method makes the hero attack the target…" at bounding box center [966, 538] width 404 height 325
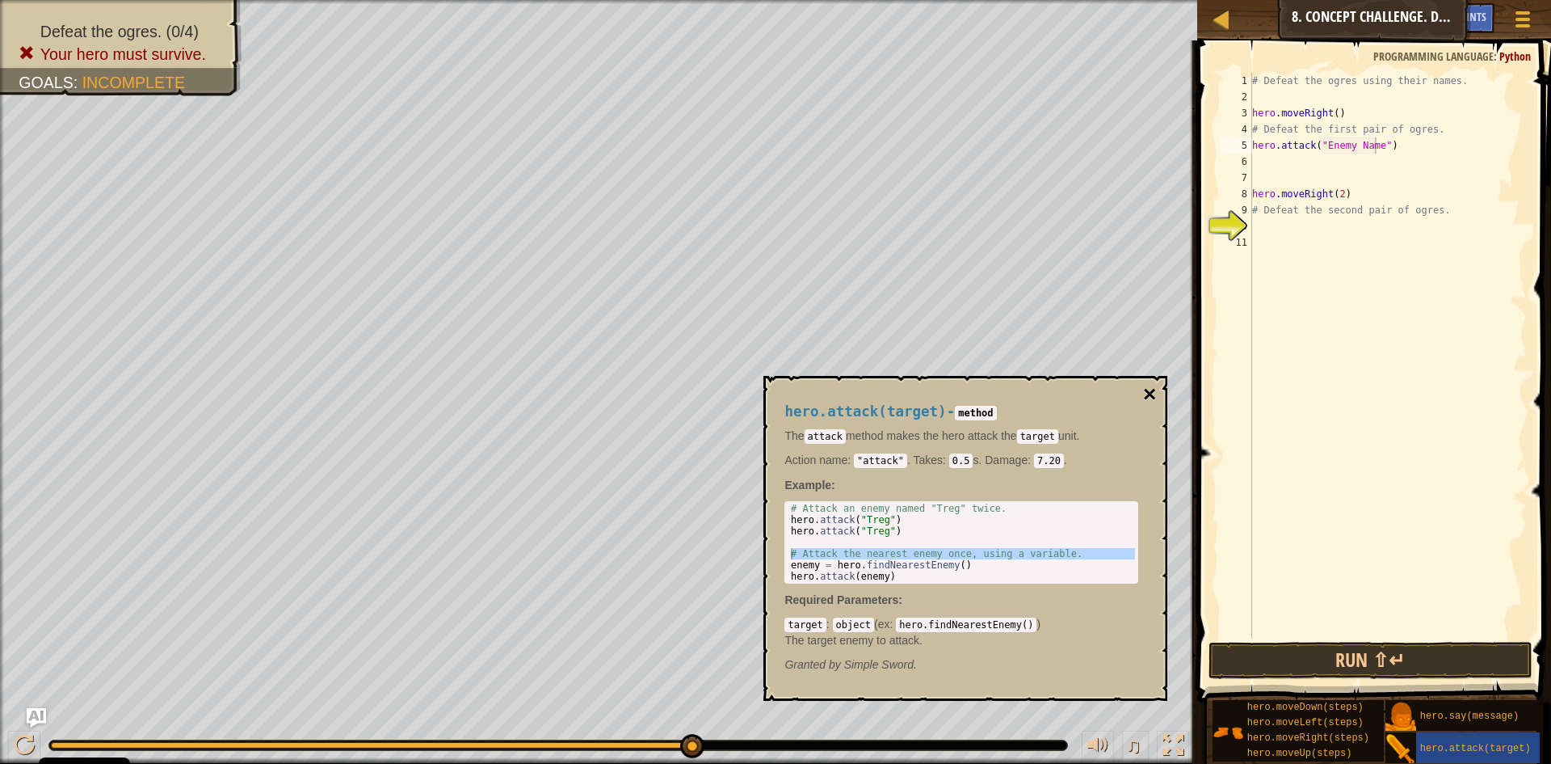
click at [1145, 383] on button "×" at bounding box center [1149, 394] width 13 height 23
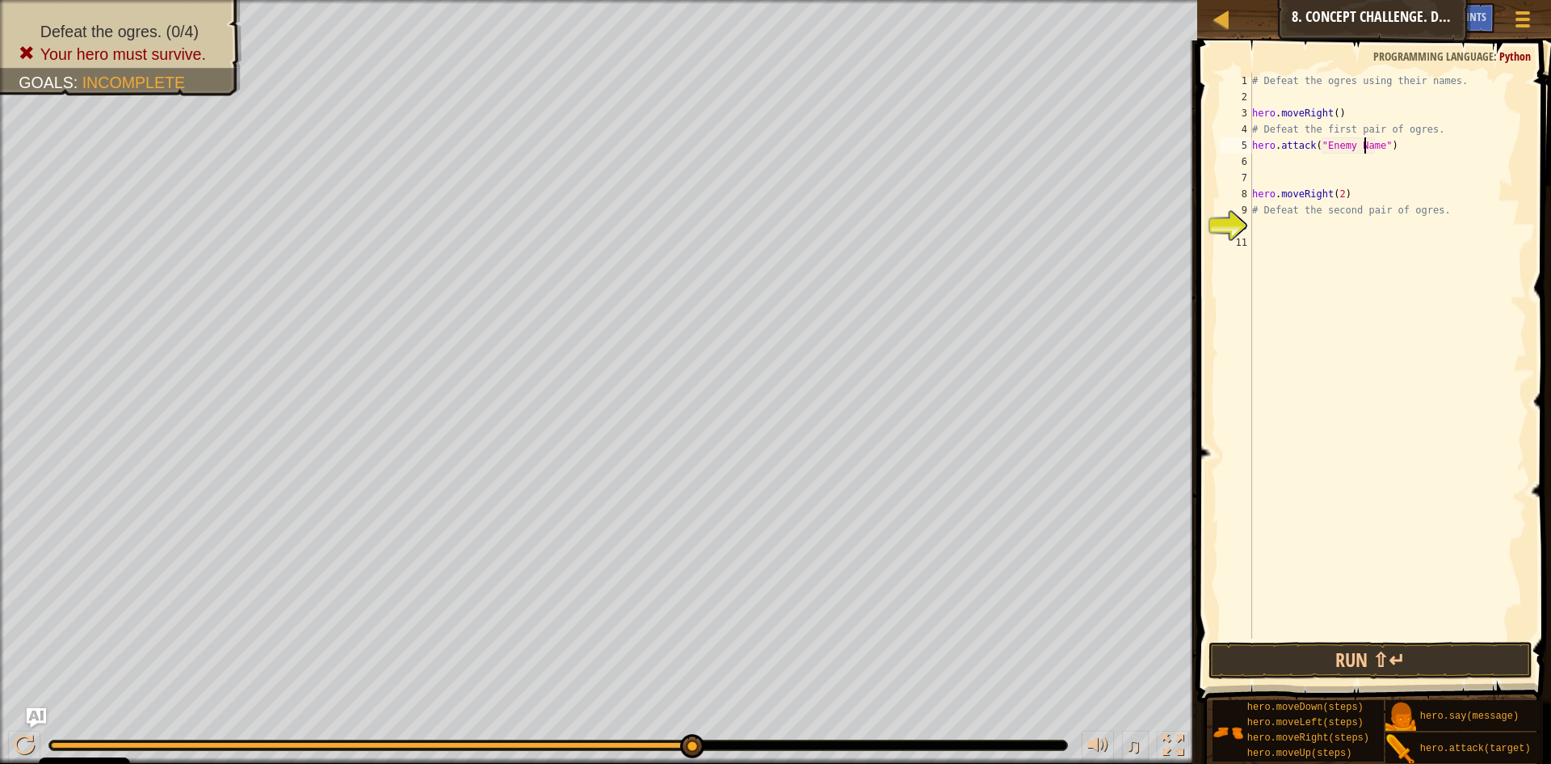
click at [1366, 145] on div "# Defeat the ogres using their names. hero . moveRight ( ) # Defeat the first p…" at bounding box center [1388, 372] width 279 height 598
click at [1379, 150] on div "# Defeat the ogres using their names. hero . moveRight ( ) # Defeat the first p…" at bounding box center [1388, 372] width 279 height 598
click at [1372, 150] on div "# Defeat the ogres using their names. hero . moveRight ( ) # Defeat the first p…" at bounding box center [1388, 372] width 279 height 598
click at [1373, 153] on div "# Defeat the ogres using their names. hero . moveRight ( ) # Defeat the first p…" at bounding box center [1388, 372] width 279 height 598
type textarea "hero.attack("Sog")"
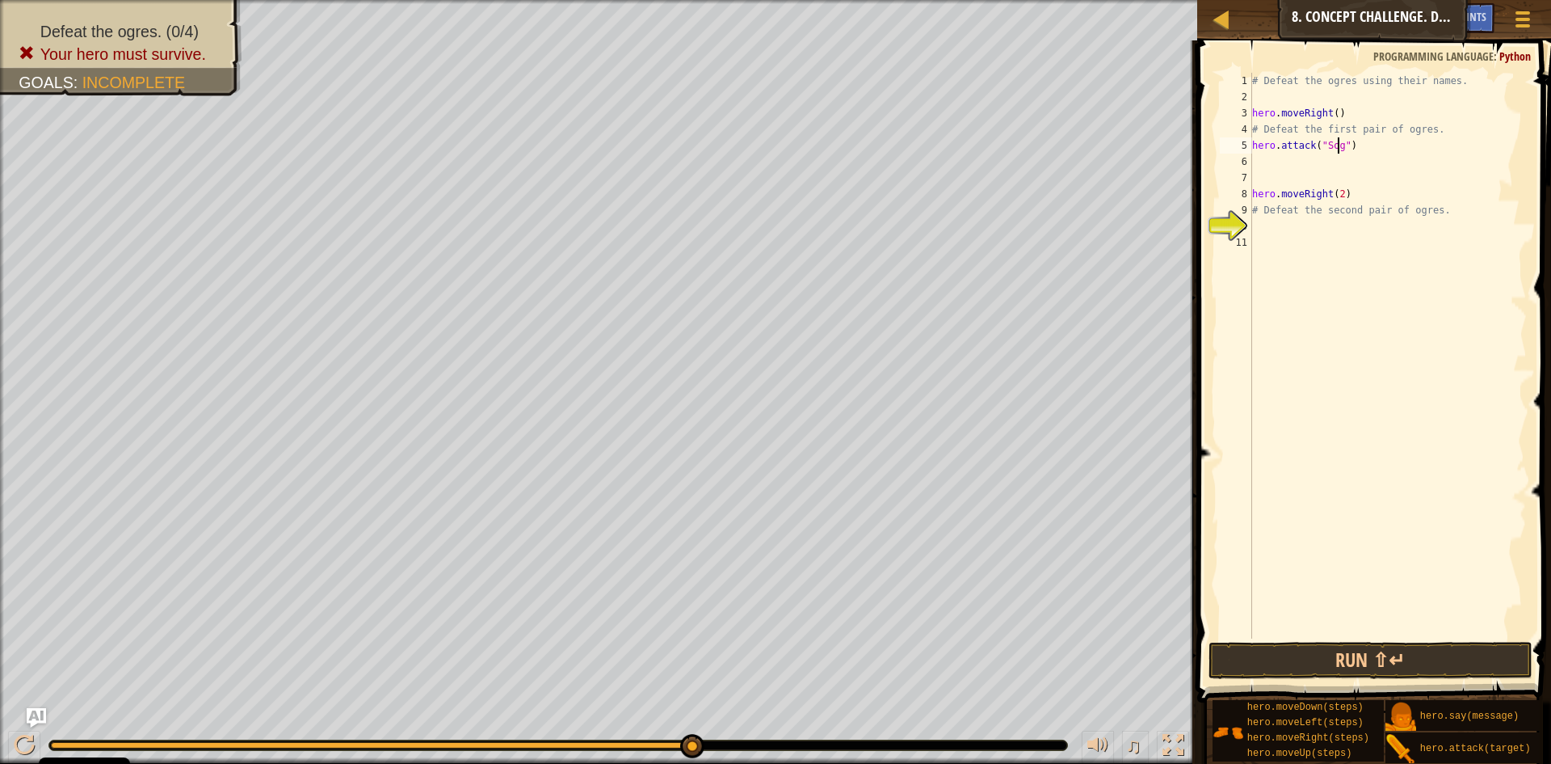
scroll to position [7, 7]
click at [1267, 156] on div "# Defeat the ogres using their names. hero . moveRight ( ) # Defeat the first p…" at bounding box center [1388, 372] width 279 height 598
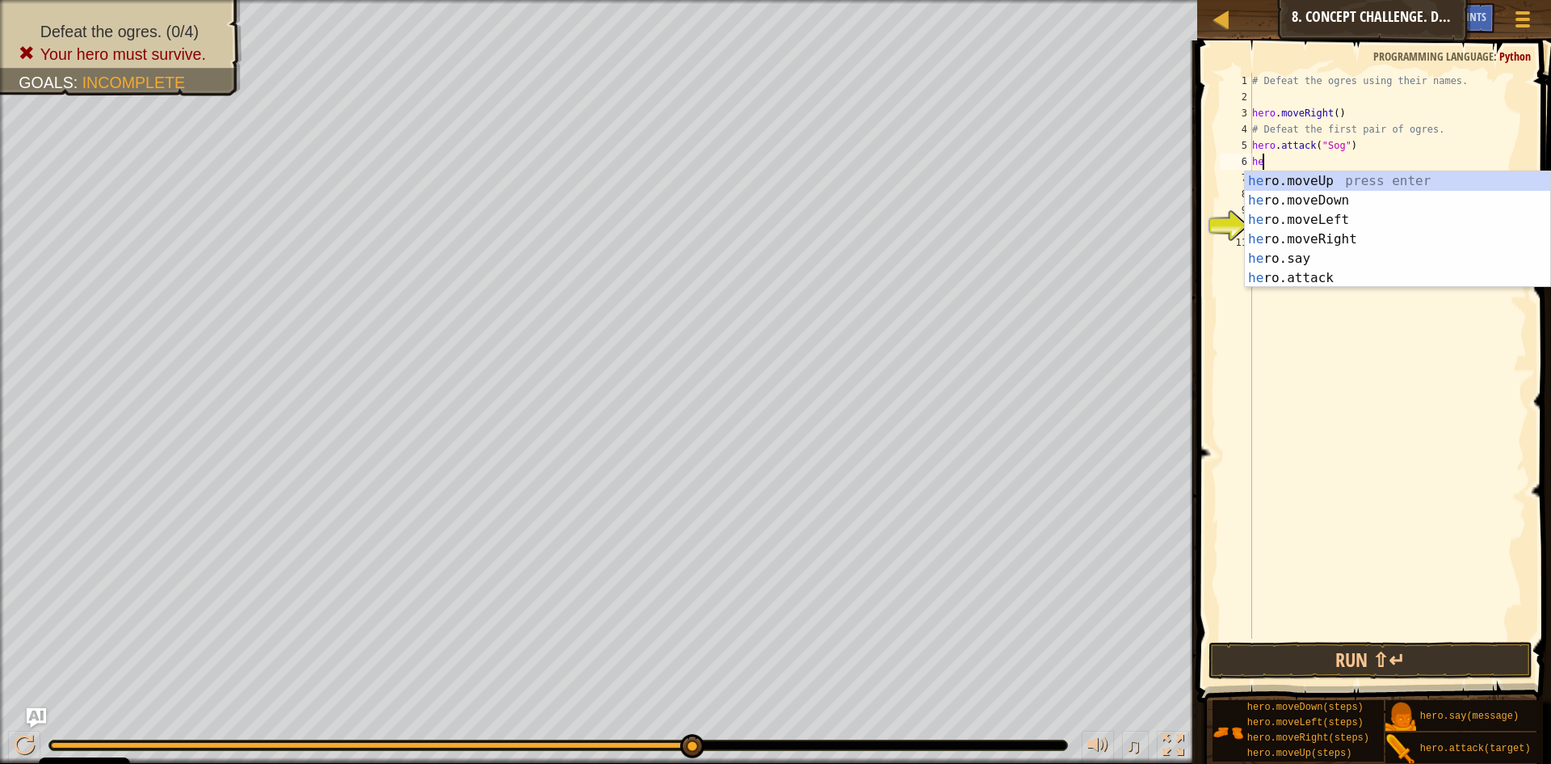
scroll to position [7, 1]
click at [1278, 270] on div "hero .moveUp press enter hero .moveDown press enter hero .moveLeft press enter …" at bounding box center [1397, 248] width 305 height 155
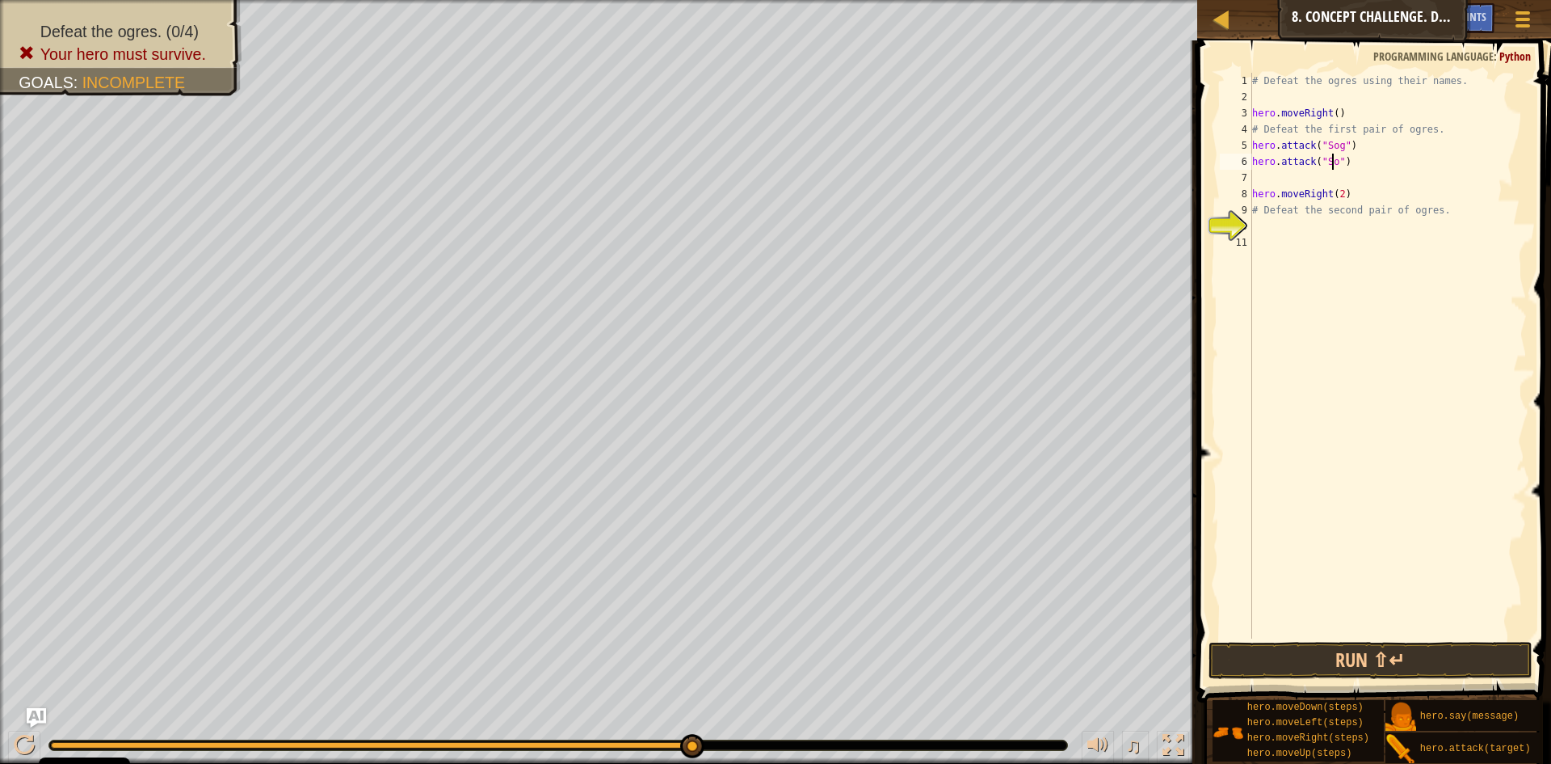
scroll to position [7, 7]
type textarea "hero.attack("Sog")"
click at [1358, 658] on button "Run ⇧↵" at bounding box center [1371, 660] width 324 height 37
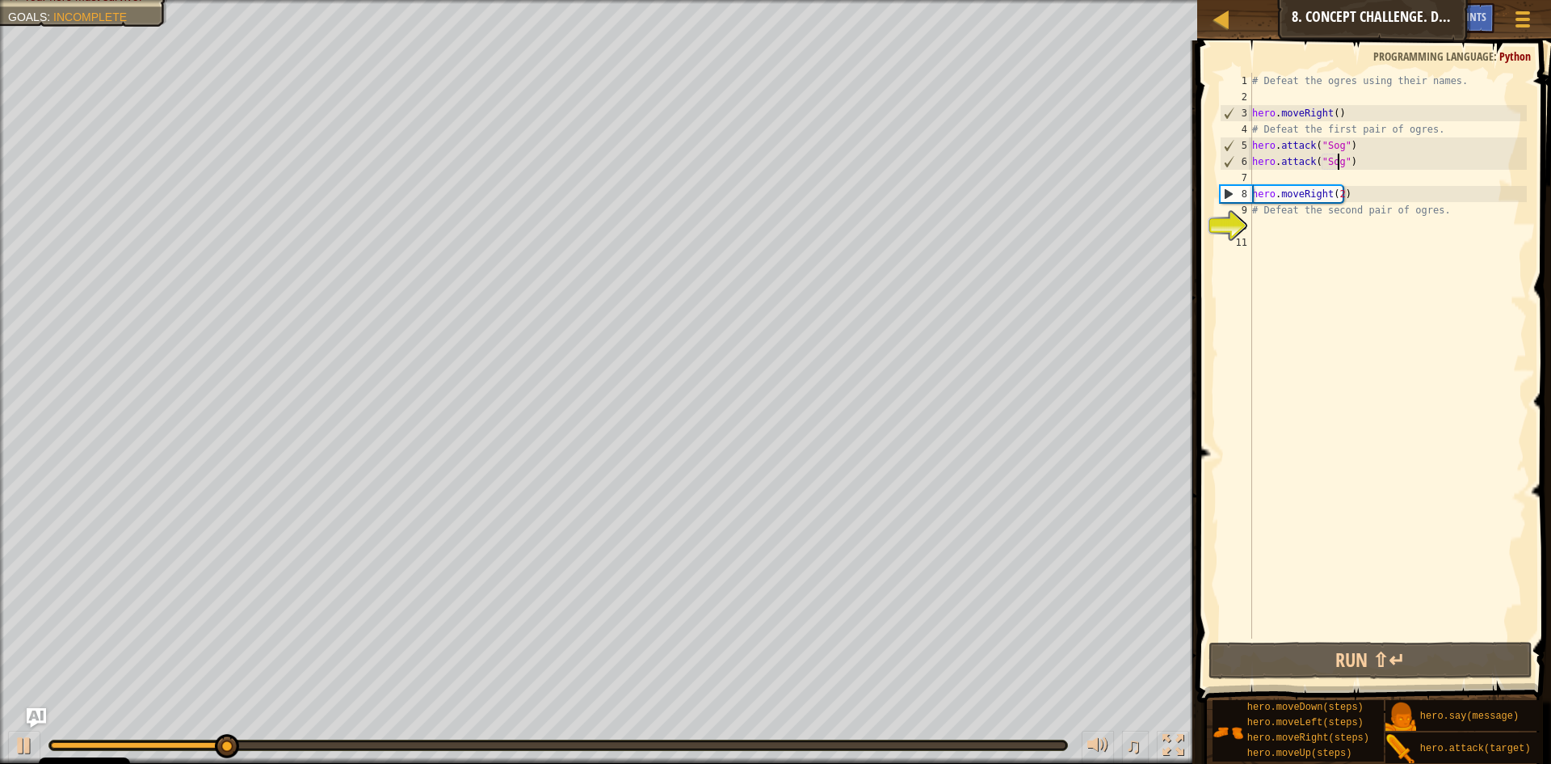
click at [1307, 175] on div "# Defeat the ogres using their names. hero . moveRight ( ) # Defeat the first p…" at bounding box center [1388, 372] width 279 height 598
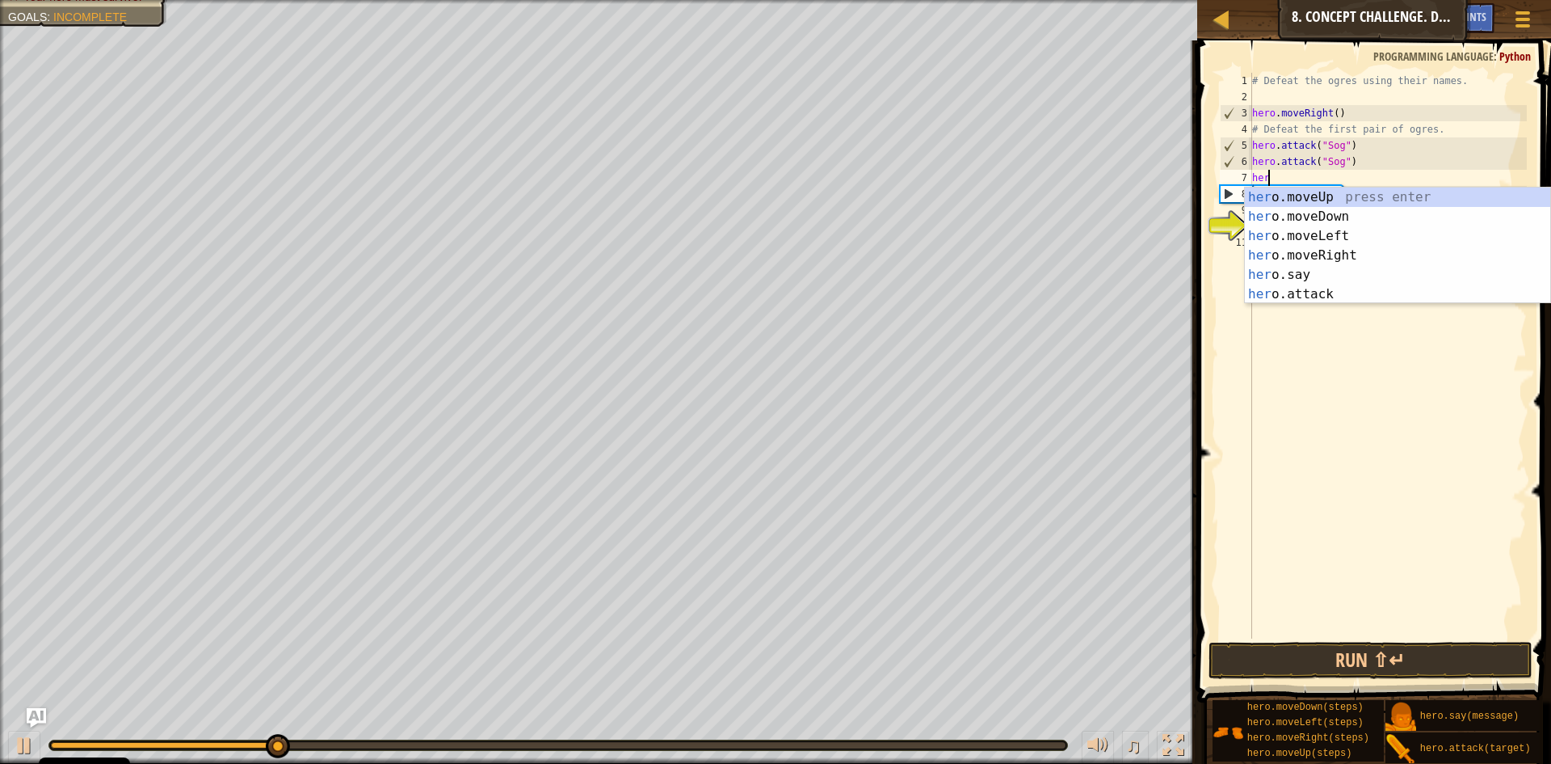
scroll to position [7, 1]
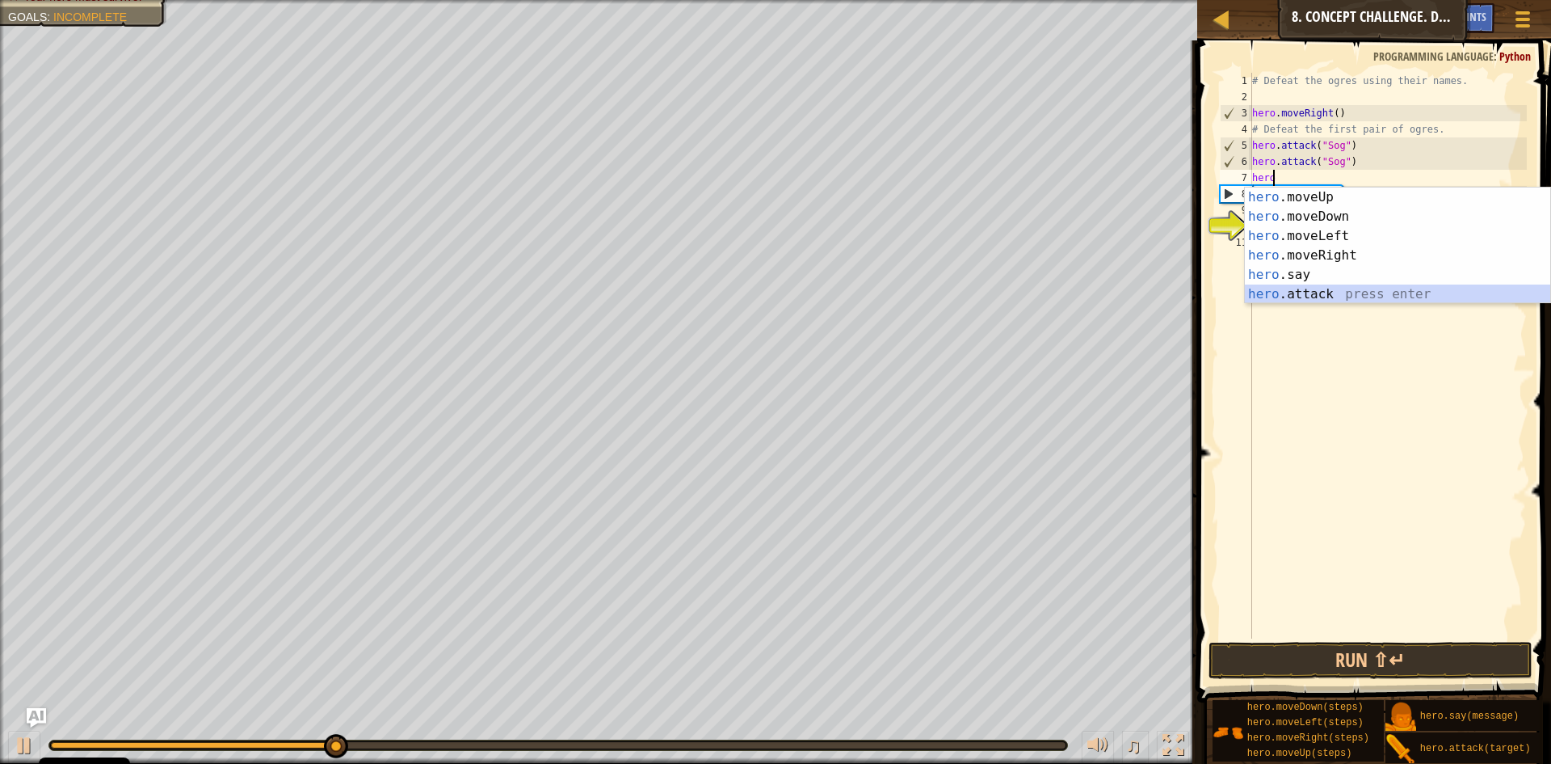
click at [1356, 287] on div "hero .moveUp press enter hero .moveDown press enter hero .moveLeft press enter …" at bounding box center [1397, 264] width 305 height 155
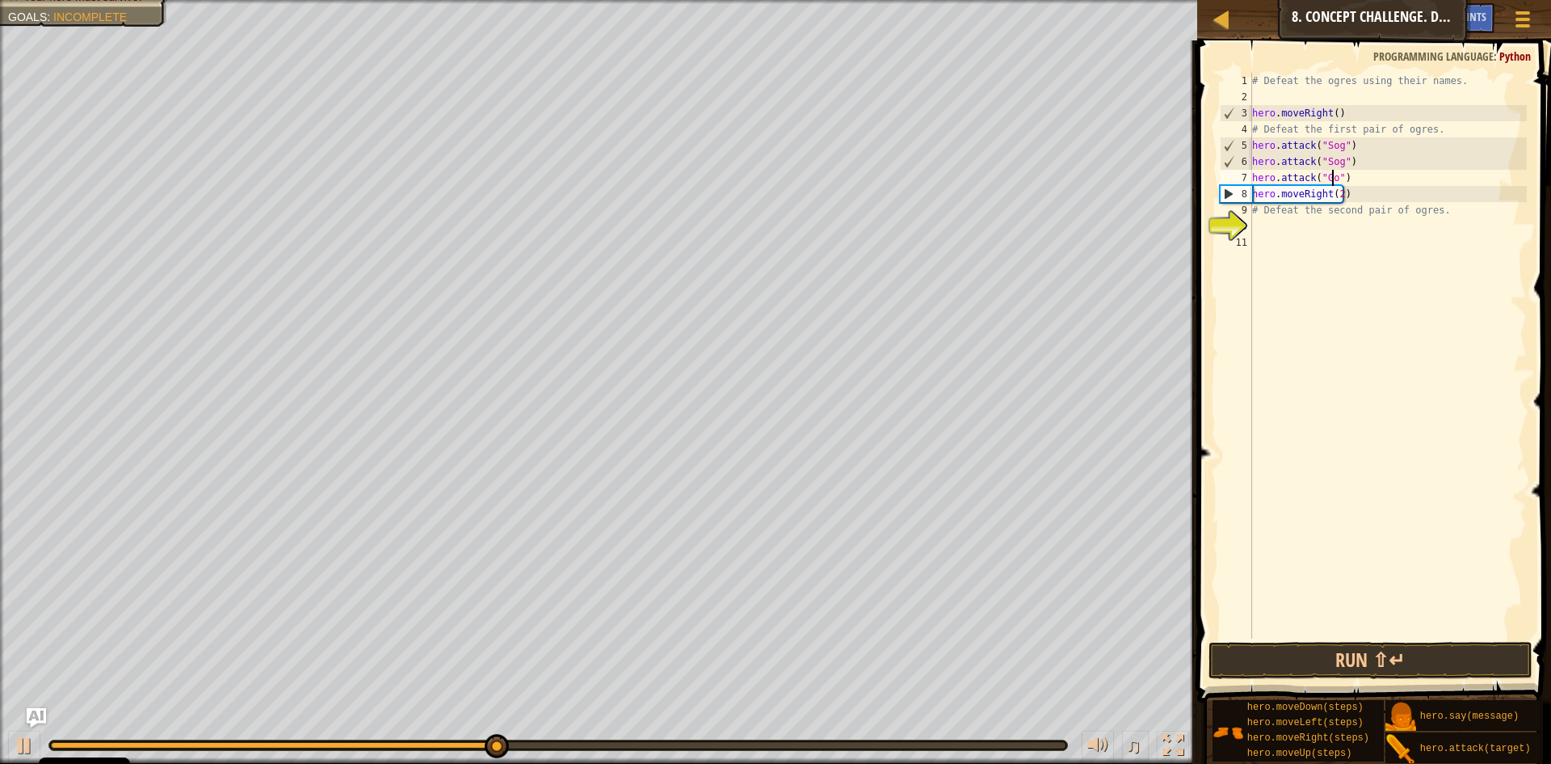
type textarea "hero.attack("Gos")"
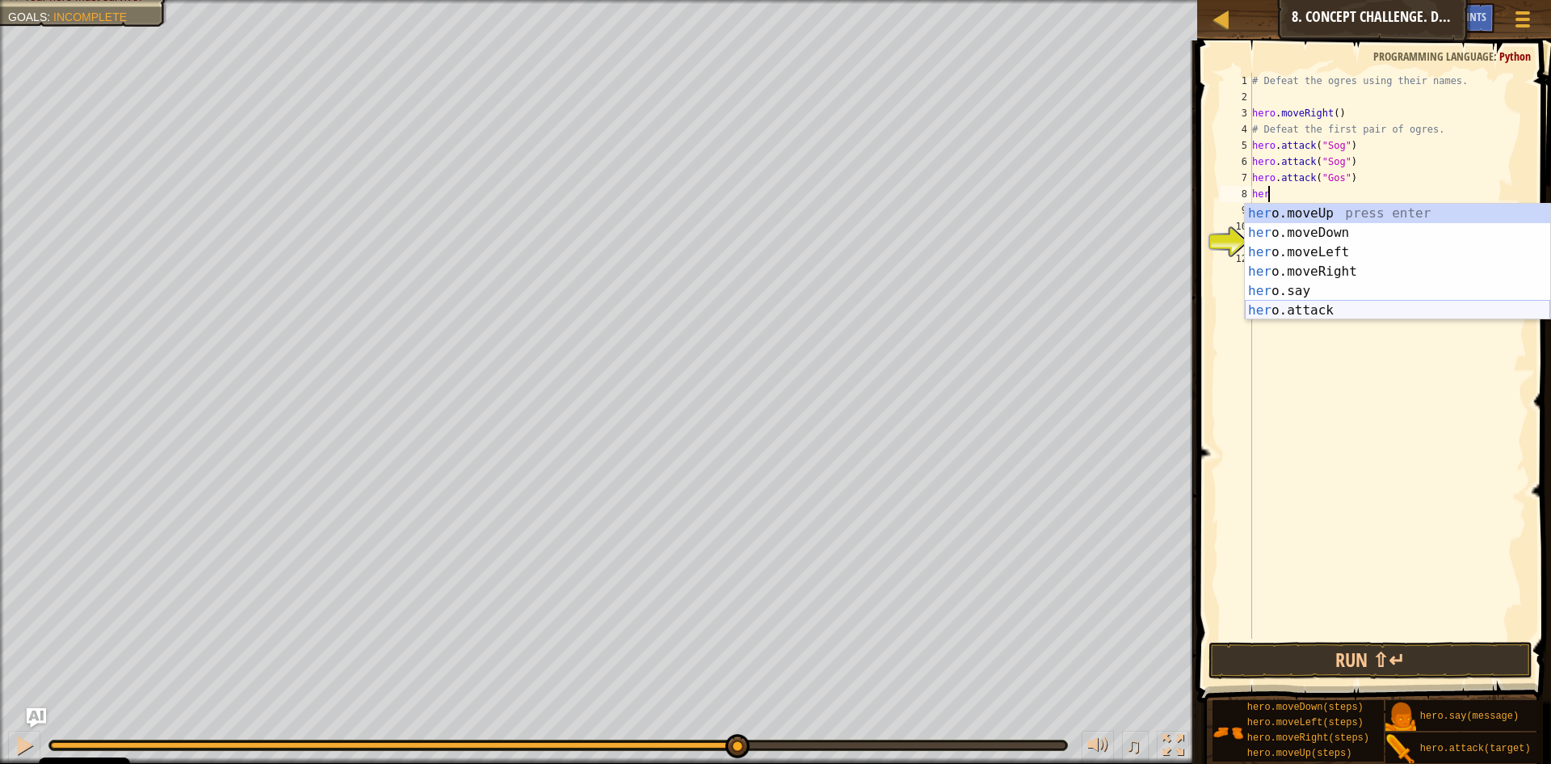
click at [1355, 305] on div "her o.moveUp press enter her o.moveDown press enter her o.moveLeft press enter …" at bounding box center [1397, 281] width 305 height 155
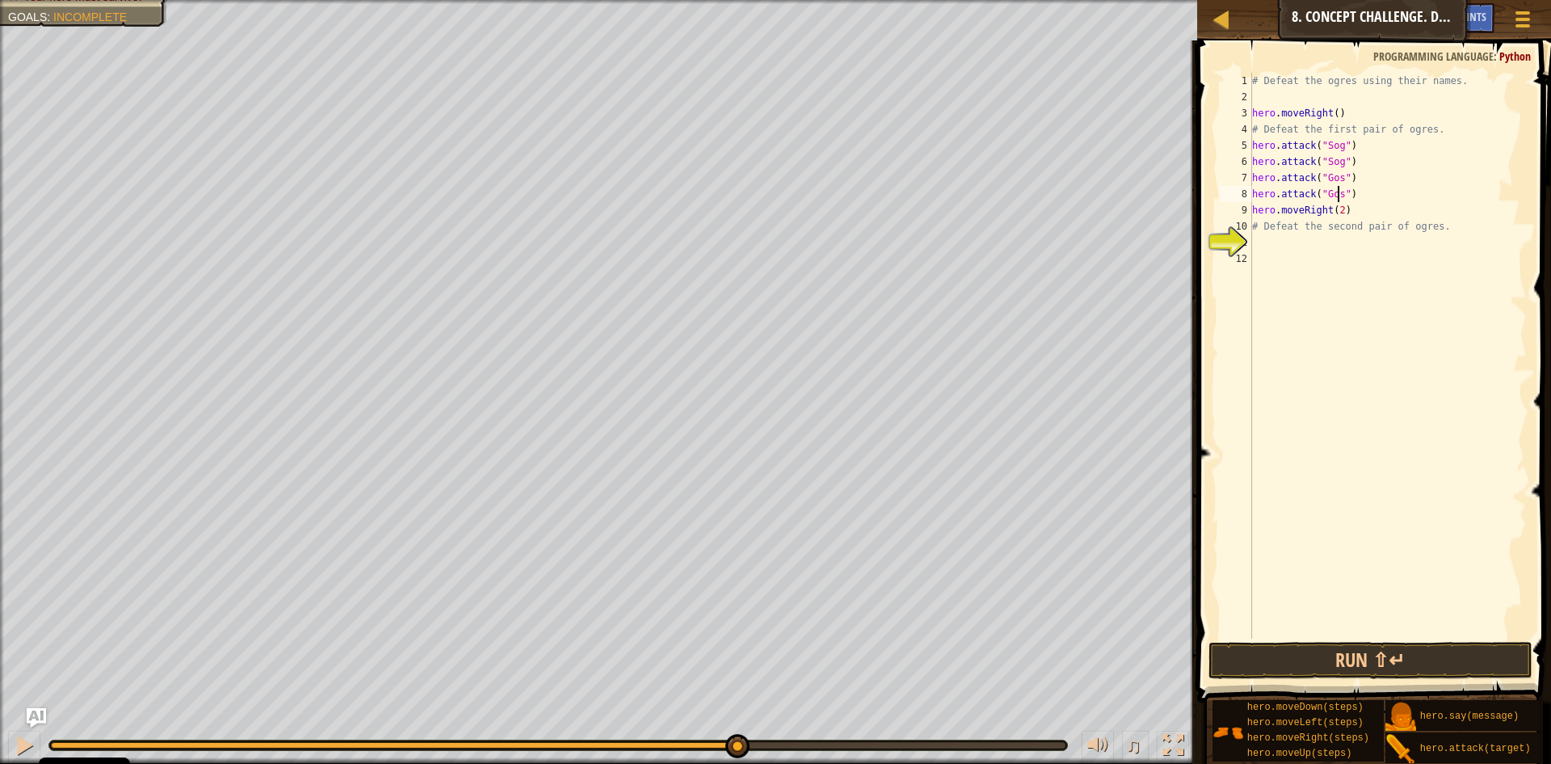
scroll to position [7, 7]
click at [1283, 653] on button "Run ⇧↵" at bounding box center [1371, 660] width 324 height 37
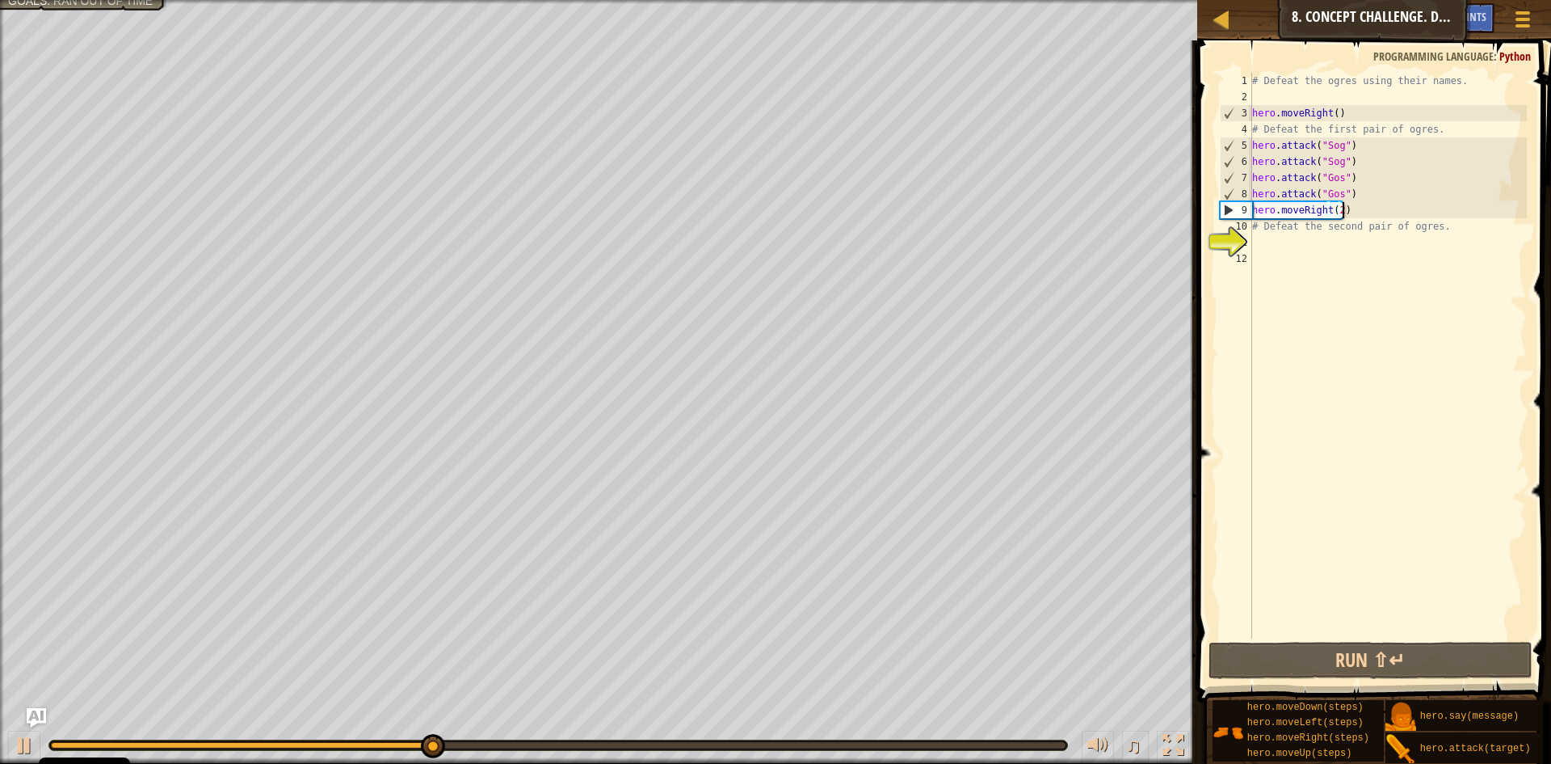
click at [1349, 210] on div "# Defeat the ogres using their names. hero . moveRight ( ) # Defeat the first p…" at bounding box center [1388, 372] width 279 height 598
click at [1356, 195] on div "# Defeat the ogres using their names. hero . moveRight ( ) # Defeat the first p…" at bounding box center [1388, 372] width 279 height 598
type textarea "hero.attack("Gos")"
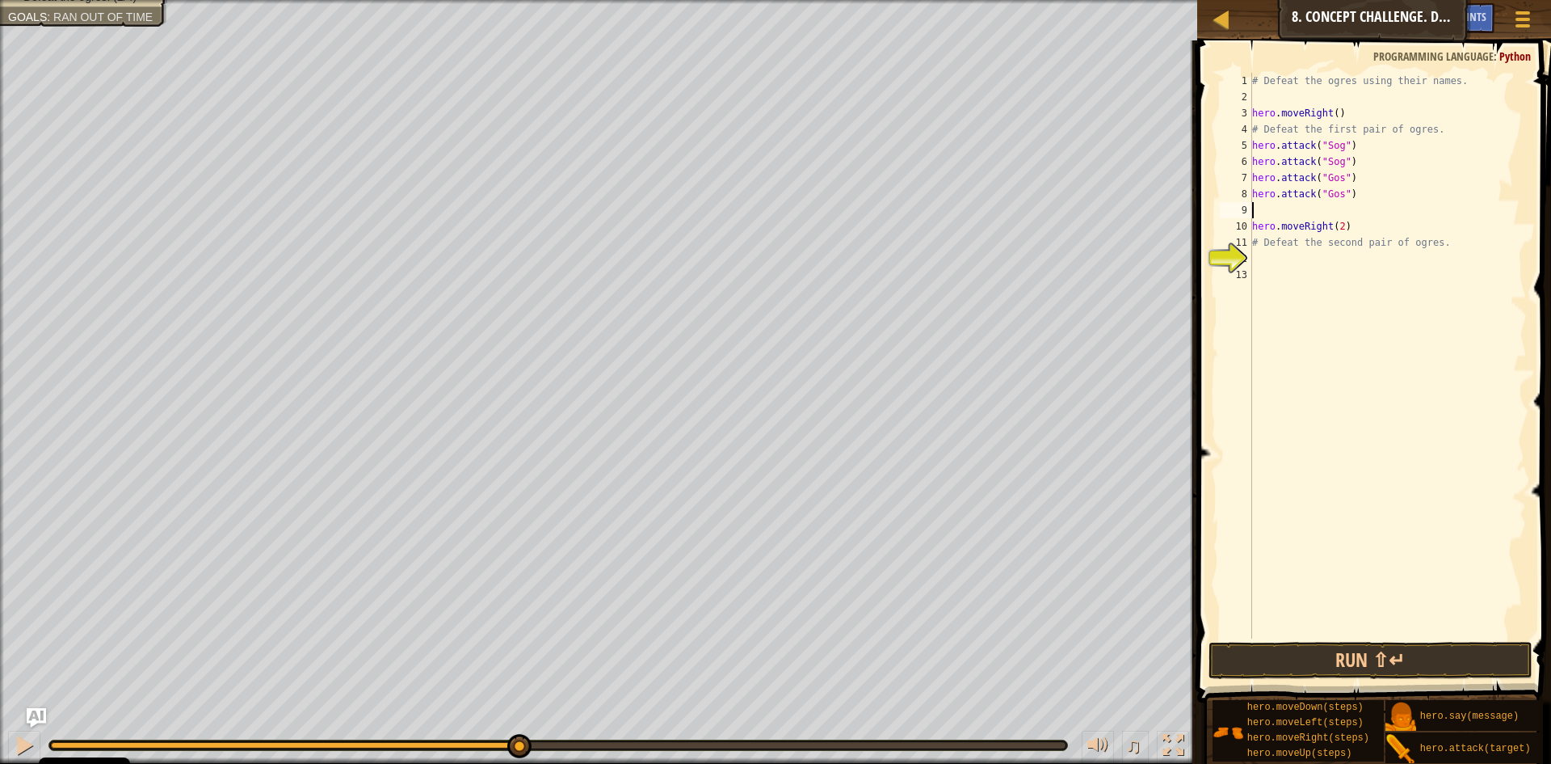
type textarea "hero.attack("Gos")"
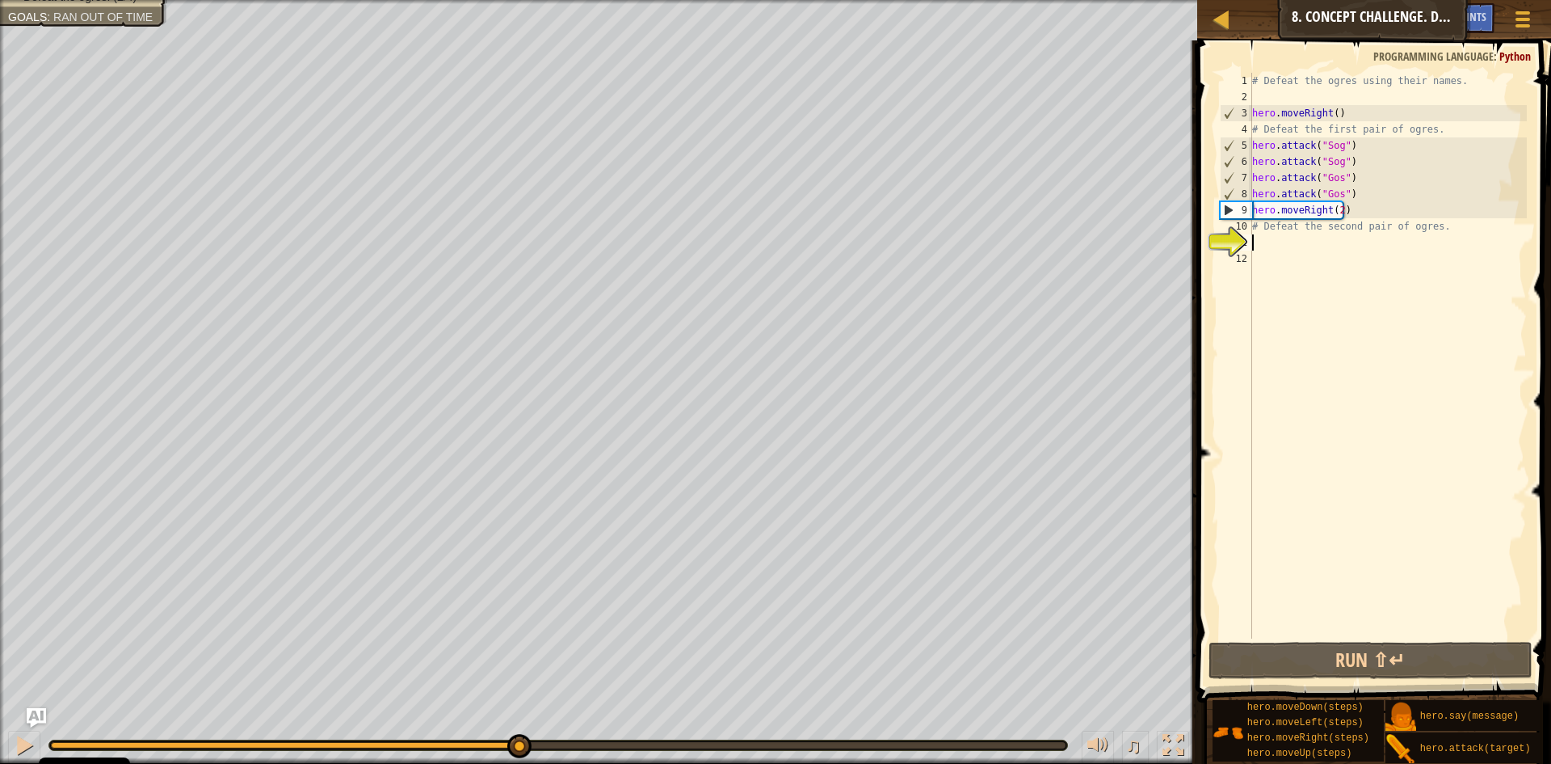
click at [1275, 247] on div "# Defeat the ogres using their names. hero . moveRight ( ) # Defeat the first p…" at bounding box center [1388, 372] width 279 height 598
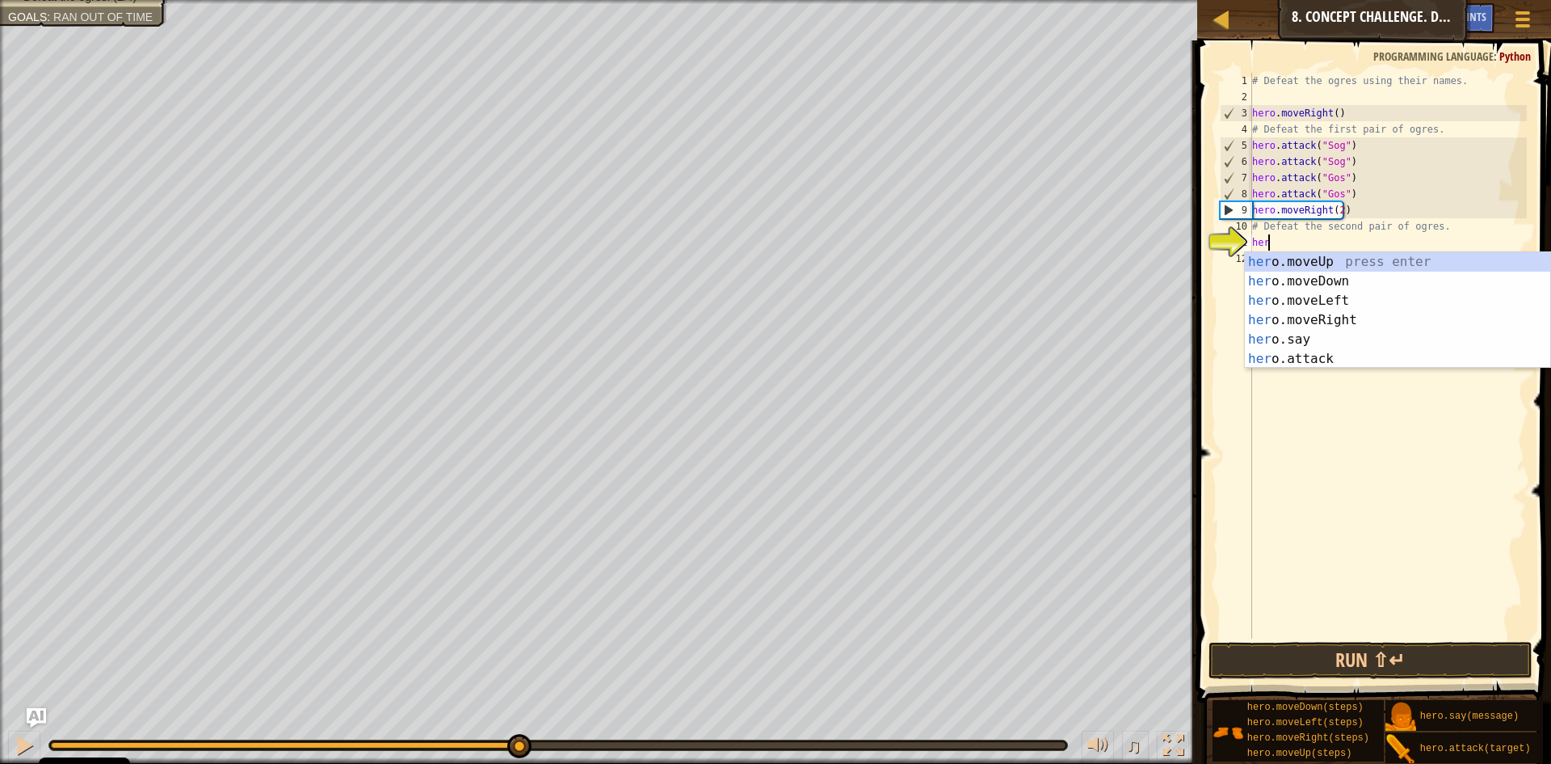
scroll to position [7, 1]
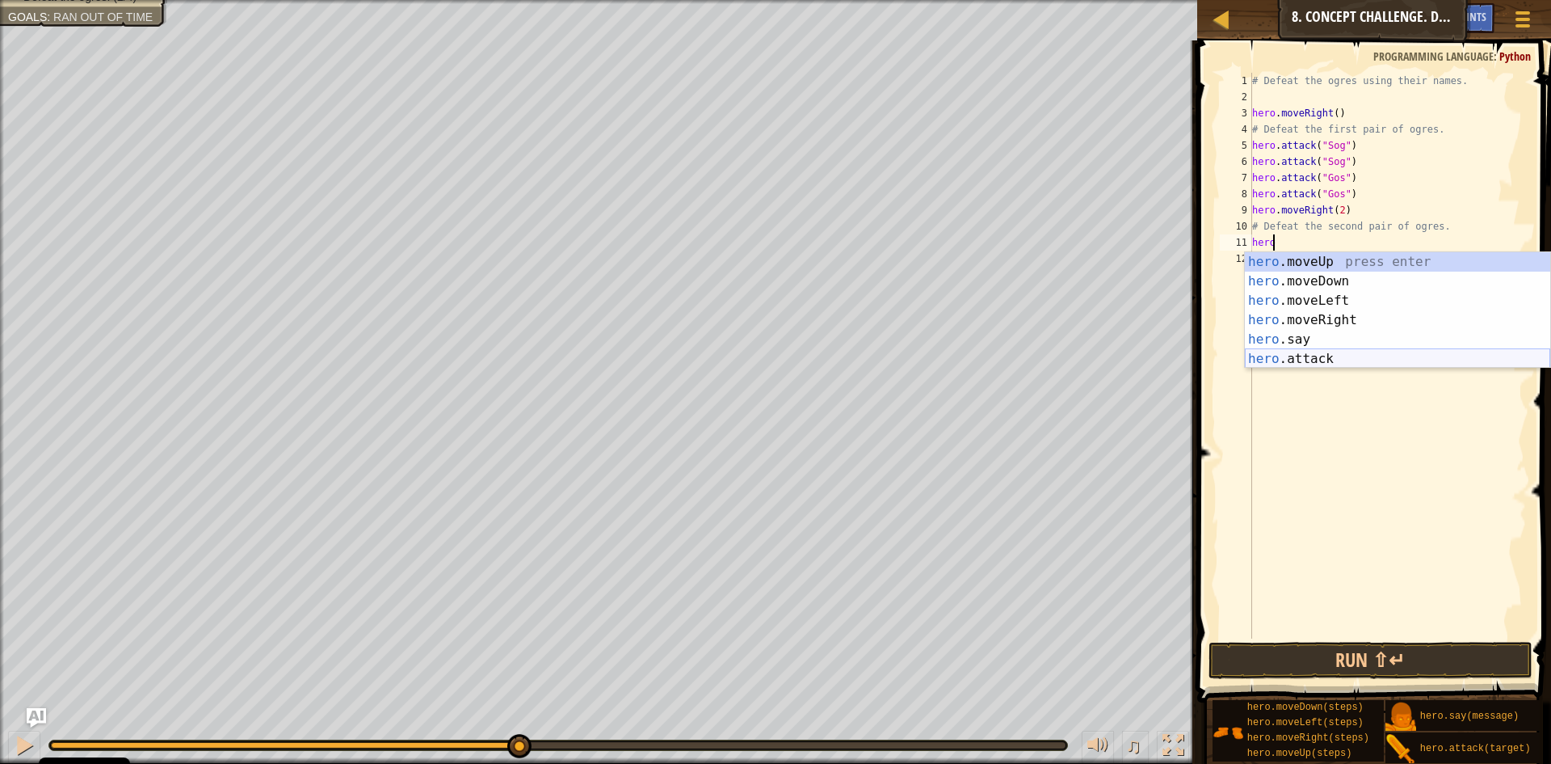
click at [1331, 351] on div "hero .moveUp press enter hero .moveDown press enter hero .moveLeft press enter …" at bounding box center [1397, 329] width 305 height 155
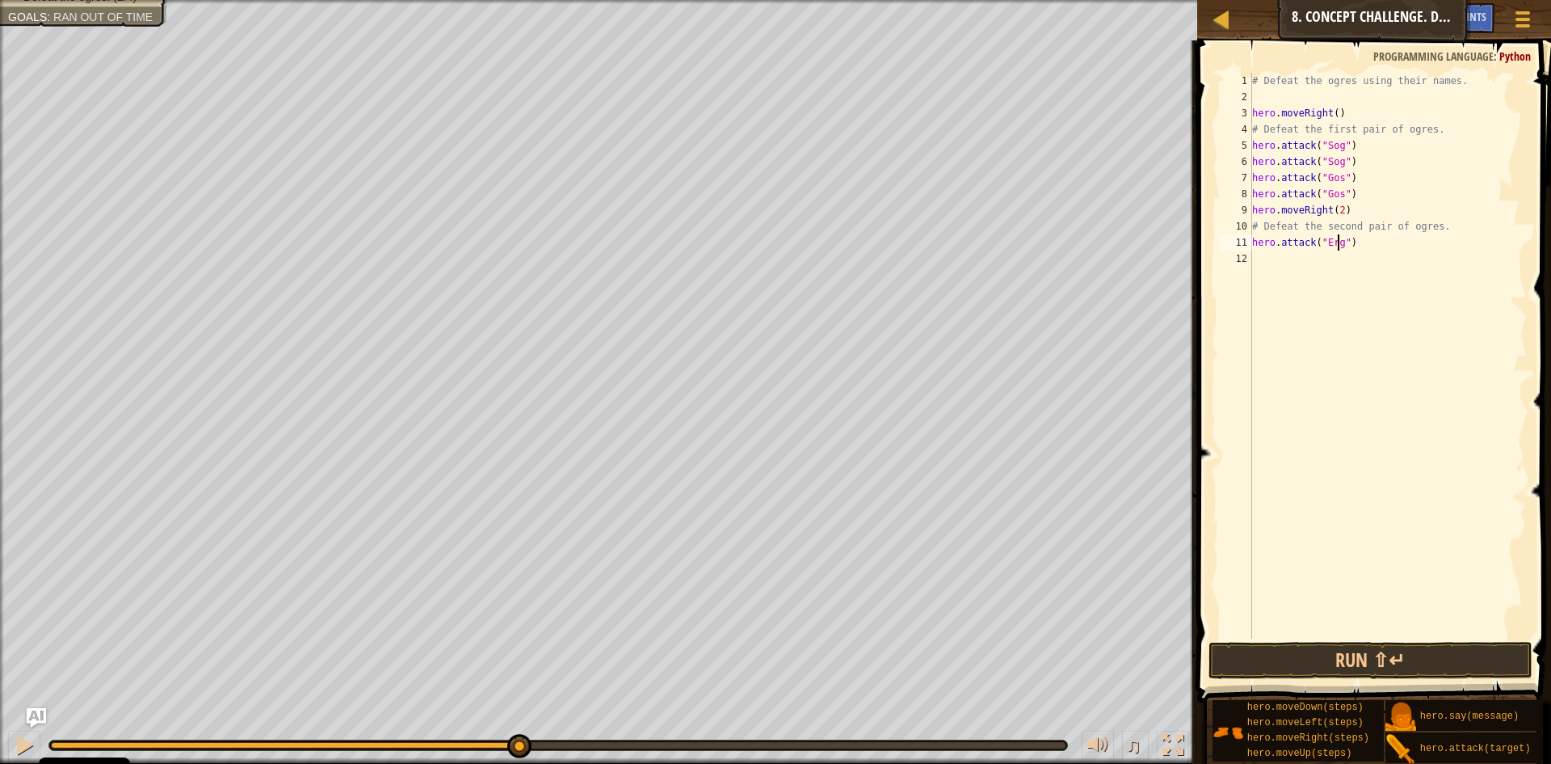
scroll to position [7, 8]
type textarea "hero.attack("Ergo")"
click at [1292, 263] on div "# Defeat the ogres using their names. hero . moveRight ( ) # Defeat the first p…" at bounding box center [1388, 372] width 279 height 598
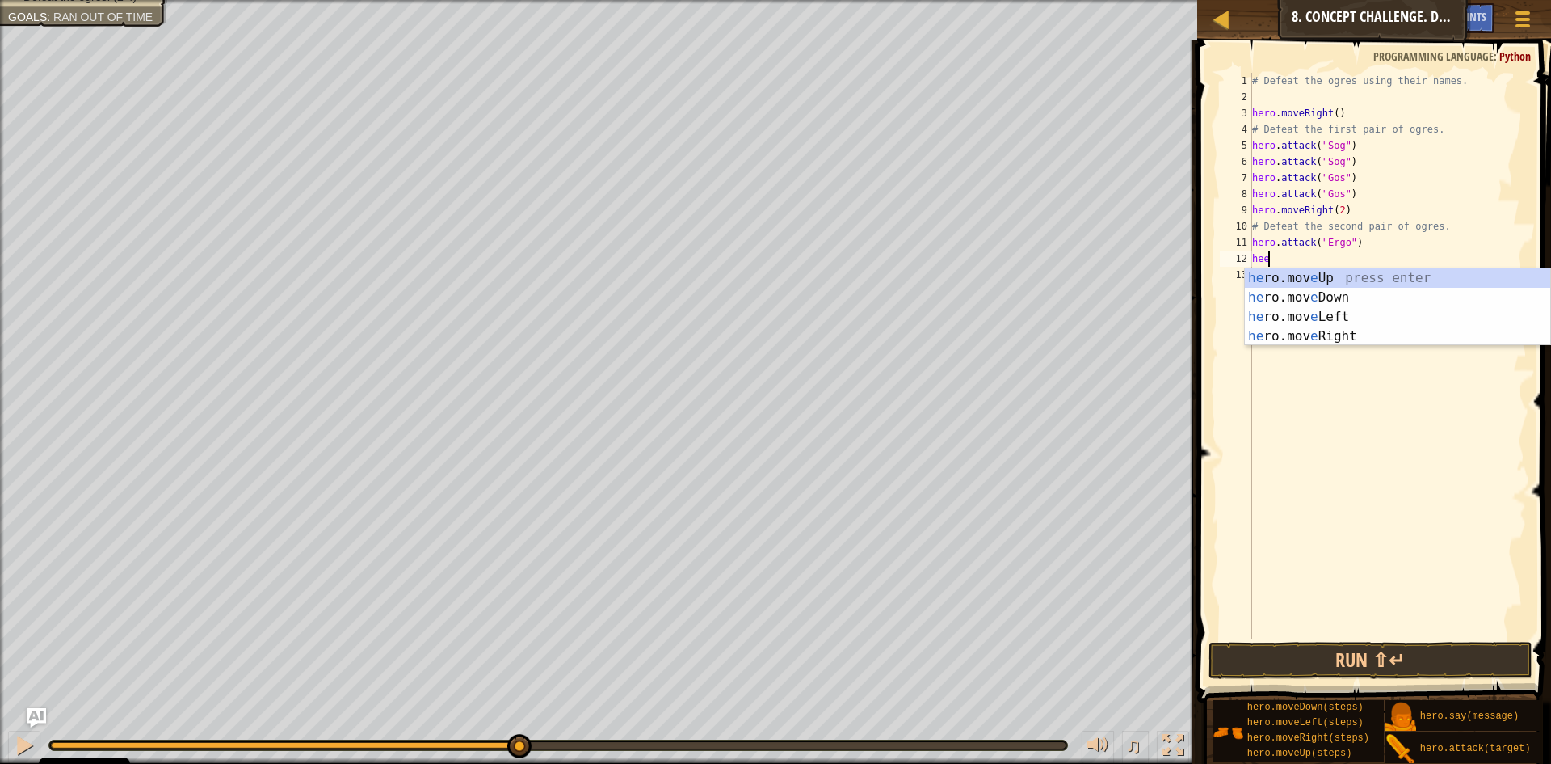
scroll to position [7, 0]
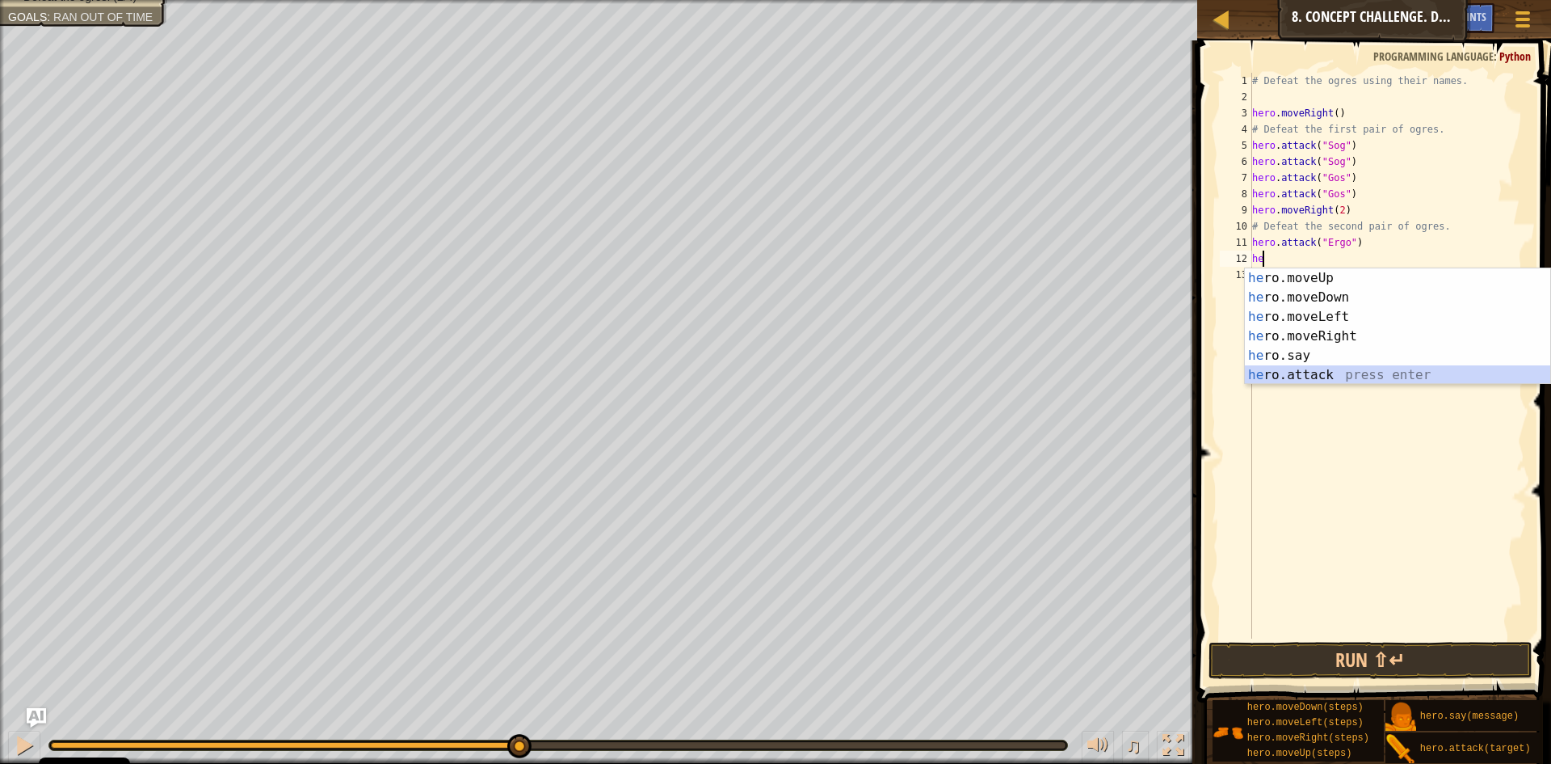
click at [1335, 379] on div "he ro.moveUp press enter he ro.moveDown press enter he ro.moveLeft press enter …" at bounding box center [1397, 345] width 305 height 155
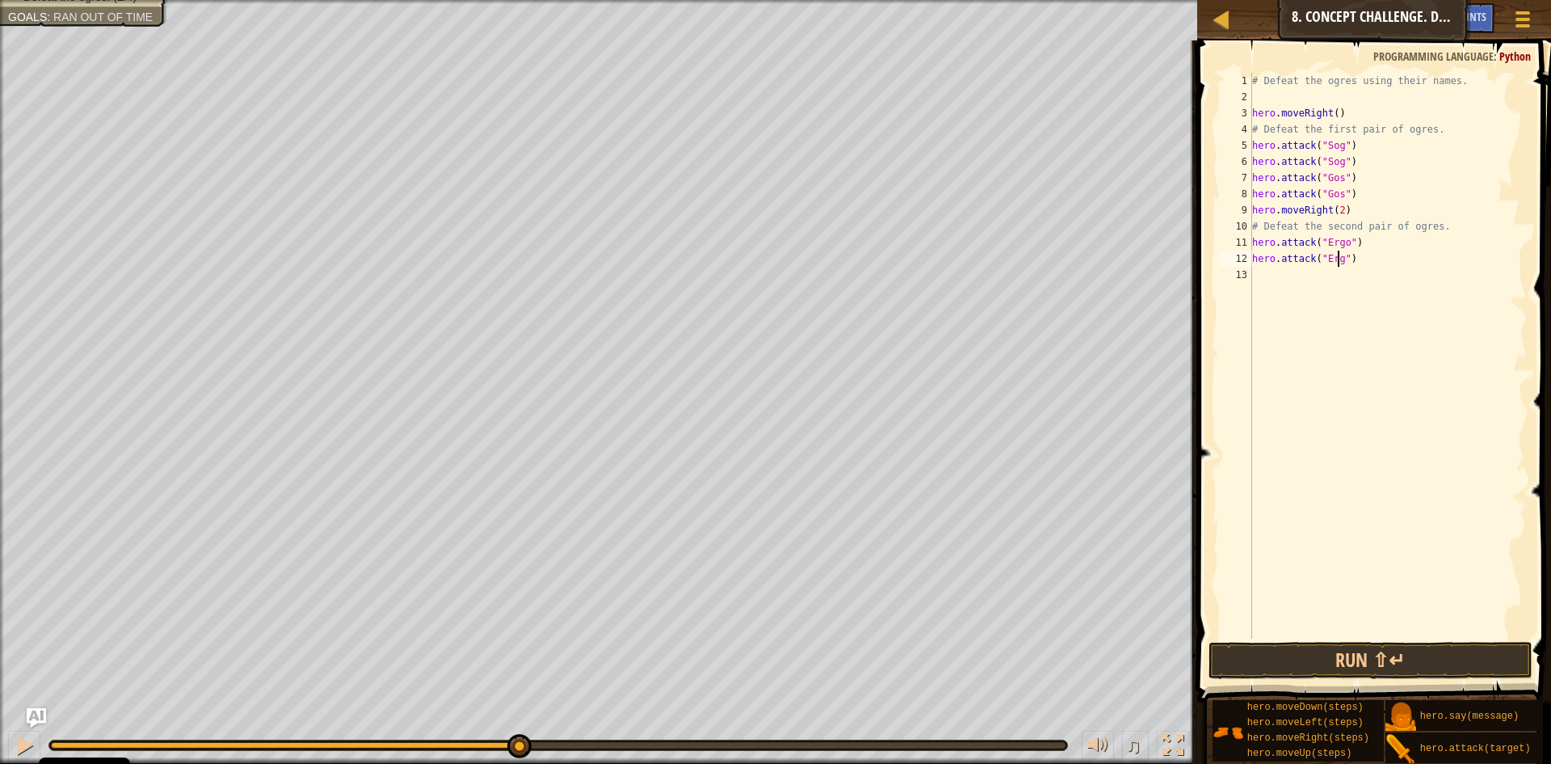
scroll to position [7, 7]
type textarea "hero.attack("Ergo")"
click at [1345, 280] on div "# Defeat the ogres using their names. hero . moveRight ( ) # Defeat the first p…" at bounding box center [1388, 372] width 279 height 598
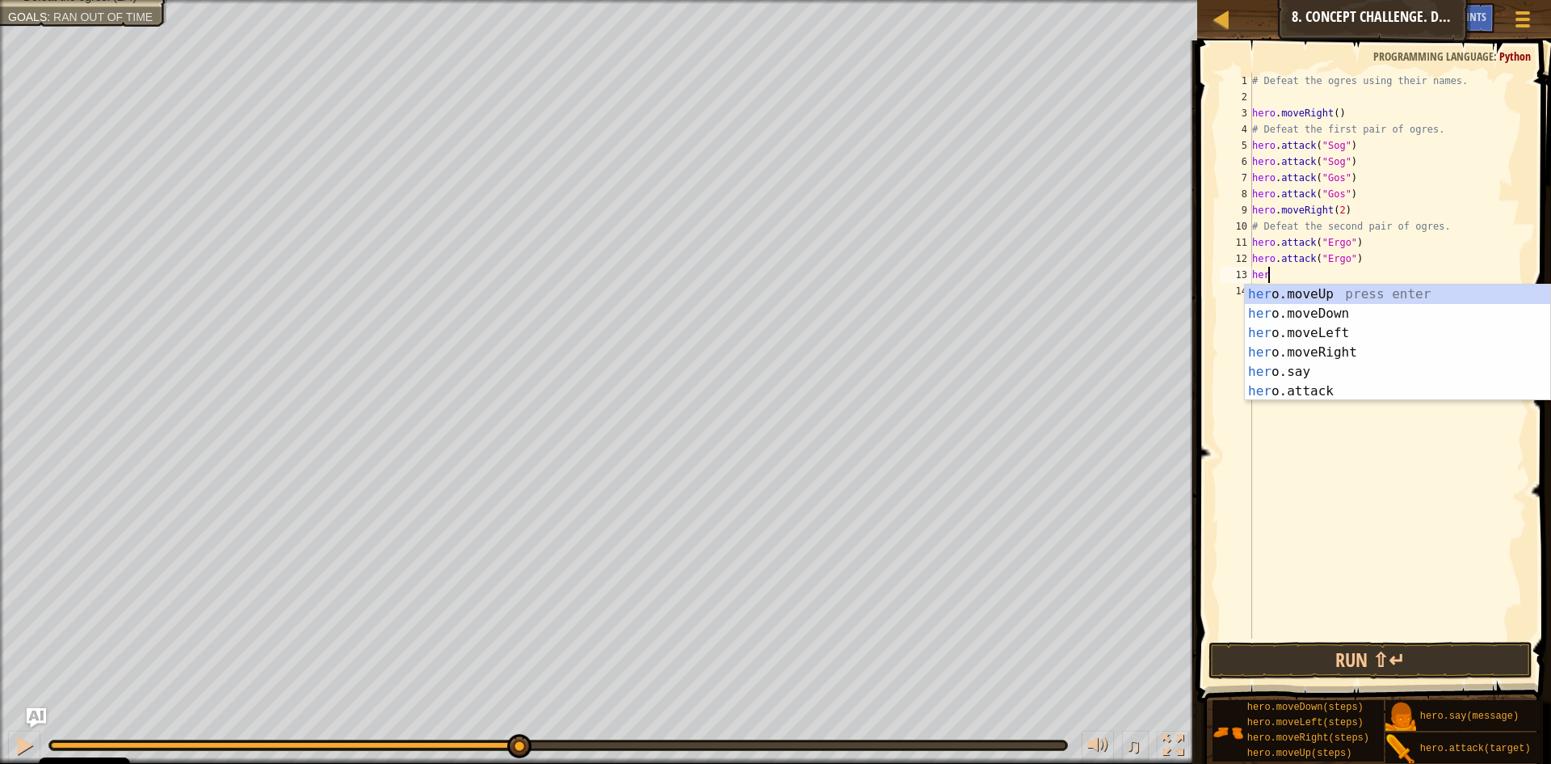
scroll to position [7, 1]
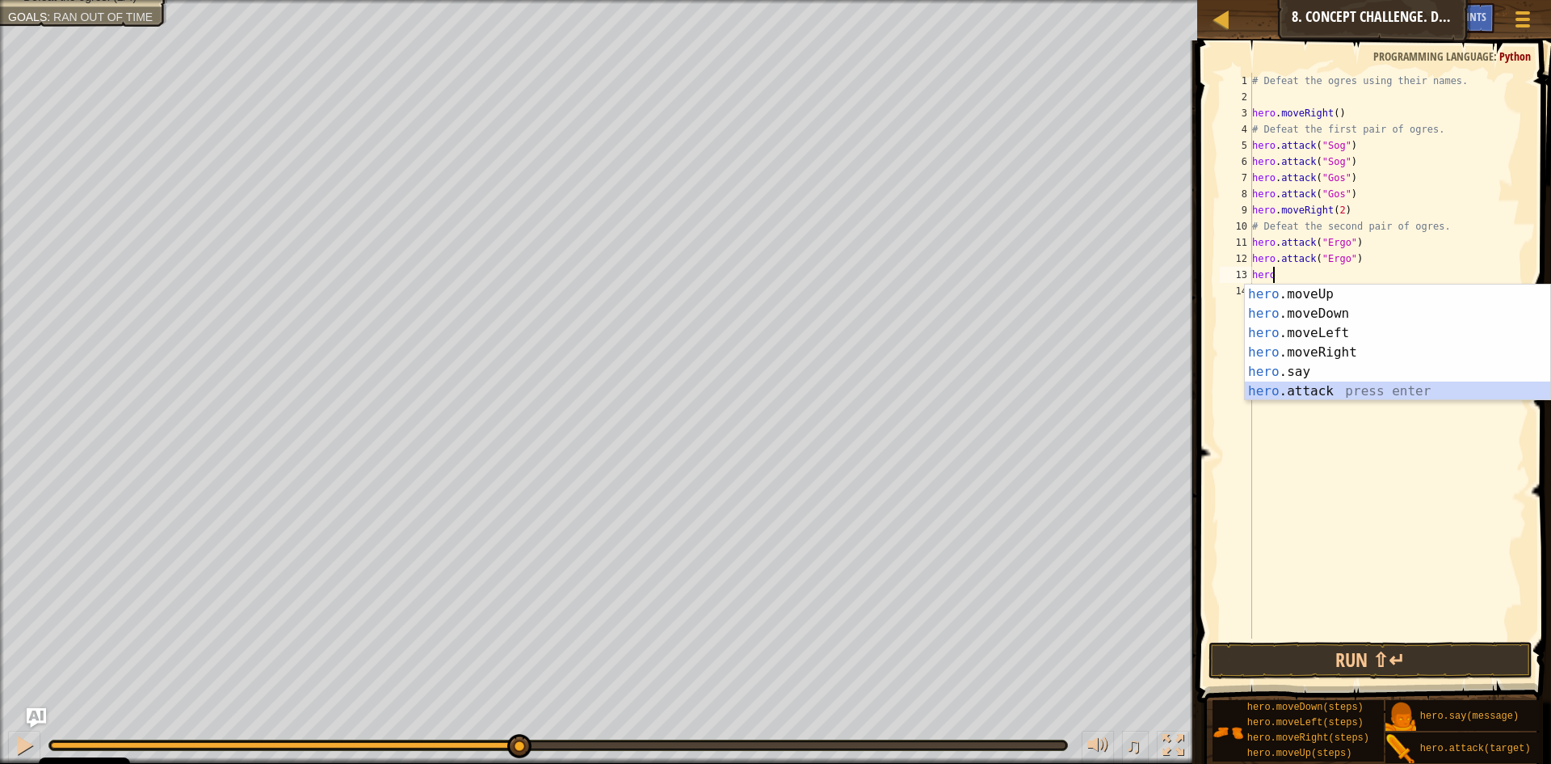
click at [1260, 386] on div "hero .moveUp press enter hero .moveDown press enter hero .moveLeft press enter …" at bounding box center [1397, 361] width 305 height 155
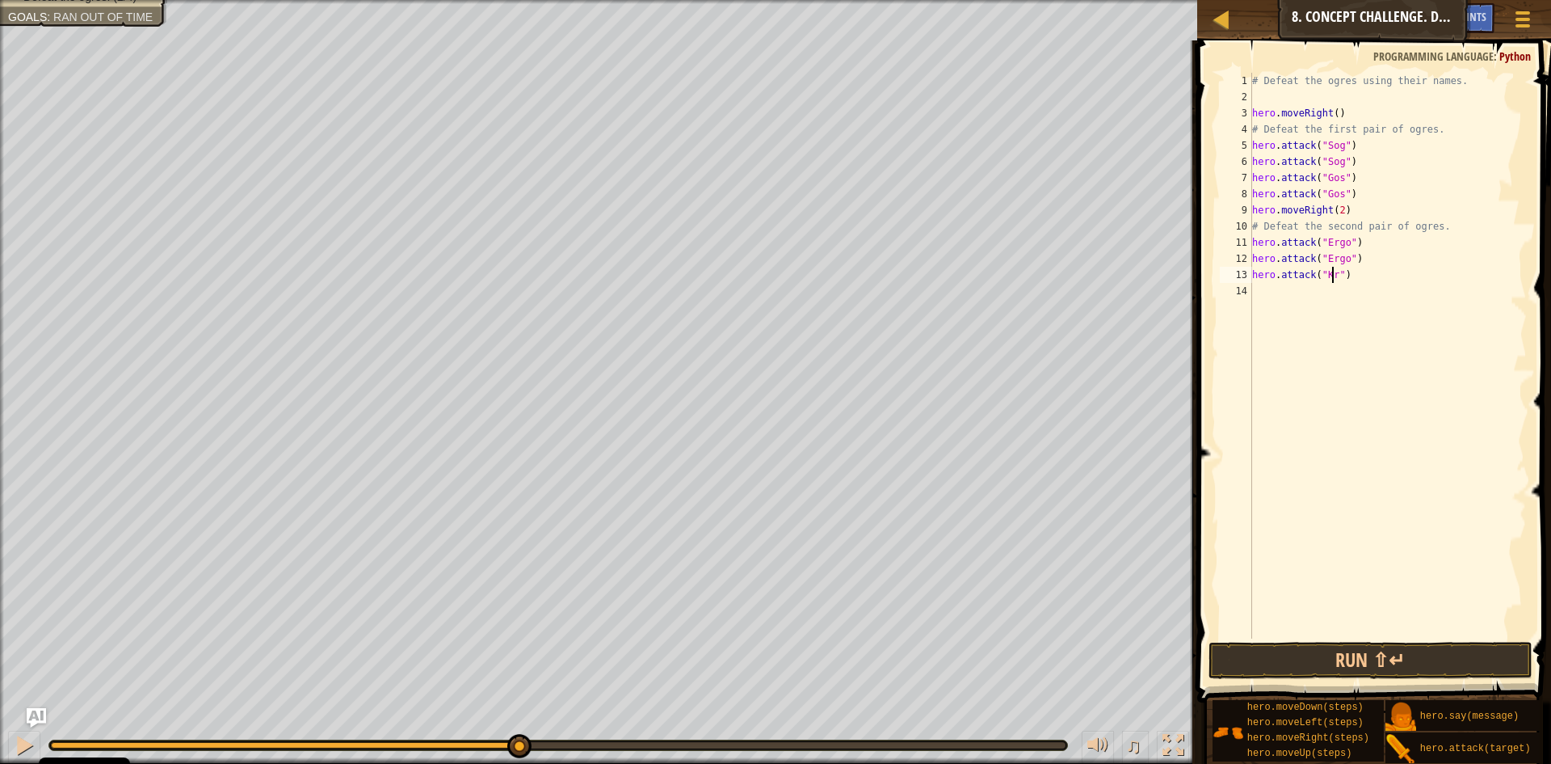
type textarea "hero.attack("Kro")"
click at [1293, 289] on div "# Defeat the ogres using their names. hero . moveRight ( ) # Defeat the first p…" at bounding box center [1388, 372] width 279 height 598
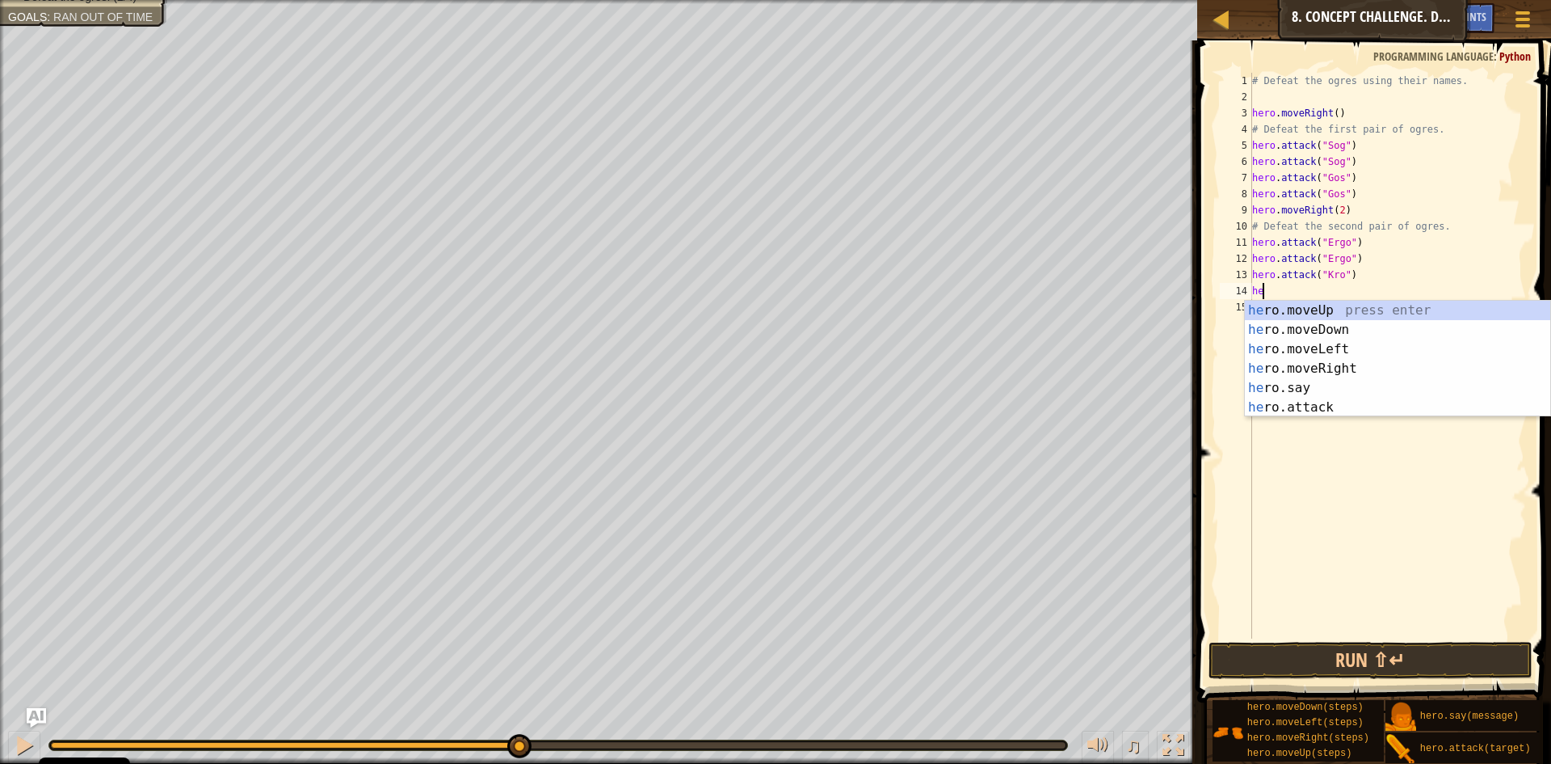
scroll to position [7, 1]
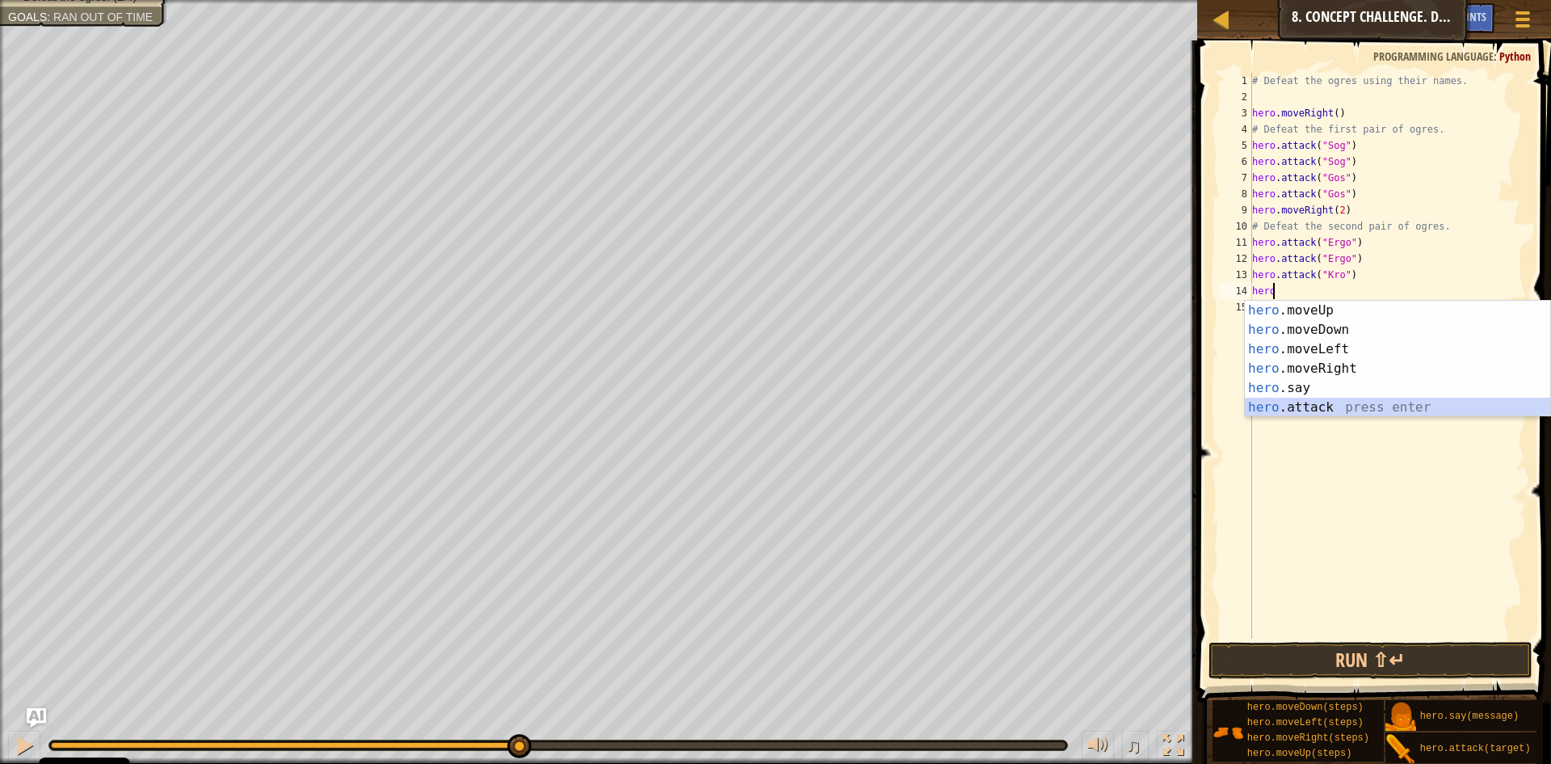
click at [1420, 401] on div "hero .moveUp press enter hero .moveDown press enter hero .moveLeft press enter …" at bounding box center [1397, 378] width 305 height 155
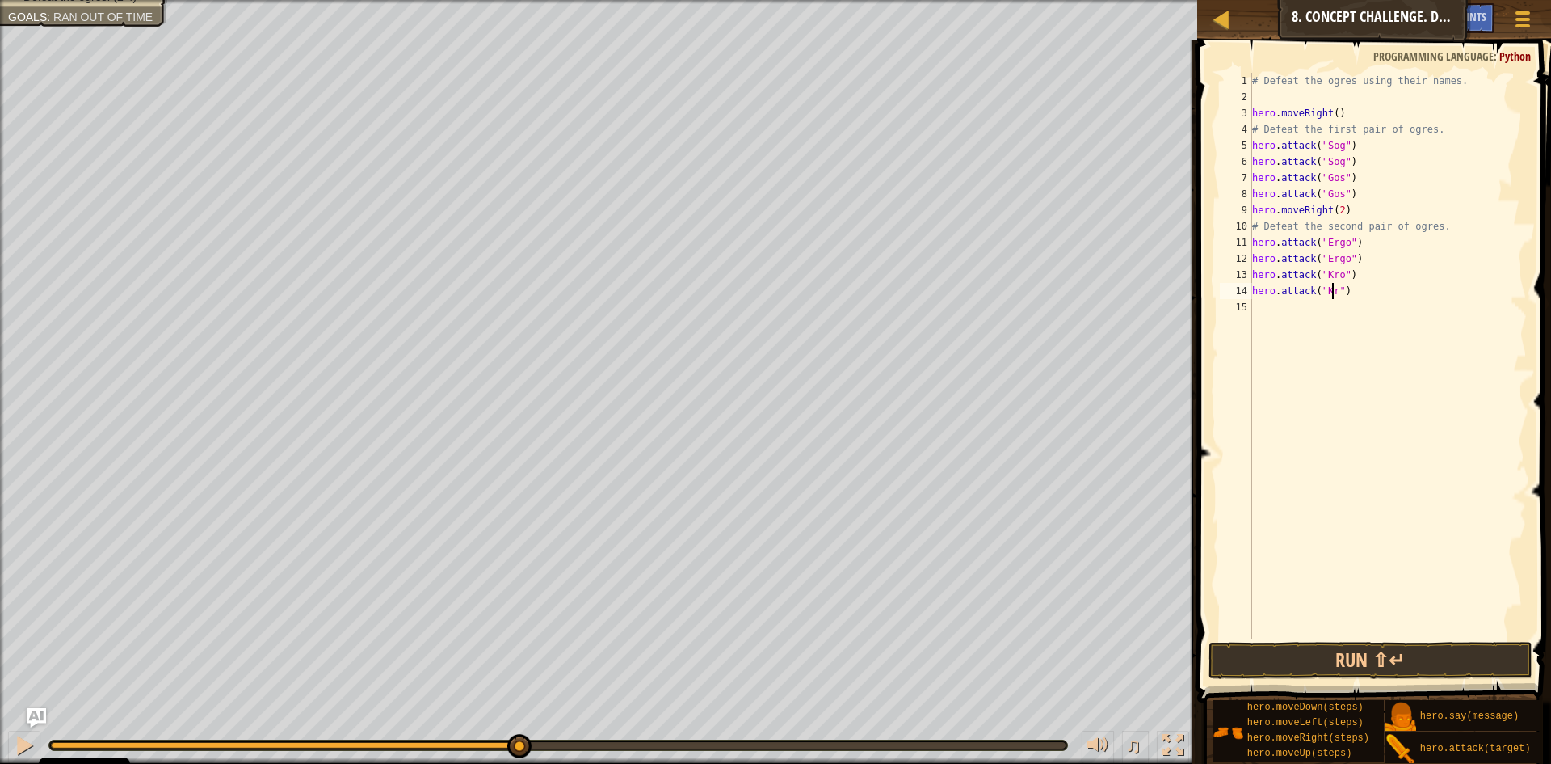
scroll to position [7, 7]
type textarea "hero.attack("Kro")"
click at [1387, 650] on button "Run ⇧↵" at bounding box center [1371, 660] width 324 height 37
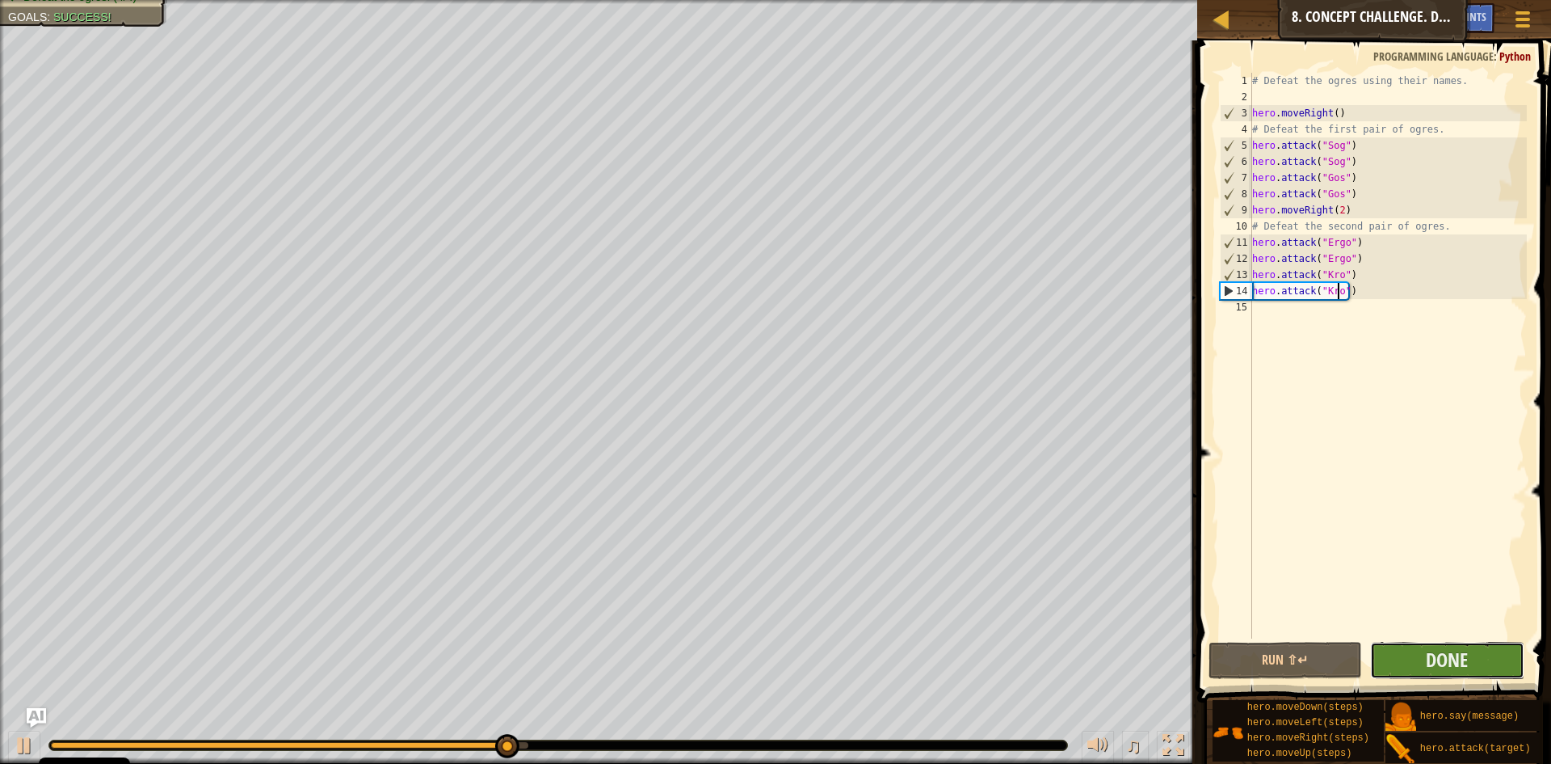
click at [1387, 649] on button "Done" at bounding box center [1447, 660] width 154 height 37
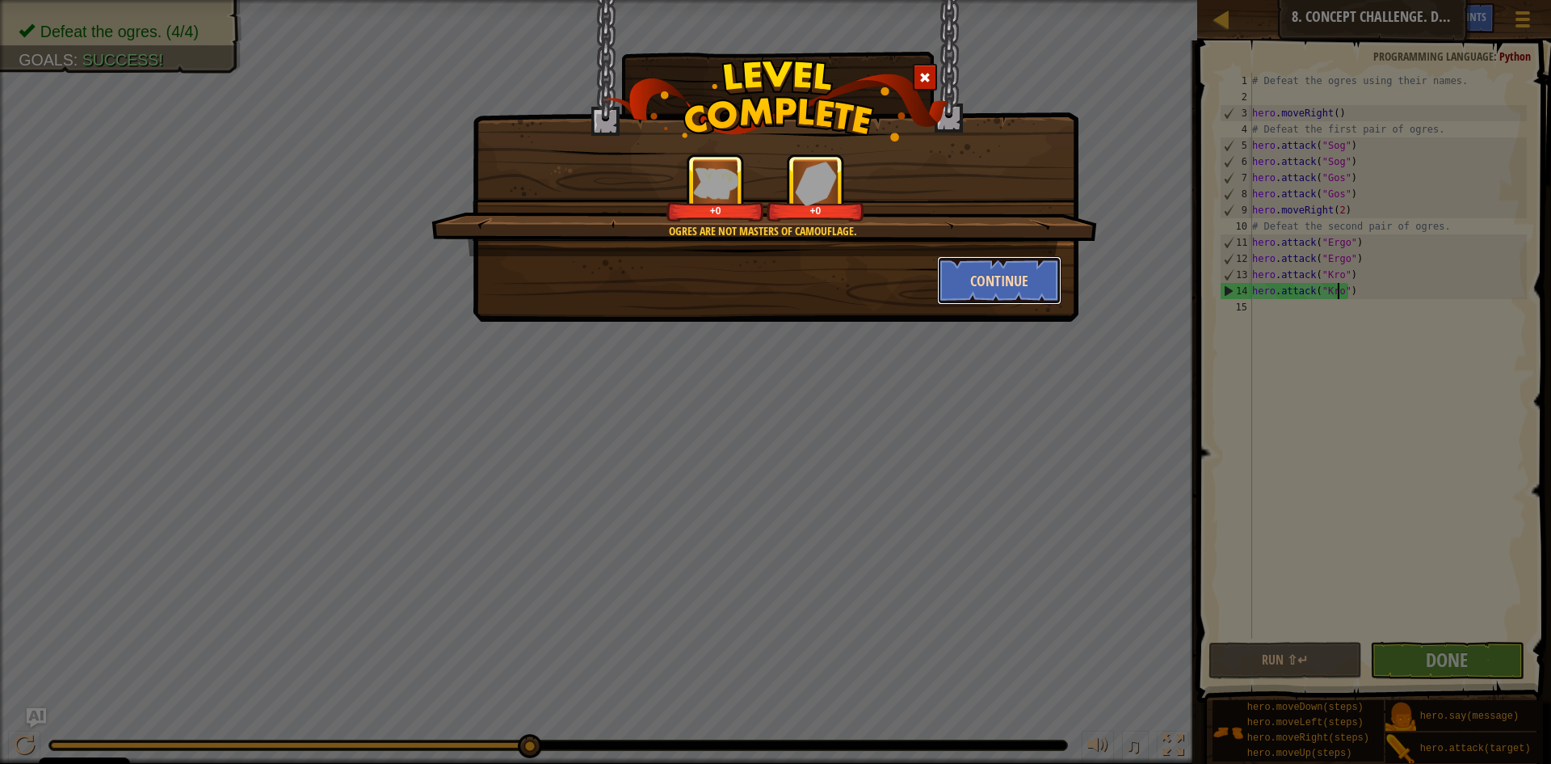
click at [953, 276] on button "Continue" at bounding box center [999, 280] width 125 height 48
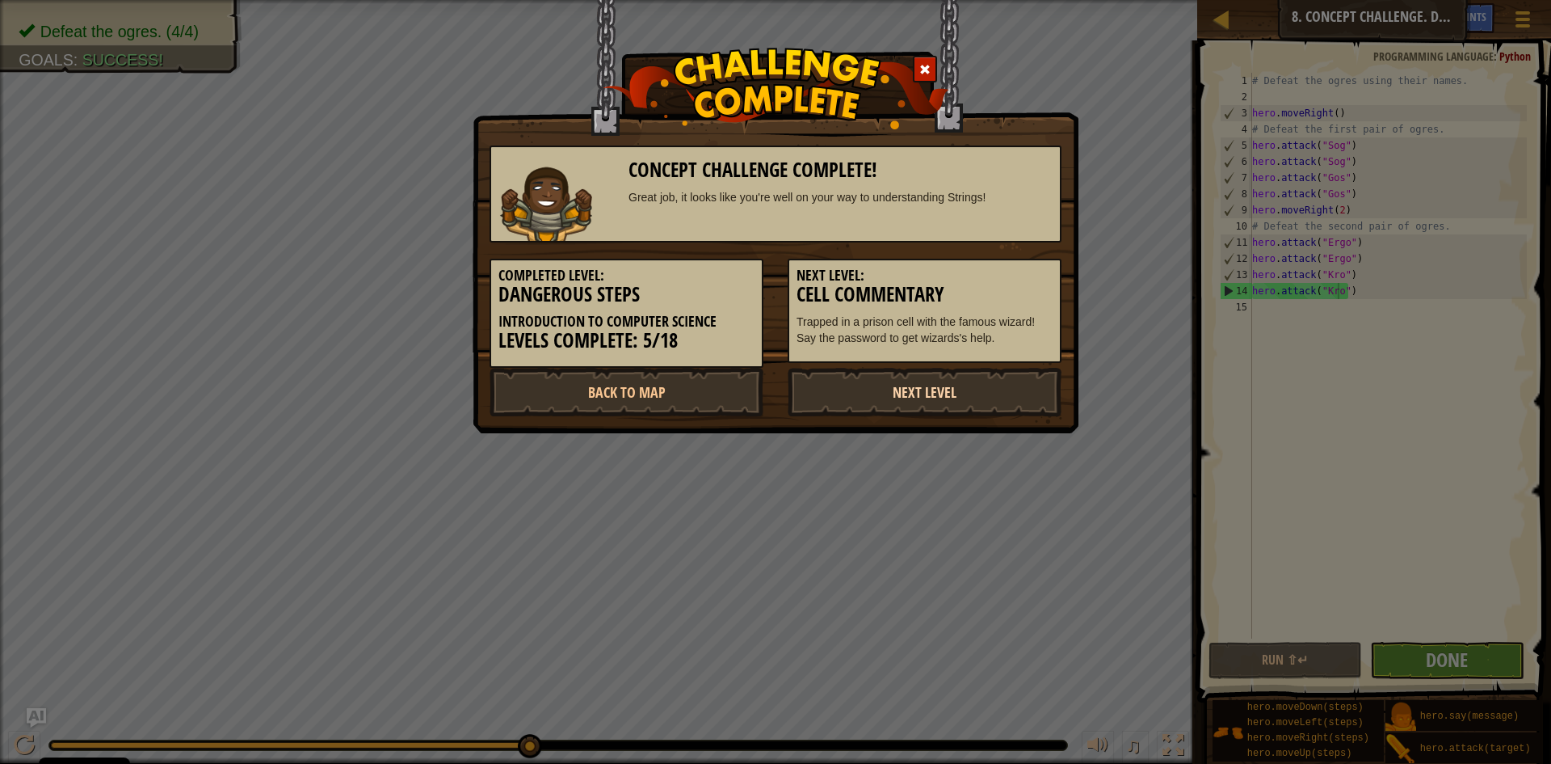
click at [909, 385] on link "Next Level" at bounding box center [925, 392] width 274 height 48
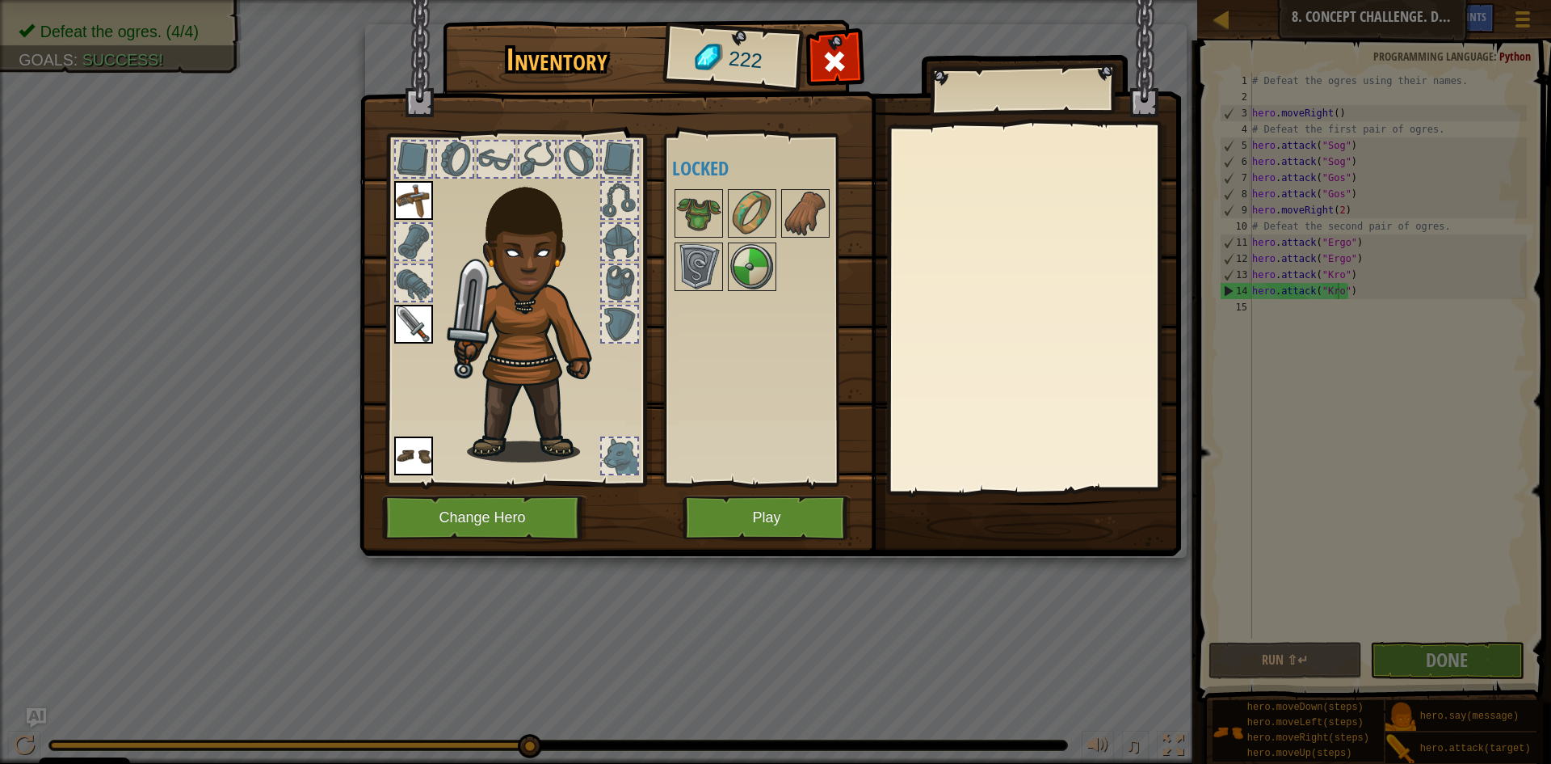
click at [606, 167] on div at bounding box center [620, 159] width 36 height 36
click at [587, 166] on div at bounding box center [579, 159] width 36 height 36
click at [541, 170] on div at bounding box center [538, 159] width 36 height 36
drag, startPoint x: 520, startPoint y: 167, endPoint x: 474, endPoint y: 162, distance: 45.6
click at [520, 168] on div at bounding box center [538, 159] width 36 height 36
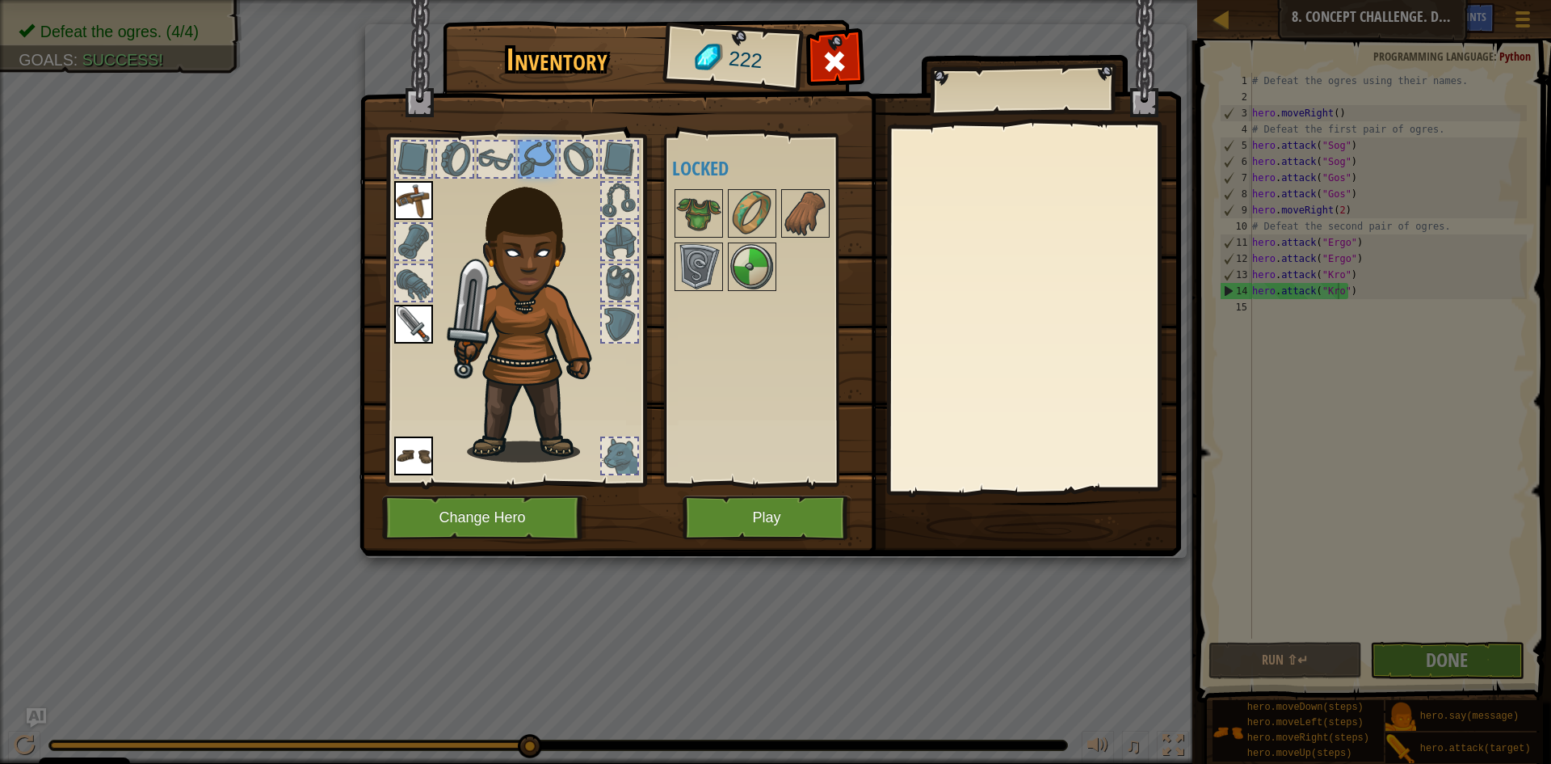
drag, startPoint x: 474, startPoint y: 162, endPoint x: 445, endPoint y: 166, distance: 29.4
click at [471, 162] on div at bounding box center [515, 306] width 267 height 364
click at [444, 170] on div at bounding box center [455, 159] width 36 height 36
click at [524, 254] on img at bounding box center [534, 313] width 174 height 297
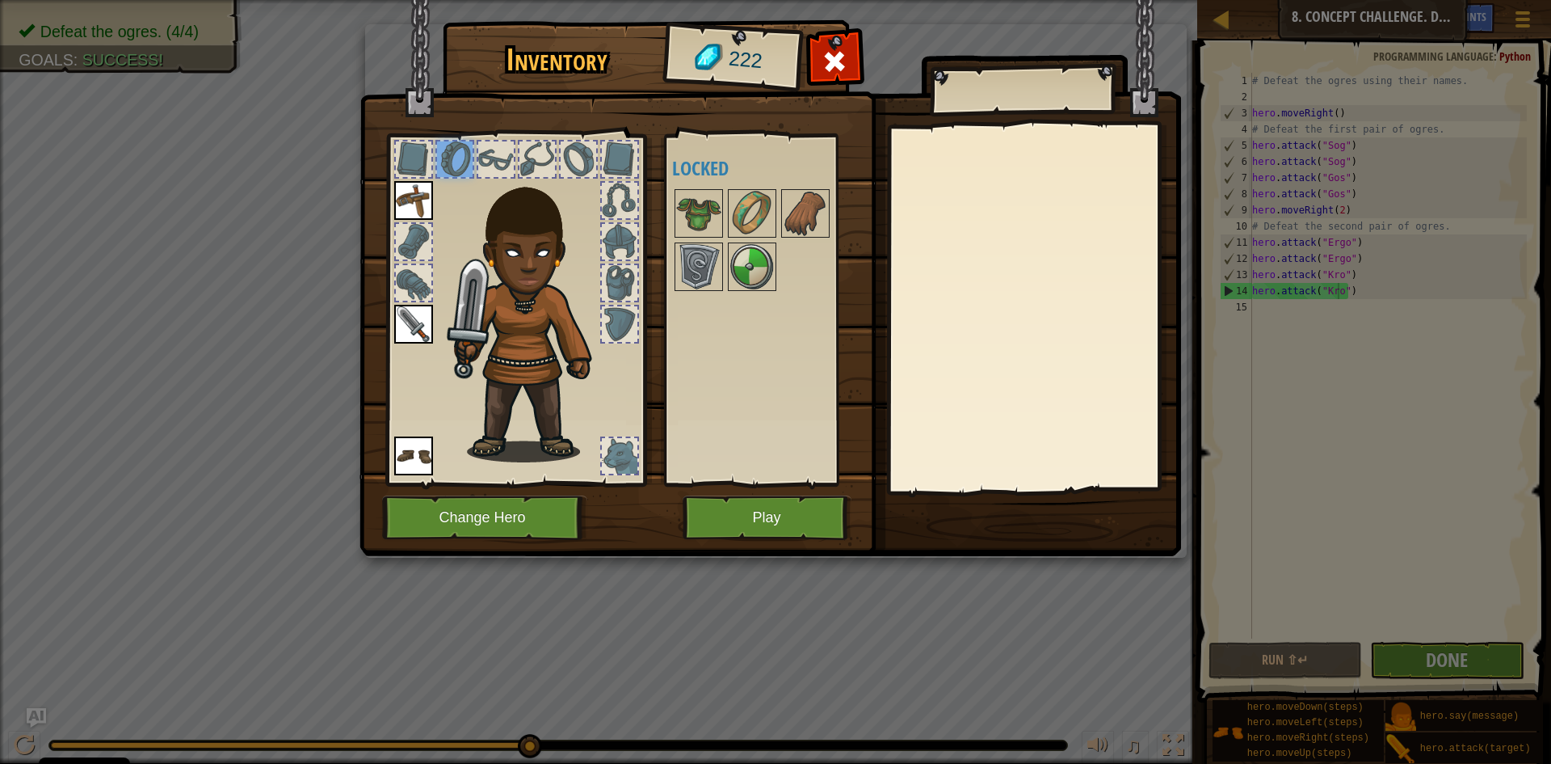
click at [497, 344] on img at bounding box center [534, 313] width 174 height 297
click at [399, 207] on img at bounding box center [413, 200] width 39 height 39
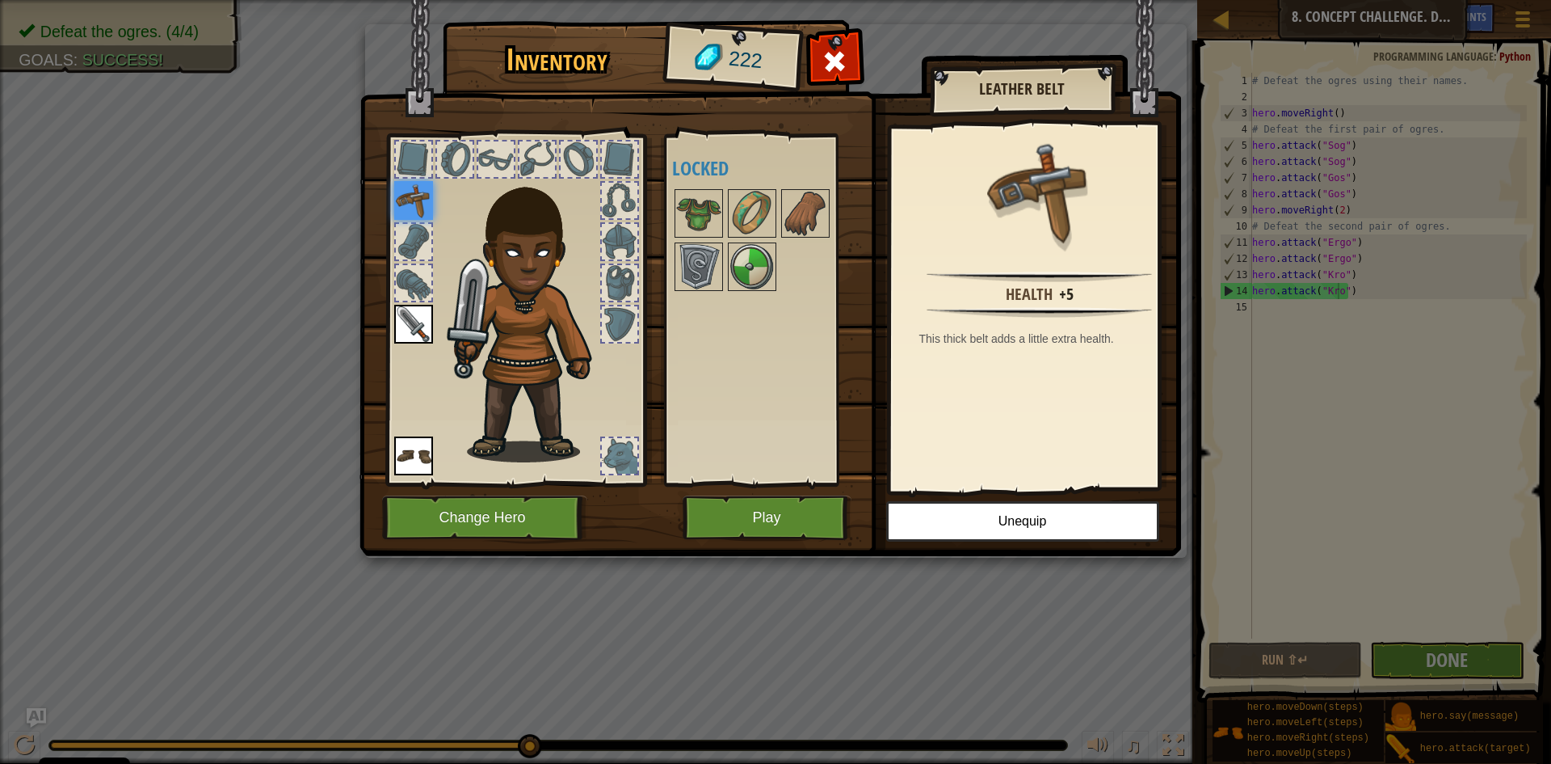
click at [447, 350] on img at bounding box center [534, 313] width 174 height 297
click at [421, 308] on img at bounding box center [413, 324] width 39 height 39
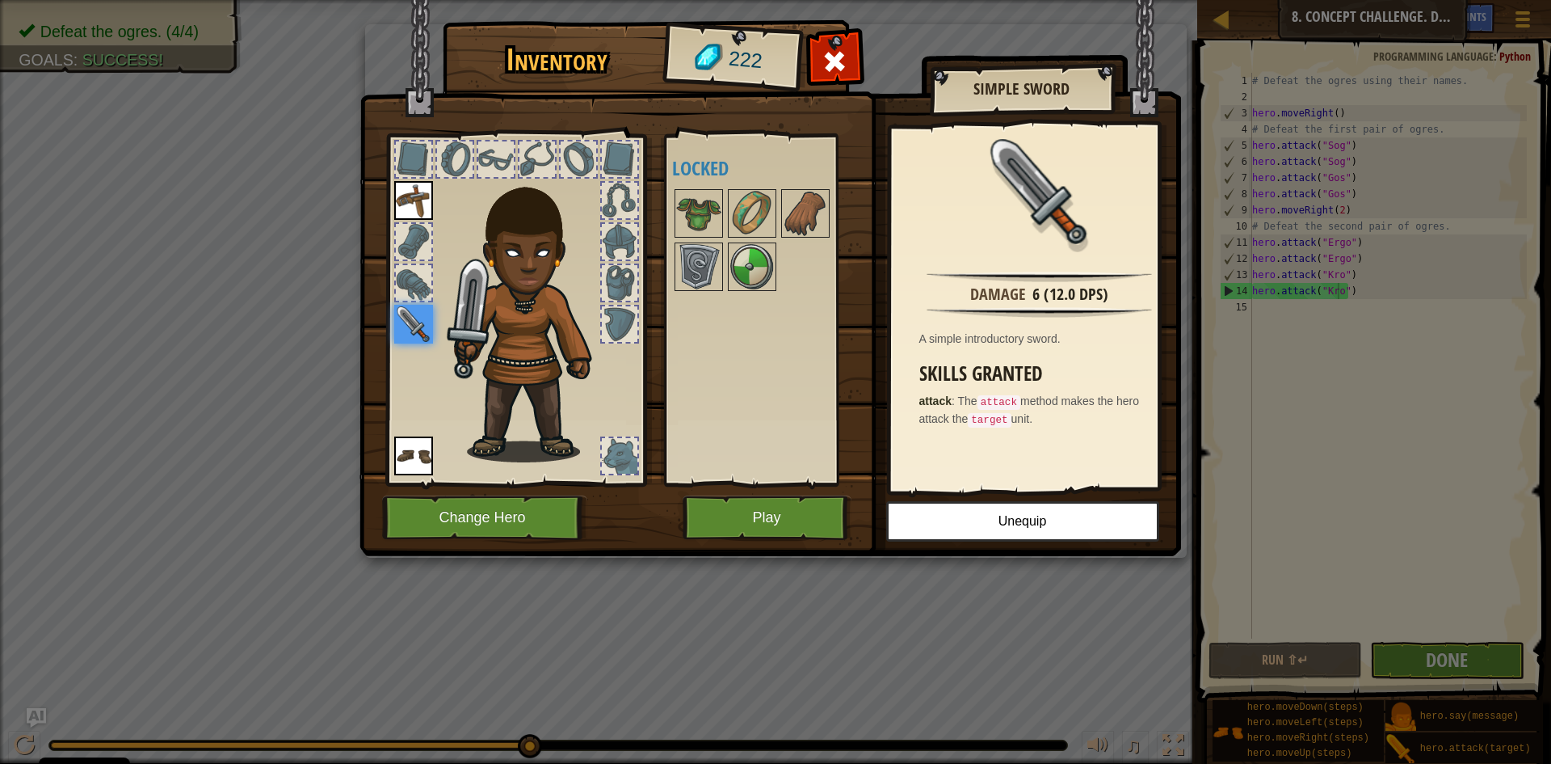
click at [429, 452] on img at bounding box center [413, 455] width 39 height 39
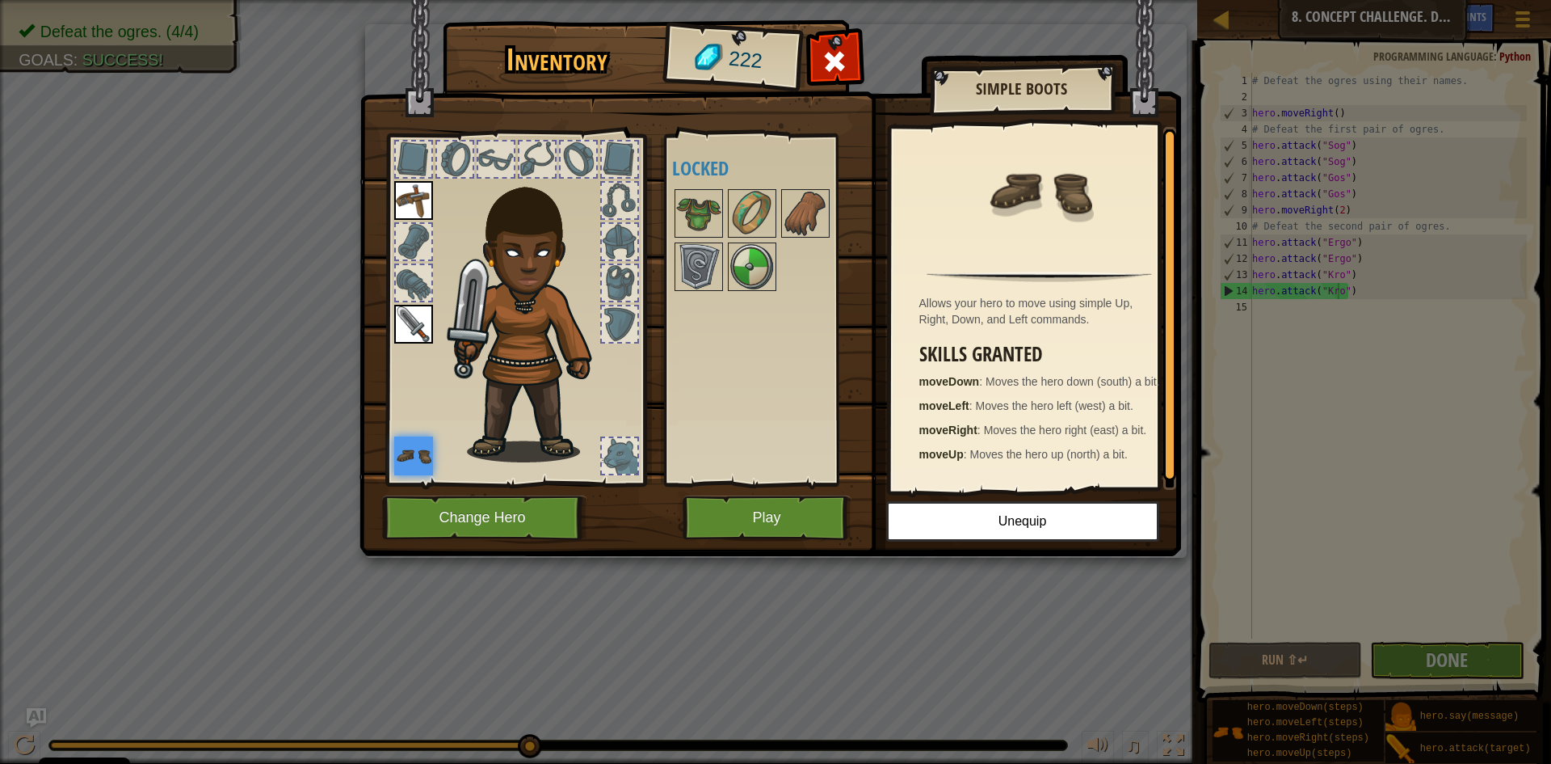
scroll to position [5, 0]
click at [991, 516] on button "Unequip" at bounding box center [1022, 521] width 273 height 40
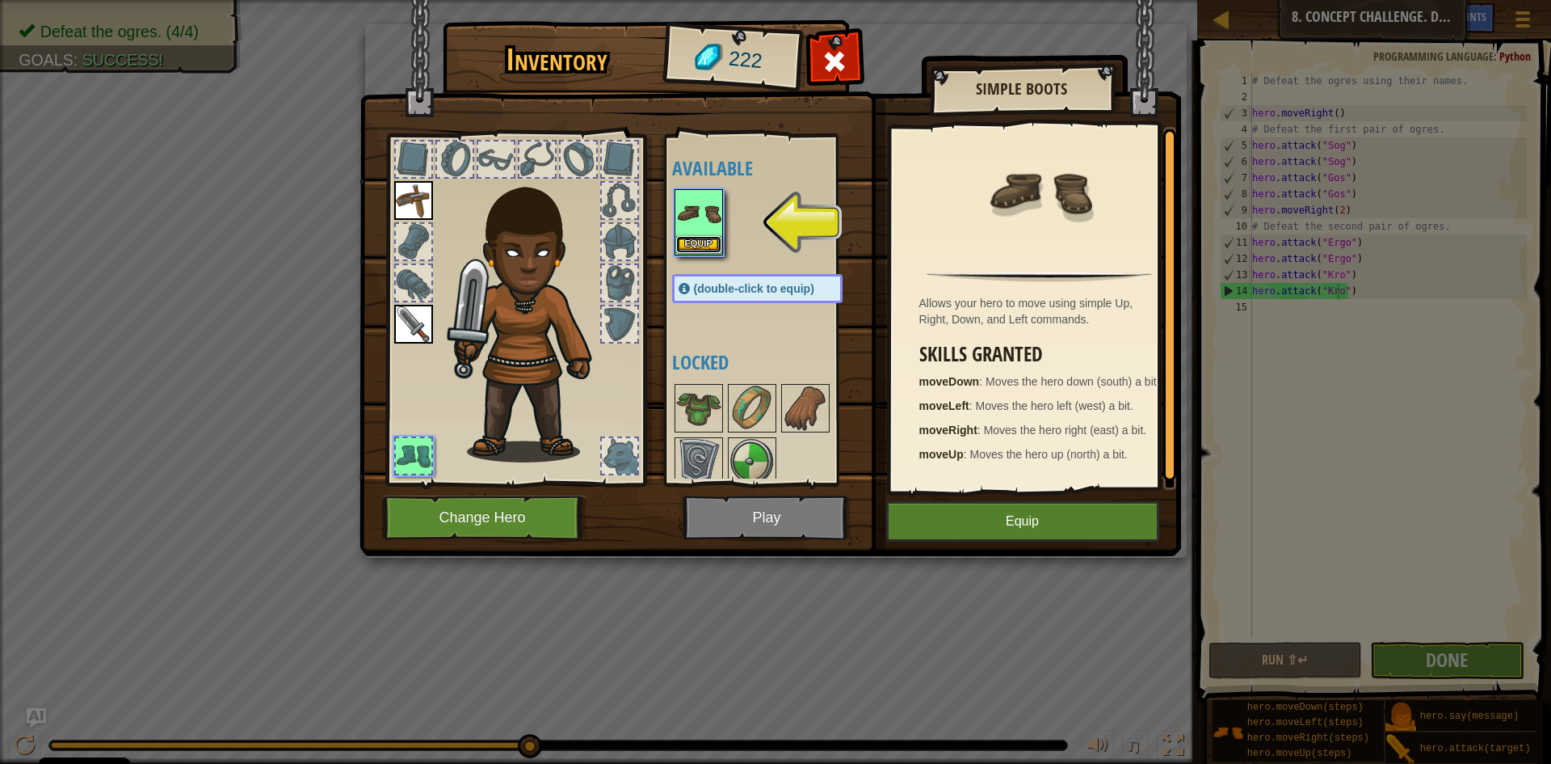
click at [707, 244] on button "Equip" at bounding box center [698, 244] width 45 height 17
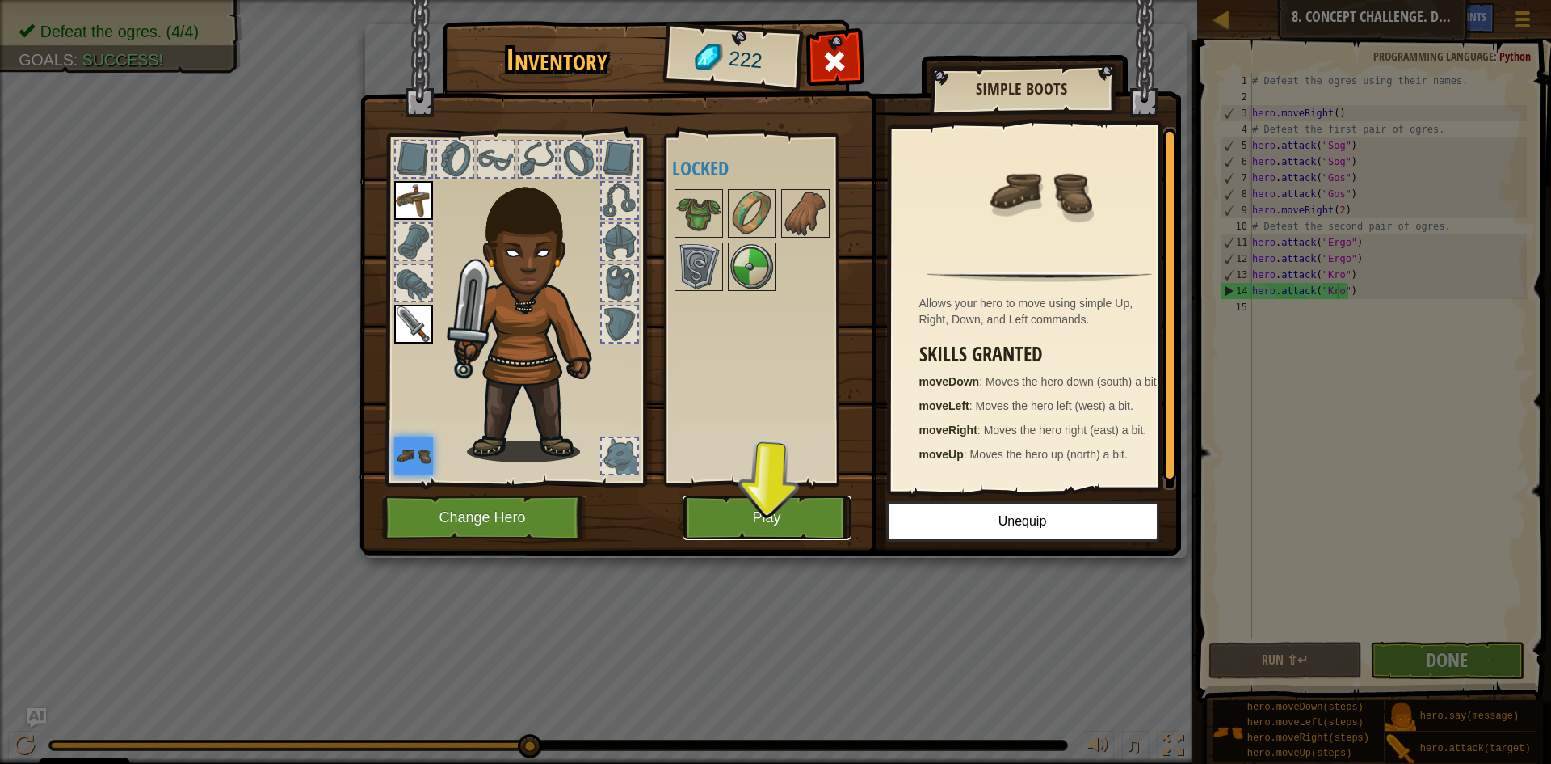
click at [799, 521] on button "Play" at bounding box center [767, 517] width 169 height 44
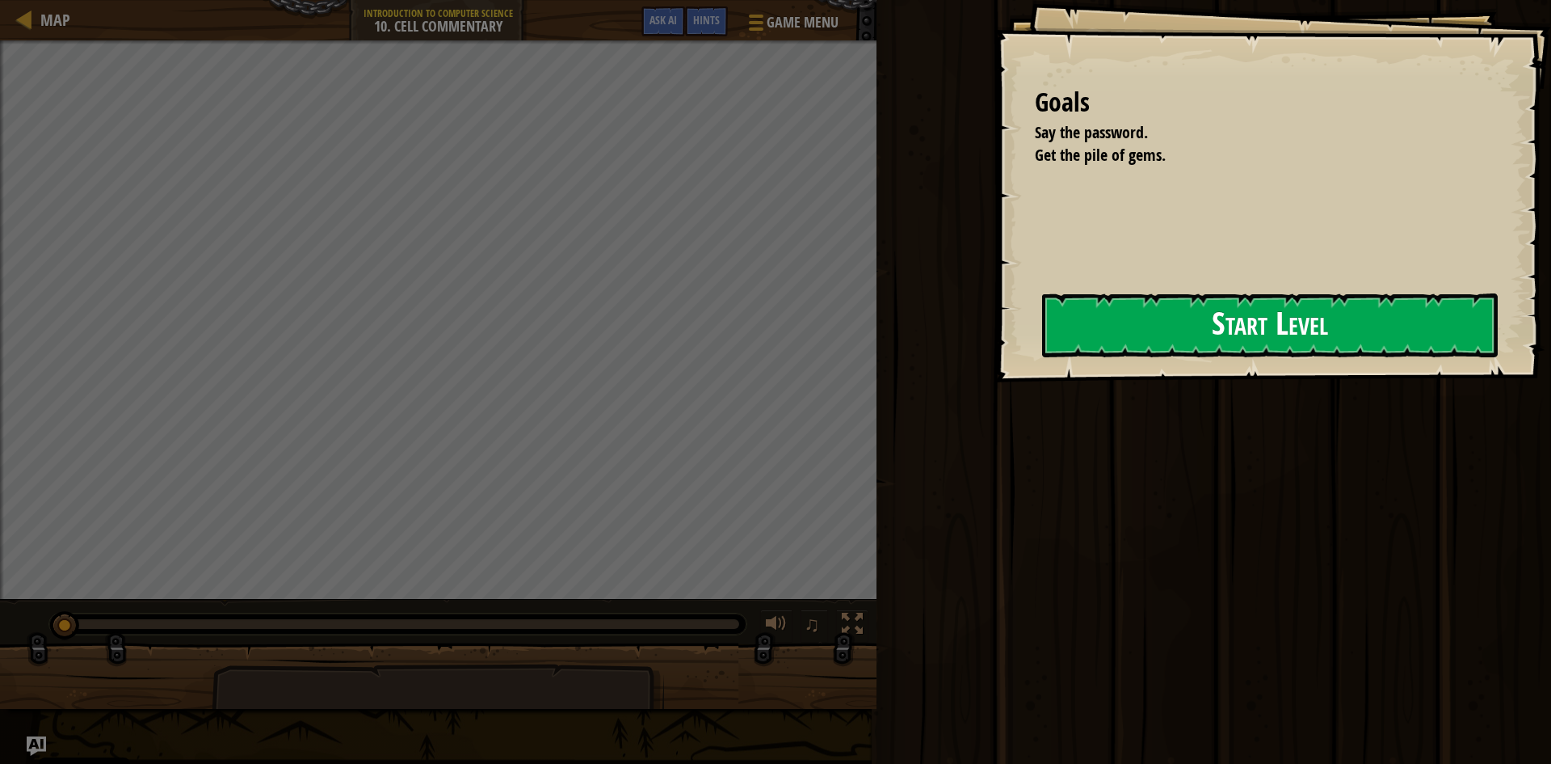
click at [1369, 313] on button "Start Level" at bounding box center [1270, 325] width 456 height 64
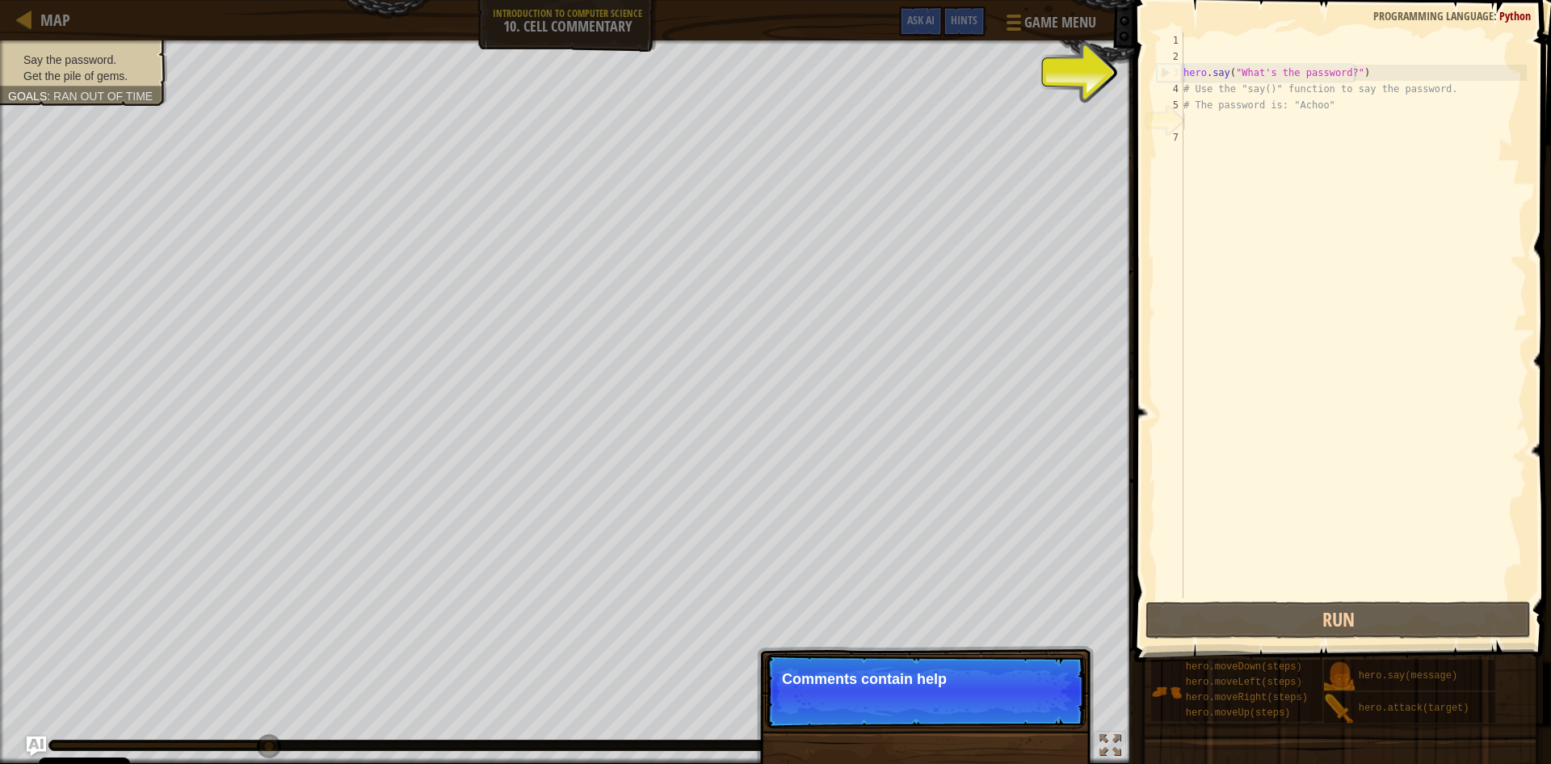
click at [1366, 75] on div "hero . say ( "What's the password?" ) # Use the "say()" function to say the pas…" at bounding box center [1353, 331] width 347 height 598
type textarea "hero.say("What's the password?")"
click at [1229, 126] on div "hero . say ( "What's the password?" ) # Use the "say()" function to say the pas…" at bounding box center [1353, 331] width 347 height 598
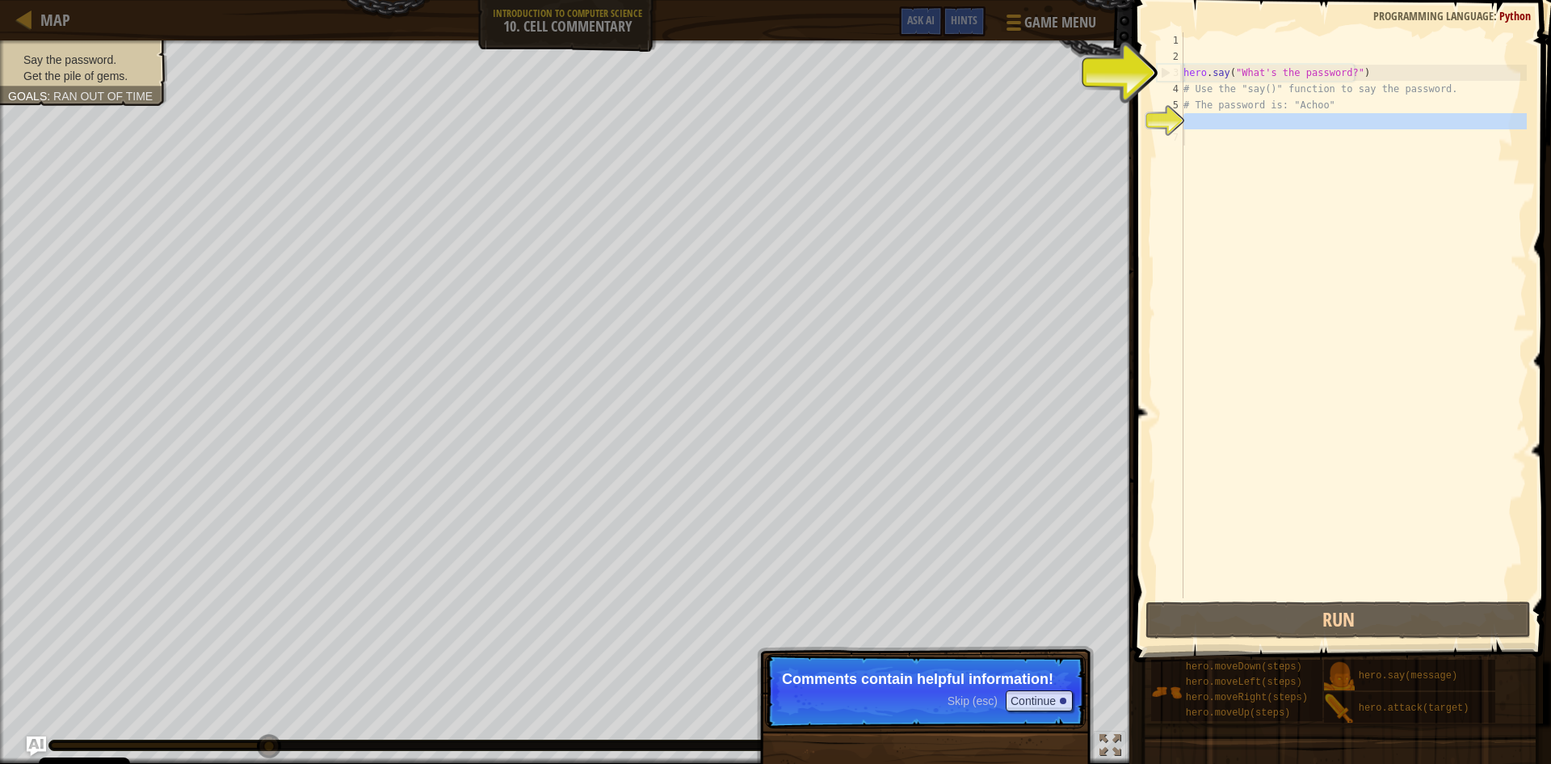
click at [1228, 129] on div "hero . say ( "What's the password?" ) # Use the "say()" function to say the pas…" at bounding box center [1353, 331] width 347 height 598
click at [1021, 711] on p "Skip (esc) Continue Comments contain helpful information!" at bounding box center [925, 691] width 321 height 74
click at [1021, 696] on button "Continue" at bounding box center [1039, 700] width 67 height 21
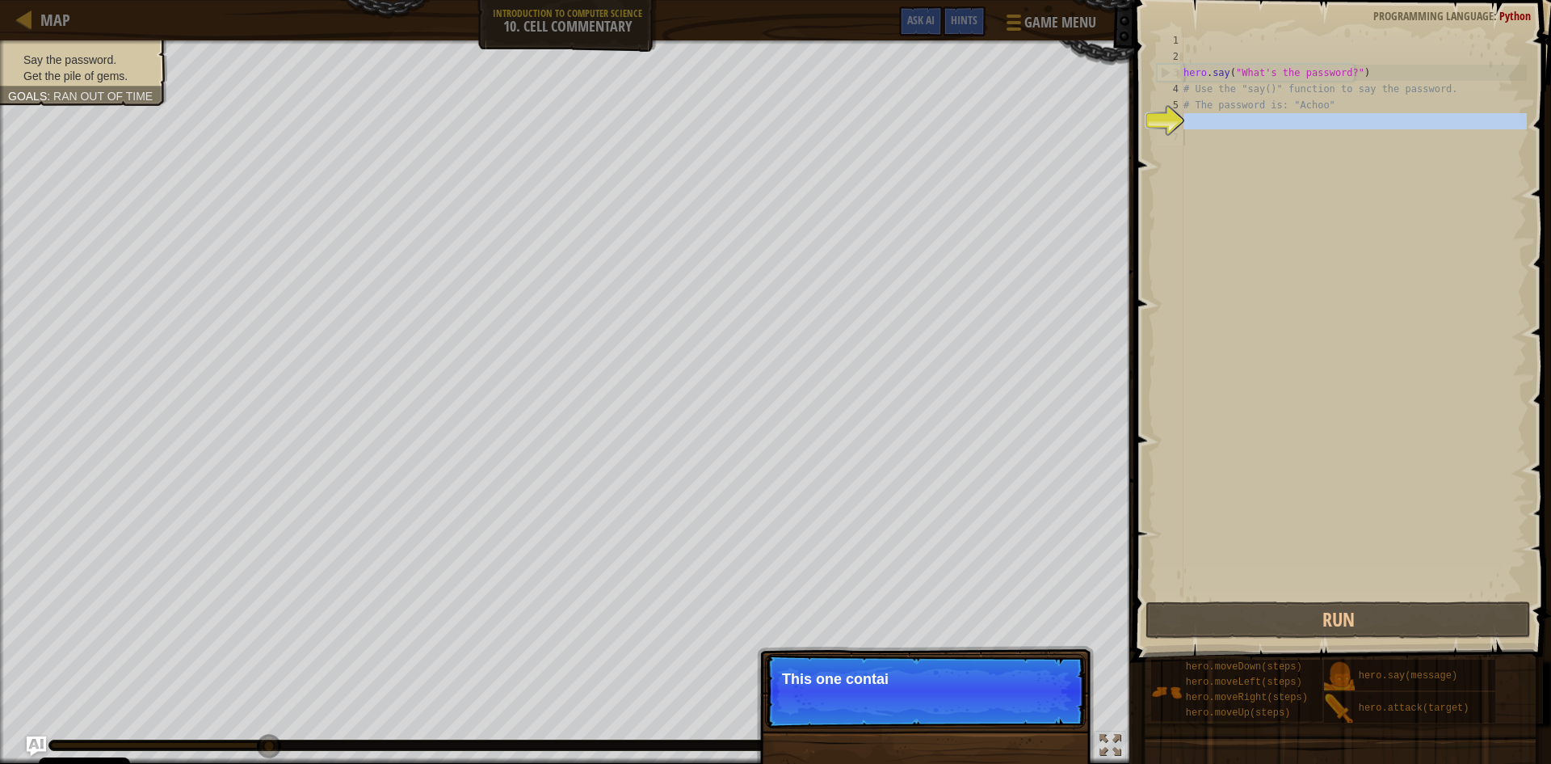
click at [1042, 653] on div "Skip (esc) Continue This one contai" at bounding box center [925, 765] width 337 height 239
click at [1041, 702] on p "Skip (esc) Continue This one contains the" at bounding box center [925, 691] width 321 height 74
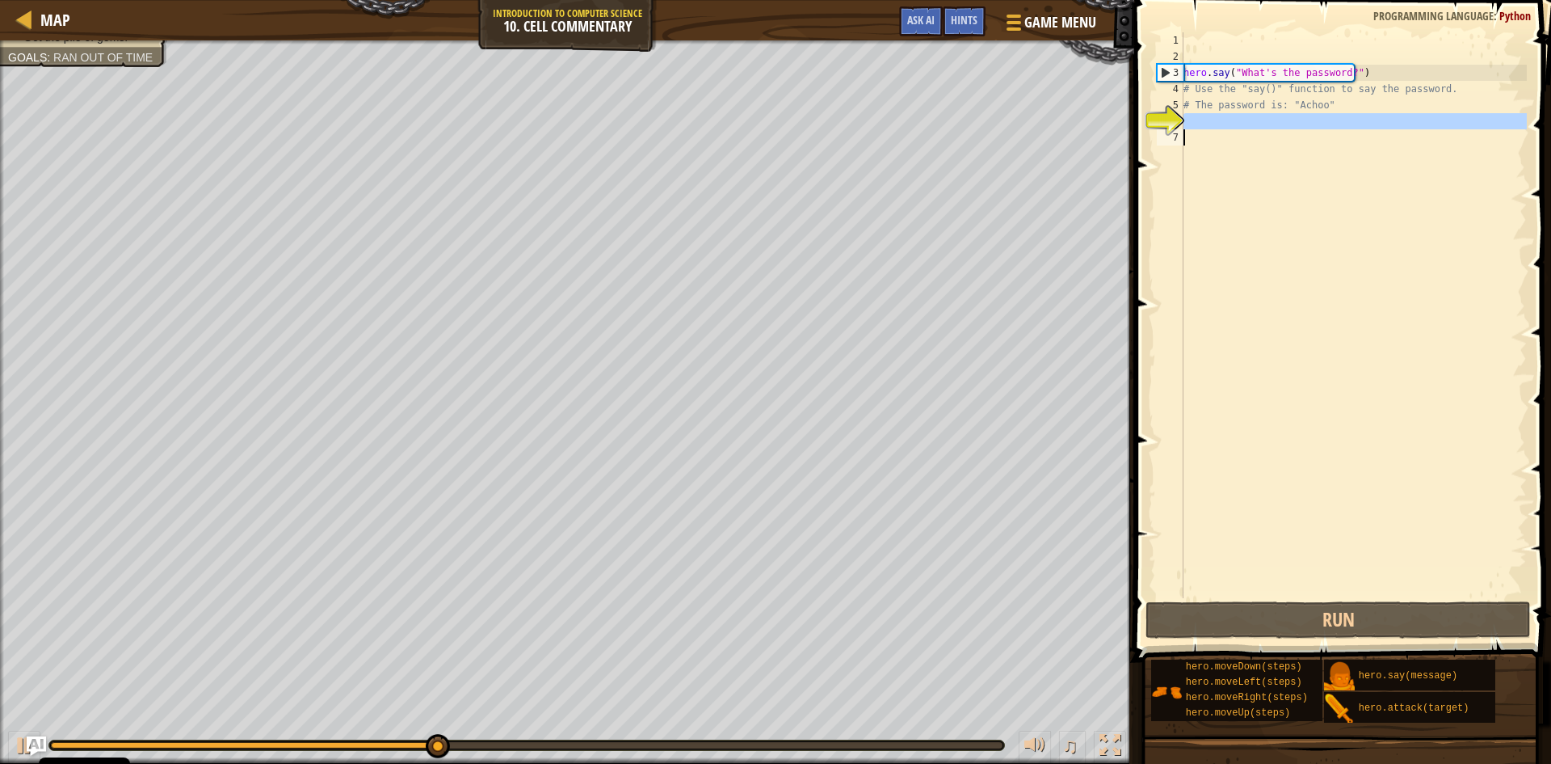
click at [1288, 121] on div "hero . say ( "What's the password?" ) # Use the "say()" function to say the pas…" at bounding box center [1353, 315] width 347 height 566
click at [1288, 121] on div "hero . say ( "What's the password?" ) # Use the "say()" function to say the pas…" at bounding box center [1353, 331] width 347 height 598
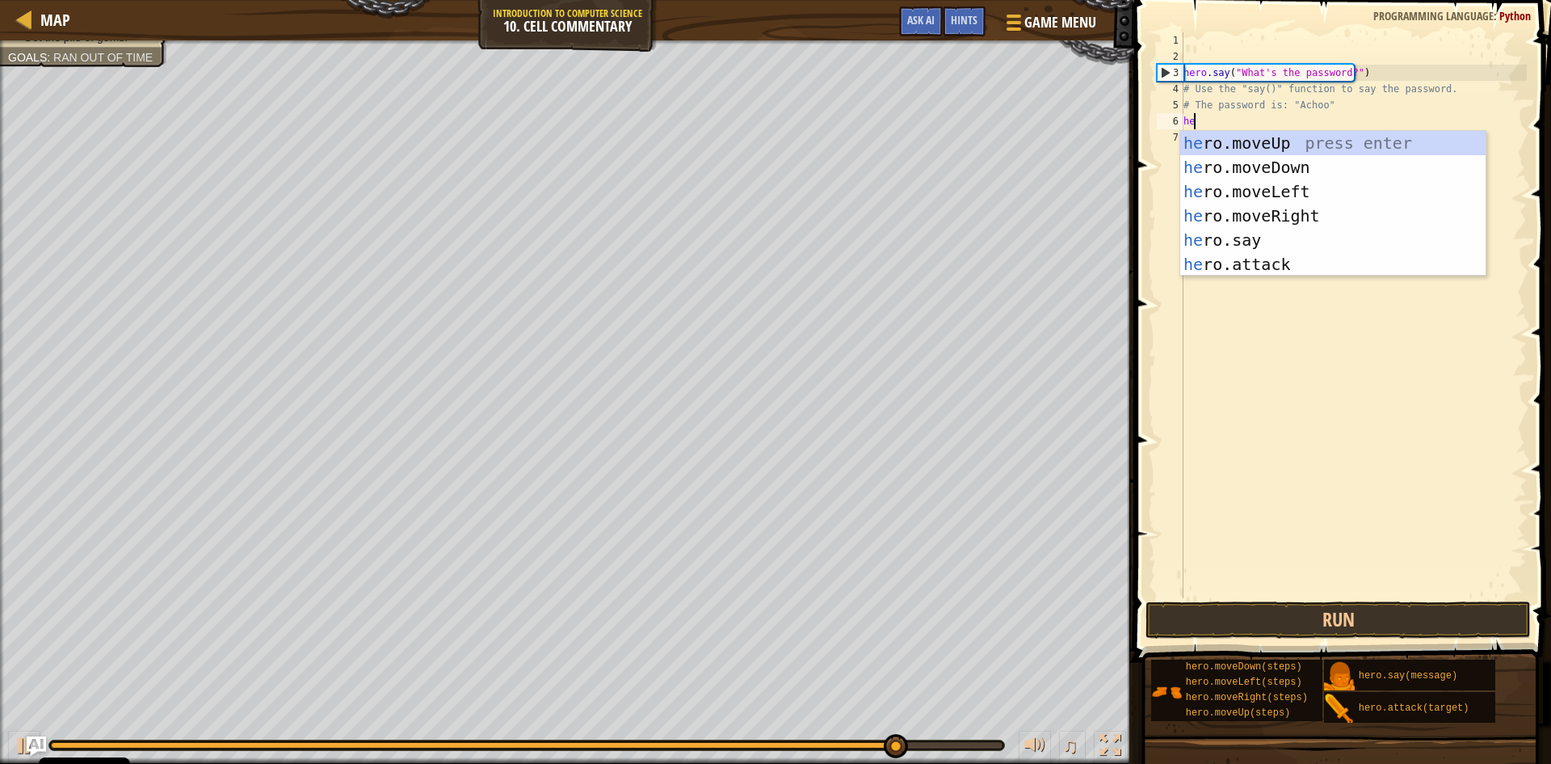
scroll to position [7, 1]
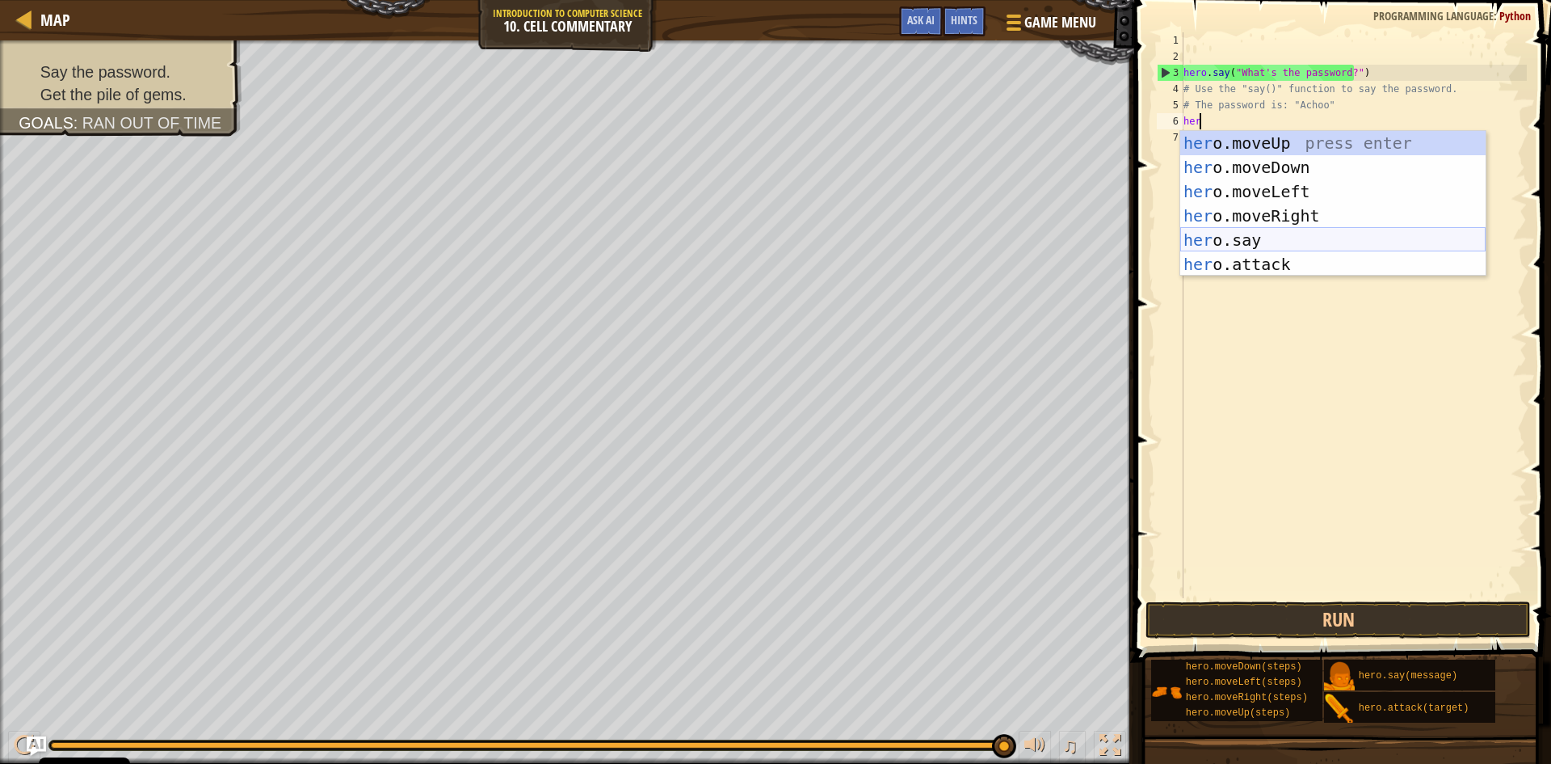
click at [1372, 235] on div "her o.moveUp press enter her o.moveDown press enter her o.moveLeft press enter …" at bounding box center [1332, 228] width 305 height 194
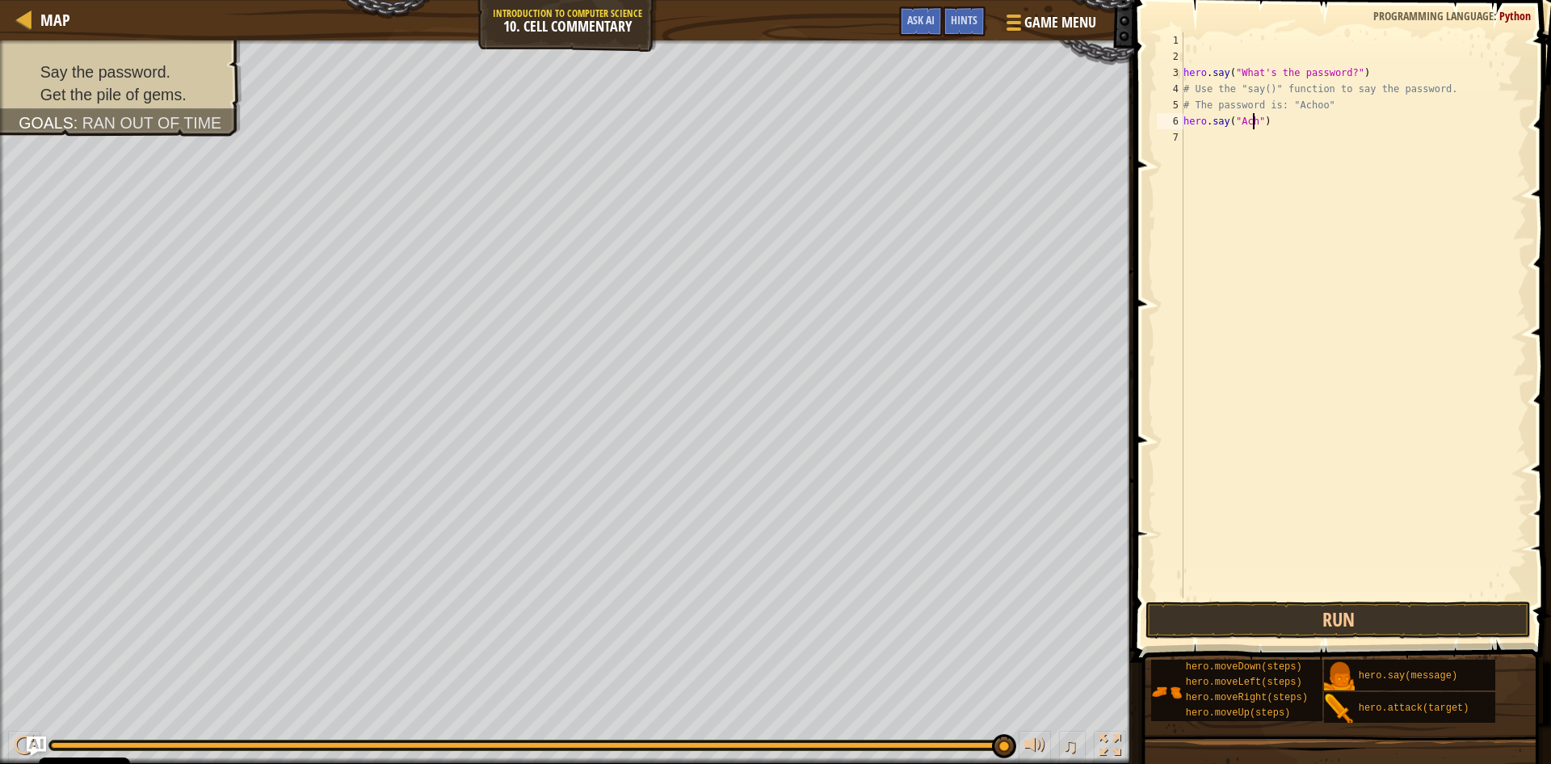
scroll to position [7, 6]
type textarea "hero.say("Achoo")"
click at [1423, 624] on button "Run" at bounding box center [1338, 619] width 385 height 37
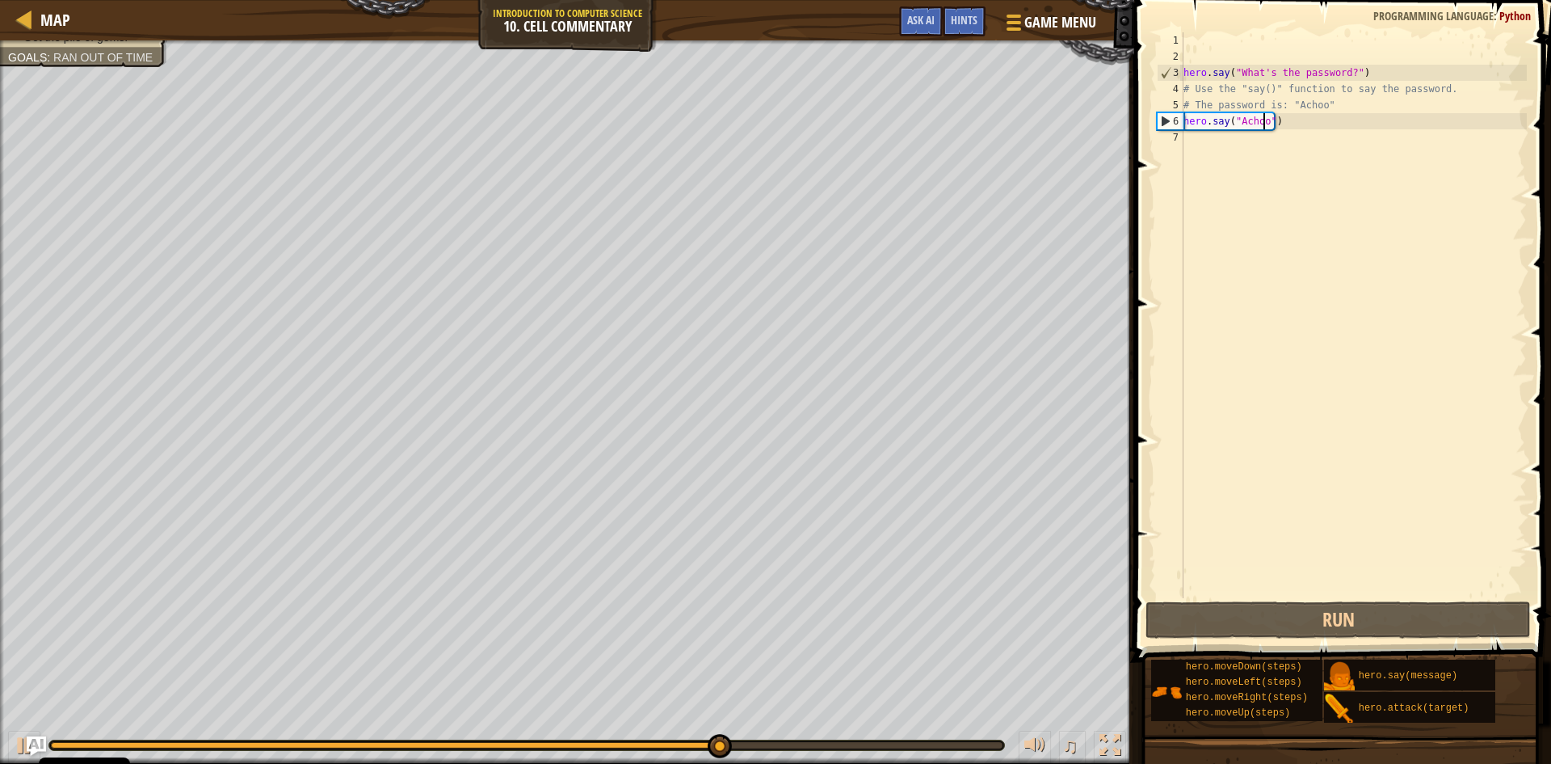
click at [1211, 153] on div "hero . say ( "What's the password?" ) # Use the "say()" function to say the pas…" at bounding box center [1353, 331] width 347 height 598
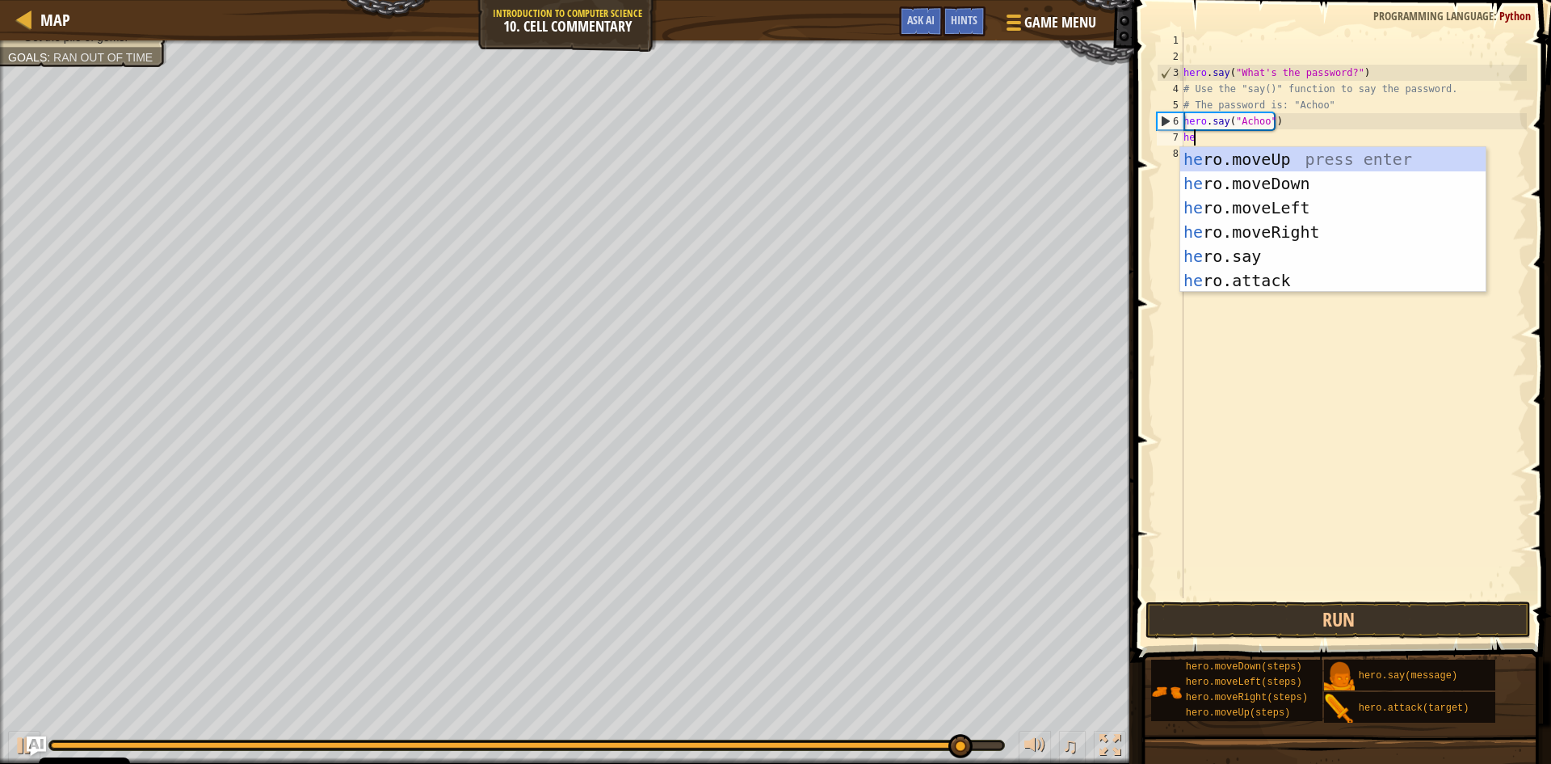
type textarea "hero"
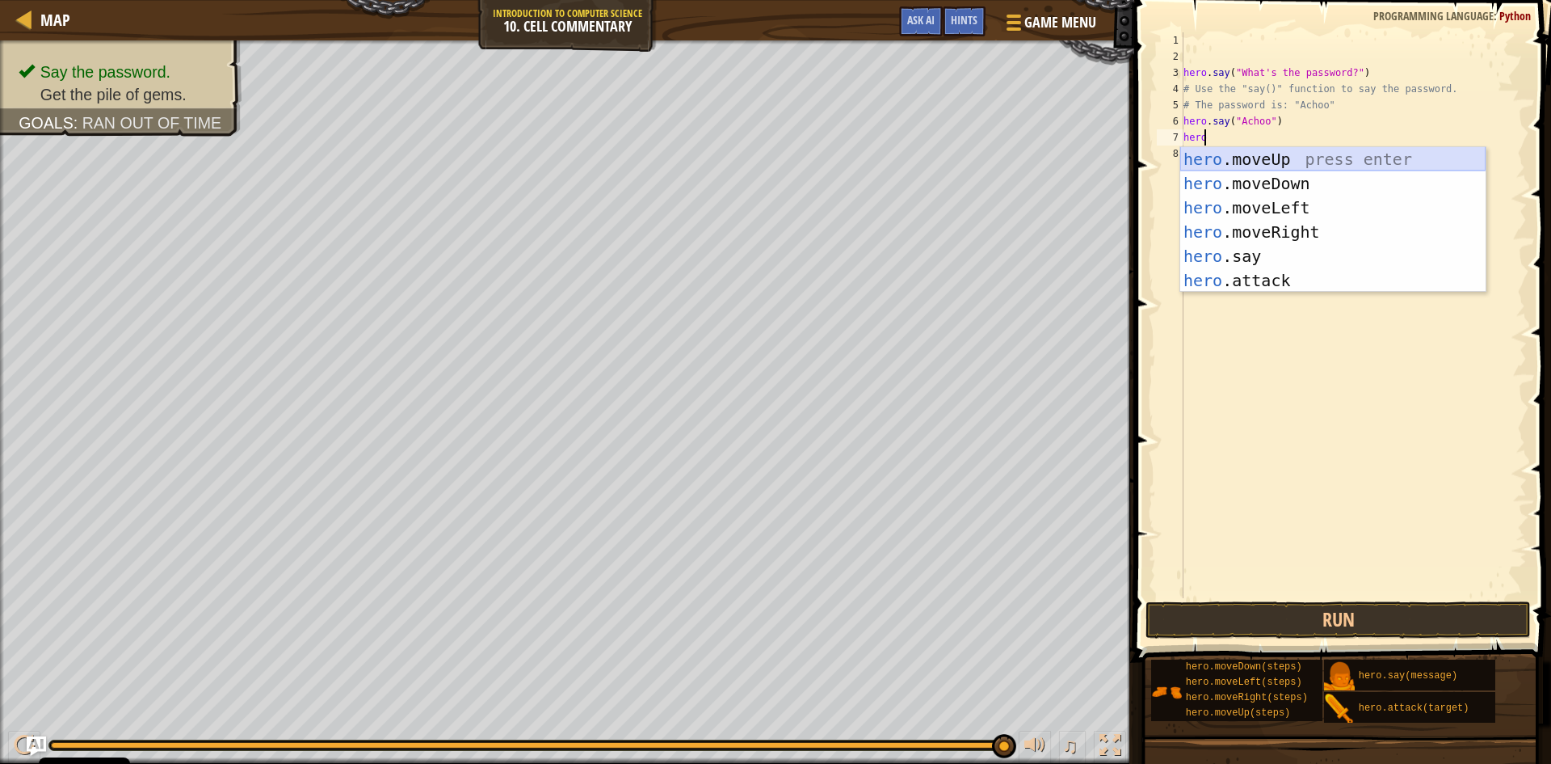
click at [1301, 149] on div "hero .moveUp press enter hero .moveDown press enter hero .moveLeft press enter …" at bounding box center [1332, 244] width 305 height 194
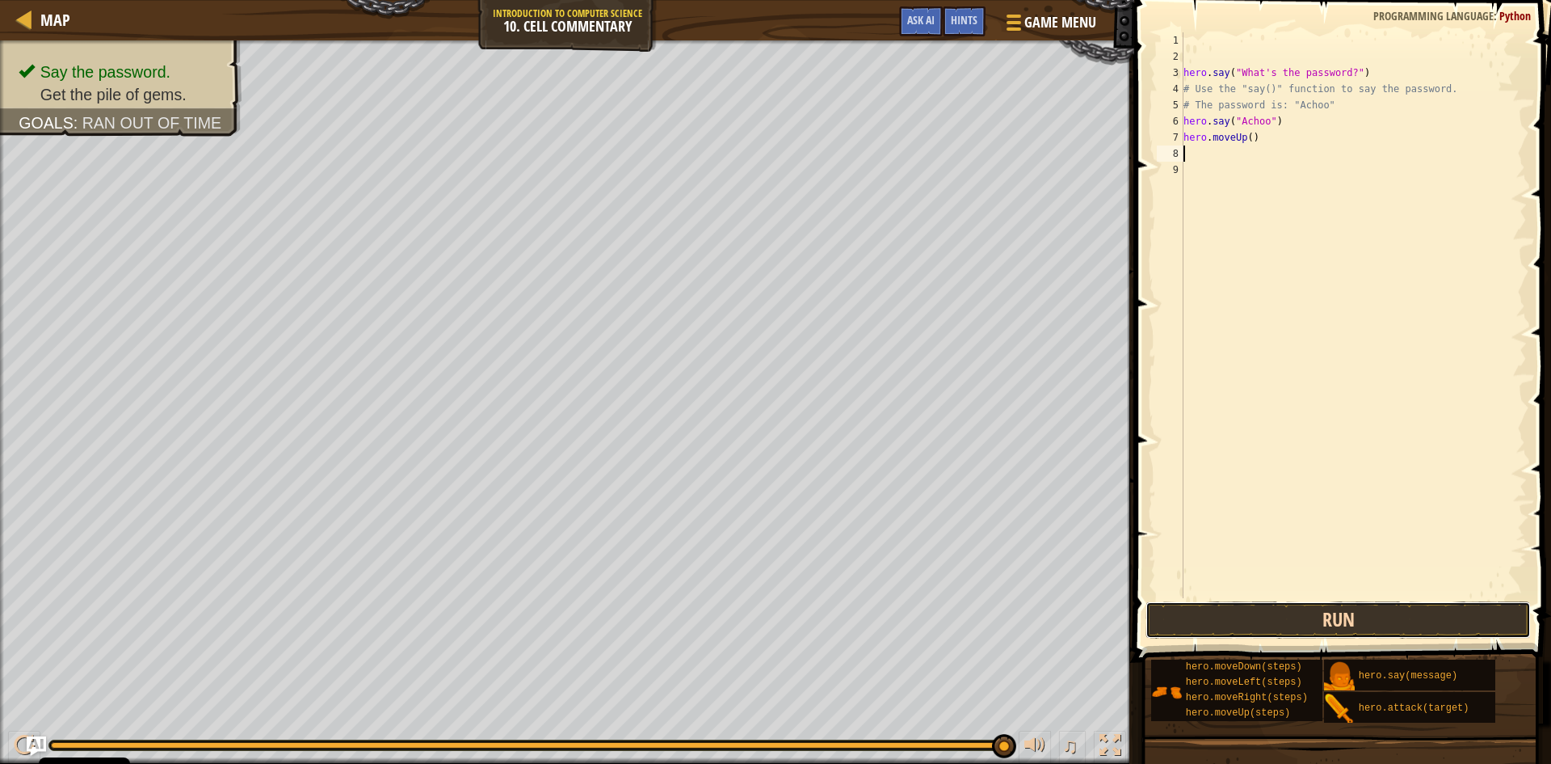
click at [1374, 623] on button "Run" at bounding box center [1338, 619] width 385 height 37
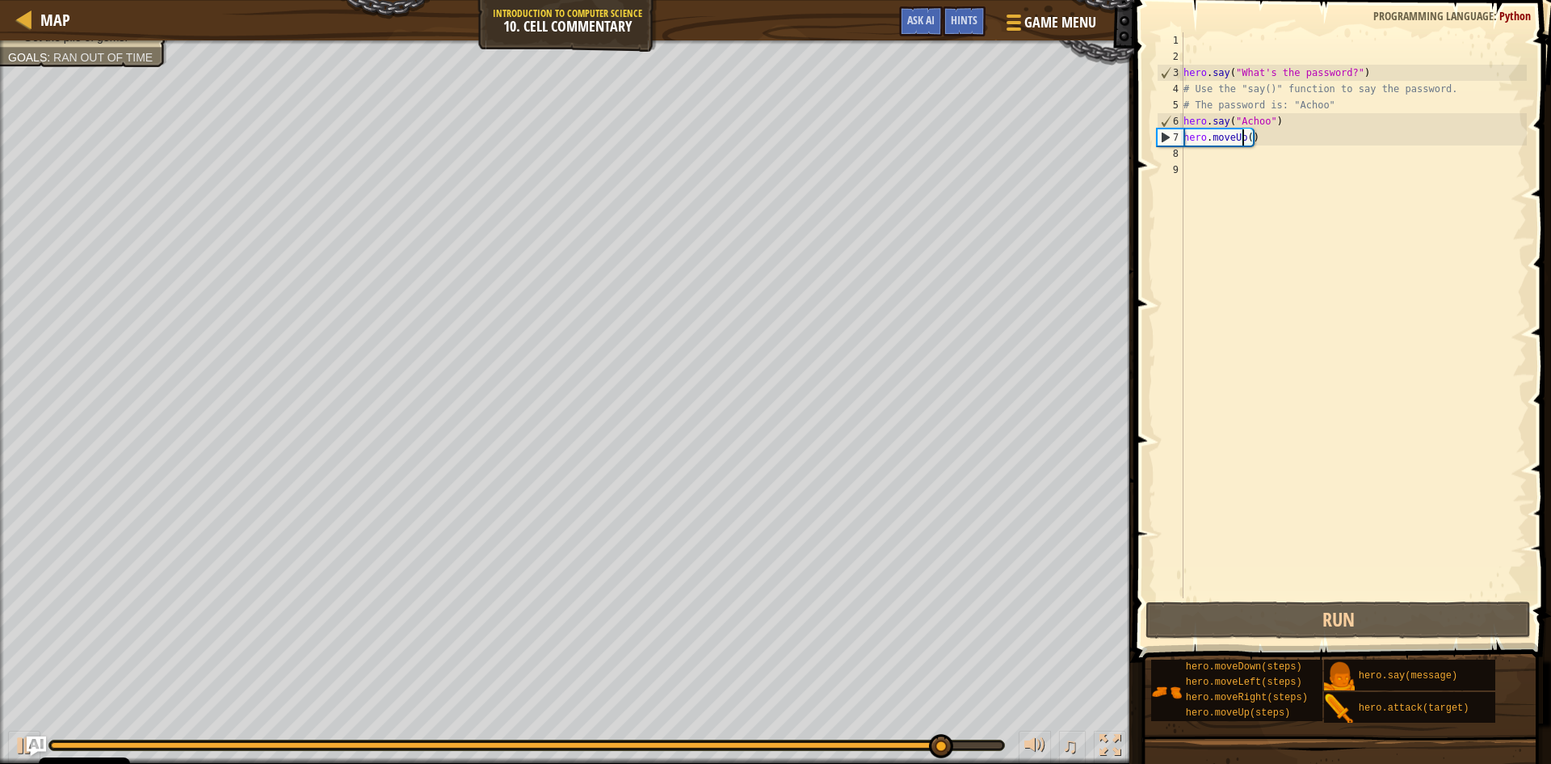
click at [1242, 134] on div "hero . say ( "What's the password?" ) # Use the "say()" function to say the pas…" at bounding box center [1353, 331] width 347 height 598
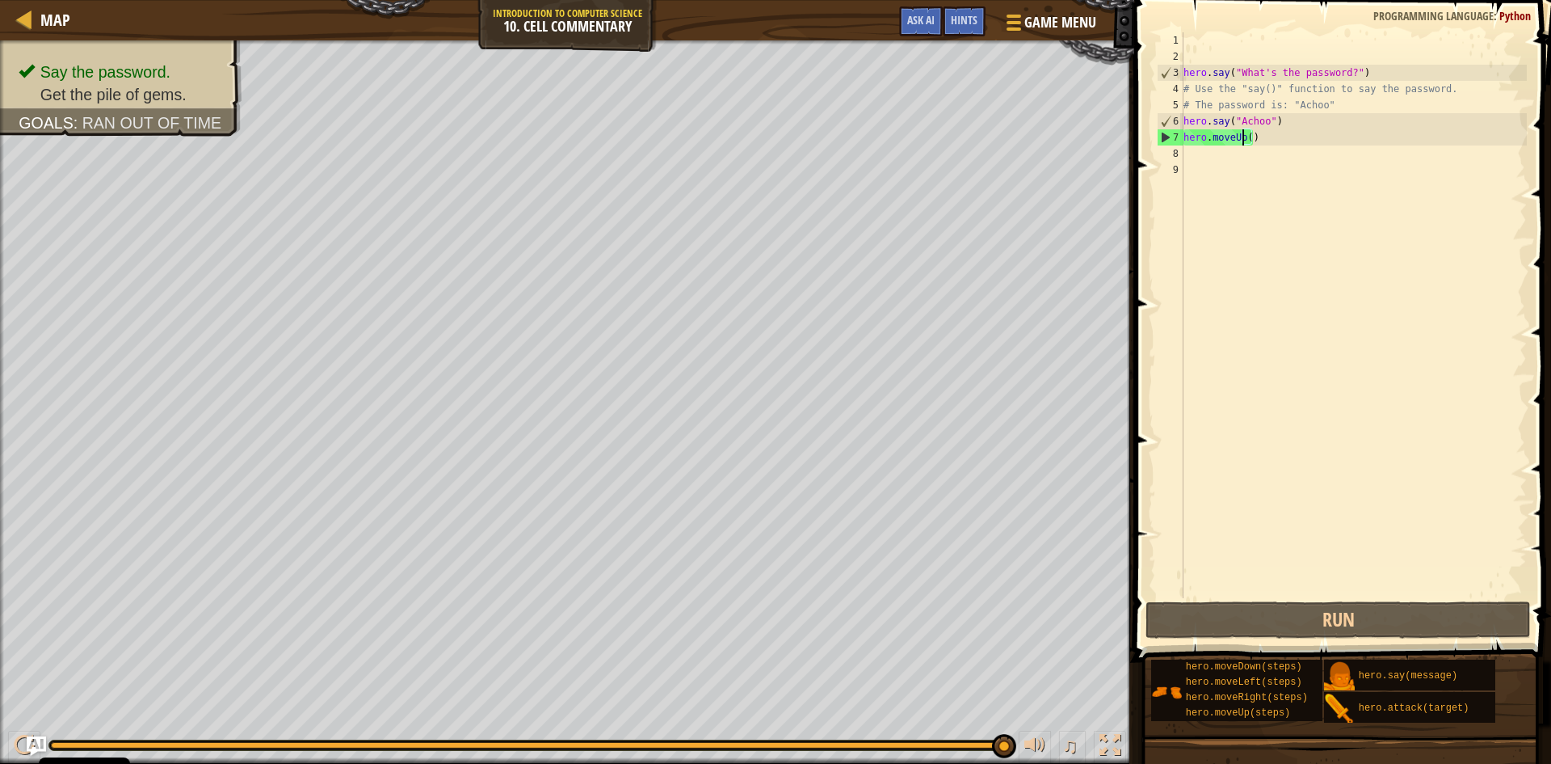
click at [1249, 142] on div "hero . say ( "What's the password?" ) # Use the "say()" function to say the pas…" at bounding box center [1353, 331] width 347 height 598
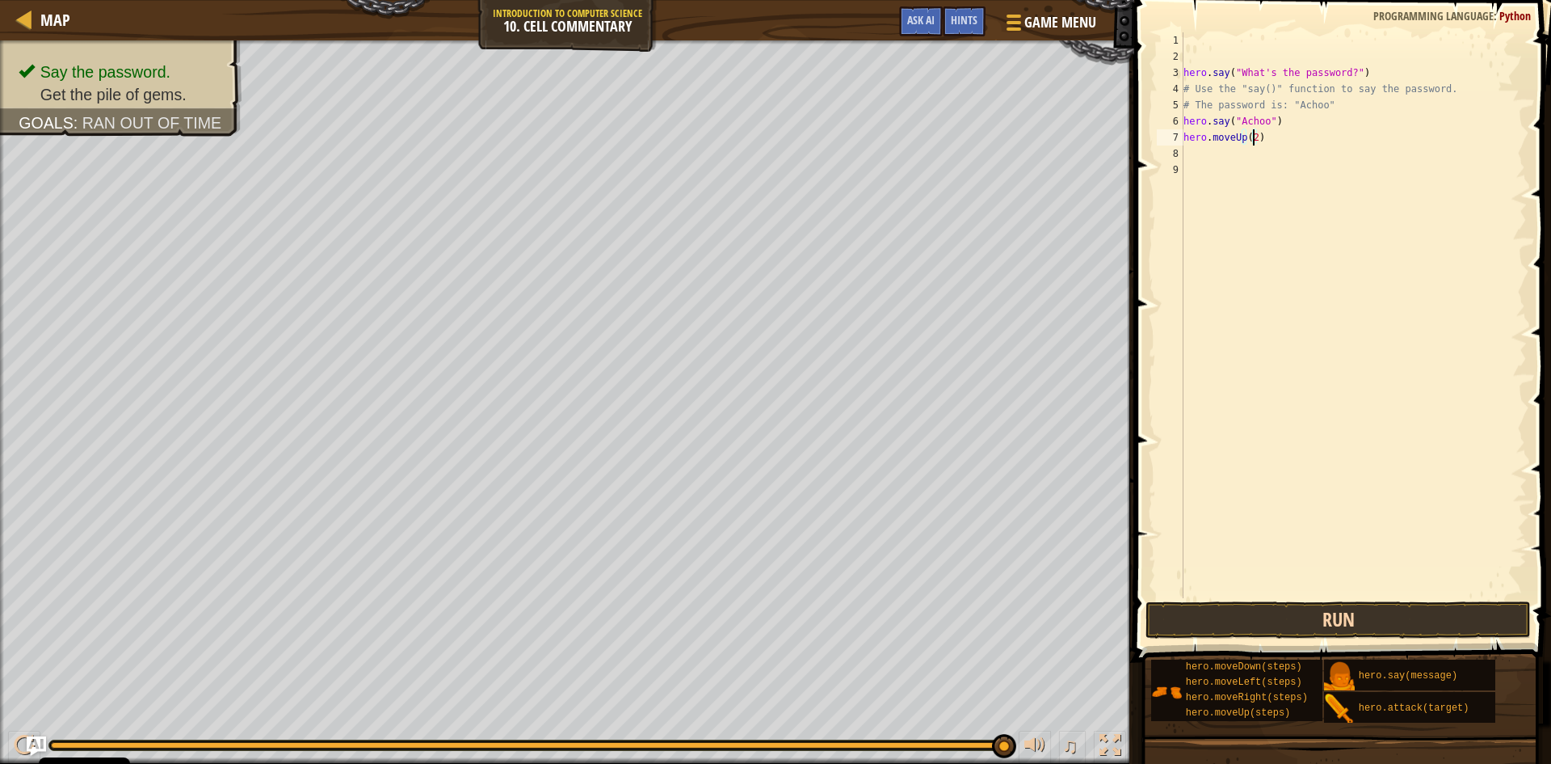
type textarea "hero.moveUp(2)"
click at [1366, 625] on button "Run" at bounding box center [1338, 619] width 385 height 37
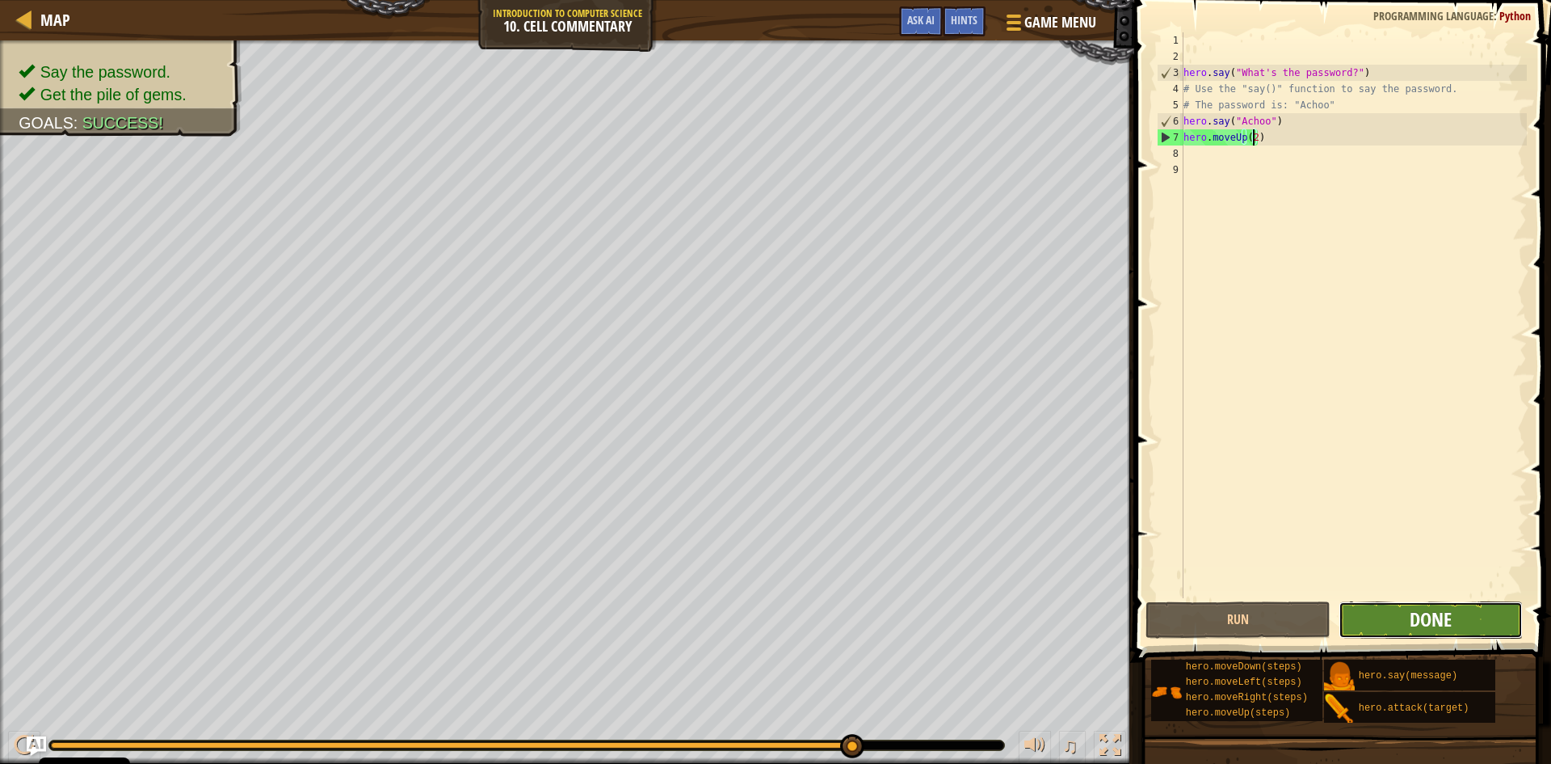
click at [1433, 609] on span "Done" at bounding box center [1431, 619] width 42 height 26
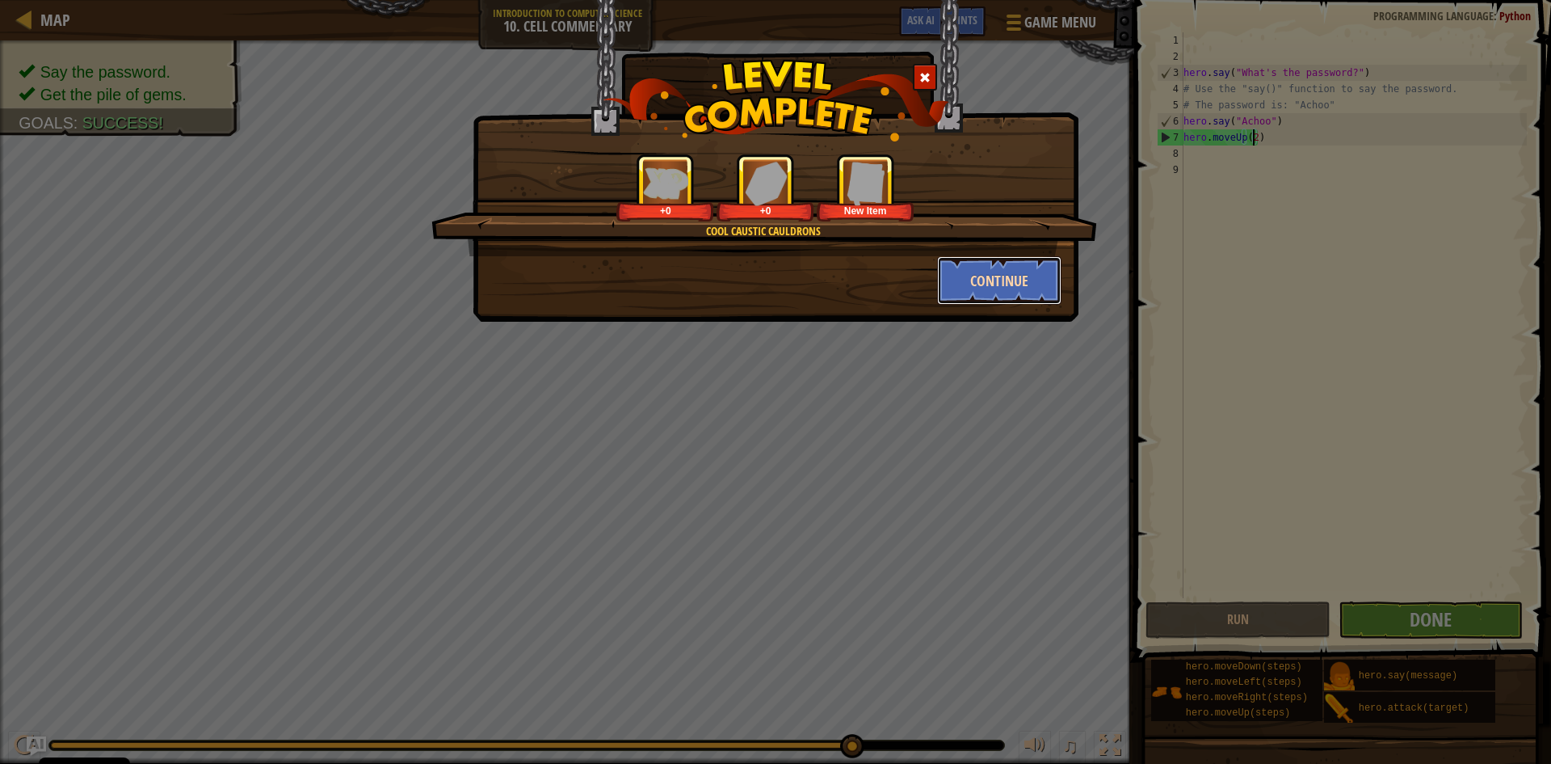
click at [1025, 259] on button "Continue" at bounding box center [999, 280] width 125 height 48
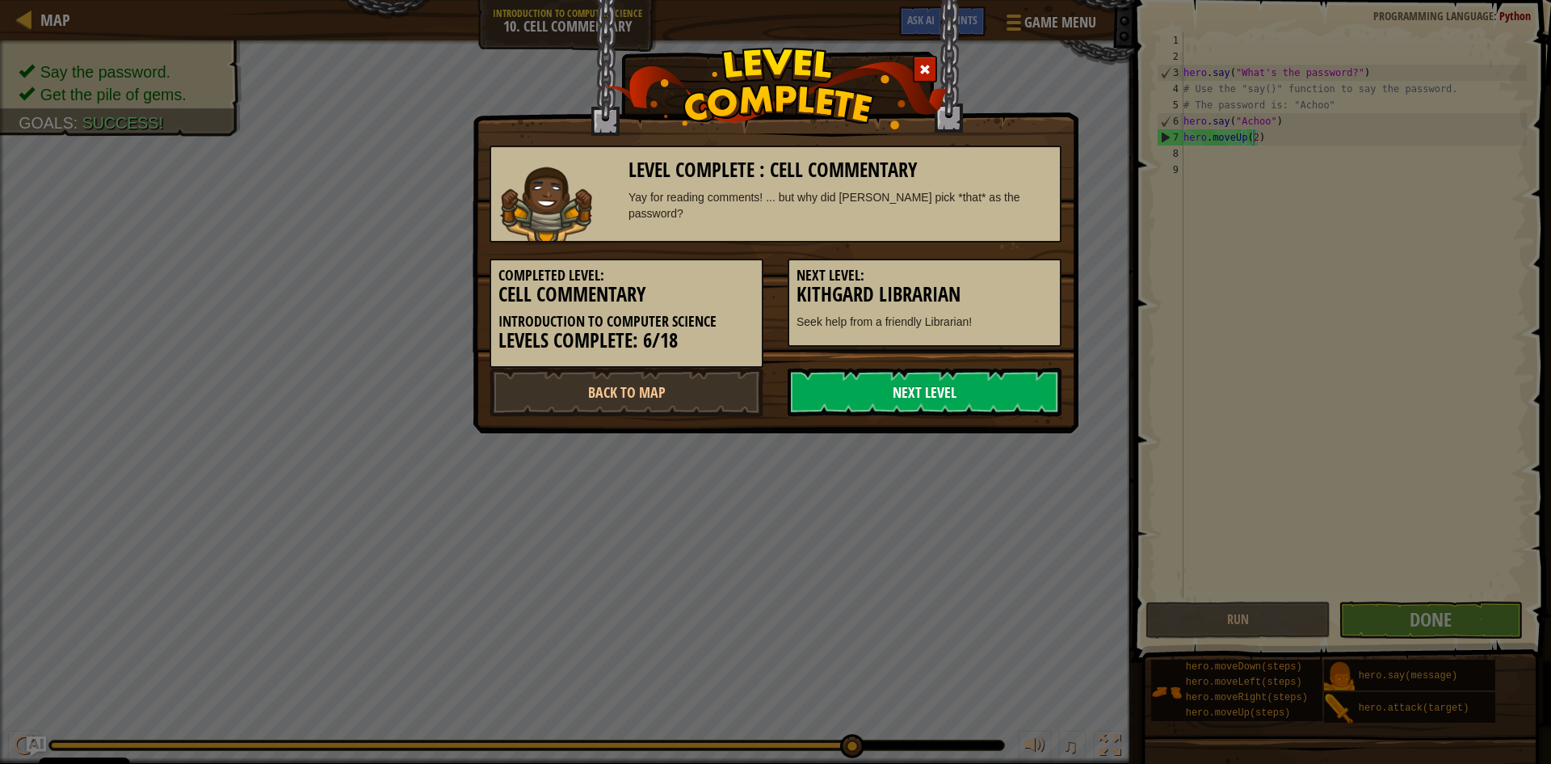
click at [992, 396] on link "Next Level" at bounding box center [925, 392] width 274 height 48
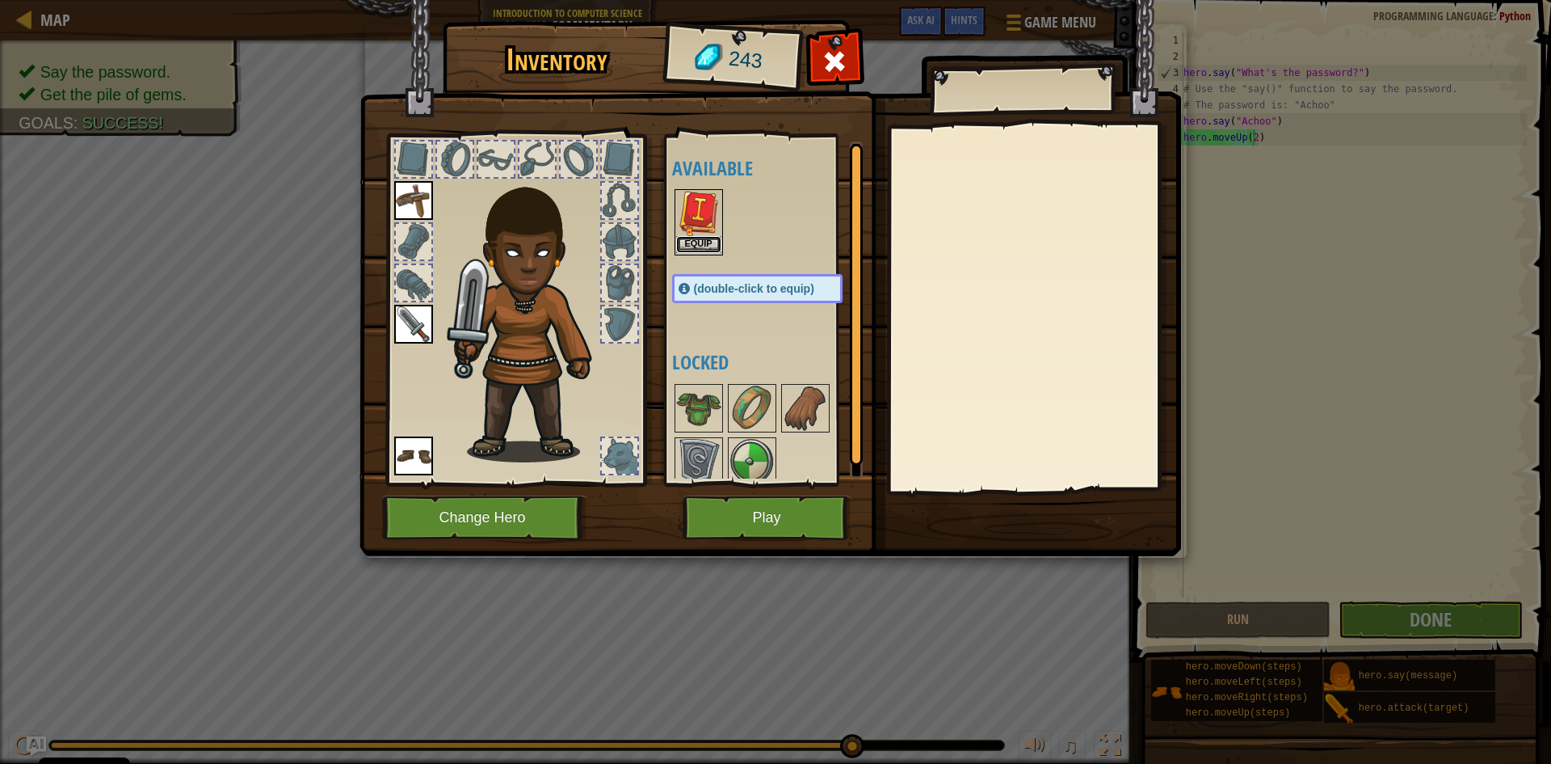
click at [703, 238] on button "Equip" at bounding box center [698, 244] width 45 height 17
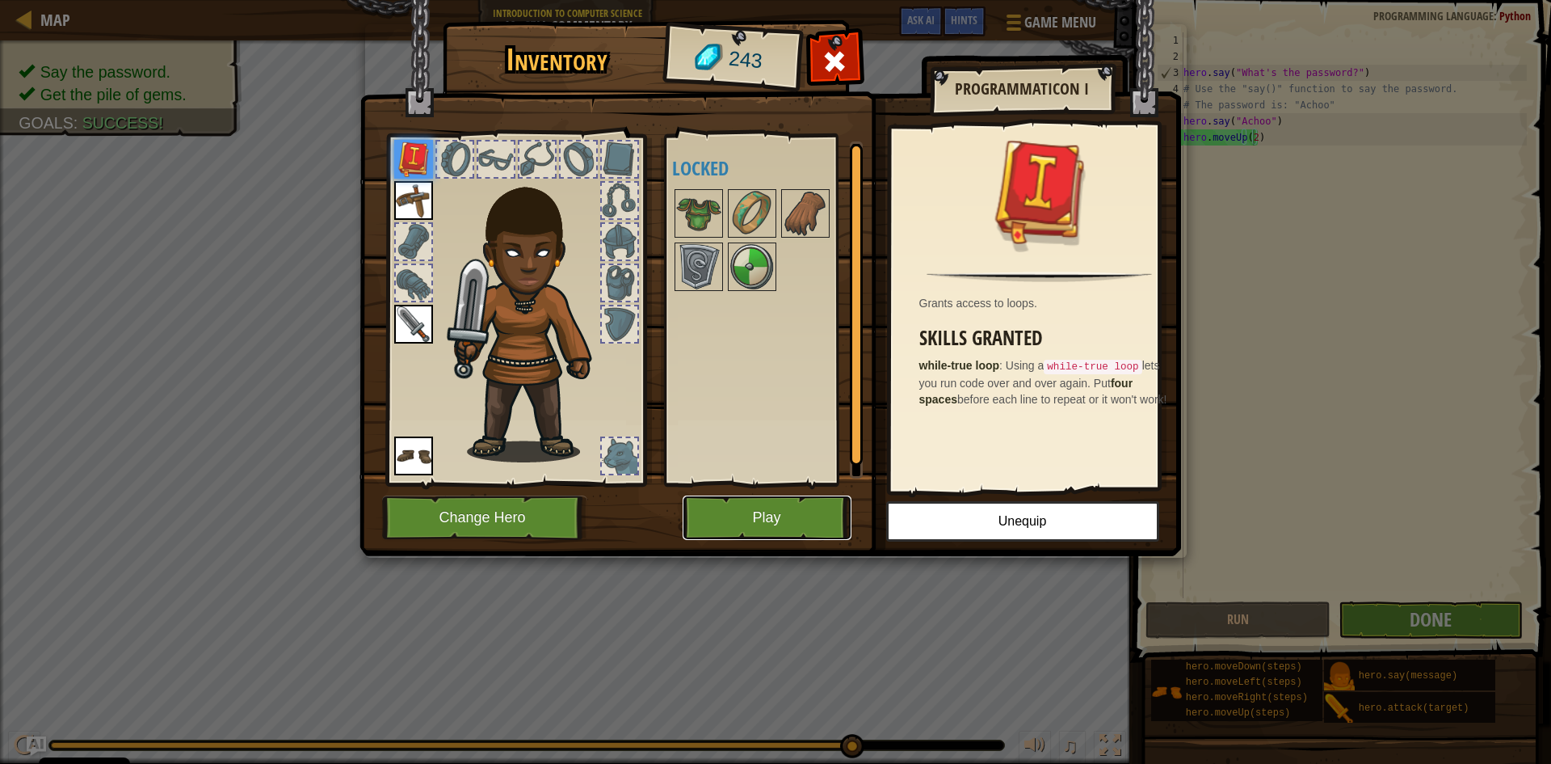
click at [789, 508] on button "Play" at bounding box center [767, 517] width 169 height 44
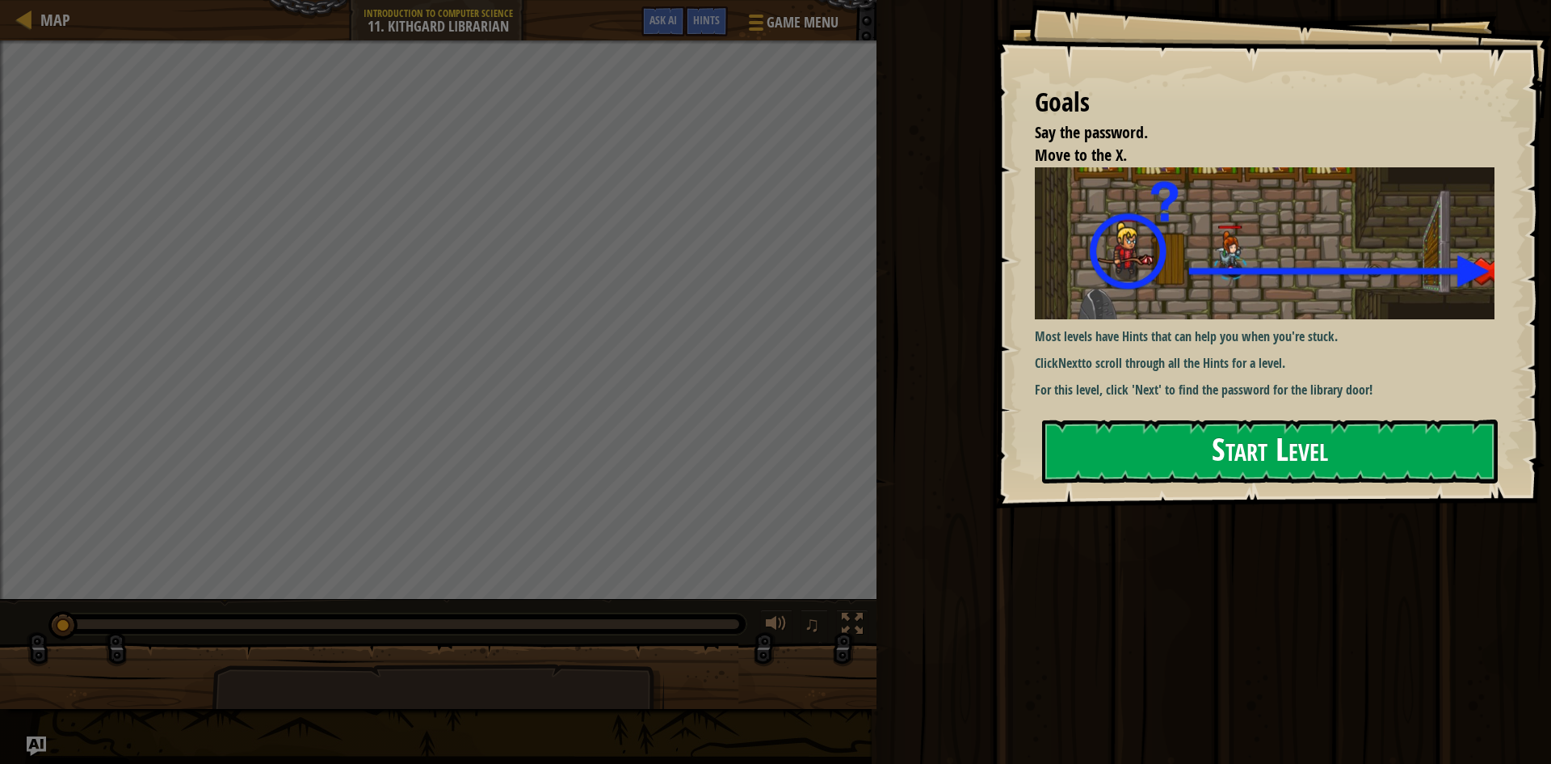
click at [1151, 314] on div "Goals Say the password. Move to the X. Most levels have Hints that can help you…" at bounding box center [1273, 254] width 557 height 508
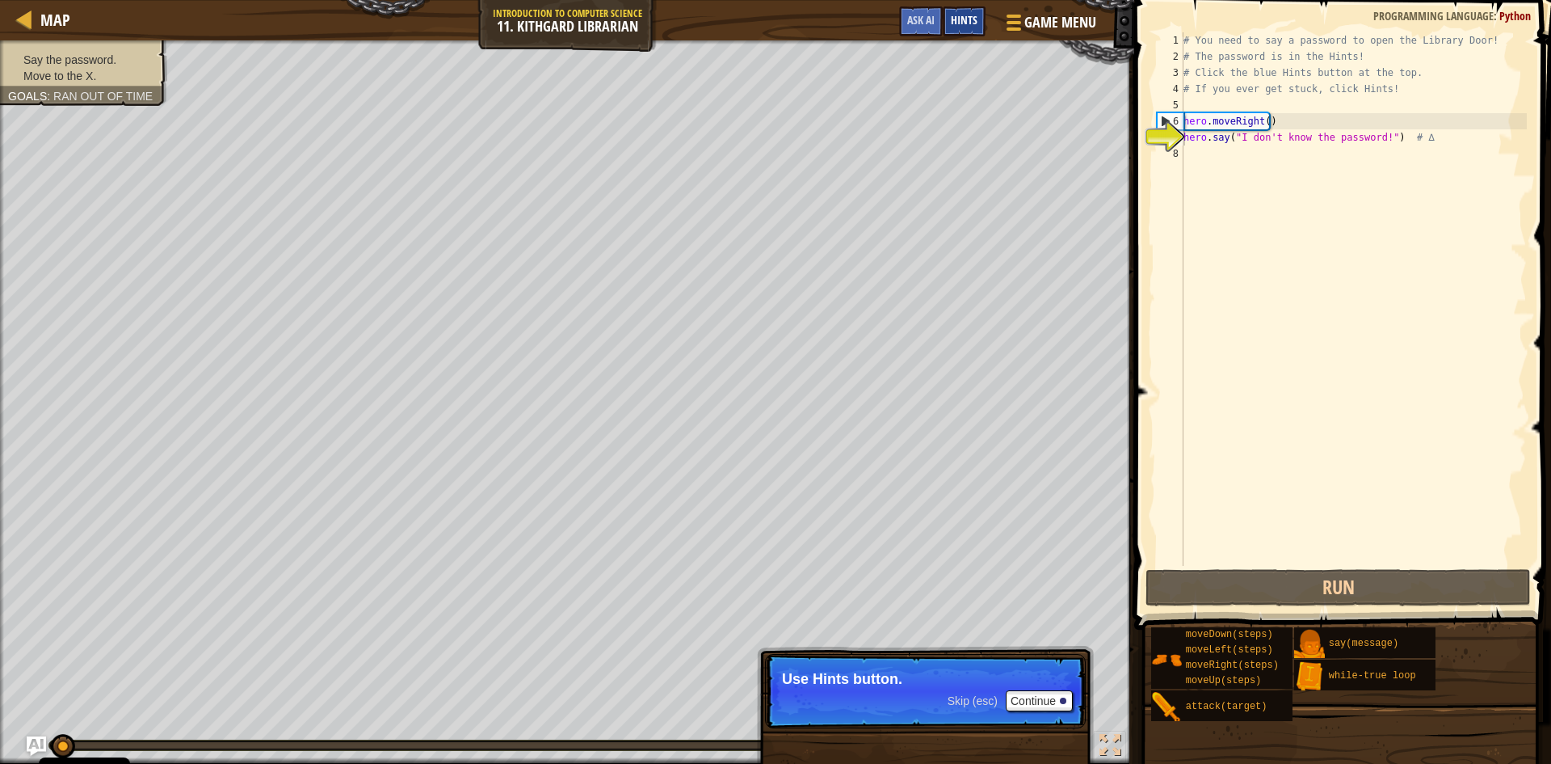
click at [956, 23] on span "Hints" at bounding box center [964, 19] width 27 height 15
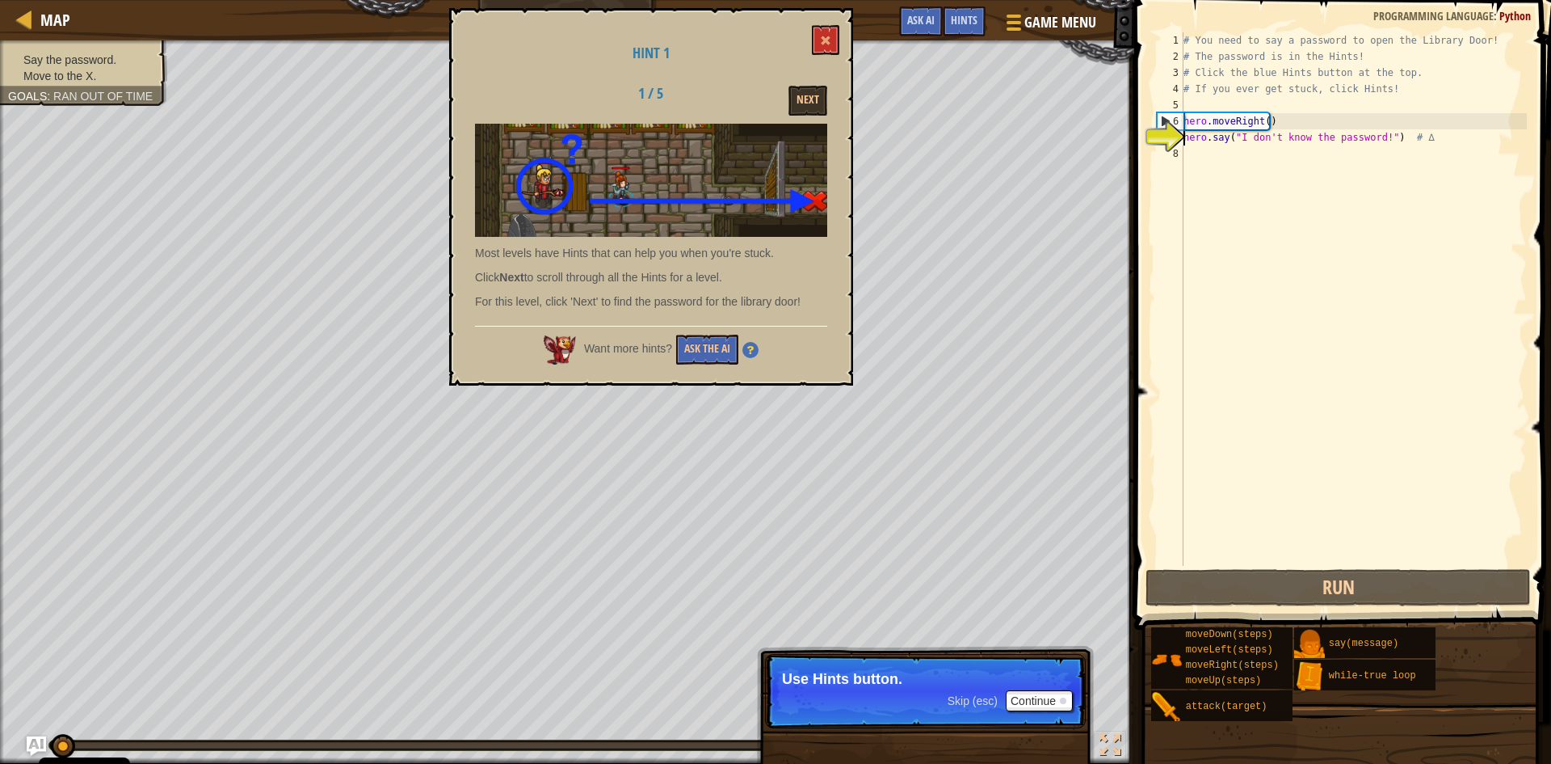
click at [807, 116] on div "Hint 1 1 / 5 Next Most levels have Hints that can help you when you're stuck. C…" at bounding box center [651, 196] width 404 height 377
click at [811, 105] on button "Next" at bounding box center [808, 101] width 39 height 30
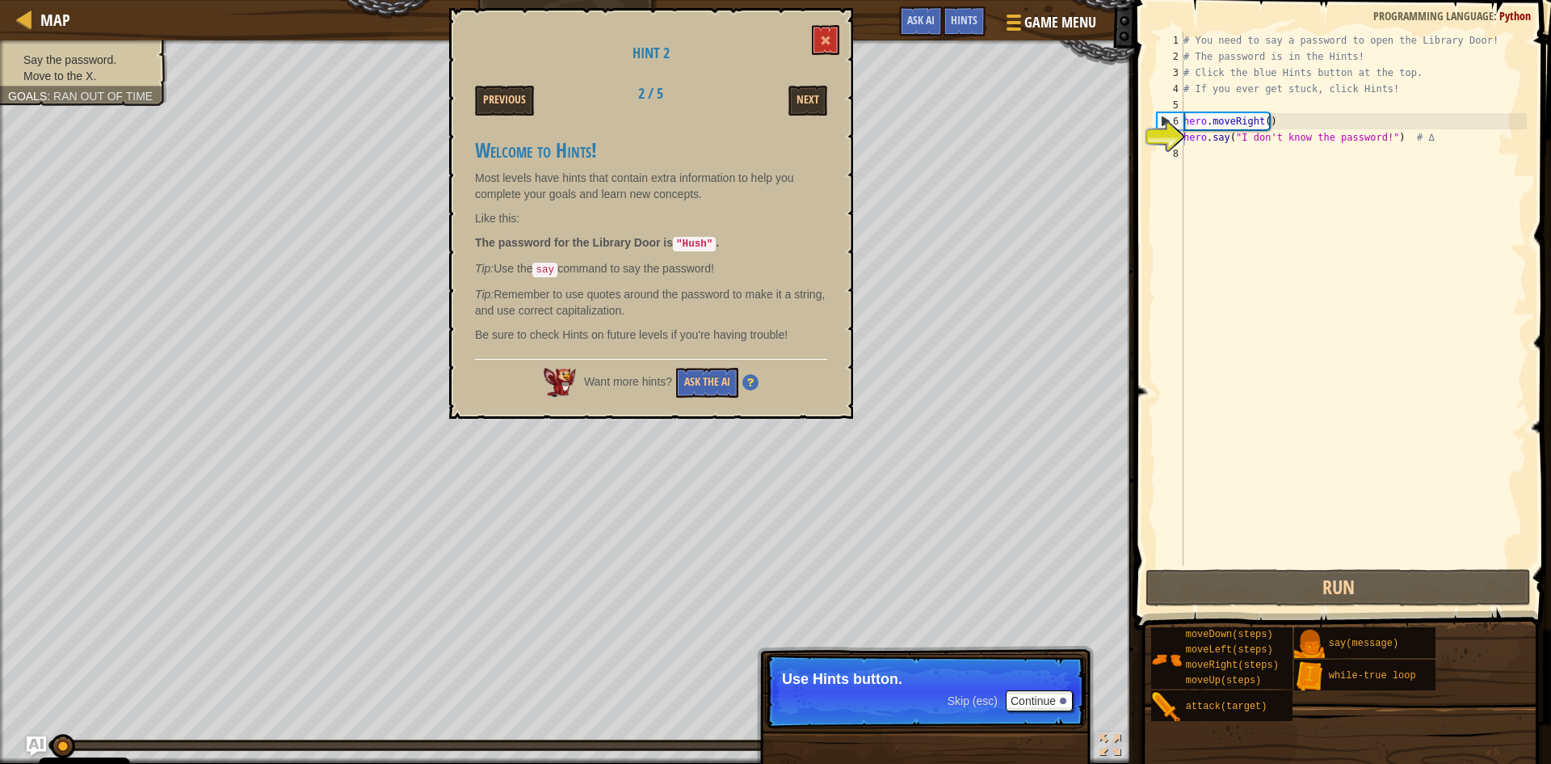
click at [797, 40] on div "Hint 2 Previous 2 / 5 Next Welcome to Hints! Most levels have hints that contai…" at bounding box center [651, 213] width 404 height 410
click at [841, 40] on div "Hint 2 Previous 2 / 5 Next Welcome to Hints! Most levels have hints that contai…" at bounding box center [651, 213] width 404 height 410
click at [831, 42] on span at bounding box center [825, 40] width 11 height 11
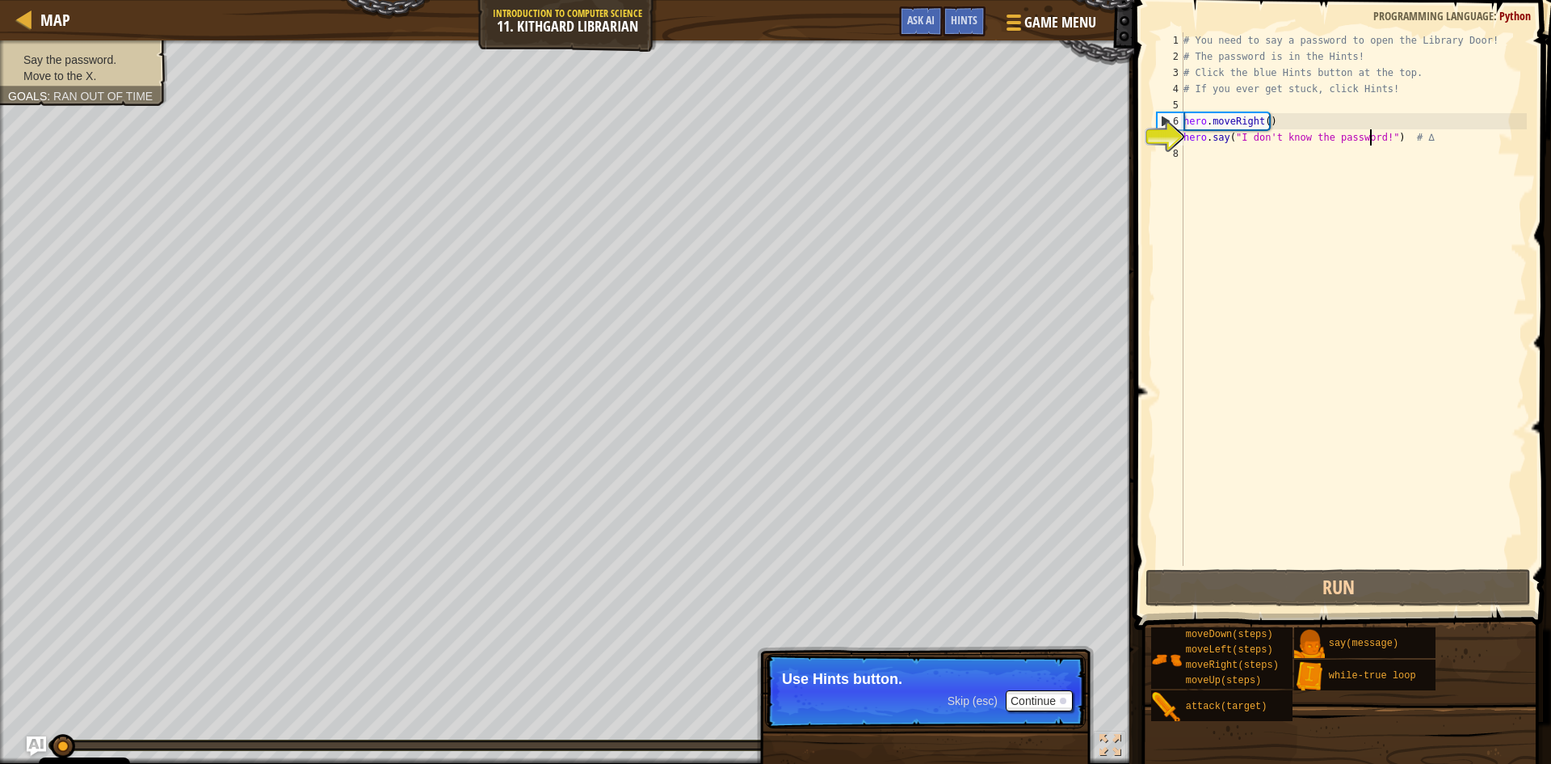
drag, startPoint x: 1370, startPoint y: 135, endPoint x: 1376, endPoint y: 151, distance: 17.1
click at [1370, 137] on div "# You need to say a password to open the Library Door! # The password is in the…" at bounding box center [1353, 315] width 347 height 566
click at [1380, 138] on div "# You need to say a password to open the Library Door! # The password is in the…" at bounding box center [1353, 315] width 347 height 566
click at [1374, 136] on div "# You need to say a password to open the Library Door! # The password is in the…" at bounding box center [1353, 315] width 347 height 566
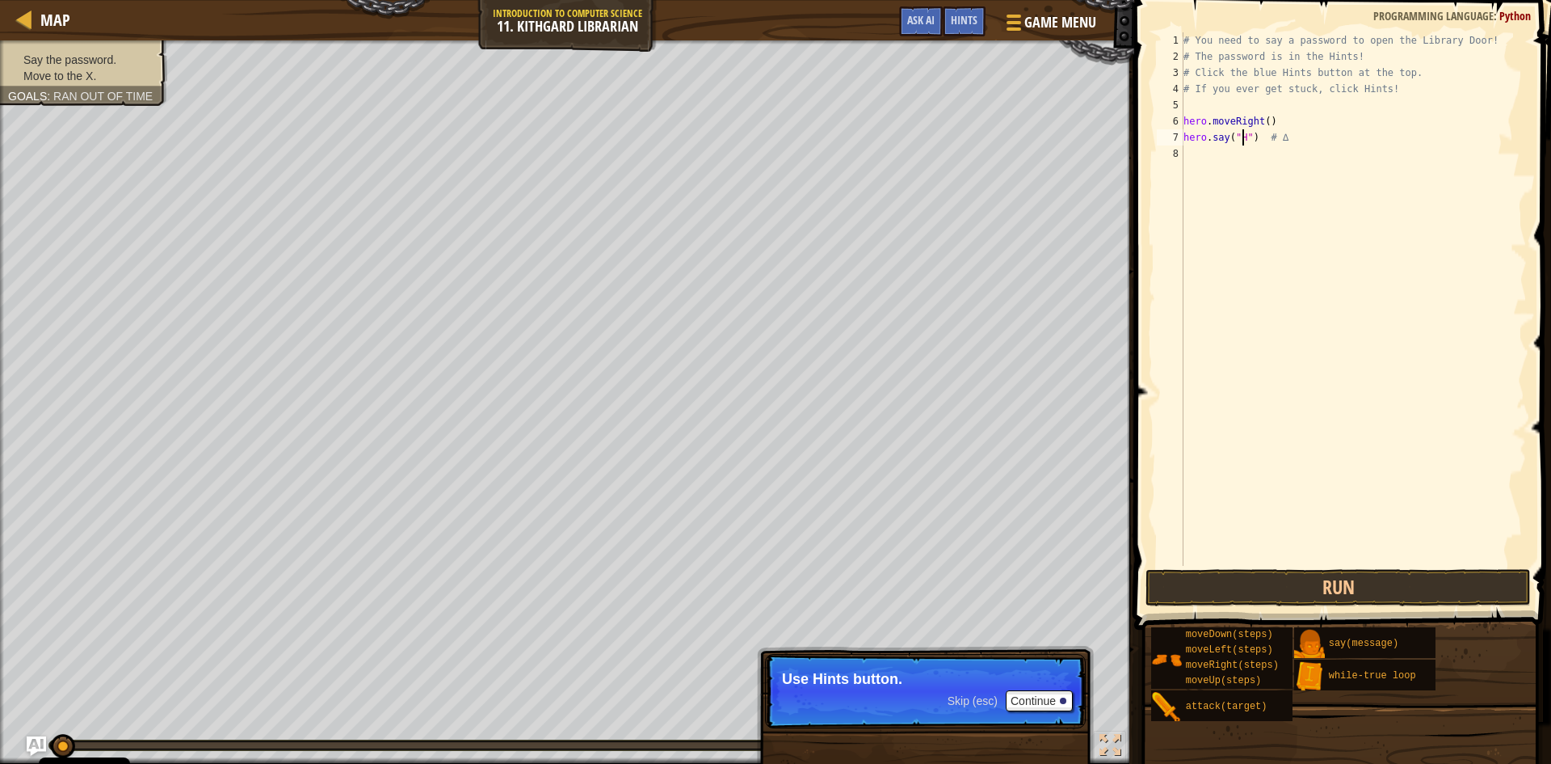
scroll to position [7, 6]
type textarea "hero.say("Hush") # ∆"
click at [1321, 588] on button "Run" at bounding box center [1338, 587] width 385 height 37
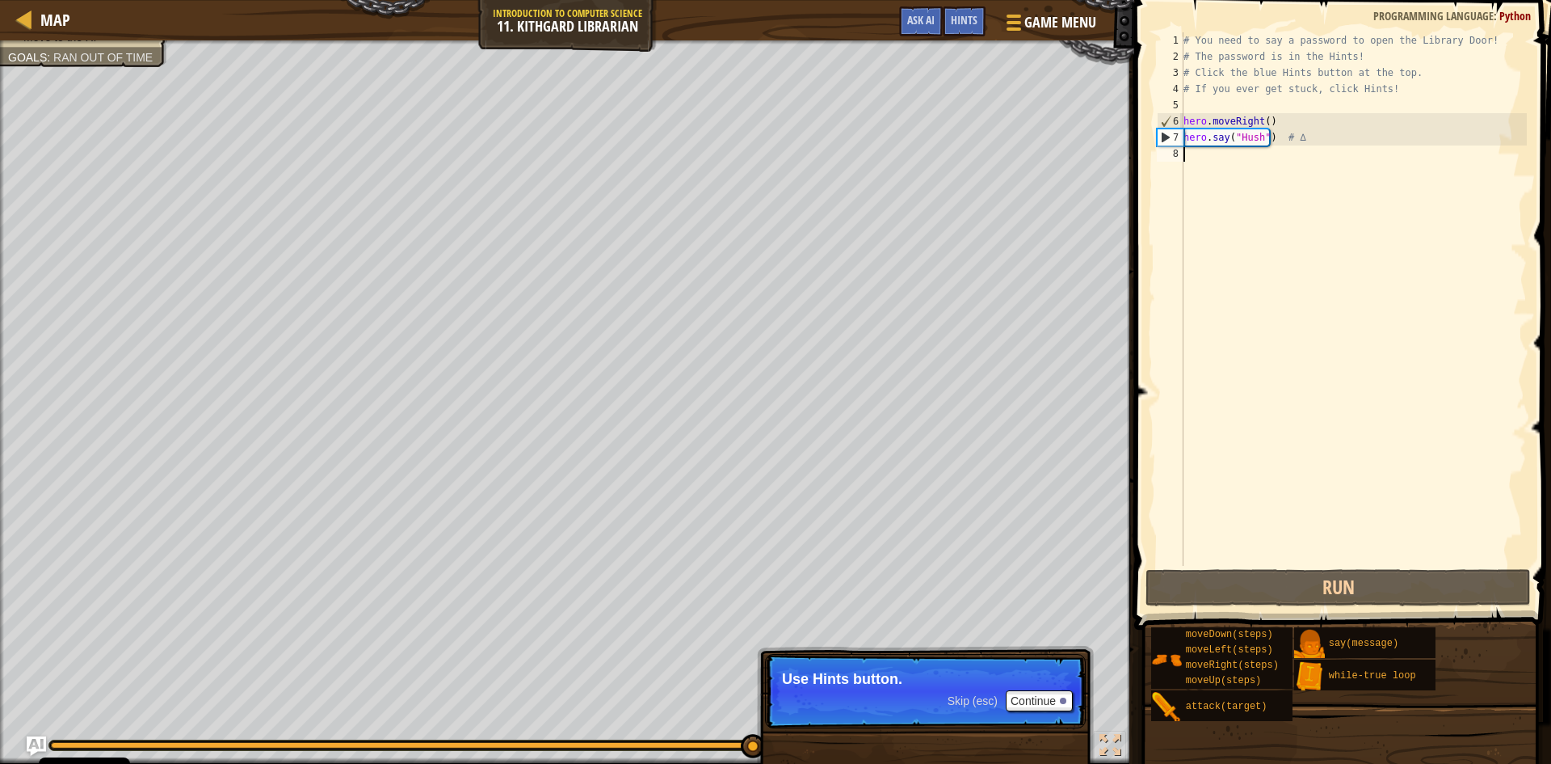
click at [1247, 162] on div "# You need to say a password to open the Library Door! # The password is in the…" at bounding box center [1353, 315] width 347 height 566
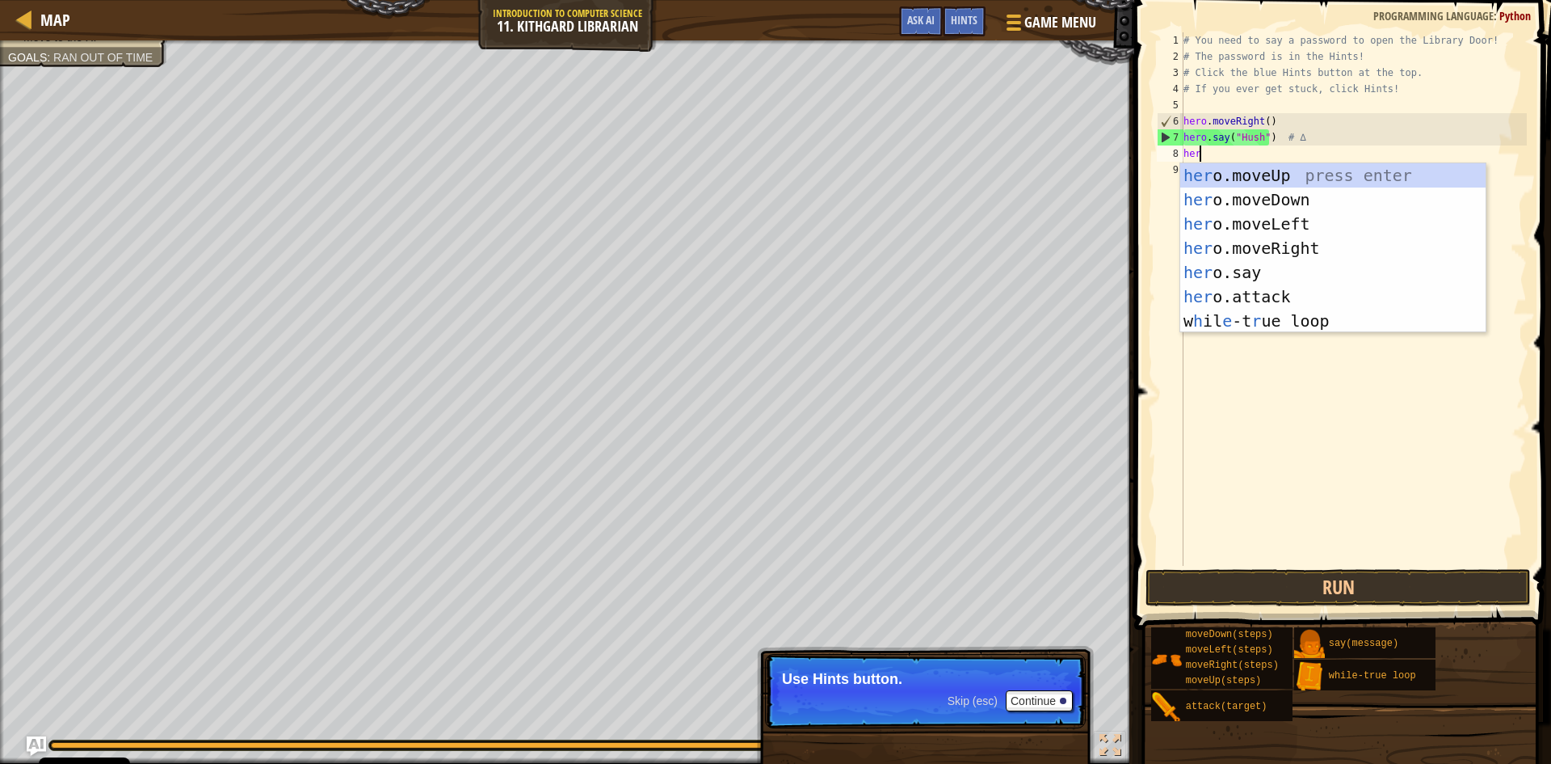
scroll to position [7, 1]
type textarea "hero"
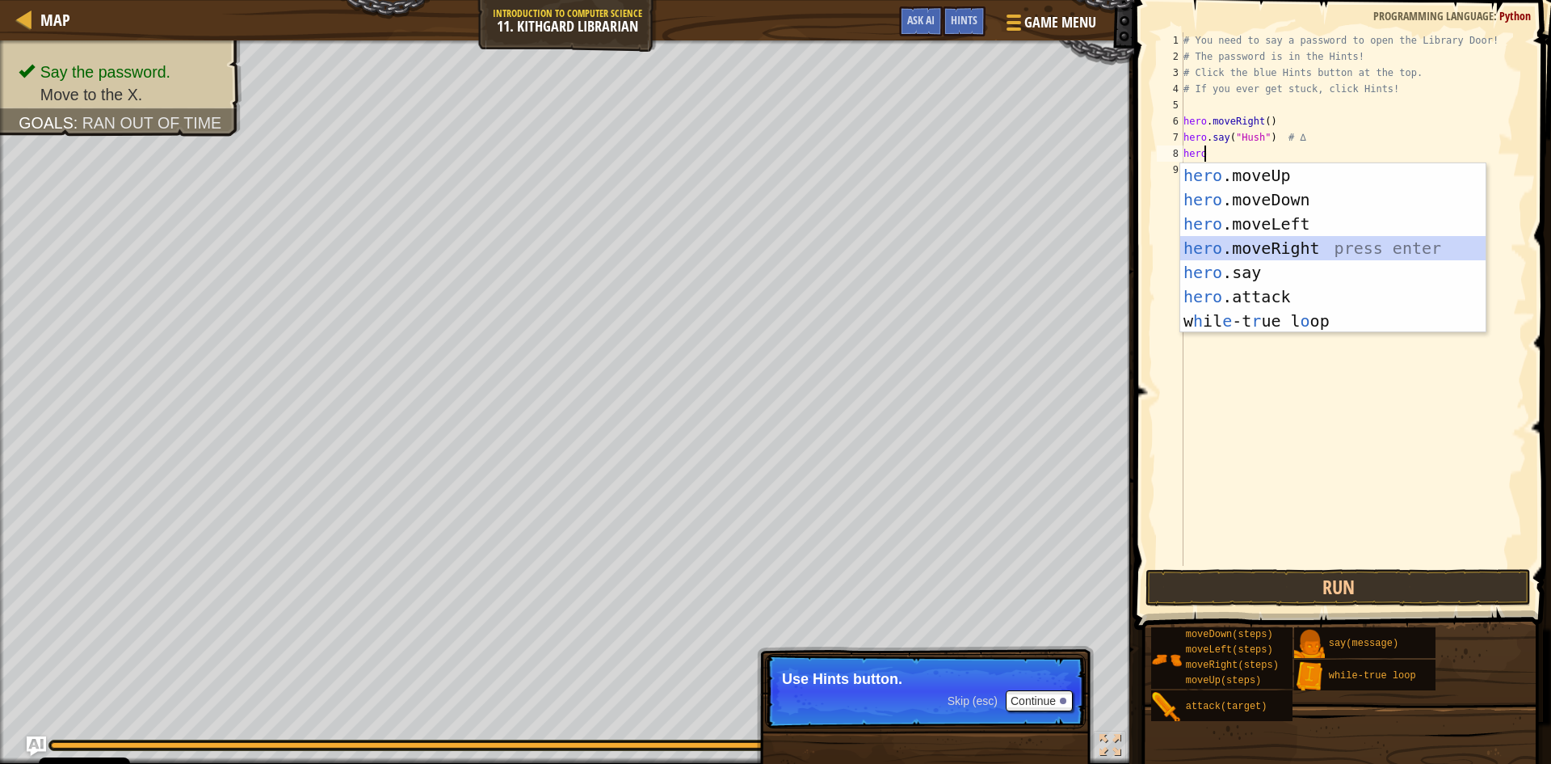
click at [1267, 241] on div "hero .moveUp press enter hero .moveDown press enter hero .moveLeft press enter …" at bounding box center [1332, 272] width 305 height 218
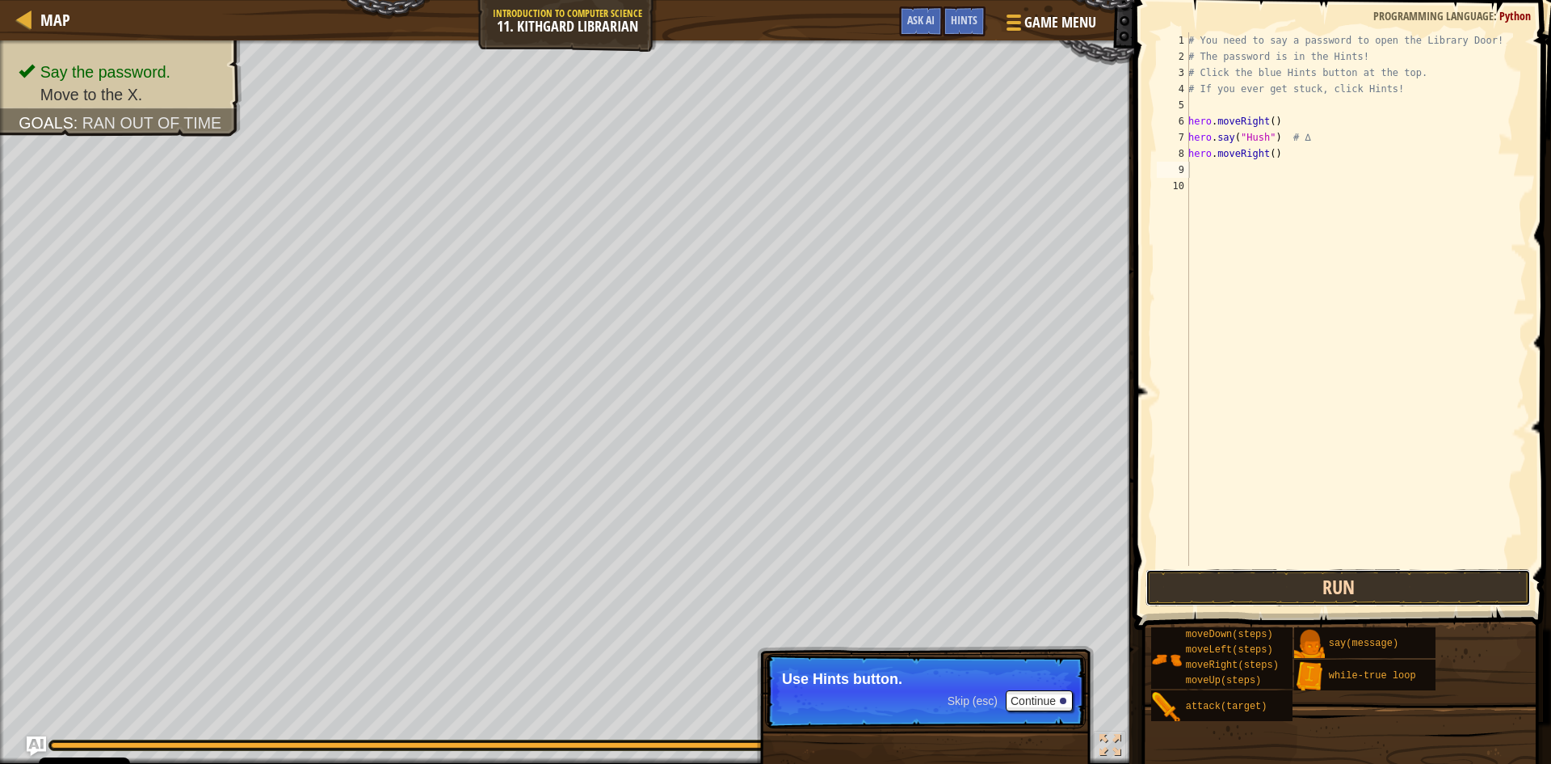
click at [1244, 573] on button "Run" at bounding box center [1338, 587] width 385 height 37
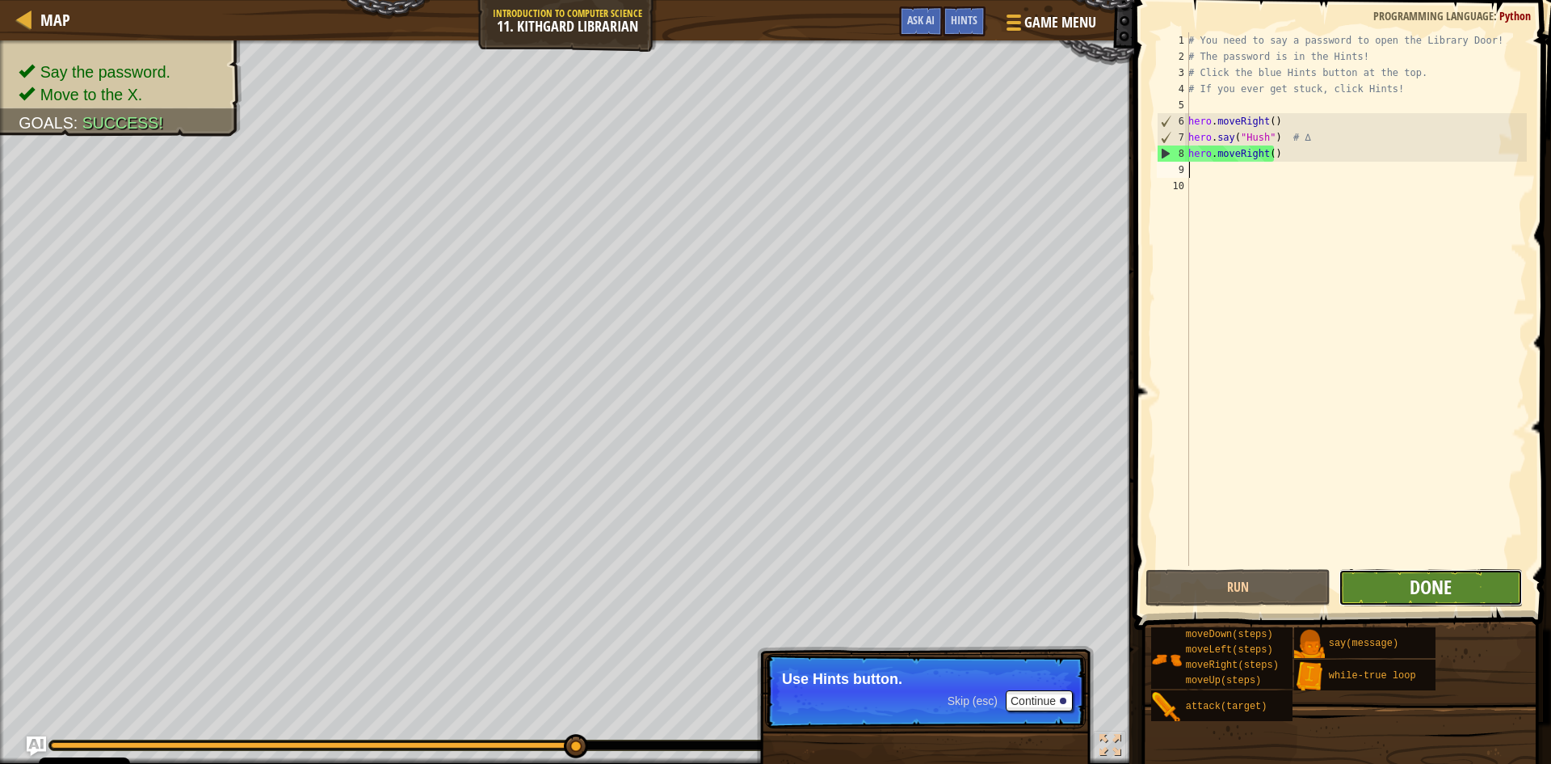
click at [1414, 591] on span "Done" at bounding box center [1431, 587] width 42 height 26
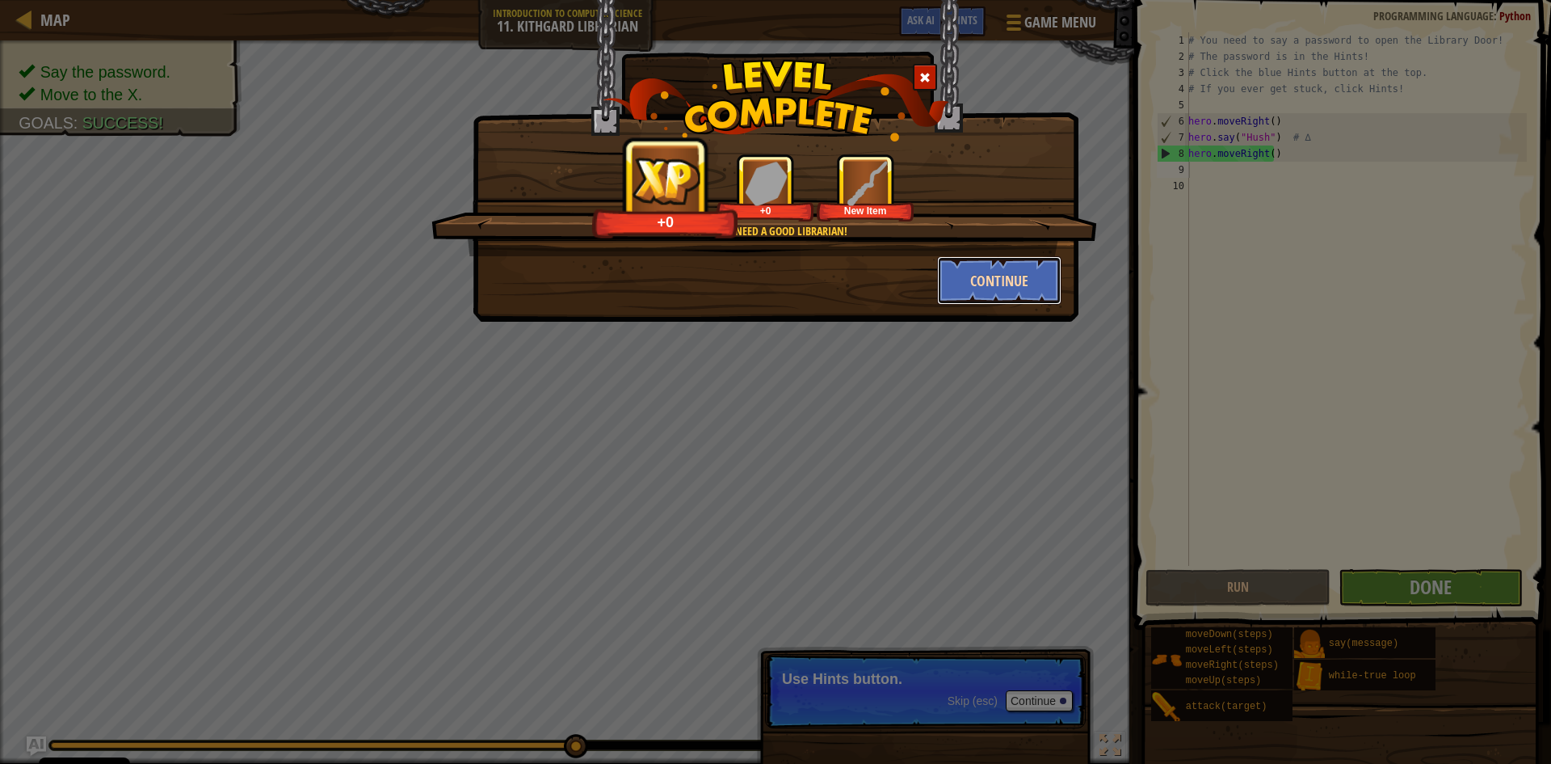
click at [997, 267] on button "Continue" at bounding box center [999, 280] width 125 height 48
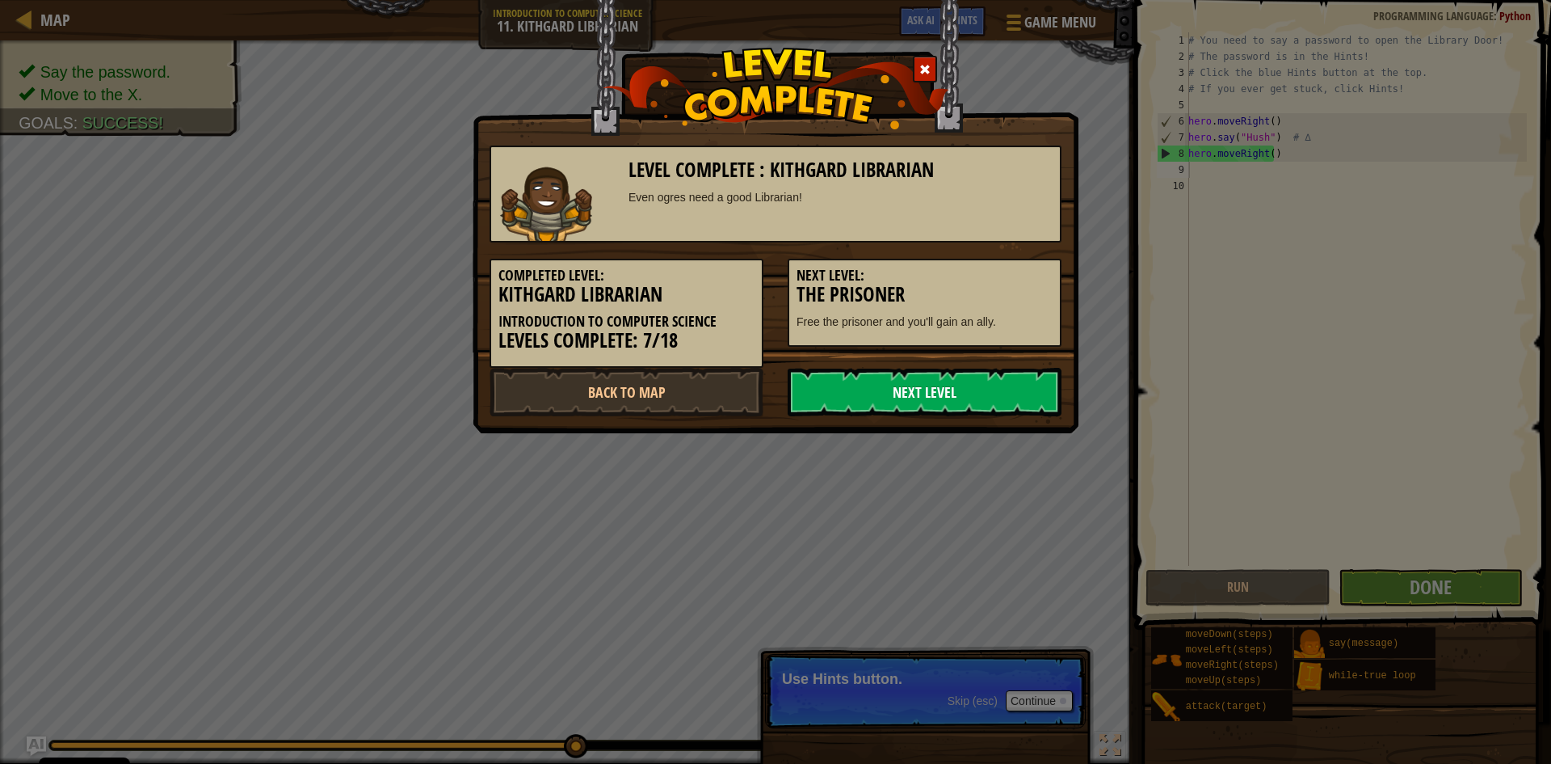
click at [957, 397] on link "Next Level" at bounding box center [925, 392] width 274 height 48
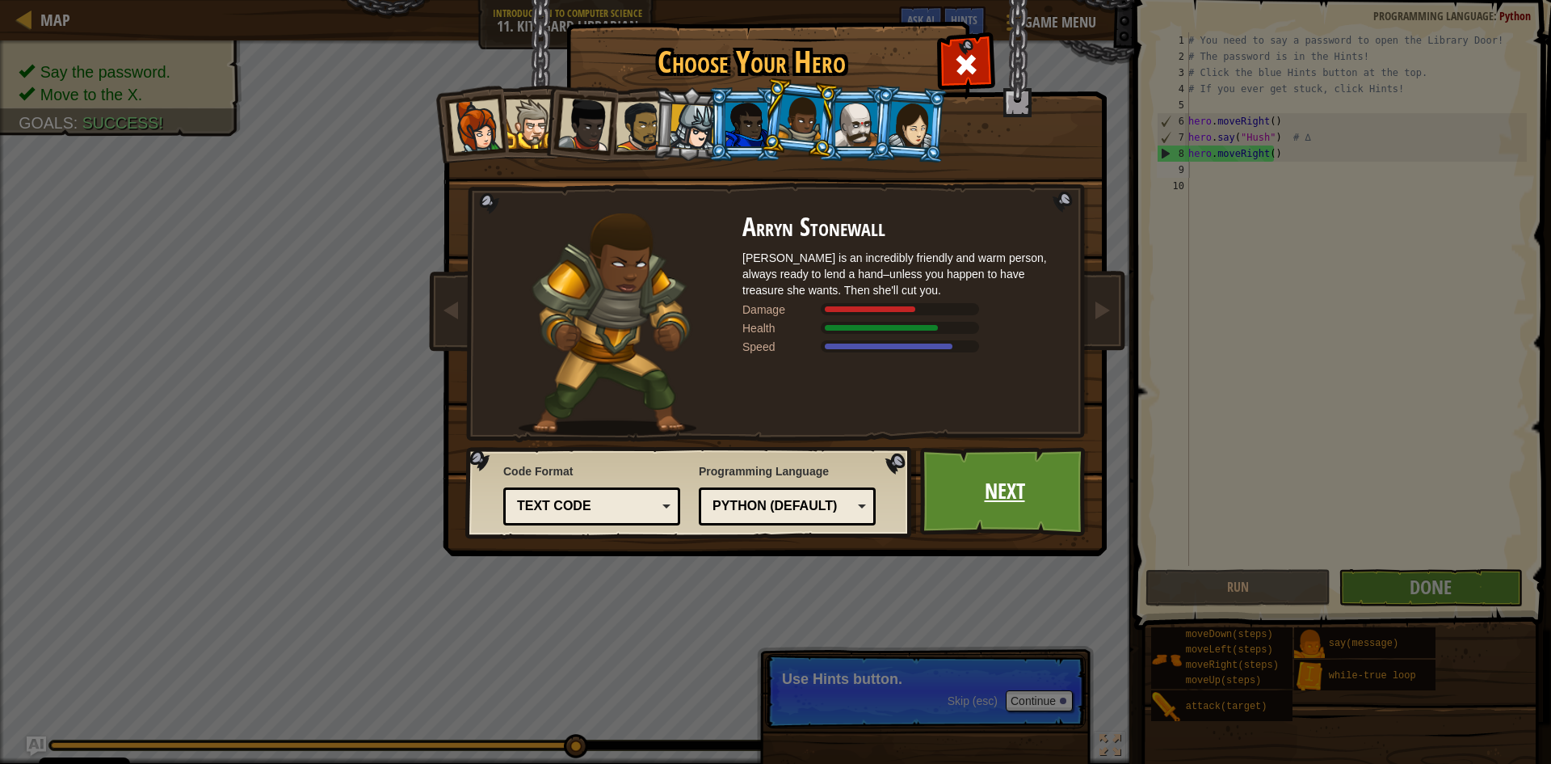
click at [1034, 502] on link "Next" at bounding box center [1004, 491] width 169 height 89
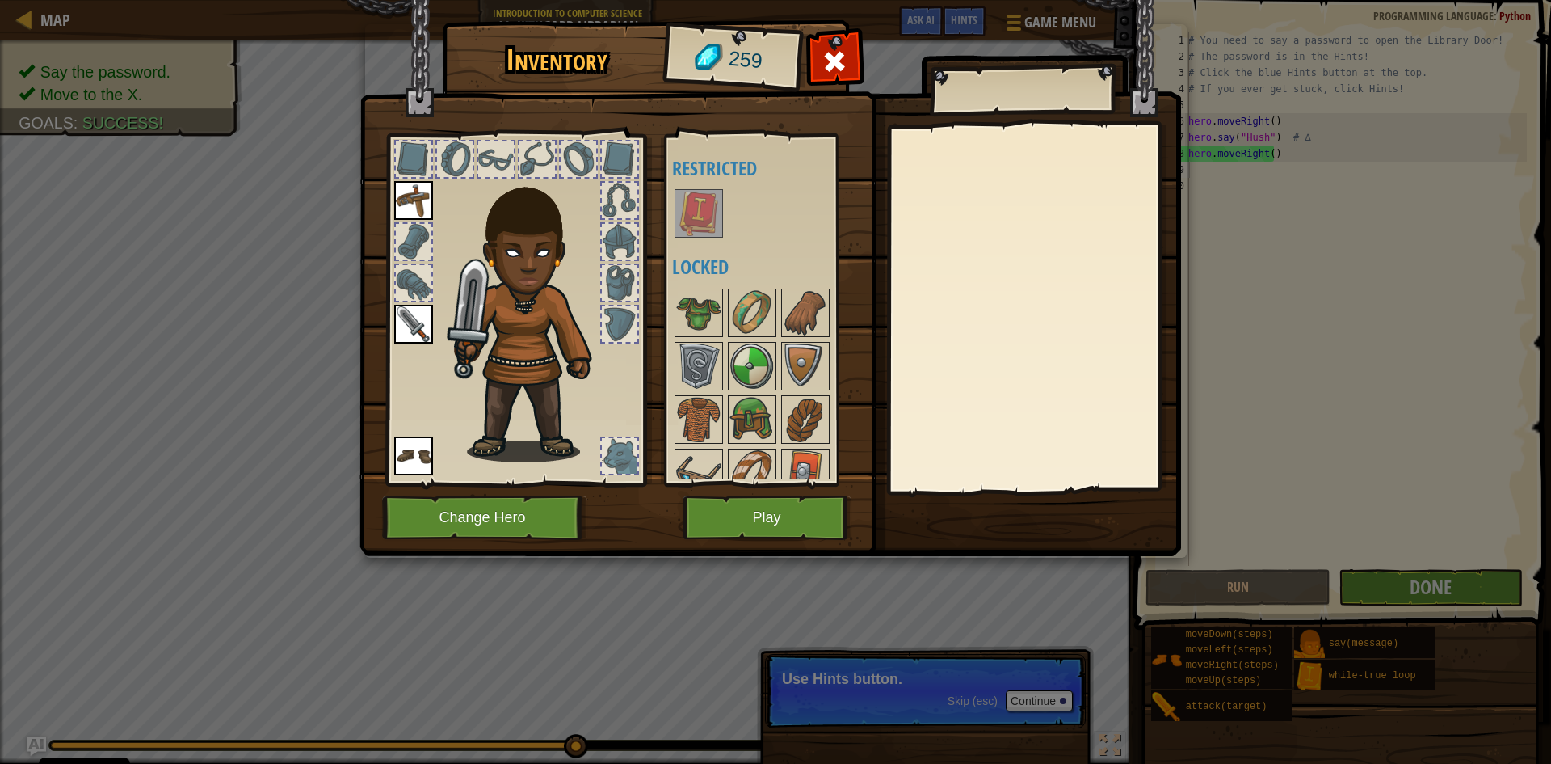
click at [623, 447] on div at bounding box center [620, 456] width 36 height 36
click at [711, 511] on button "Play" at bounding box center [767, 517] width 169 height 44
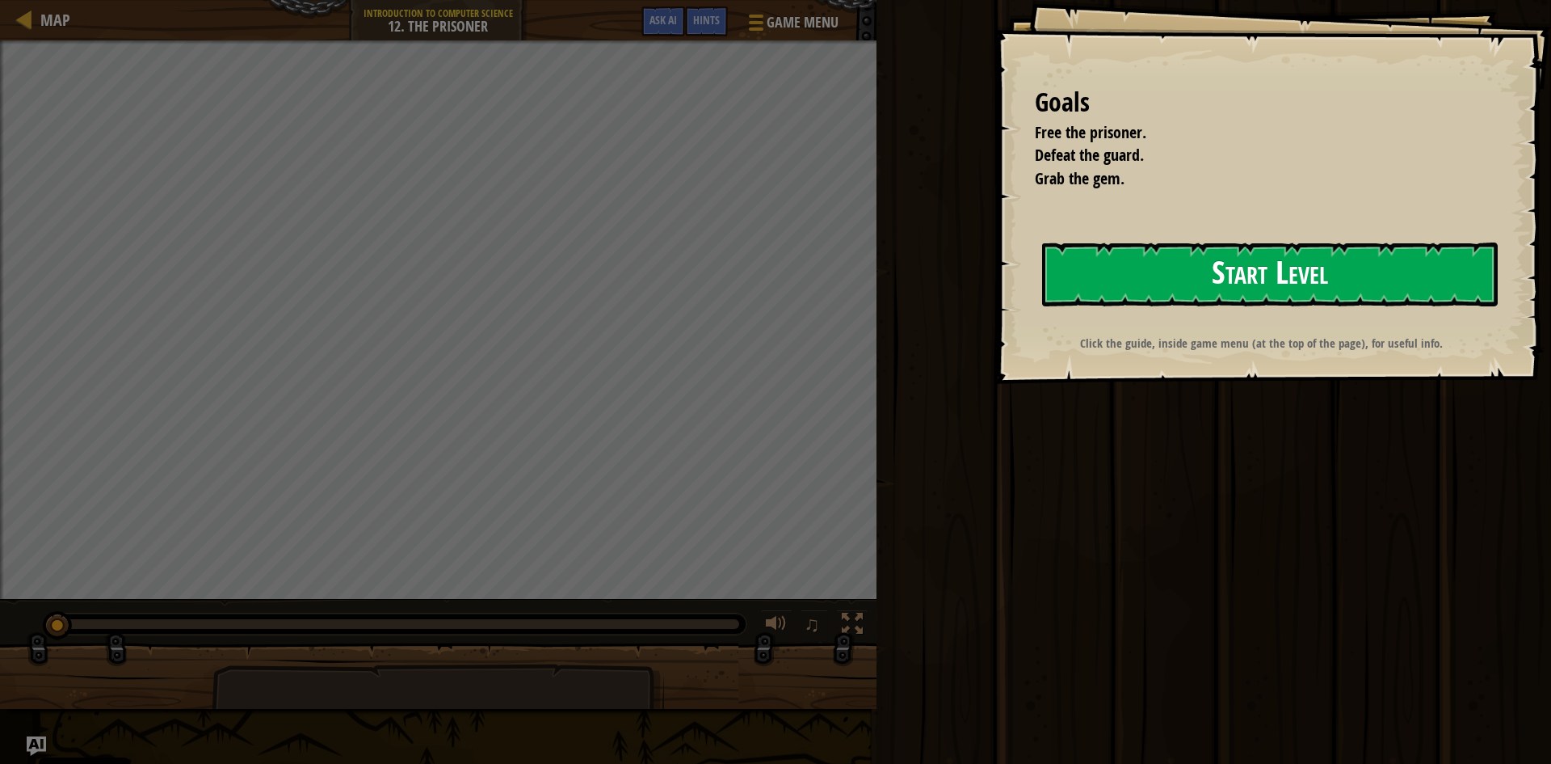
click at [1397, 307] on div "Goals Free the prisoner. Defeat the guard. Grab the gem. Start Level Error load…" at bounding box center [1273, 192] width 557 height 384
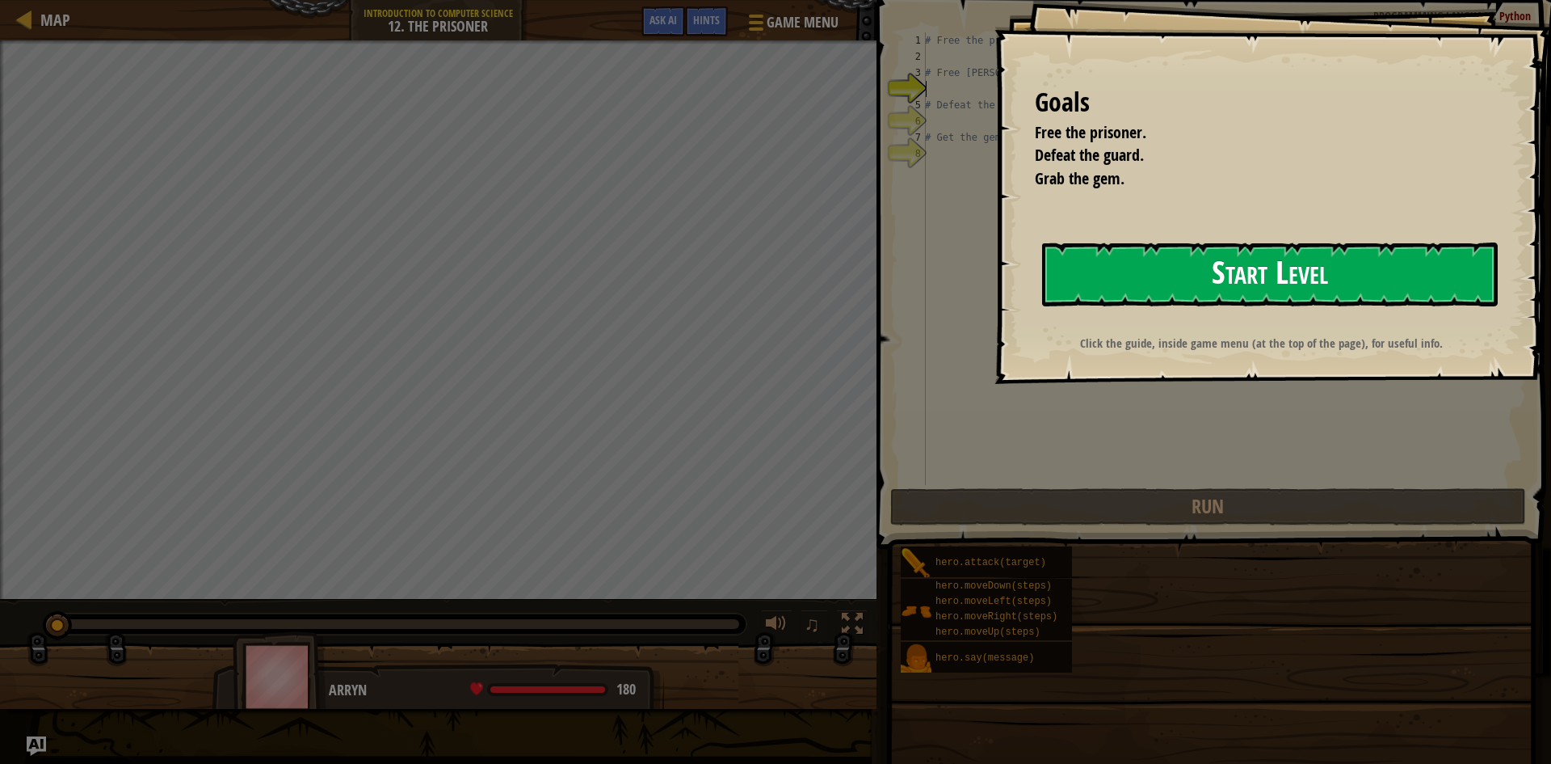
click at [1391, 286] on button "Start Level" at bounding box center [1270, 274] width 456 height 64
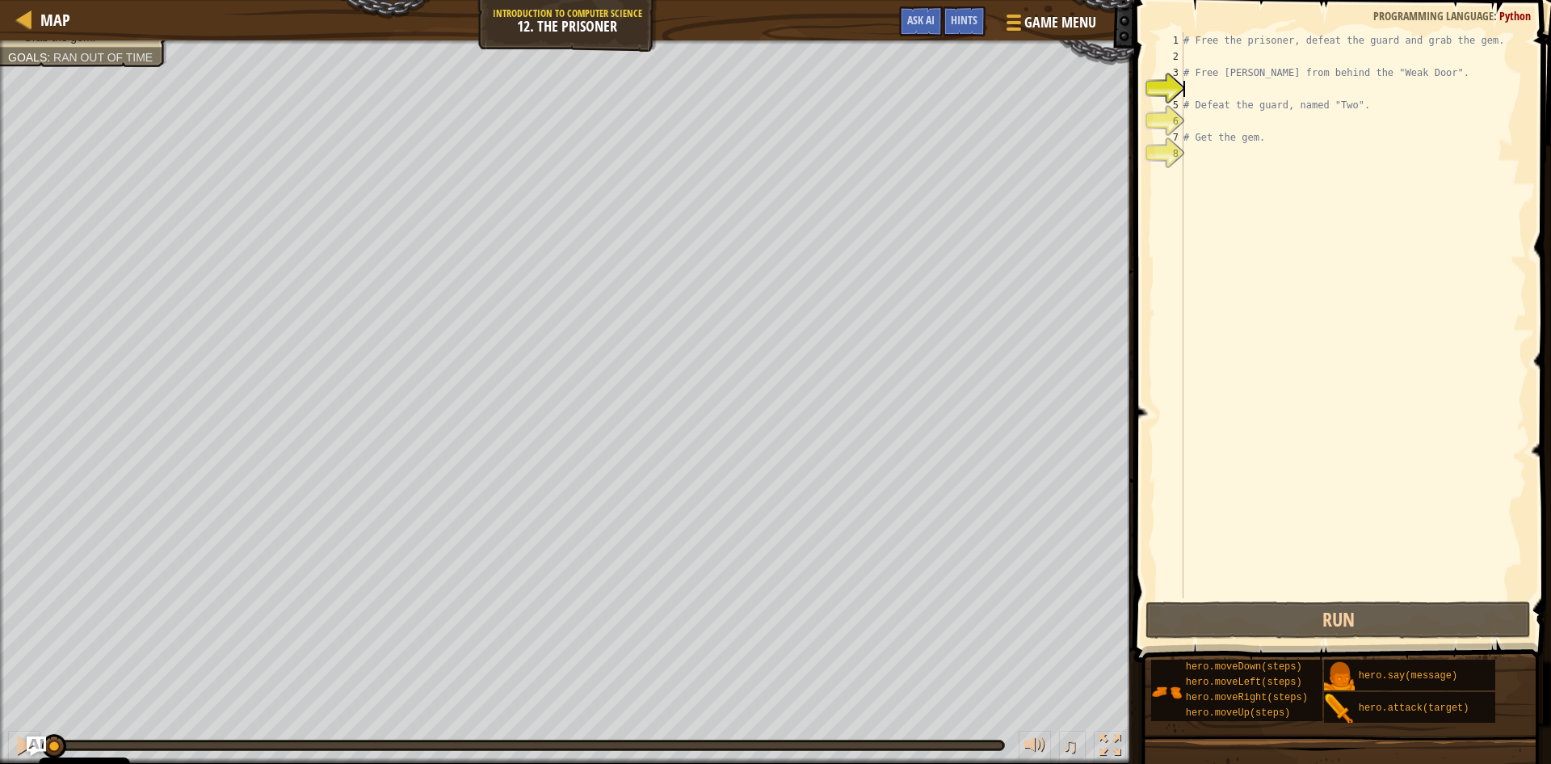
click at [1202, 87] on div "# Free the prisoner, defeat the guard and grab the gem. # Free [PERSON_NAME] fr…" at bounding box center [1353, 331] width 347 height 598
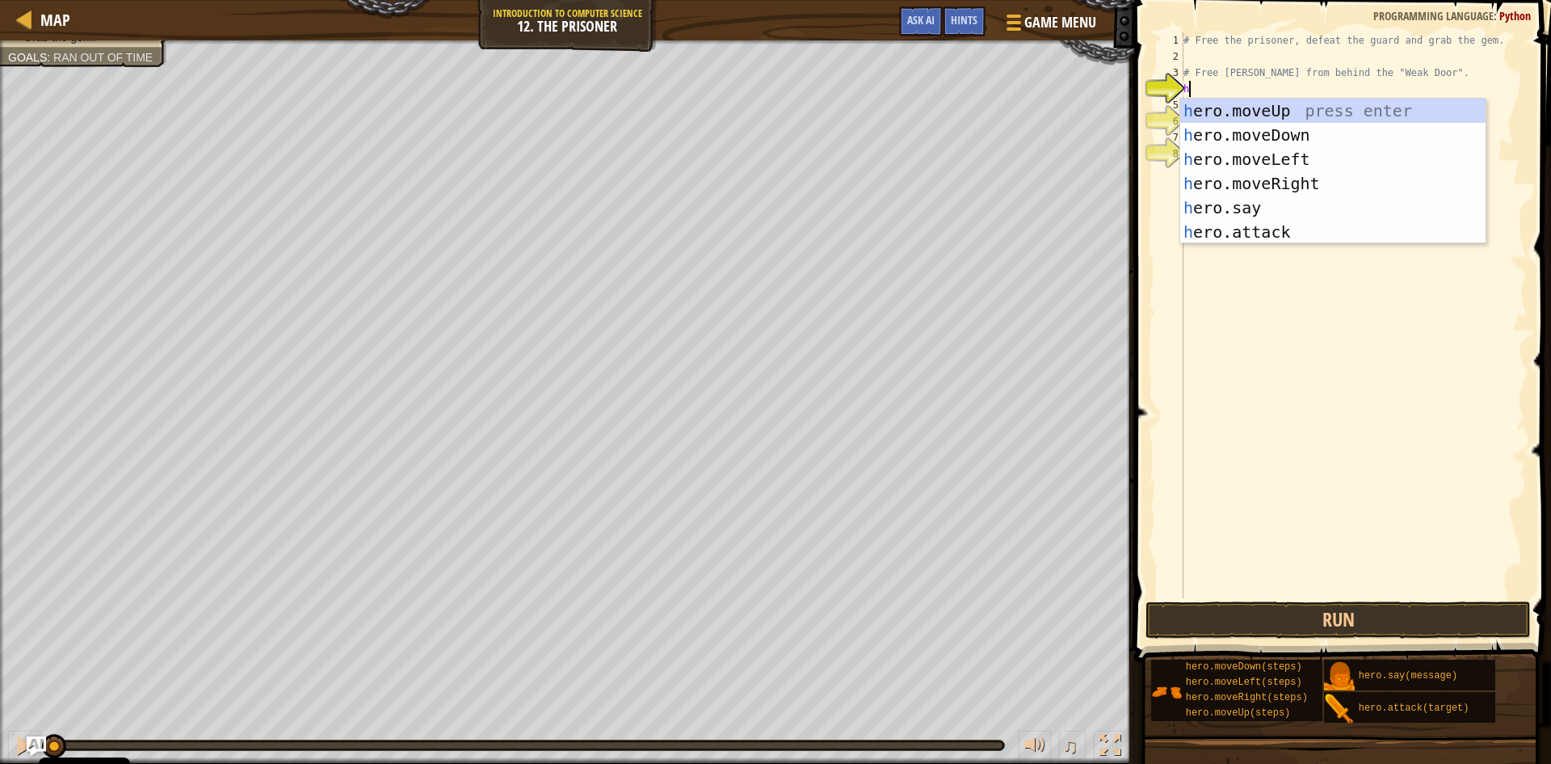
scroll to position [7, 0]
type textarea "he"
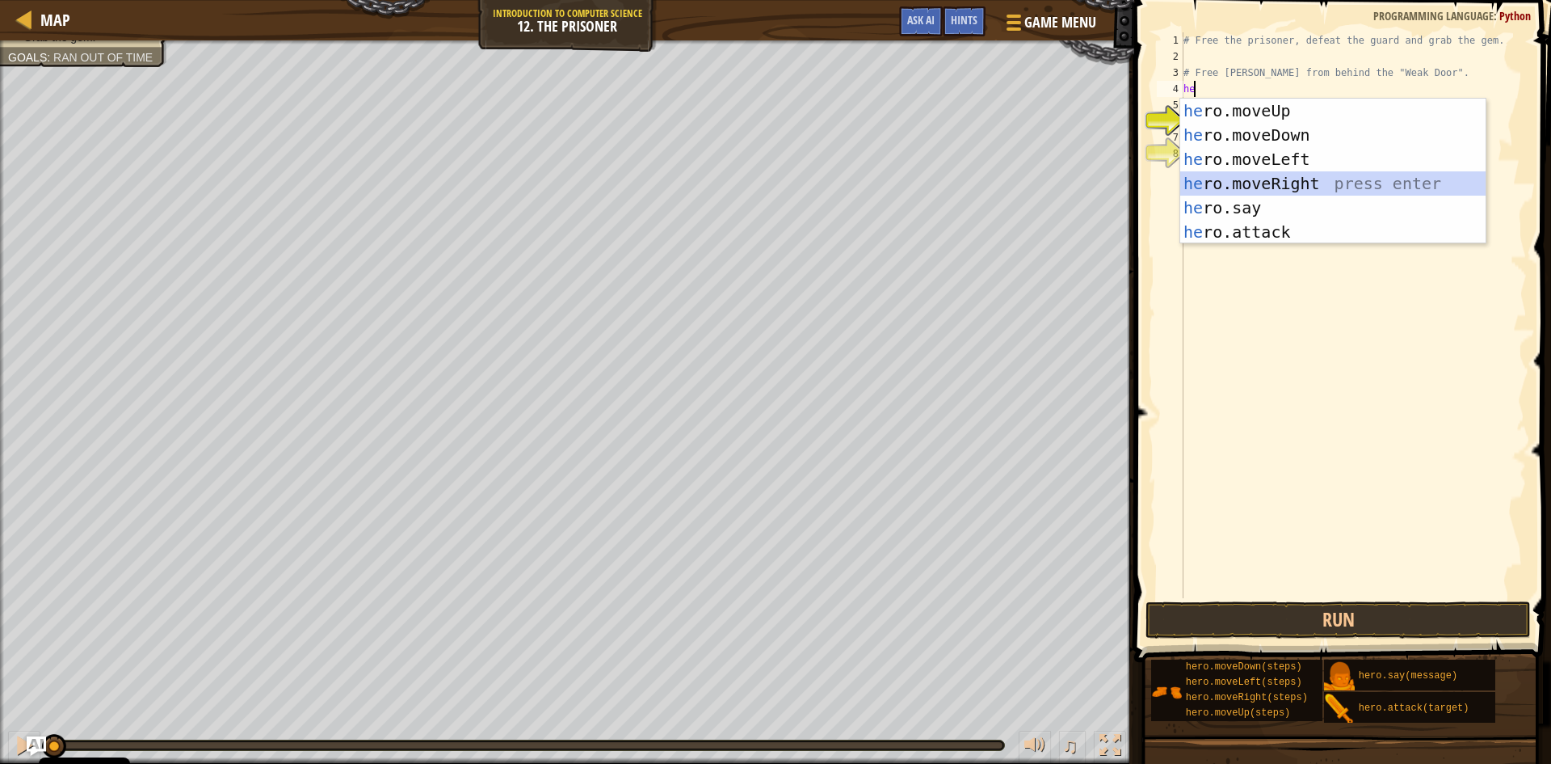
click at [1301, 182] on div "he ro.moveUp press enter he ro.moveDown press enter he ro.moveLeft press enter …" at bounding box center [1332, 196] width 305 height 194
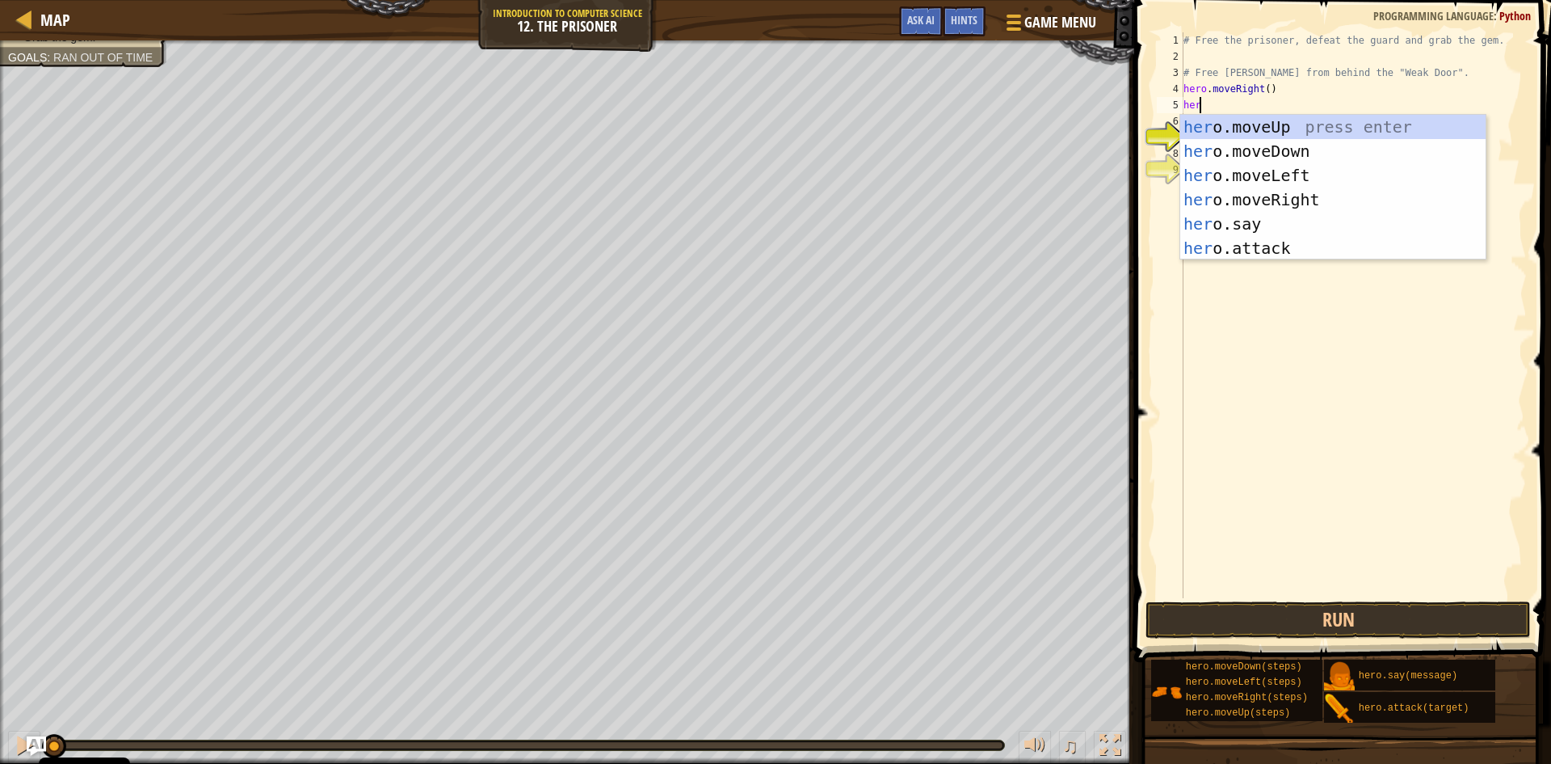
scroll to position [7, 1]
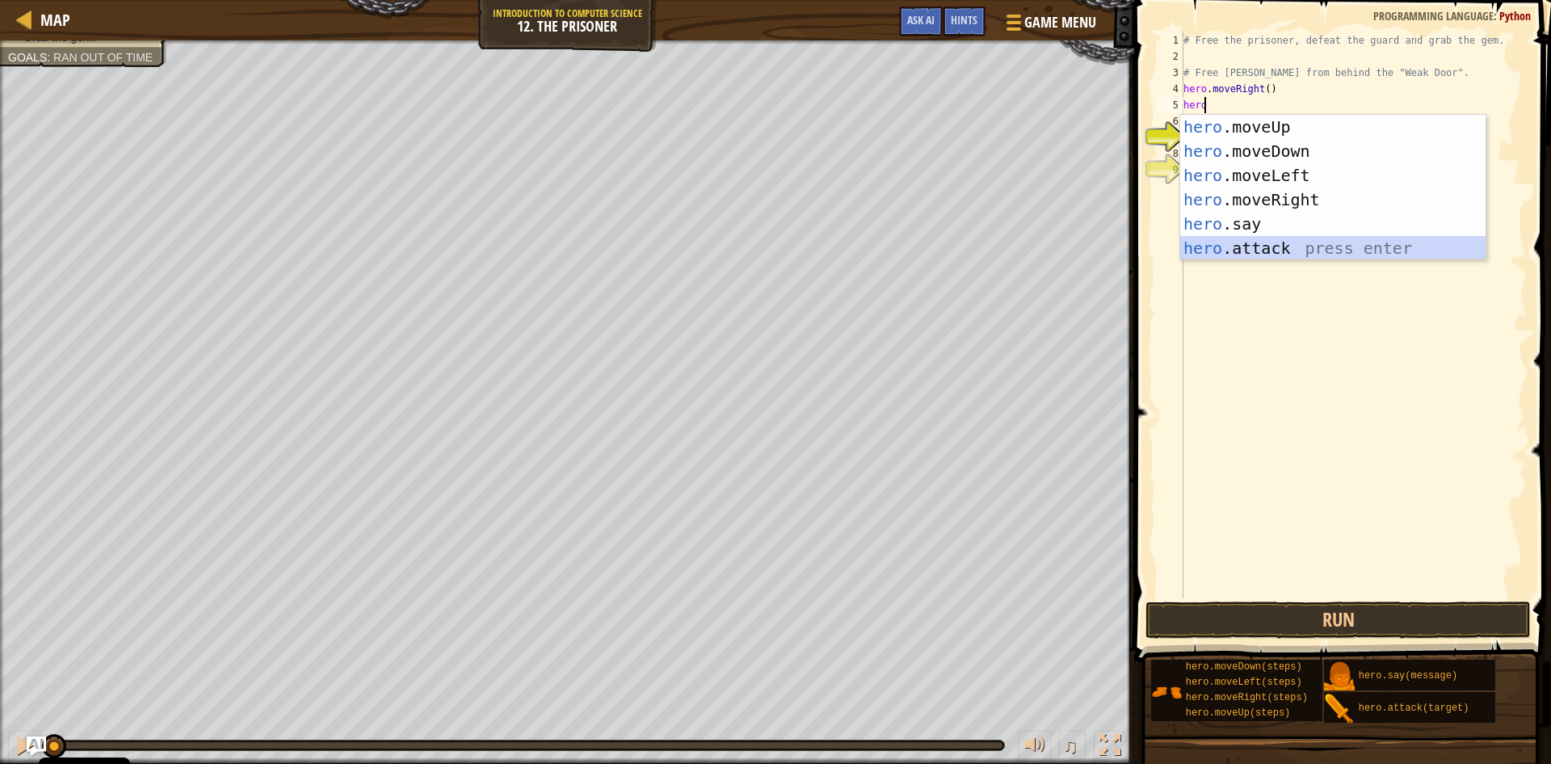
click at [1273, 255] on div "hero .moveUp press enter hero .moveDown press enter hero .moveLeft press enter …" at bounding box center [1332, 212] width 305 height 194
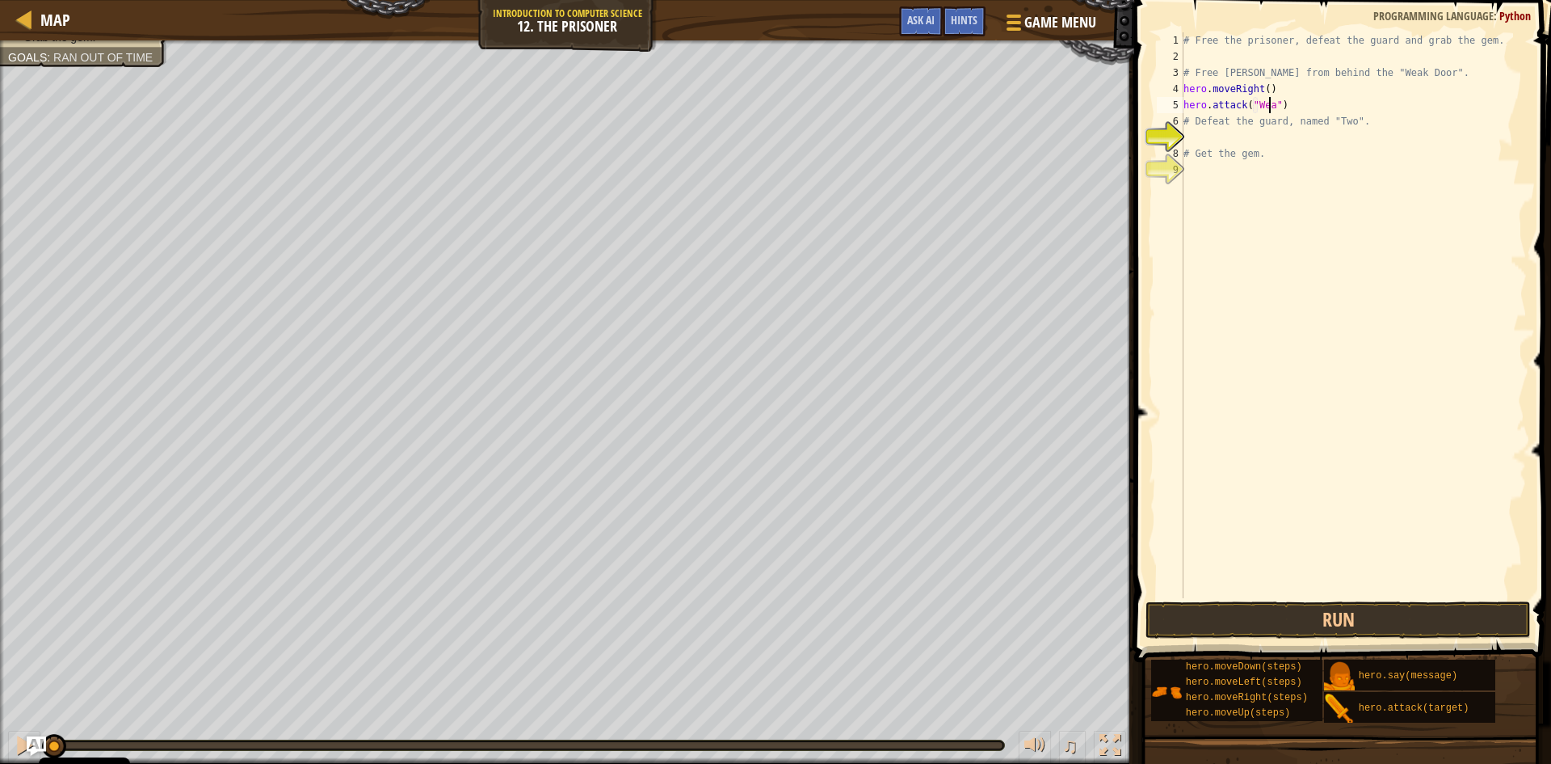
scroll to position [7, 7]
type textarea "hero.attack("WeakDoor")"
click at [1242, 140] on div "# Free the prisoner, defeat the guard and grab the gem. # Free [PERSON_NAME] fr…" at bounding box center [1353, 331] width 347 height 598
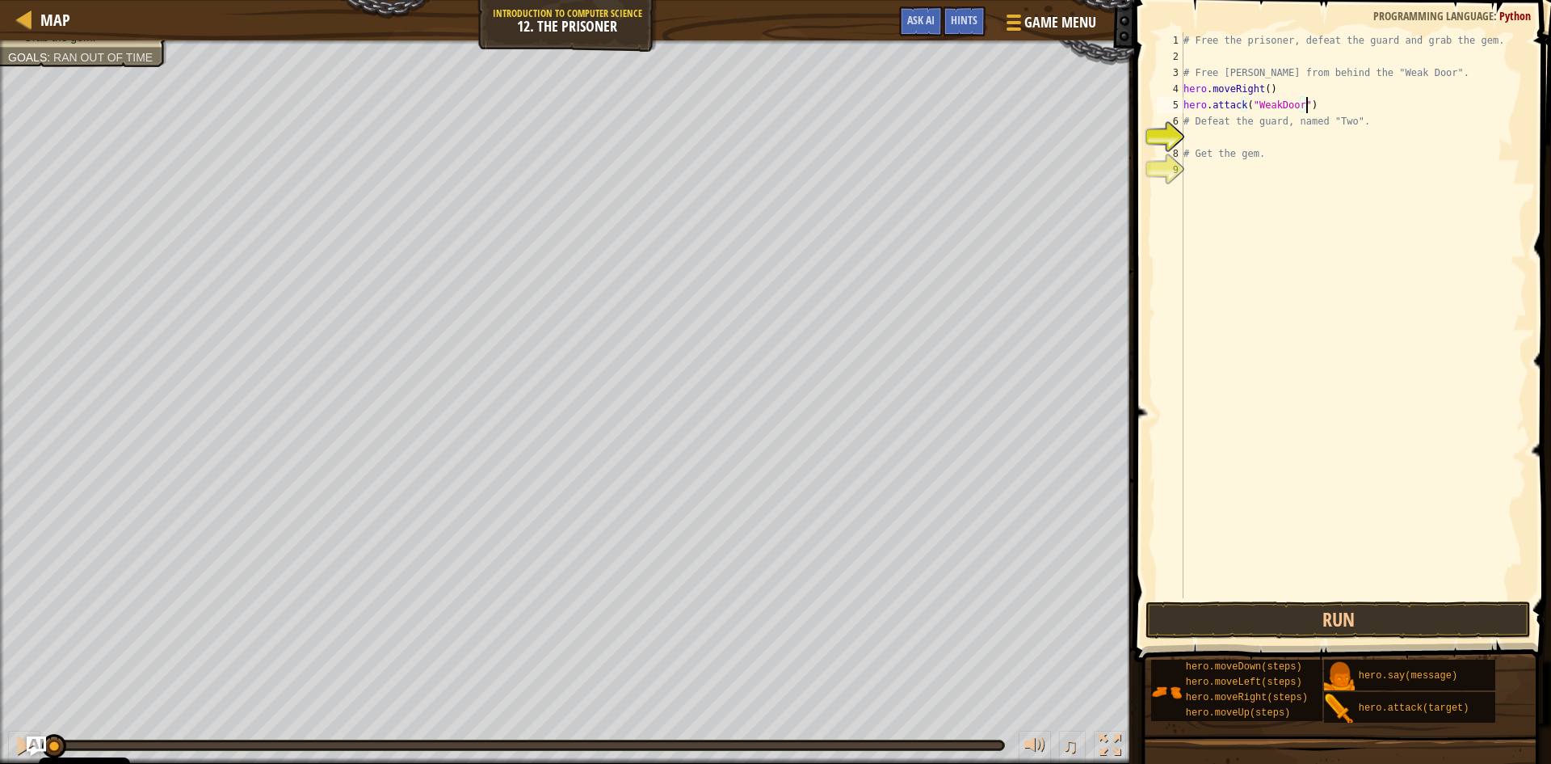
click at [1325, 100] on div "# Free the prisoner, defeat the guard and grab the gem. # Free [PERSON_NAME] fr…" at bounding box center [1353, 331] width 347 height 598
type textarea "h"
click at [1264, 92] on div "# Free the prisoner, defeat the guard and grab the gem. # Free [PERSON_NAME] fr…" at bounding box center [1353, 331] width 347 height 598
type textarea "hero.moveRight(3)"
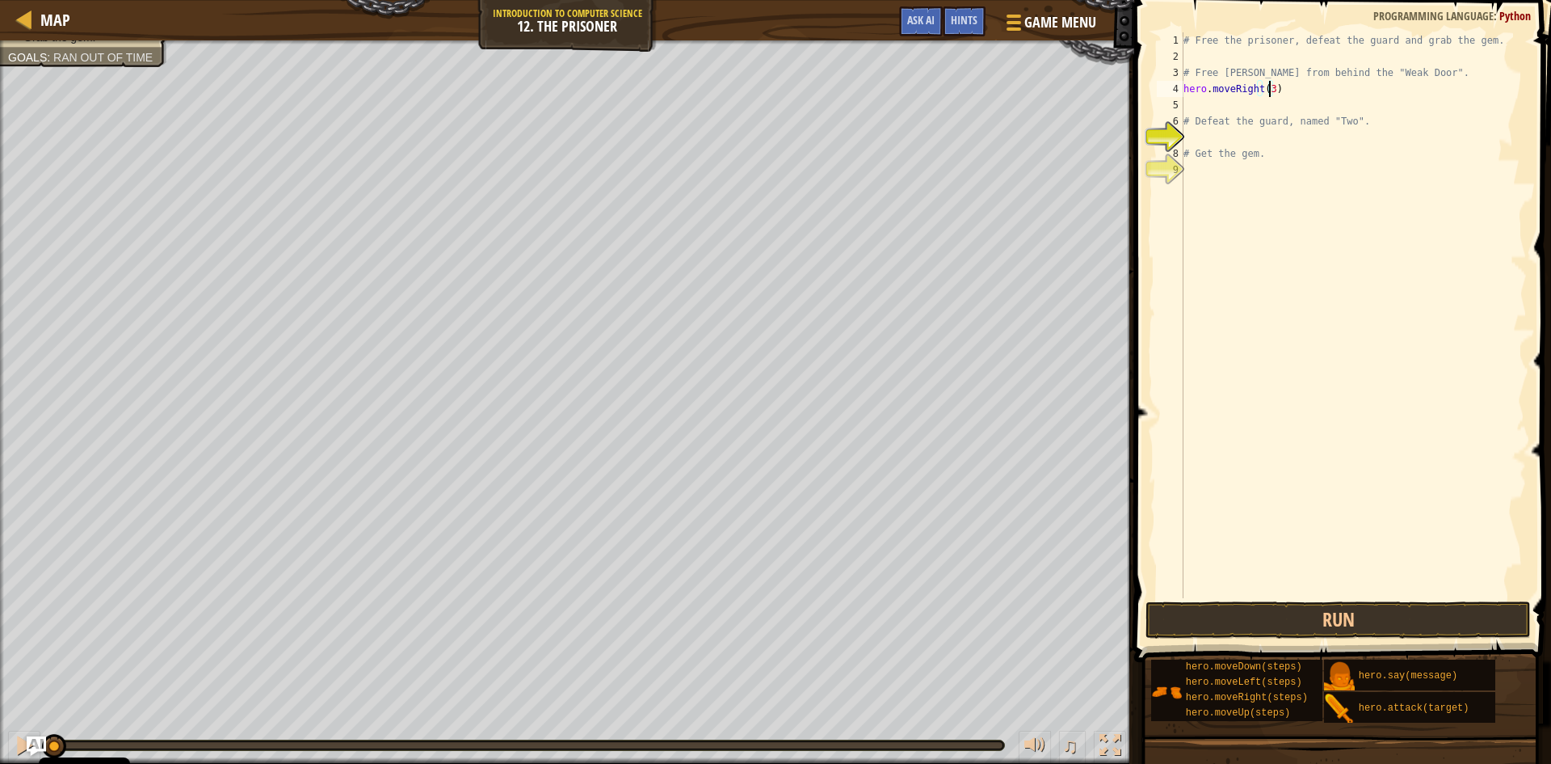
click at [1245, 112] on div "# Free the prisoner, defeat the guard and grab the gem. # Free [PERSON_NAME] fr…" at bounding box center [1353, 331] width 347 height 598
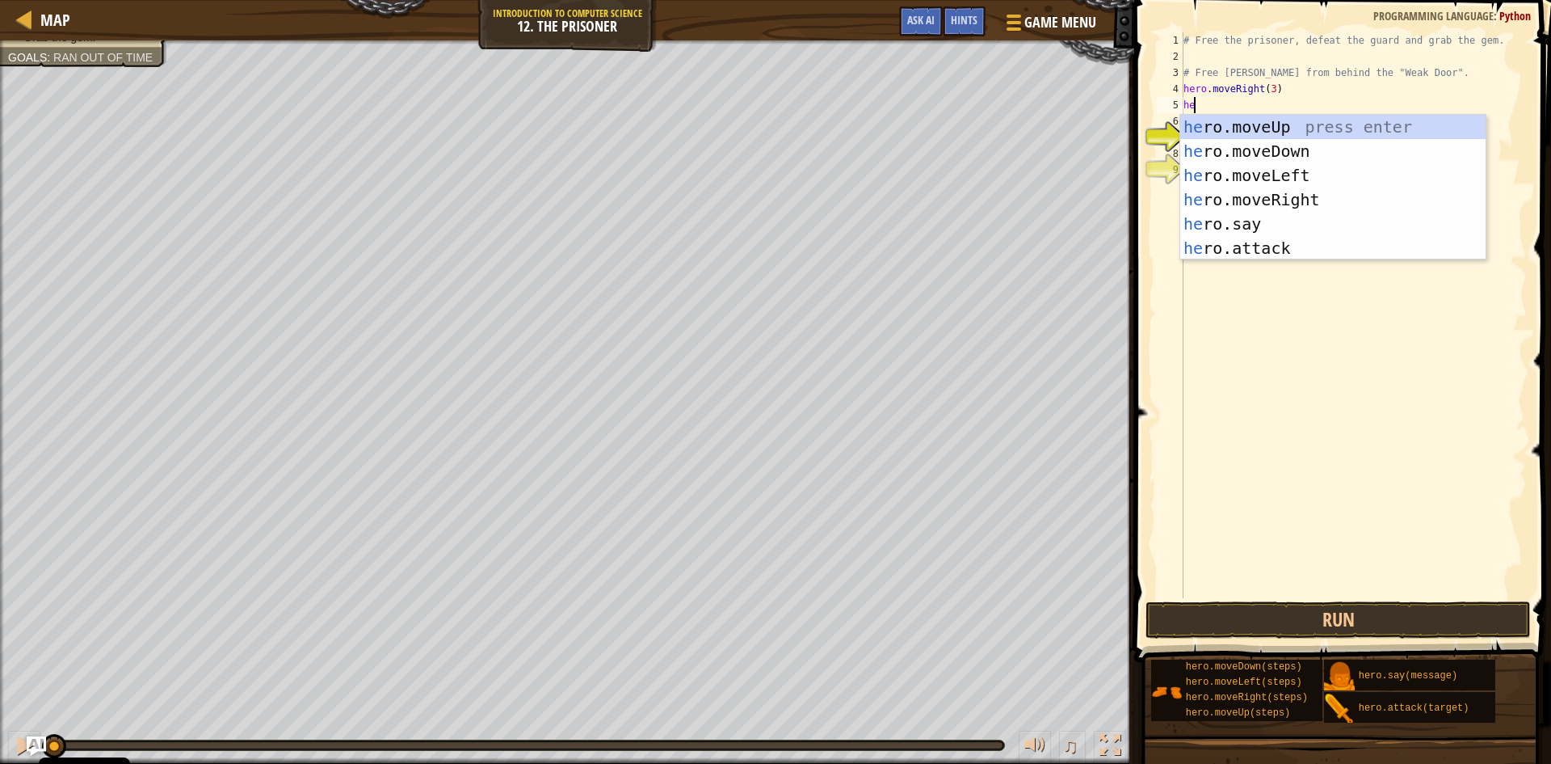
type textarea "her"
click at [1284, 144] on div "her o.moveUp press enter her o.moveDown press enter her o.moveLeft press enter …" at bounding box center [1332, 212] width 305 height 194
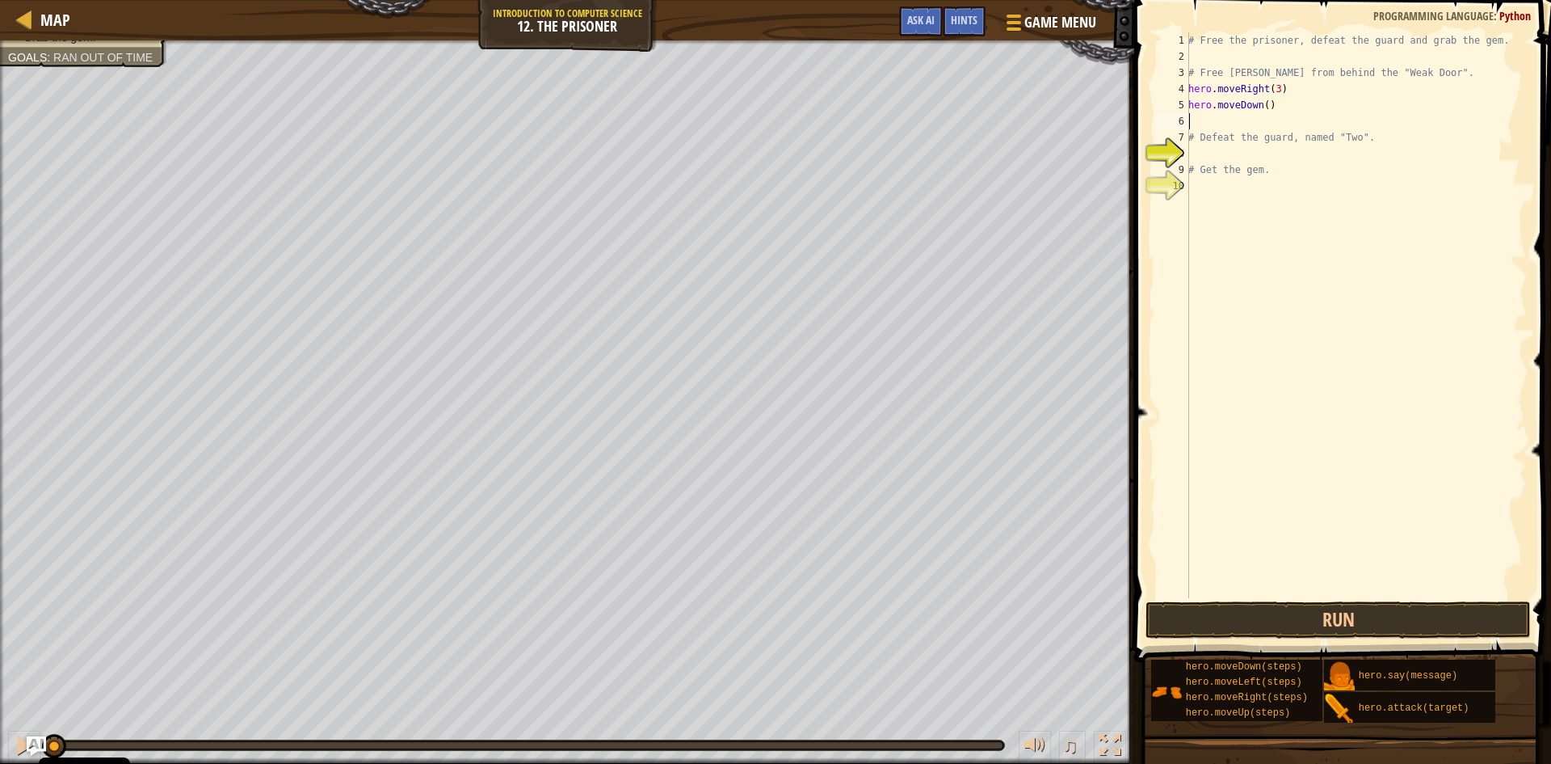
click at [1262, 106] on div "# Free the prisoner, defeat the guard and grab the gem. # Free [PERSON_NAME] fr…" at bounding box center [1356, 331] width 342 height 598
type textarea "hero.moveDown(3)"
click at [1204, 120] on div "# Free the prisoner, defeat the guard and grab the gem. # Free [PERSON_NAME] fr…" at bounding box center [1356, 331] width 342 height 598
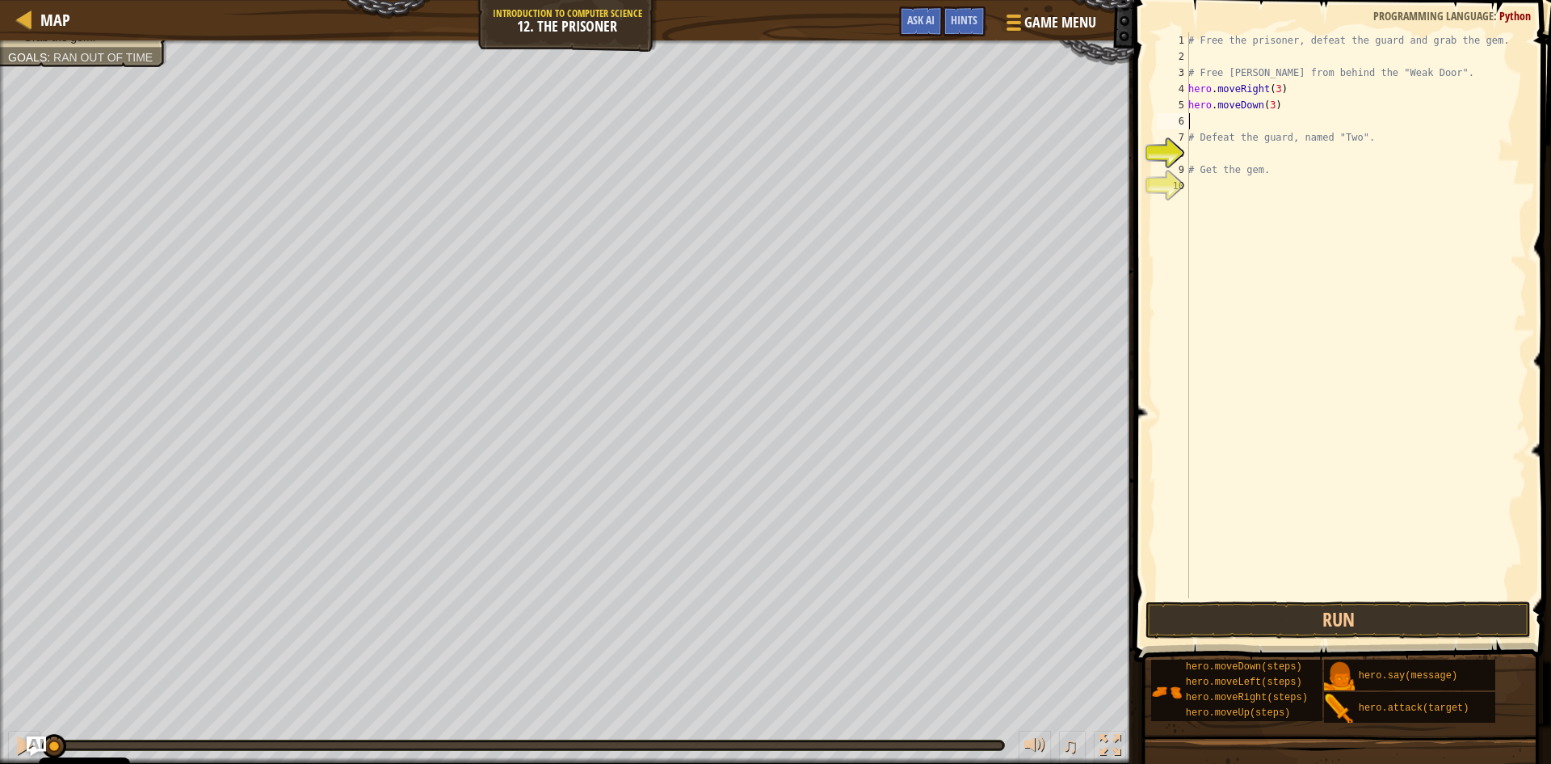
type textarea "hero.moveDown(3)"
click at [1213, 138] on div "# Free the prisoner, defeat the guard and grab the gem. # Free [PERSON_NAME] fr…" at bounding box center [1353, 331] width 347 height 598
click at [962, 21] on span "Hints" at bounding box center [964, 19] width 27 height 15
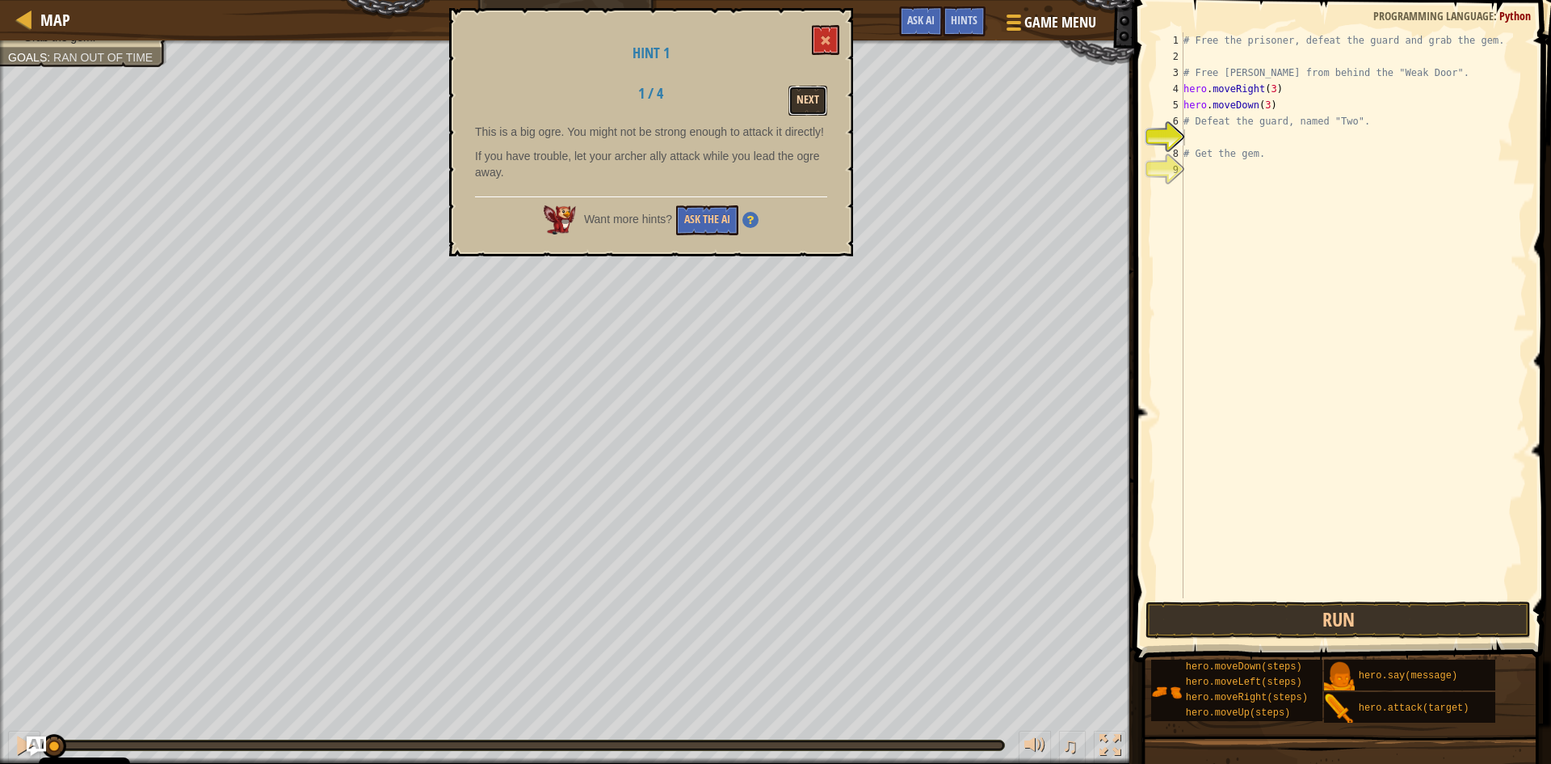
click at [789, 106] on button "Next" at bounding box center [808, 101] width 39 height 30
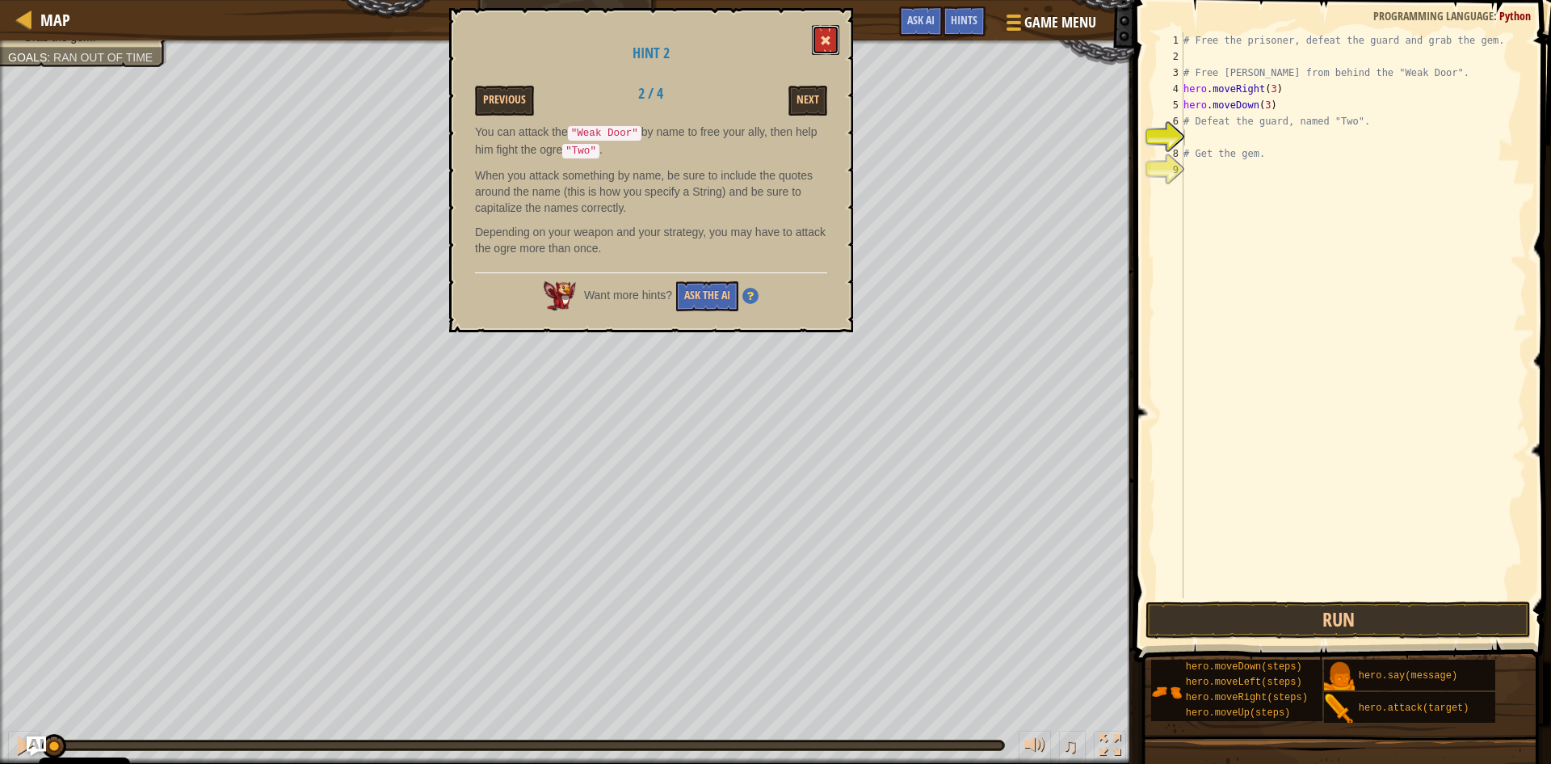
click at [814, 34] on button at bounding box center [825, 40] width 27 height 30
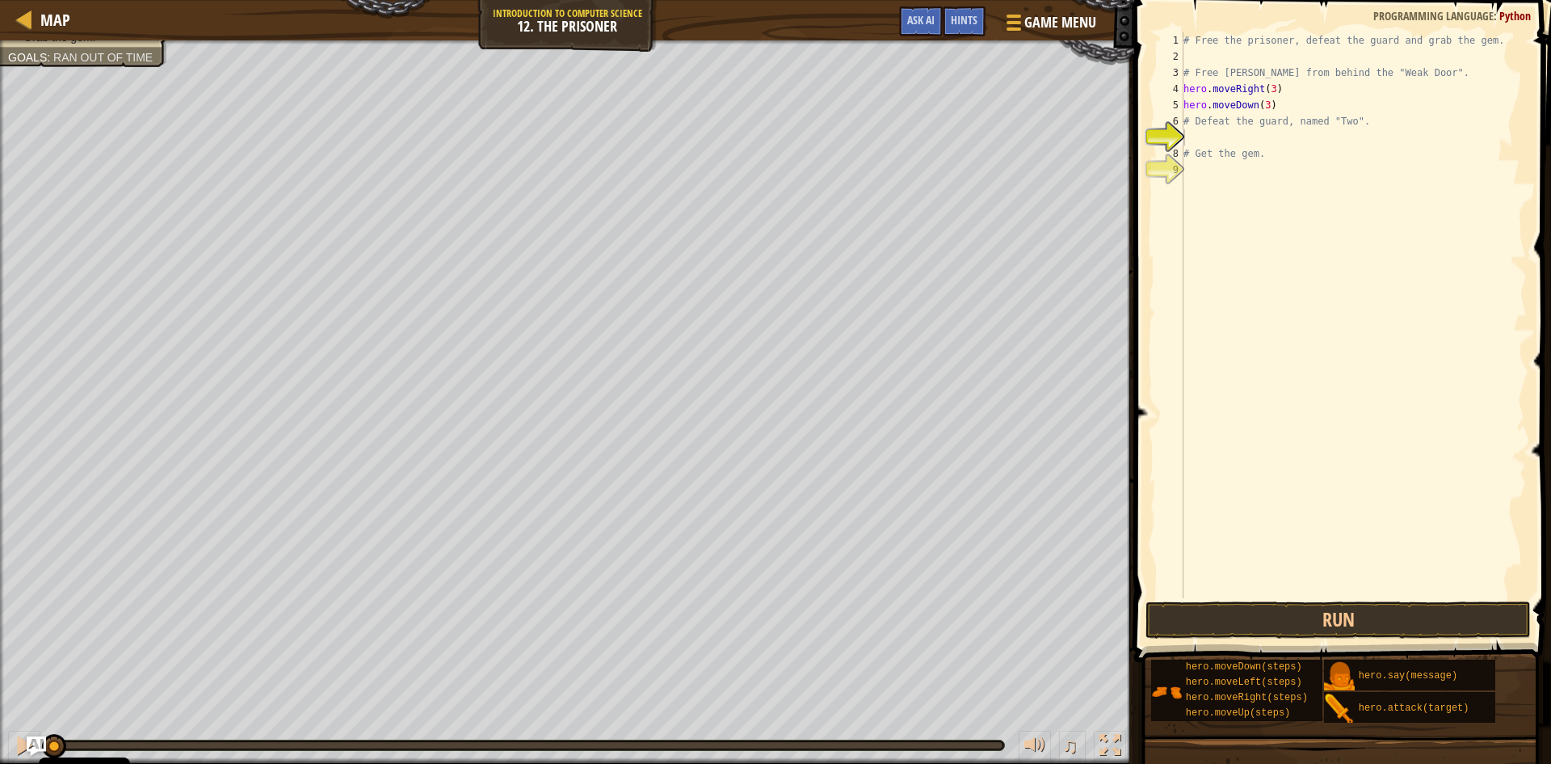
click at [1201, 137] on div "# Free the prisoner, defeat the guard and grab the gem. # Free [PERSON_NAME] fr…" at bounding box center [1353, 331] width 347 height 598
click at [1338, 151] on div "hero. attack press enter" at bounding box center [1359, 183] width 305 height 73
type textarea "hero.attack("Two")"
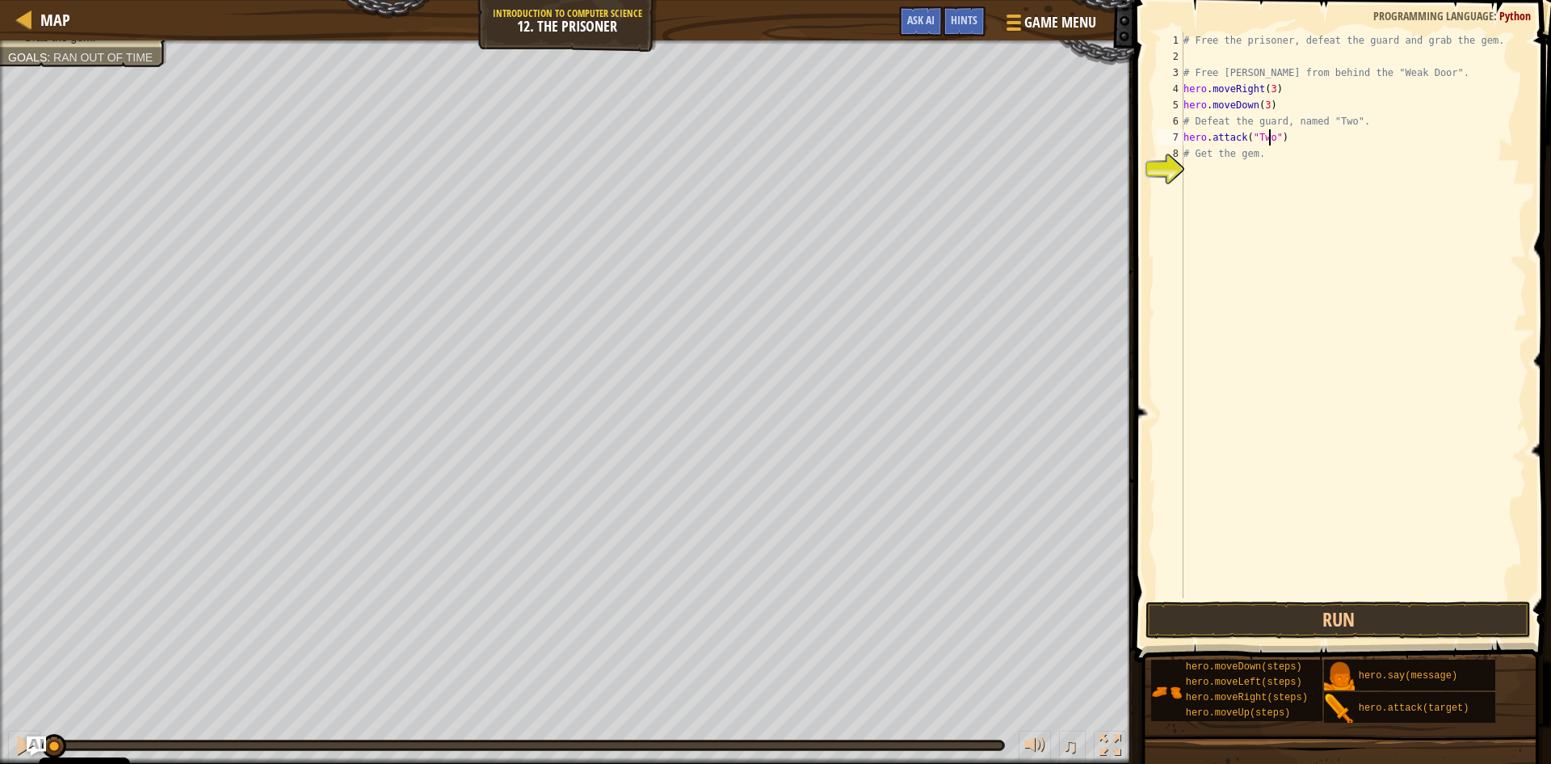
click at [1223, 179] on div "# Free the prisoner, defeat the guard and grab the gem. # Free [PERSON_NAME] fr…" at bounding box center [1353, 331] width 347 height 598
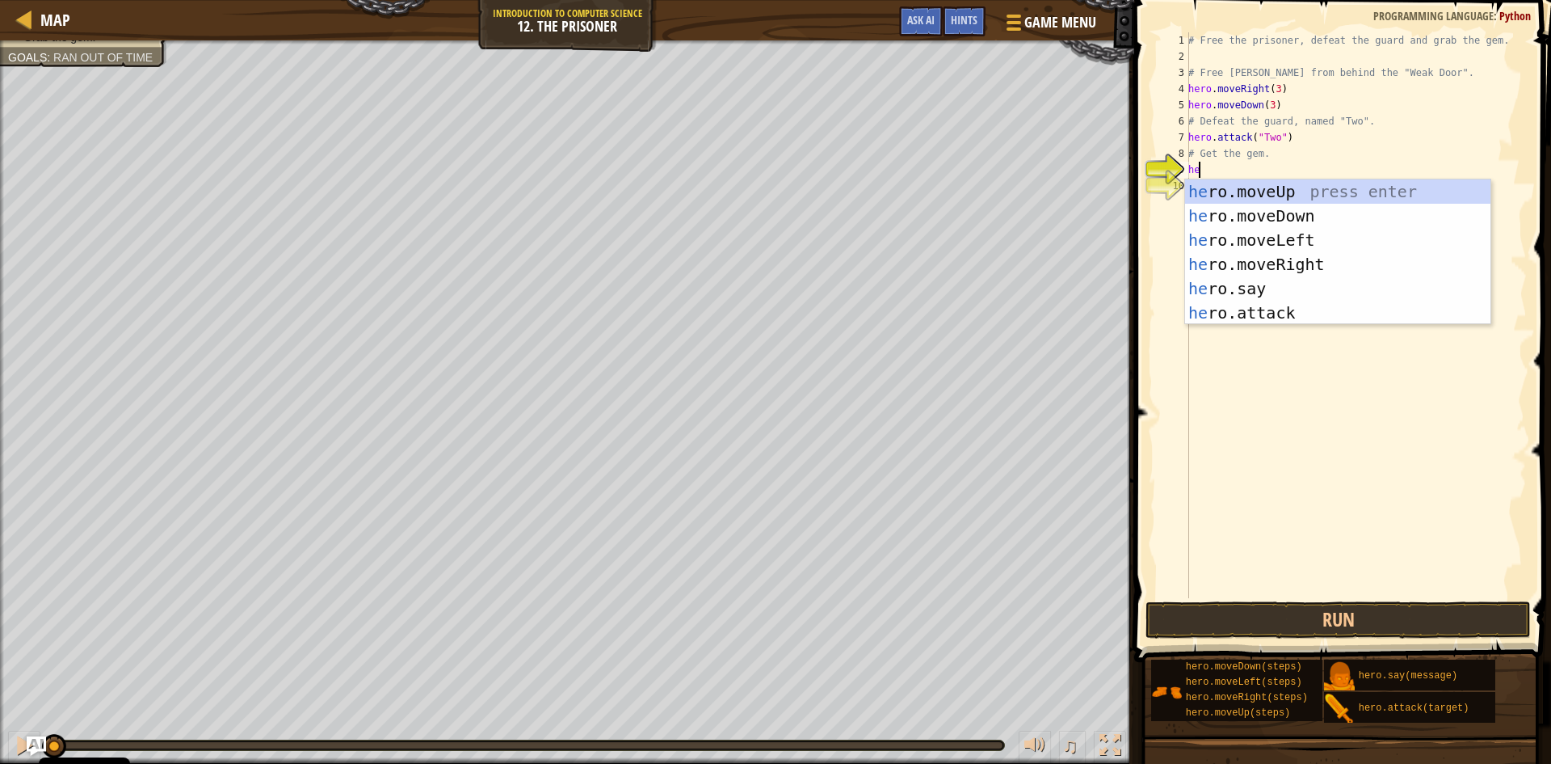
scroll to position [7, 1]
type textarea "hero"
click at [1214, 265] on div "hero .moveUp press enter hero .moveDown press enter hero .moveLeft press enter …" at bounding box center [1337, 276] width 305 height 194
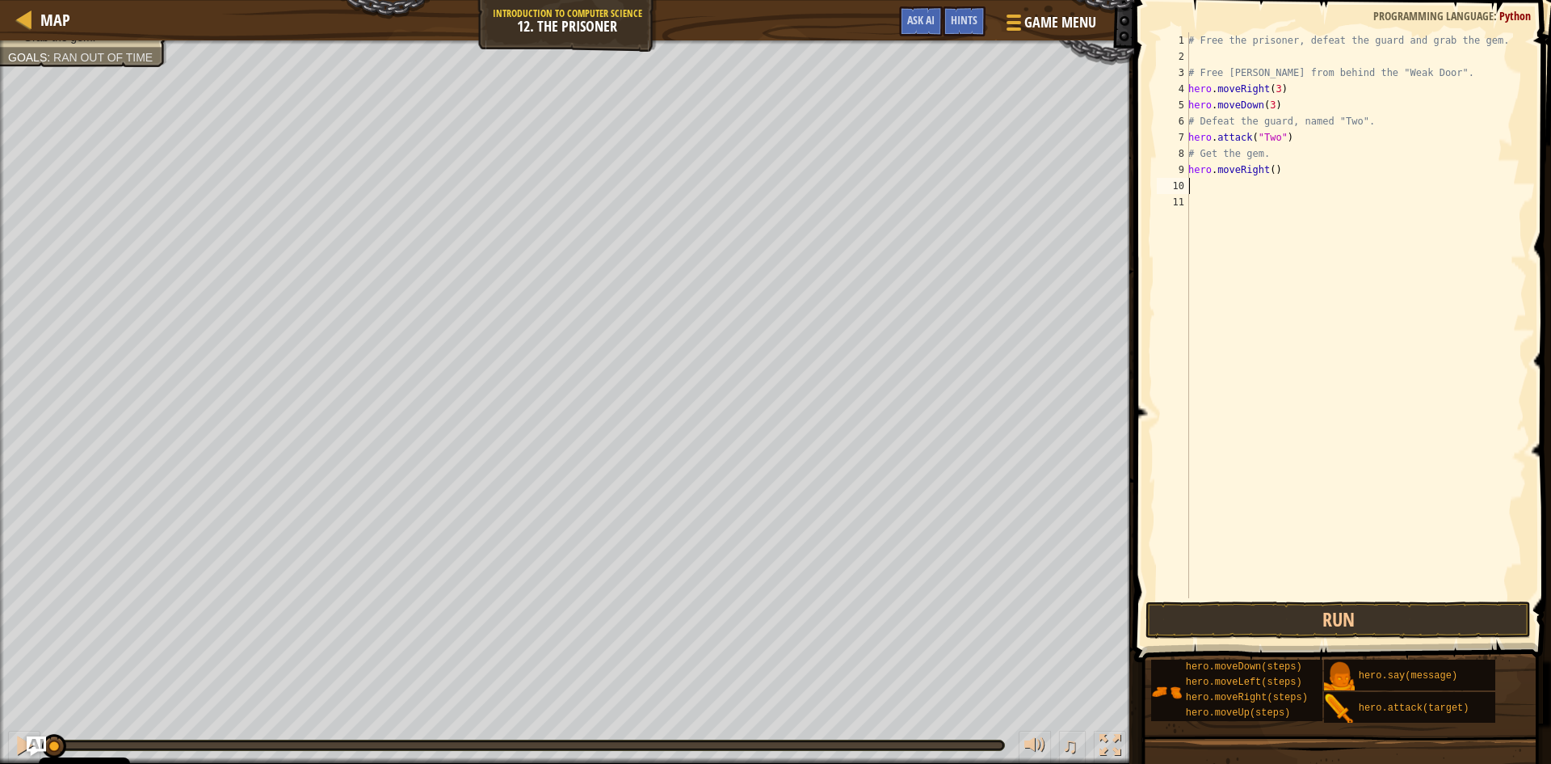
scroll to position [7, 0]
click at [1267, 167] on div "# Free the prisoner, defeat the guard and grab the gem. # Free [PERSON_NAME] fr…" at bounding box center [1356, 331] width 342 height 598
drag, startPoint x: 1294, startPoint y: 90, endPoint x: 1235, endPoint y: 107, distance: 61.6
click at [1294, 90] on div "# Free the prisoner, defeat the guard and grab the gem. # Free [PERSON_NAME] fr…" at bounding box center [1356, 331] width 342 height 598
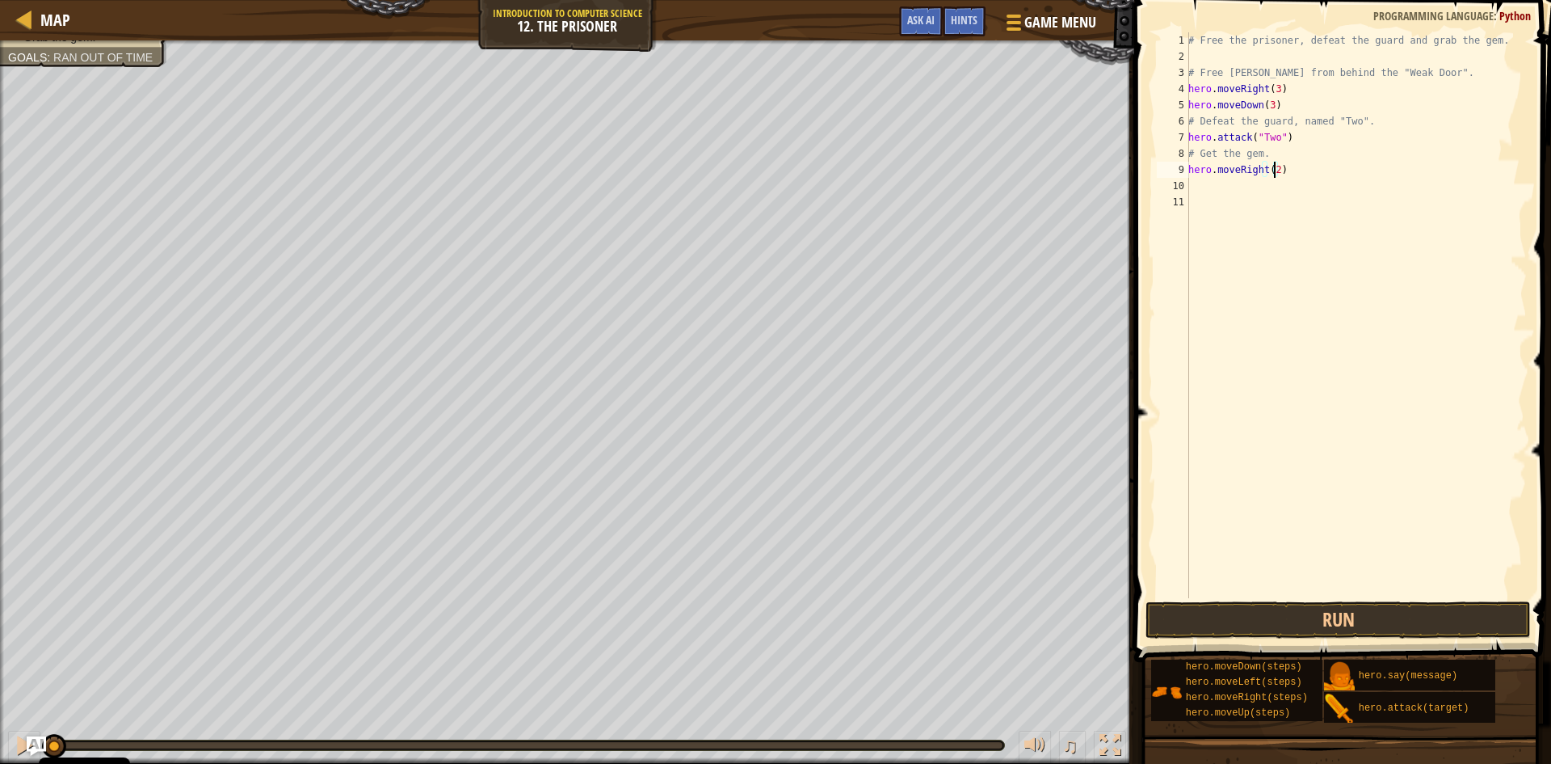
type textarea "hero.moveRight(3)"
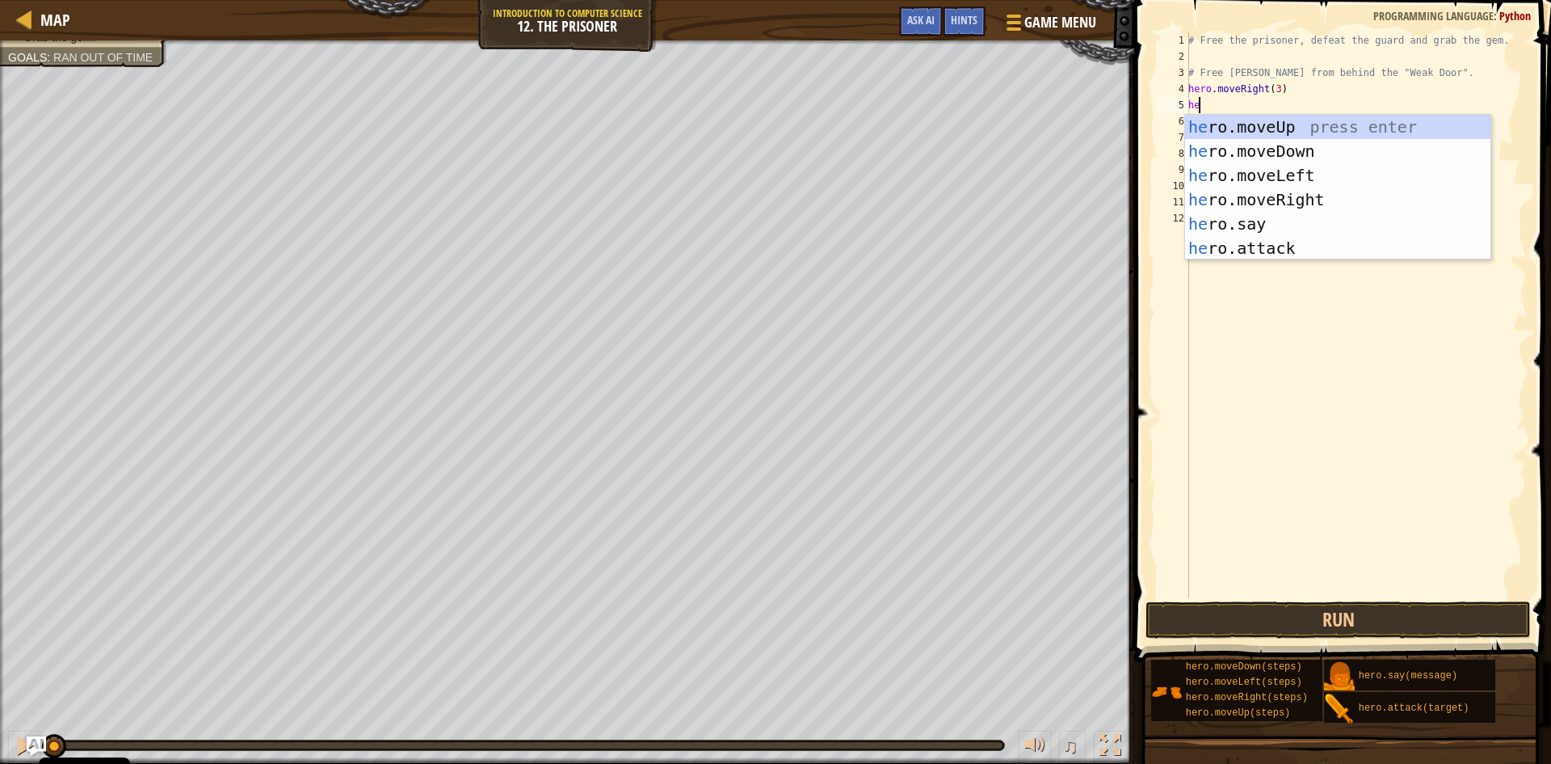
scroll to position [7, 1]
click at [1277, 86] on div "# Free the prisoner, defeat the guard and grab the gem. # Free [PERSON_NAME] fr…" at bounding box center [1356, 331] width 342 height 598
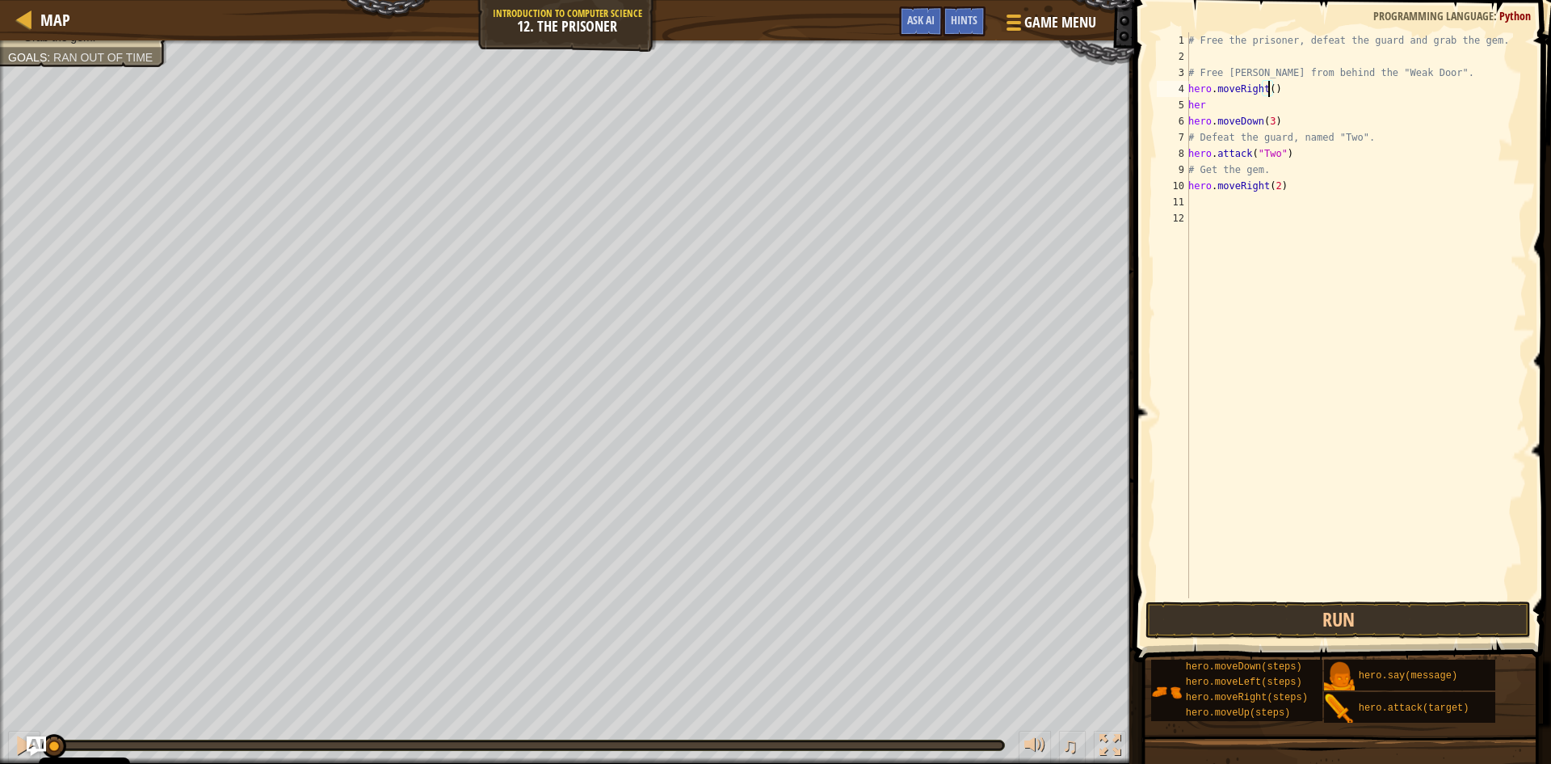
scroll to position [7, 6]
click at [1244, 104] on div "# Free the prisoner, defeat the guard and grab the gem. # Free [PERSON_NAME] fr…" at bounding box center [1356, 331] width 342 height 598
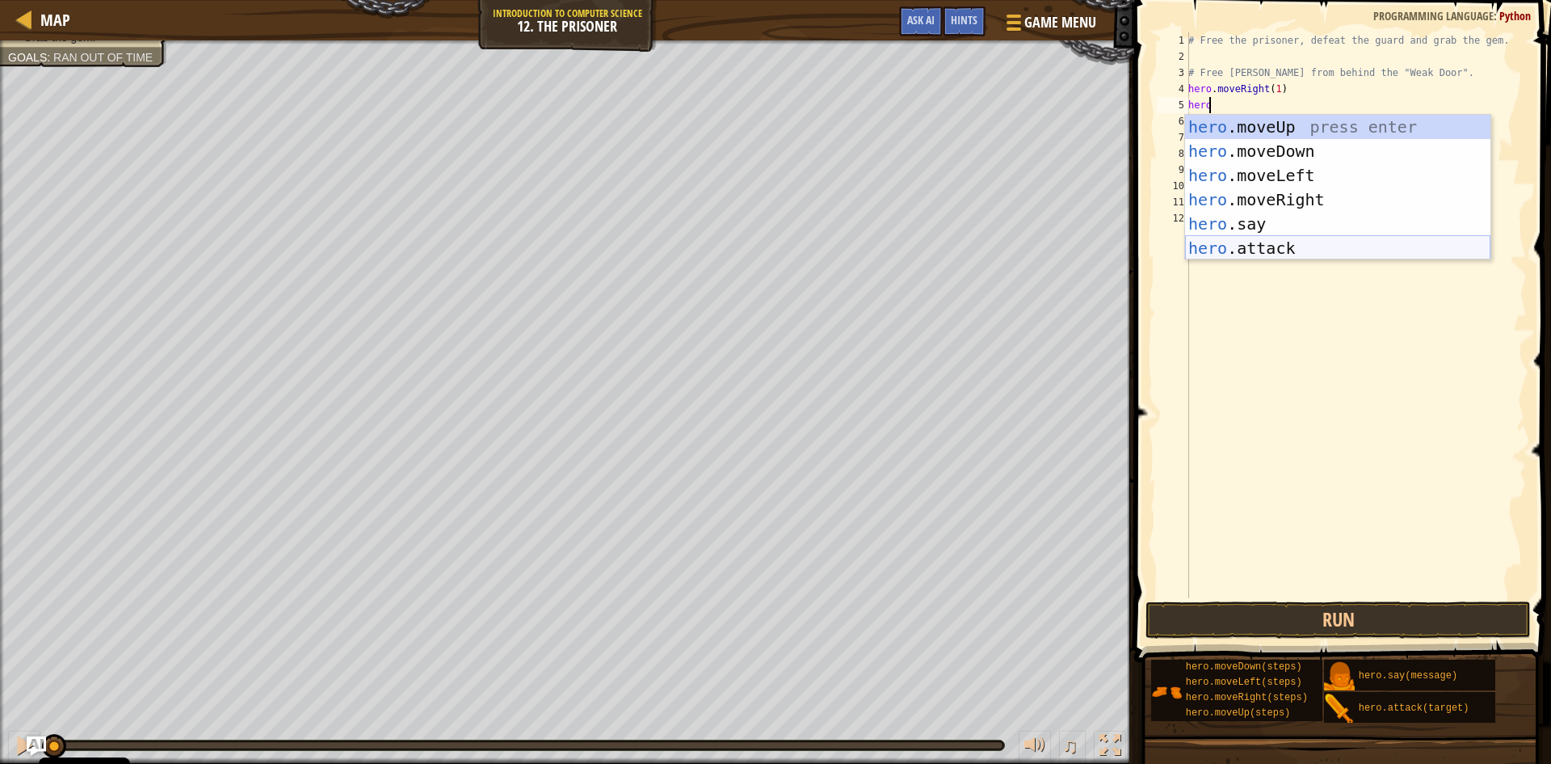
click at [1327, 242] on div "hero .moveUp press enter hero .moveDown press enter hero .moveLeft press enter …" at bounding box center [1337, 212] width 305 height 194
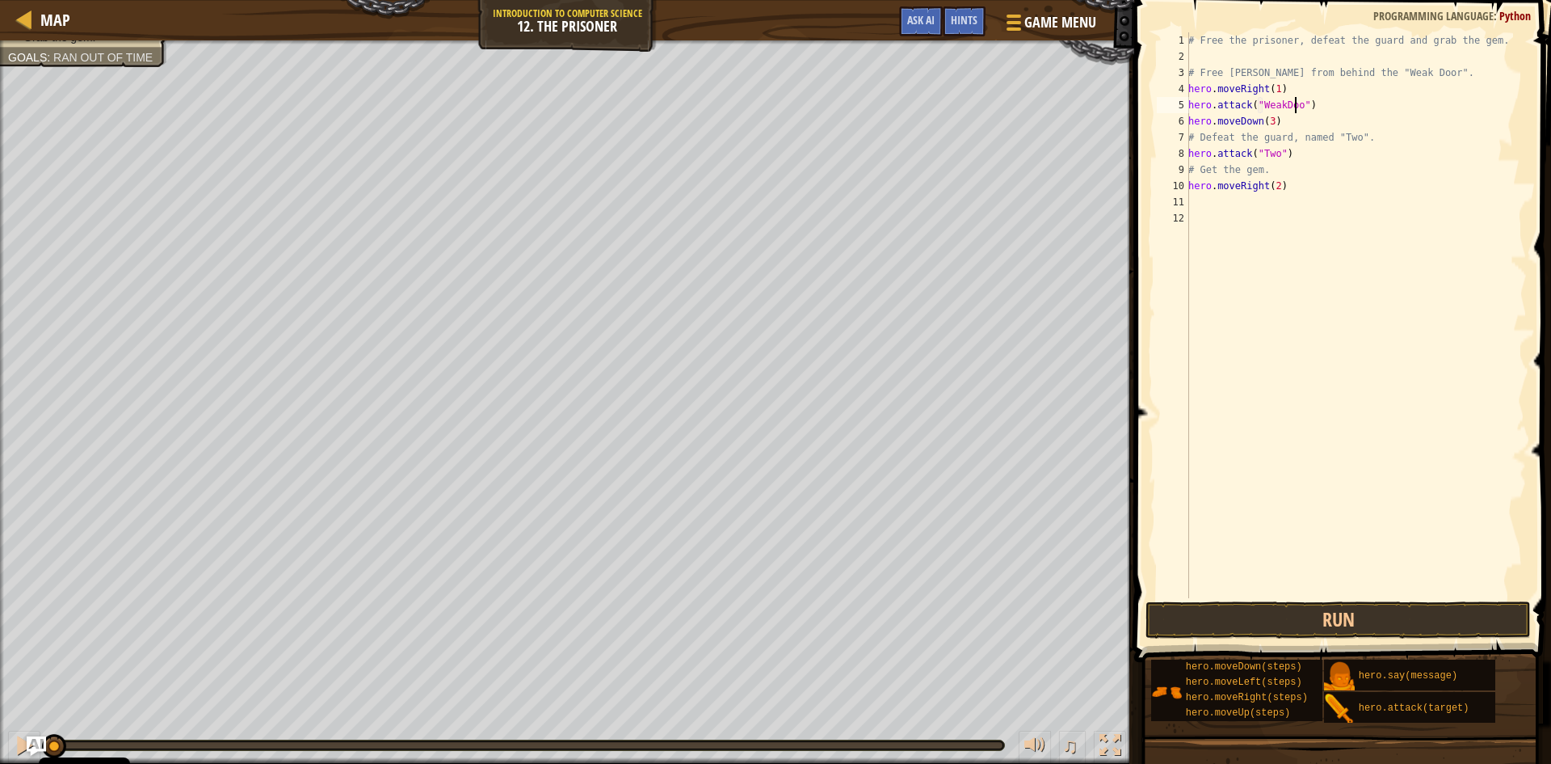
scroll to position [7, 10]
click at [1300, 121] on div "# Free the prisoner, defeat the guard and grab the gem. # Free [PERSON_NAME] fr…" at bounding box center [1356, 331] width 342 height 598
click at [1318, 106] on div "# Free the prisoner, defeat the guard and grab the gem. # Free [PERSON_NAME] fr…" at bounding box center [1356, 331] width 342 height 598
type textarea "hero.attack("WeakDoor")"
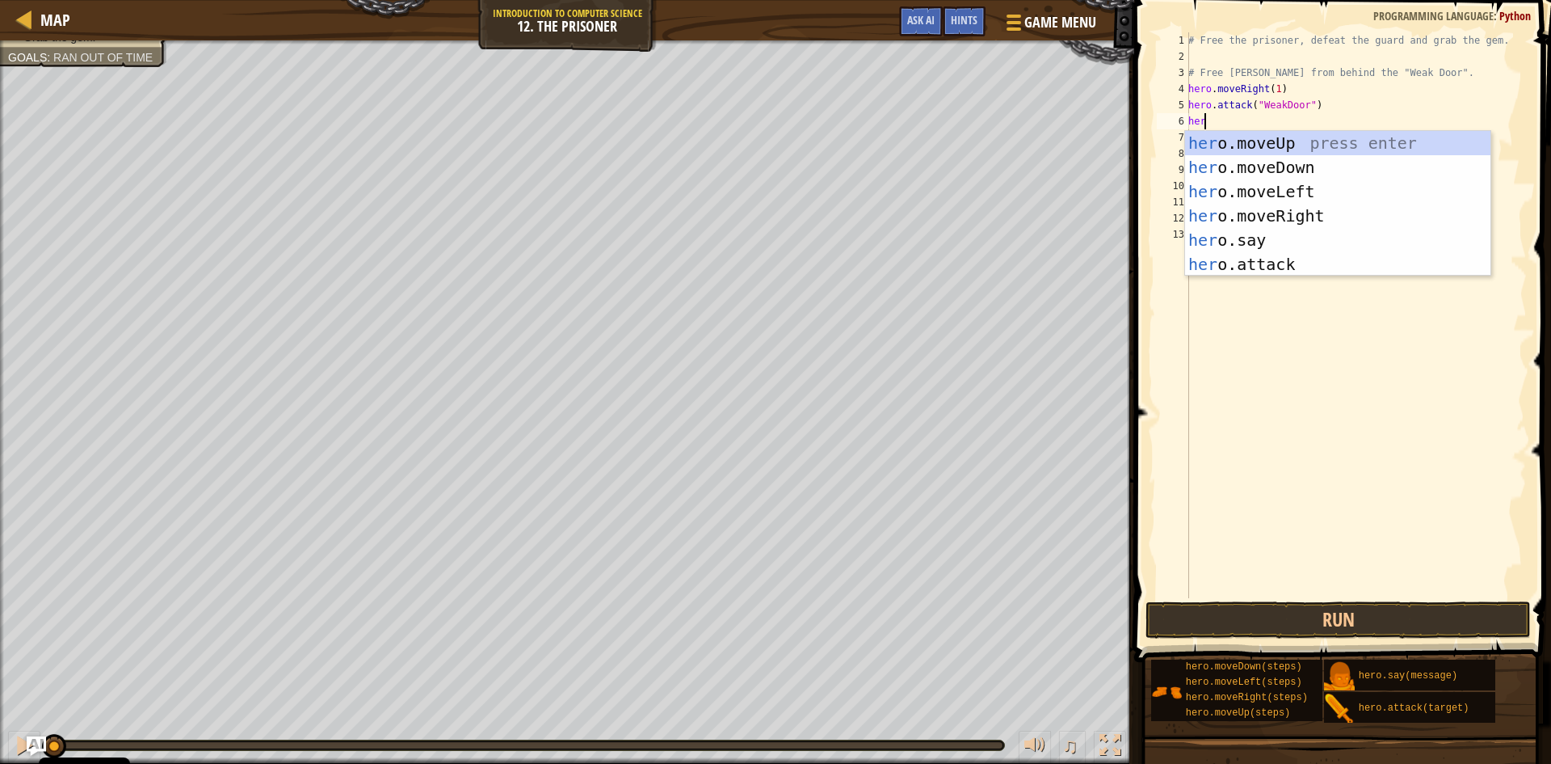
scroll to position [7, 1]
type textarea "hero"
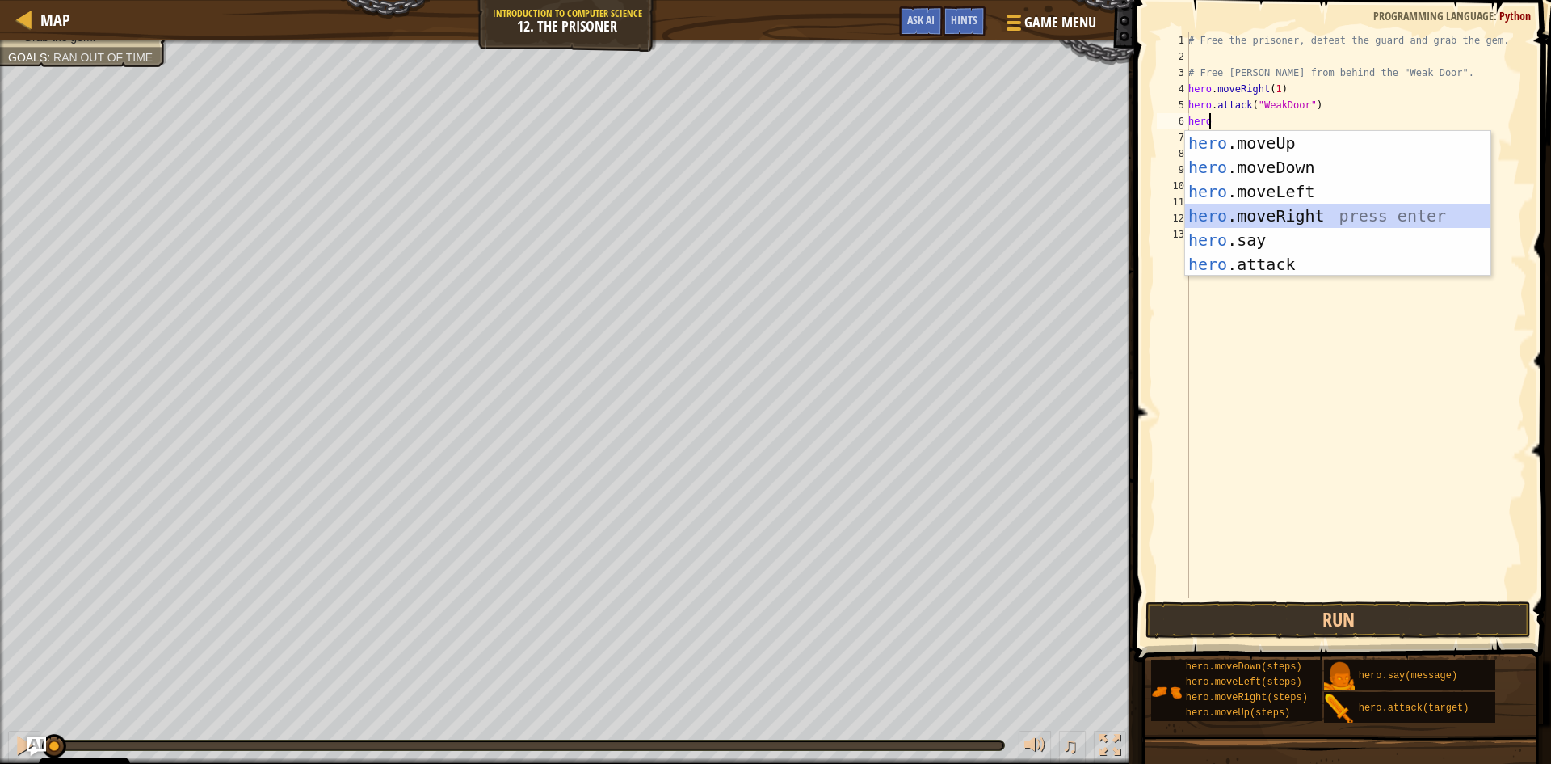
click at [1308, 213] on div "hero .moveUp press enter hero .moveDown press enter hero .moveLeft press enter …" at bounding box center [1337, 228] width 305 height 194
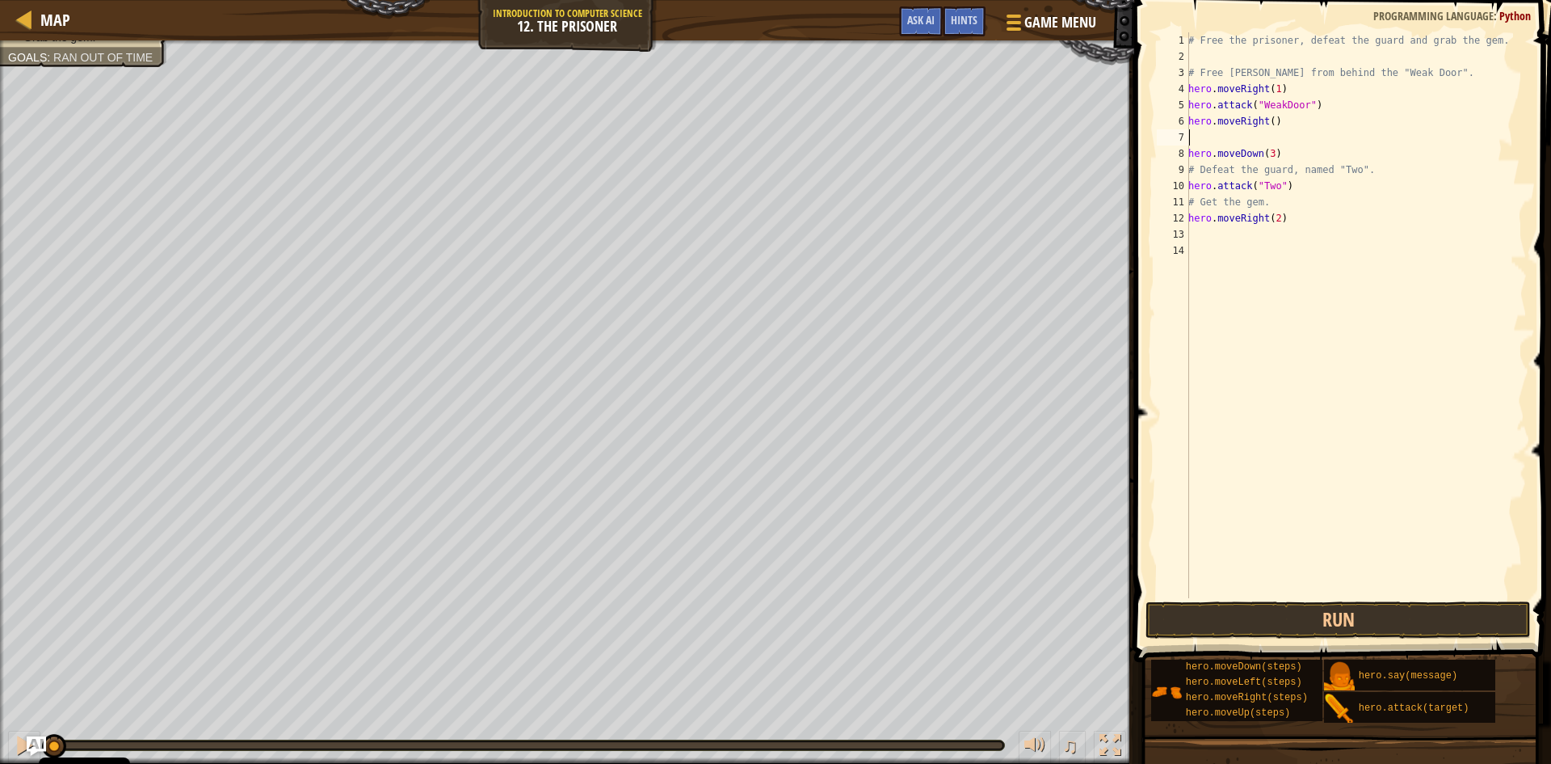
click at [1264, 121] on div "# Free the prisoner, defeat the guard and grab the gem. # Free [PERSON_NAME] fr…" at bounding box center [1356, 331] width 342 height 598
click at [1267, 121] on div "# Free the prisoner, defeat the guard and grab the gem. # Free [PERSON_NAME] fr…" at bounding box center [1356, 331] width 342 height 598
type textarea "hero.moveRight(2)"
click at [1243, 141] on div "# Free the prisoner, defeat the guard and grab the gem. # Free [PERSON_NAME] fr…" at bounding box center [1356, 331] width 342 height 598
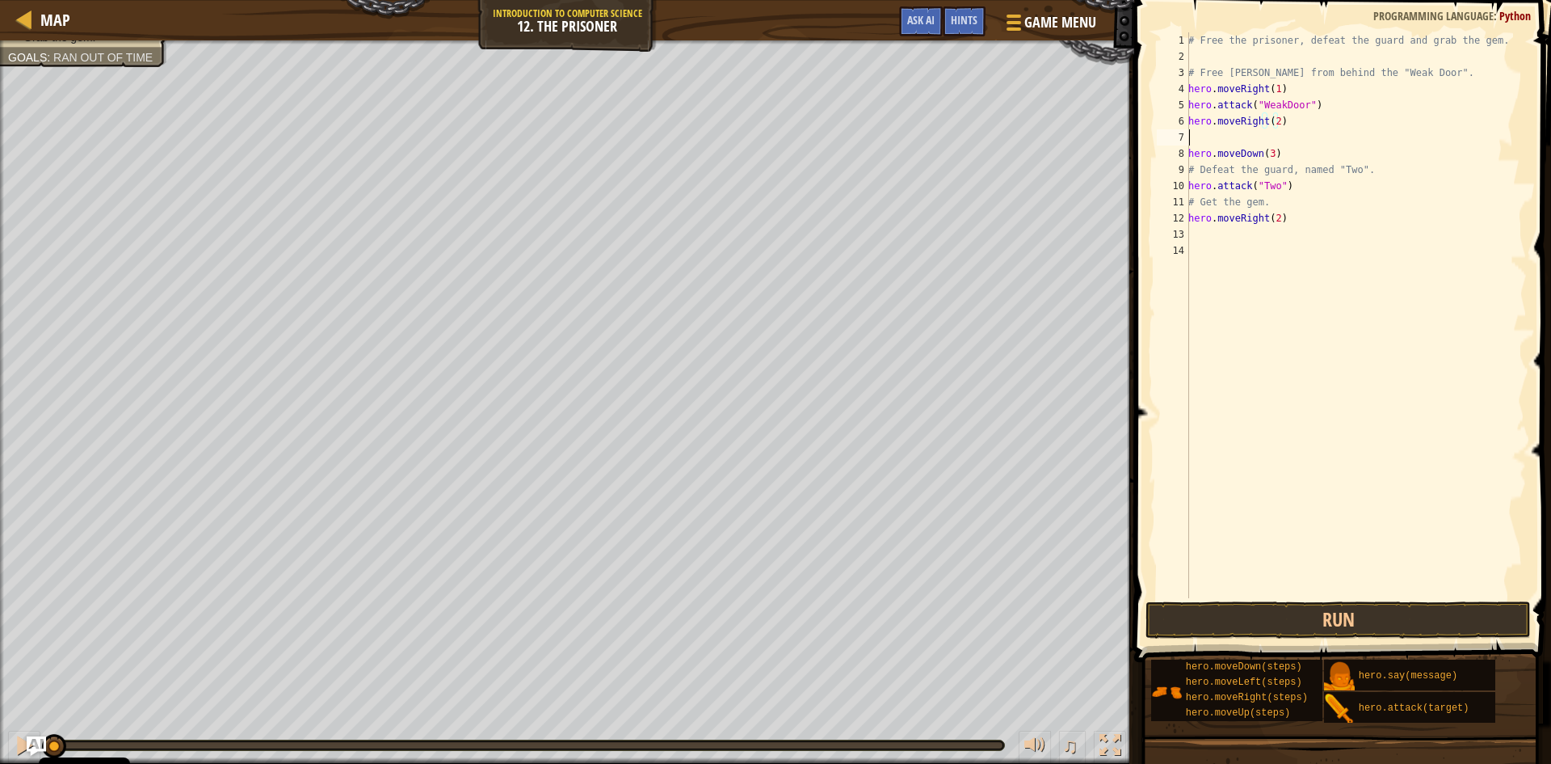
scroll to position [7, 0]
click at [1361, 624] on button "Run" at bounding box center [1338, 619] width 385 height 37
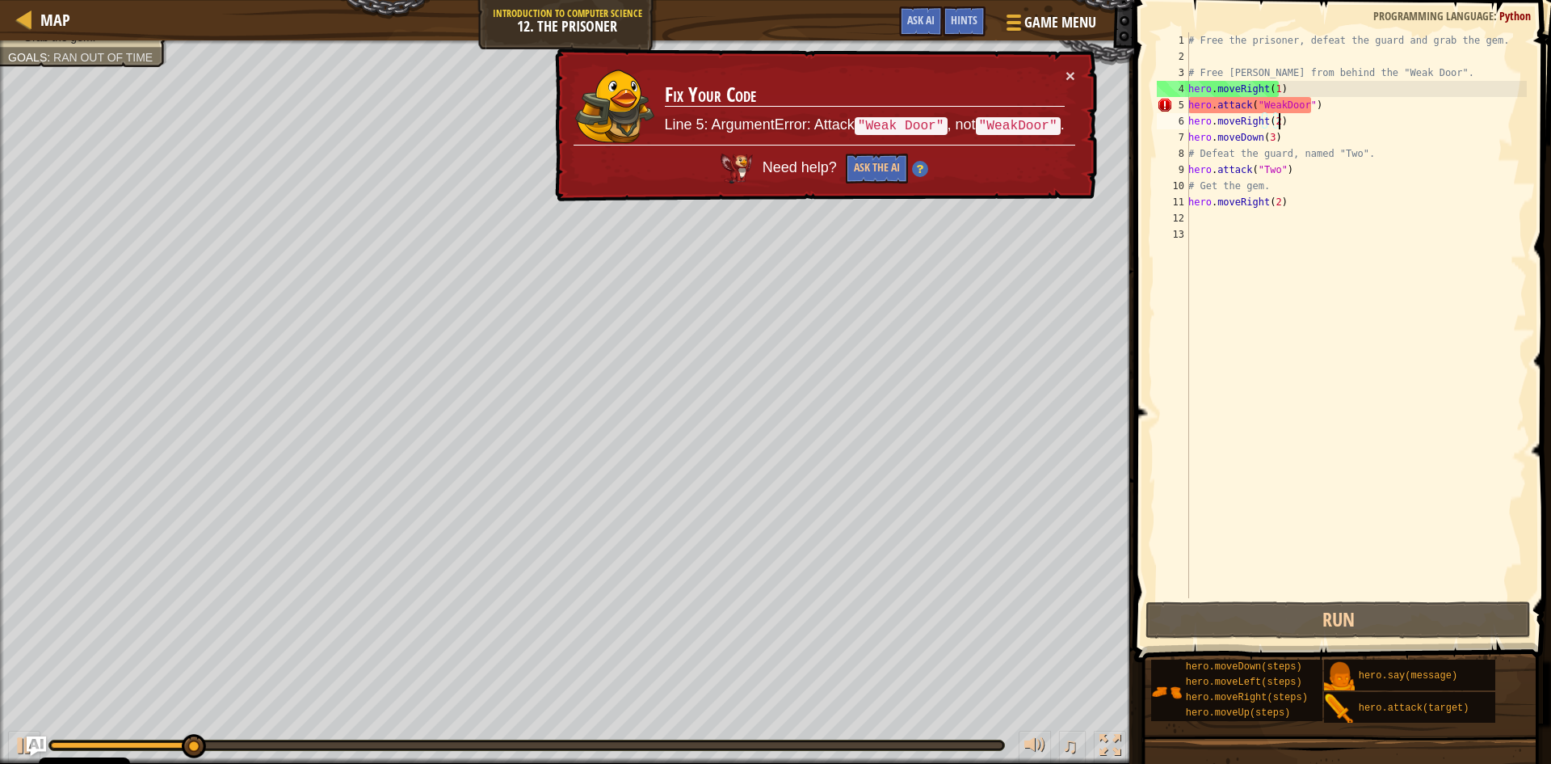
click at [1277, 107] on div "# Free the prisoner, defeat the guard and grab the gem. # Free [PERSON_NAME] fr…" at bounding box center [1356, 331] width 342 height 598
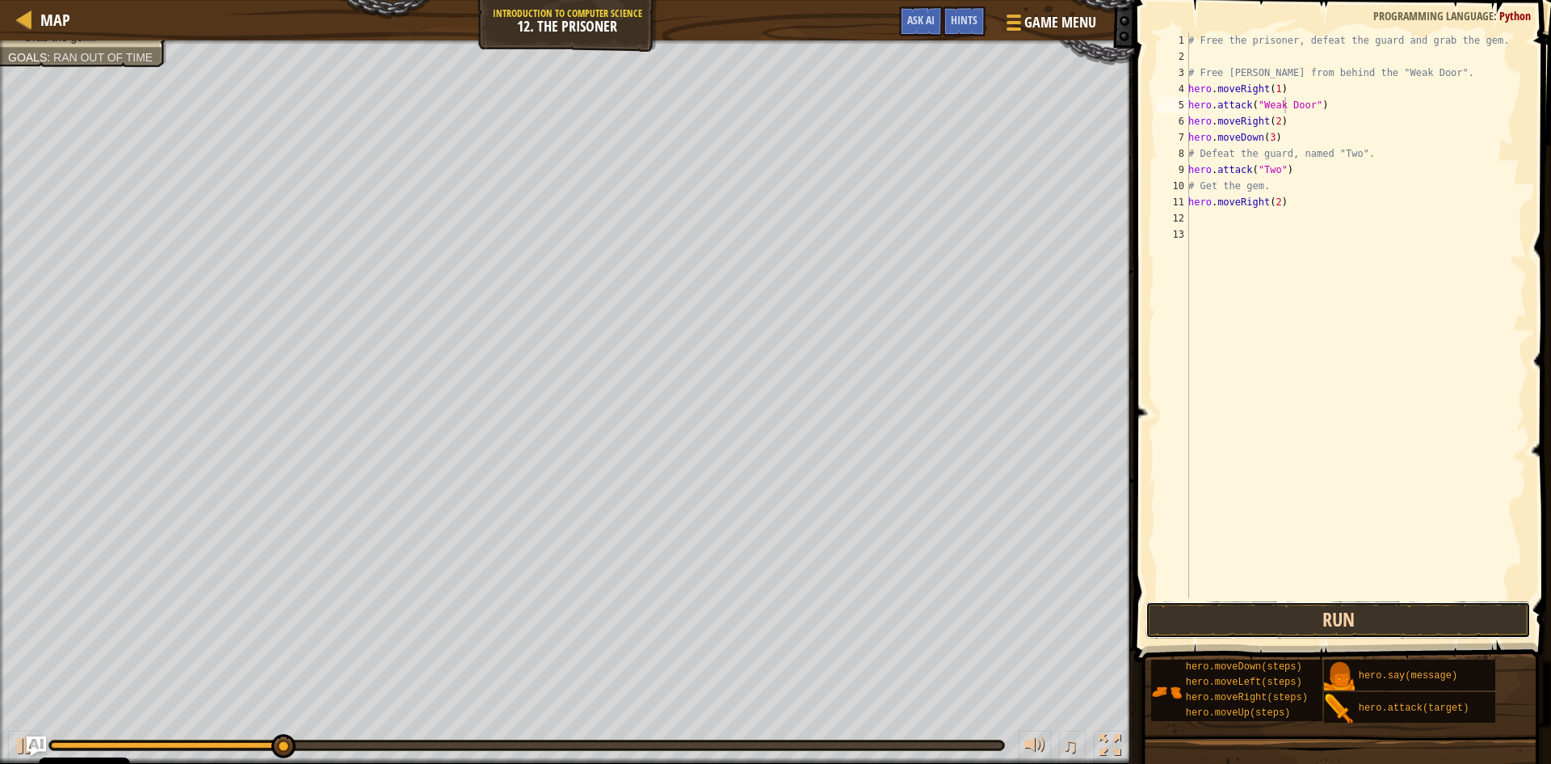
click at [1368, 622] on button "Run" at bounding box center [1338, 619] width 385 height 37
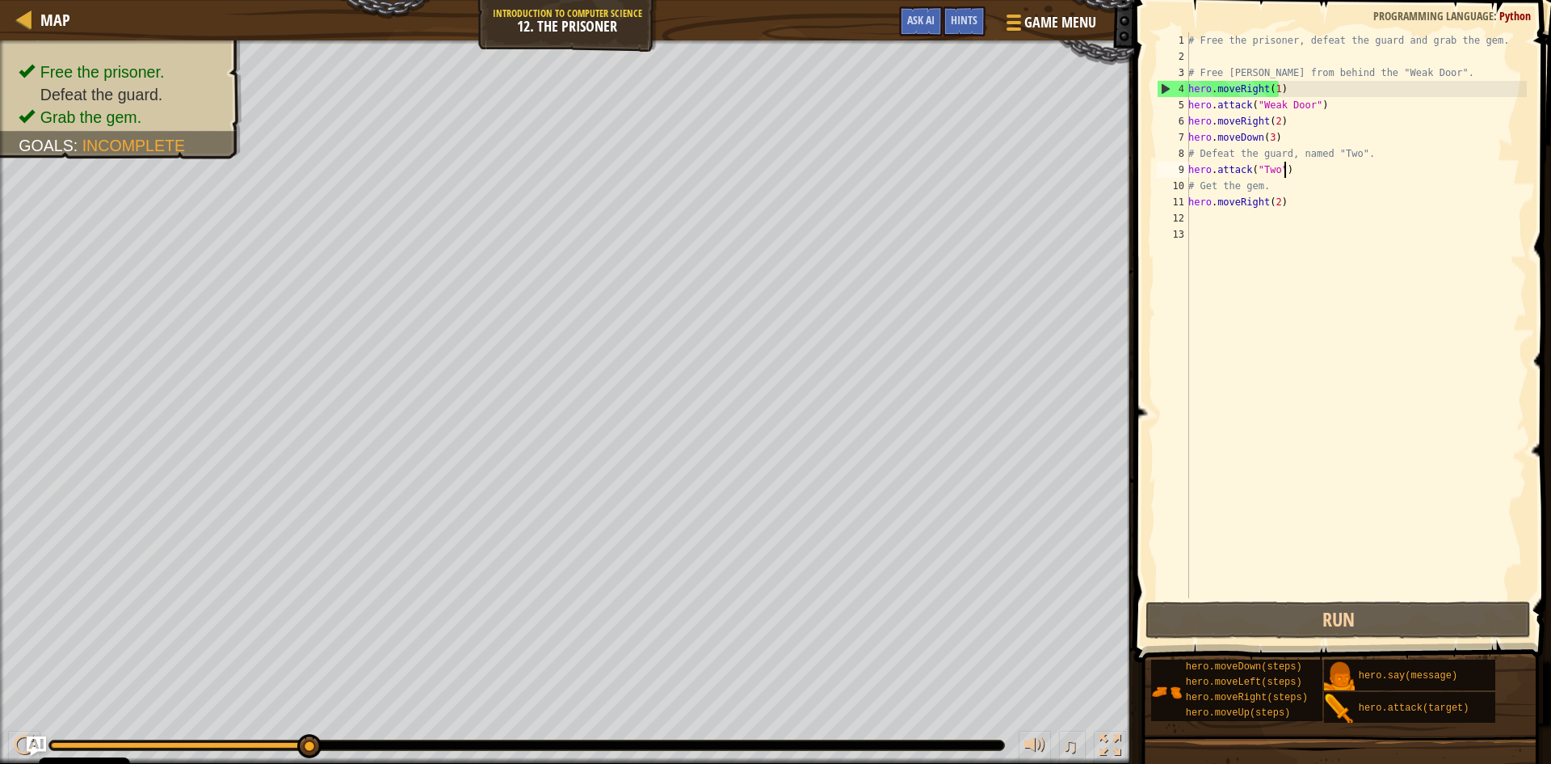
click at [1293, 171] on div "# Free the prisoner, defeat the guard and grab the gem. # Free [PERSON_NAME] fr…" at bounding box center [1356, 331] width 342 height 598
type textarea "hero.attack("Two")"
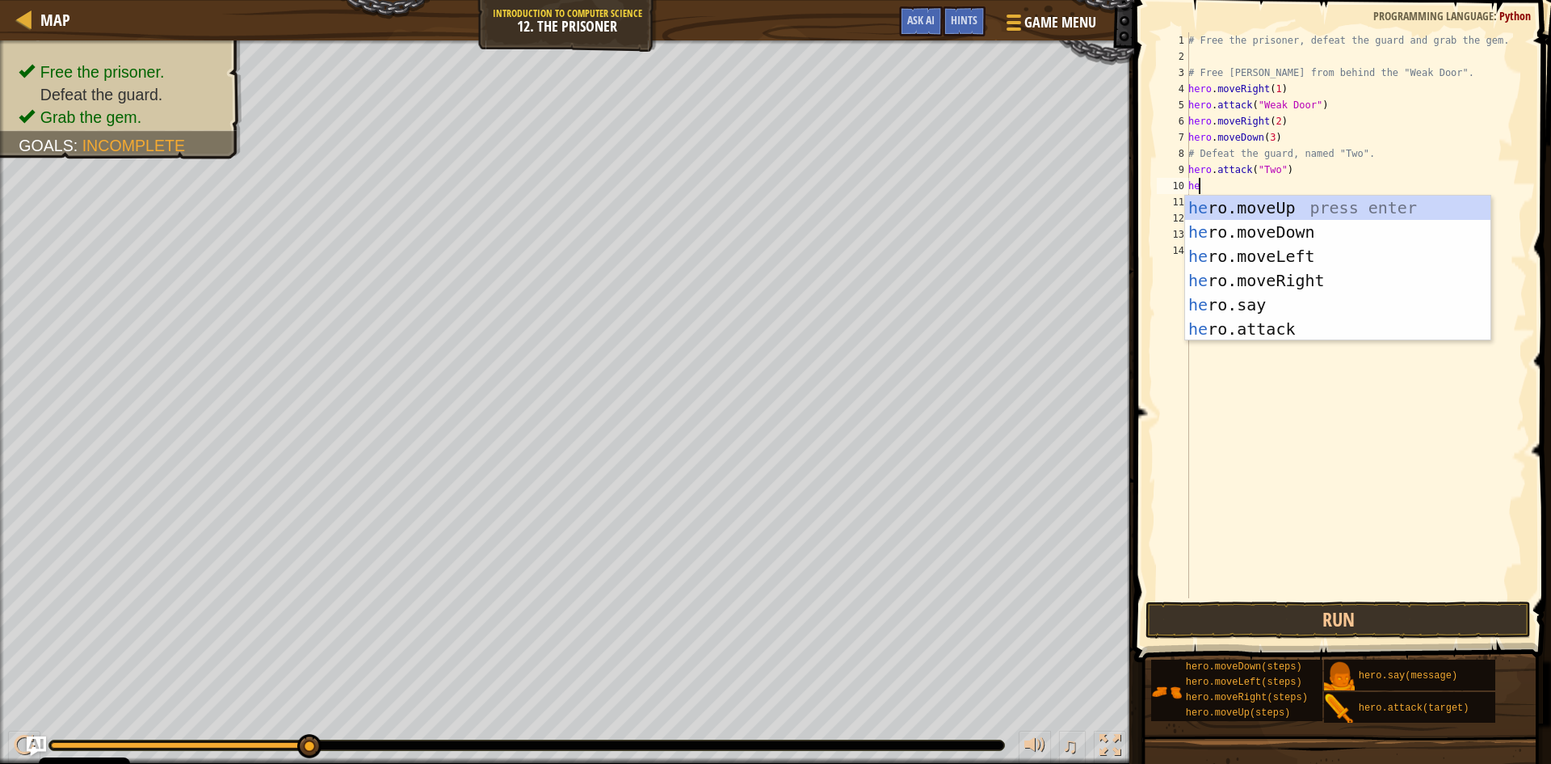
scroll to position [7, 1]
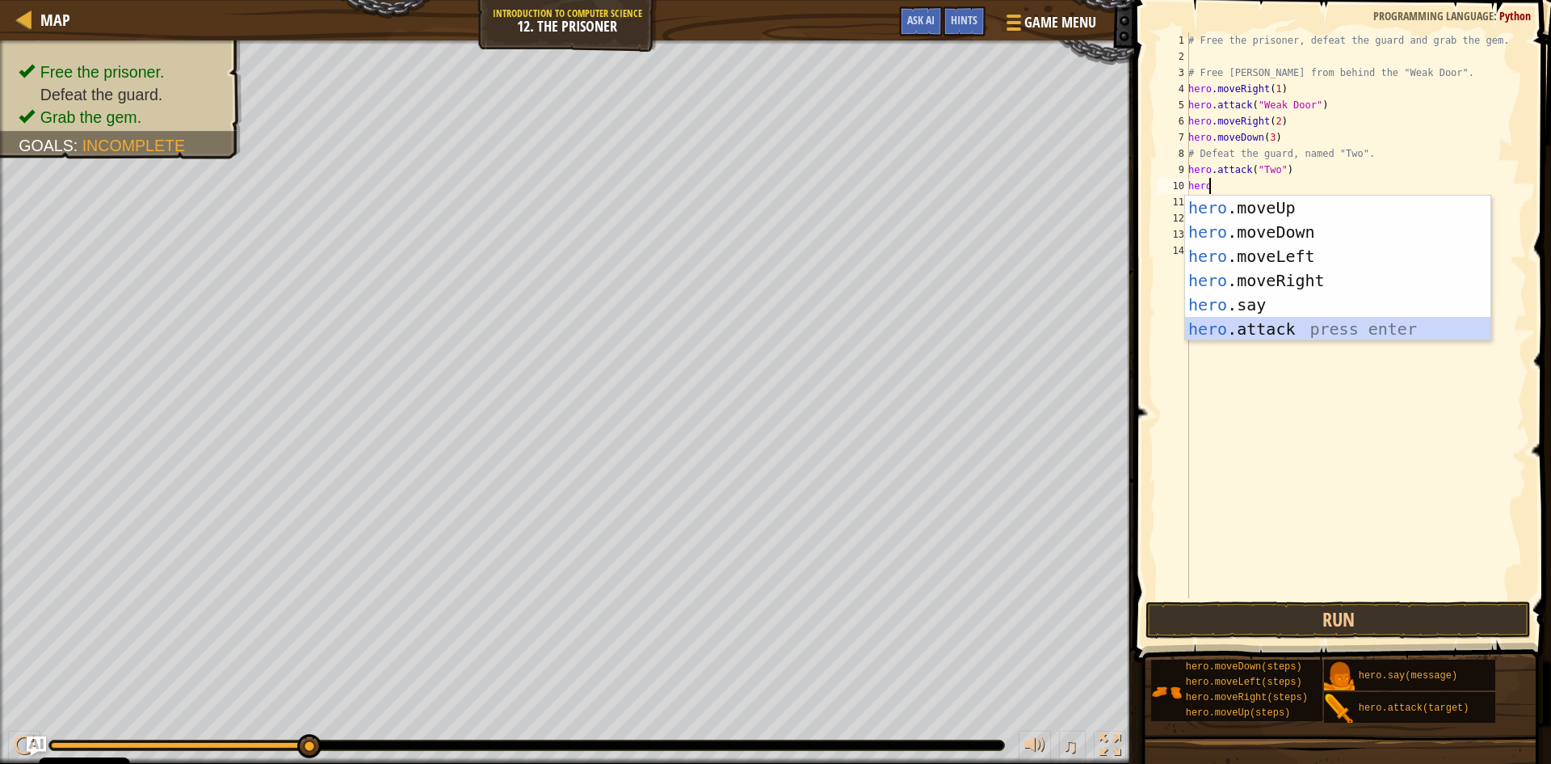
click at [1270, 331] on div "hero .moveUp press enter hero .moveDown press enter hero .moveLeft press enter …" at bounding box center [1337, 293] width 305 height 194
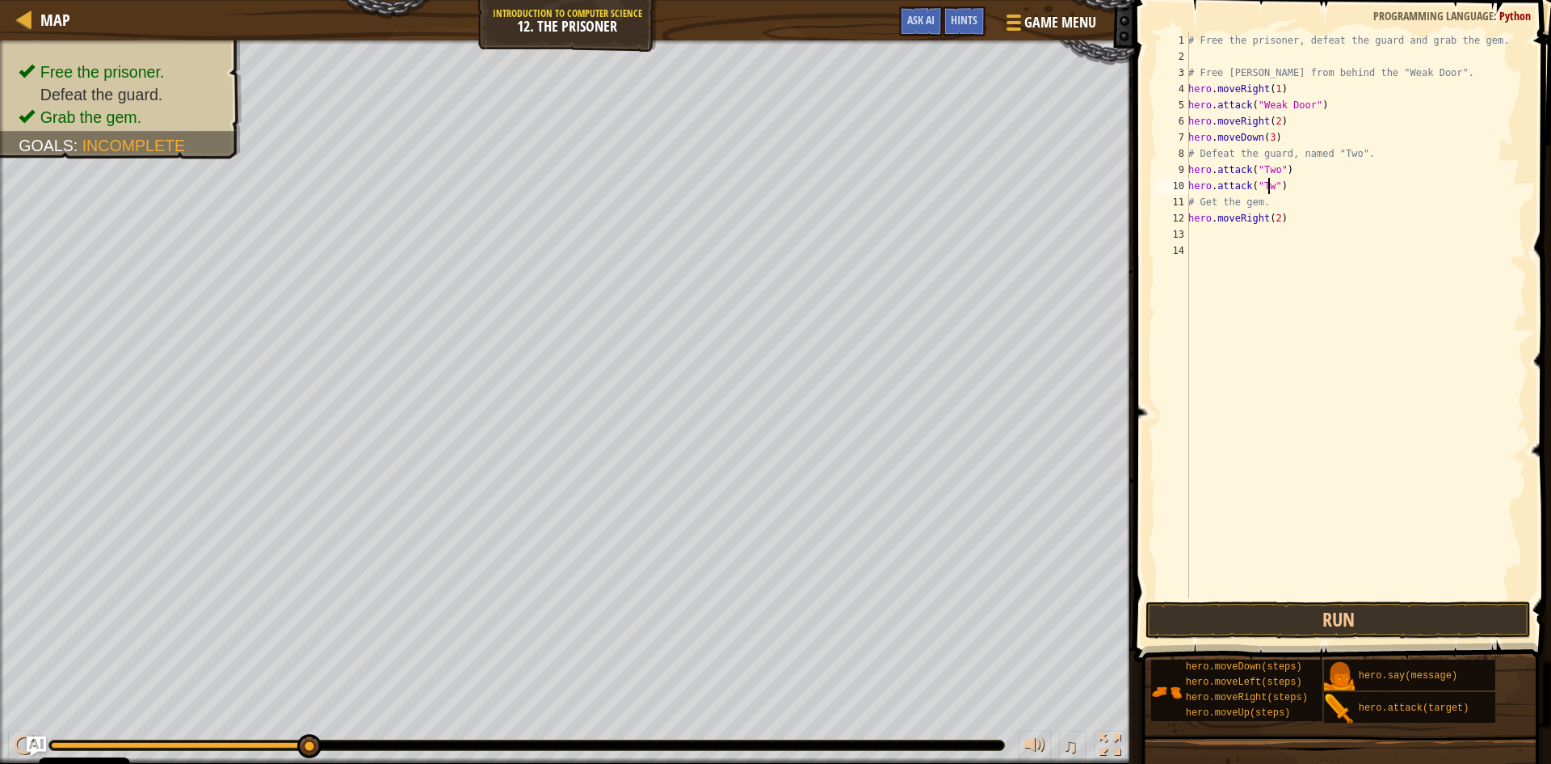
scroll to position [7, 7]
type textarea "hero.attack("Two")"
click at [1298, 614] on button "Run" at bounding box center [1338, 619] width 385 height 37
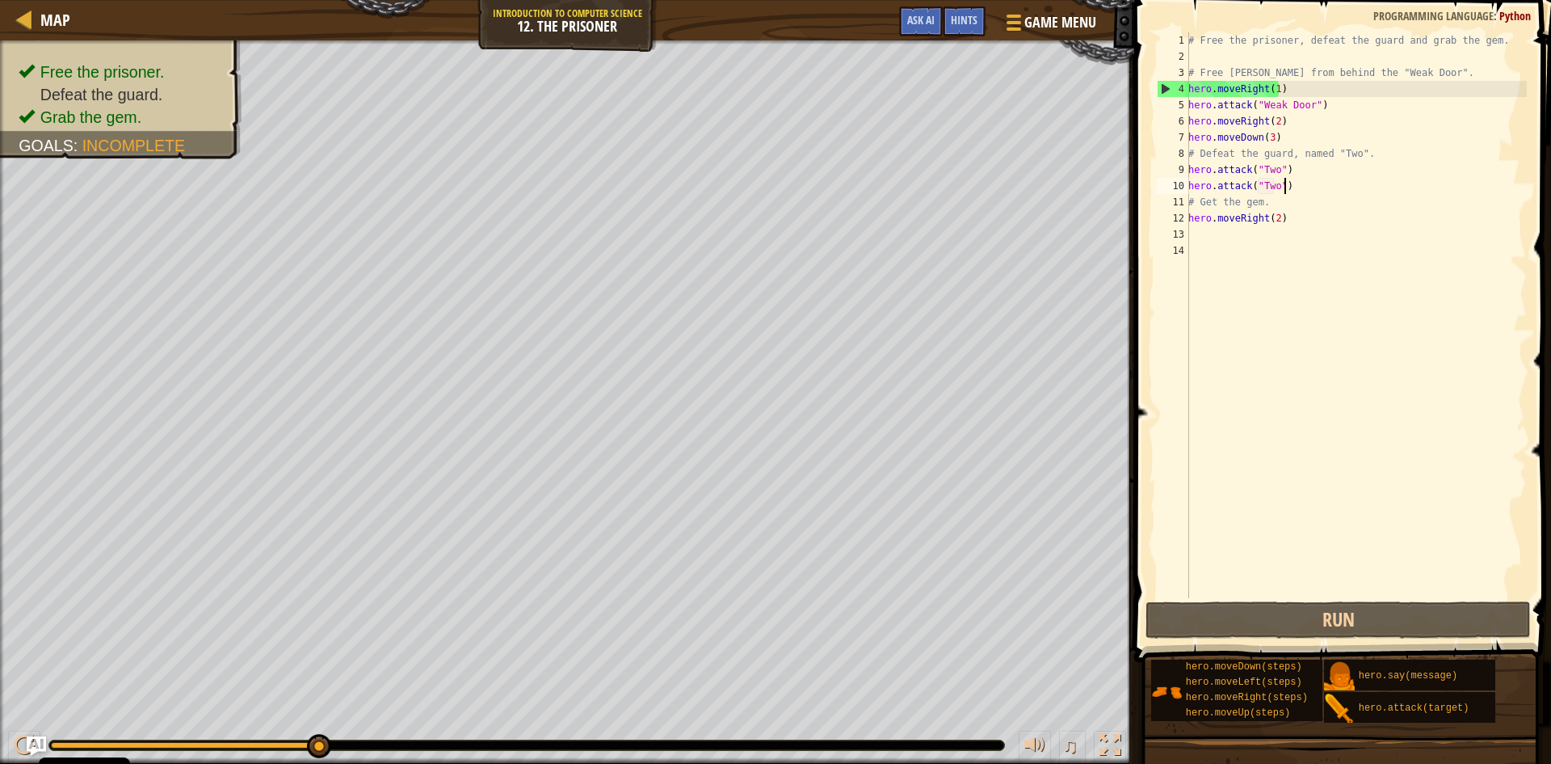
click at [1292, 185] on div "# Free the prisoner, defeat the guard and grab the gem. # Free [PERSON_NAME] fr…" at bounding box center [1356, 331] width 342 height 598
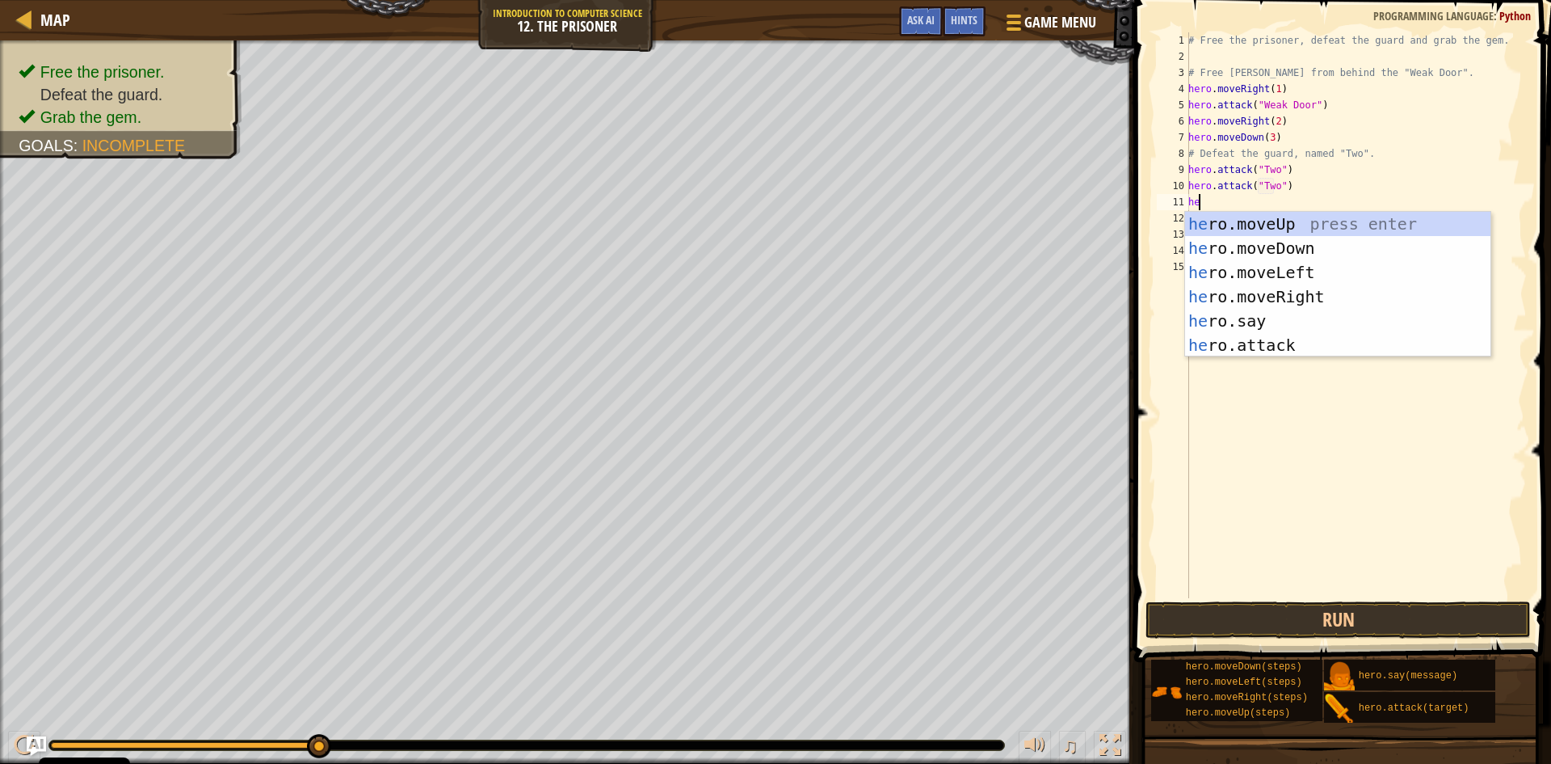
scroll to position [7, 1]
click at [1298, 338] on div "her o.moveUp press enter her o.moveDown press enter her o.moveLeft press enter …" at bounding box center [1337, 309] width 305 height 194
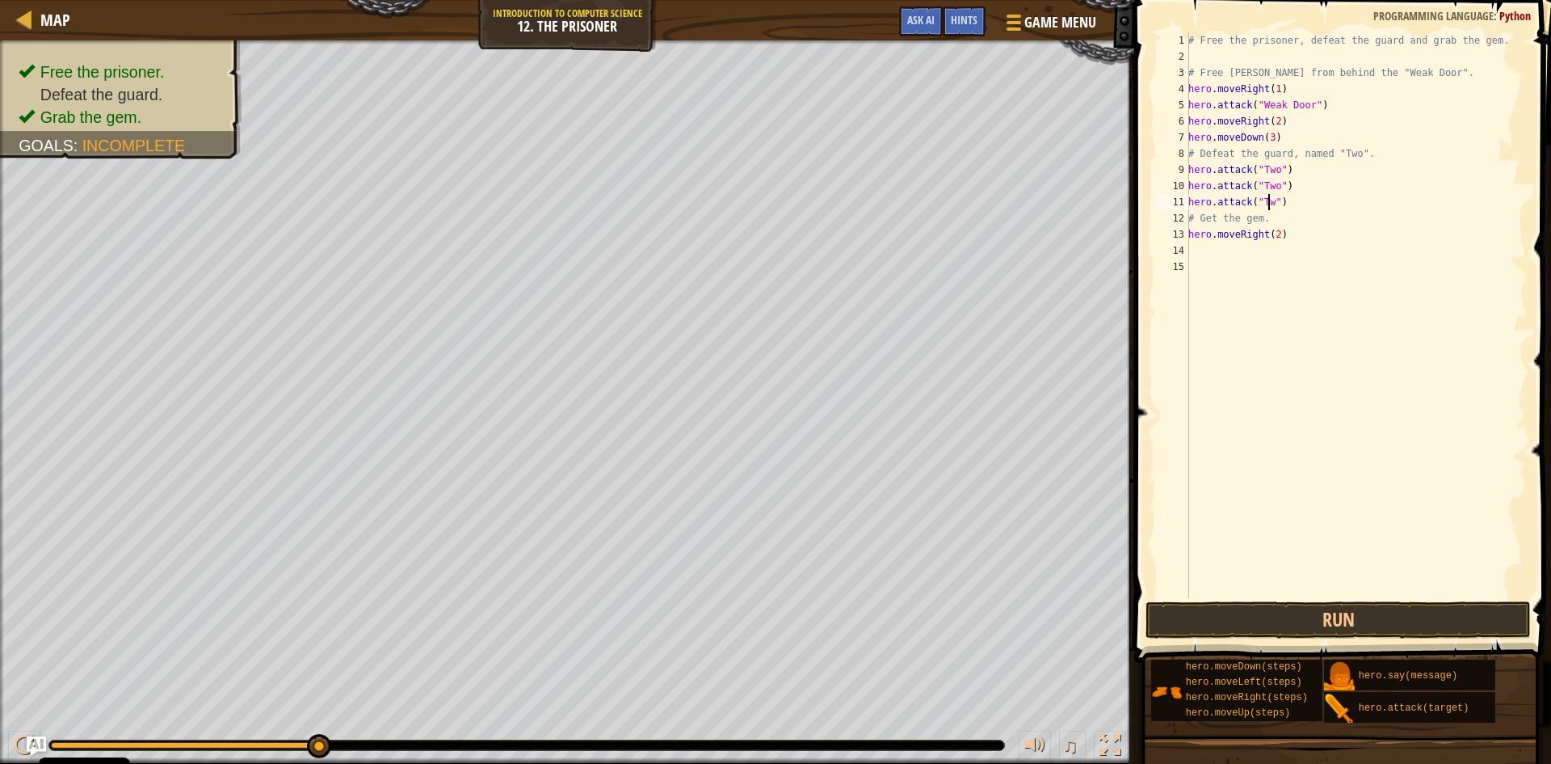
scroll to position [7, 7]
type textarea "hero.attack("Two")"
click at [1346, 606] on button "Run" at bounding box center [1338, 619] width 385 height 37
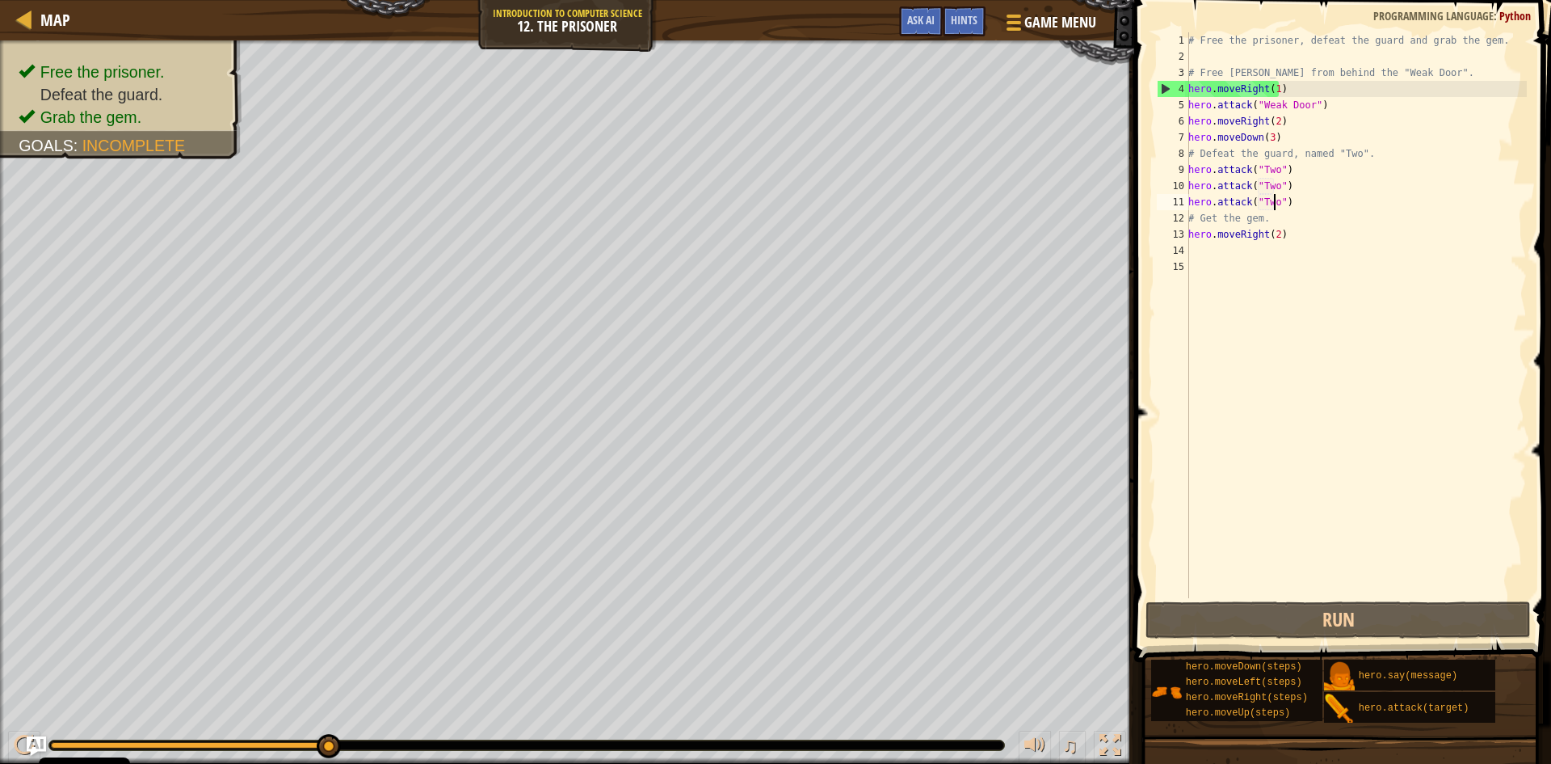
click at [1302, 206] on div "# Free the prisoner, defeat the guard and grab the gem. # Free [PERSON_NAME] fr…" at bounding box center [1356, 331] width 342 height 598
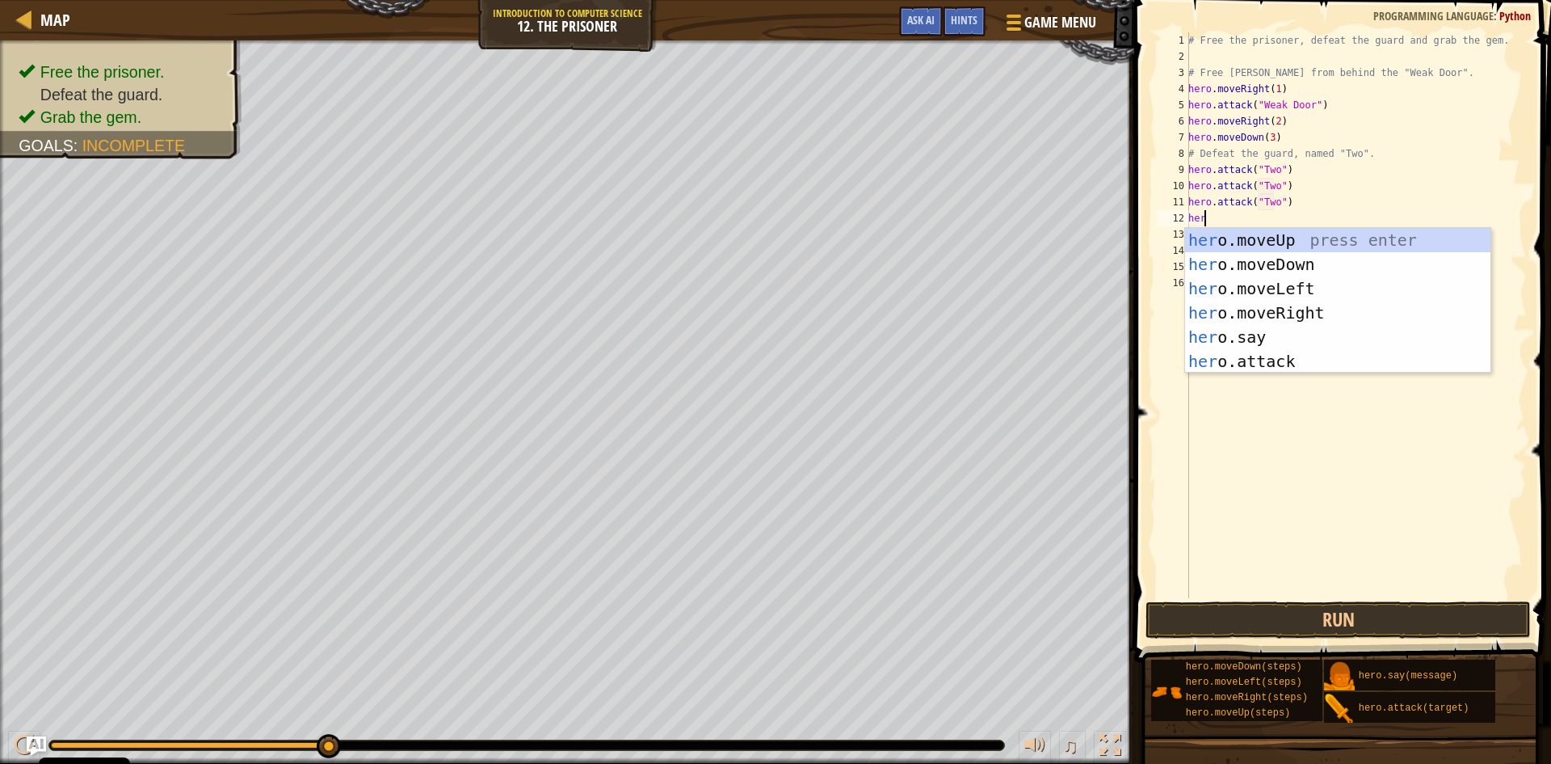
scroll to position [7, 1]
click at [1365, 368] on div "her o.moveUp press enter her o.moveDown press enter her o.moveLeft press enter …" at bounding box center [1337, 325] width 305 height 194
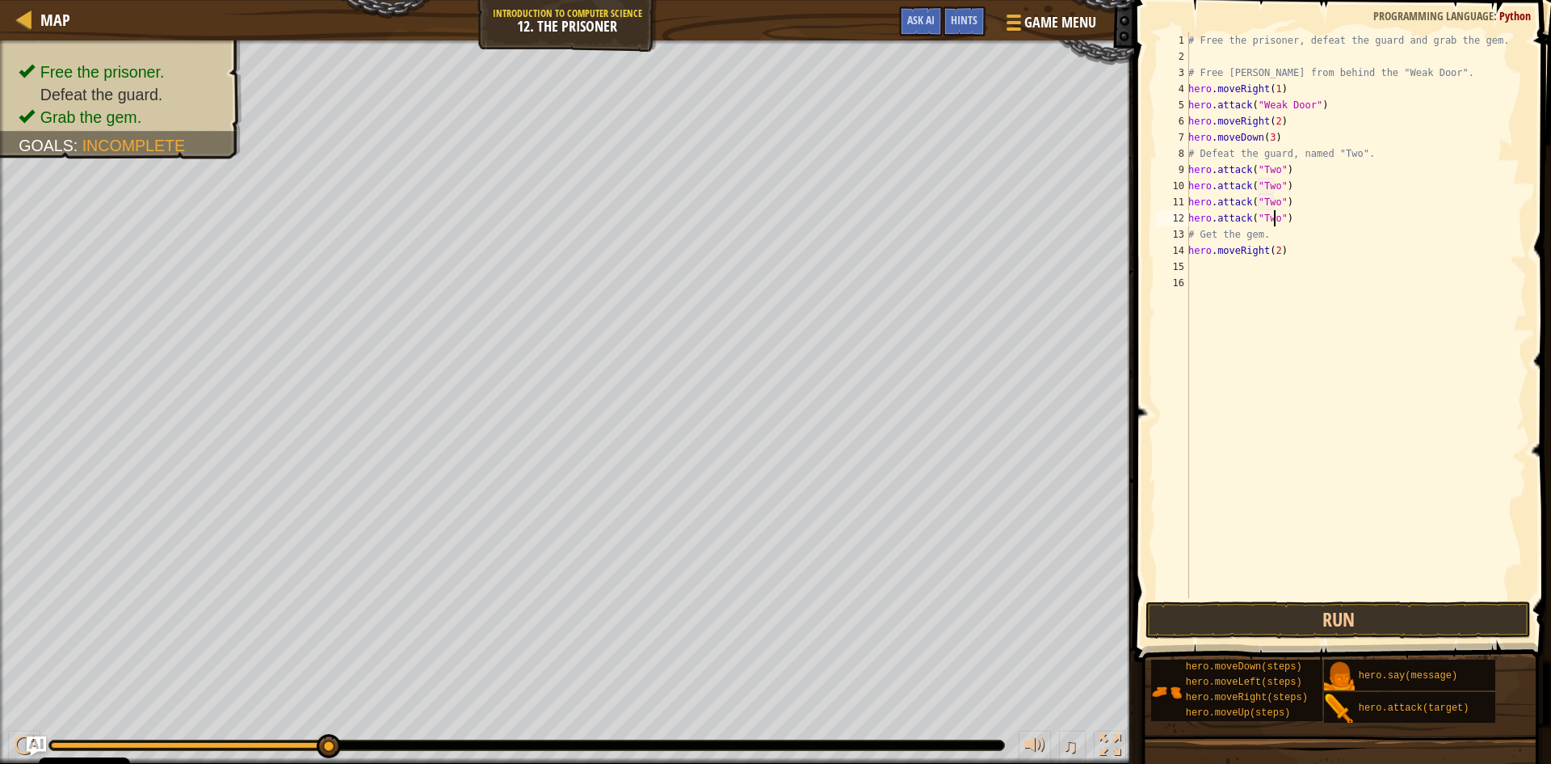
scroll to position [7, 7]
type textarea "hero.attack("Two")"
drag, startPoint x: 1349, startPoint y: 644, endPoint x: 1355, endPoint y: 606, distance: 38.4
click at [1352, 633] on div "Hints Videos hero.attack("Two") 1 2 3 4 5 6 7 8 9 10 11 12 13 14 15 16 # Free t…" at bounding box center [1341, 377] width 422 height 755
click at [1355, 604] on button "Run" at bounding box center [1338, 619] width 385 height 37
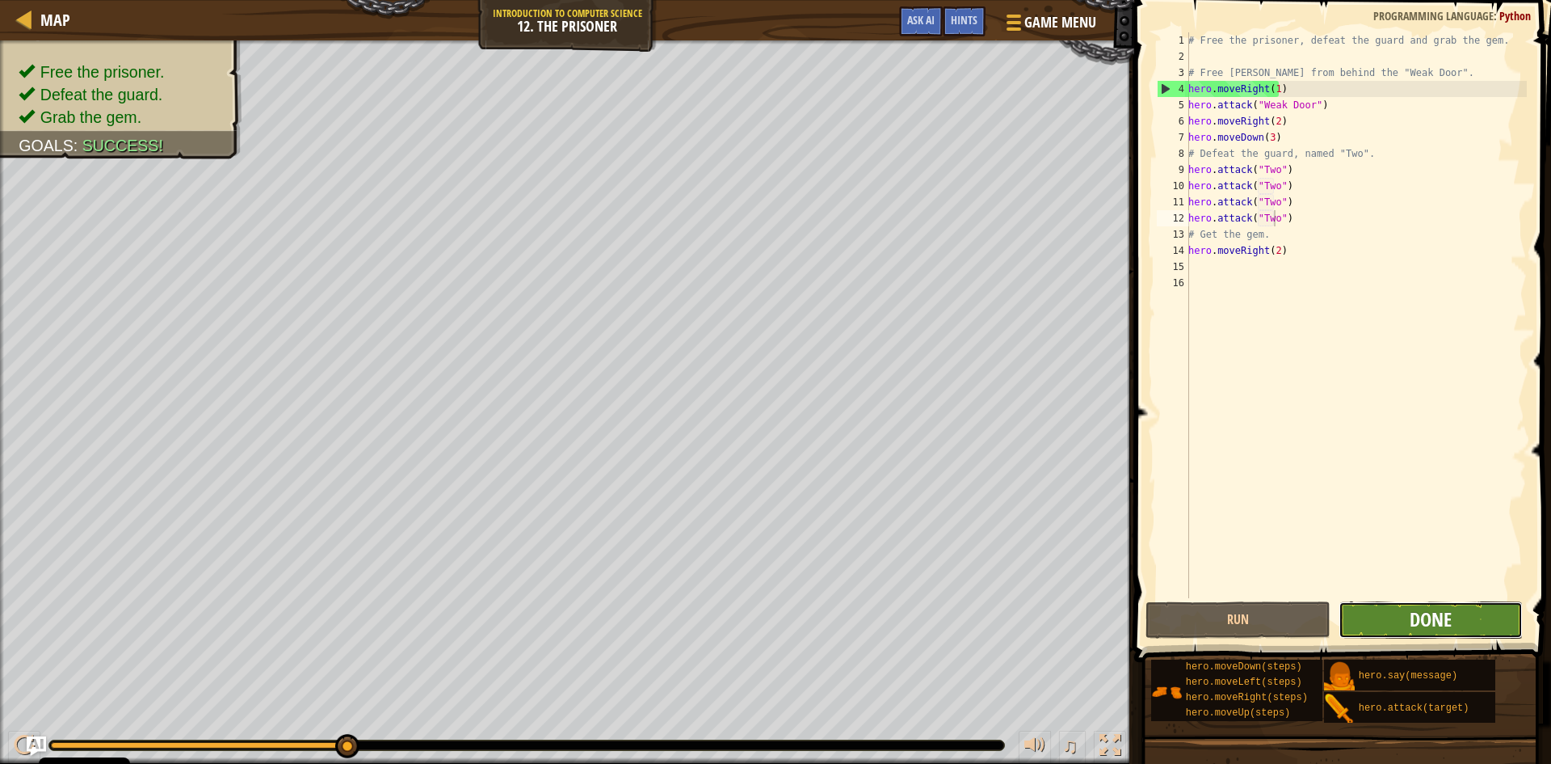
click at [1433, 617] on span "Done" at bounding box center [1431, 619] width 42 height 26
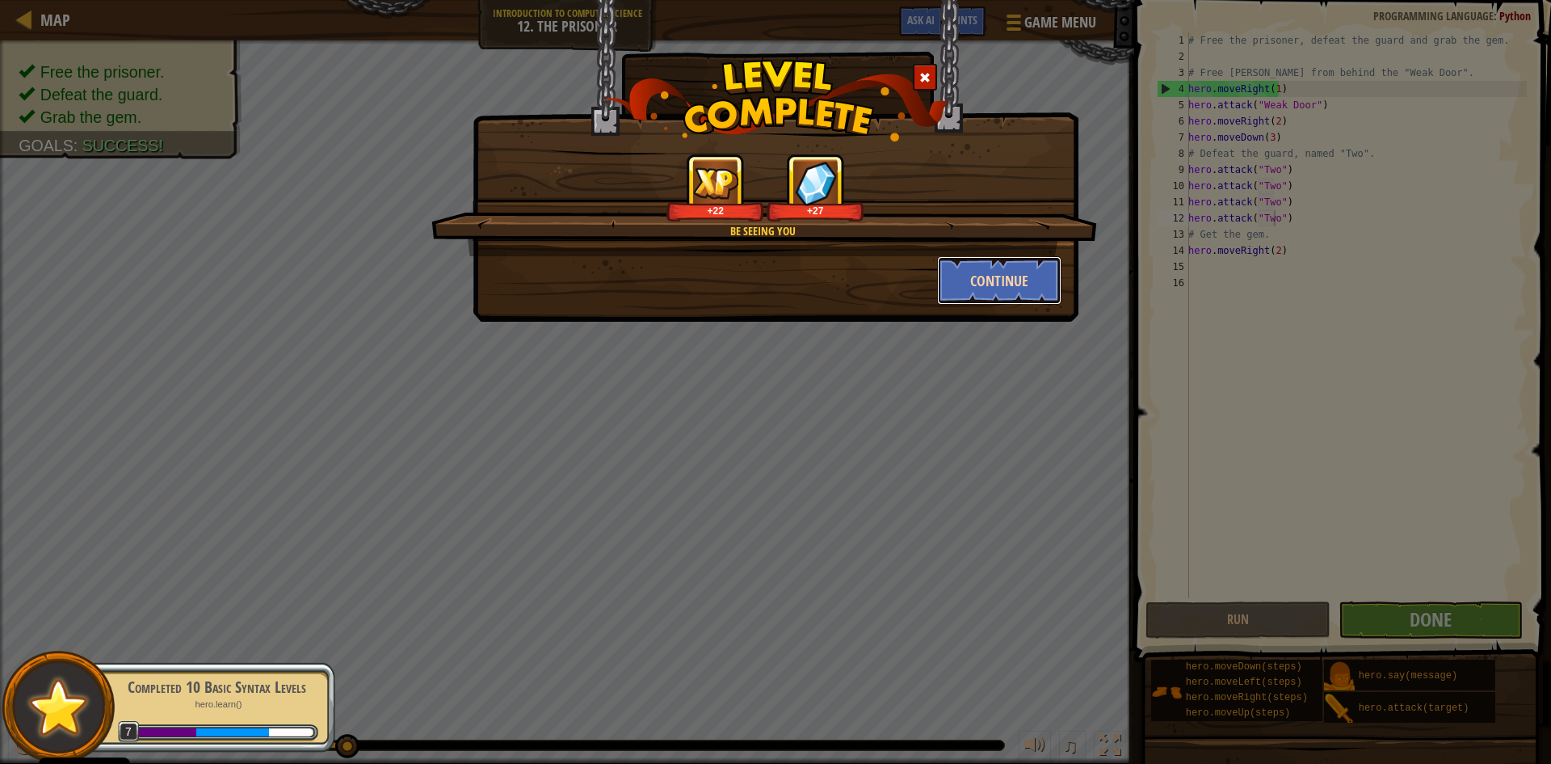
click at [1031, 290] on button "Continue" at bounding box center [999, 280] width 125 height 48
